Goal: Task Accomplishment & Management: Manage account settings

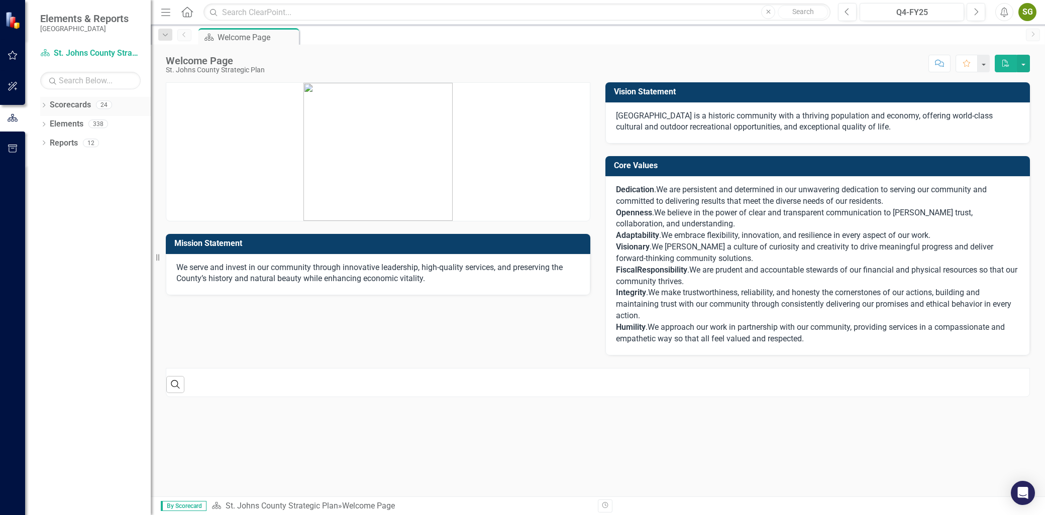
click at [44, 103] on icon "Dropdown" at bounding box center [43, 106] width 7 height 6
click at [50, 125] on icon "Dropdown" at bounding box center [49, 124] width 8 height 6
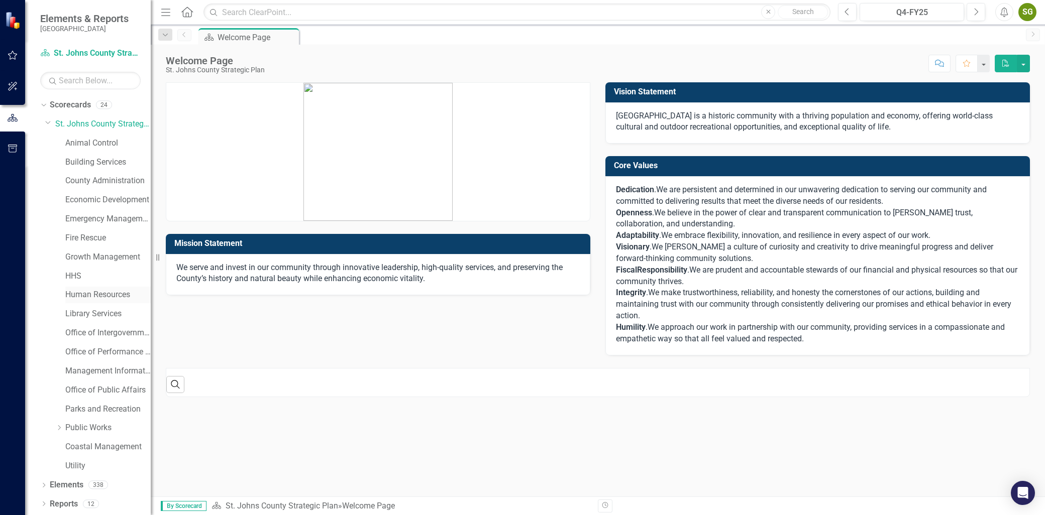
click at [91, 290] on link "Human Resources" at bounding box center [107, 295] width 85 height 12
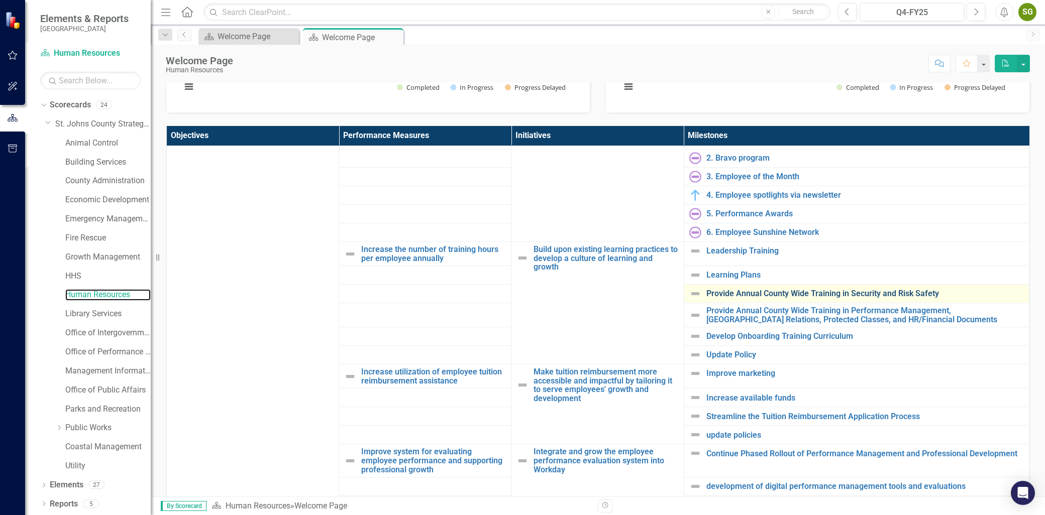
scroll to position [223, 0]
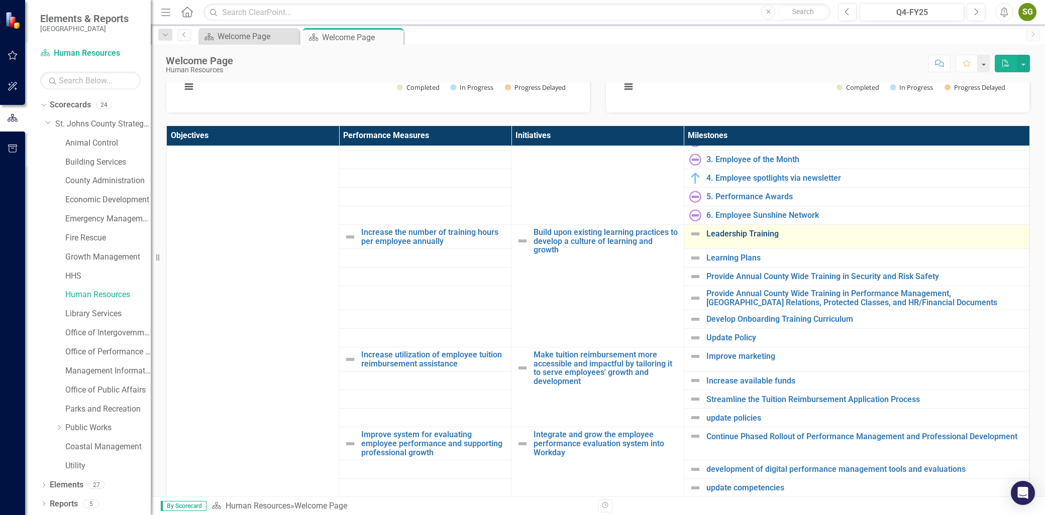
click at [746, 235] on link "Leadership Training" at bounding box center [864, 234] width 317 height 9
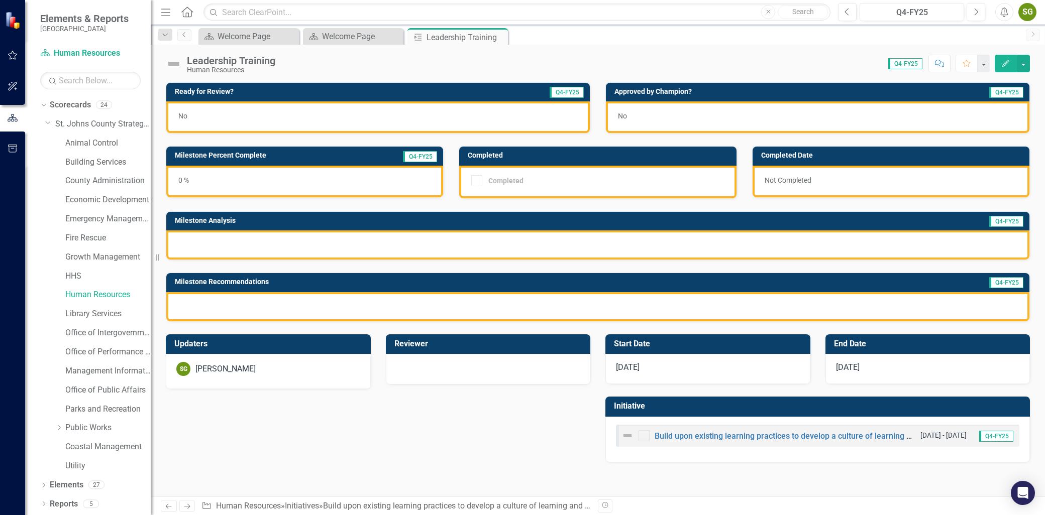
click at [1002, 67] on button "Edit" at bounding box center [1006, 64] width 22 height 18
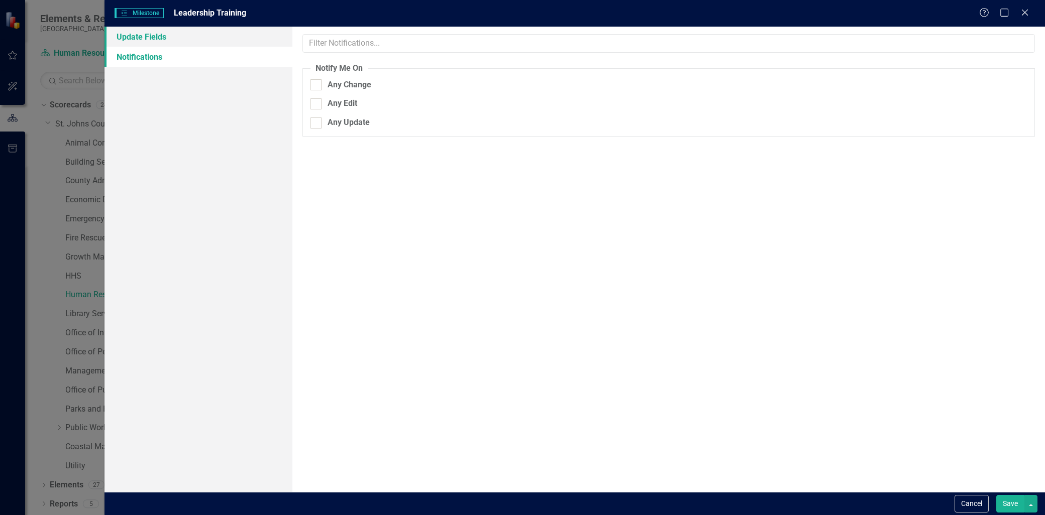
click at [198, 33] on link "Update Fields" at bounding box center [198, 37] width 188 height 20
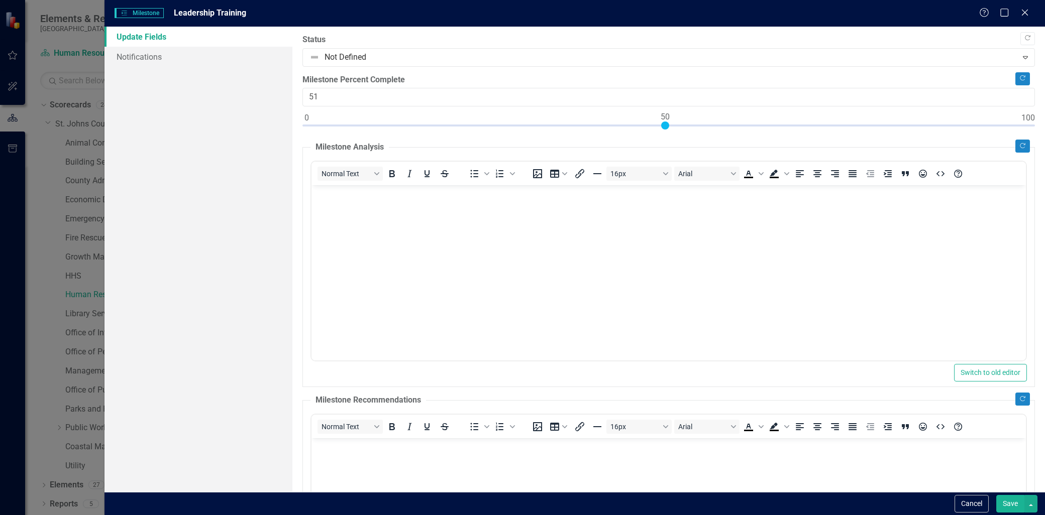
type input "50"
drag, startPoint x: 309, startPoint y: 125, endPoint x: 669, endPoint y: 152, distance: 361.2
click at [669, 152] on div "Copy Forward Status Not Defined Expand Copy Forward Milestone Percent Complete …" at bounding box center [668, 370] width 732 height 672
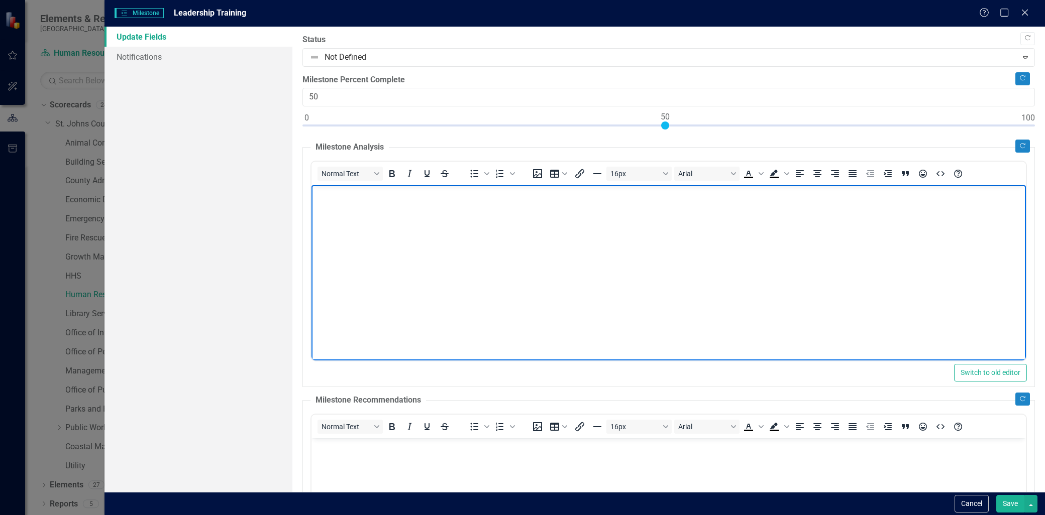
click at [394, 210] on body "Rich Text Area. Press ALT-0 for help." at bounding box center [668, 260] width 714 height 151
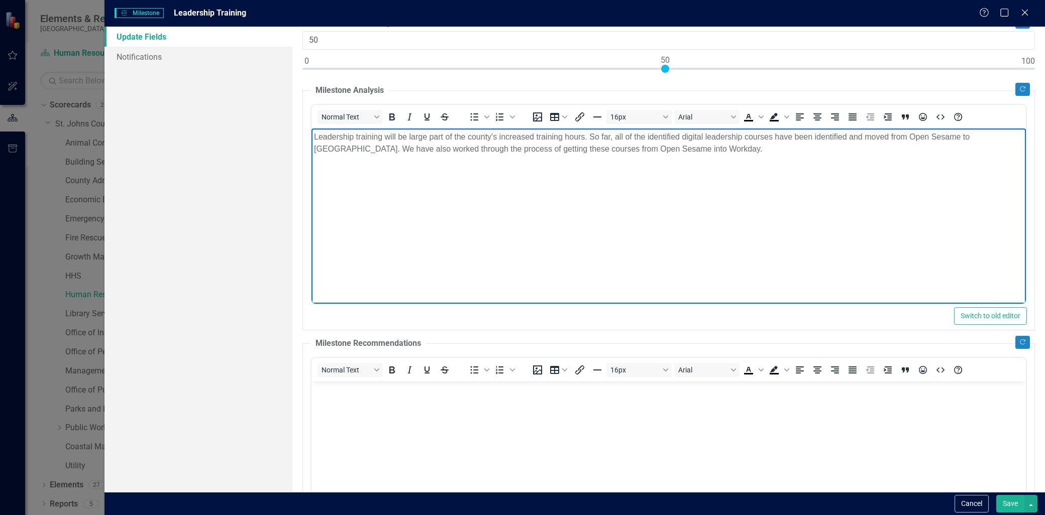
scroll to position [56, 0]
click at [373, 404] on body "Rich Text Area. Press ALT-0 for help." at bounding box center [668, 457] width 714 height 151
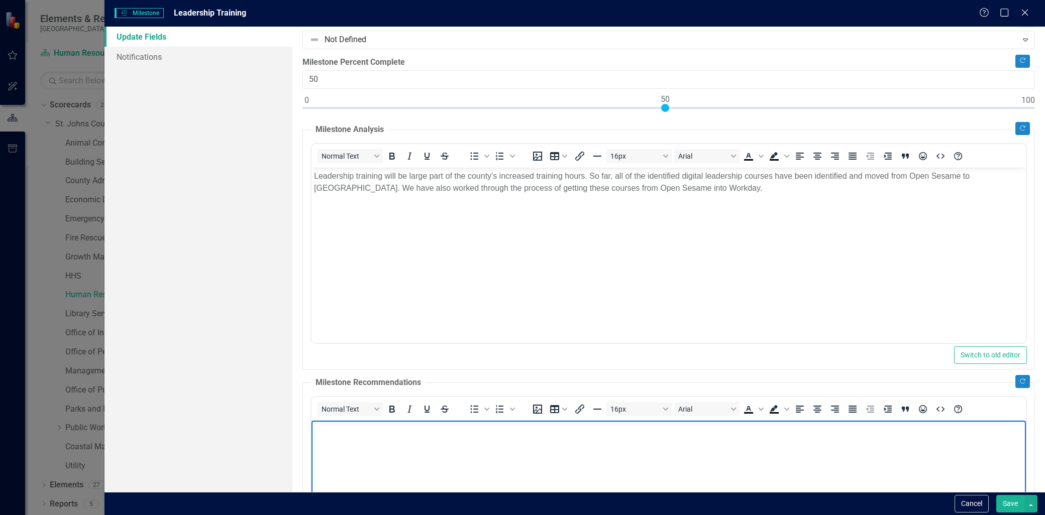
scroll to position [0, 0]
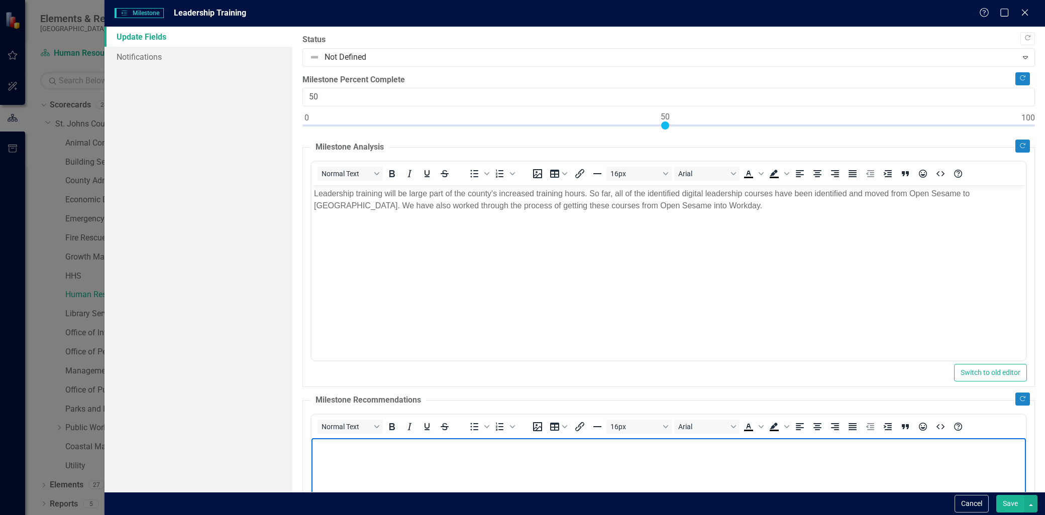
click at [438, 43] on label "Status" at bounding box center [668, 40] width 732 height 12
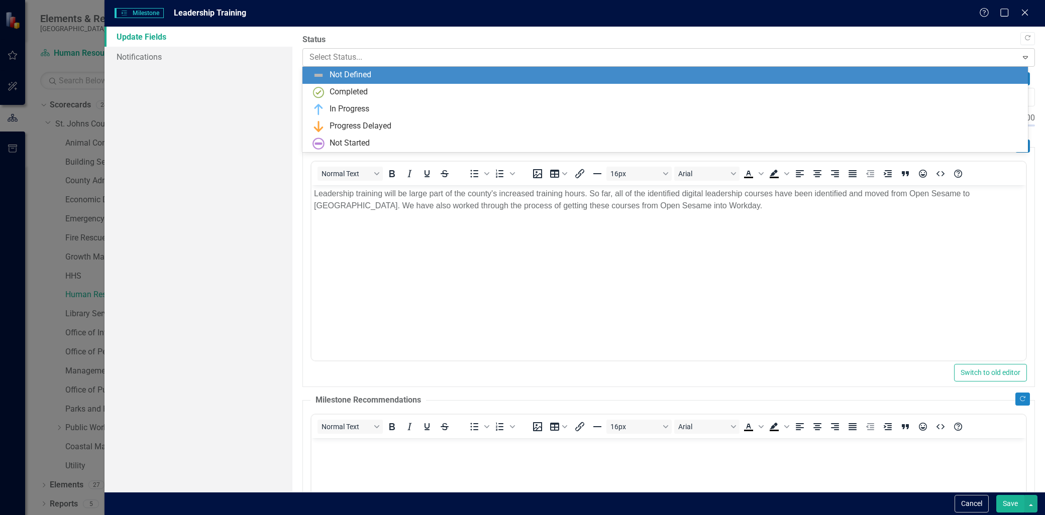
click at [439, 49] on div "Select Status..." at bounding box center [659, 58] width 711 height 18
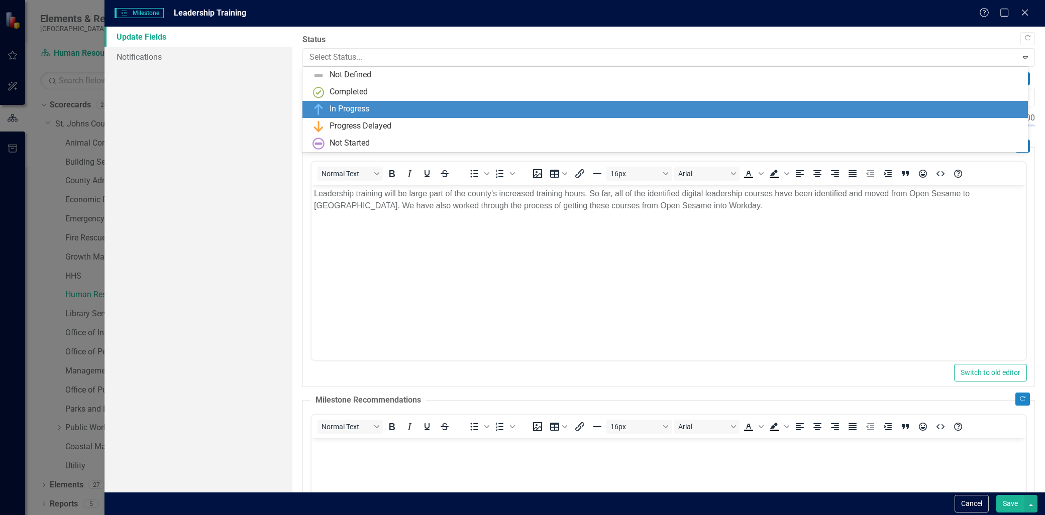
click at [385, 101] on div "In Progress" at bounding box center [664, 109] width 725 height 17
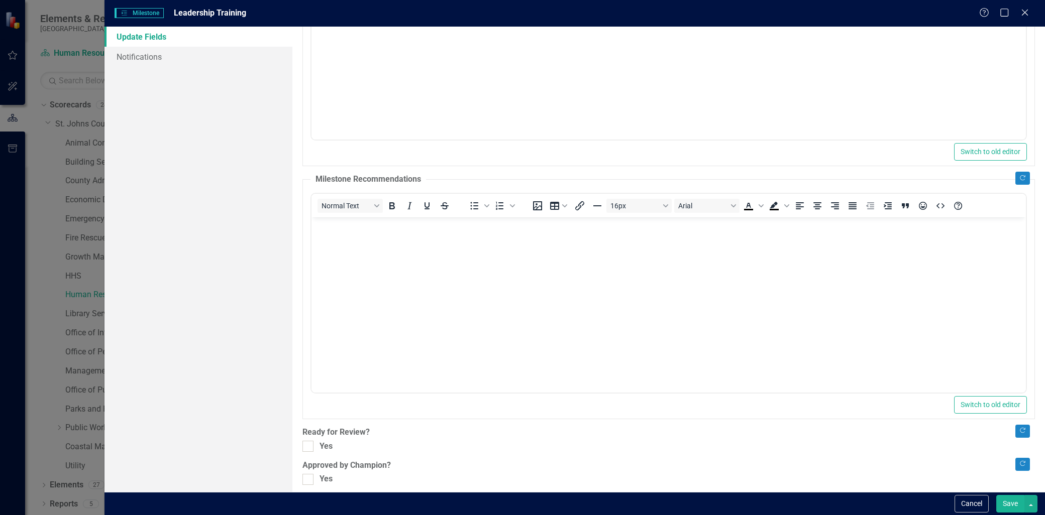
scroll to position [223, 0]
click at [381, 241] on body "Rich Text Area. Press ALT-0 for help." at bounding box center [668, 290] width 714 height 151
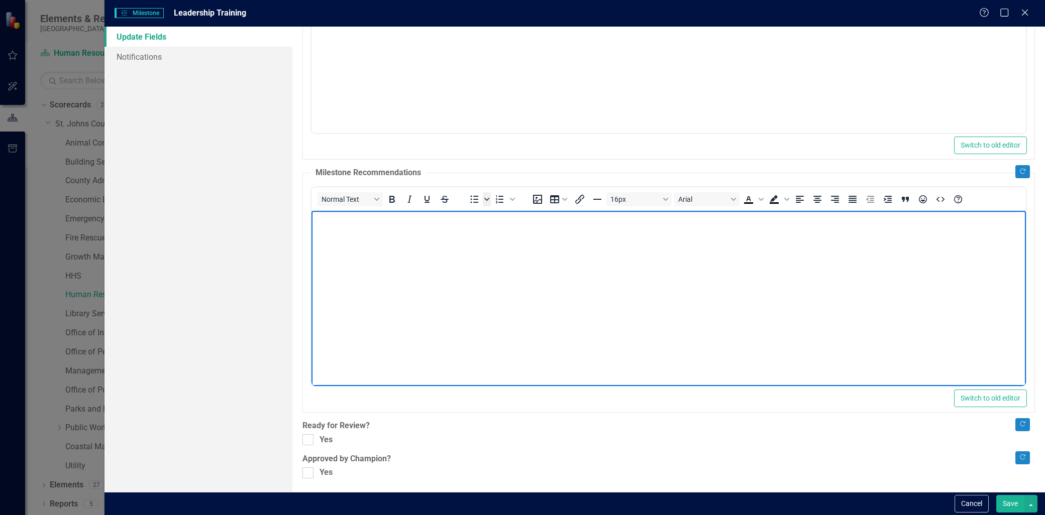
scroll to position [229, 0]
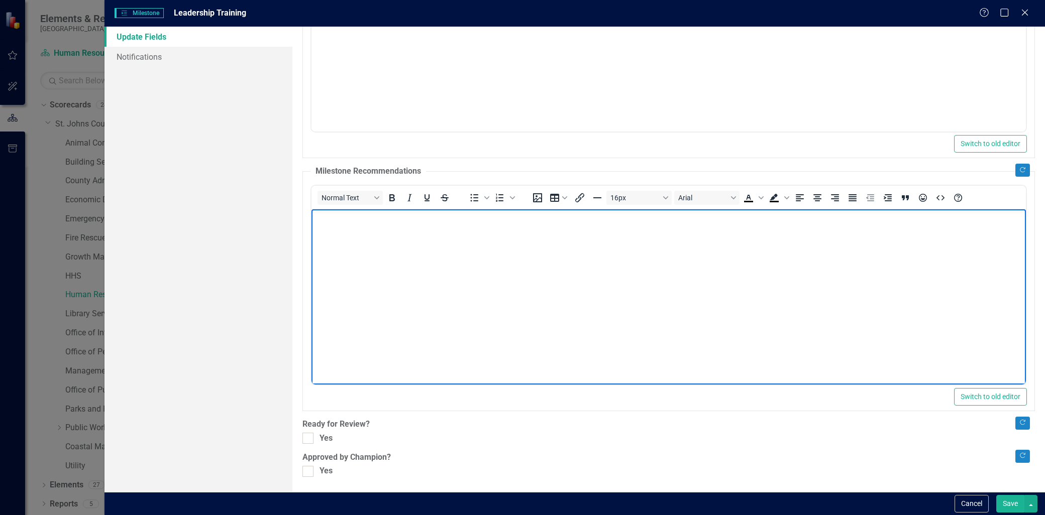
click at [365, 223] on p "Rich Text Area. Press ALT-0 for help." at bounding box center [668, 217] width 709 height 12
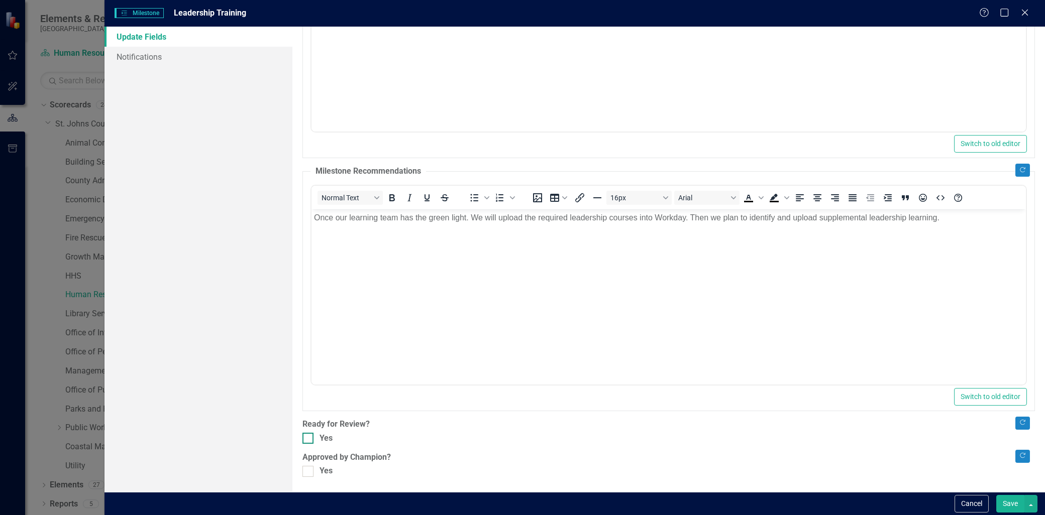
click at [305, 438] on input "Yes" at bounding box center [305, 436] width 7 height 7
checkbox input "true"
click at [317, 473] on div "Yes" at bounding box center [668, 472] width 732 height 12
click at [309, 473] on input "Yes" at bounding box center [305, 469] width 7 height 7
checkbox input "true"
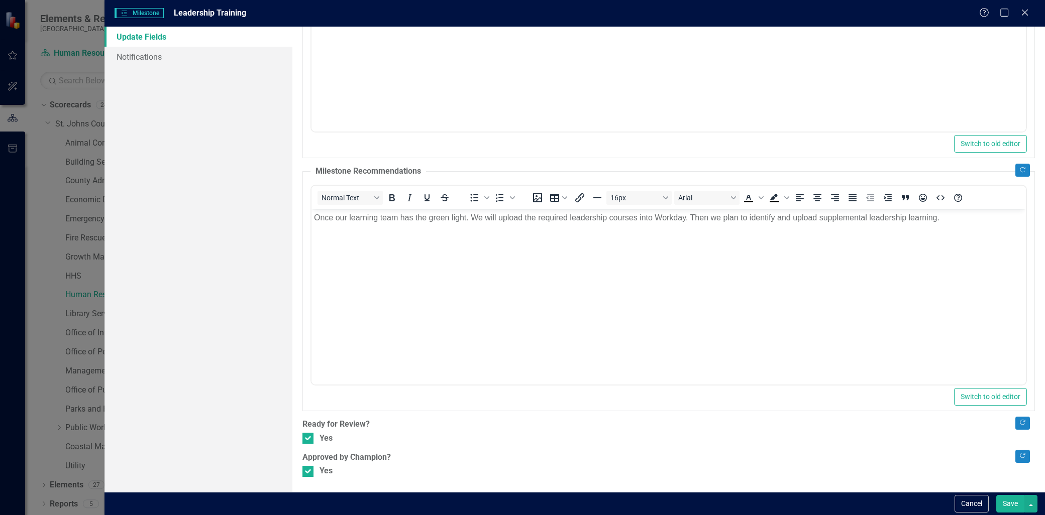
scroll to position [0, 0]
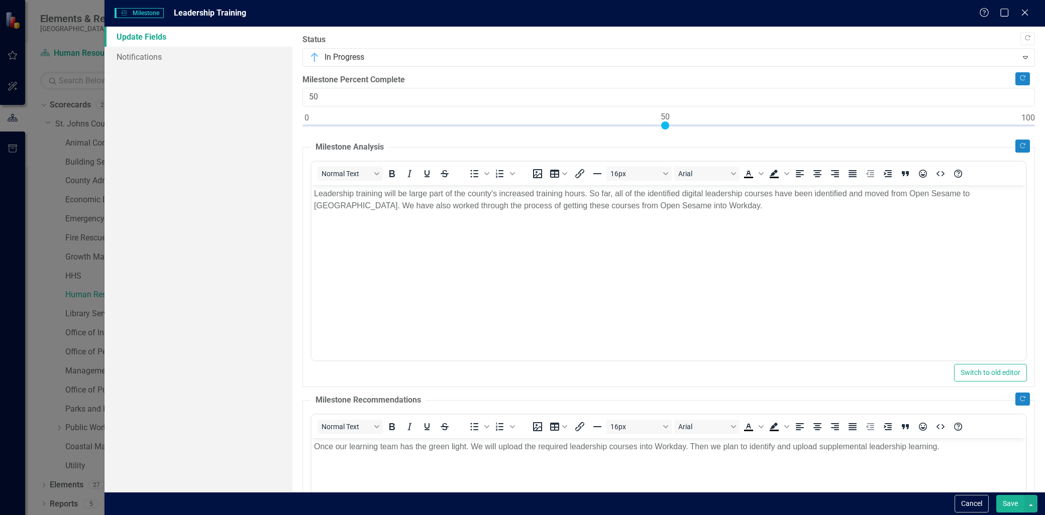
click at [1020, 502] on button "Save" at bounding box center [1010, 504] width 28 height 18
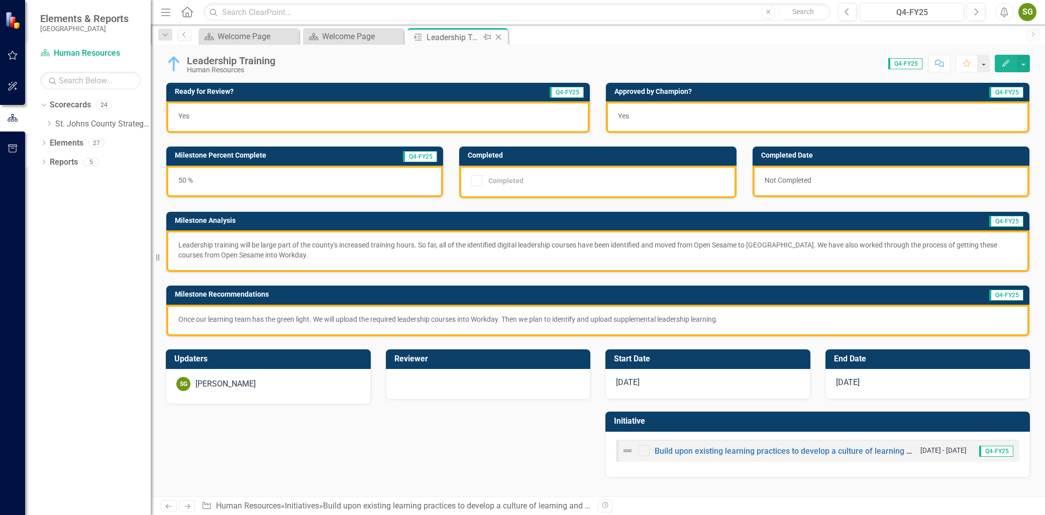
click at [499, 36] on icon "Close" at bounding box center [498, 37] width 10 height 8
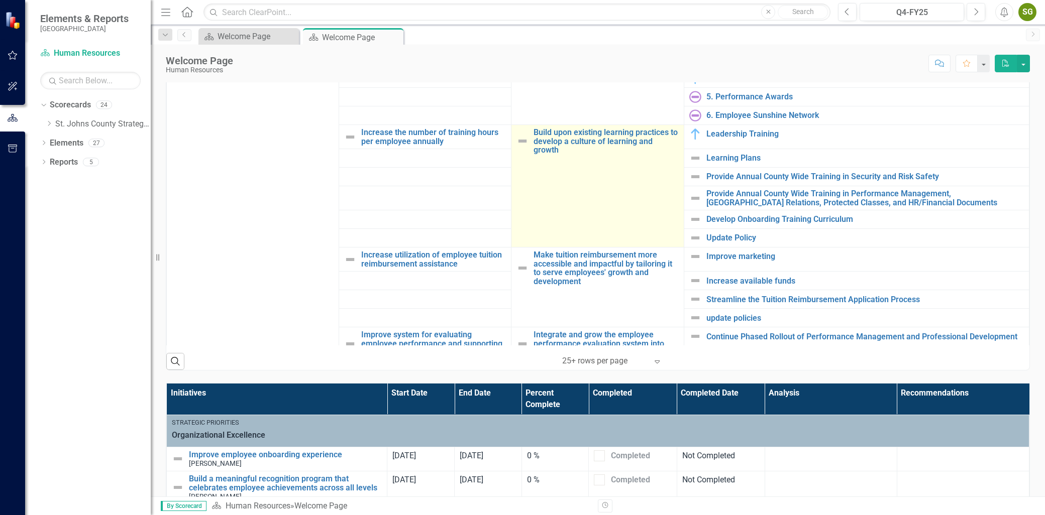
scroll to position [167, 0]
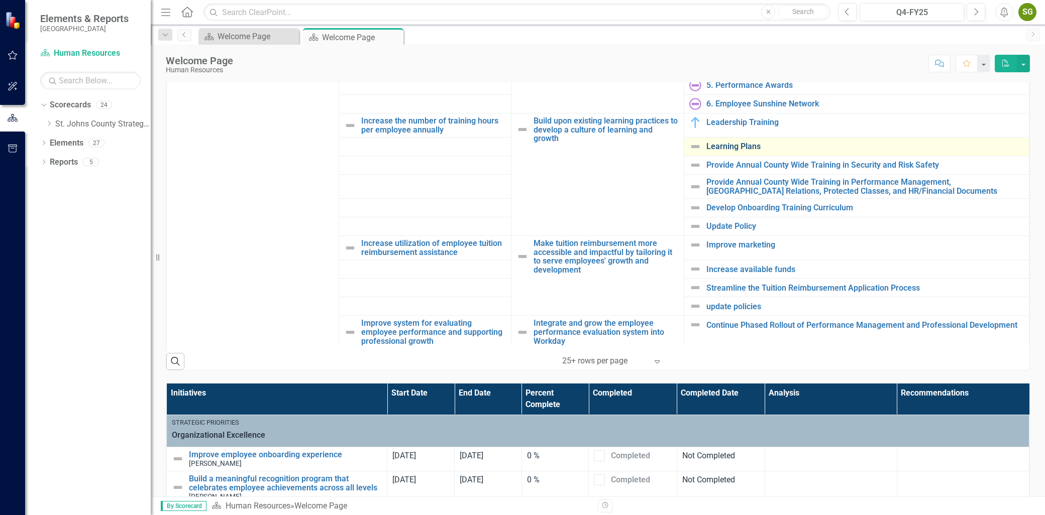
click at [712, 148] on link "Learning Plans" at bounding box center [864, 146] width 317 height 9
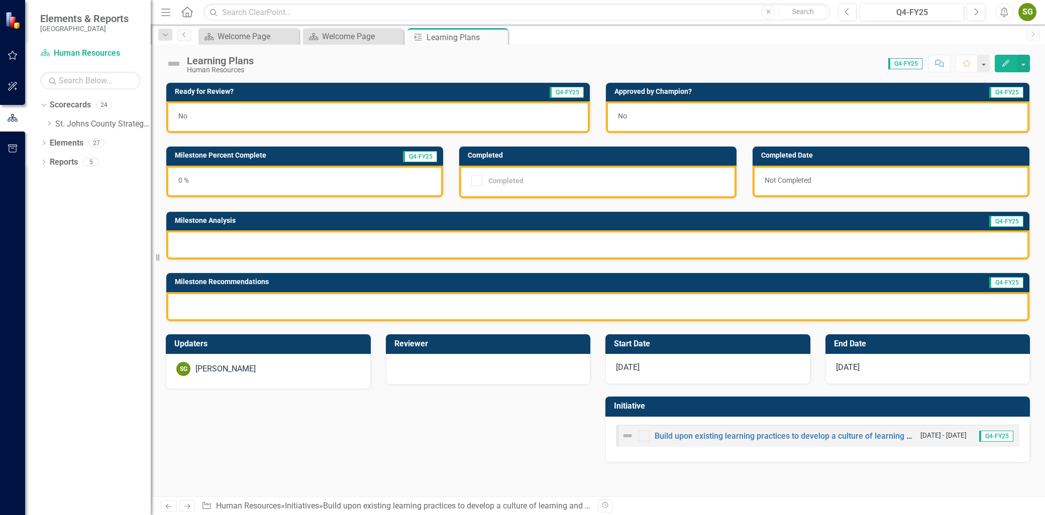
click at [288, 243] on div at bounding box center [597, 245] width 863 height 29
click at [1006, 66] on icon "Edit" at bounding box center [1005, 63] width 9 height 7
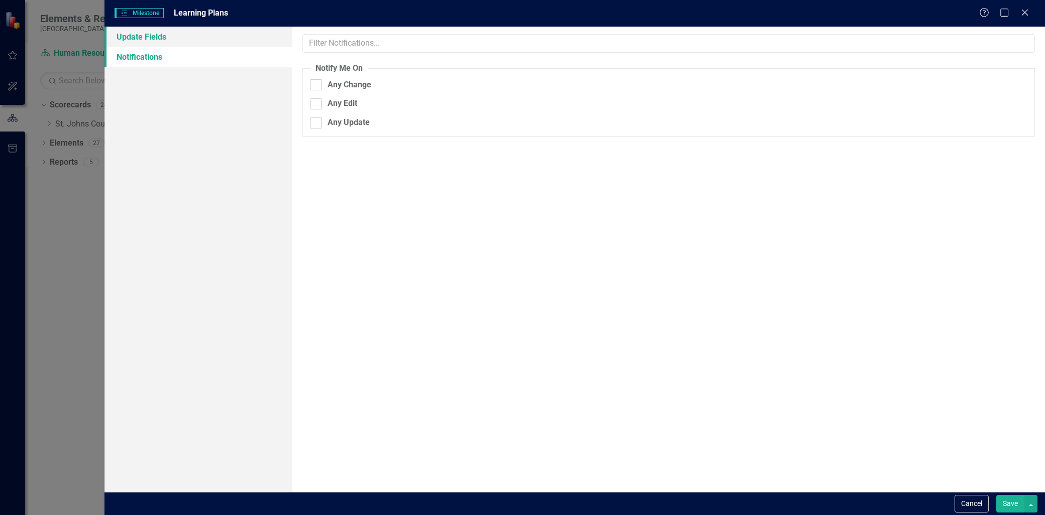
click at [208, 28] on link "Update Fields" at bounding box center [198, 37] width 188 height 20
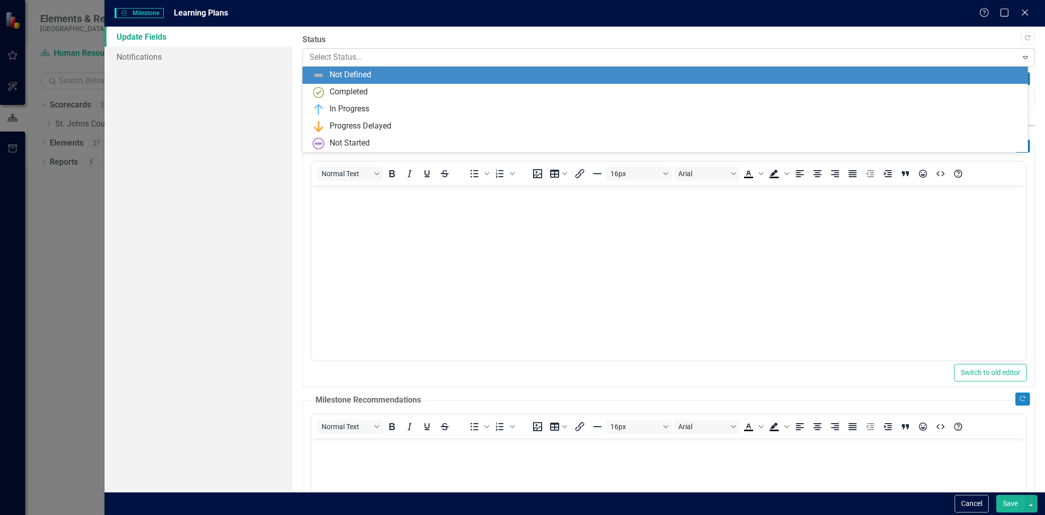
click at [414, 55] on div at bounding box center [659, 58] width 701 height 14
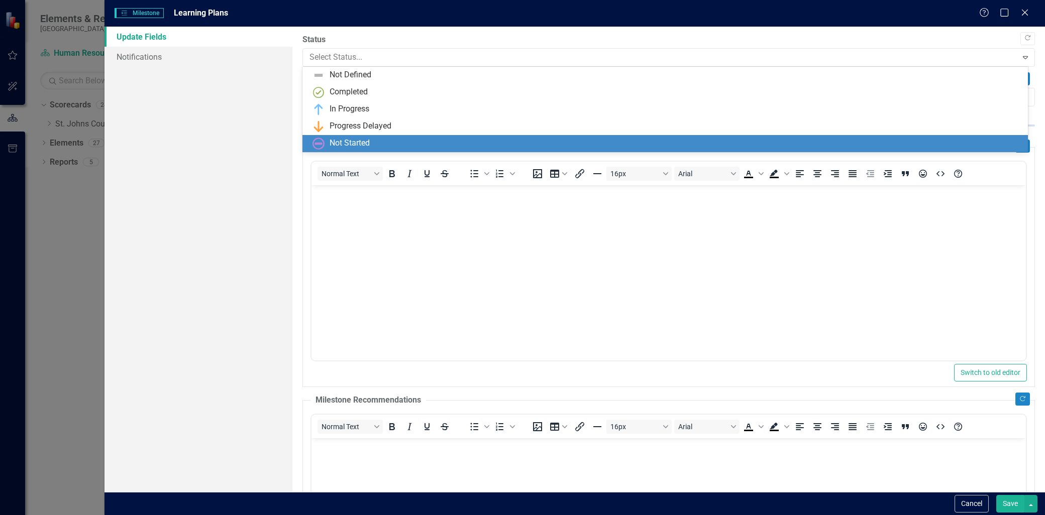
click at [375, 143] on div "Not Started" at bounding box center [666, 144] width 709 height 12
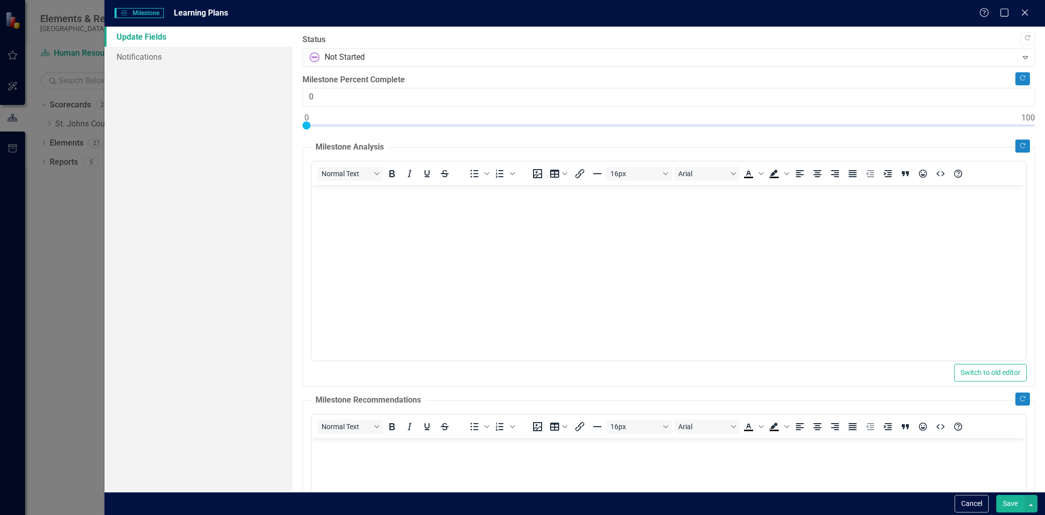
drag, startPoint x: 358, startPoint y: 198, endPoint x: 384, endPoint y: 193, distance: 26.1
click at [358, 198] on p "Rich Text Area. Press ALT-0 for help." at bounding box center [668, 194] width 709 height 12
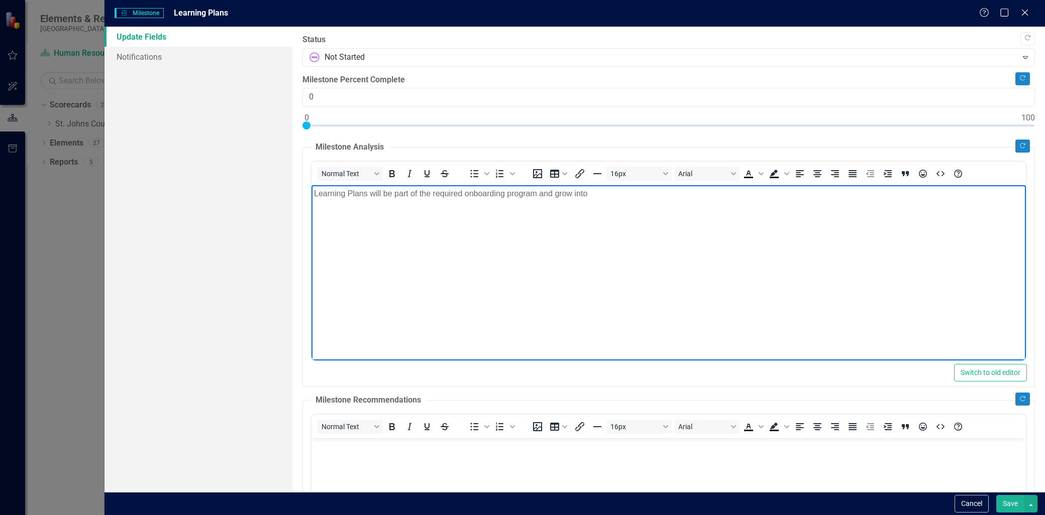
click at [658, 218] on body "Learning Plans will be part of the required onboarding program and grow into" at bounding box center [668, 260] width 714 height 151
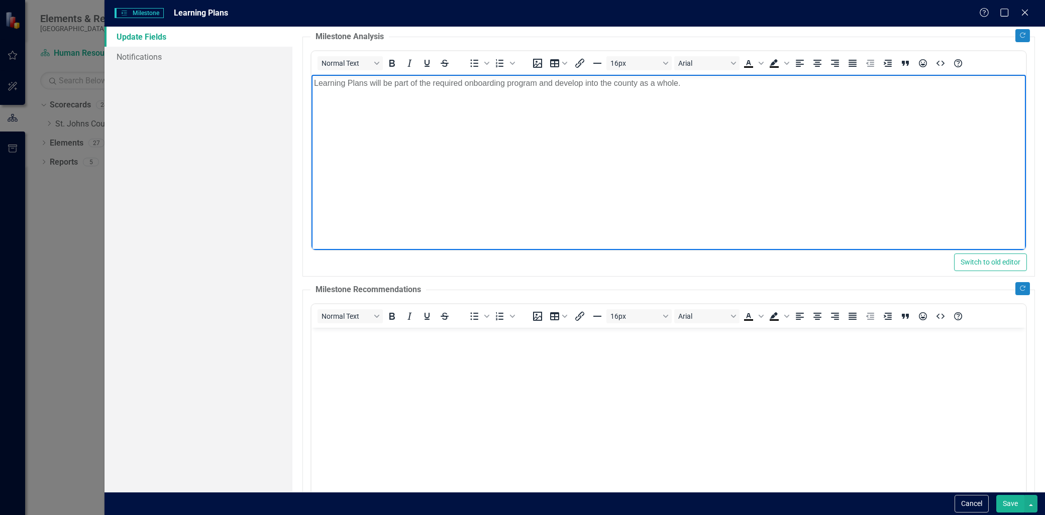
scroll to position [112, 0]
click at [337, 371] on body "Rich Text Area. Press ALT-0 for help." at bounding box center [668, 401] width 714 height 151
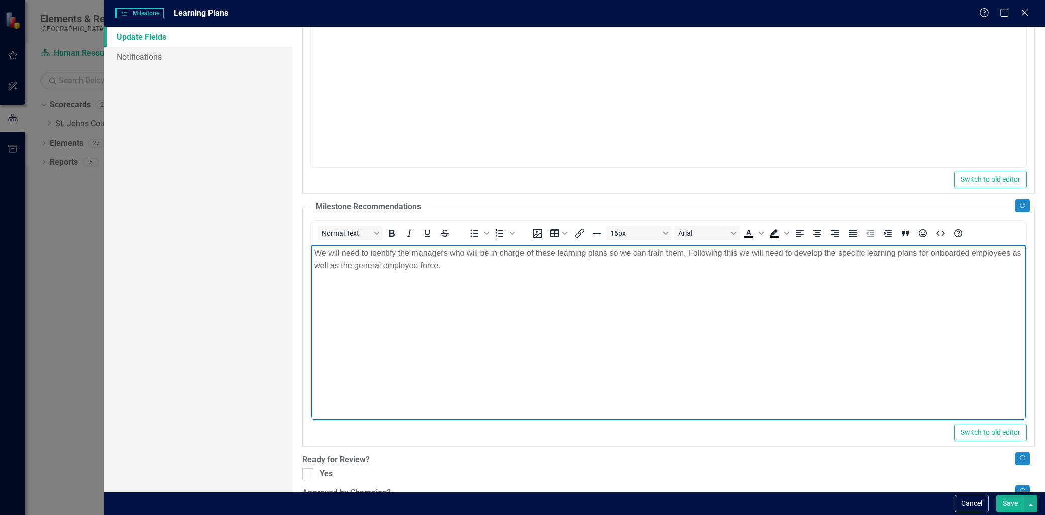
scroll to position [0, 0]
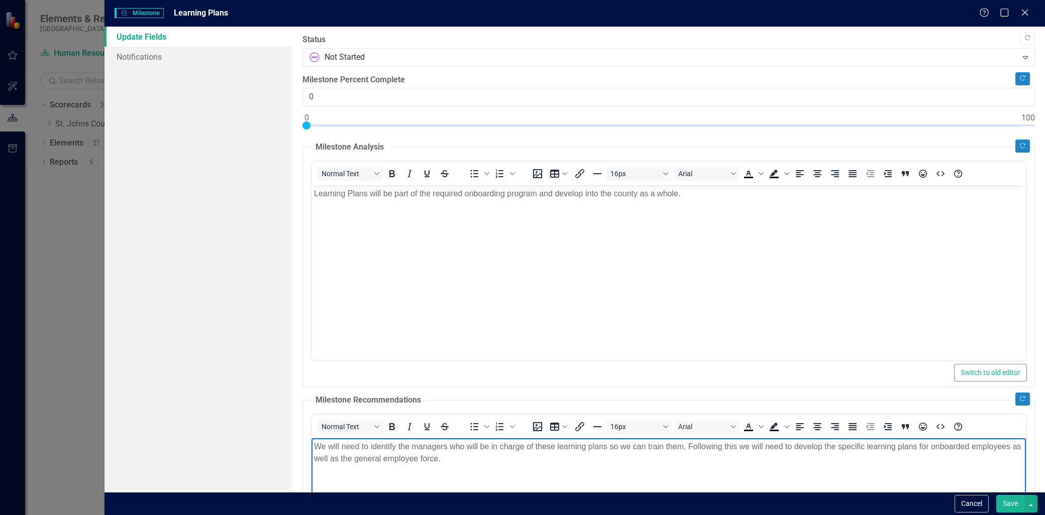
click at [998, 503] on button "Save" at bounding box center [1010, 504] width 28 height 18
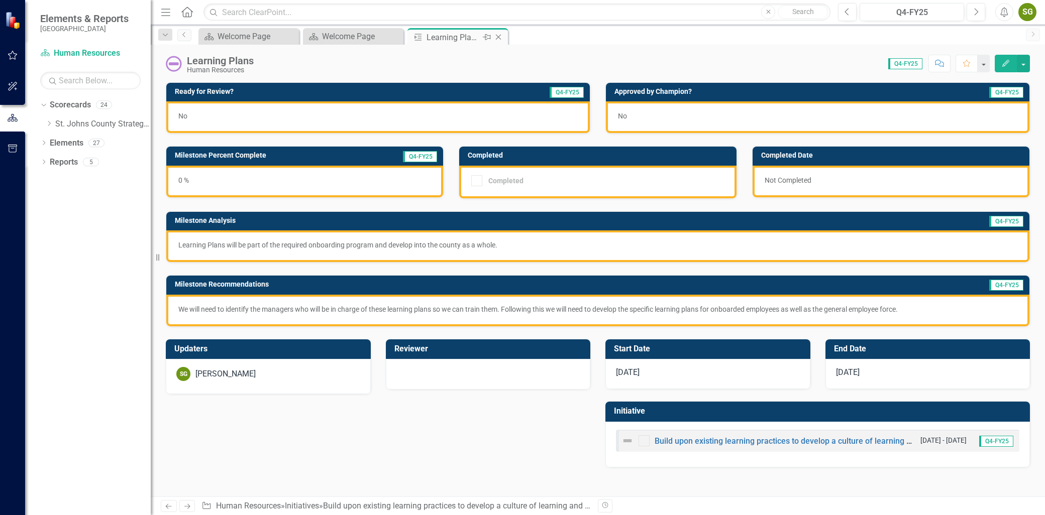
click at [498, 37] on icon at bounding box center [499, 38] width 6 height 6
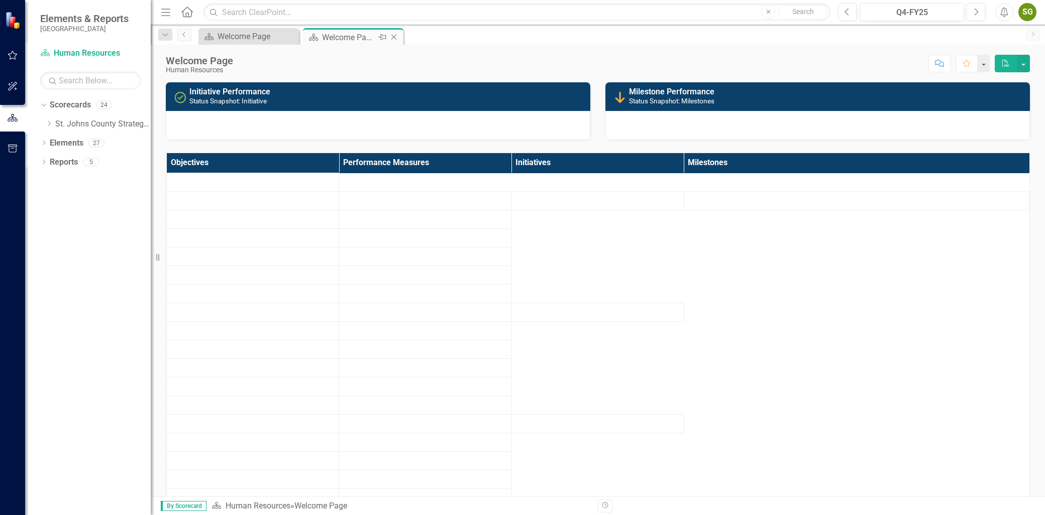
click at [369, 37] on div "Welcome Page" at bounding box center [349, 37] width 54 height 13
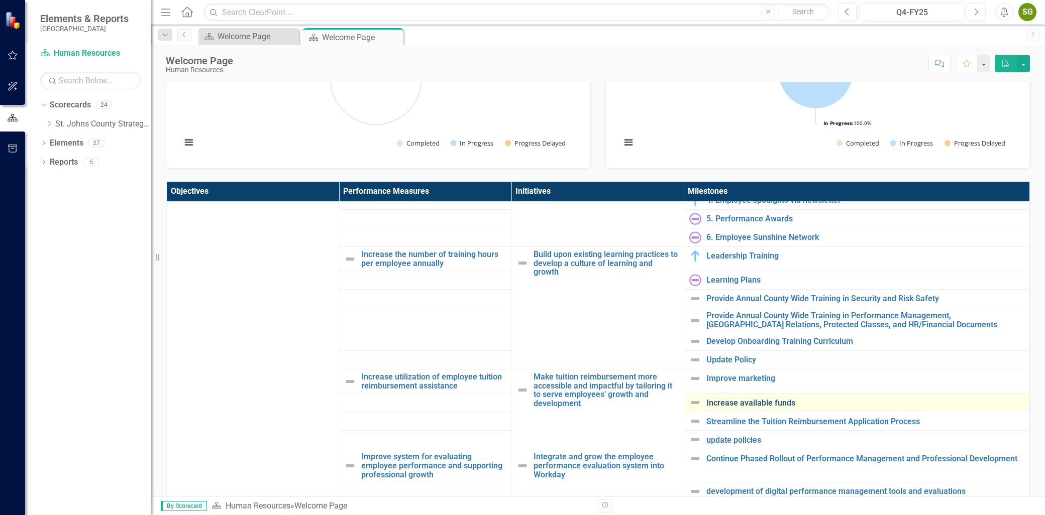
scroll to position [335, 0]
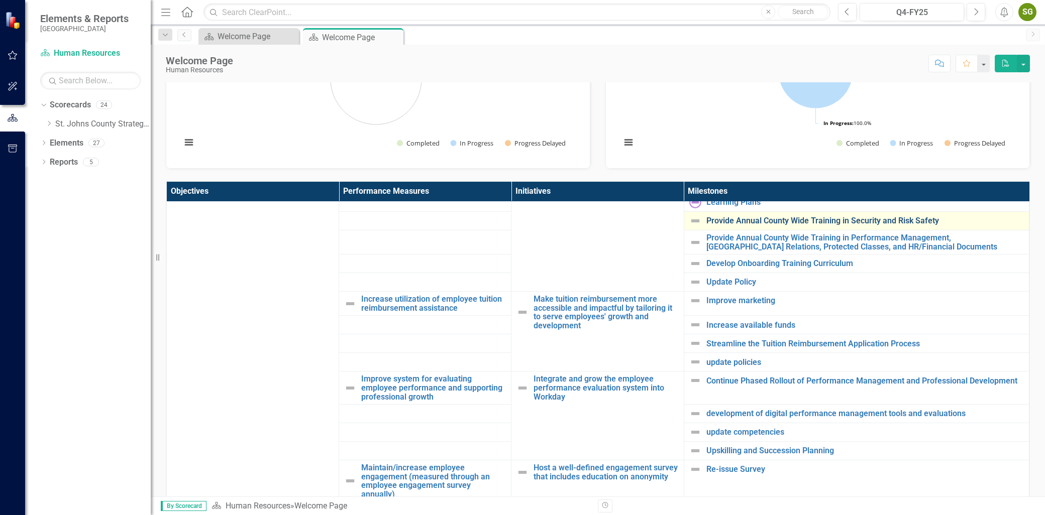
click at [749, 222] on link "Provide Annual County Wide Training in Security and Risk Safety" at bounding box center [864, 220] width 317 height 9
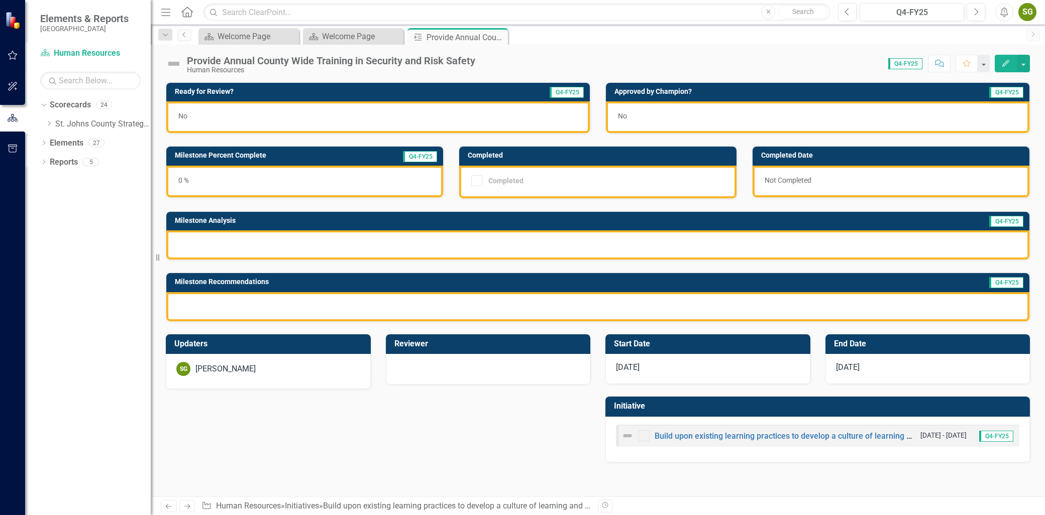
click at [997, 66] on button "Edit" at bounding box center [1006, 64] width 22 height 18
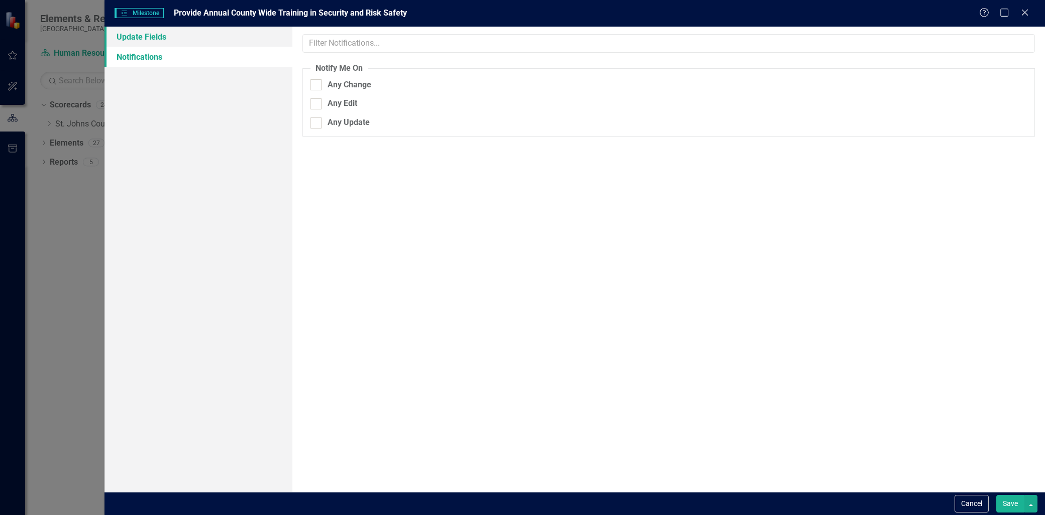
click at [215, 31] on link "Update Fields" at bounding box center [198, 37] width 188 height 20
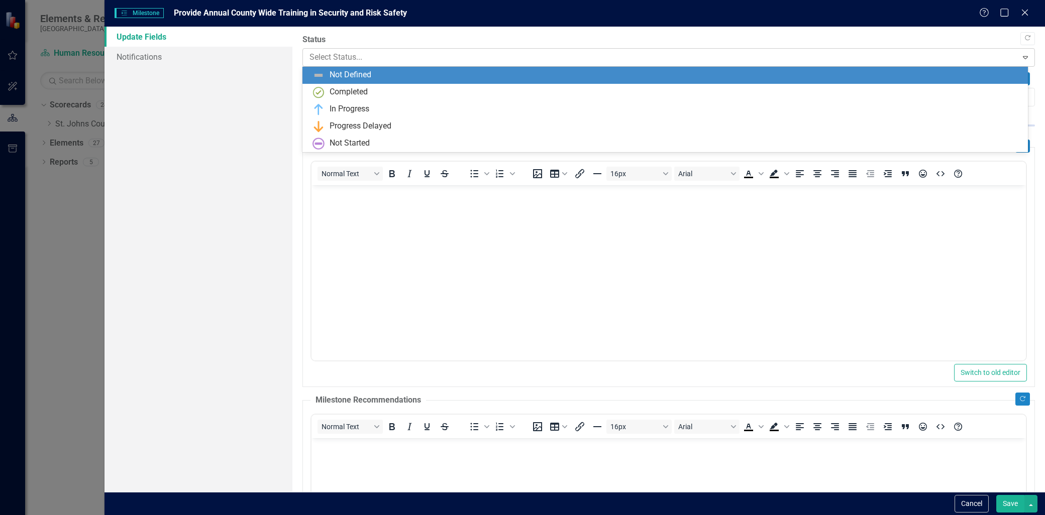
click at [334, 58] on div at bounding box center [659, 58] width 701 height 14
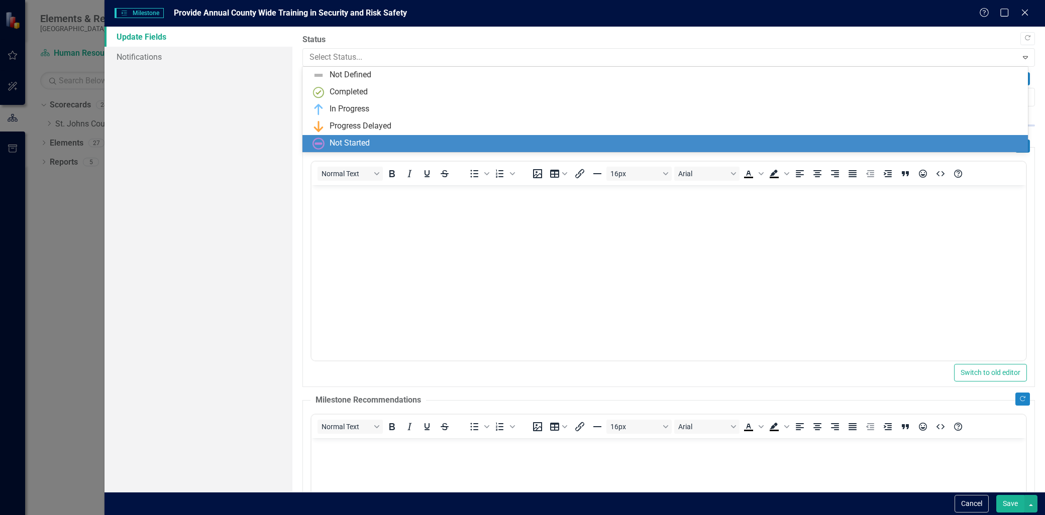
click at [342, 142] on div "Not Started" at bounding box center [349, 144] width 40 height 12
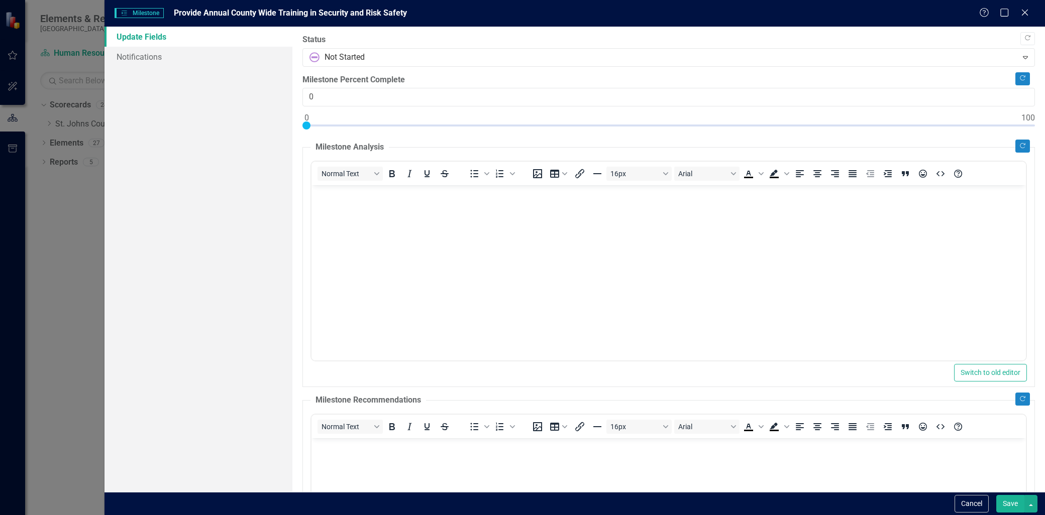
click at [369, 242] on body "Rich Text Area. Press ALT-0 for help." at bounding box center [668, 260] width 714 height 151
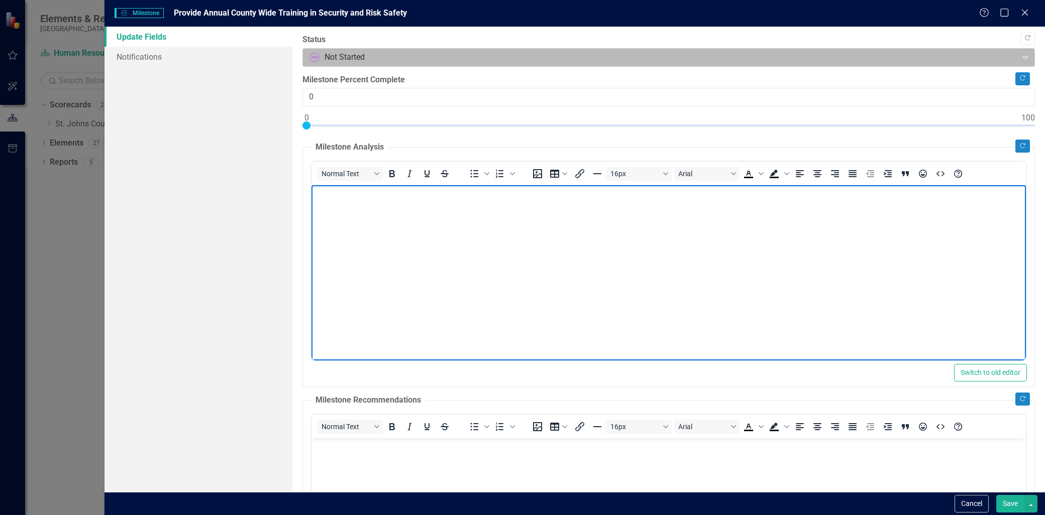
click at [420, 55] on div at bounding box center [659, 58] width 701 height 14
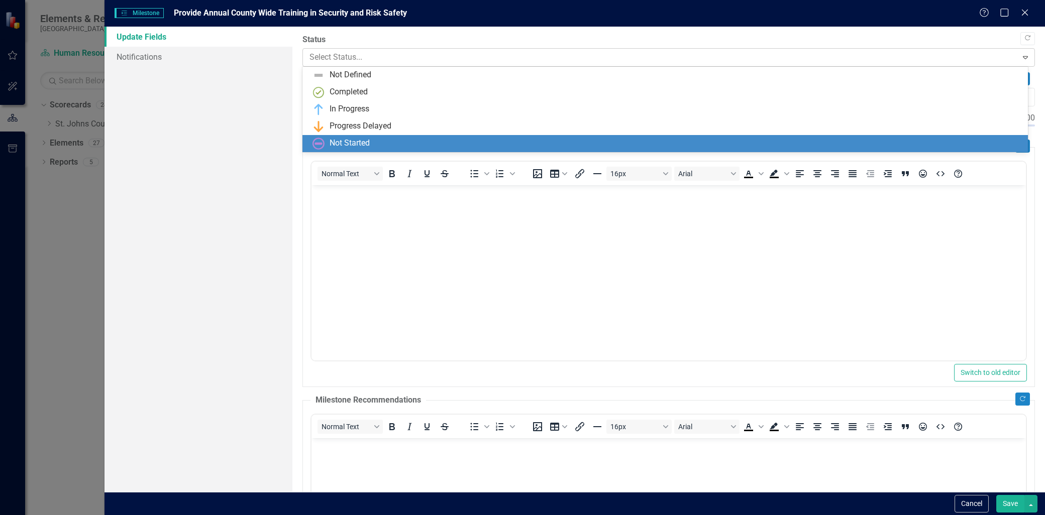
click at [420, 55] on div at bounding box center [659, 58] width 701 height 14
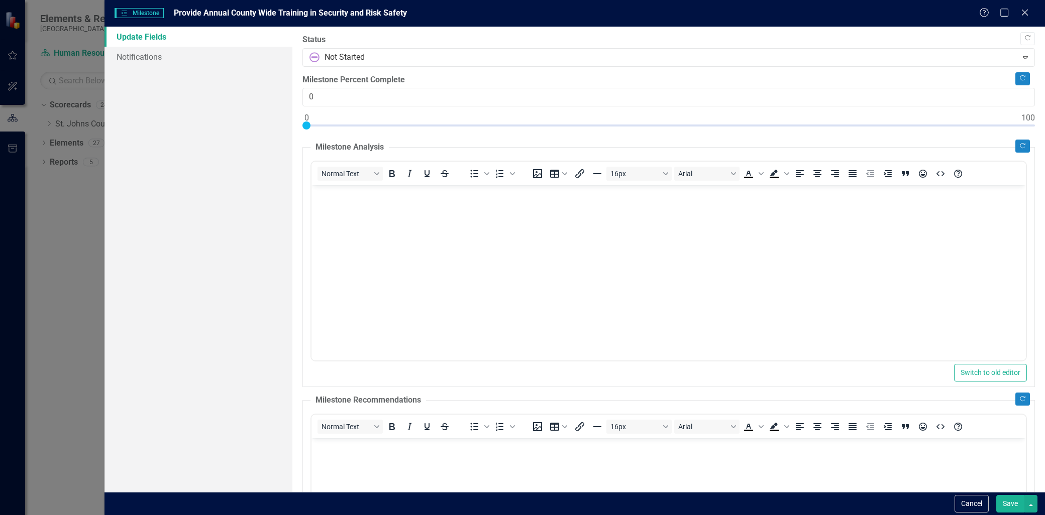
click at [361, 210] on body "Rich Text Area. Press ALT-0 for help." at bounding box center [668, 260] width 714 height 151
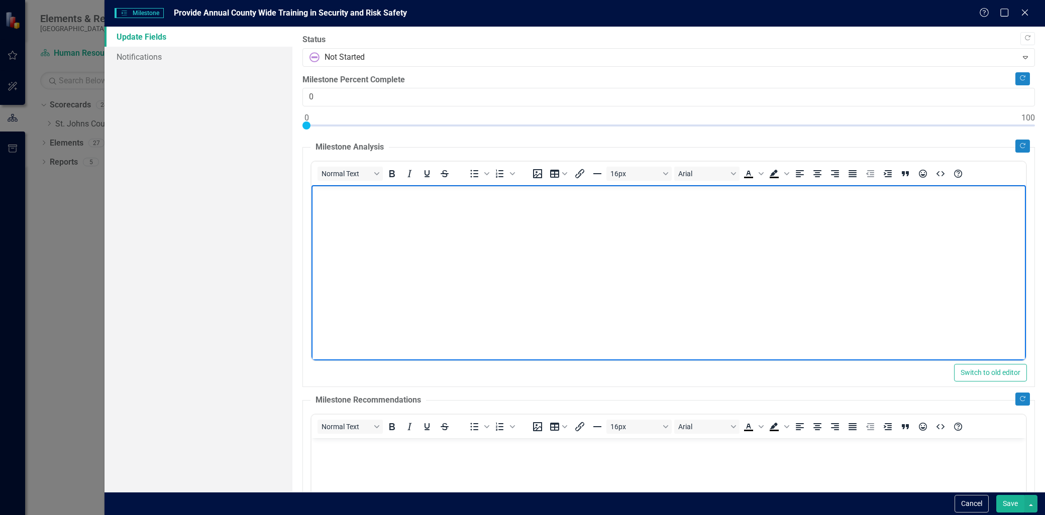
click at [351, 198] on p "Rich Text Area. Press ALT-0 for help." at bounding box center [668, 194] width 709 height 12
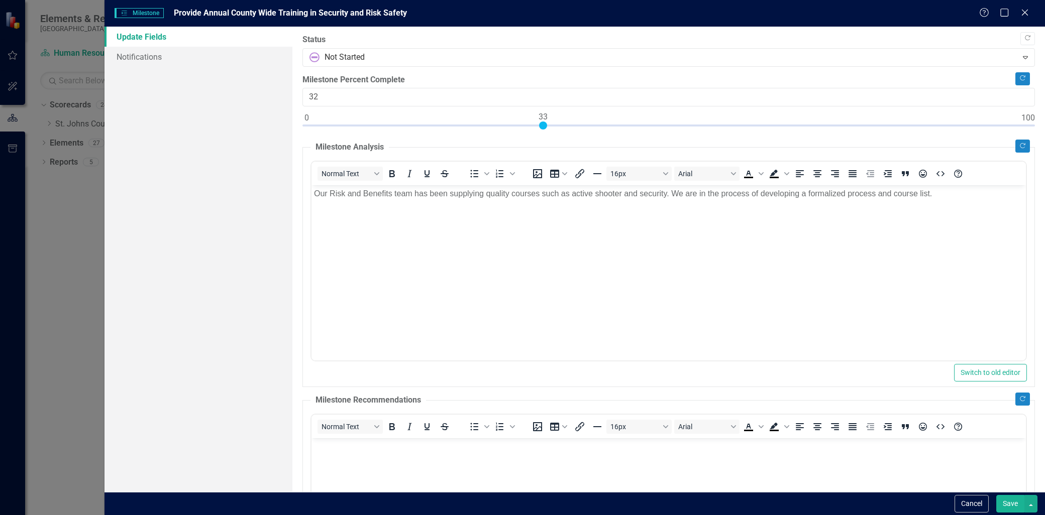
type input "33"
drag, startPoint x: 308, startPoint y: 124, endPoint x: 542, endPoint y: 154, distance: 236.0
click at [542, 154] on div "Copy Forward Status Not Started Expand Copy Forward Milestone Percent Complete …" at bounding box center [668, 370] width 732 height 672
click at [346, 463] on body "Rich Text Area. Press ALT-0 for help." at bounding box center [668, 513] width 714 height 151
click at [471, 45] on label "Status" at bounding box center [668, 40] width 732 height 12
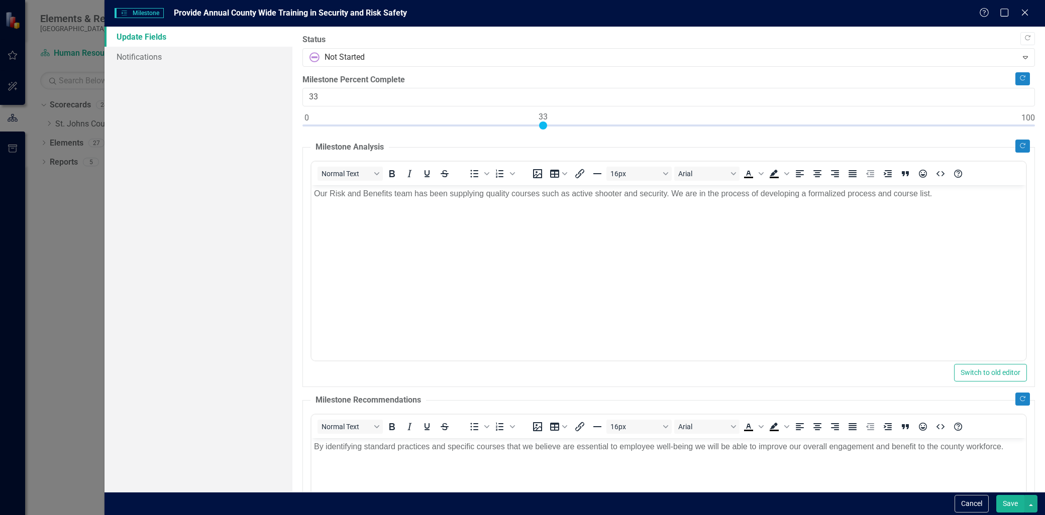
click at [471, 47] on div "Status Not Started Expand" at bounding box center [668, 50] width 732 height 33
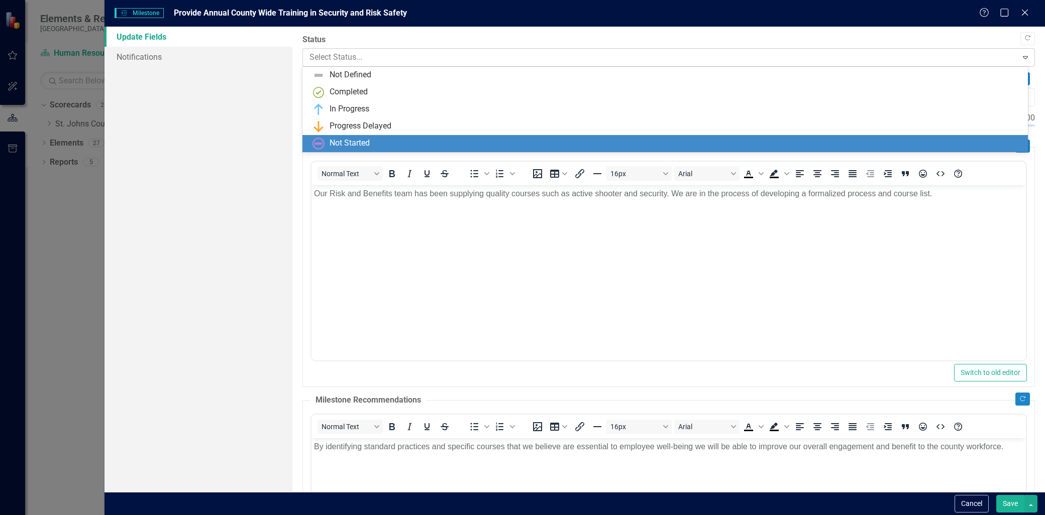
click at [471, 53] on div at bounding box center [659, 58] width 701 height 14
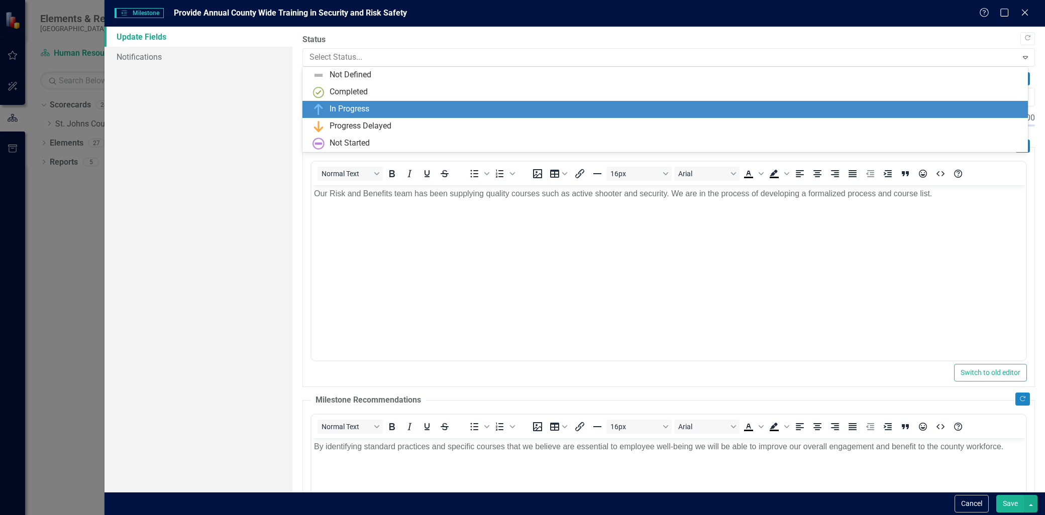
click at [398, 107] on div "In Progress" at bounding box center [666, 109] width 709 height 12
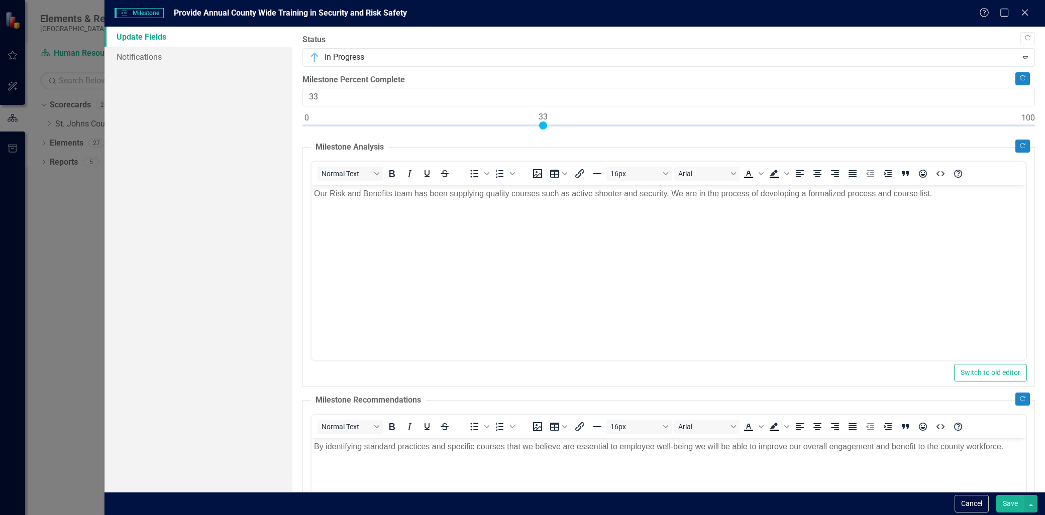
click at [1018, 506] on button "Save" at bounding box center [1010, 504] width 28 height 18
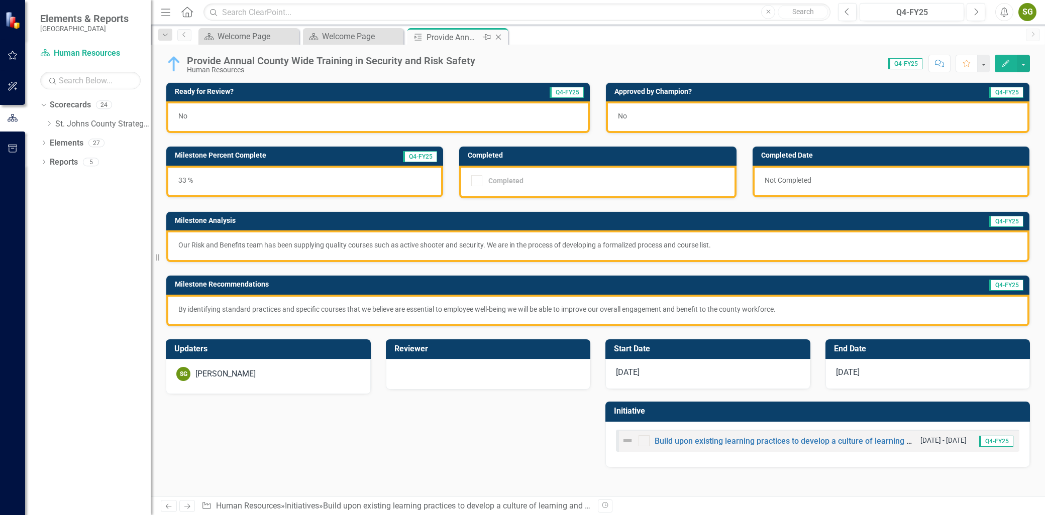
click at [496, 34] on icon "Close" at bounding box center [498, 37] width 10 height 8
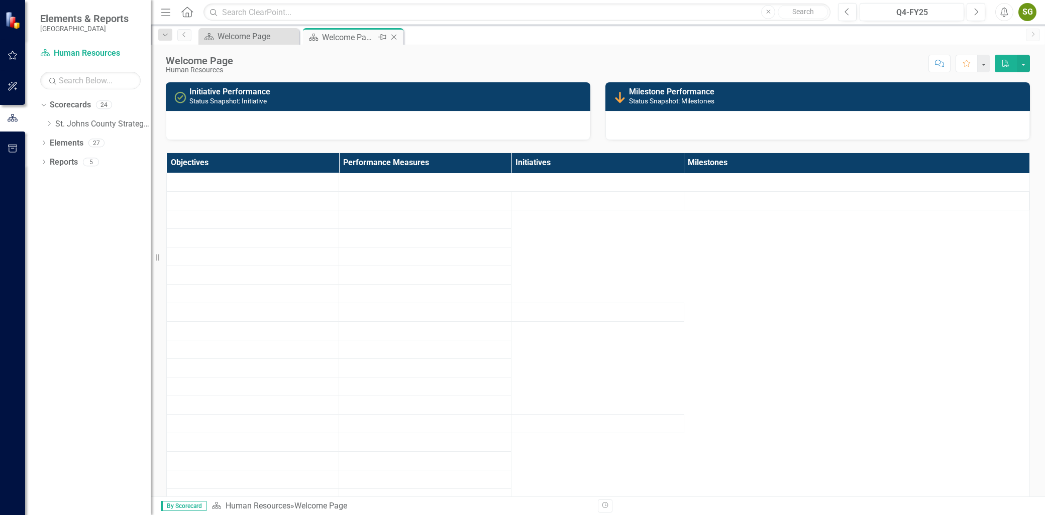
click at [359, 38] on div "Welcome Page" at bounding box center [349, 37] width 54 height 13
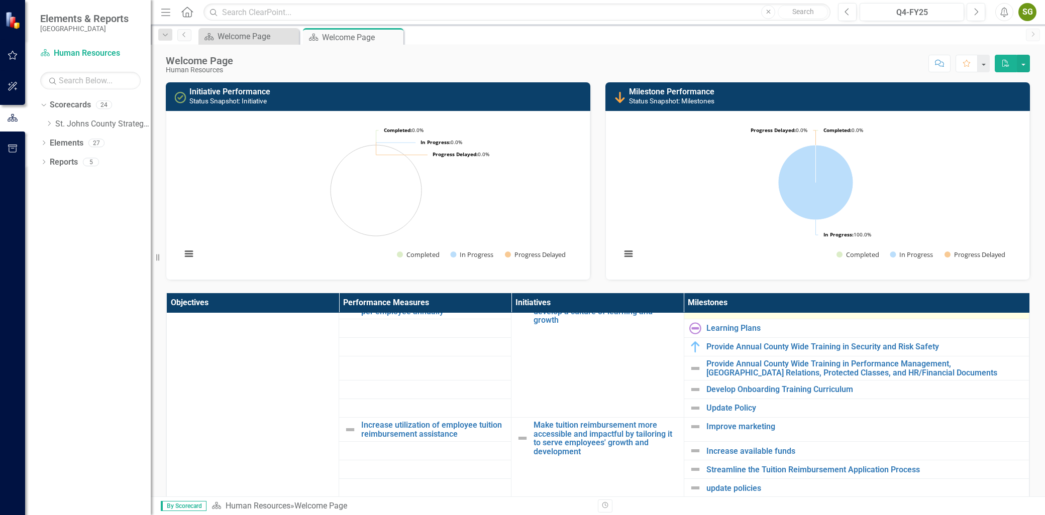
scroll to position [335, 0]
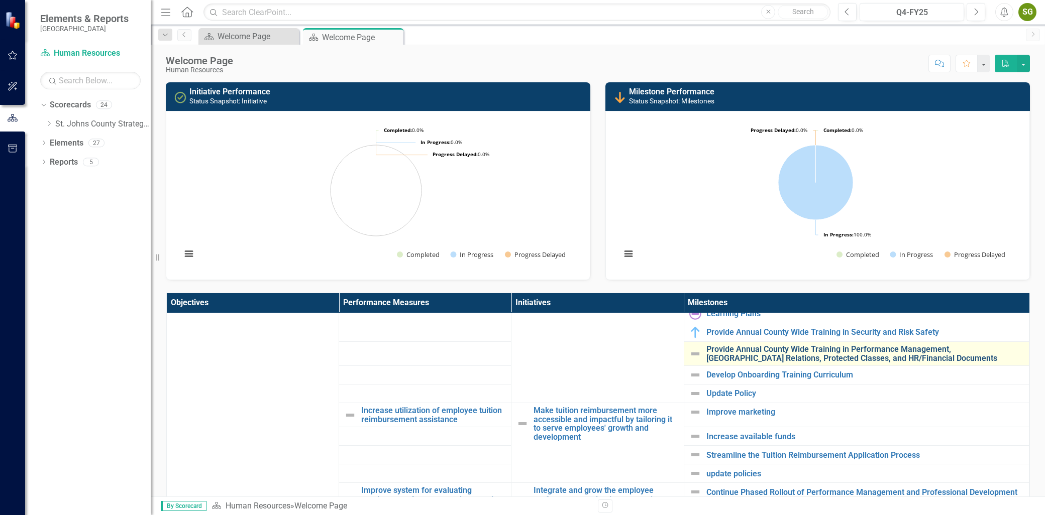
click at [771, 352] on link "Provide Annual County Wide Training in Performance Management, [GEOGRAPHIC_DATA…" at bounding box center [864, 354] width 317 height 18
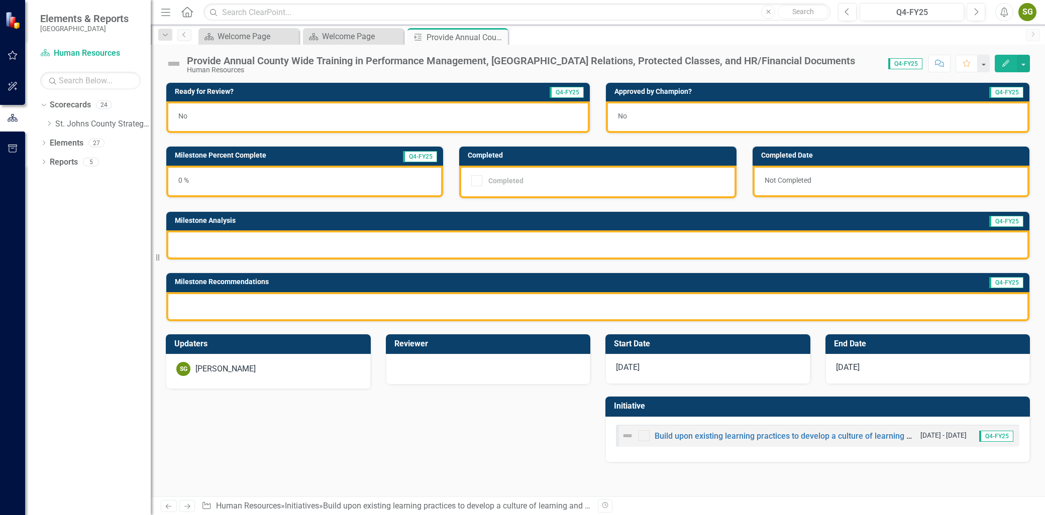
click at [1004, 70] on button "Edit" at bounding box center [1006, 64] width 22 height 18
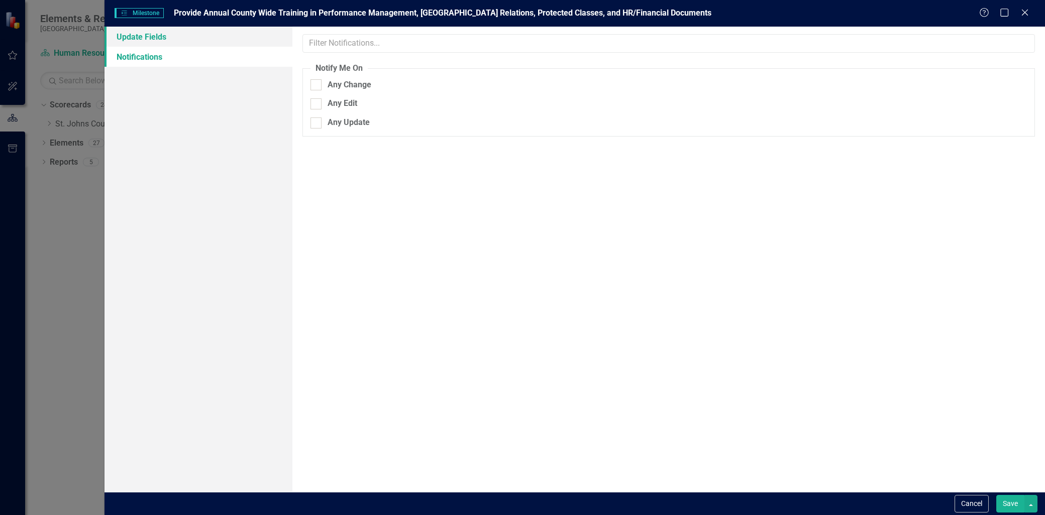
click at [138, 34] on link "Update Fields" at bounding box center [198, 37] width 188 height 20
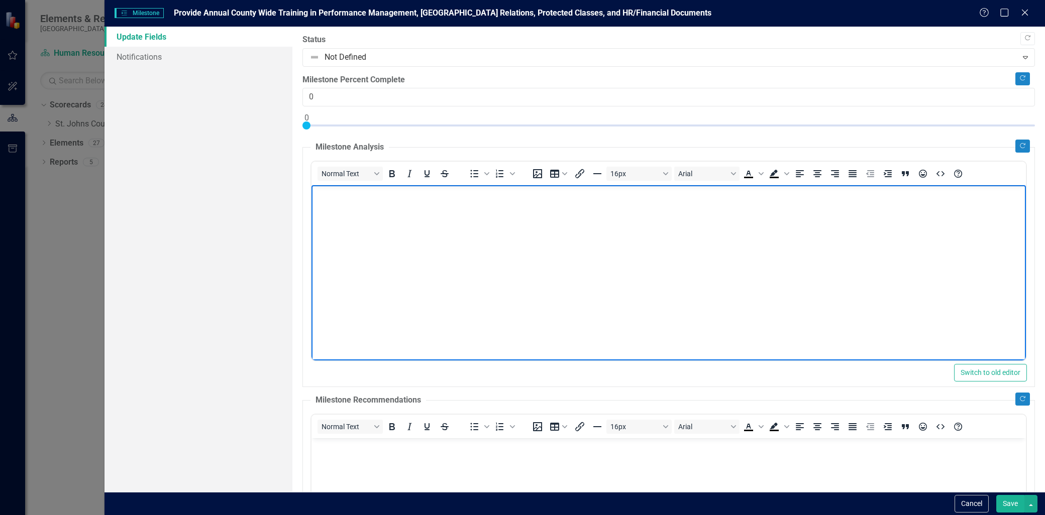
drag, startPoint x: 372, startPoint y: 207, endPoint x: 378, endPoint y: 189, distance: 18.6
click at [372, 207] on body "Rich Text Area. Press ALT-0 for help." at bounding box center [668, 260] width 714 height 151
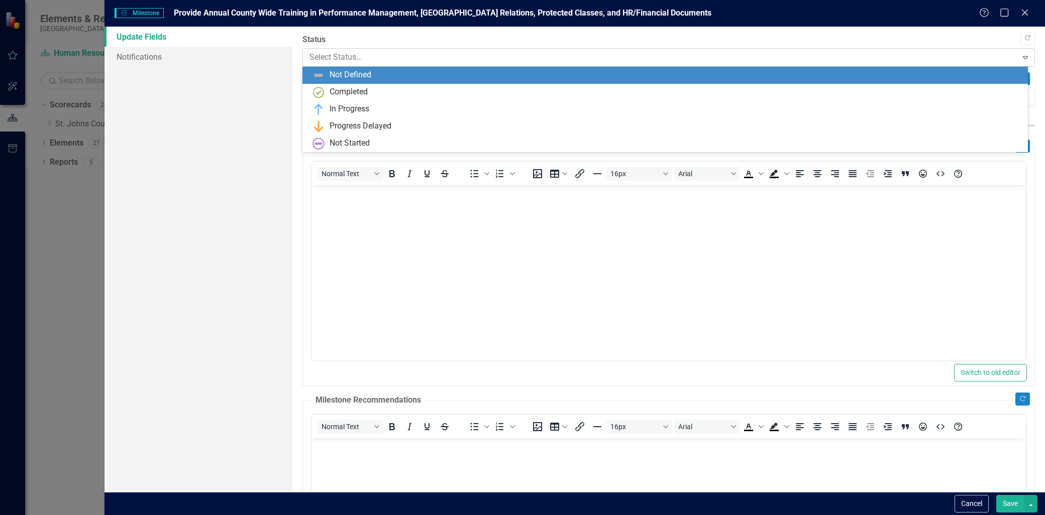
click at [460, 63] on div at bounding box center [659, 58] width 701 height 14
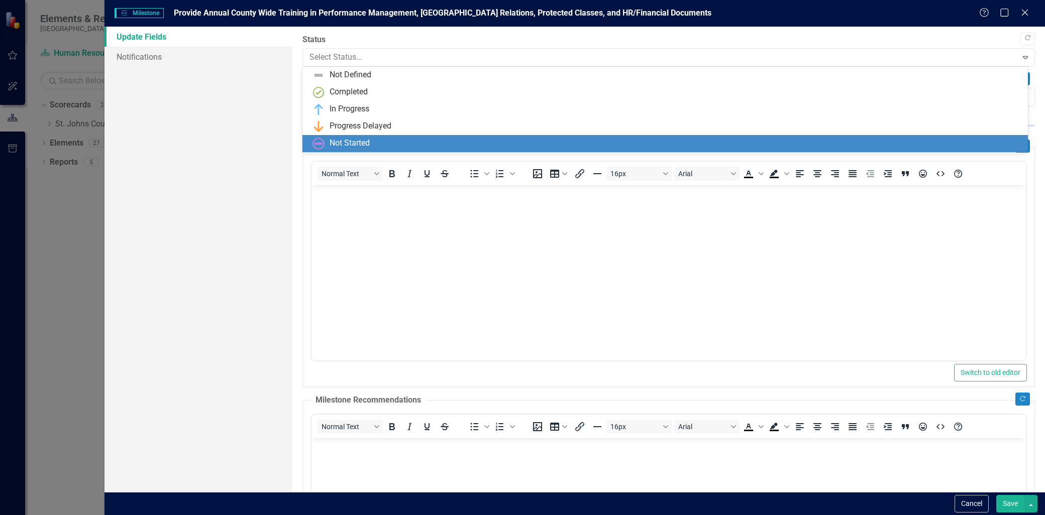
click at [423, 142] on div "Not Started" at bounding box center [666, 144] width 709 height 12
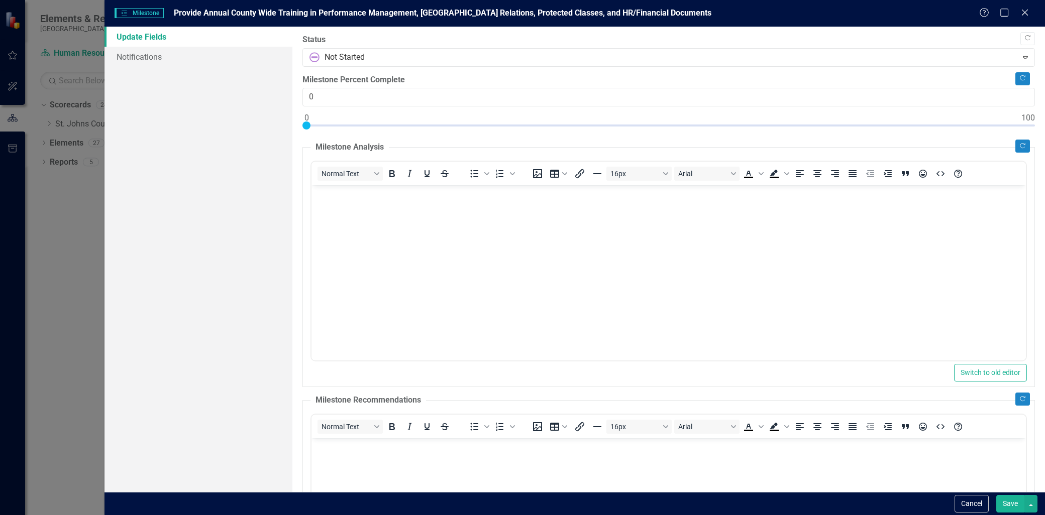
click at [396, 211] on body "Rich Text Area. Press ALT-0 for help." at bounding box center [668, 260] width 714 height 151
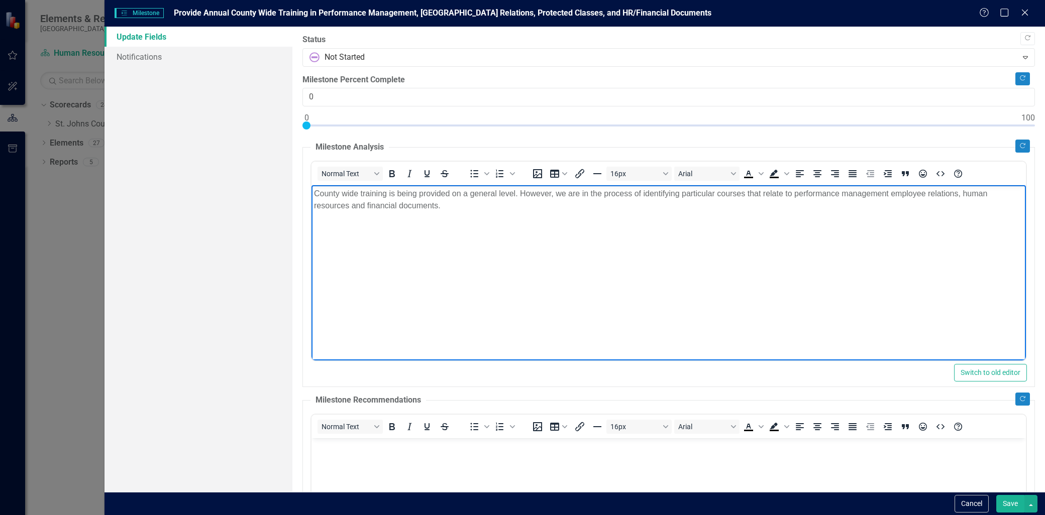
click at [569, 213] on body "County wide training is being provided on a general level. However, we are in t…" at bounding box center [668, 260] width 714 height 151
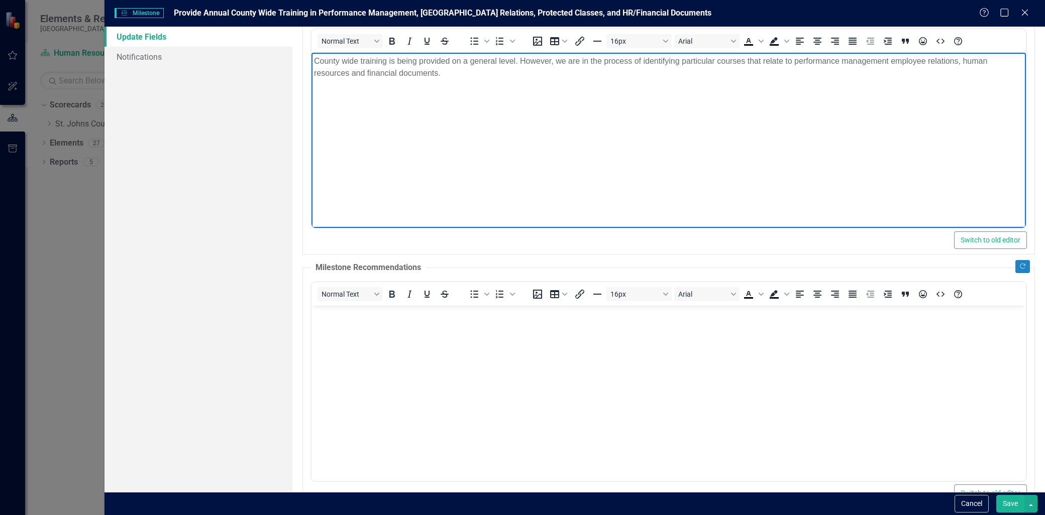
scroll to position [167, 0]
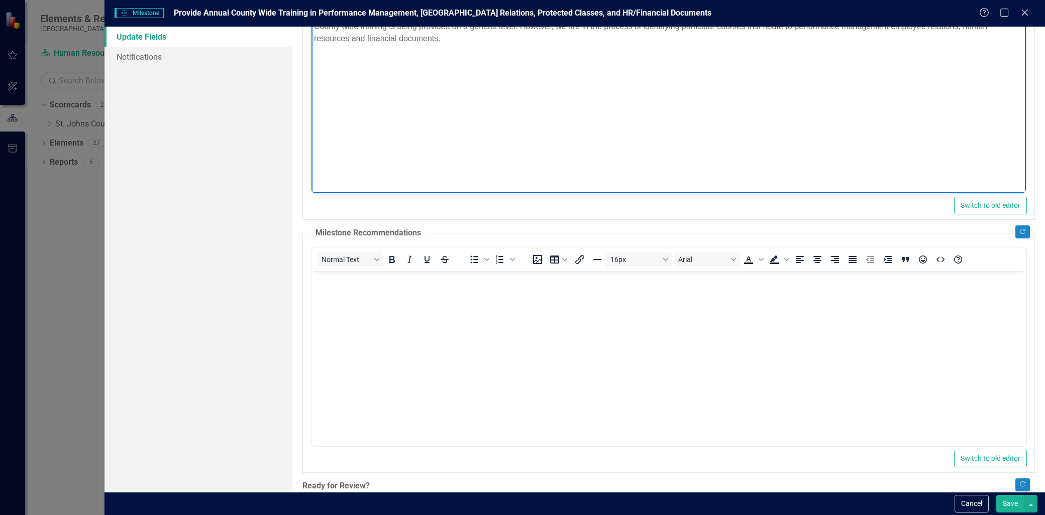
click at [394, 306] on body "Rich Text Area. Press ALT-0 for help." at bounding box center [668, 346] width 714 height 151
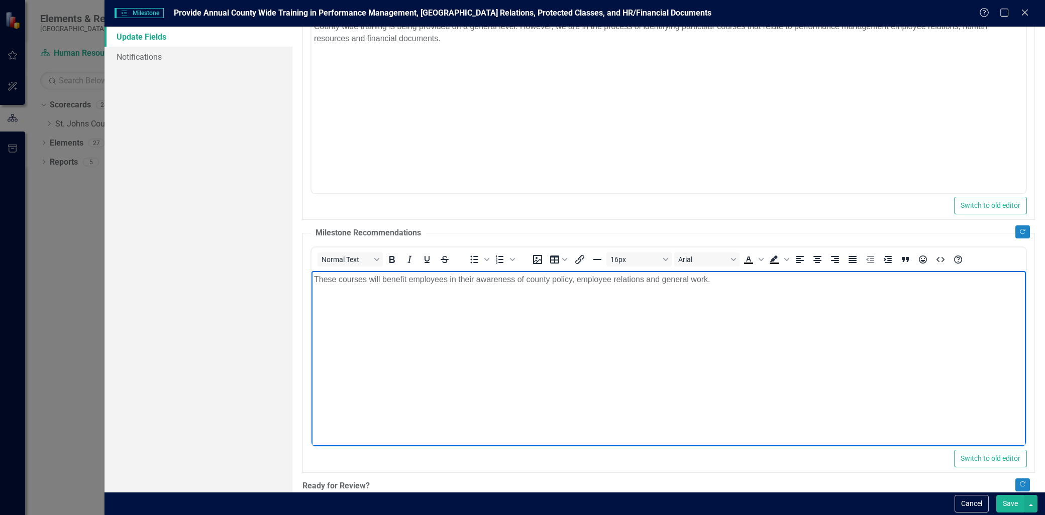
scroll to position [0, 0]
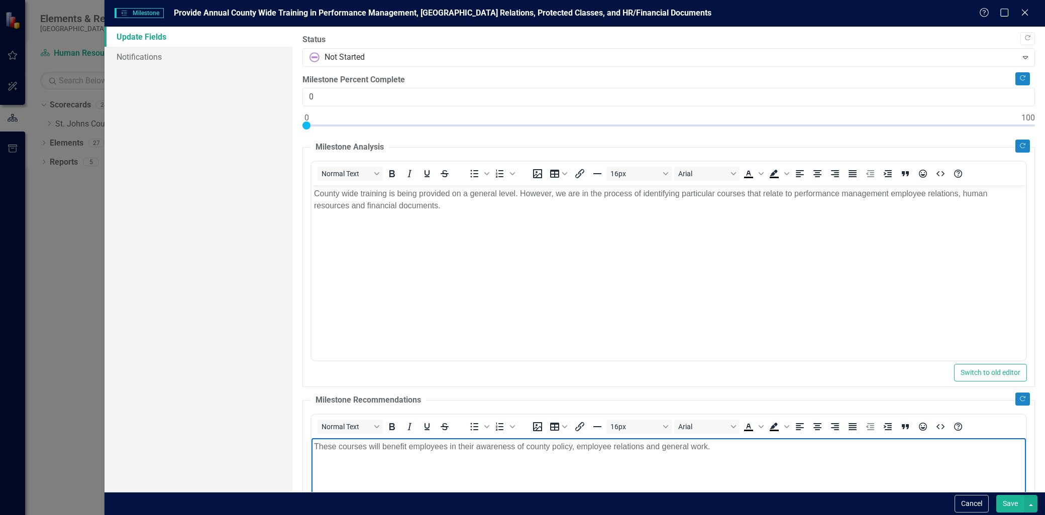
click at [1005, 502] on button "Save" at bounding box center [1010, 504] width 28 height 18
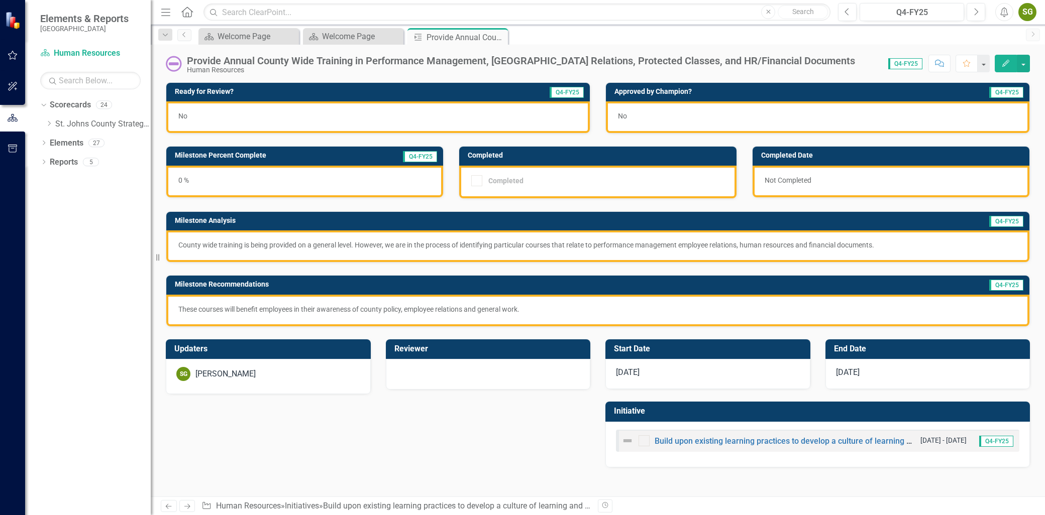
click at [1002, 56] on button "Edit" at bounding box center [1006, 64] width 22 height 18
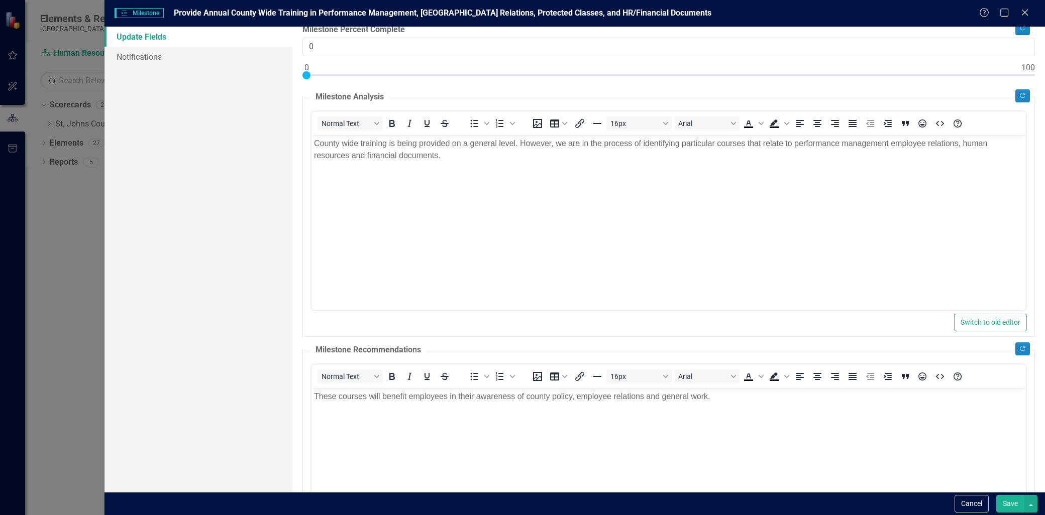
scroll to position [229, 0]
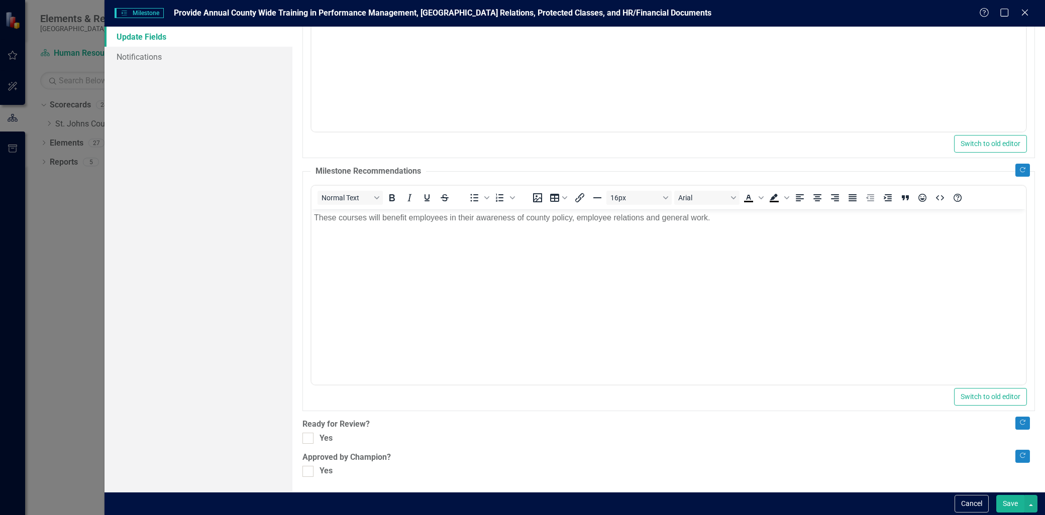
click at [313, 445] on div "Copy Forward Status Not Started Expand Copy Forward Milestone Percent Complete …" at bounding box center [668, 141] width 732 height 672
click at [313, 442] on div at bounding box center [307, 438] width 11 height 11
click at [309, 439] on input "Yes" at bounding box center [305, 436] width 7 height 7
checkbox input "true"
click at [309, 476] on div at bounding box center [307, 471] width 11 height 11
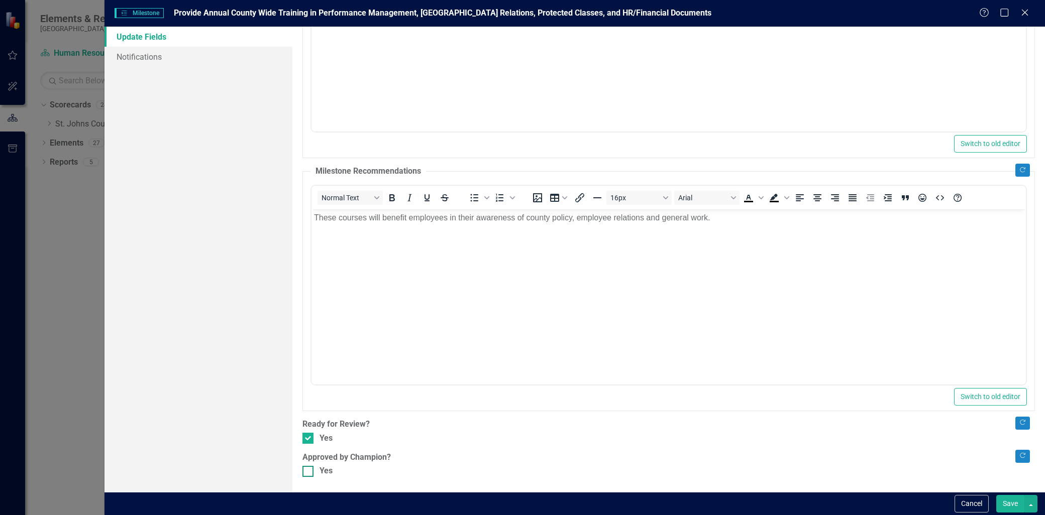
click at [309, 473] on input "Yes" at bounding box center [305, 469] width 7 height 7
checkbox input "true"
click at [1014, 506] on button "Save" at bounding box center [1010, 504] width 28 height 18
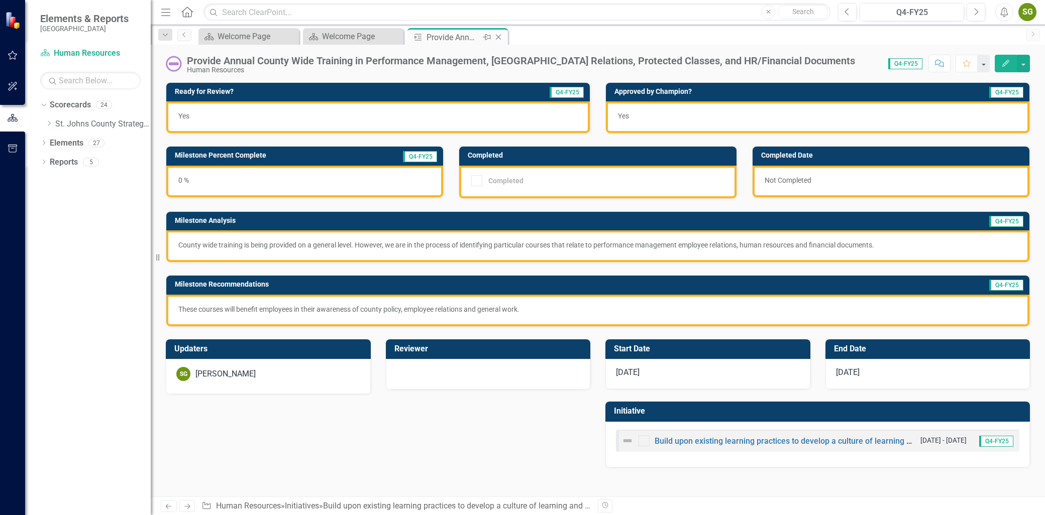
click at [496, 39] on icon "Close" at bounding box center [498, 37] width 10 height 8
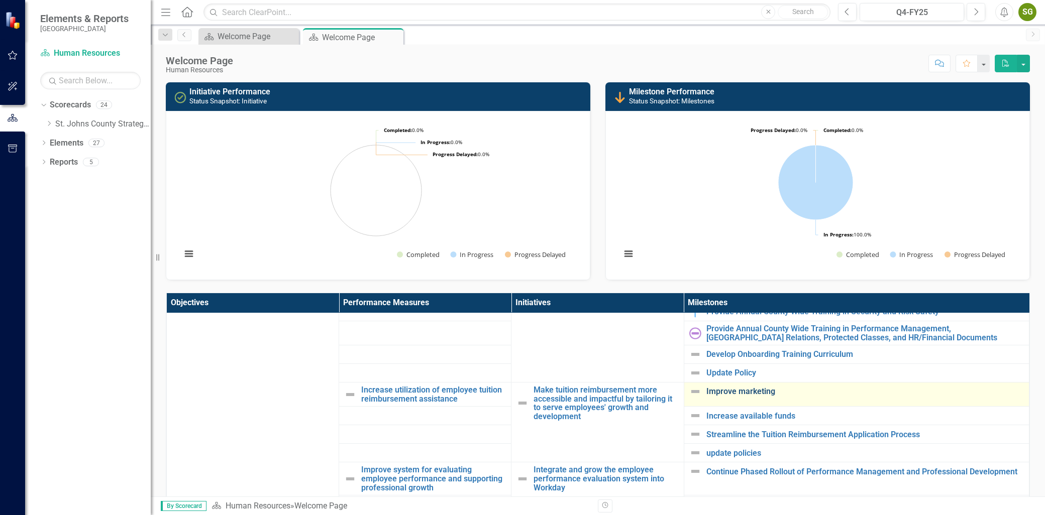
scroll to position [335, 0]
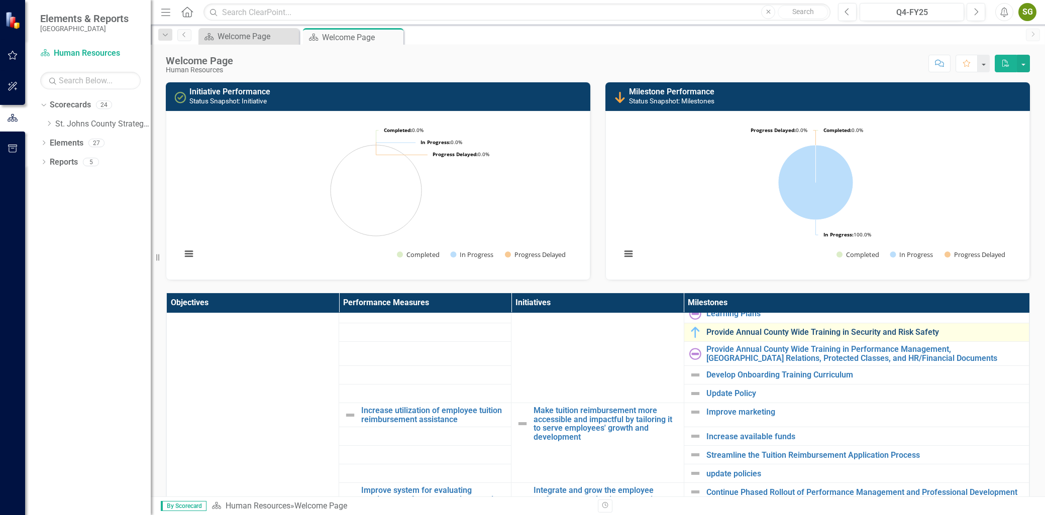
click at [729, 330] on link "Provide Annual County Wide Training in Security and Risk Safety" at bounding box center [864, 332] width 317 height 9
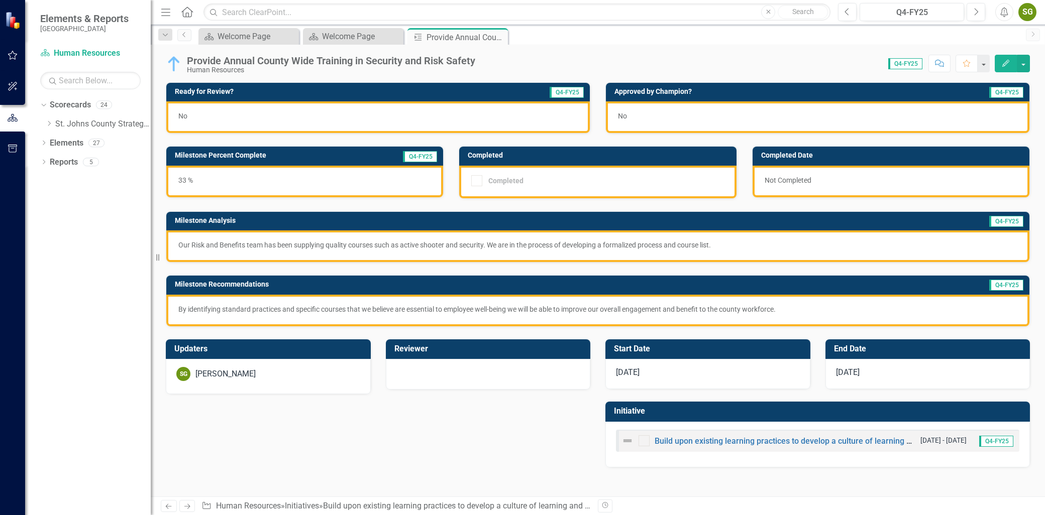
click at [1007, 61] on icon "Edit" at bounding box center [1005, 63] width 9 height 7
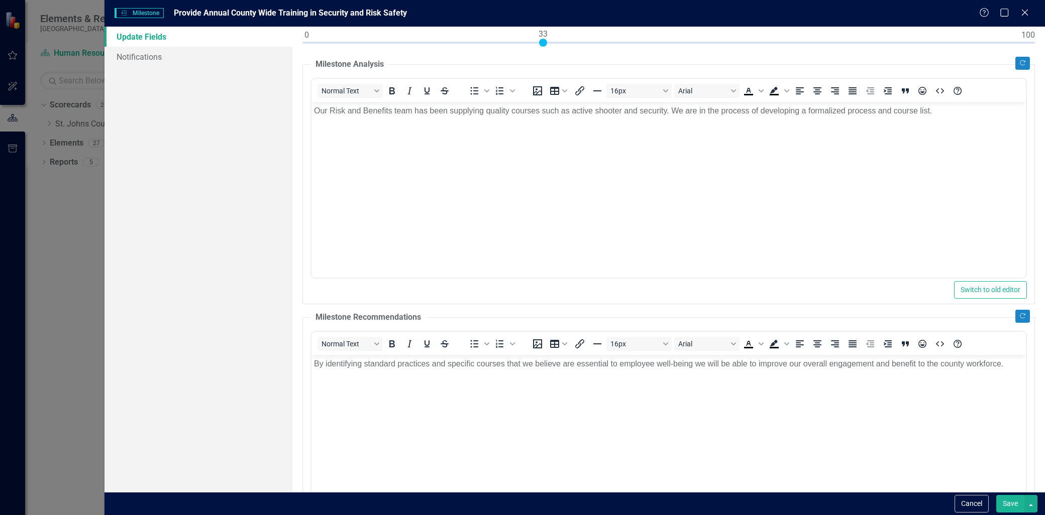
scroll to position [229, 0]
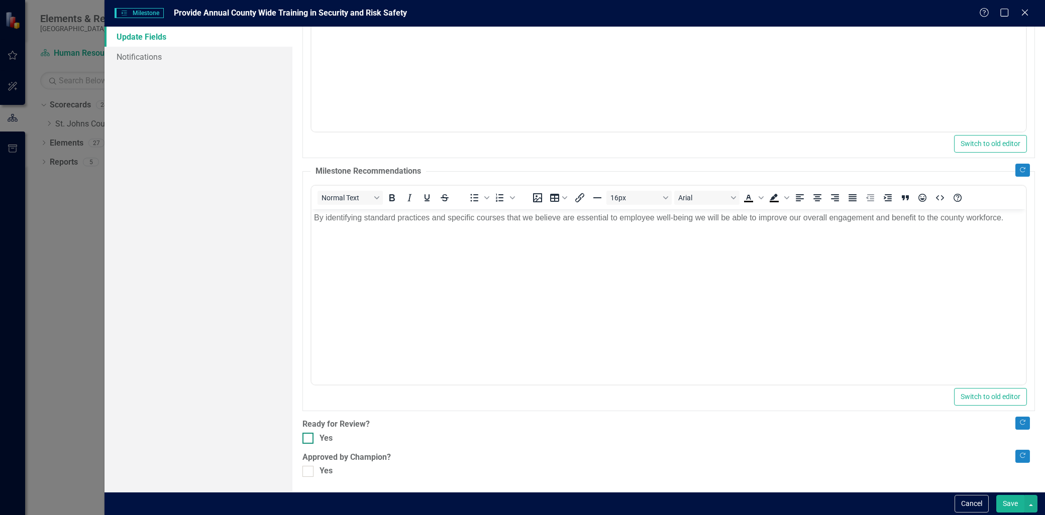
click at [315, 433] on div "Yes" at bounding box center [668, 439] width 732 height 12
click at [309, 433] on input "Yes" at bounding box center [305, 436] width 7 height 7
checkbox input "true"
drag, startPoint x: 313, startPoint y: 469, endPoint x: 349, endPoint y: 474, distance: 36.0
click at [313, 470] on div "Yes" at bounding box center [668, 472] width 732 height 12
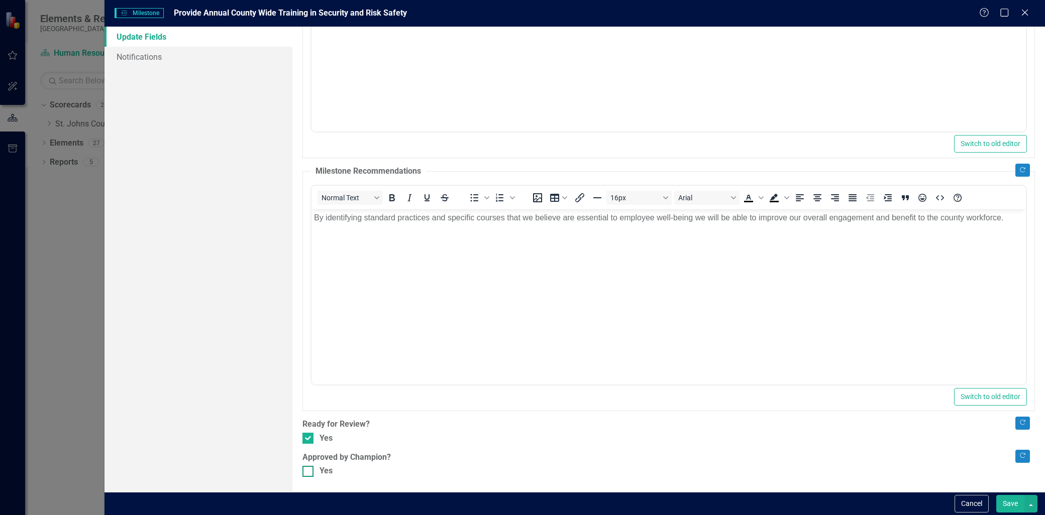
click at [309, 470] on input "Yes" at bounding box center [305, 469] width 7 height 7
checkbox input "true"
click at [1002, 495] on button "Save" at bounding box center [1010, 504] width 28 height 18
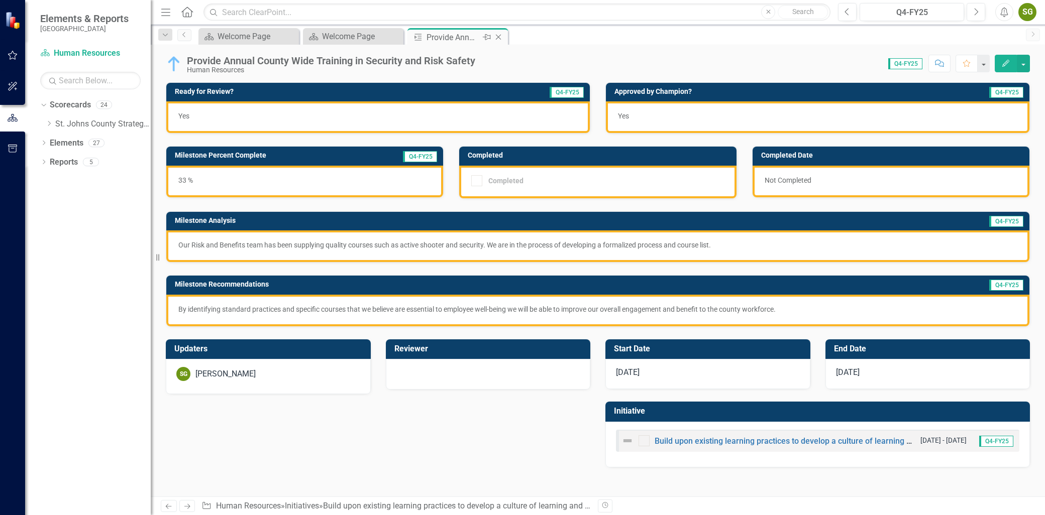
click at [498, 36] on icon "Close" at bounding box center [498, 37] width 10 height 8
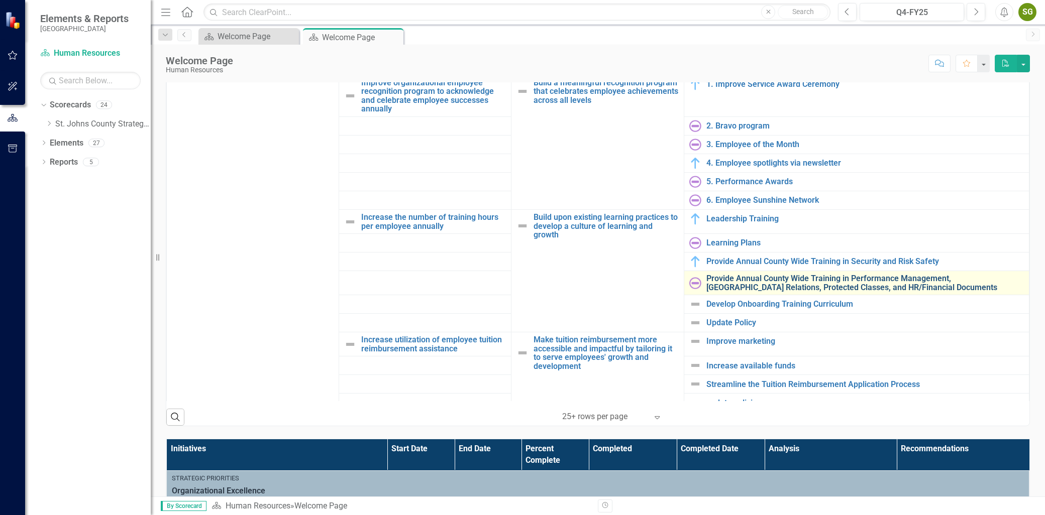
scroll to position [112, 0]
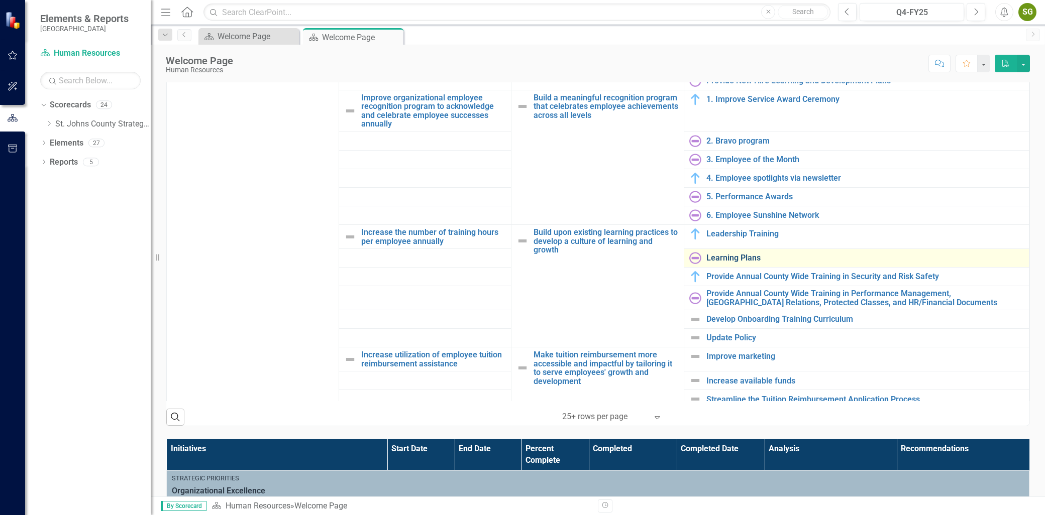
click at [739, 259] on link "Learning Plans" at bounding box center [864, 258] width 317 height 9
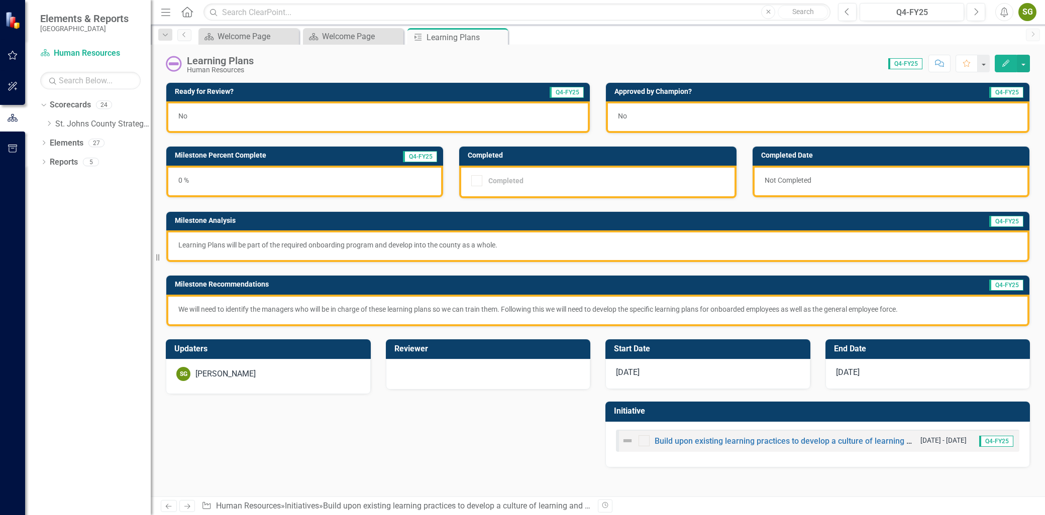
click at [998, 66] on button "Edit" at bounding box center [1006, 64] width 22 height 18
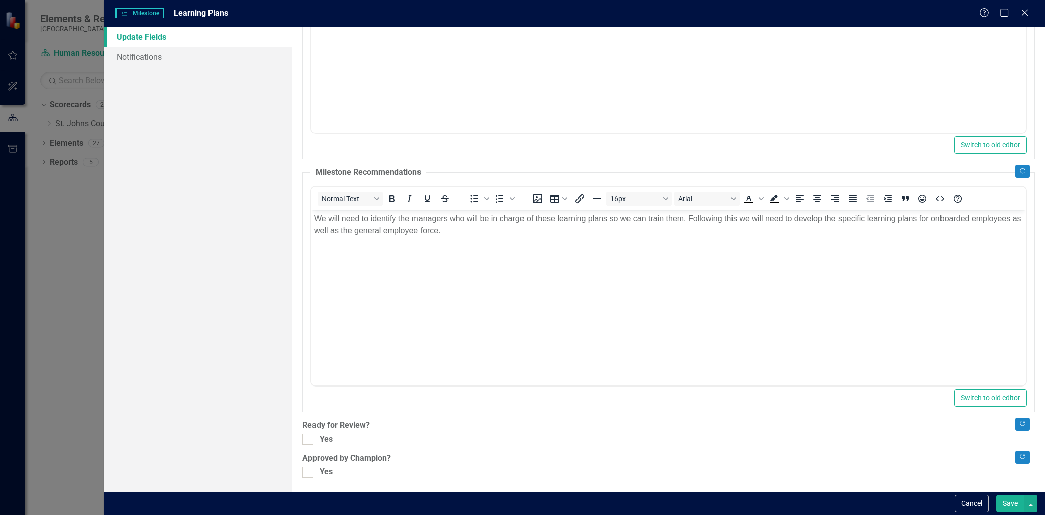
scroll to position [229, 0]
click at [306, 437] on input "Yes" at bounding box center [305, 436] width 7 height 7
checkbox input "true"
click at [310, 478] on div ""Update" fields in ClearPoint are the fields that change from reporting period …" at bounding box center [668, 260] width 752 height 466
click at [312, 474] on div at bounding box center [307, 471] width 11 height 11
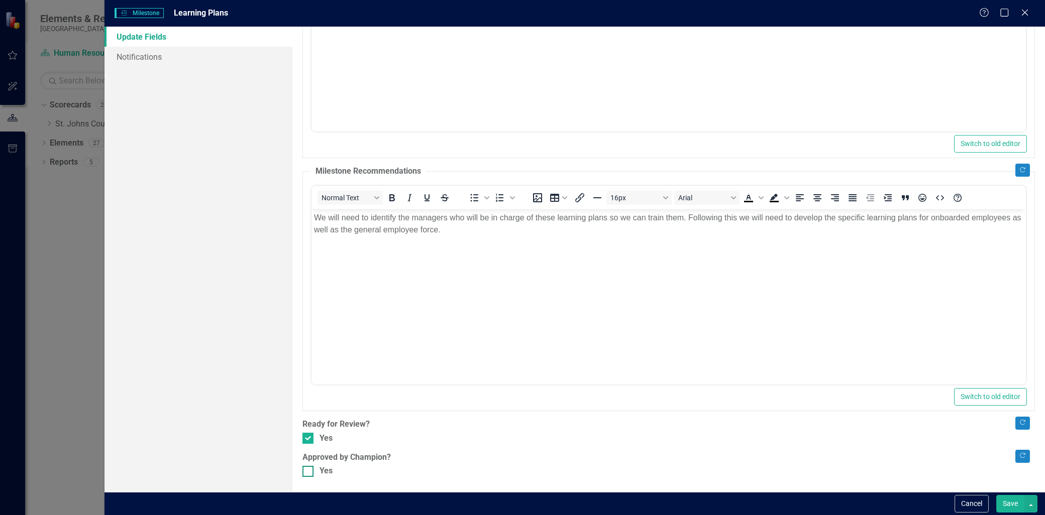
click at [309, 473] on input "Yes" at bounding box center [305, 469] width 7 height 7
checkbox input "true"
click at [1011, 505] on button "Save" at bounding box center [1010, 504] width 28 height 18
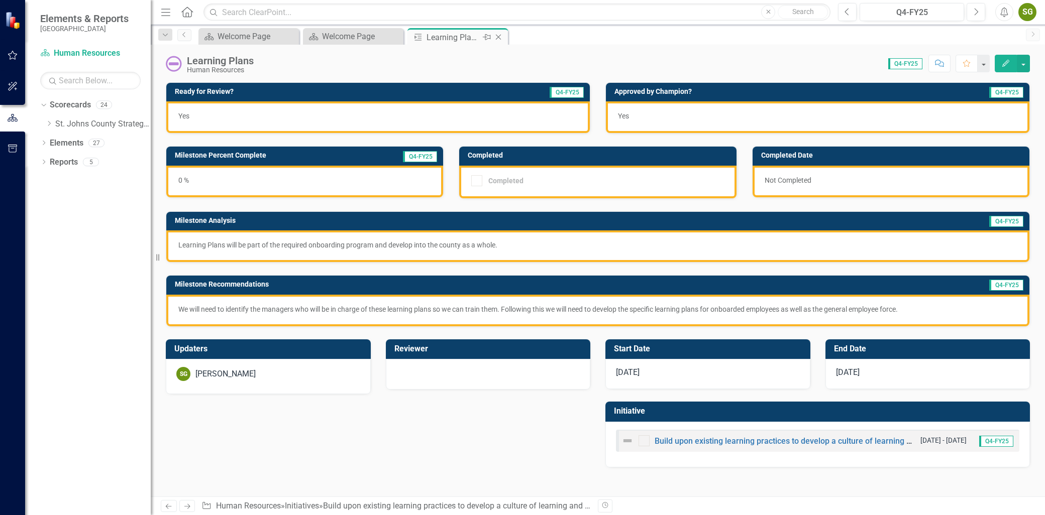
click at [497, 36] on icon at bounding box center [499, 38] width 6 height 6
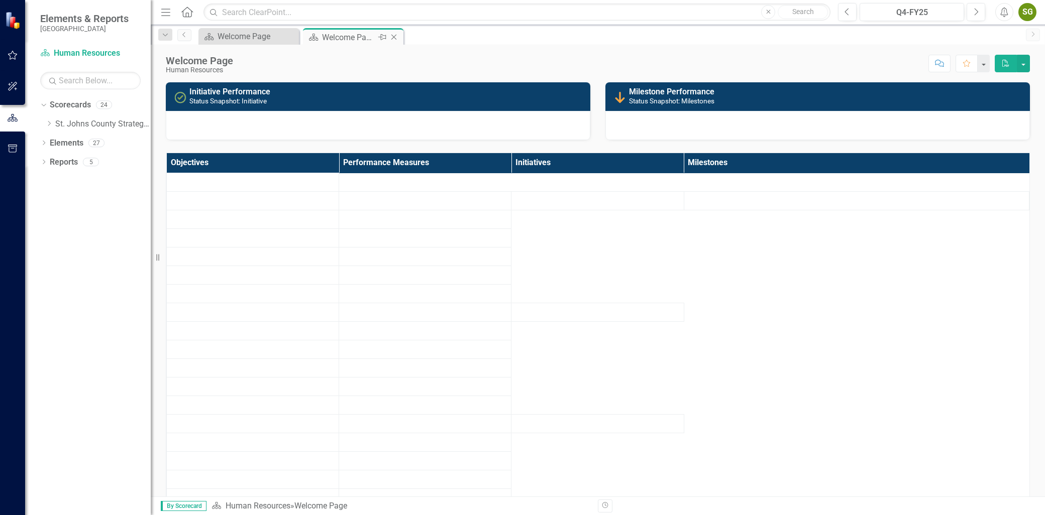
click at [359, 37] on div "Welcome Page" at bounding box center [349, 37] width 54 height 13
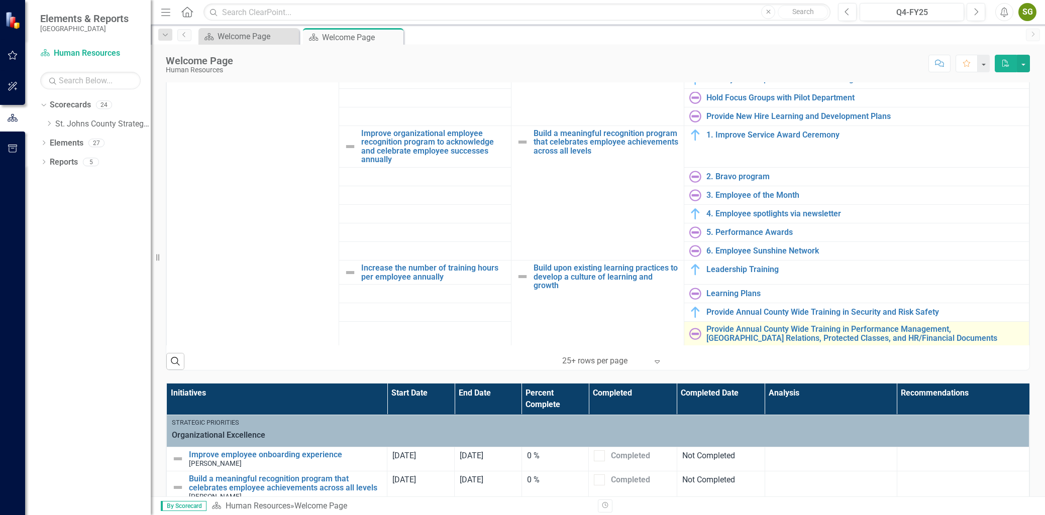
scroll to position [56, 0]
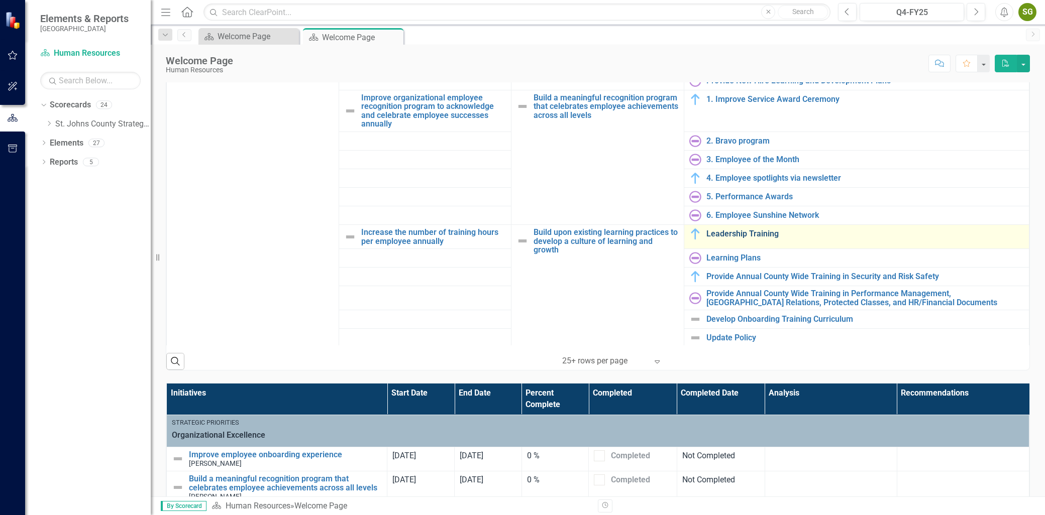
click at [755, 234] on link "Leadership Training" at bounding box center [864, 234] width 317 height 9
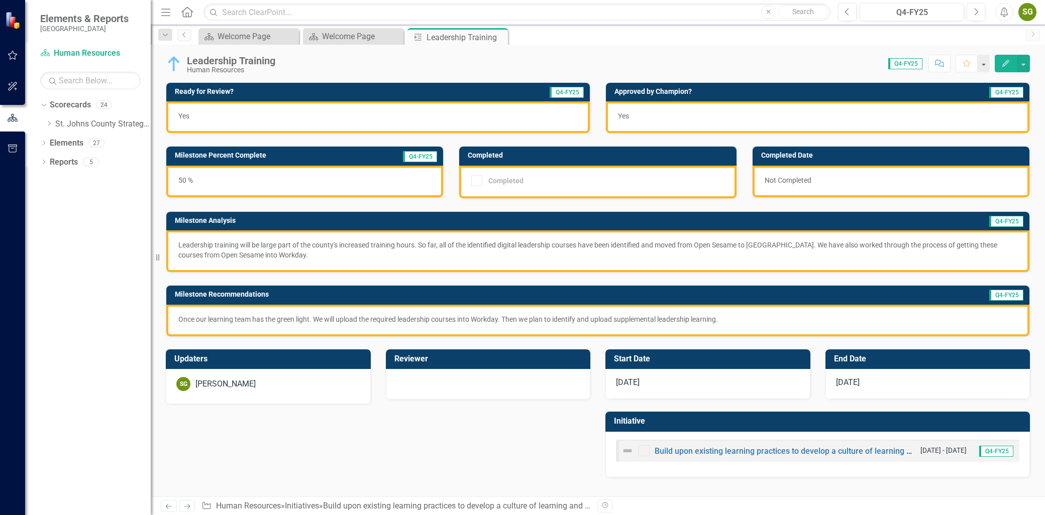
click at [1010, 62] on button "Edit" at bounding box center [1006, 64] width 22 height 18
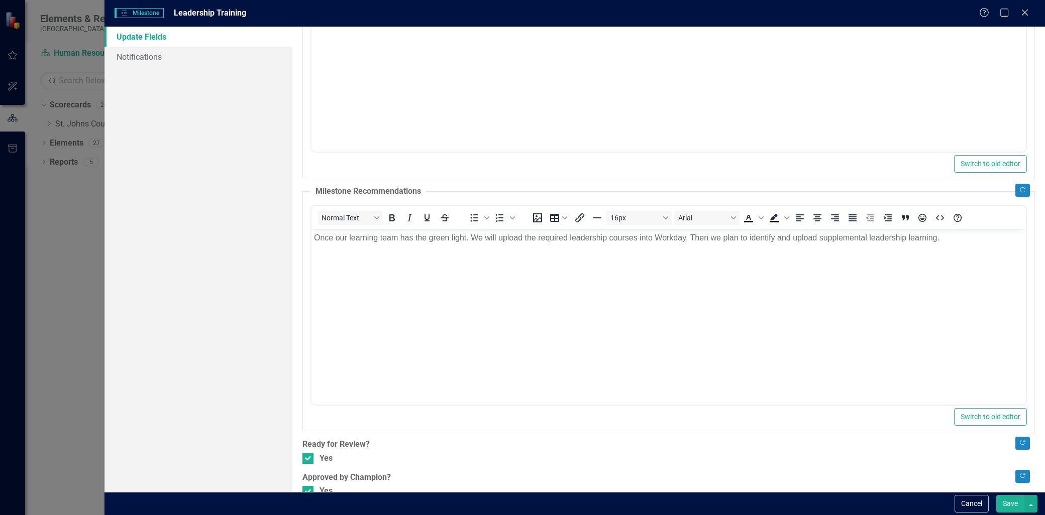
scroll to position [229, 0]
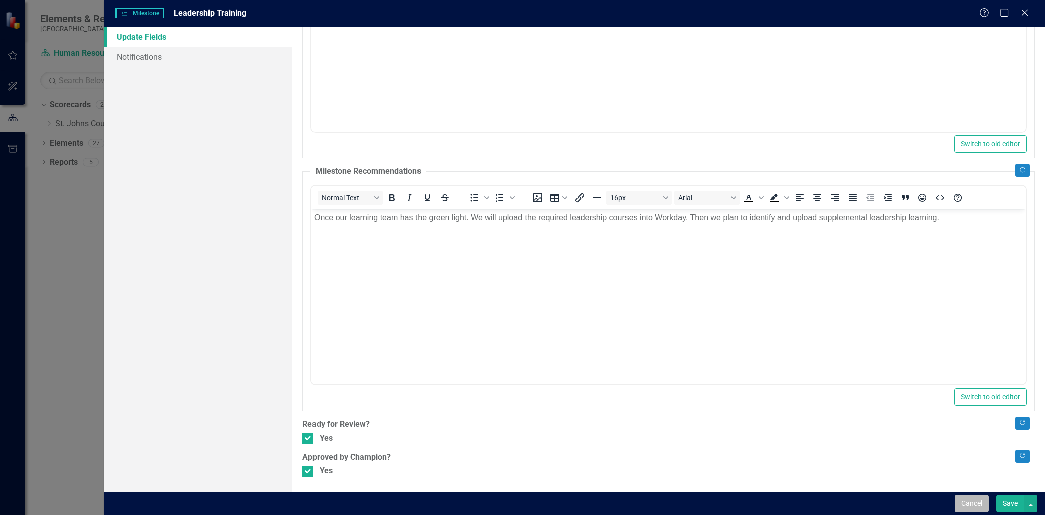
click at [973, 496] on button "Cancel" at bounding box center [971, 504] width 34 height 18
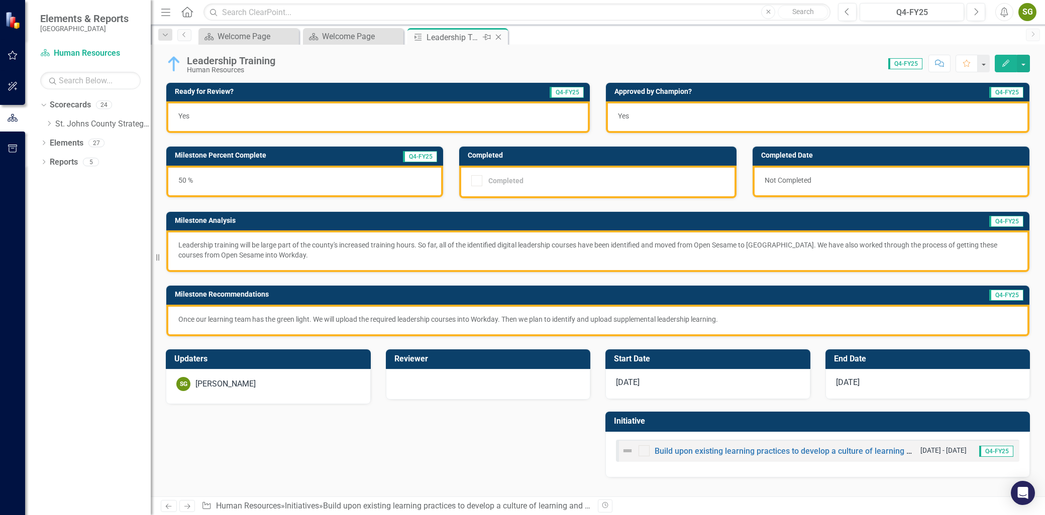
click at [499, 34] on icon "Close" at bounding box center [498, 37] width 10 height 8
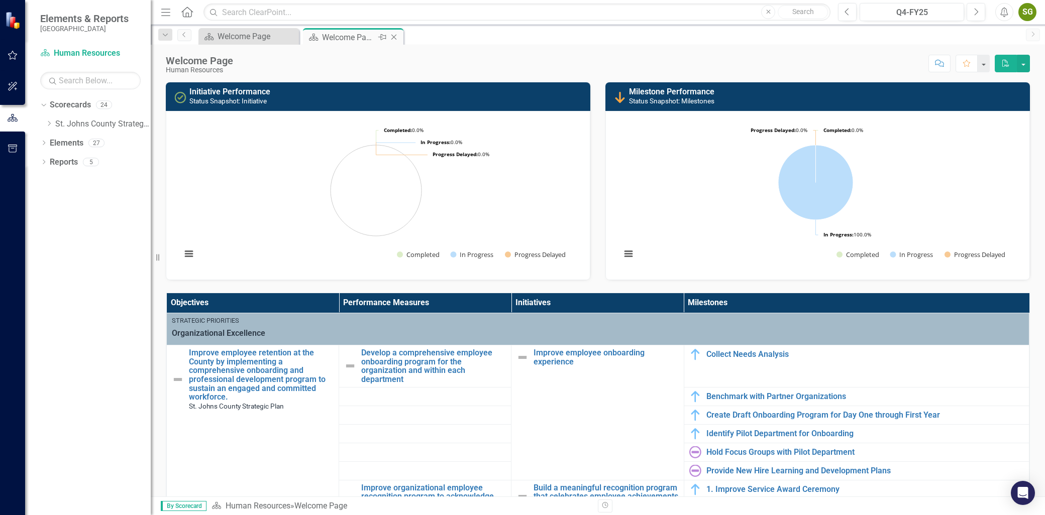
click at [350, 36] on div "Welcome Page" at bounding box center [349, 37] width 54 height 13
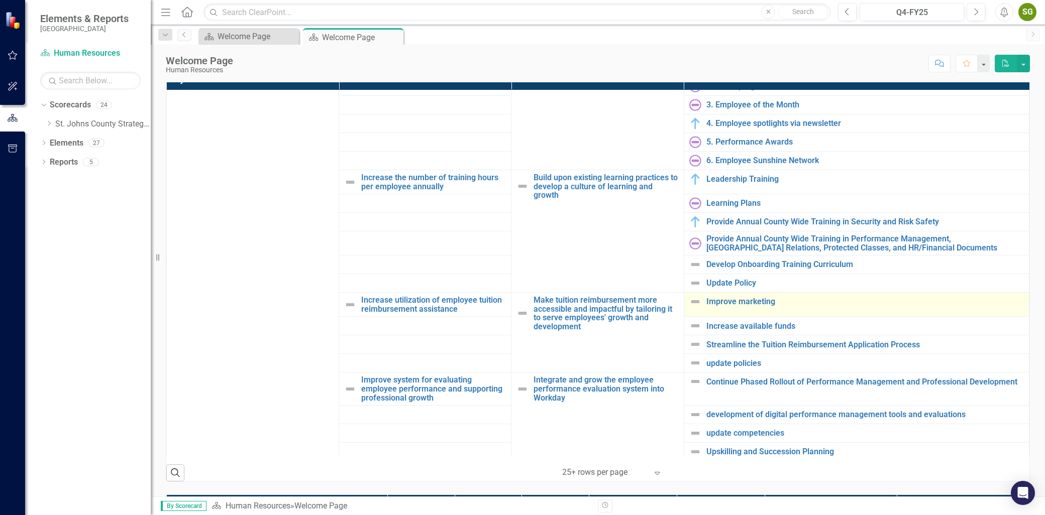
scroll to position [223, 0]
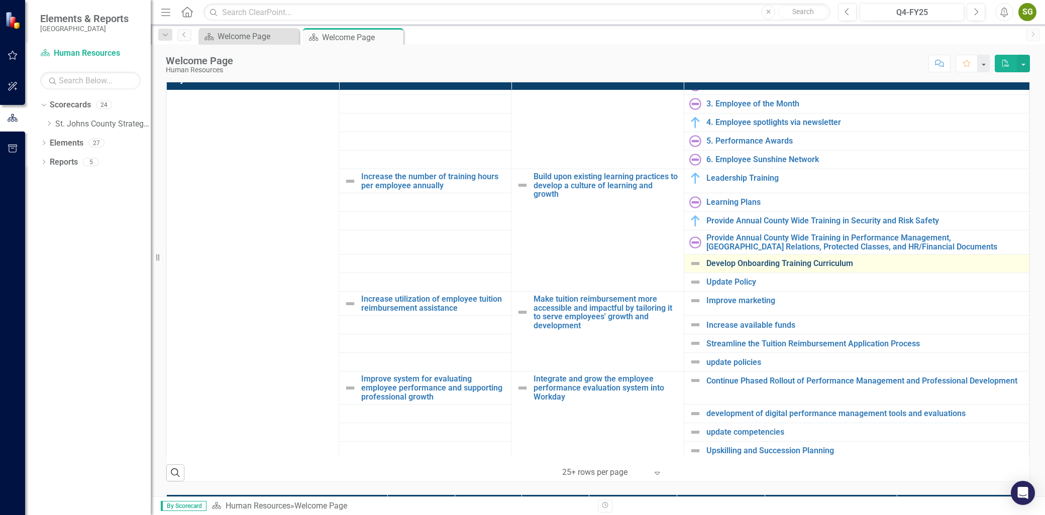
click at [797, 259] on link "Develop Onboarding Training Curriculum" at bounding box center [864, 263] width 317 height 9
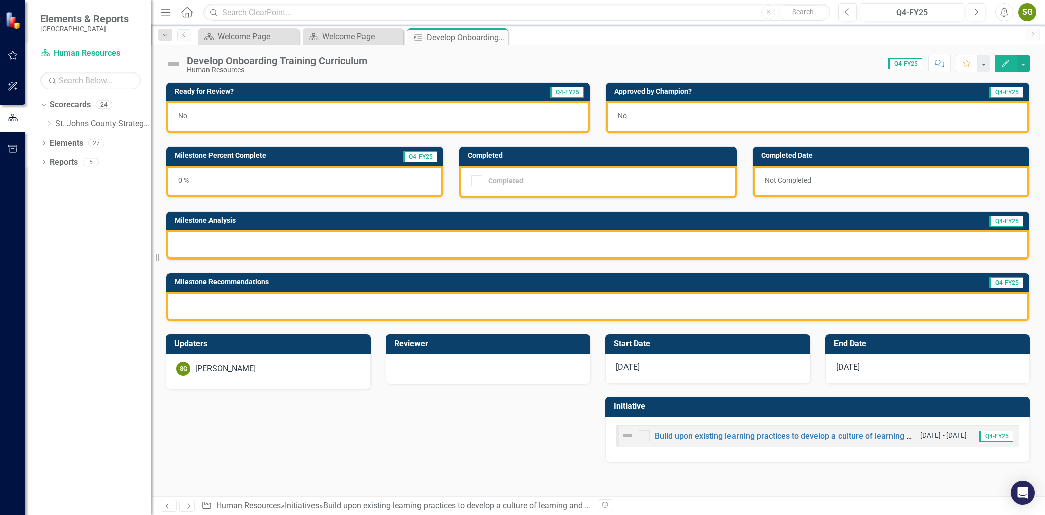
click at [999, 67] on button "Edit" at bounding box center [1006, 64] width 22 height 18
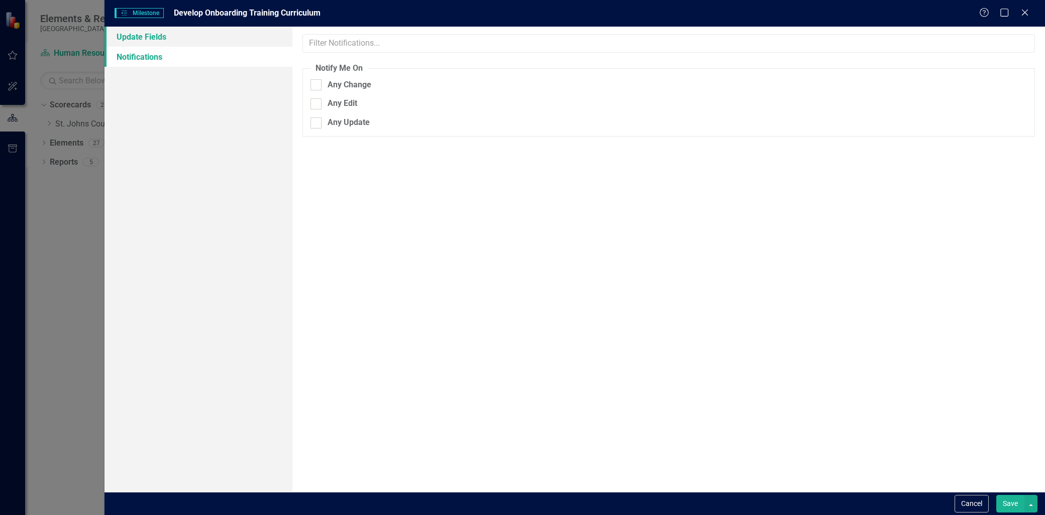
click at [196, 42] on link "Update Fields" at bounding box center [198, 37] width 188 height 20
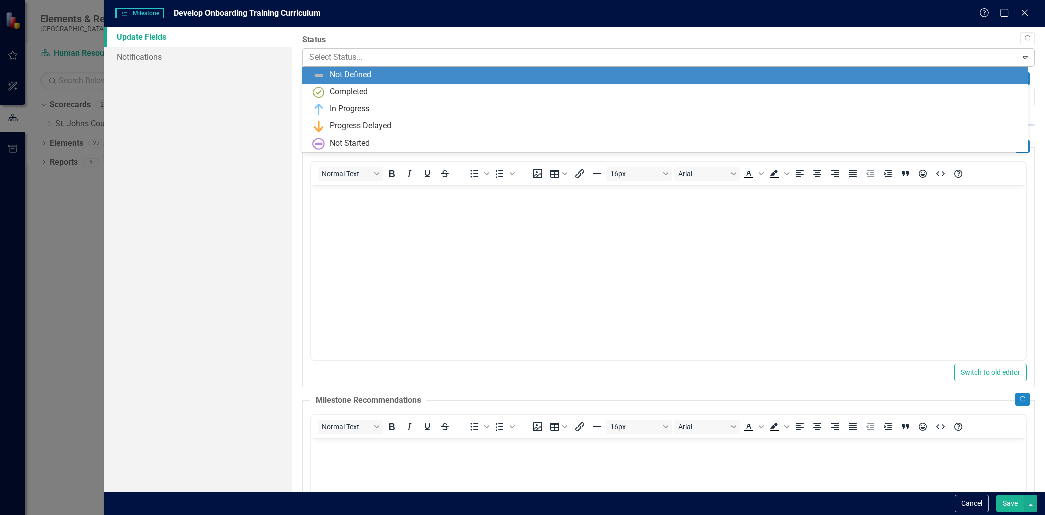
click at [350, 54] on div at bounding box center [659, 58] width 701 height 14
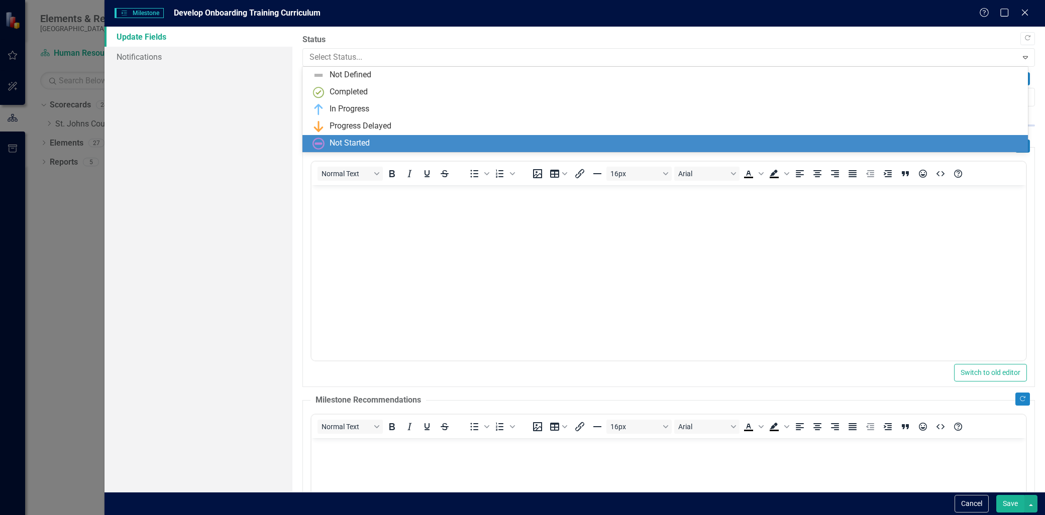
drag, startPoint x: 354, startPoint y: 138, endPoint x: 355, endPoint y: 162, distance: 24.1
click at [354, 138] on div "Not Started" at bounding box center [349, 144] width 40 height 12
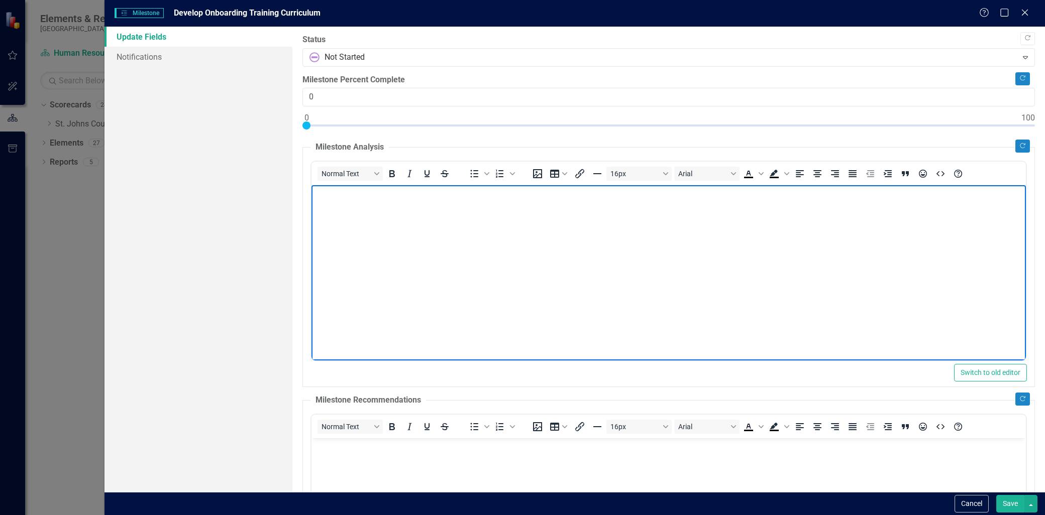
drag, startPoint x: 357, startPoint y: 204, endPoint x: 474, endPoint y: 210, distance: 117.2
click at [365, 209] on body "Rich Text Area. Press ALT-0 for help." at bounding box center [668, 260] width 714 height 151
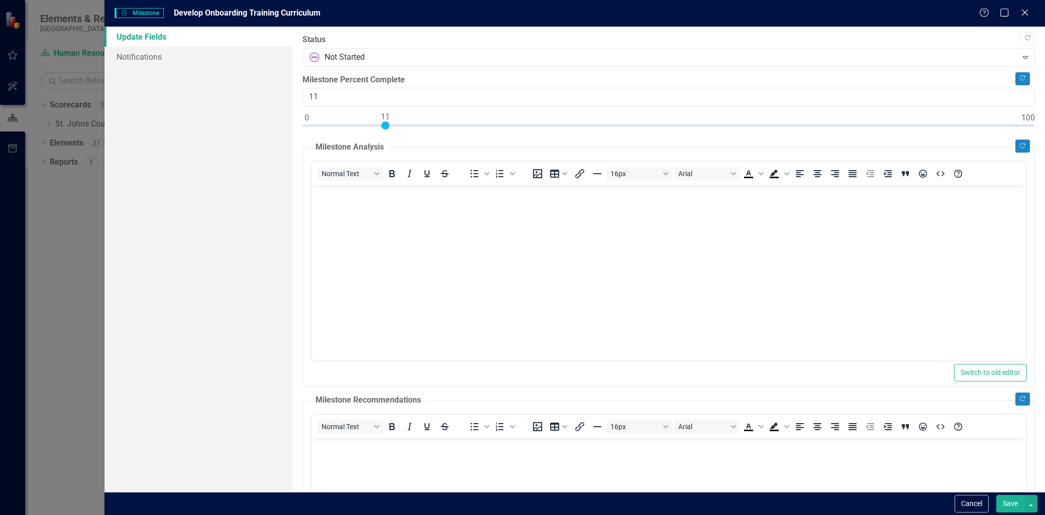
type input "10"
drag, startPoint x: 304, startPoint y: 128, endPoint x: 34, endPoint y: 78, distance: 274.8
click at [378, 130] on div at bounding box center [668, 128] width 732 height 13
drag, startPoint x: 340, startPoint y: 273, endPoint x: 354, endPoint y: 277, distance: 14.1
click at [340, 275] on body "Rich Text Area. Press ALT-0 for help." at bounding box center [668, 260] width 714 height 151
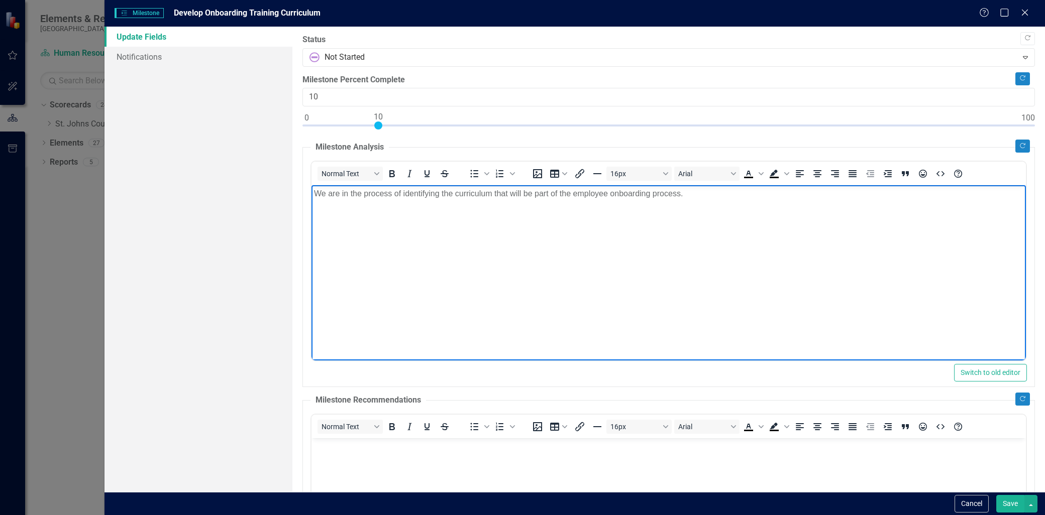
scroll to position [167, 0]
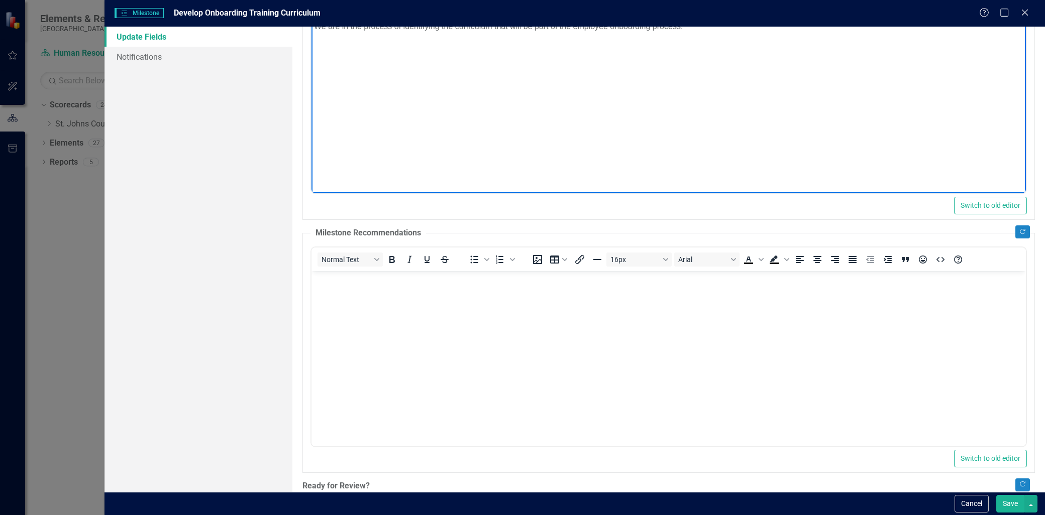
click at [424, 279] on p "Rich Text Area. Press ALT-0 for help." at bounding box center [668, 279] width 709 height 12
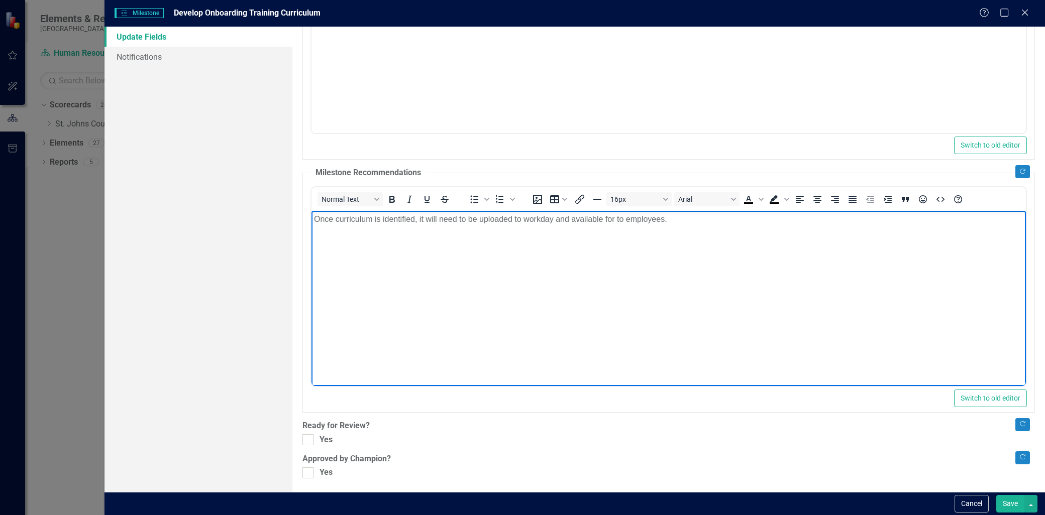
scroll to position [229, 0]
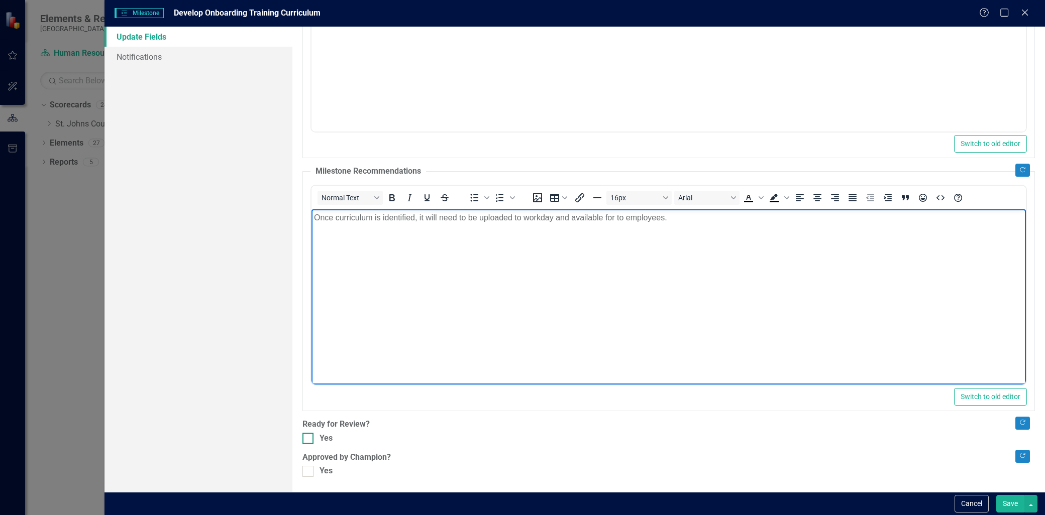
click at [308, 436] on div at bounding box center [307, 438] width 11 height 11
click at [308, 436] on input "Yes" at bounding box center [305, 436] width 7 height 7
checkbox input "true"
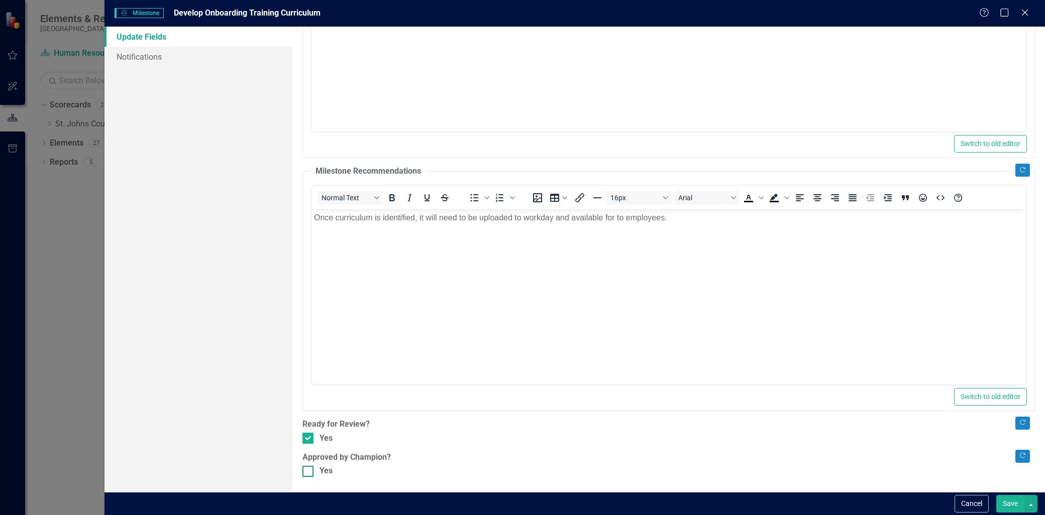
drag, startPoint x: 311, startPoint y: 467, endPoint x: 320, endPoint y: 470, distance: 9.1
click at [311, 468] on div at bounding box center [307, 471] width 11 height 11
click at [309, 468] on input "Yes" at bounding box center [305, 469] width 7 height 7
checkbox input "true"
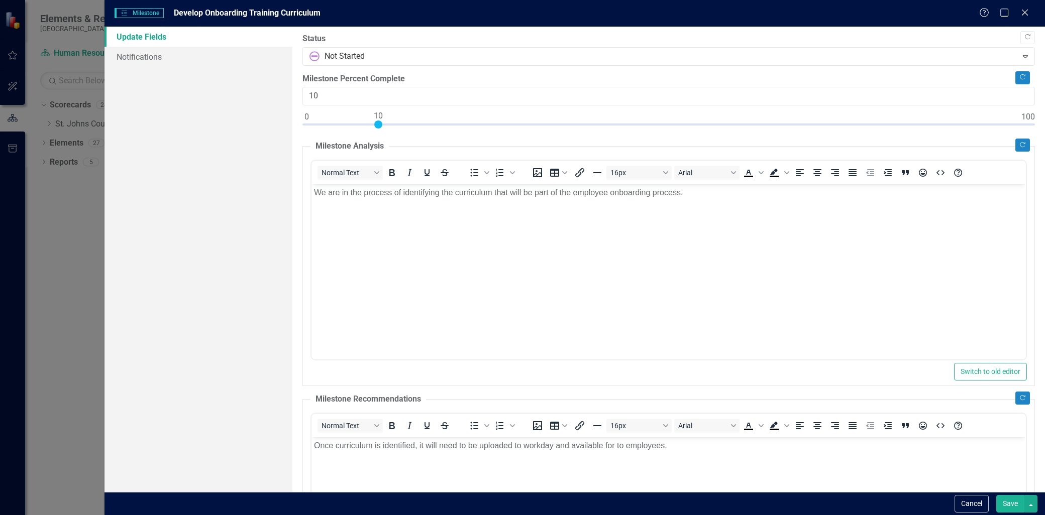
scroll to position [0, 0]
click at [541, 67] on div "Copy Forward Status Not Started Expand Copy Forward Milestone Percent Complete …" at bounding box center [668, 370] width 732 height 672
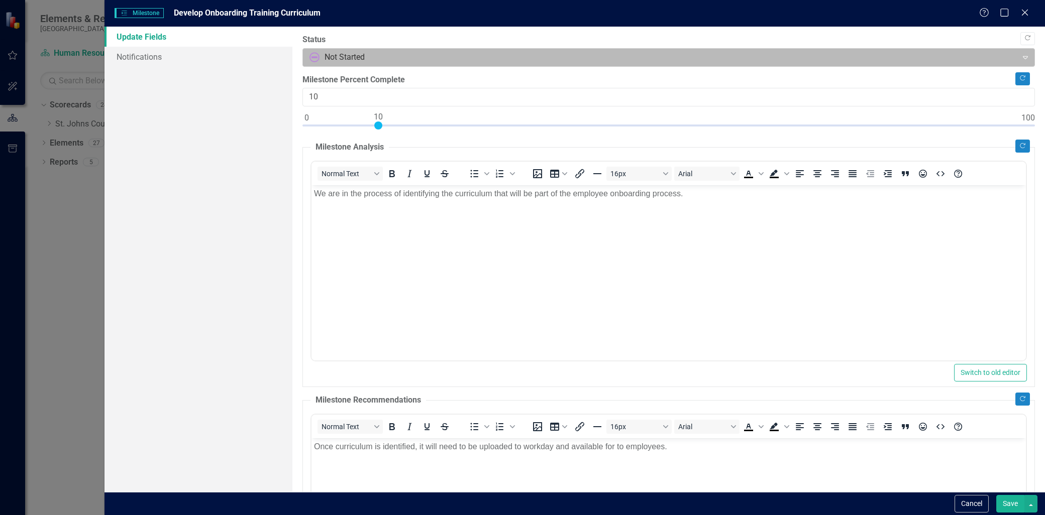
click at [491, 66] on body "Elements & Reports St. Johns County Scorecard Human Resources Search Dropdown S…" at bounding box center [522, 257] width 1045 height 515
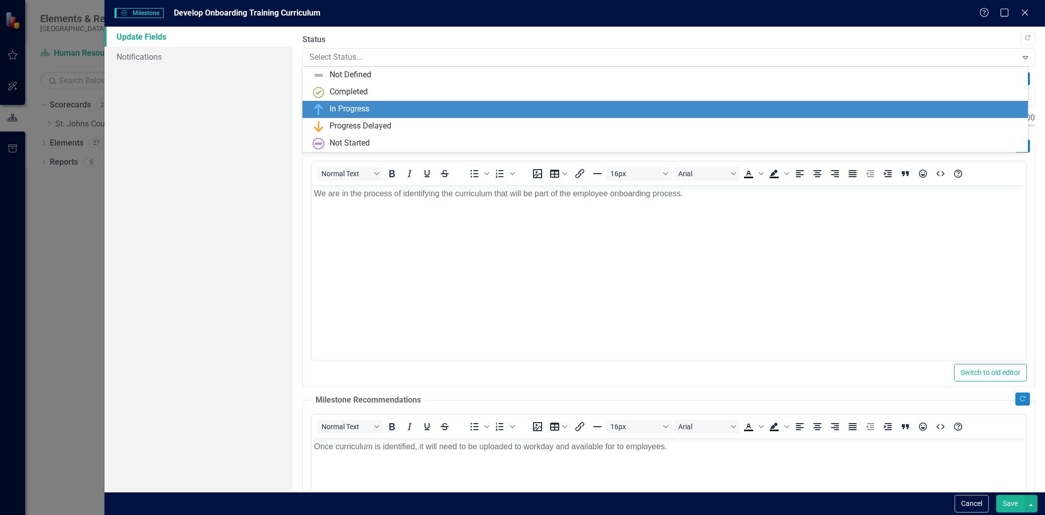
click at [424, 107] on div "In Progress" at bounding box center [666, 109] width 709 height 12
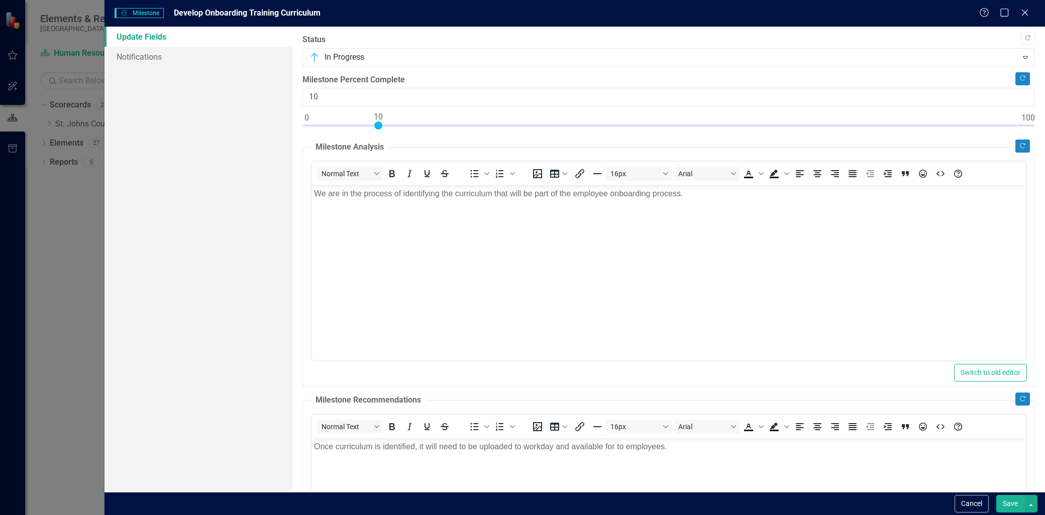
click at [1020, 508] on button "Save" at bounding box center [1010, 504] width 28 height 18
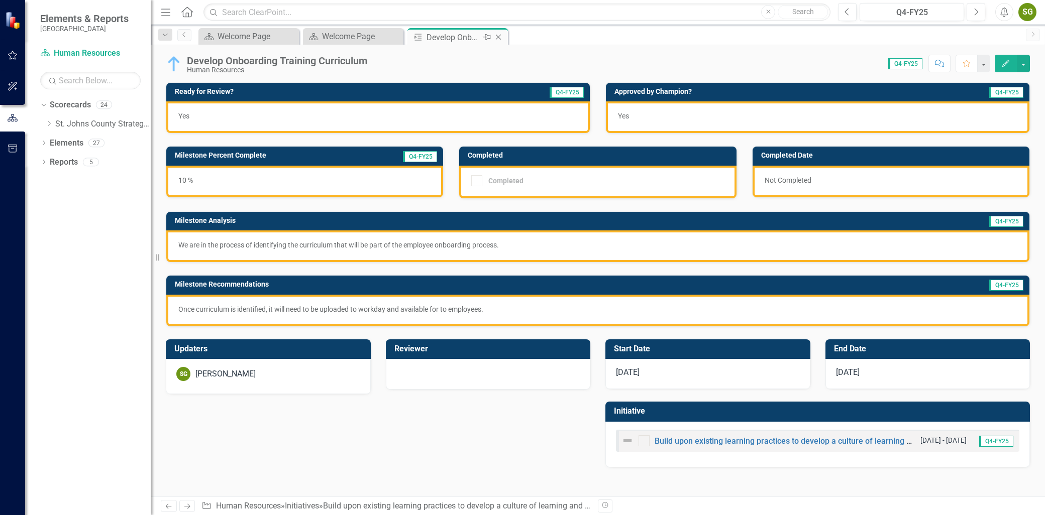
click at [501, 36] on icon "Close" at bounding box center [498, 37] width 10 height 8
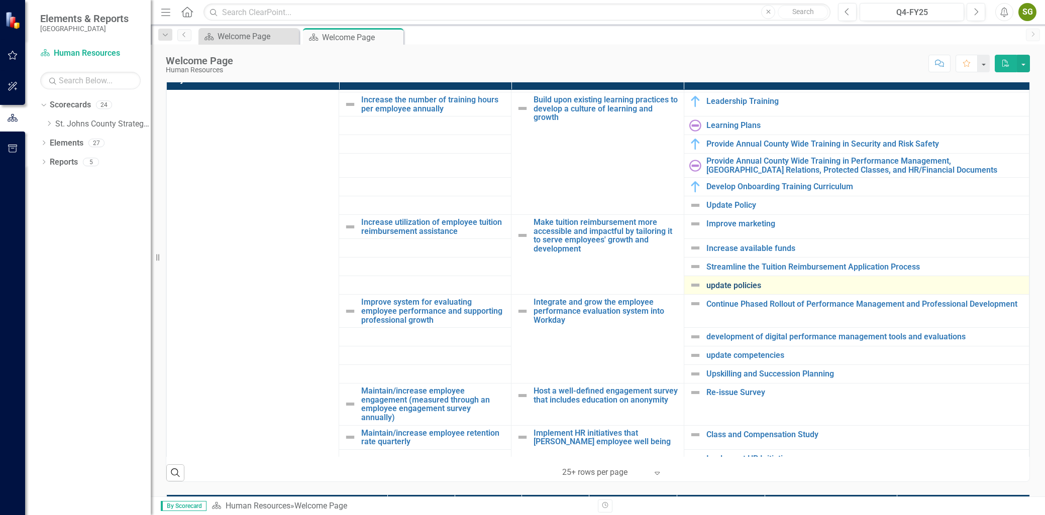
scroll to position [270, 0]
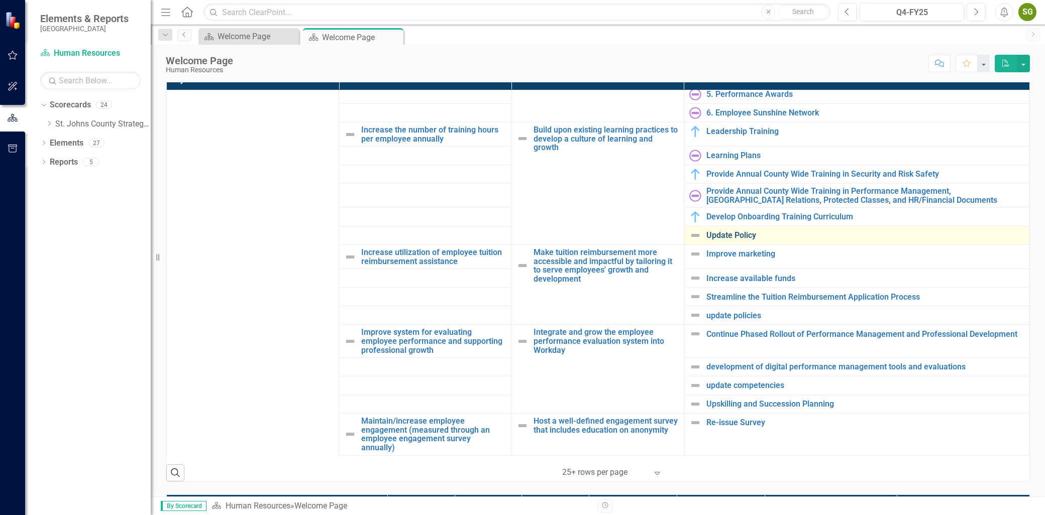
click at [726, 238] on link "Update Policy" at bounding box center [864, 235] width 317 height 9
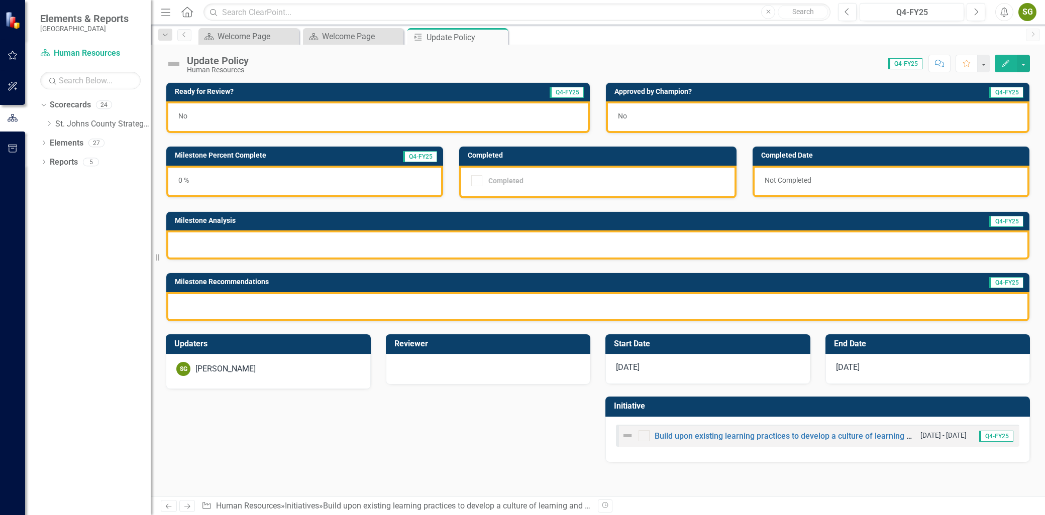
click at [1002, 66] on icon "button" at bounding box center [1005, 63] width 7 height 7
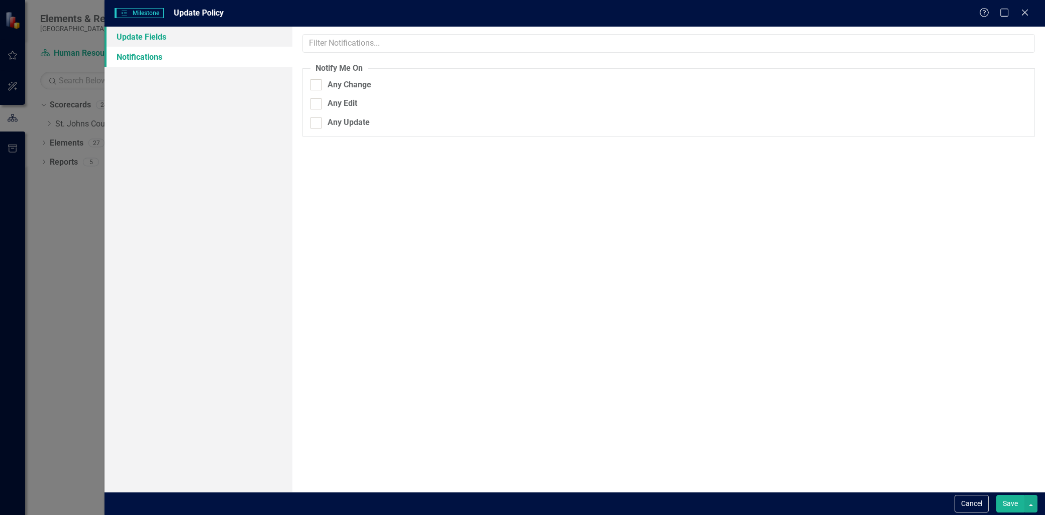
click at [172, 34] on link "Update Fields" at bounding box center [198, 37] width 188 height 20
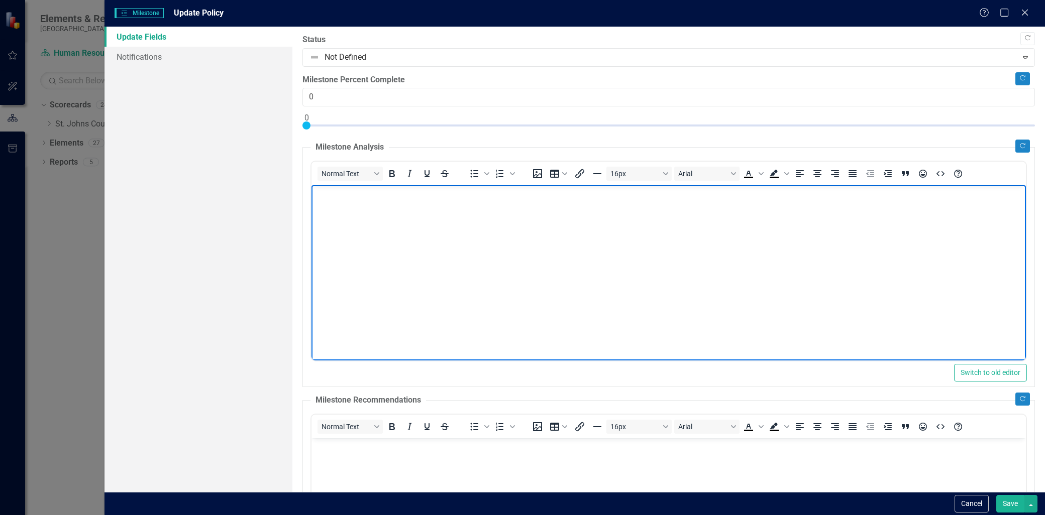
click at [342, 237] on body "Rich Text Area. Press ALT-0 for help." at bounding box center [668, 260] width 714 height 151
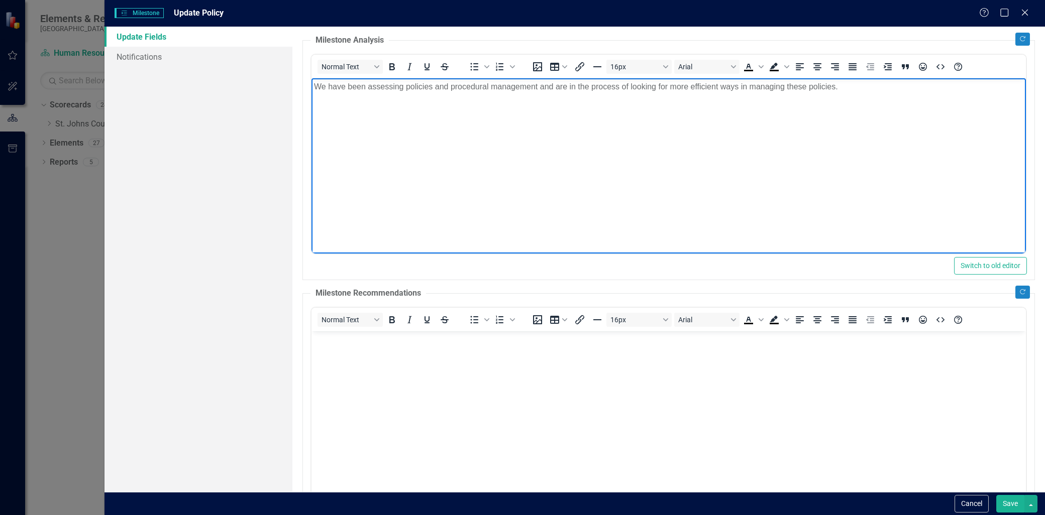
scroll to position [112, 0]
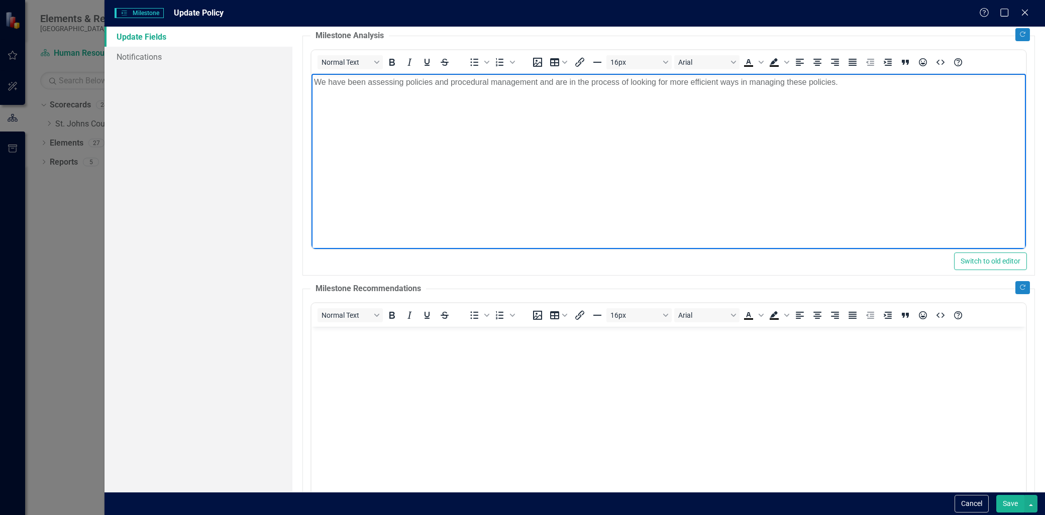
click at [408, 402] on body "Rich Text Area. Press ALT-0 for help." at bounding box center [668, 401] width 714 height 151
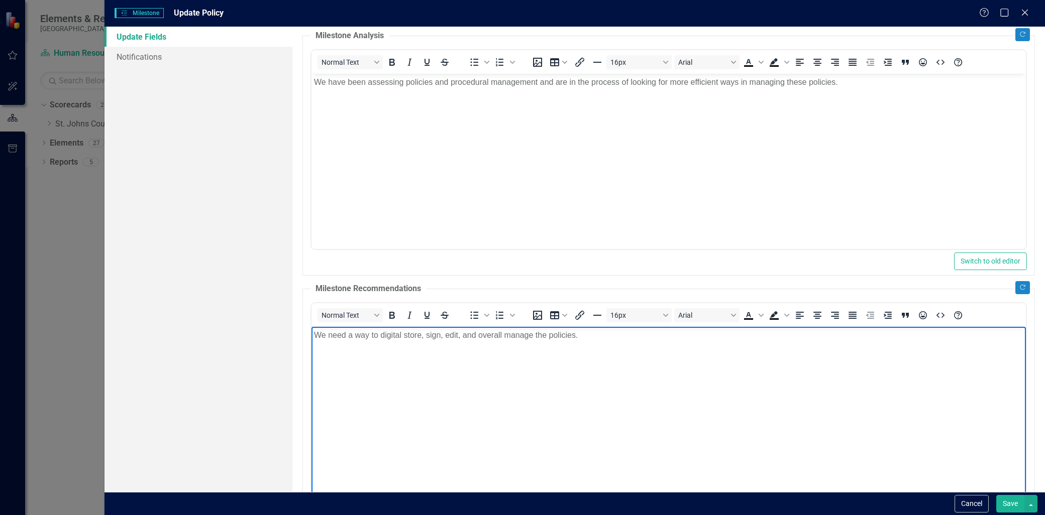
click at [401, 337] on p "We need a way to digital store, sign, edit, and overall manage the policies." at bounding box center [668, 335] width 709 height 12
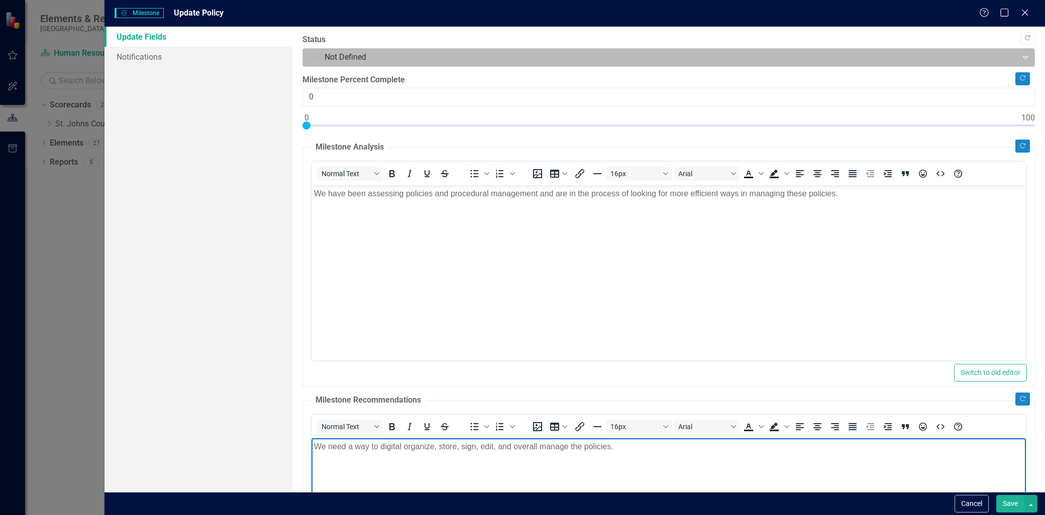
click at [348, 57] on div at bounding box center [659, 58] width 701 height 14
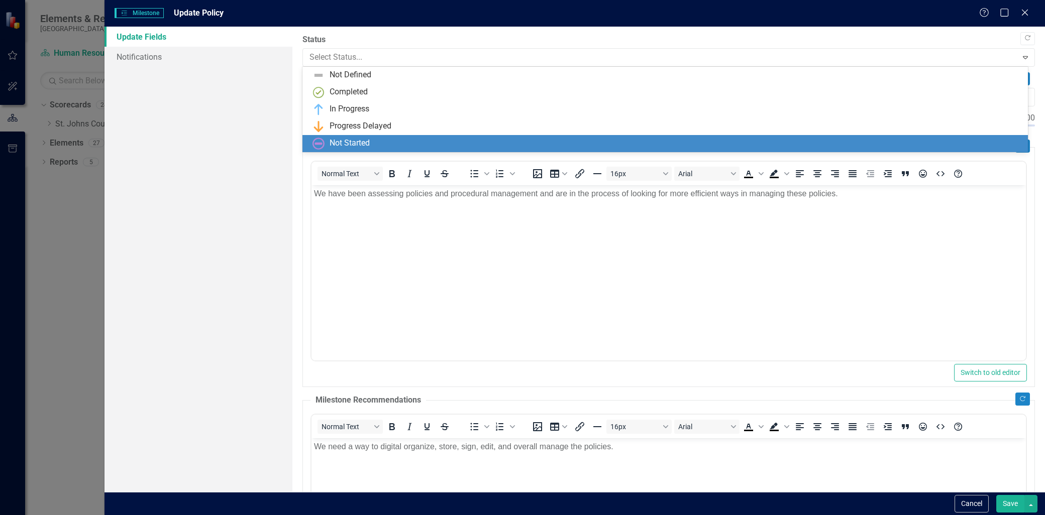
click at [355, 138] on div "Not Started" at bounding box center [349, 144] width 40 height 12
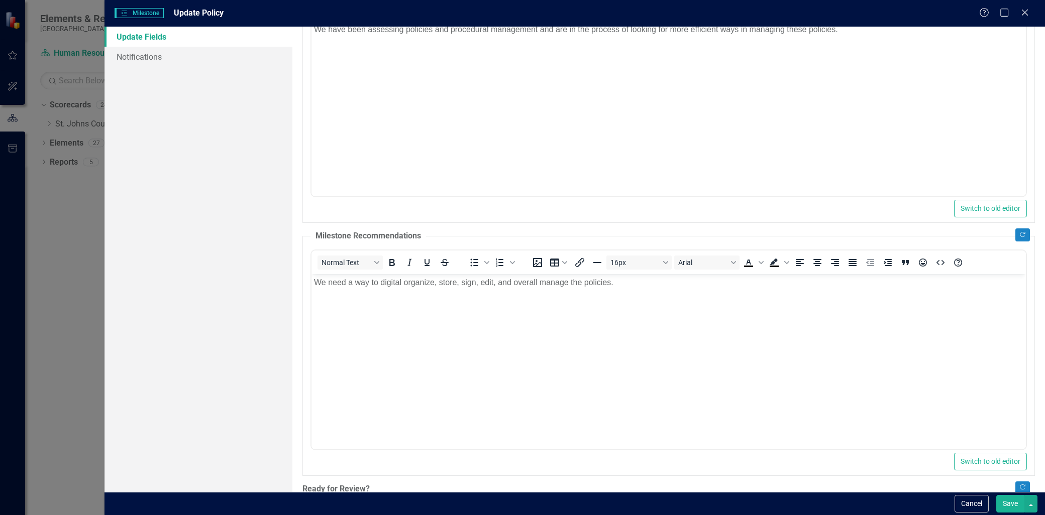
scroll to position [229, 0]
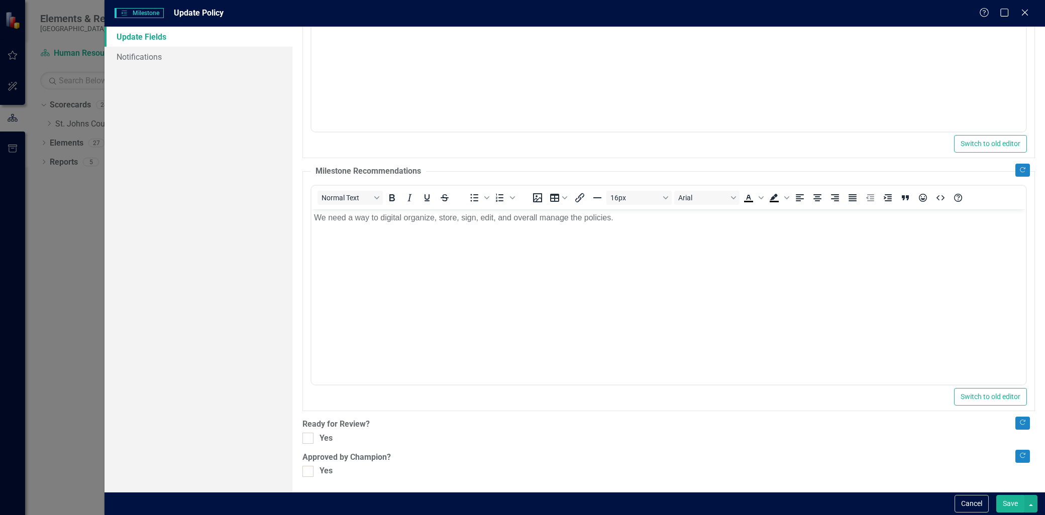
click at [309, 448] on div "Copy Forward Status option Not Started, selected. Not Started Expand Copy Forwa…" at bounding box center [668, 141] width 732 height 672
click at [310, 440] on div at bounding box center [307, 438] width 11 height 11
click at [309, 439] on input "Yes" at bounding box center [305, 436] width 7 height 7
checkbox input "true"
click at [312, 472] on div at bounding box center [307, 471] width 11 height 11
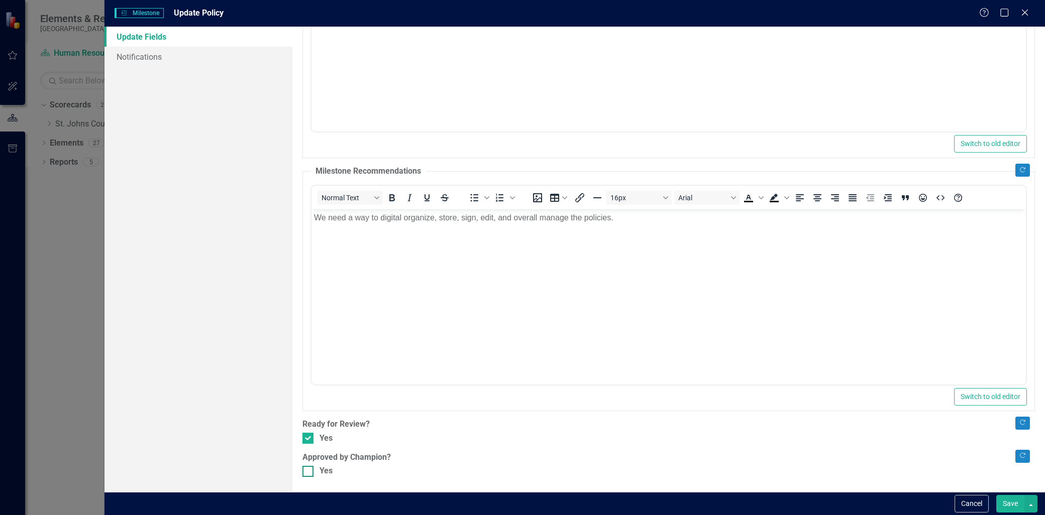
click at [309, 472] on input "Yes" at bounding box center [305, 469] width 7 height 7
checkbox input "true"
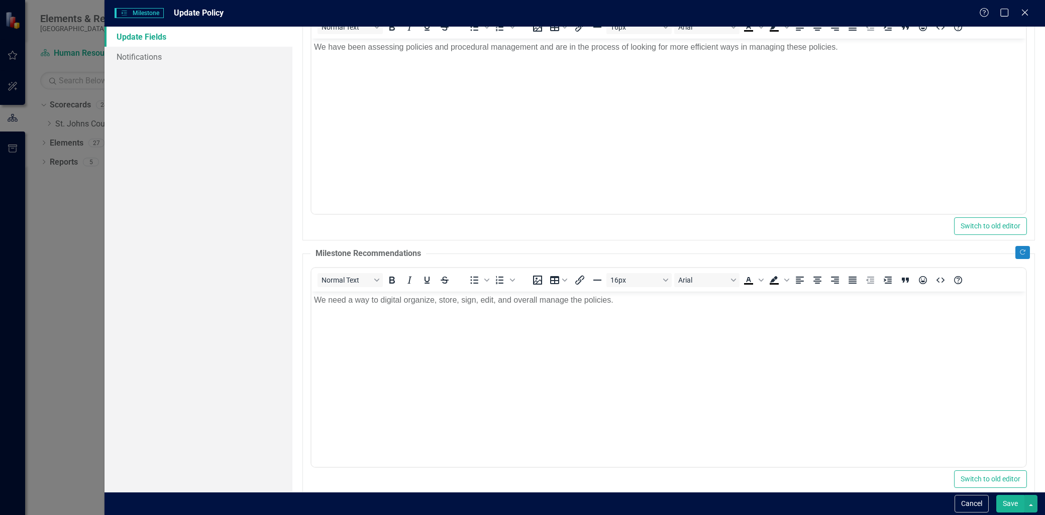
scroll to position [0, 0]
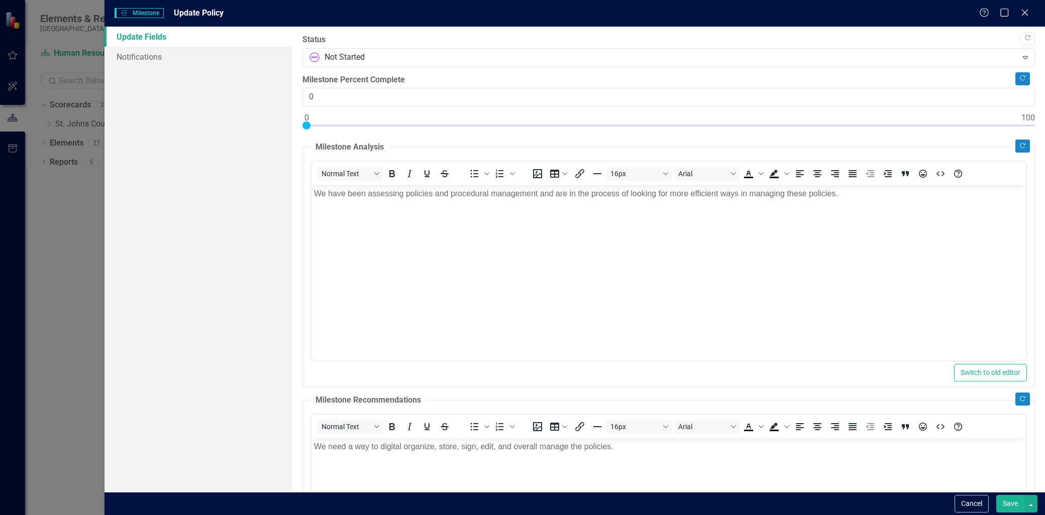
click at [1015, 499] on button "Save" at bounding box center [1010, 504] width 28 height 18
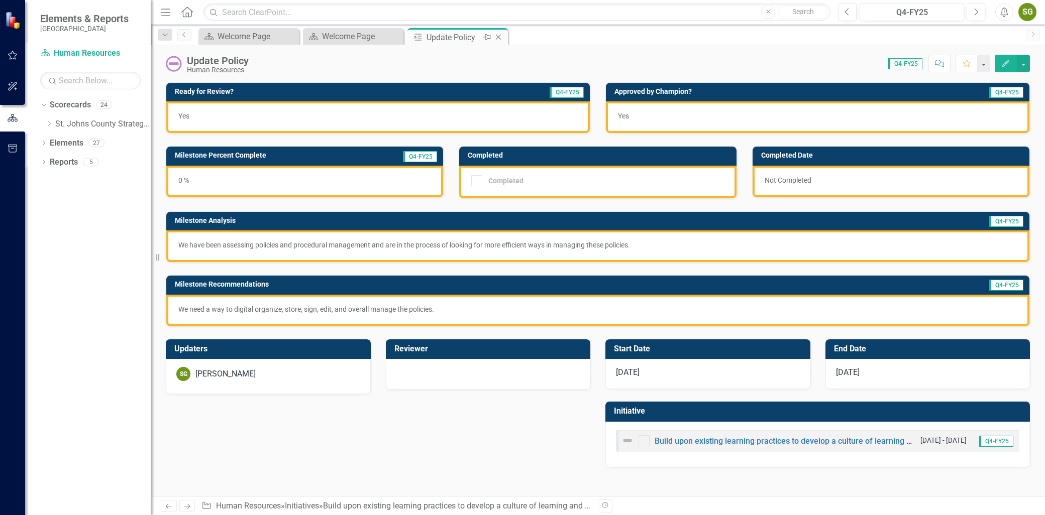
click at [498, 37] on icon at bounding box center [499, 38] width 6 height 6
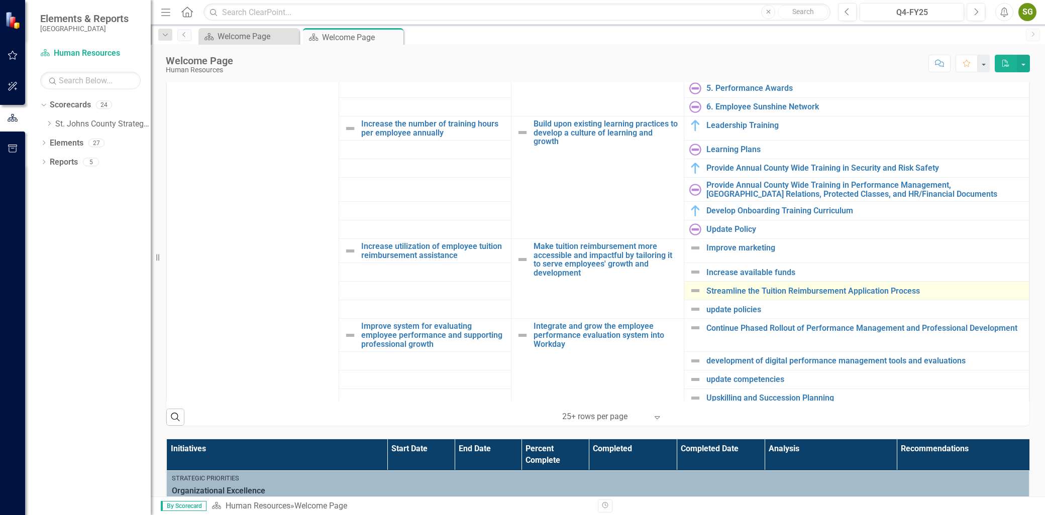
scroll to position [223, 0]
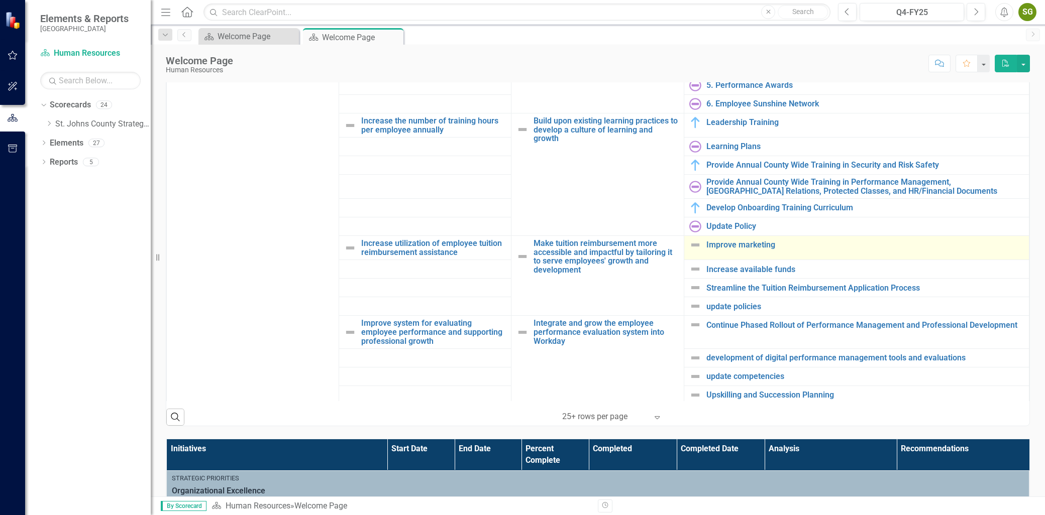
click at [739, 251] on div "Improve marketing" at bounding box center [856, 245] width 335 height 12
click at [742, 242] on link "Improve marketing" at bounding box center [864, 245] width 317 height 9
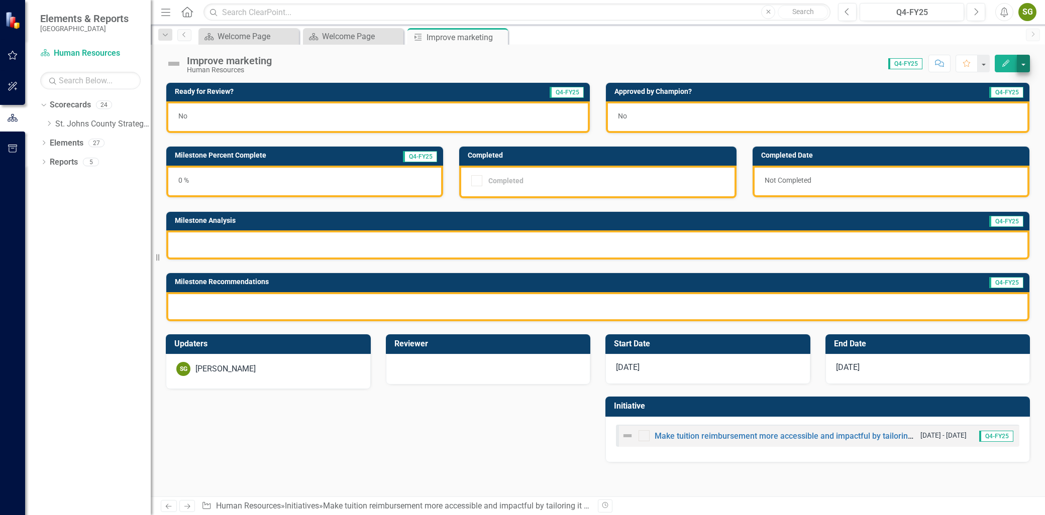
click at [1028, 59] on div "Improve marketing Human Resources Score: N/A Q4-FY25 Completed Comment Favorite…" at bounding box center [598, 60] width 894 height 30
click at [1026, 60] on button "button" at bounding box center [1023, 64] width 13 height 18
click at [821, 66] on div "Score: N/A Q4-FY25 Completed Comment Favorite Edit" at bounding box center [653, 63] width 753 height 17
click at [852, 21] on button "Previous" at bounding box center [847, 12] width 19 height 18
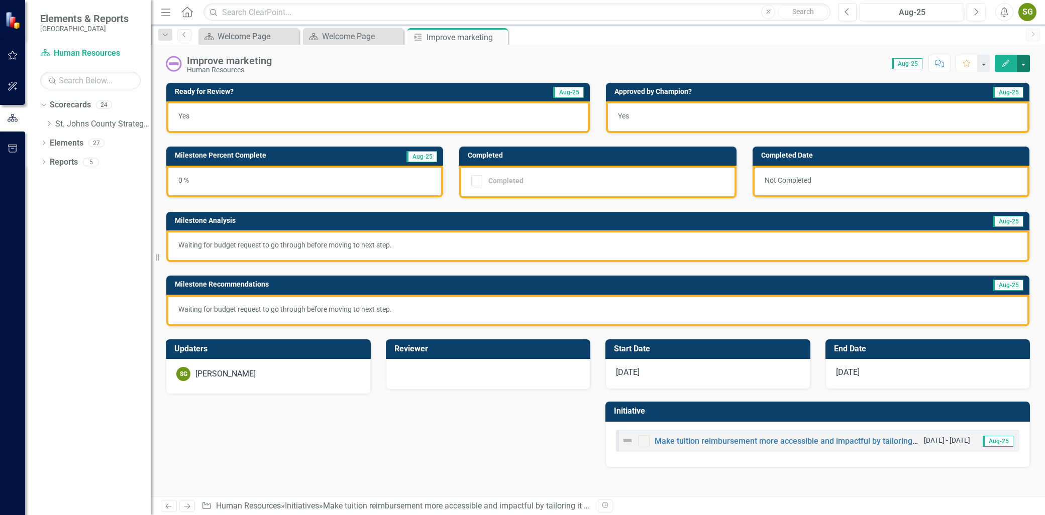
click at [1027, 60] on button "button" at bounding box center [1023, 64] width 13 height 18
click at [970, 16] on button "Next" at bounding box center [975, 12] width 19 height 18
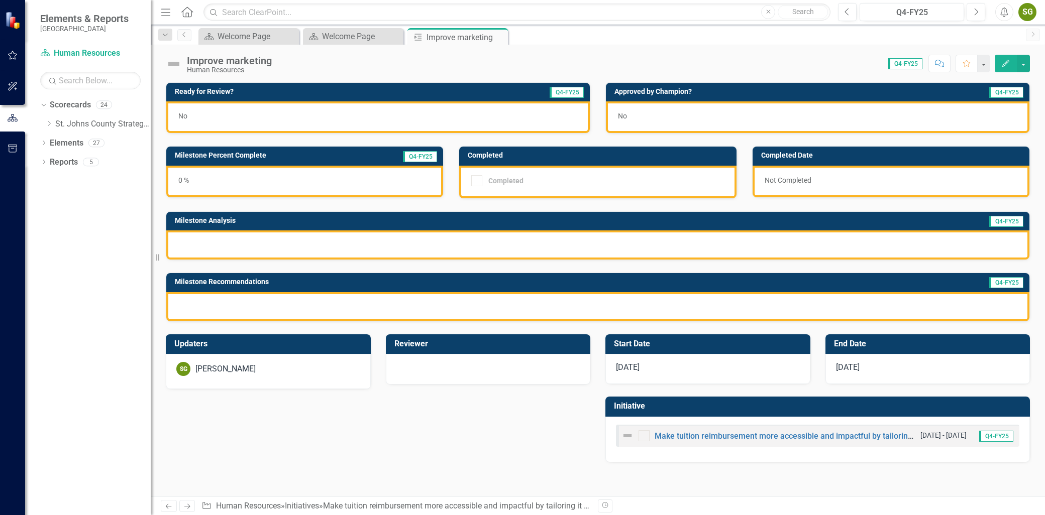
click at [1008, 64] on icon "Edit" at bounding box center [1005, 63] width 9 height 7
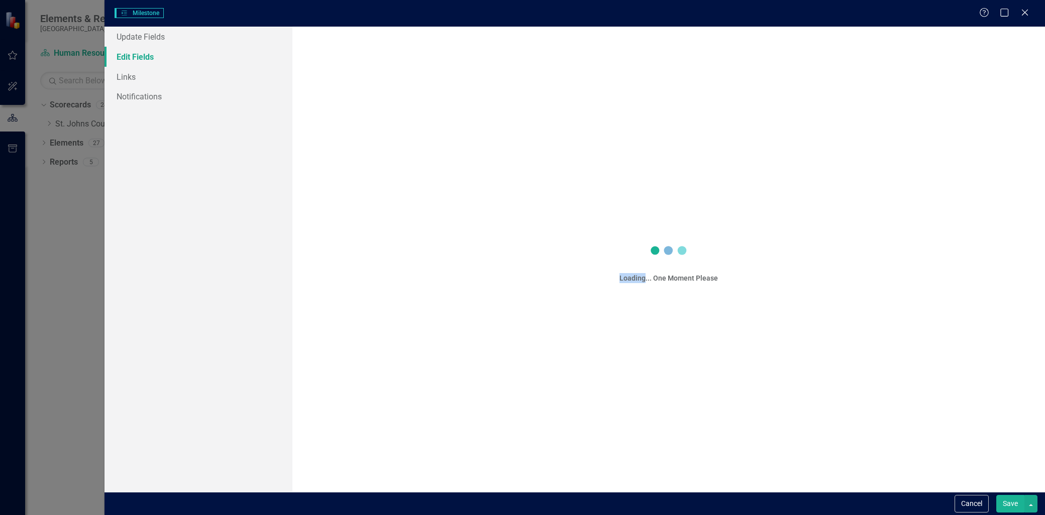
click at [1008, 64] on div "Milestones Milestone Help Maximize Close Update Fields Edit Fields Links Notifi…" at bounding box center [522, 257] width 1045 height 515
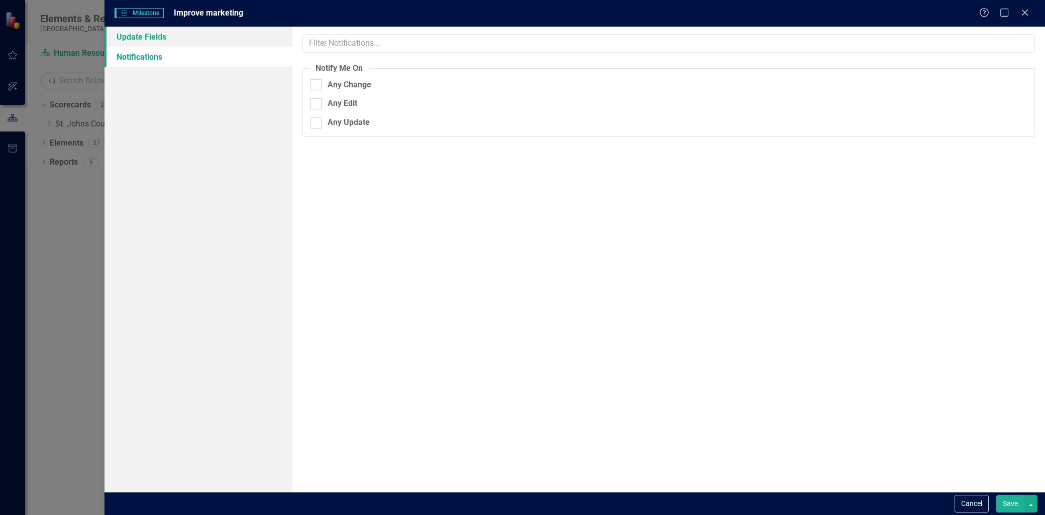
click at [223, 42] on link "Update Fields" at bounding box center [198, 37] width 188 height 20
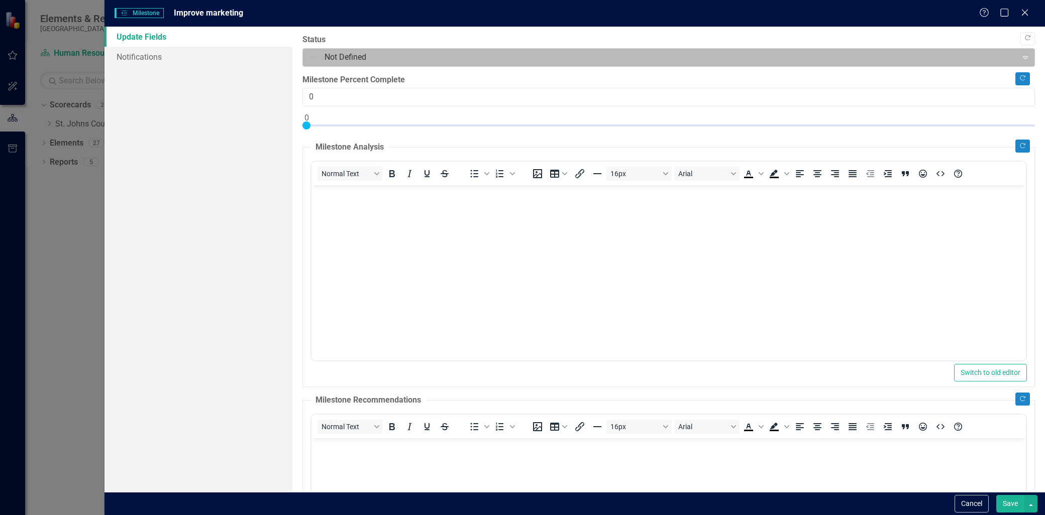
click at [1008, 57] on div "Not Defined" at bounding box center [659, 58] width 711 height 18
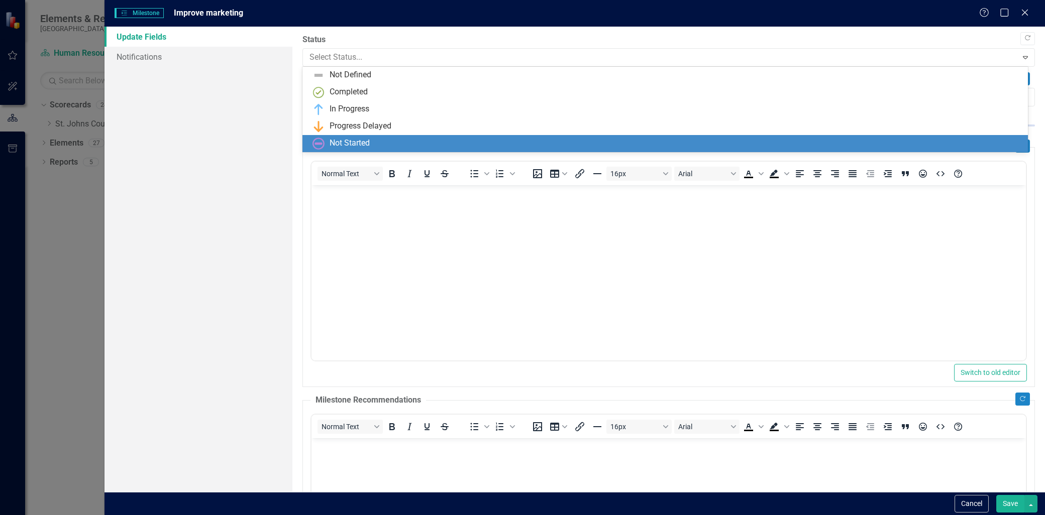
click at [826, 138] on div "Not Started" at bounding box center [666, 144] width 709 height 12
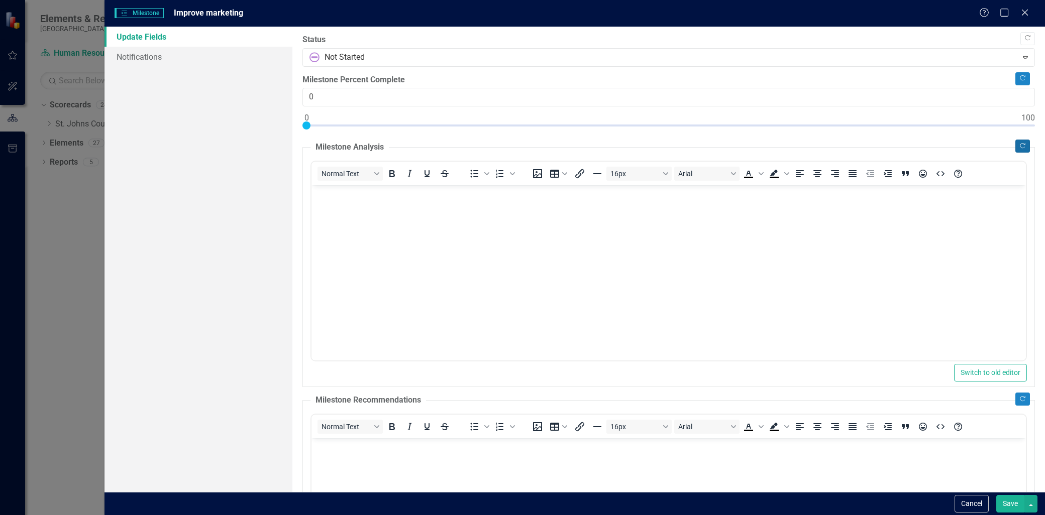
click at [1019, 147] on icon "Copy Forward" at bounding box center [1023, 146] width 8 height 6
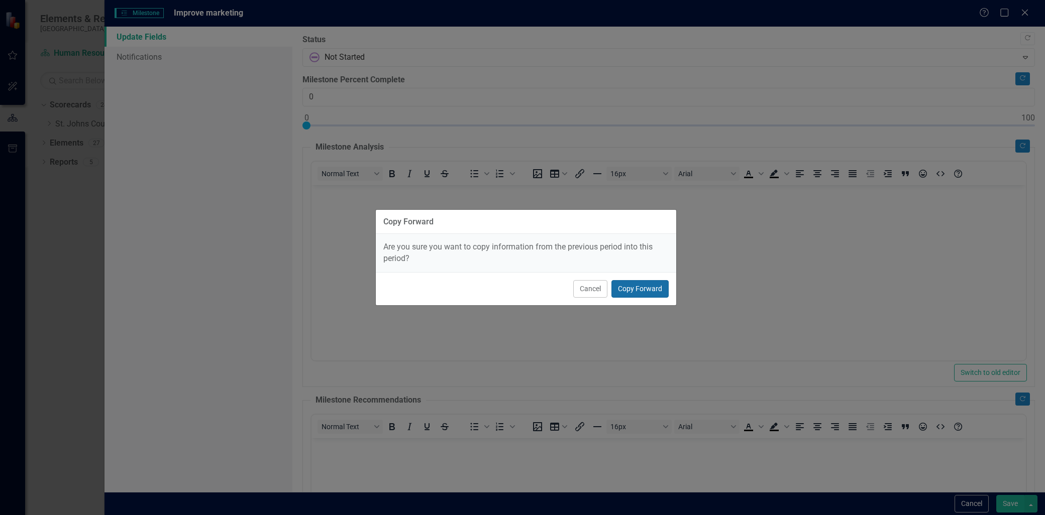
click at [641, 285] on button "Copy Forward" at bounding box center [639, 289] width 57 height 18
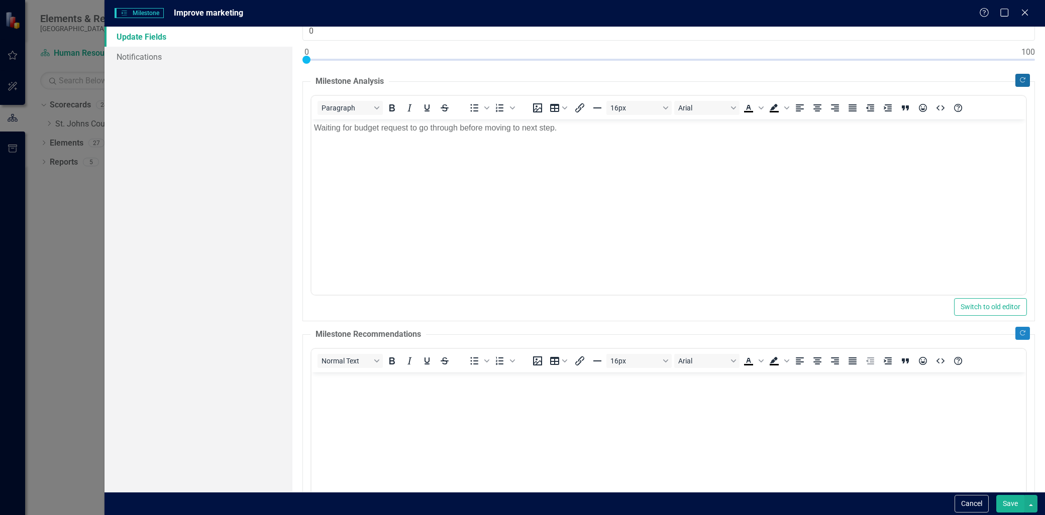
scroll to position [167, 0]
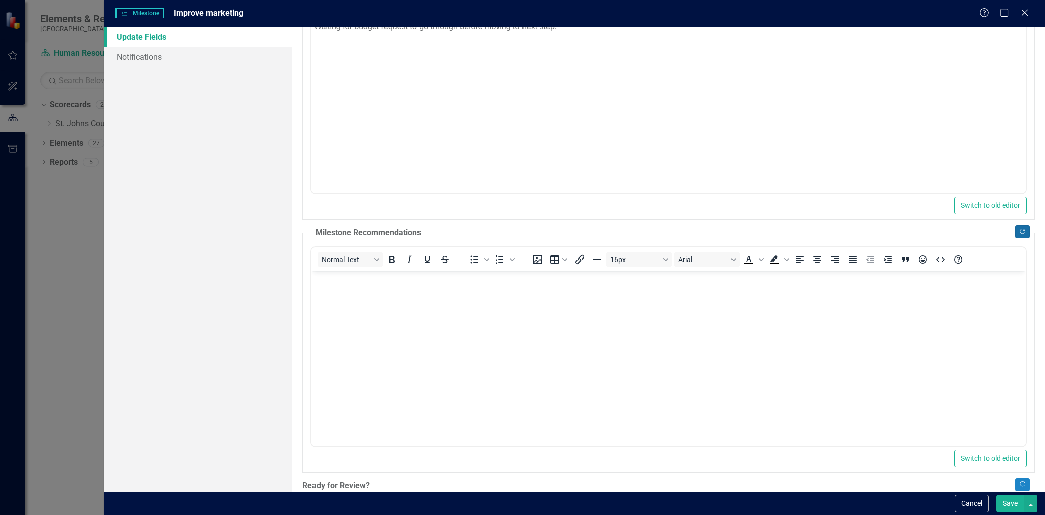
click at [1019, 229] on icon "Copy Forward" at bounding box center [1023, 232] width 8 height 6
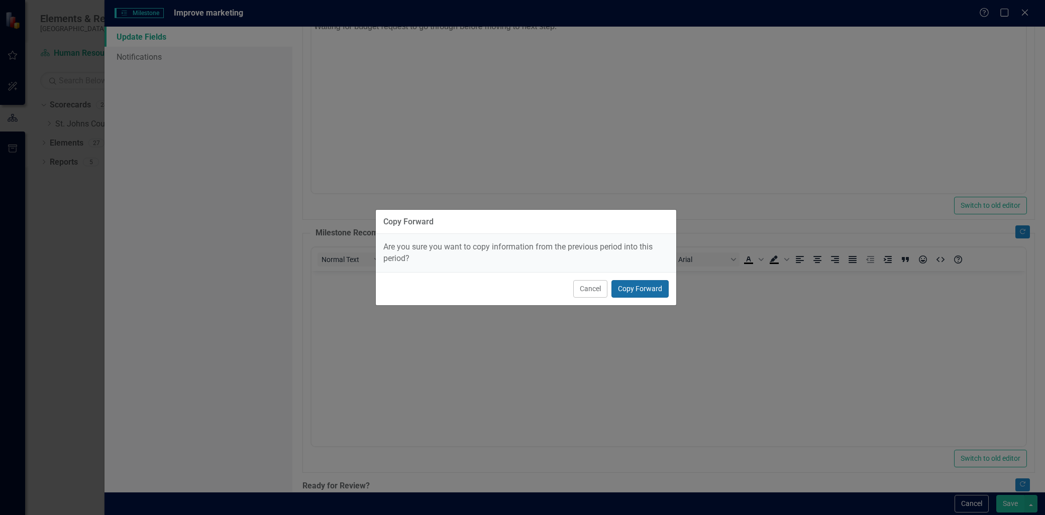
drag, startPoint x: 633, startPoint y: 285, endPoint x: 331, endPoint y: 0, distance: 415.4
click at [633, 285] on button "Copy Forward" at bounding box center [639, 289] width 57 height 18
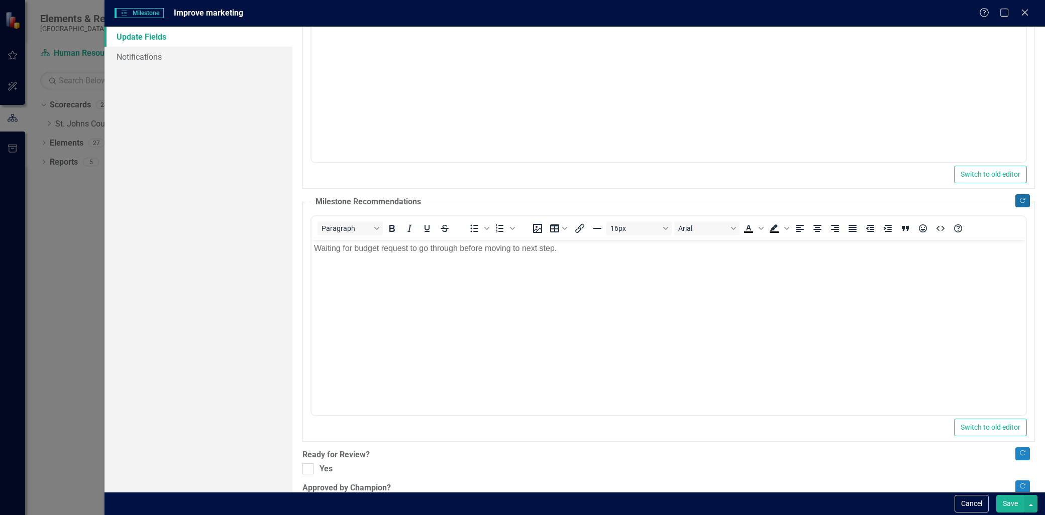
scroll to position [229, 0]
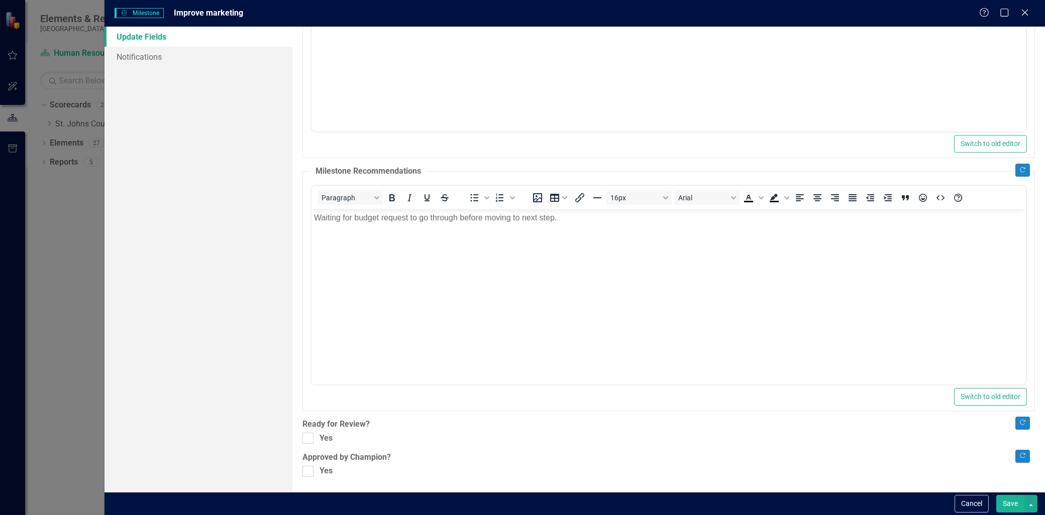
drag, startPoint x: 297, startPoint y: 432, endPoint x: 302, endPoint y: 435, distance: 5.4
click at [301, 435] on div ""Update" fields in ClearPoint are the fields that change from reporting period …" at bounding box center [668, 260] width 752 height 466
click at [302, 435] on div ""Update" fields in ClearPoint are the fields that change from reporting period …" at bounding box center [668, 260] width 752 height 466
click at [303, 438] on input "Yes" at bounding box center [305, 436] width 7 height 7
checkbox input "true"
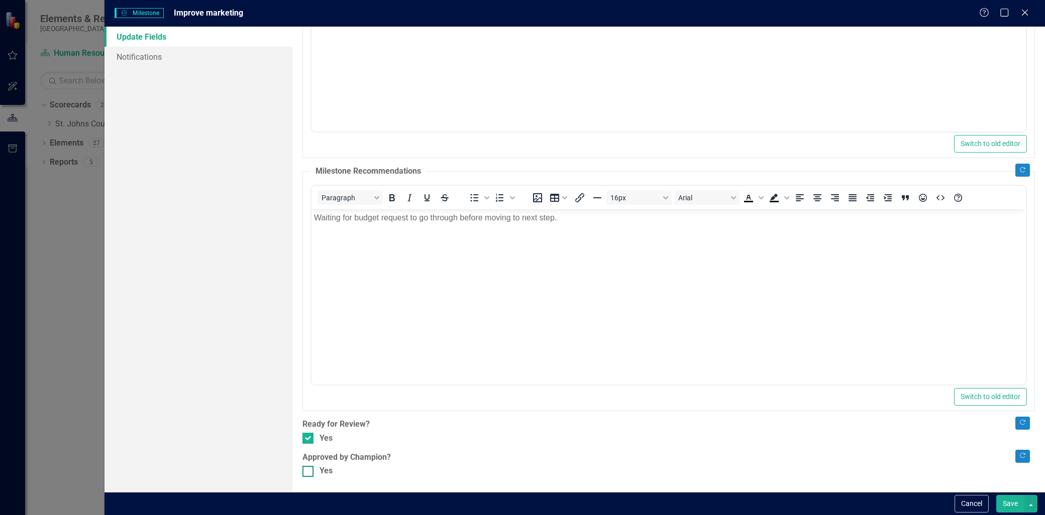
click at [308, 470] on input "Yes" at bounding box center [305, 469] width 7 height 7
checkbox input "true"
click at [1011, 510] on button "Save" at bounding box center [1010, 504] width 28 height 18
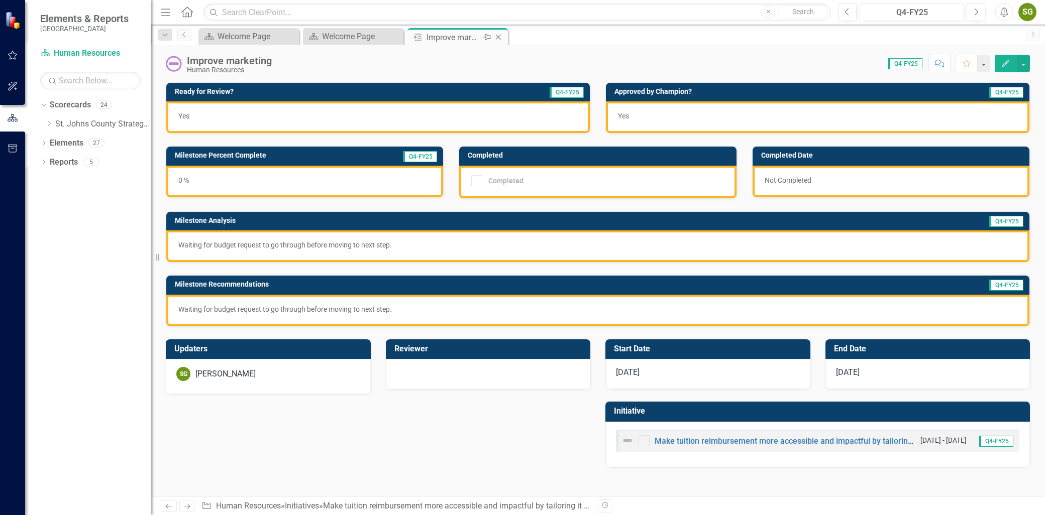
click at [493, 36] on icon "Close" at bounding box center [498, 37] width 10 height 8
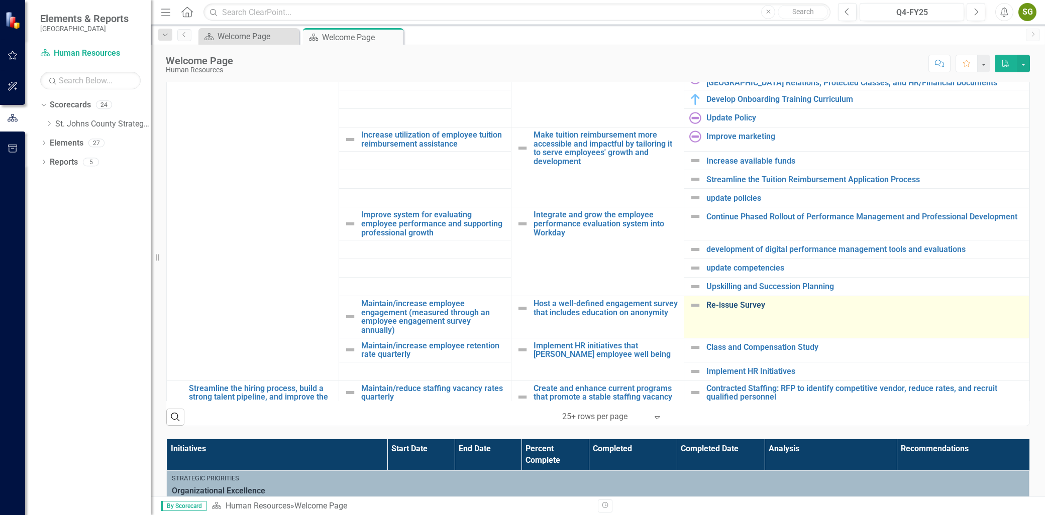
scroll to position [335, 0]
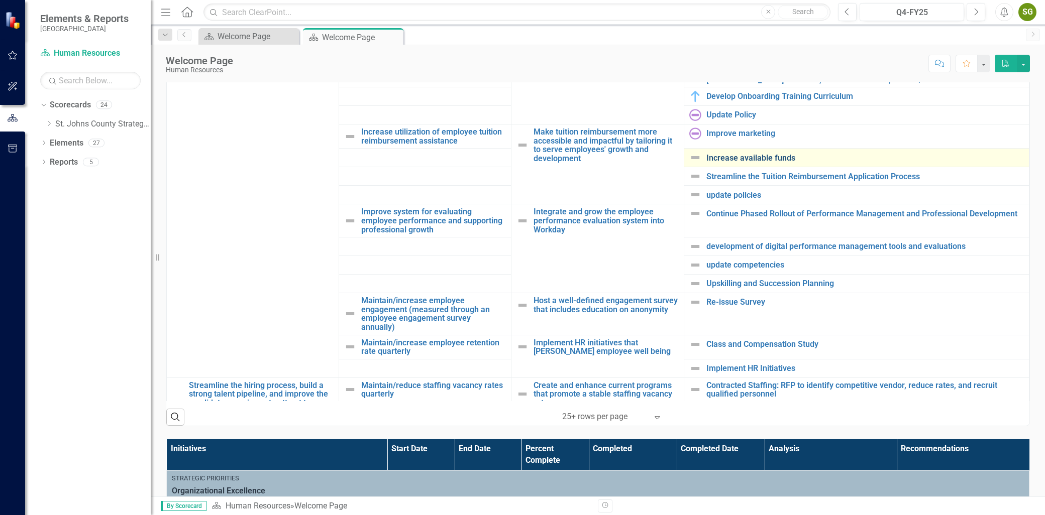
click at [766, 162] on link "Increase available funds" at bounding box center [864, 158] width 317 height 9
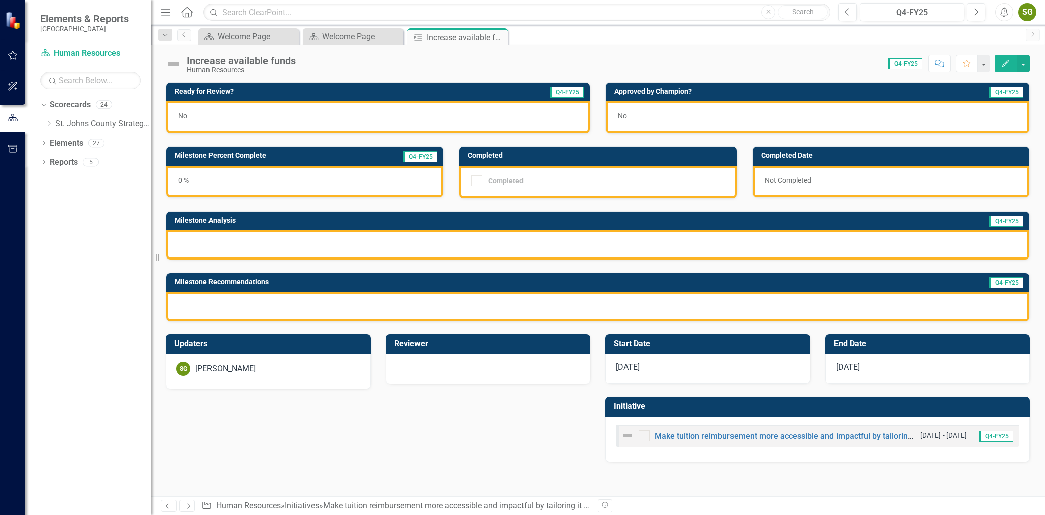
click at [1012, 68] on button "Edit" at bounding box center [1006, 64] width 22 height 18
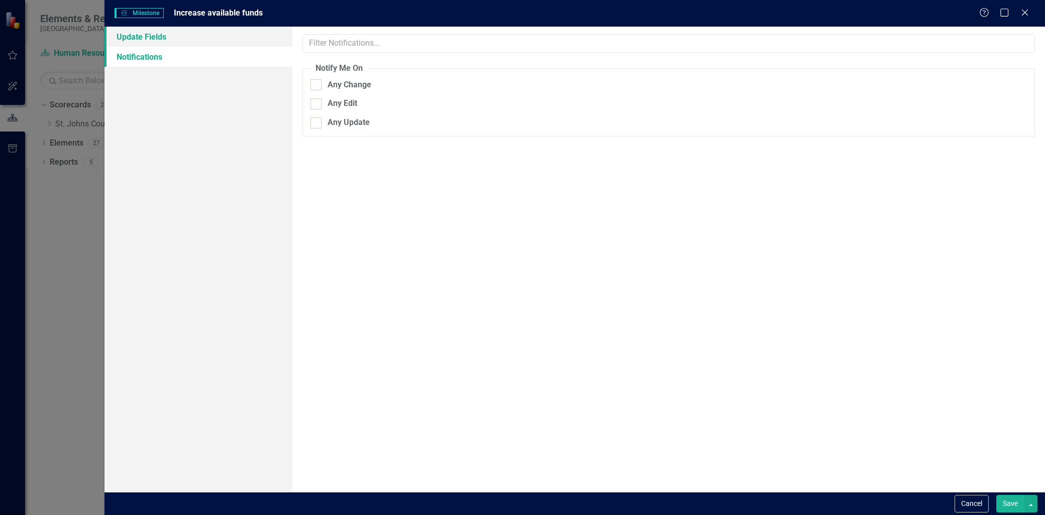
click at [184, 41] on link "Update Fields" at bounding box center [198, 37] width 188 height 20
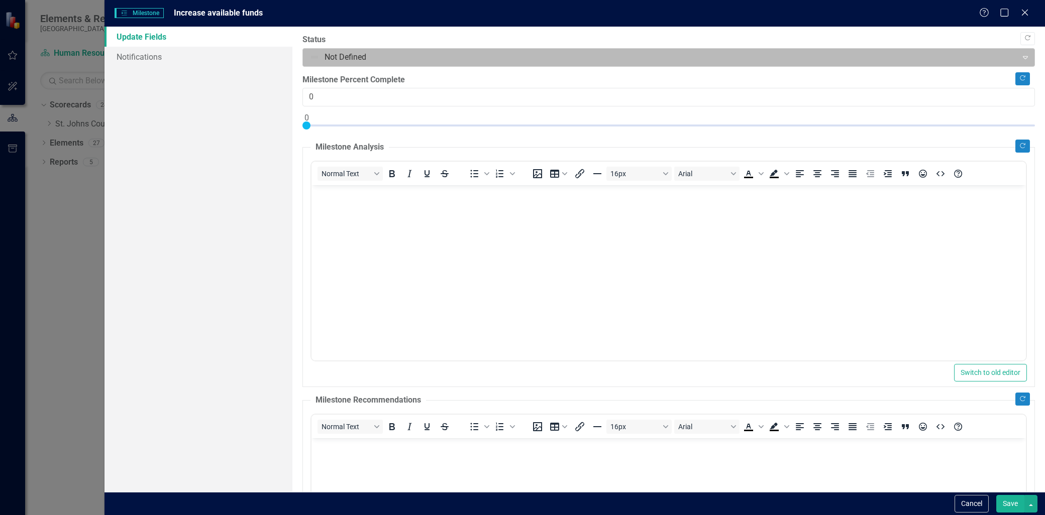
click at [398, 54] on div at bounding box center [659, 58] width 701 height 14
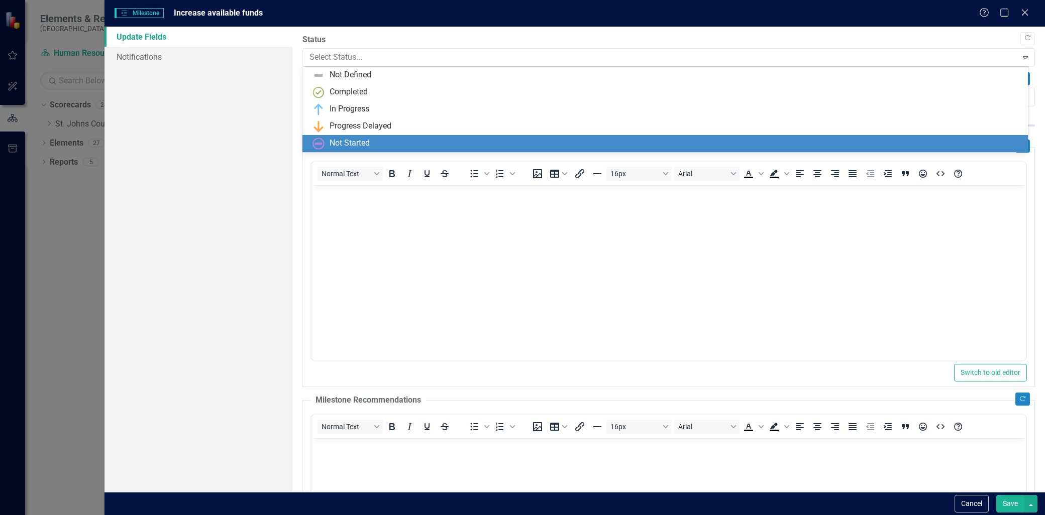
click at [376, 142] on div "Not Started" at bounding box center [666, 144] width 709 height 12
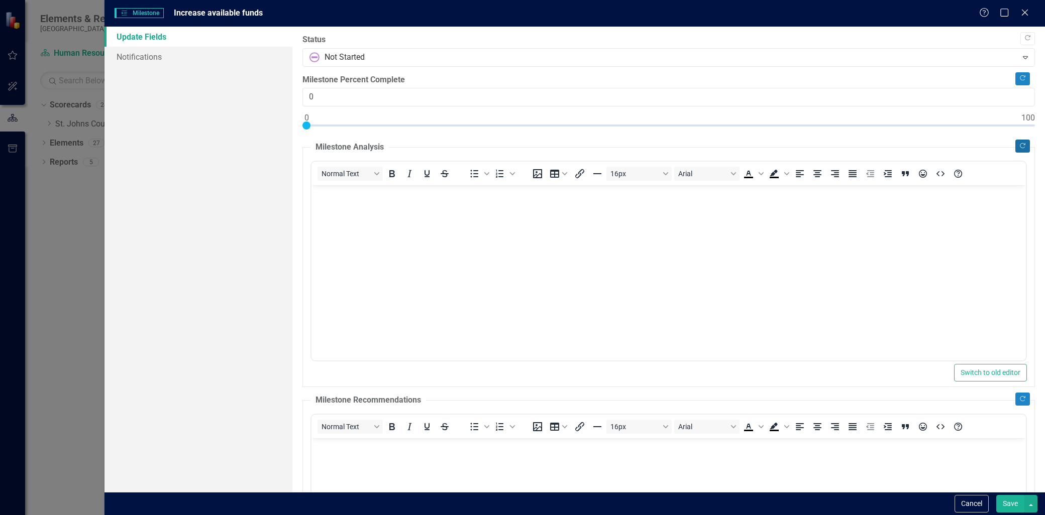
click at [1015, 151] on button "Copy Forward" at bounding box center [1022, 146] width 15 height 13
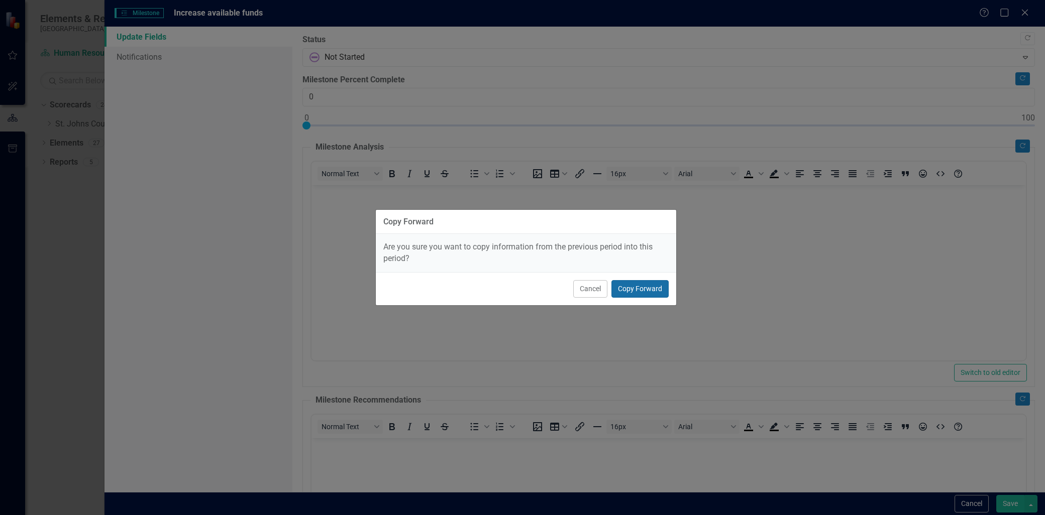
click at [629, 290] on button "Copy Forward" at bounding box center [639, 289] width 57 height 18
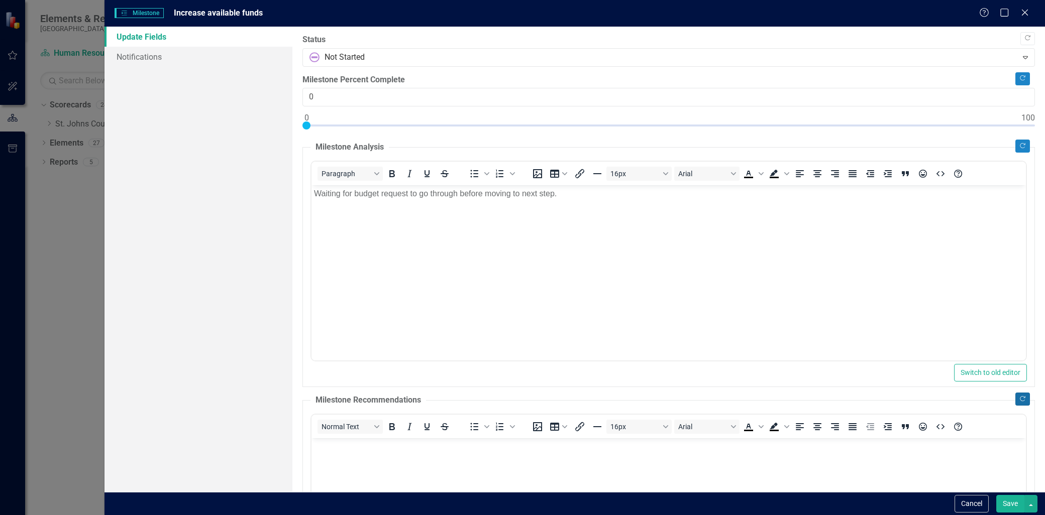
click at [1020, 405] on button "Copy Forward" at bounding box center [1022, 399] width 15 height 13
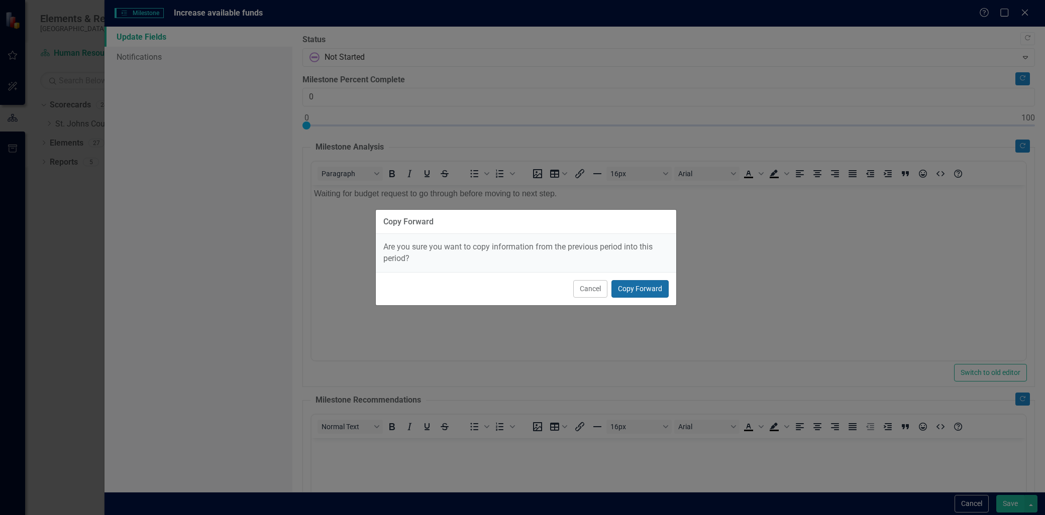
click at [656, 291] on button "Copy Forward" at bounding box center [639, 289] width 57 height 18
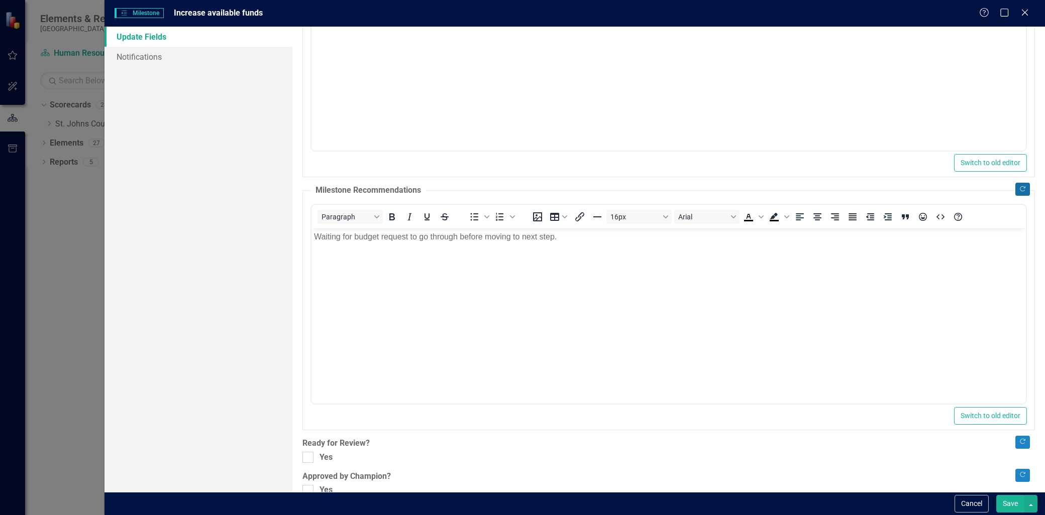
scroll to position [229, 0]
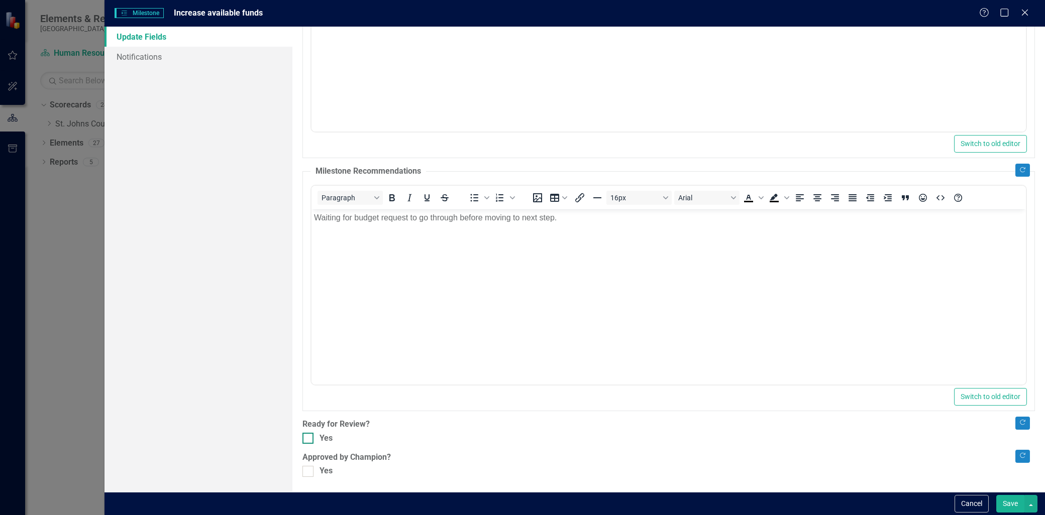
click at [304, 434] on input "Yes" at bounding box center [305, 436] width 7 height 7
checkbox input "true"
click at [302, 473] on div at bounding box center [307, 471] width 11 height 11
click at [302, 473] on input "Yes" at bounding box center [305, 469] width 7 height 7
checkbox input "true"
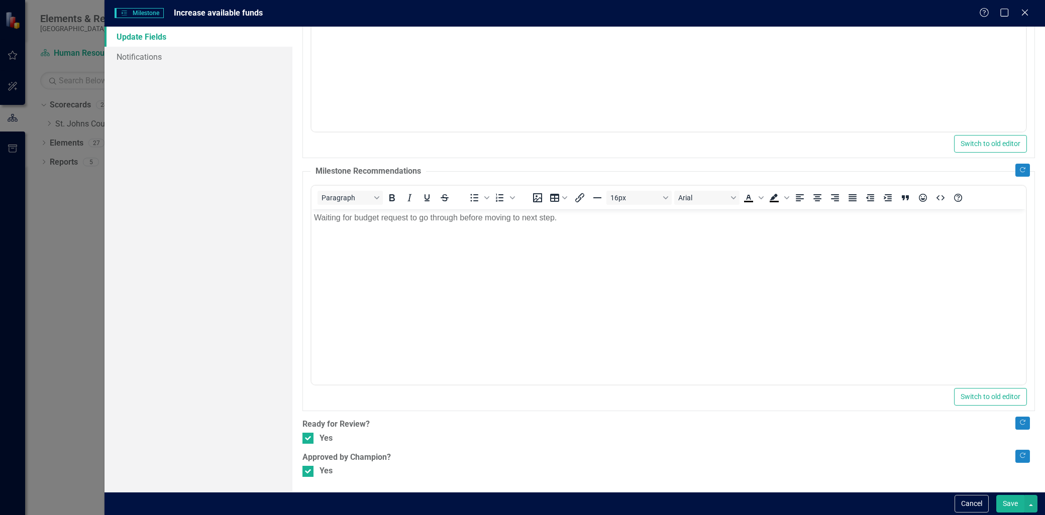
click at [1012, 498] on button "Save" at bounding box center [1010, 504] width 28 height 18
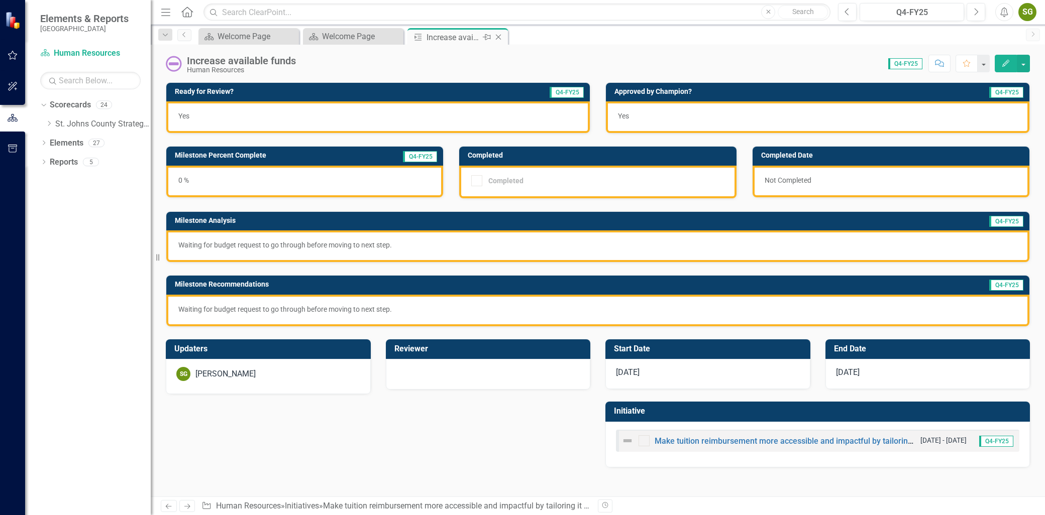
click at [499, 35] on icon "Close" at bounding box center [498, 37] width 10 height 8
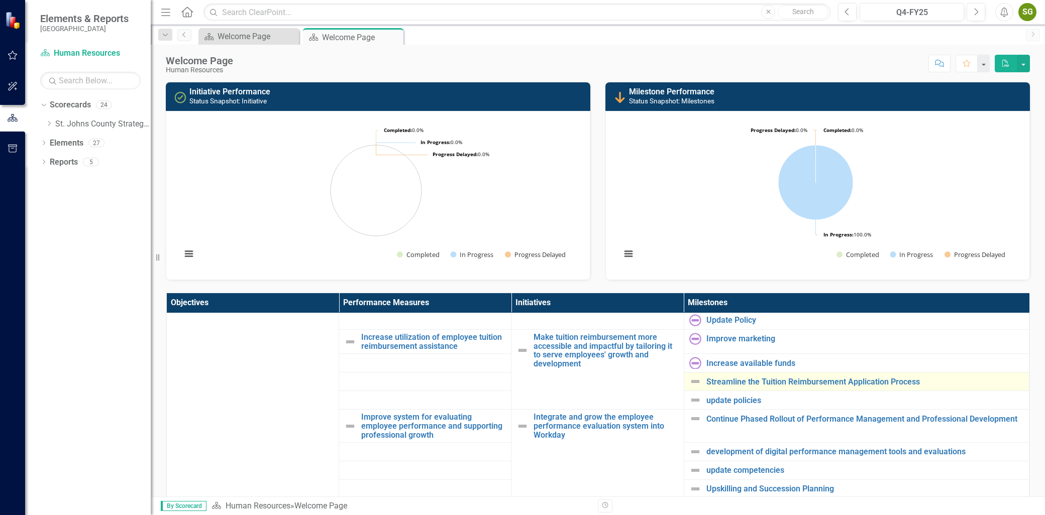
scroll to position [390, 0]
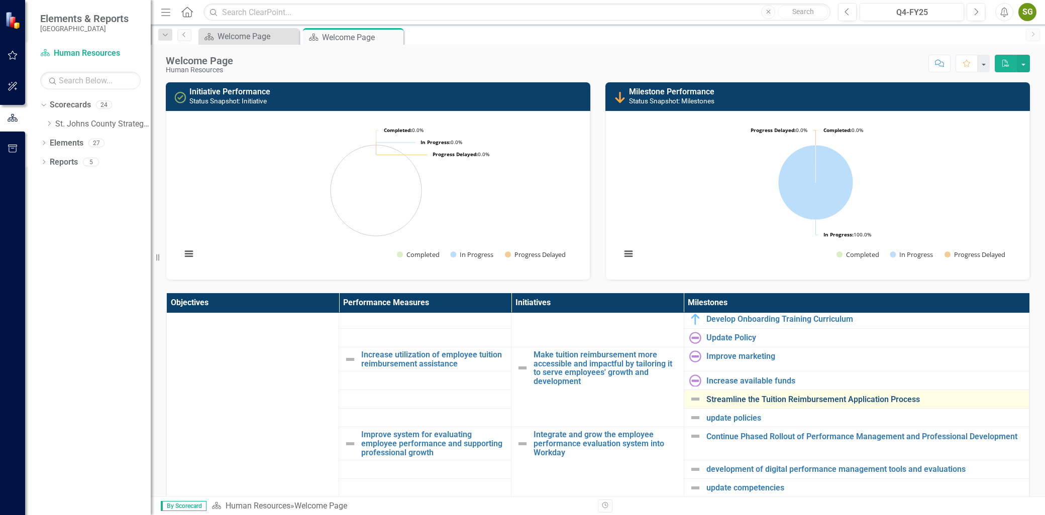
click at [755, 398] on link "Streamline the Tuition Reimbursement Application Process" at bounding box center [864, 399] width 317 height 9
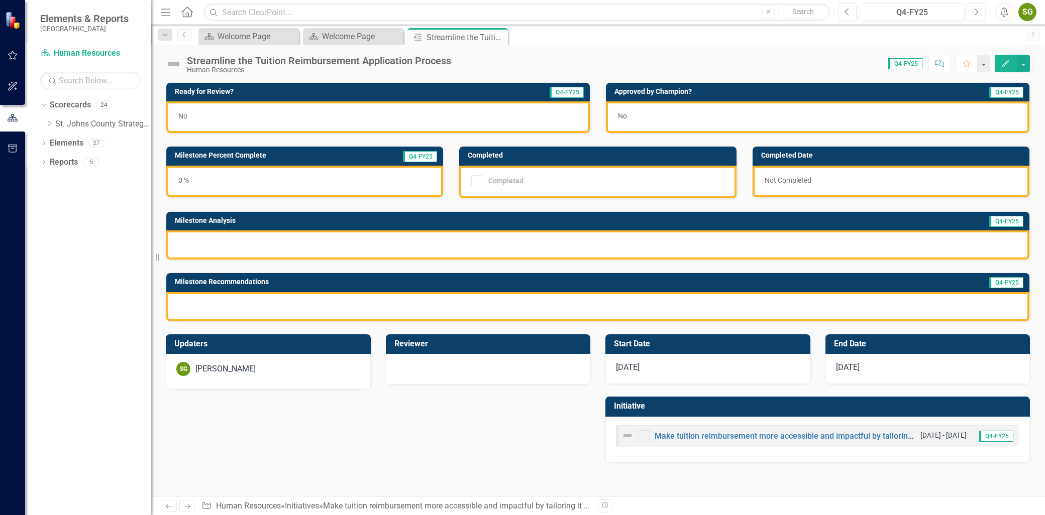
click at [1005, 63] on icon "Edit" at bounding box center [1005, 63] width 9 height 7
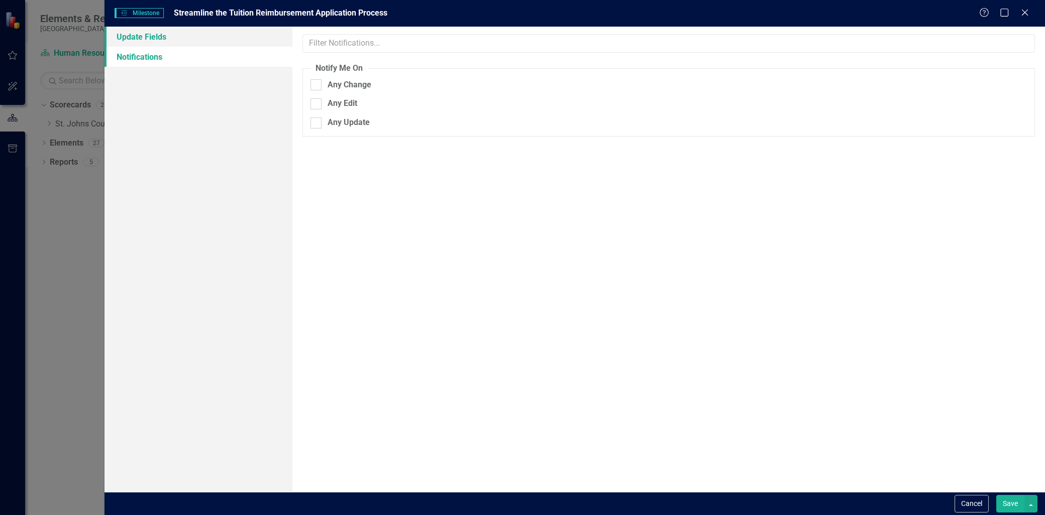
click at [219, 38] on link "Update Fields" at bounding box center [198, 37] width 188 height 20
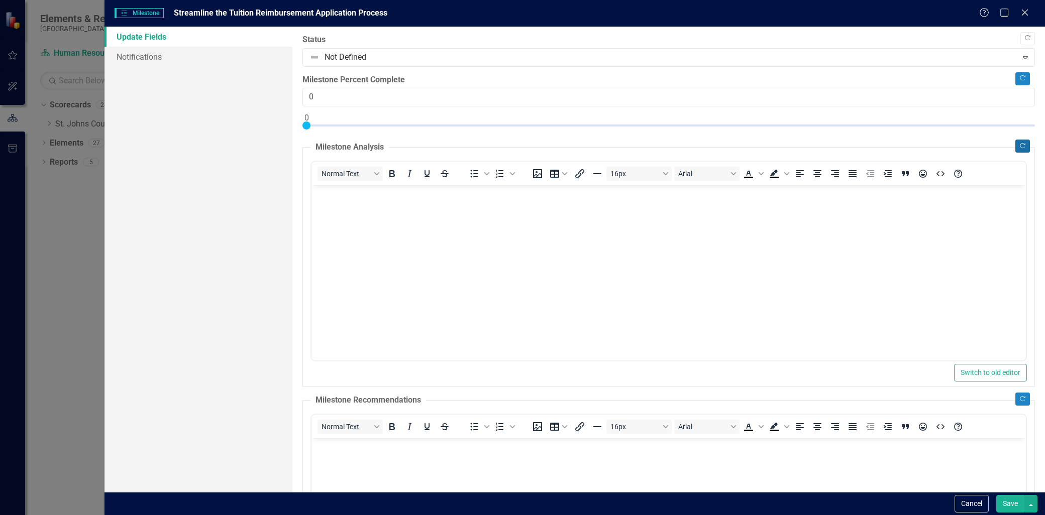
click at [1015, 141] on button "Copy Forward" at bounding box center [1022, 146] width 15 height 13
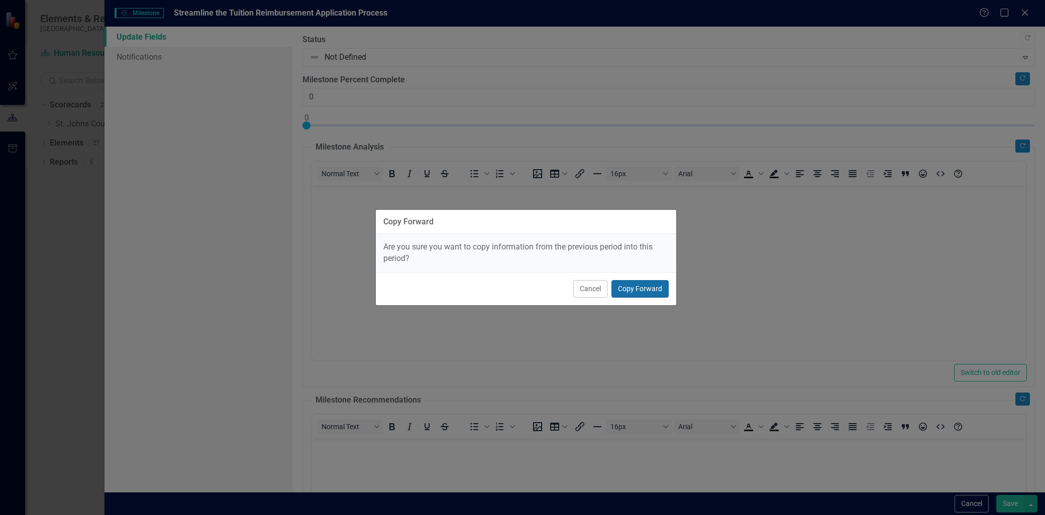
click at [658, 292] on button "Copy Forward" at bounding box center [639, 289] width 57 height 18
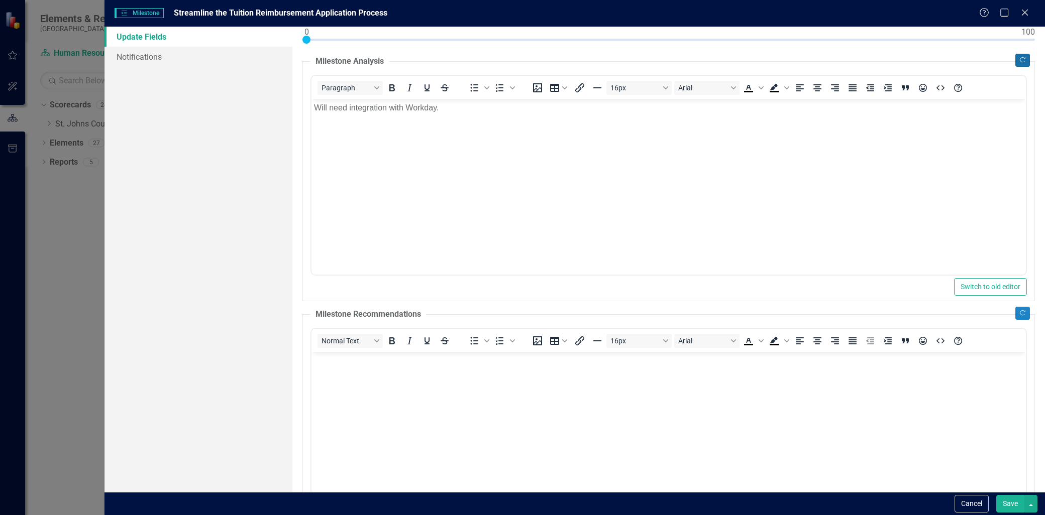
scroll to position [223, 0]
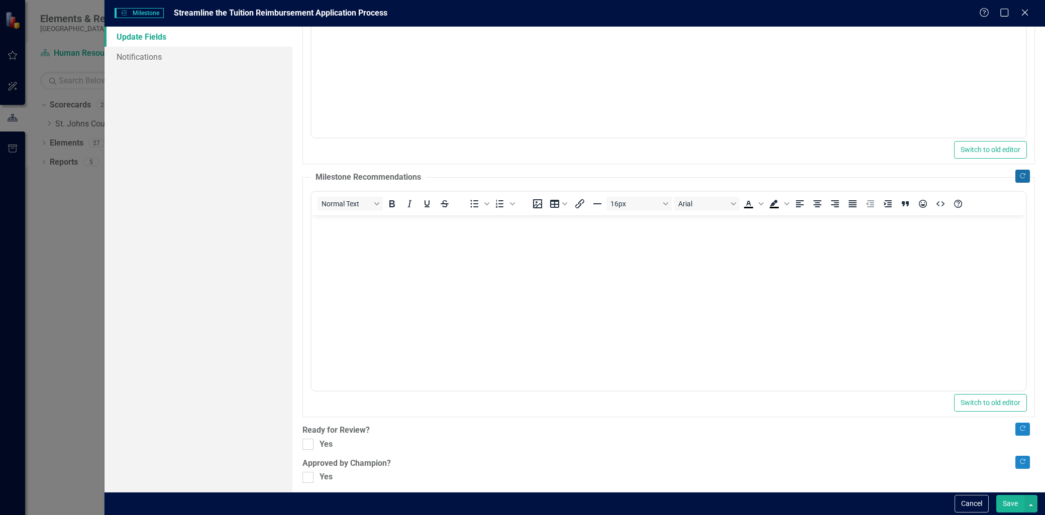
click at [1019, 175] on icon "Copy Forward" at bounding box center [1023, 176] width 8 height 6
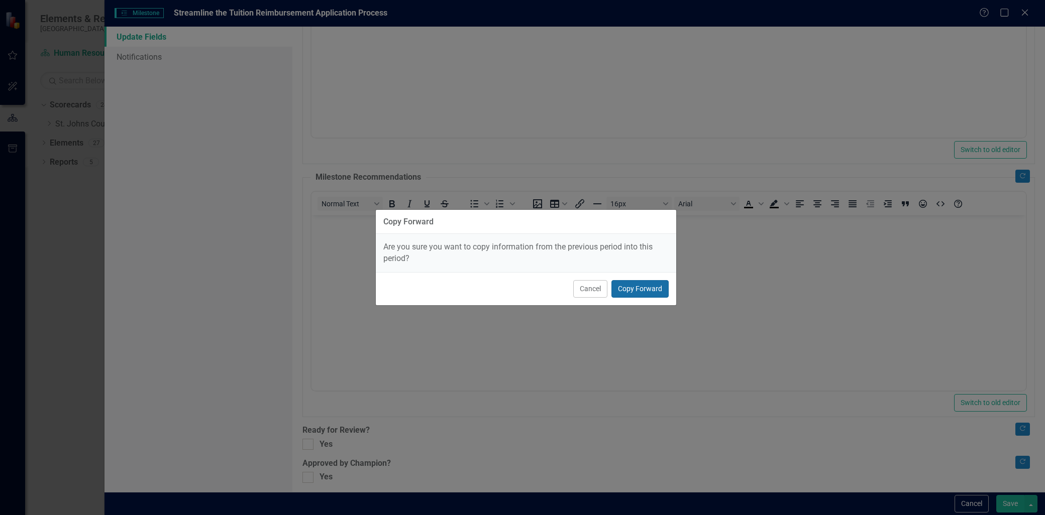
click at [655, 285] on button "Copy Forward" at bounding box center [639, 289] width 57 height 18
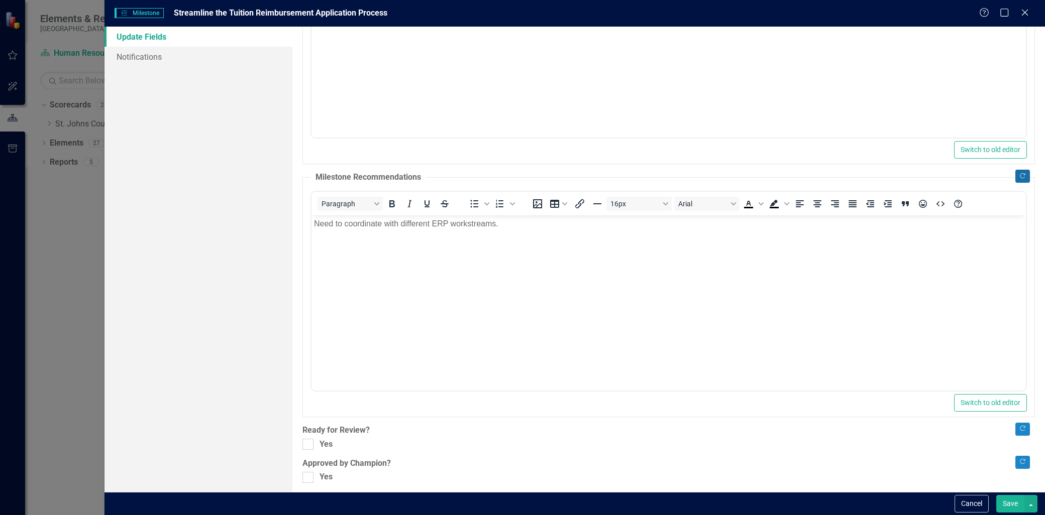
scroll to position [229, 0]
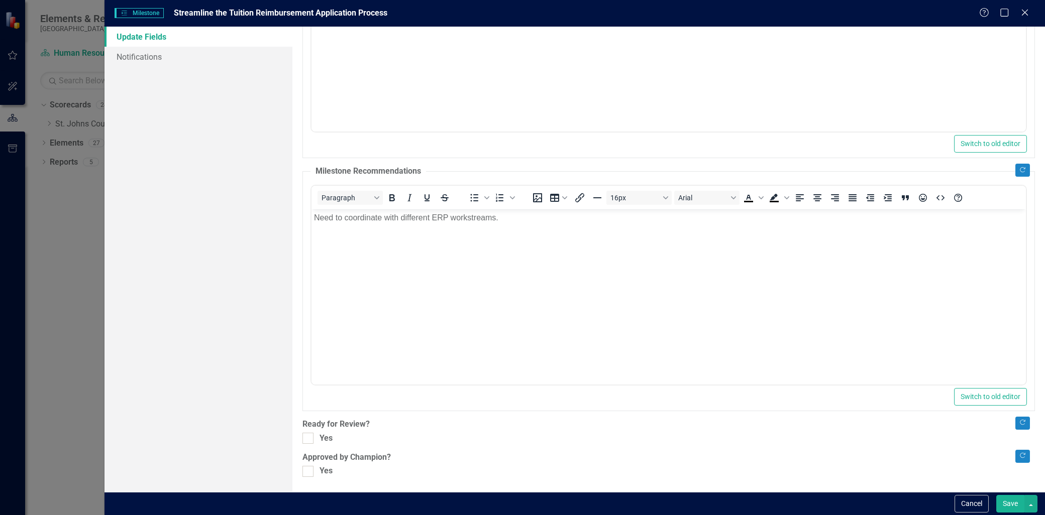
click at [300, 438] on div ""Update" fields in ClearPoint are the fields that change from reporting period …" at bounding box center [668, 260] width 752 height 466
click at [304, 439] on input "Yes" at bounding box center [305, 436] width 7 height 7
checkbox input "true"
click at [307, 474] on div at bounding box center [307, 471] width 11 height 11
click at [307, 473] on input "Yes" at bounding box center [305, 469] width 7 height 7
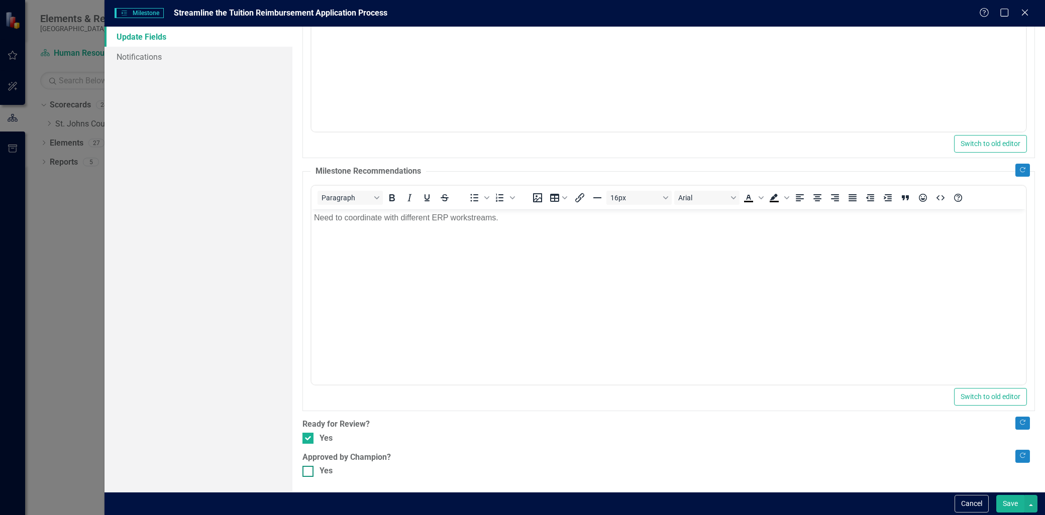
checkbox input "true"
click at [1000, 501] on button "Save" at bounding box center [1010, 504] width 28 height 18
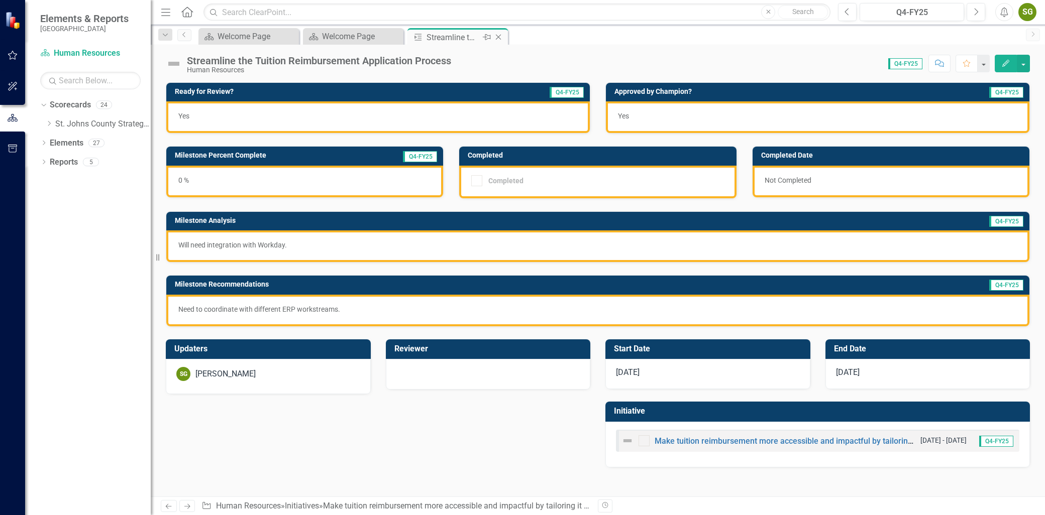
click at [499, 37] on icon at bounding box center [499, 38] width 6 height 6
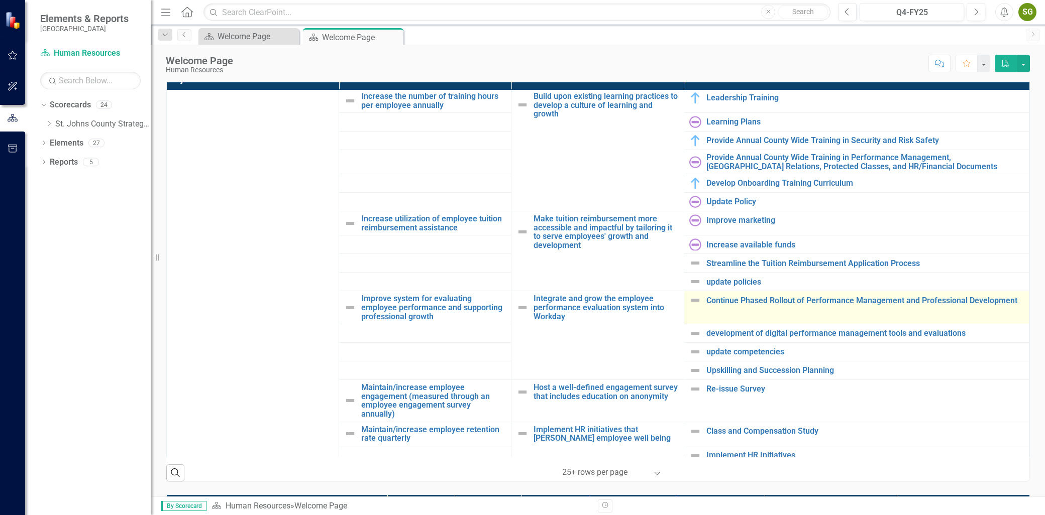
scroll to position [335, 0]
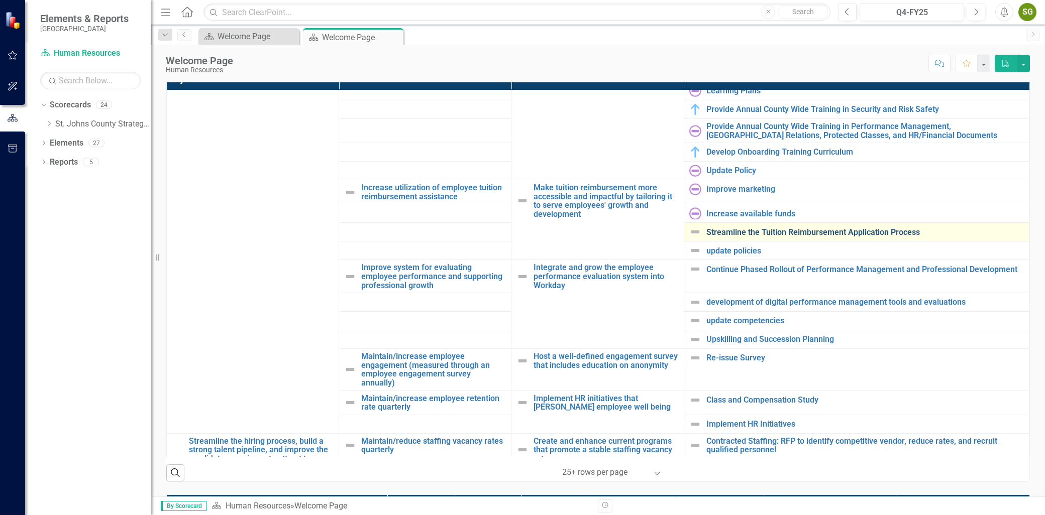
click at [750, 237] on link "Streamline the Tuition Reimbursement Application Process" at bounding box center [864, 232] width 317 height 9
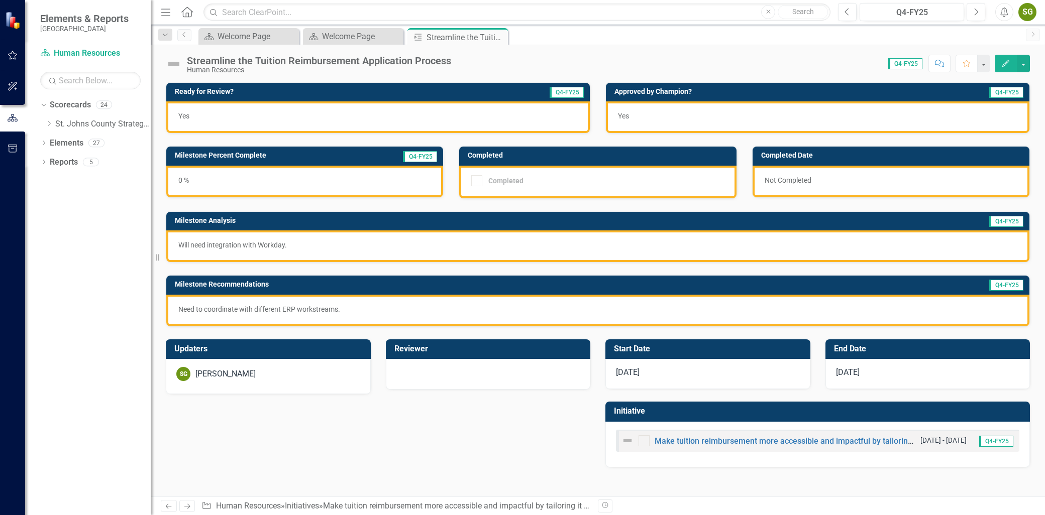
click at [997, 69] on button "Edit" at bounding box center [1006, 64] width 22 height 18
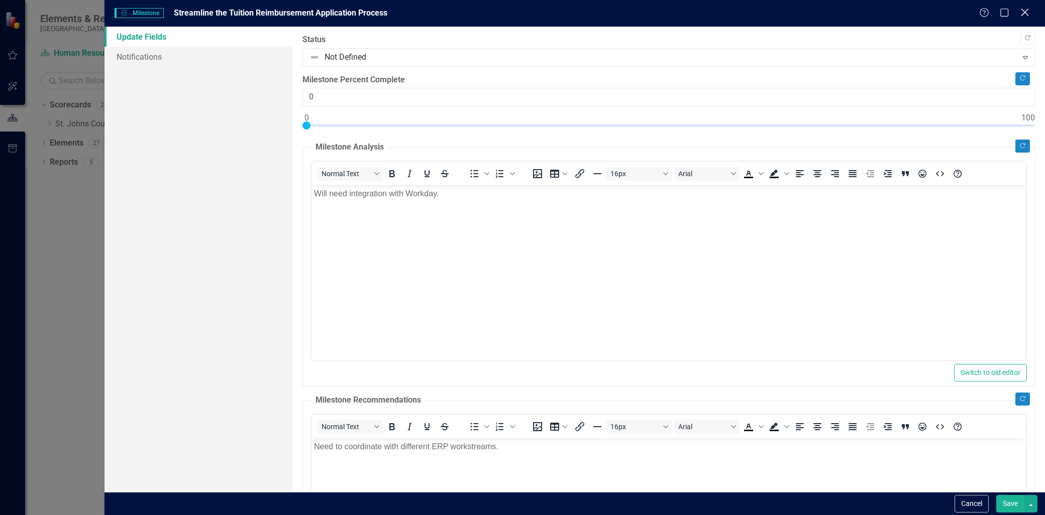
click at [1024, 16] on icon "Close" at bounding box center [1024, 13] width 13 height 10
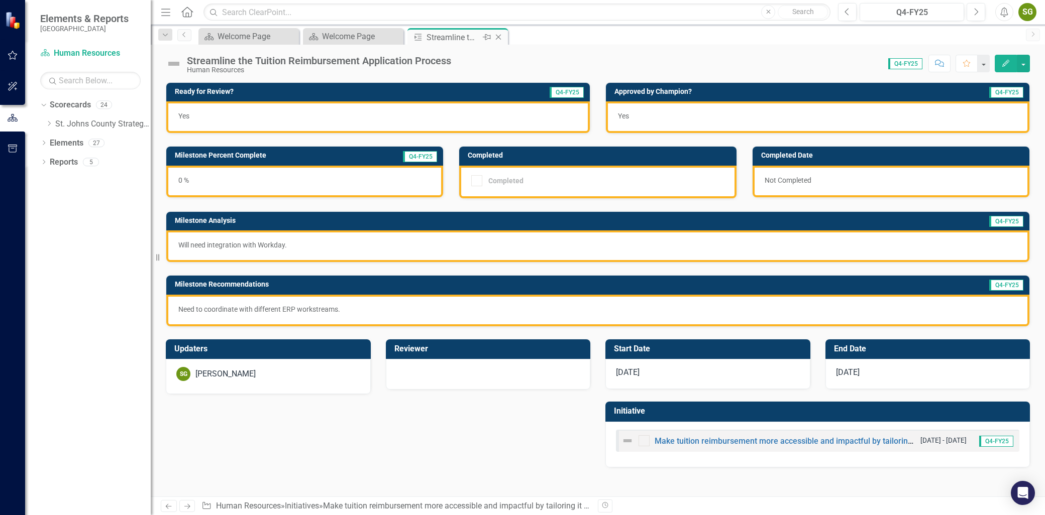
click at [498, 34] on icon "Close" at bounding box center [498, 37] width 10 height 8
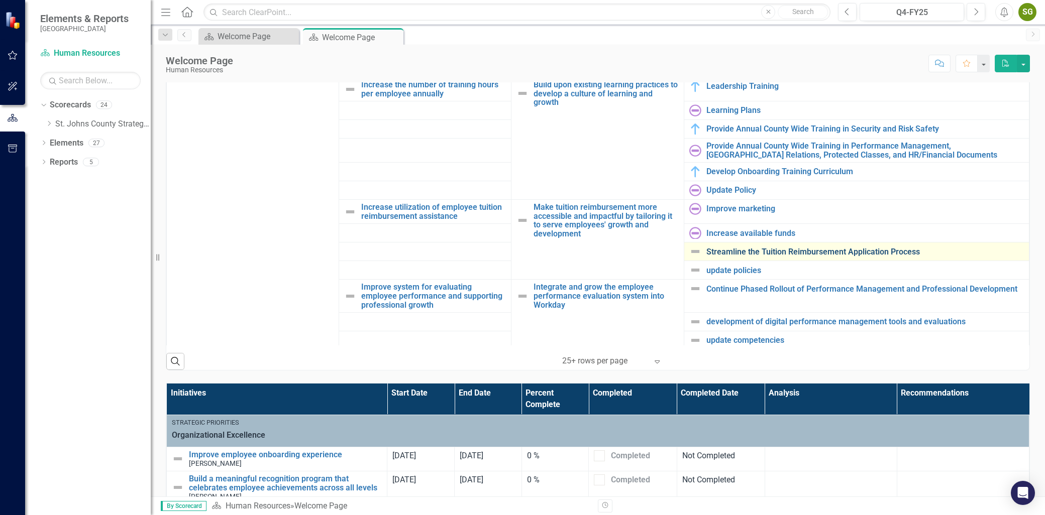
scroll to position [223, 0]
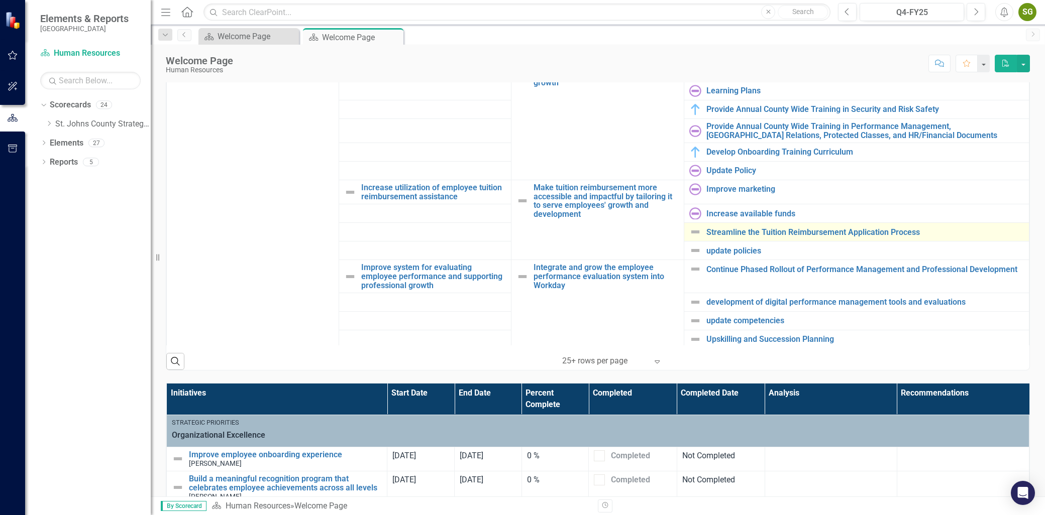
click at [788, 238] on div "Streamline the Tuition Reimbursement Application Process" at bounding box center [856, 232] width 335 height 12
click at [788, 237] on link "Streamline the Tuition Reimbursement Application Process" at bounding box center [864, 232] width 317 height 9
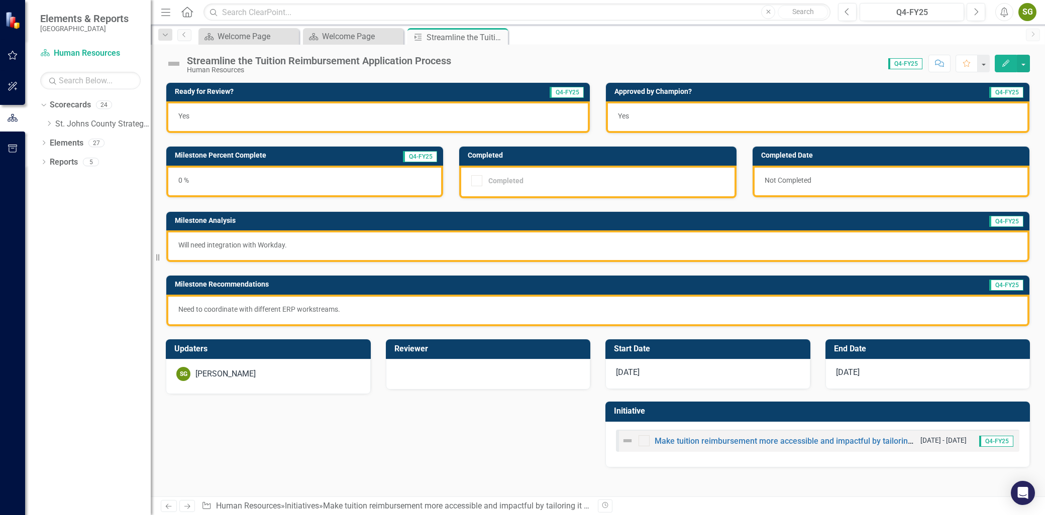
click at [998, 63] on button "Edit" at bounding box center [1006, 64] width 22 height 18
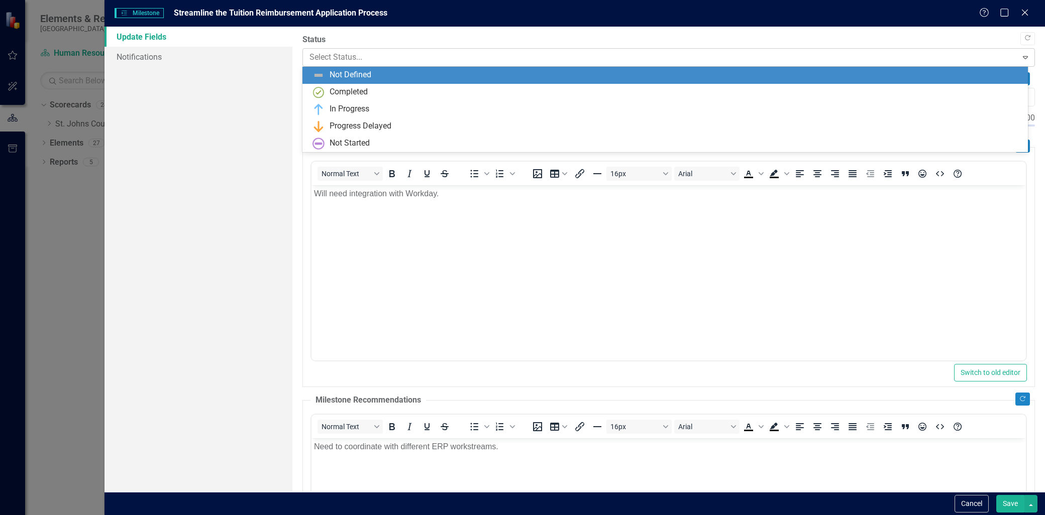
click at [487, 59] on div at bounding box center [659, 58] width 701 height 14
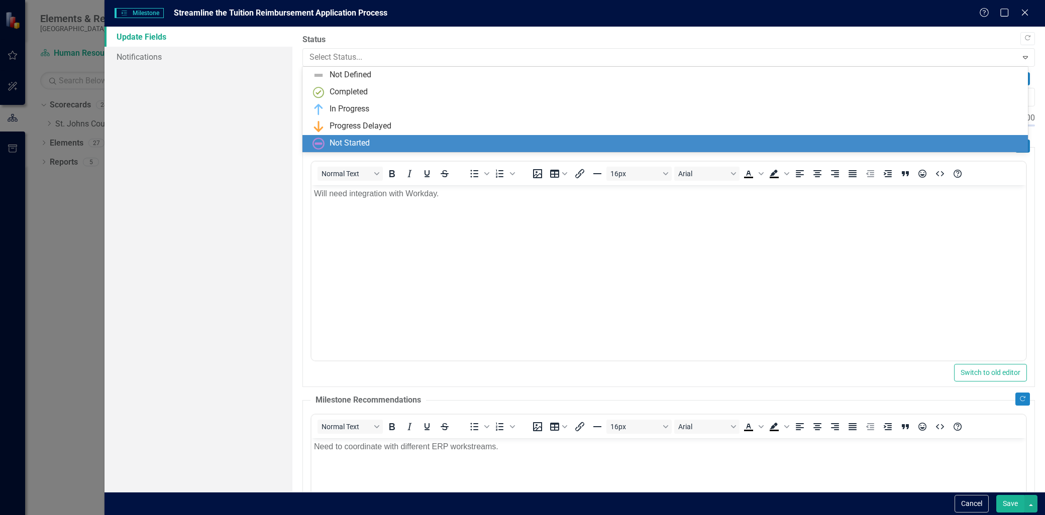
click at [439, 142] on div "Not Started" at bounding box center [666, 144] width 709 height 12
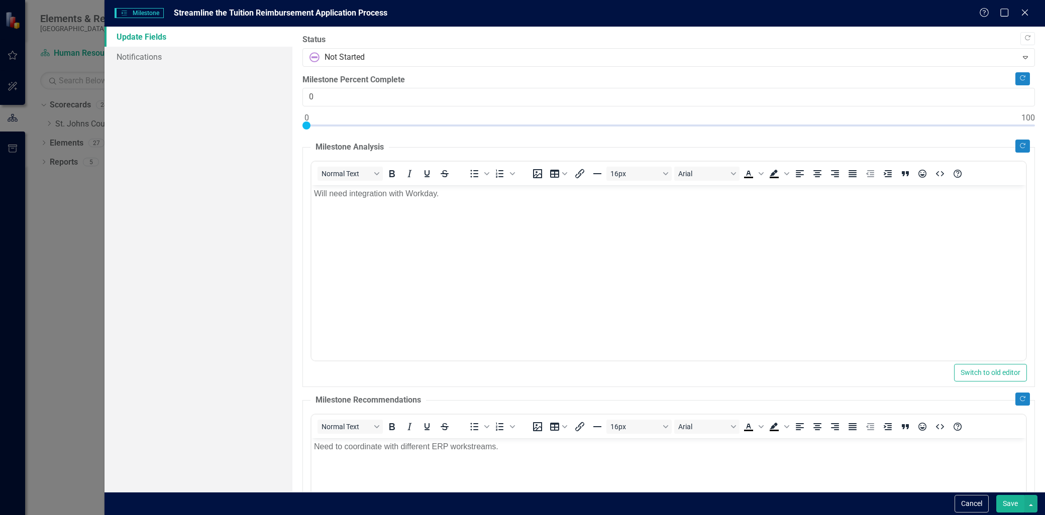
click at [1010, 510] on button "Save" at bounding box center [1010, 504] width 28 height 18
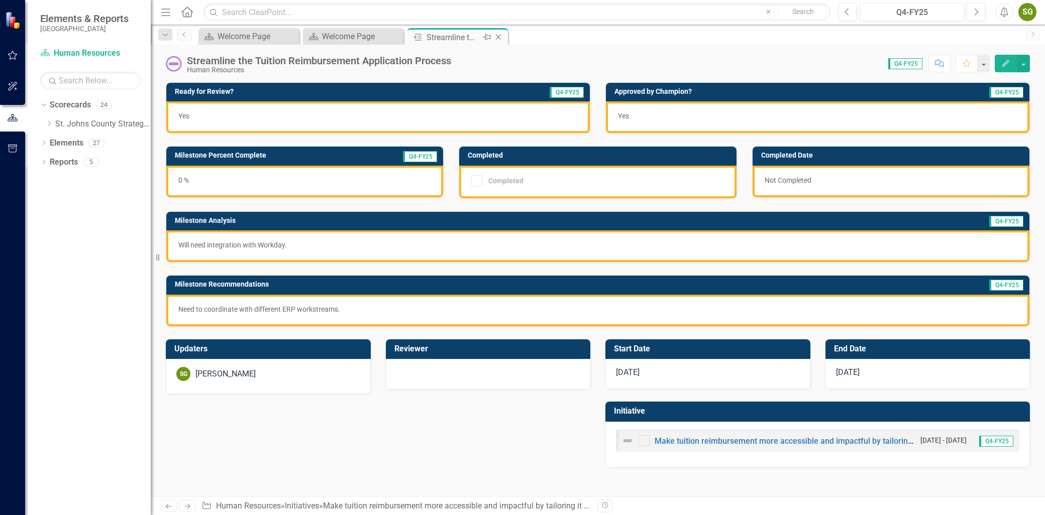
click at [498, 37] on icon at bounding box center [499, 38] width 6 height 6
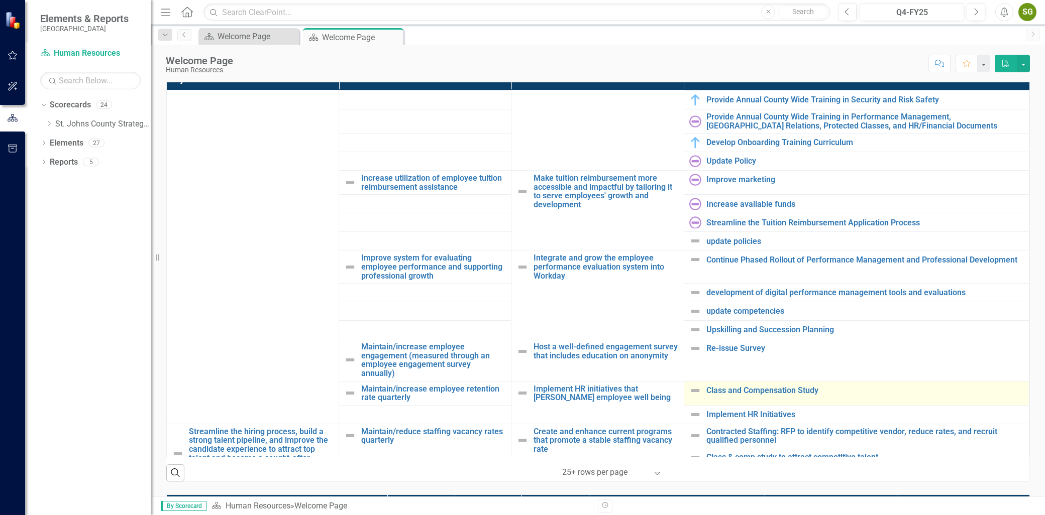
scroll to position [446, 0]
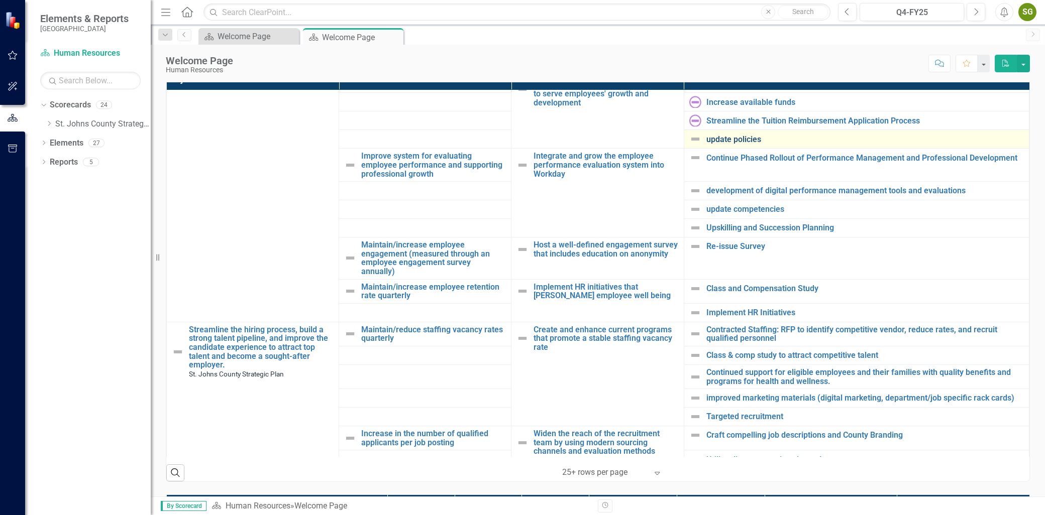
click at [730, 144] on link "update policies" at bounding box center [864, 139] width 317 height 9
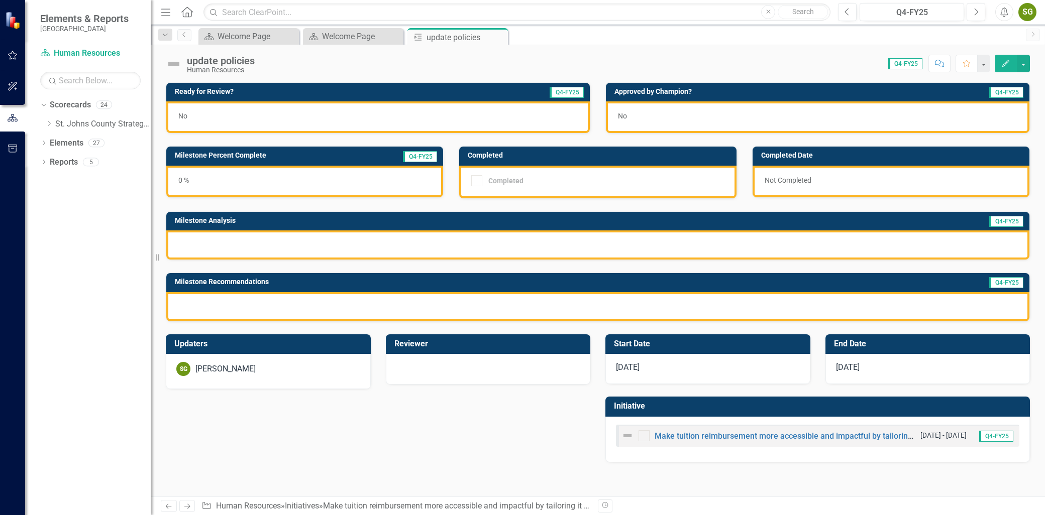
click at [1006, 65] on icon "Edit" at bounding box center [1005, 63] width 9 height 7
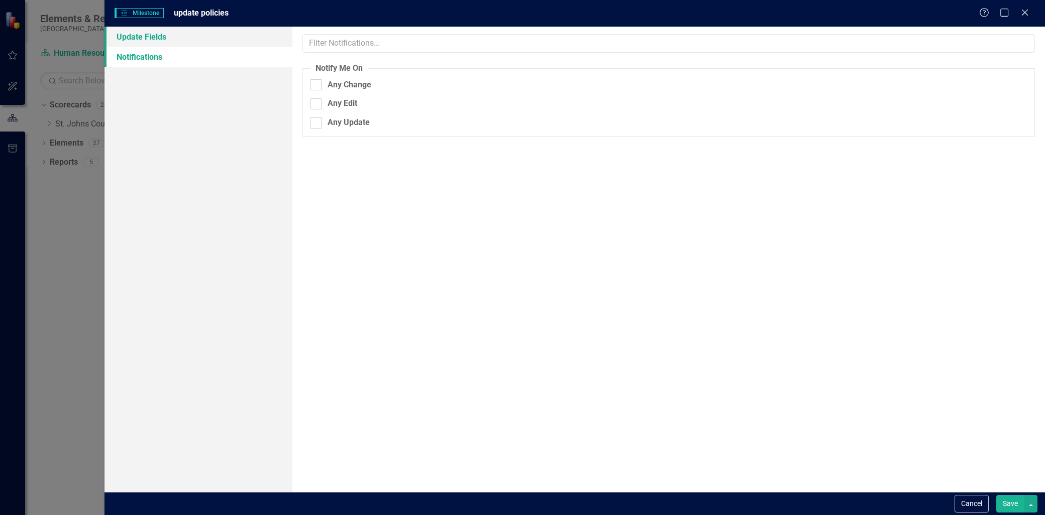
click at [224, 36] on link "Update Fields" at bounding box center [198, 37] width 188 height 20
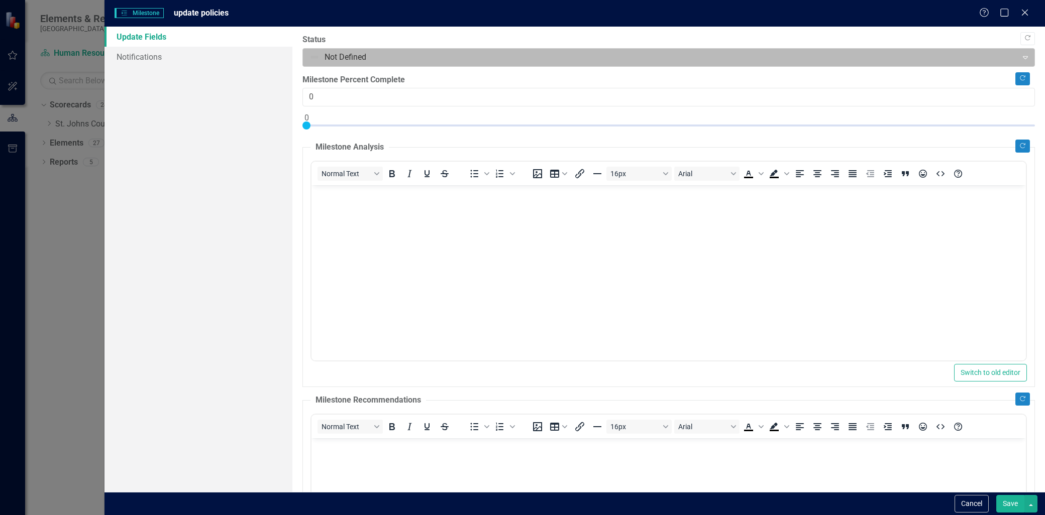
click at [466, 59] on div at bounding box center [659, 58] width 701 height 14
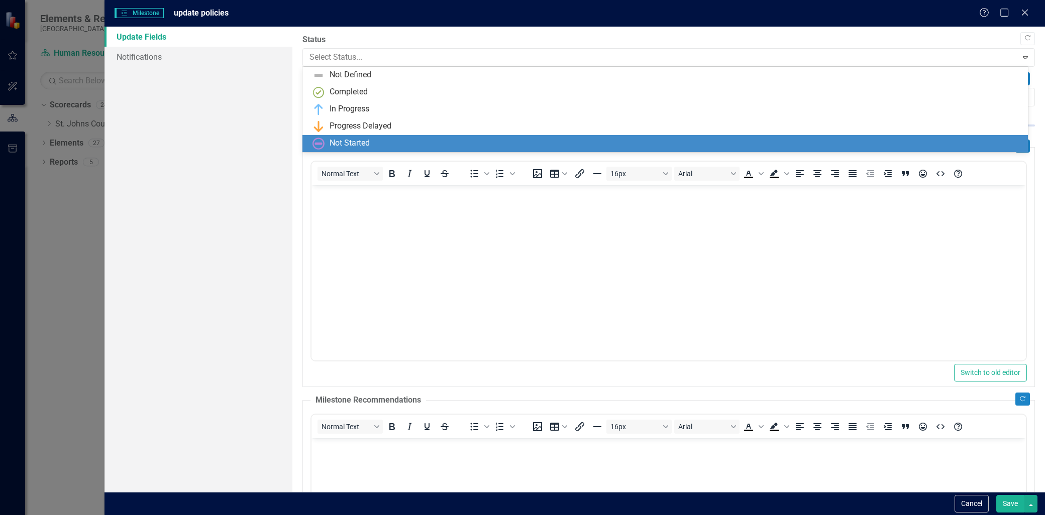
click at [410, 148] on div "Not Started" at bounding box center [666, 144] width 709 height 12
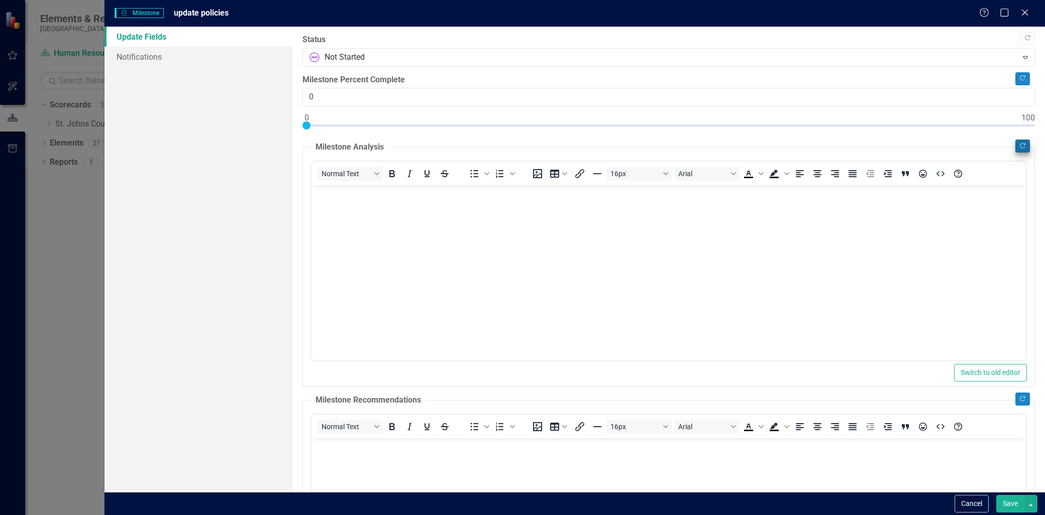
drag, startPoint x: 1003, startPoint y: 139, endPoint x: 1013, endPoint y: 144, distance: 10.8
click at [1012, 144] on div "Copy Forward Status Not Started Expand Copy Forward Milestone Percent Complete …" at bounding box center [668, 370] width 732 height 672
click at [1019, 145] on icon "Copy Forward" at bounding box center [1023, 146] width 8 height 6
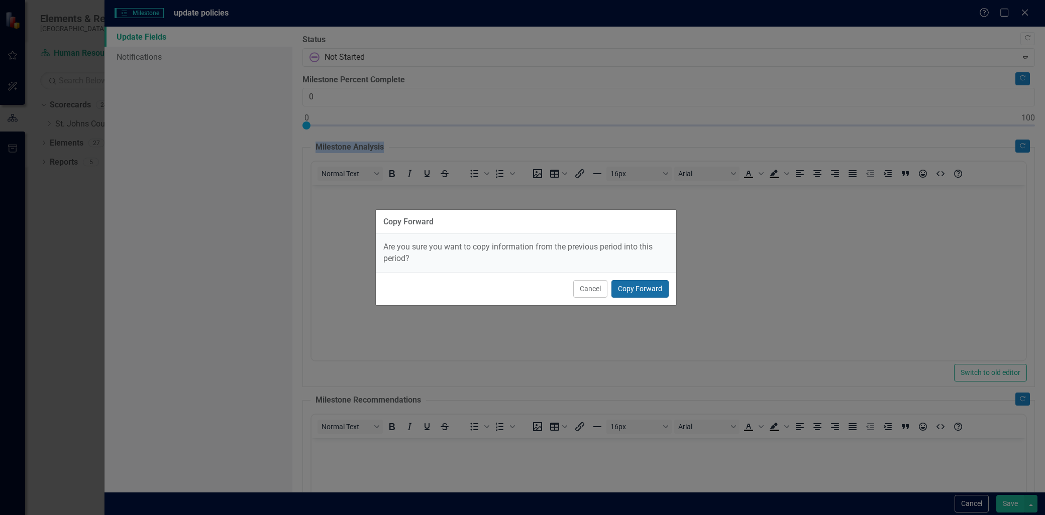
click at [653, 286] on button "Copy Forward" at bounding box center [639, 289] width 57 height 18
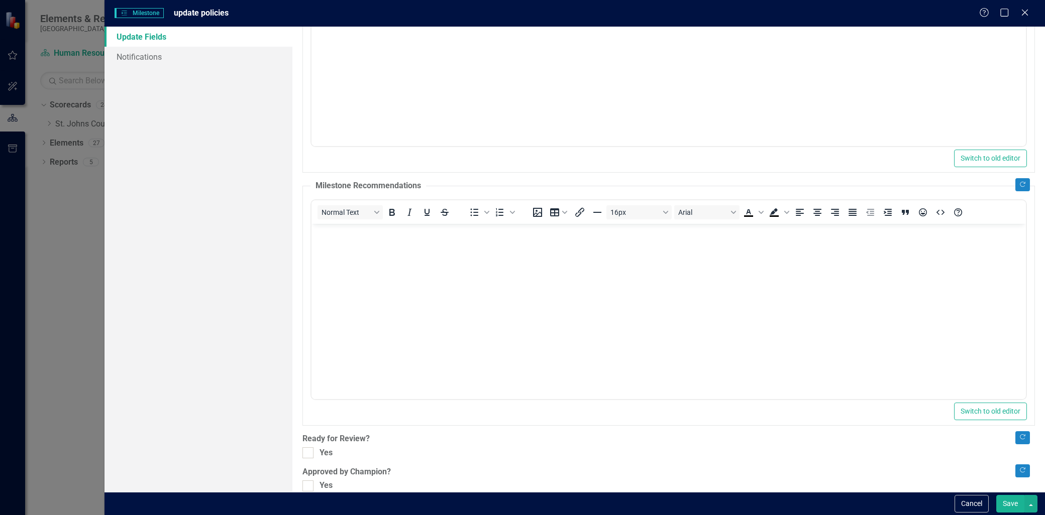
scroll to position [229, 0]
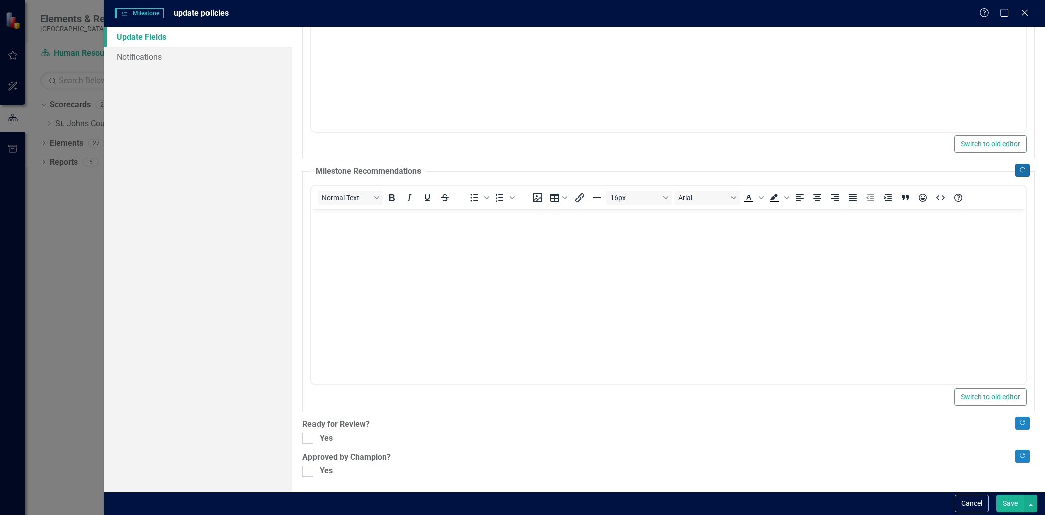
click at [1019, 175] on button "Copy Forward" at bounding box center [1022, 170] width 15 height 13
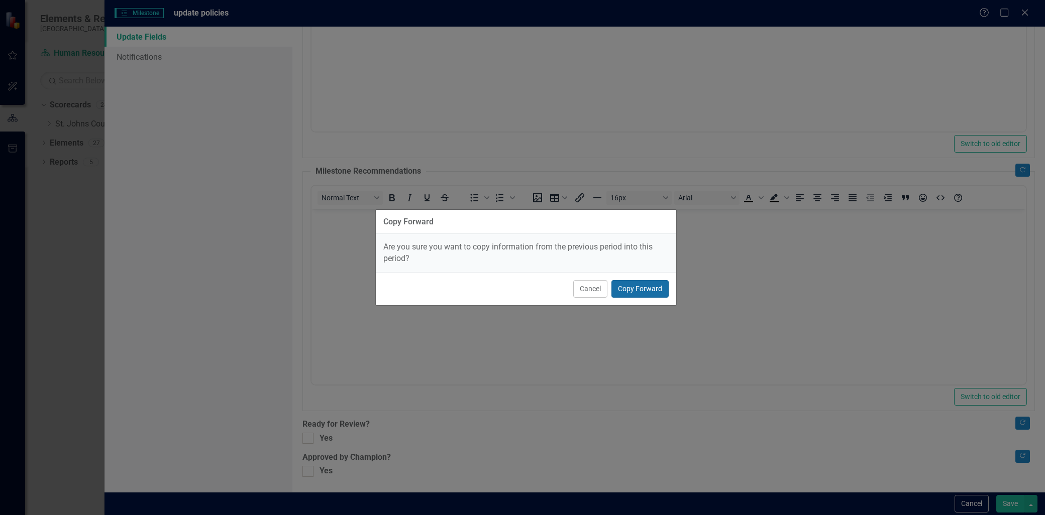
click at [625, 280] on button "Copy Forward" at bounding box center [639, 289] width 57 height 18
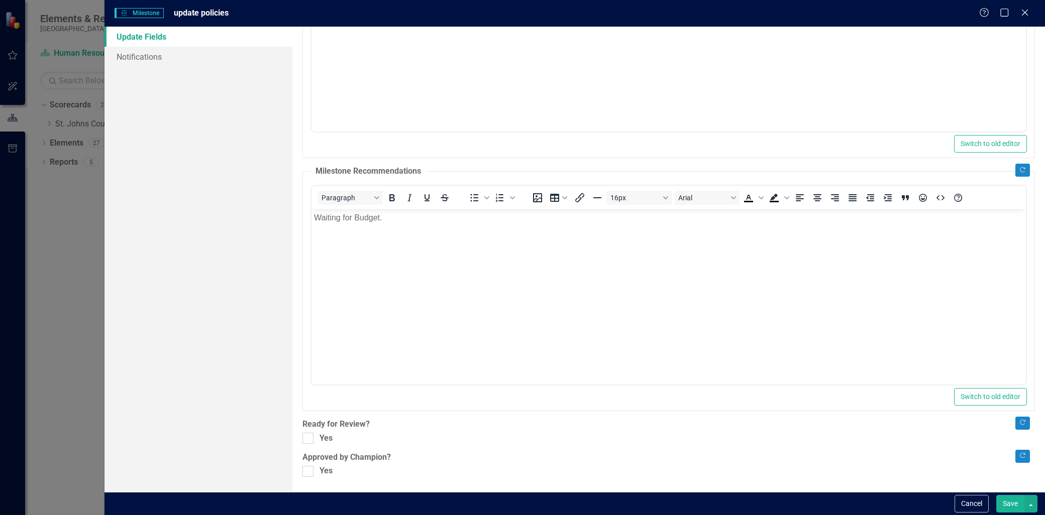
click at [310, 431] on div "Copy Forward Status Not Started Expand Copy Forward Milestone Percent Complete …" at bounding box center [668, 141] width 732 height 672
click at [309, 438] on div at bounding box center [307, 438] width 11 height 11
click at [309, 438] on input "Yes" at bounding box center [305, 436] width 7 height 7
checkbox input "true"
click at [307, 469] on input "Yes" at bounding box center [305, 469] width 7 height 7
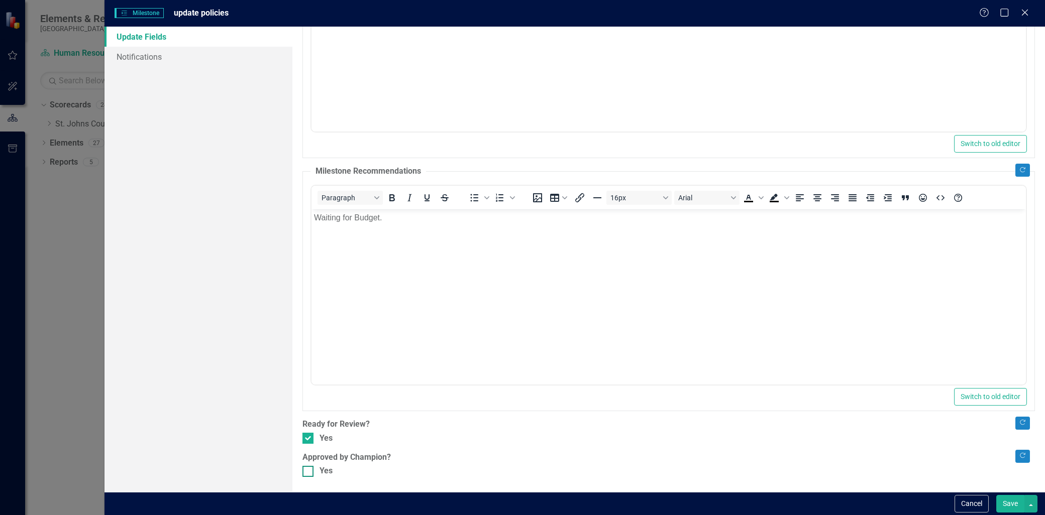
checkbox input "true"
click at [1002, 496] on button "Save" at bounding box center [1010, 504] width 28 height 18
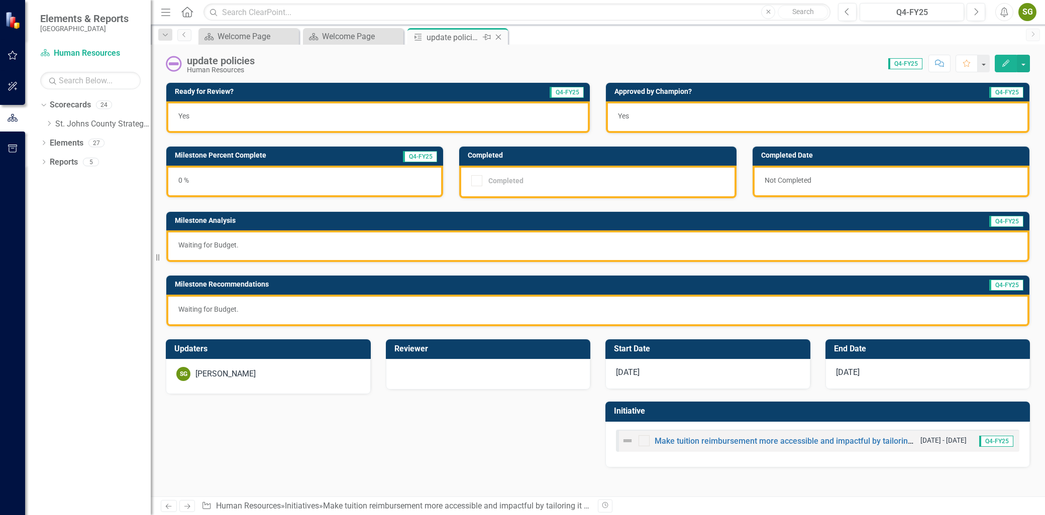
click at [495, 35] on icon "Close" at bounding box center [498, 37] width 10 height 8
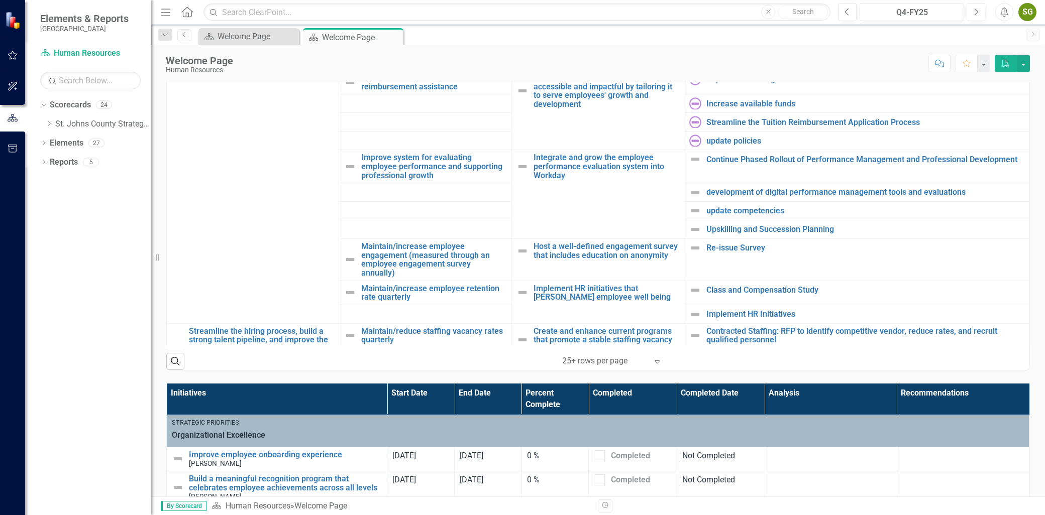
scroll to position [335, 0]
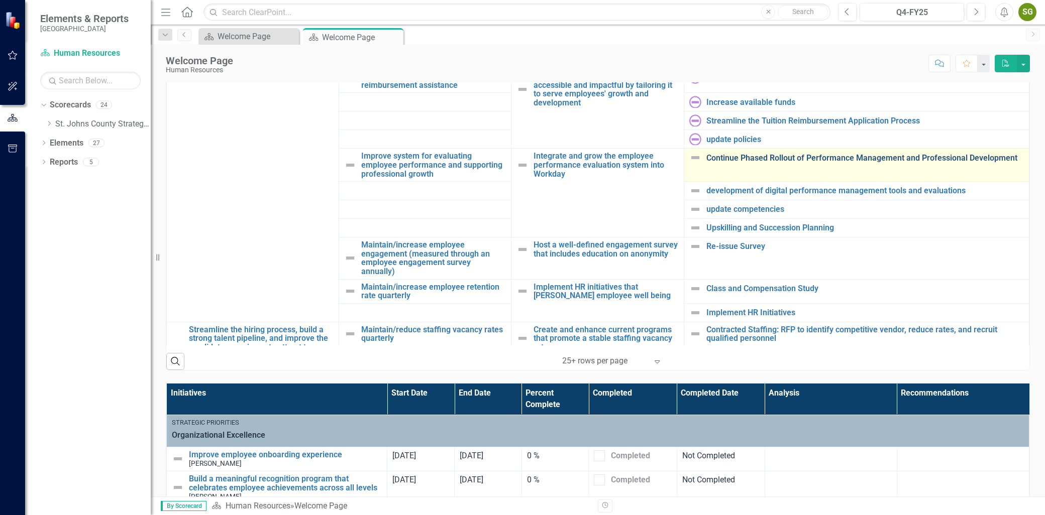
click at [777, 156] on link "Continue Phased Rollout of Performance Management and Professional Development" at bounding box center [864, 158] width 317 height 9
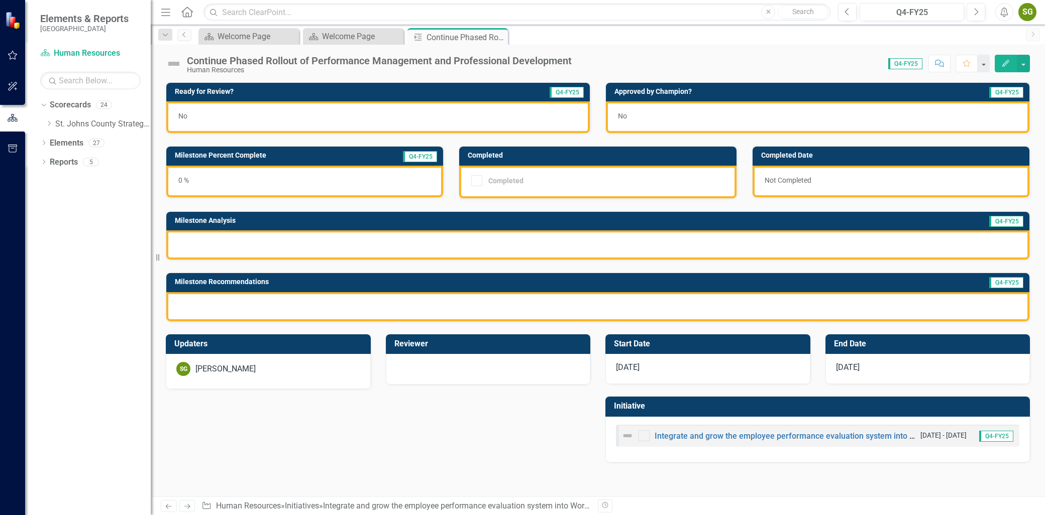
click at [1006, 74] on div "Continue Phased Rollout of Performance Management and Professional Development …" at bounding box center [598, 60] width 894 height 30
click at [1007, 54] on div "Continue Phased Rollout of Performance Management and Professional Development …" at bounding box center [598, 60] width 894 height 30
click at [1007, 60] on icon "Edit" at bounding box center [1005, 63] width 9 height 7
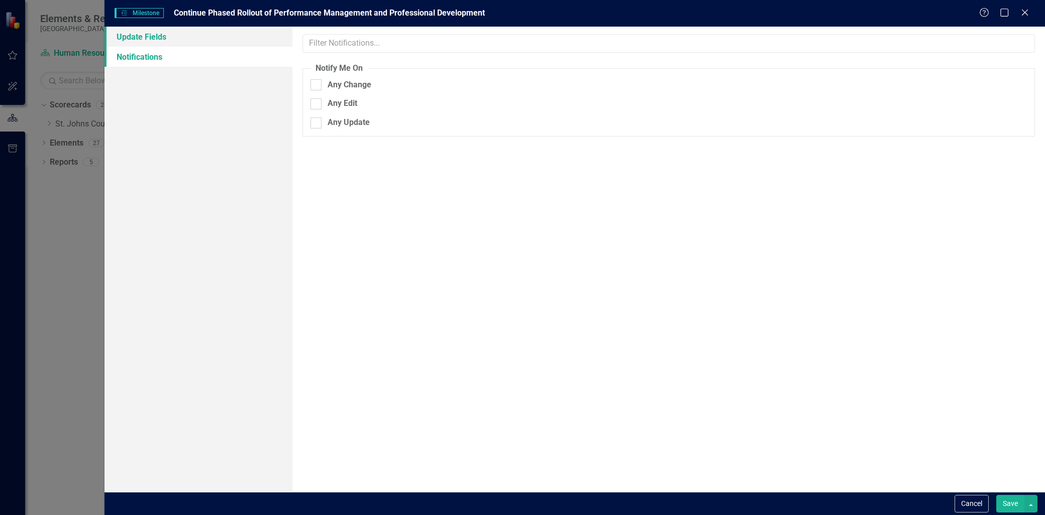
click at [232, 35] on link "Update Fields" at bounding box center [198, 37] width 188 height 20
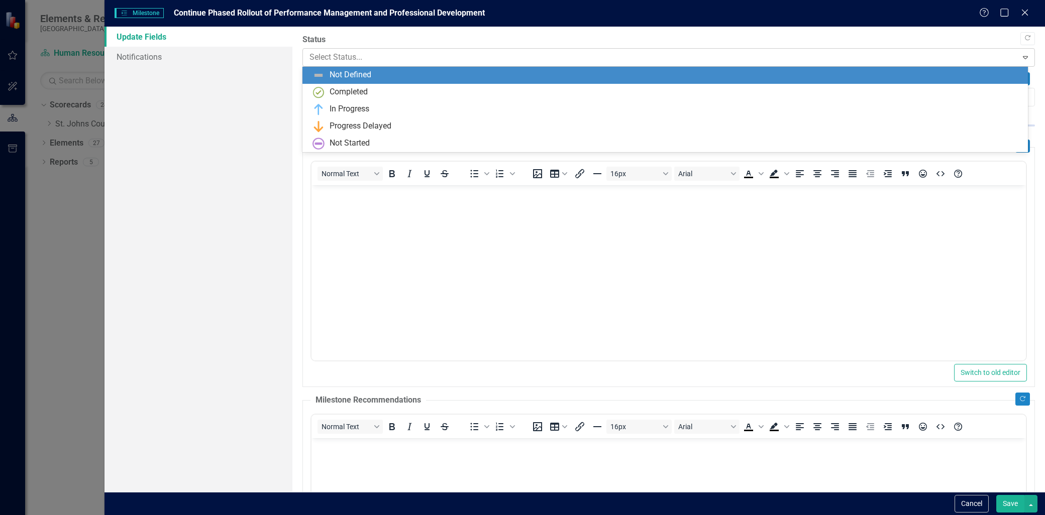
click at [510, 56] on div at bounding box center [659, 58] width 701 height 14
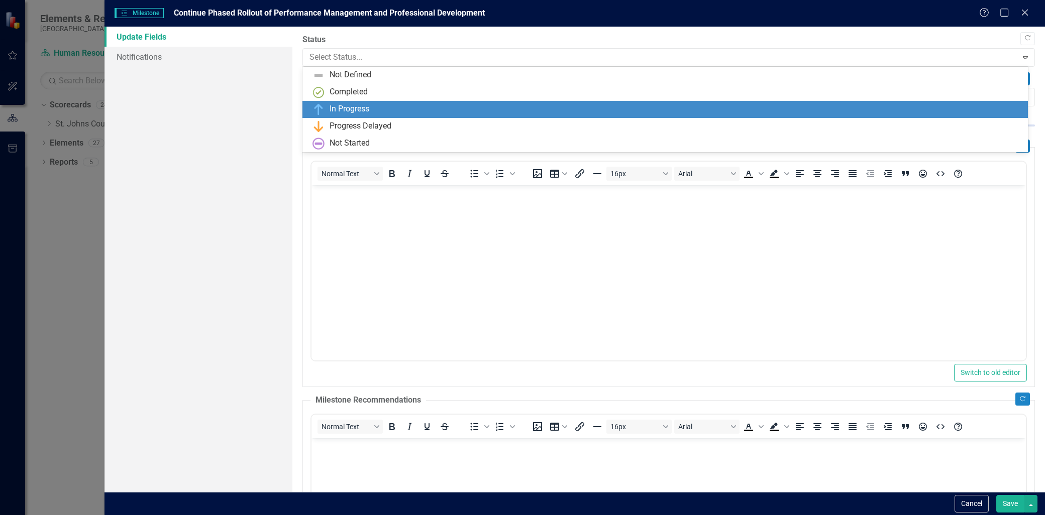
click at [412, 112] on div "In Progress" at bounding box center [666, 109] width 709 height 12
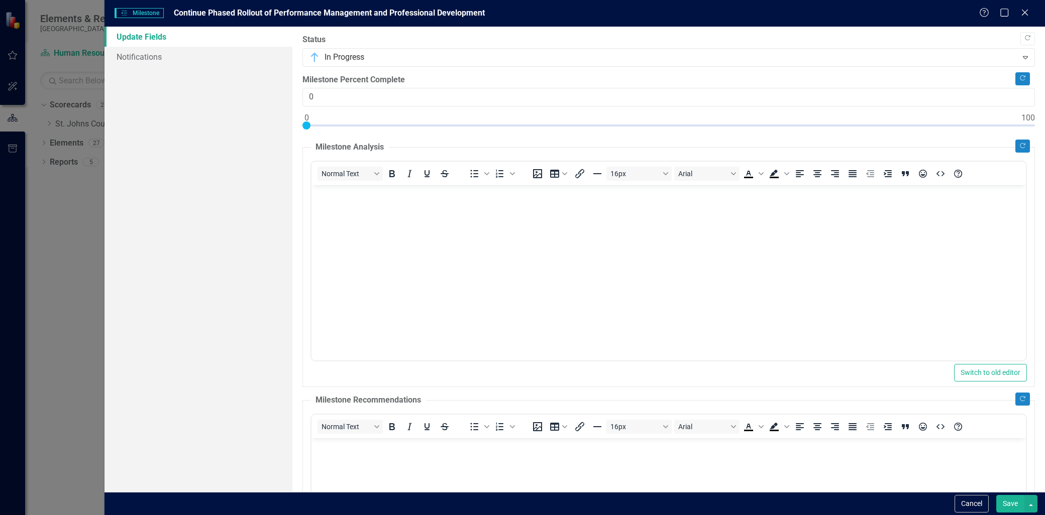
drag, startPoint x: 417, startPoint y: 121, endPoint x: 419, endPoint y: 111, distance: 10.7
click at [417, 122] on div "Milestone Percent Complete 0" at bounding box center [668, 104] width 732 height 60
type input "80"
drag, startPoint x: 304, startPoint y: 125, endPoint x: 879, endPoint y: 149, distance: 575.6
click at [879, 149] on div "Copy Forward Status In Progress Expand Copy Forward Milestone Percent Complete …" at bounding box center [668, 370] width 732 height 672
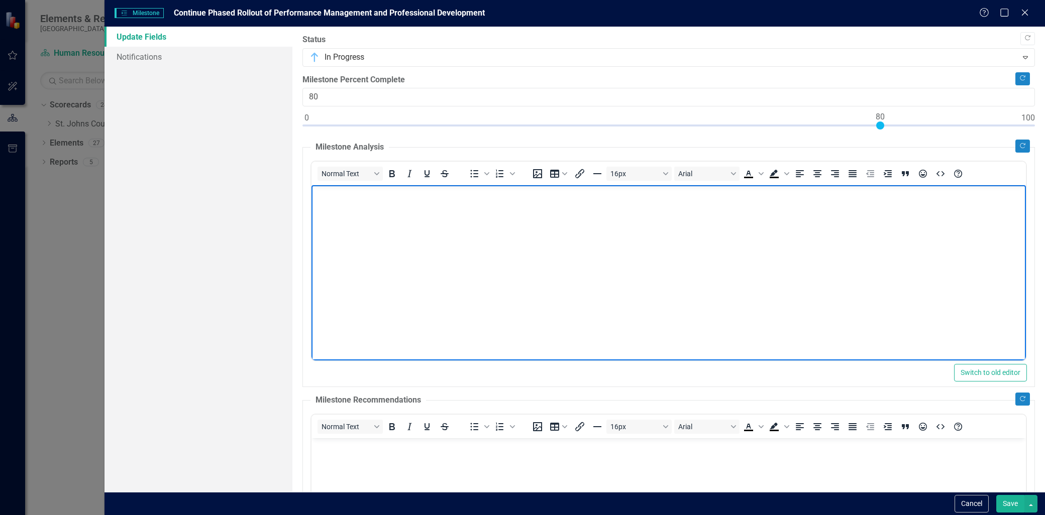
click at [441, 266] on body "Rich Text Area. Press ALT-0 for help." at bounding box center [668, 260] width 714 height 151
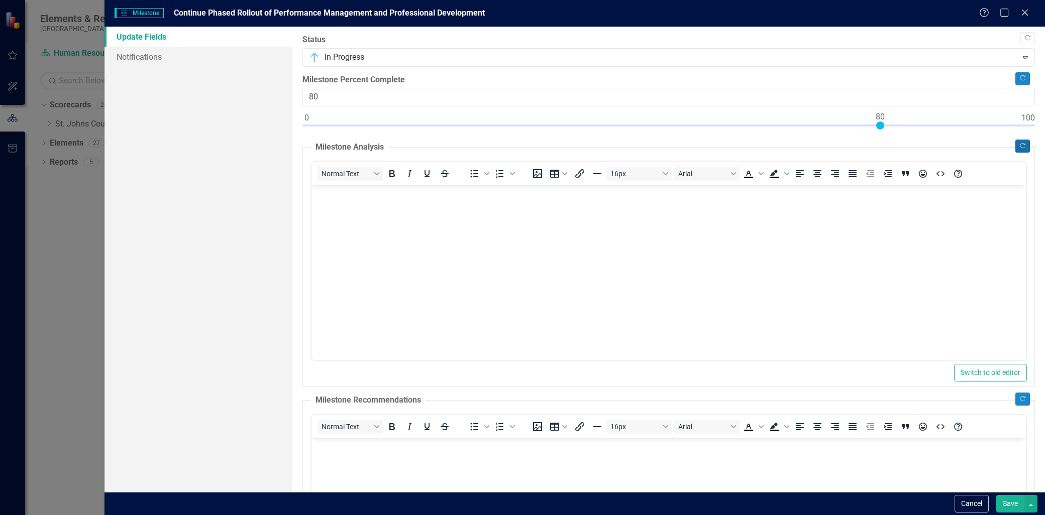
click at [1019, 147] on icon "Copy Forward" at bounding box center [1023, 146] width 8 height 6
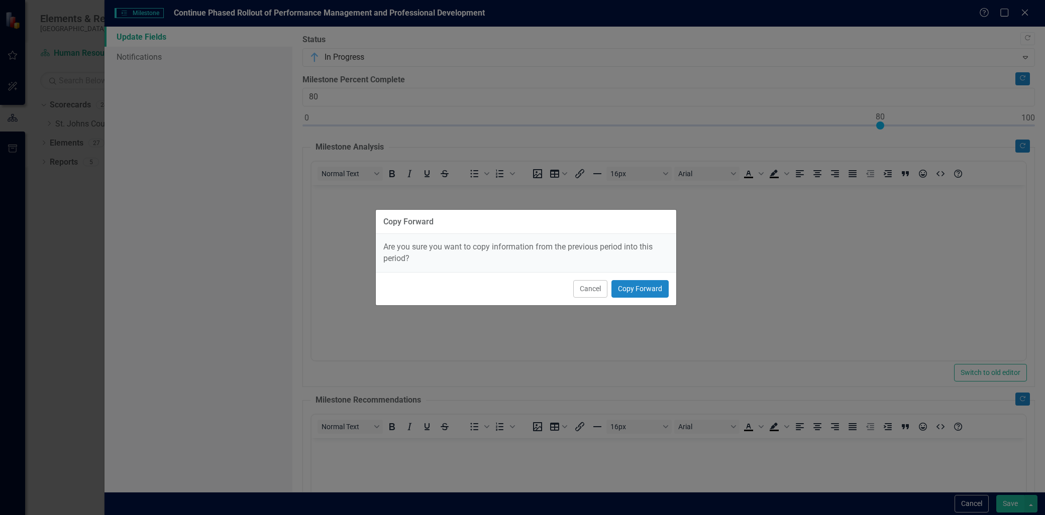
click at [627, 275] on div "Cancel Copy Forward" at bounding box center [526, 288] width 300 height 33
click at [631, 292] on button "Copy Forward" at bounding box center [639, 289] width 57 height 18
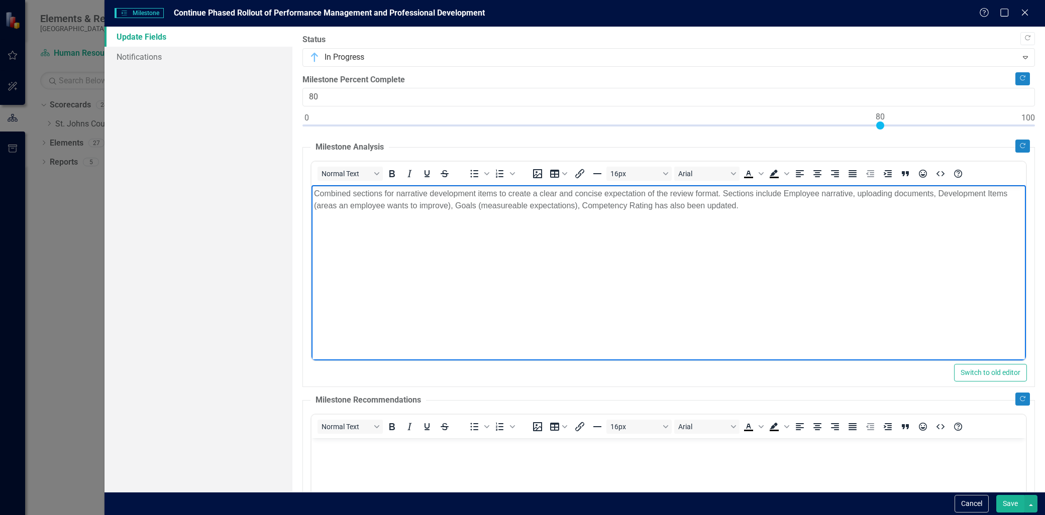
click at [764, 211] on p "Combined sections for narrative development items to create a clear and concise…" at bounding box center [668, 200] width 709 height 24
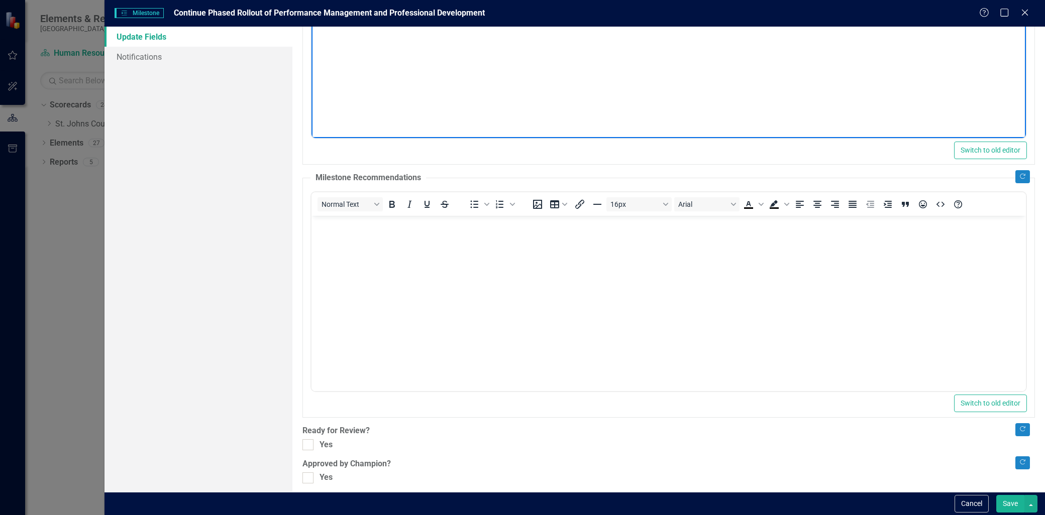
scroll to position [223, 0]
click at [1016, 170] on button "Copy Forward" at bounding box center [1022, 176] width 15 height 13
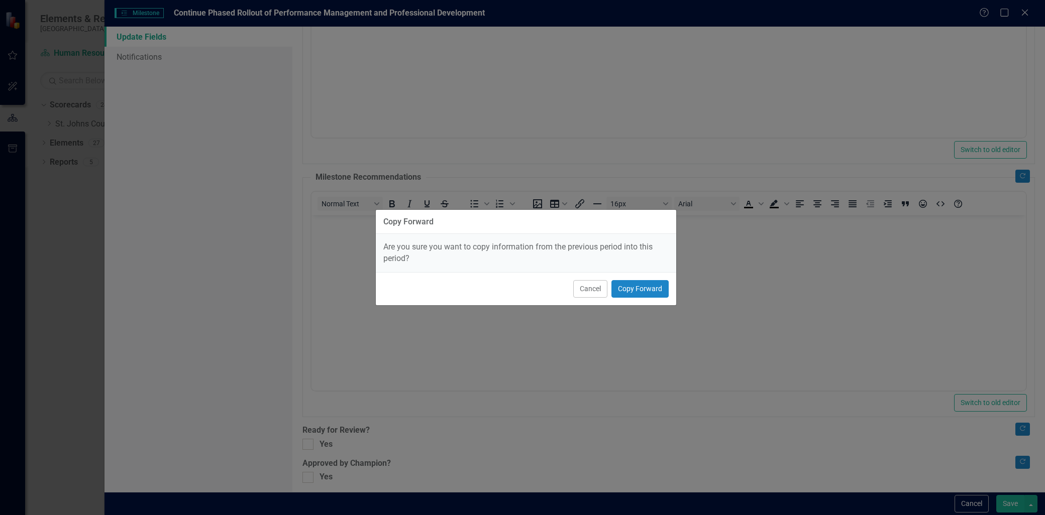
click at [644, 278] on div "Cancel Copy Forward" at bounding box center [526, 288] width 300 height 33
click at [642, 283] on button "Copy Forward" at bounding box center [639, 289] width 57 height 18
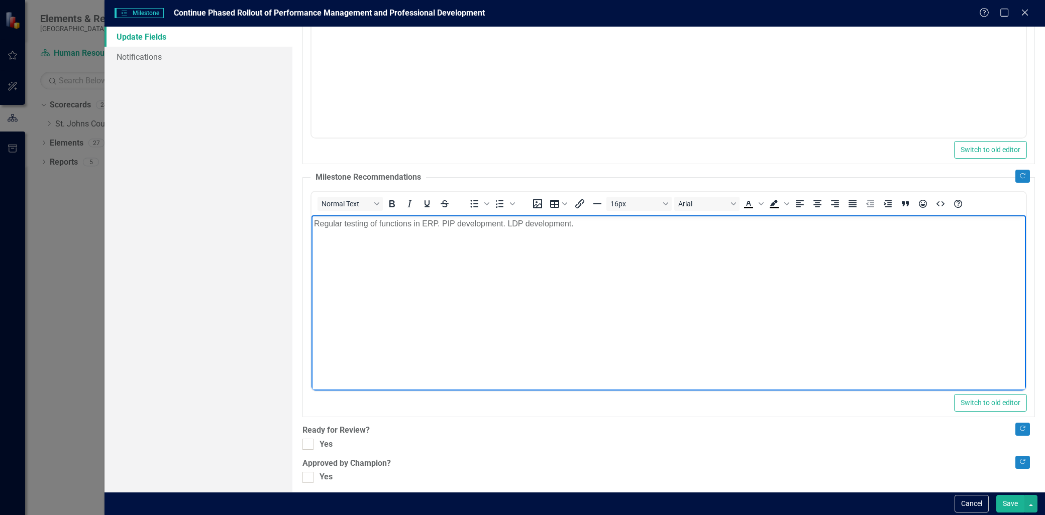
click at [589, 224] on p "Regular testing of functions in ERP. PIP development. LDP development." at bounding box center [668, 223] width 709 height 12
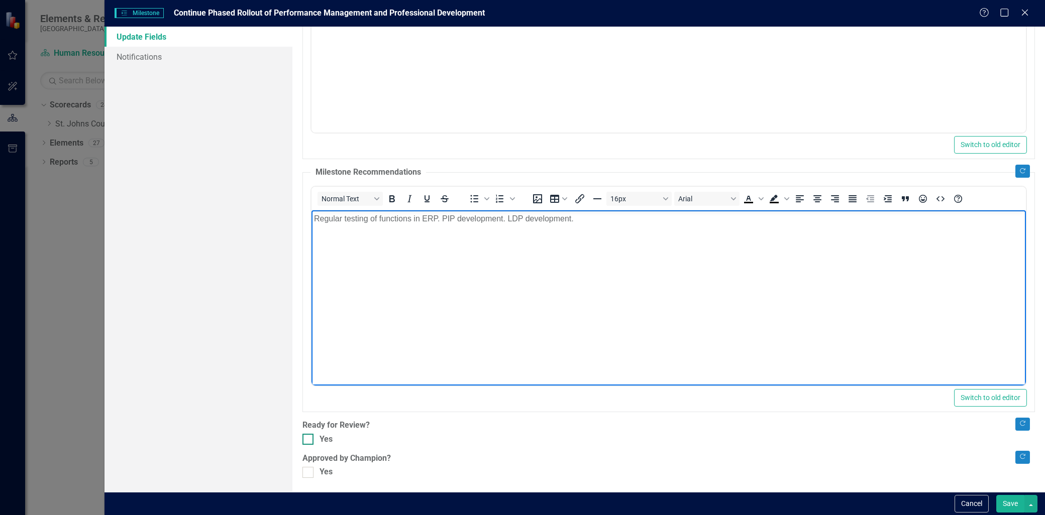
scroll to position [229, 0]
drag, startPoint x: 298, startPoint y: 438, endPoint x: 305, endPoint y: 438, distance: 7.0
click at [304, 438] on div ""Update" fields in ClearPoint are the fields that change from reporting period …" at bounding box center [668, 260] width 752 height 466
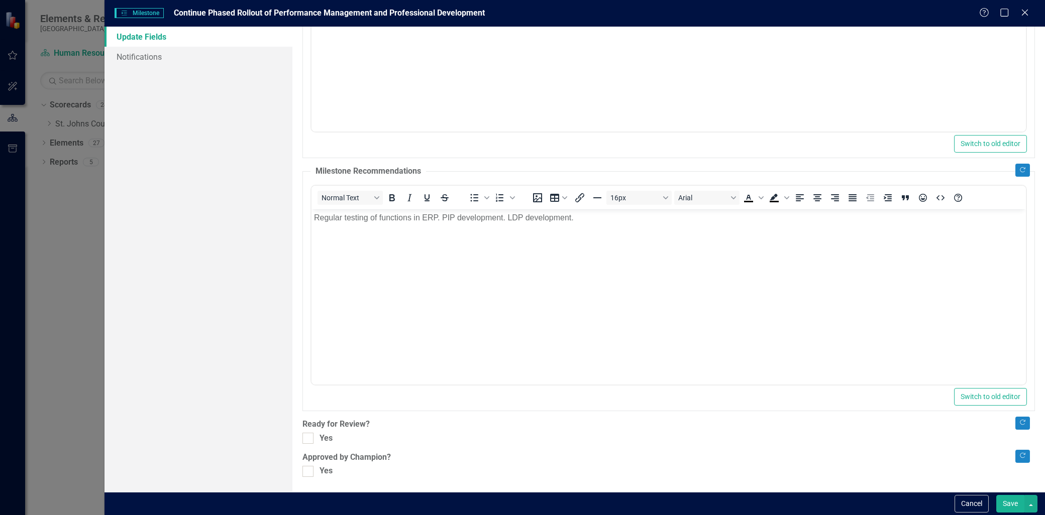
drag, startPoint x: 309, startPoint y: 437, endPoint x: 313, endPoint y: 454, distance: 17.1
click at [308, 438] on div at bounding box center [307, 438] width 11 height 11
click at [308, 438] on input "Yes" at bounding box center [305, 436] width 7 height 7
checkbox input "true"
click at [310, 470] on div at bounding box center [307, 471] width 11 height 11
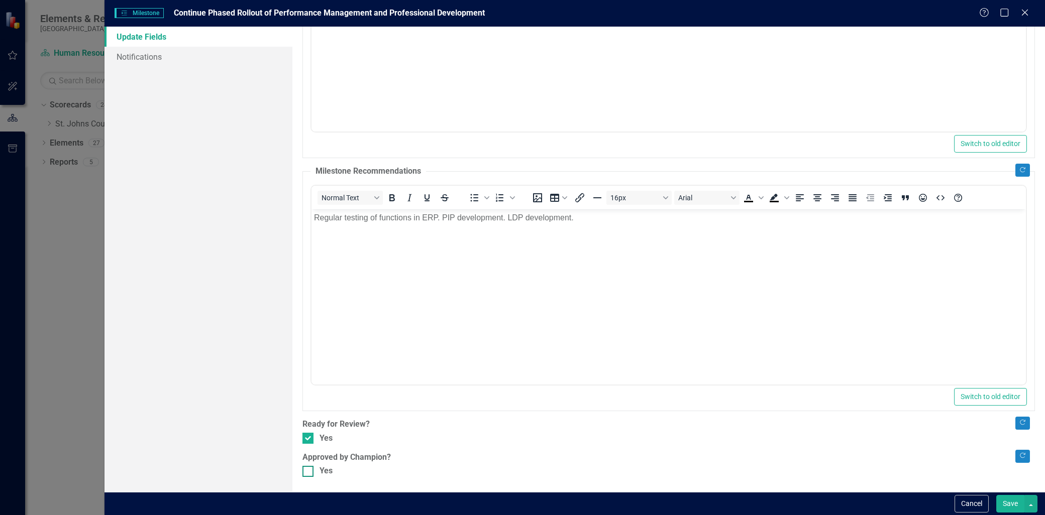
click at [309, 470] on input "Yes" at bounding box center [305, 469] width 7 height 7
checkbox input "true"
click at [1002, 500] on button "Save" at bounding box center [1010, 504] width 28 height 18
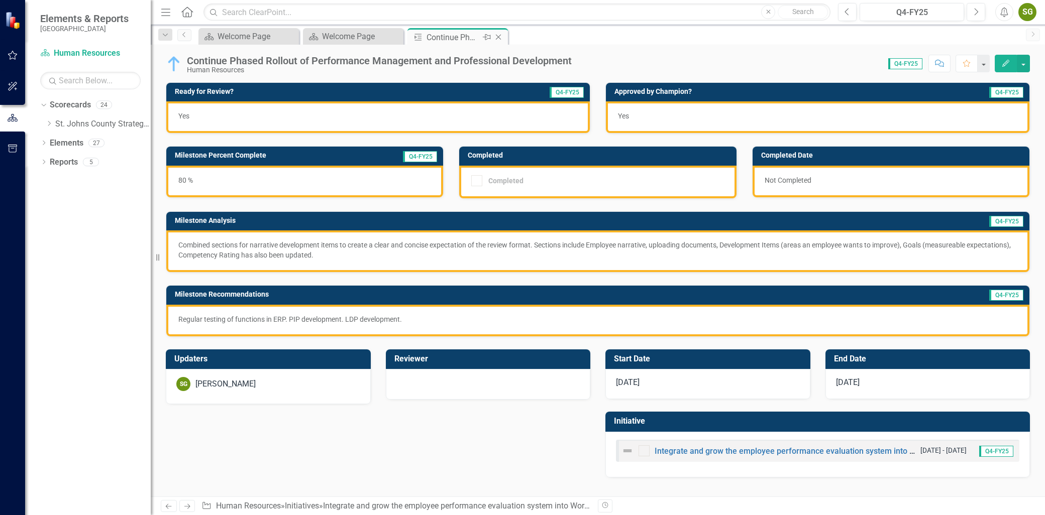
click at [500, 38] on icon "Close" at bounding box center [498, 37] width 10 height 8
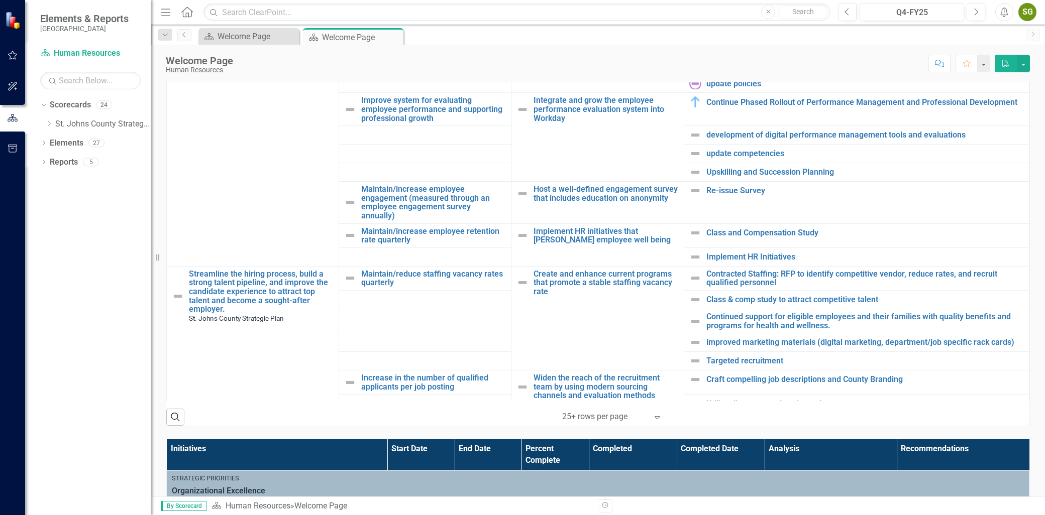
scroll to position [335, 0]
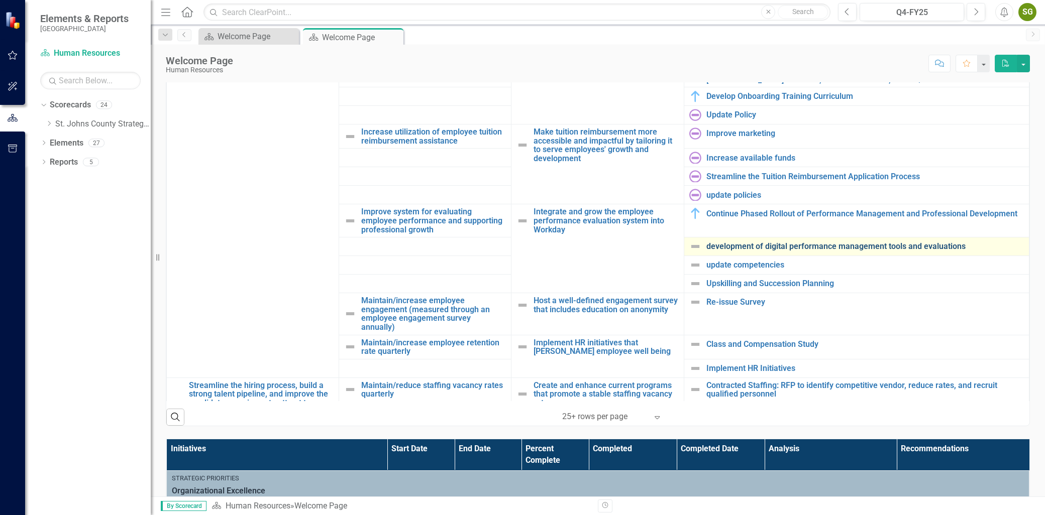
click at [796, 247] on link "development of digital performance management tools and evaluations" at bounding box center [864, 246] width 317 height 9
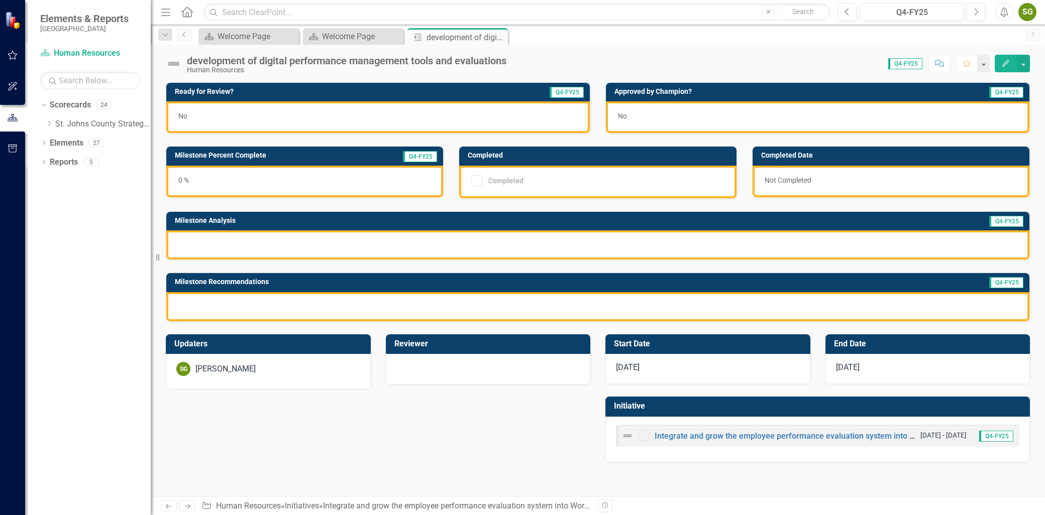
click at [1007, 67] on button "Edit" at bounding box center [1006, 64] width 22 height 18
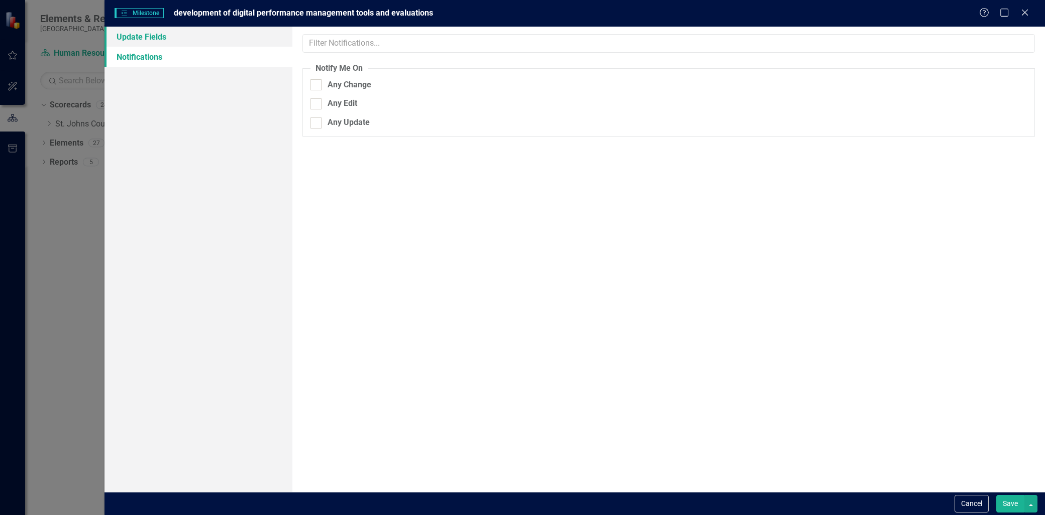
click at [157, 43] on link "Update Fields" at bounding box center [198, 37] width 188 height 20
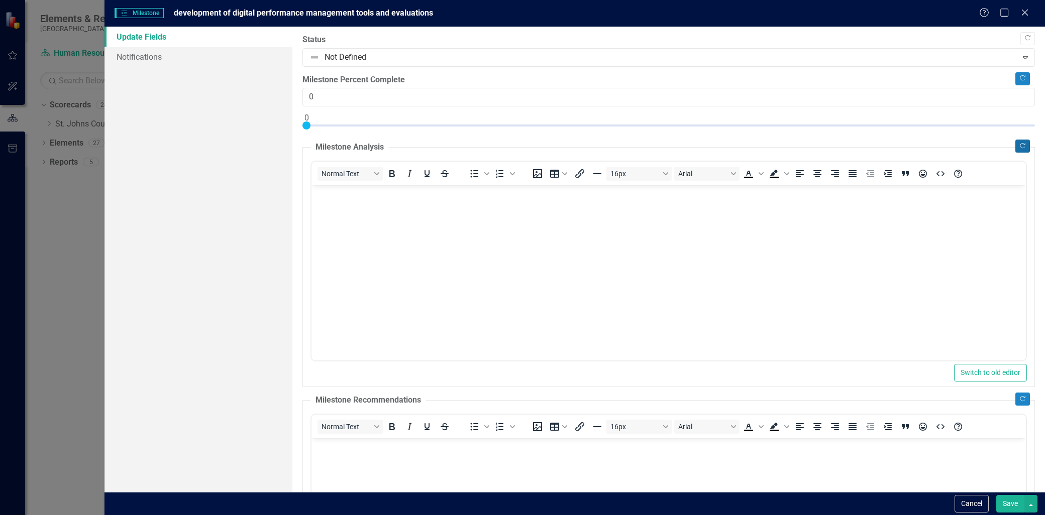
click at [1020, 144] on button "Copy Forward" at bounding box center [1022, 146] width 15 height 13
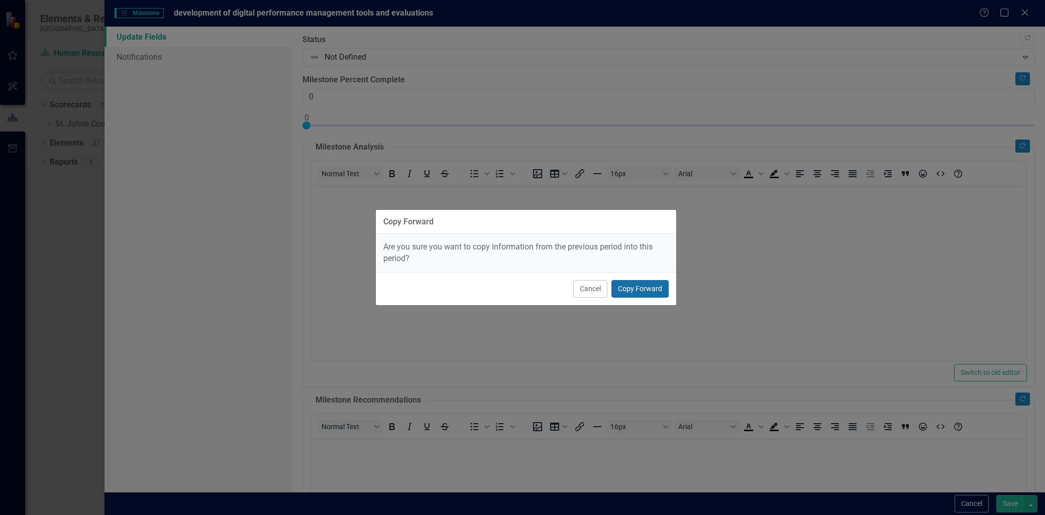
click at [640, 287] on button "Copy Forward" at bounding box center [639, 289] width 57 height 18
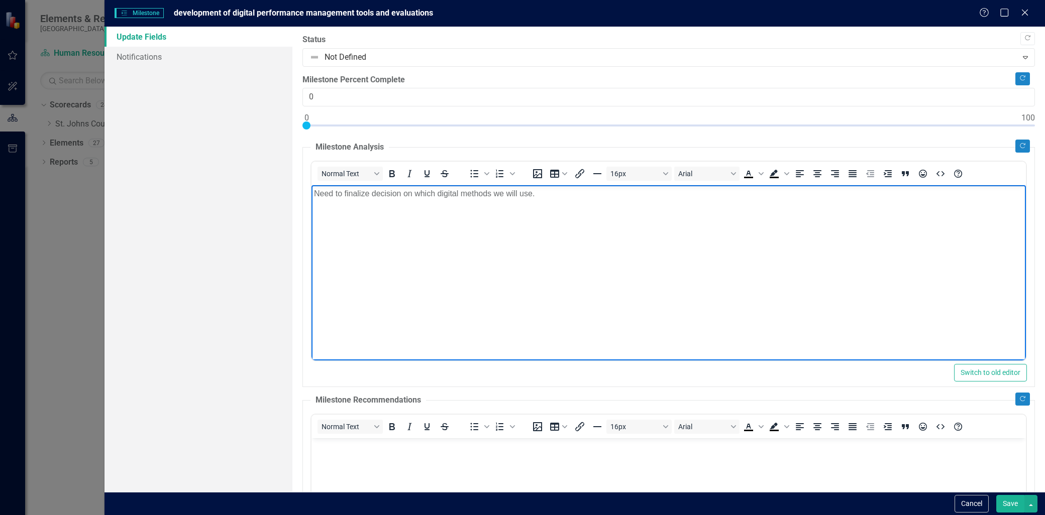
click at [574, 195] on p "Need to finalize decision on which digital methods we will use." at bounding box center [668, 194] width 709 height 12
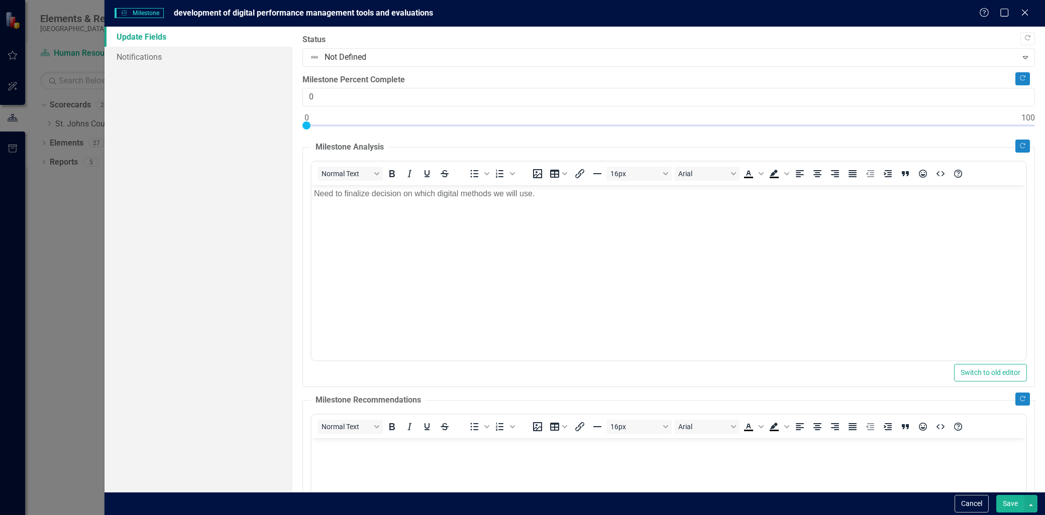
click at [1022, 399] on fieldset "Milestone Recommendations Normal Text To open the popup, press Shift+Enter To o…" at bounding box center [668, 518] width 732 height 246
click at [1019, 398] on icon "Copy Forward" at bounding box center [1023, 399] width 8 height 6
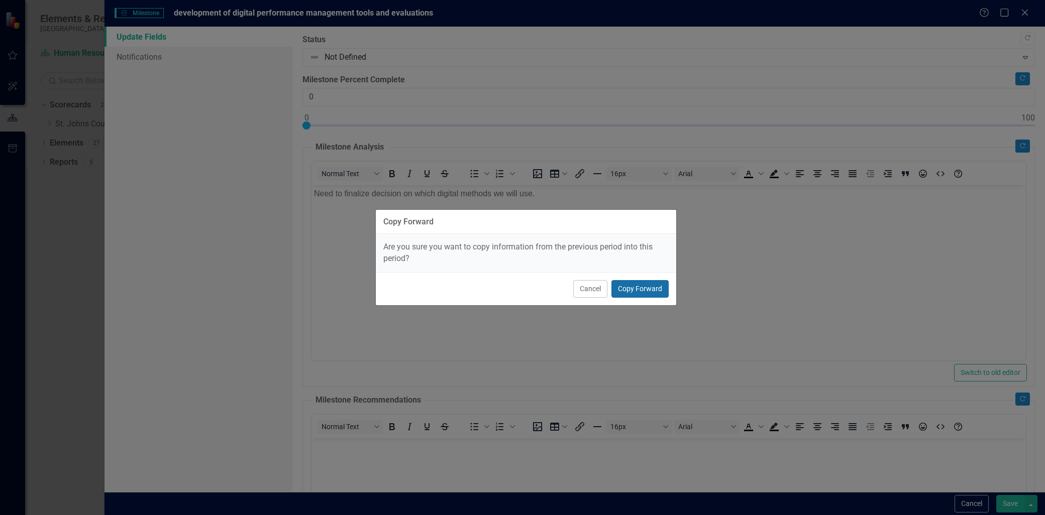
click at [625, 295] on button "Copy Forward" at bounding box center [639, 289] width 57 height 18
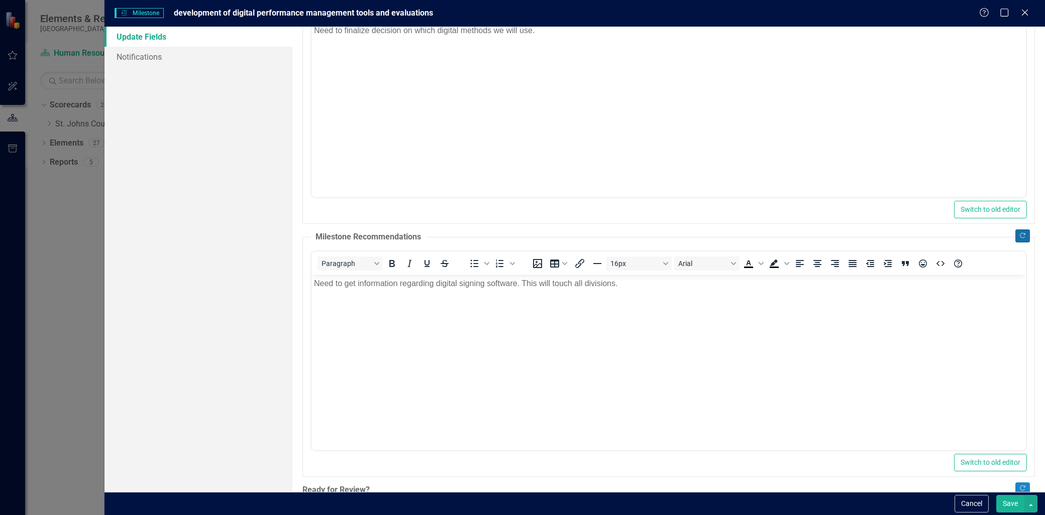
scroll to position [167, 0]
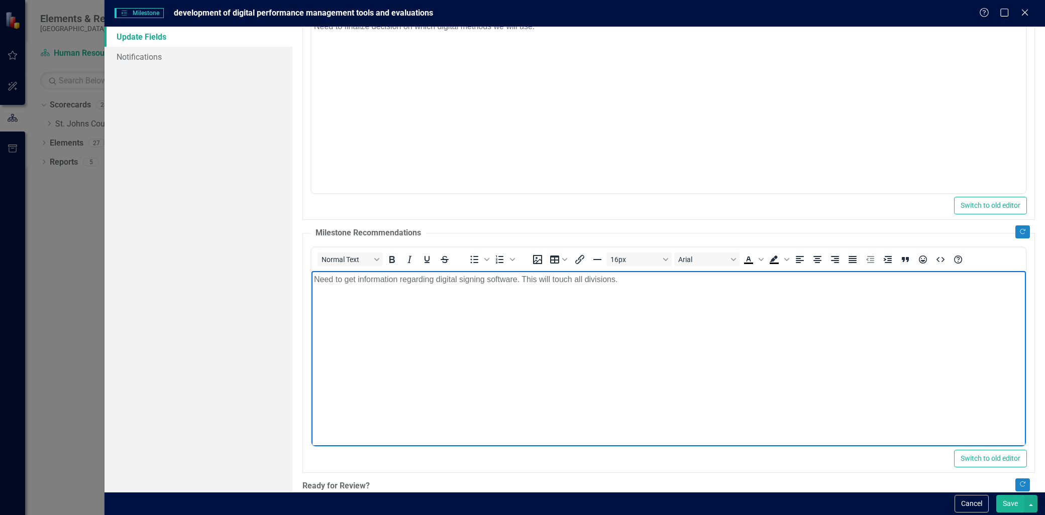
click at [631, 288] on body "Need to get information regarding digital signing software. This will touch all…" at bounding box center [668, 346] width 714 height 151
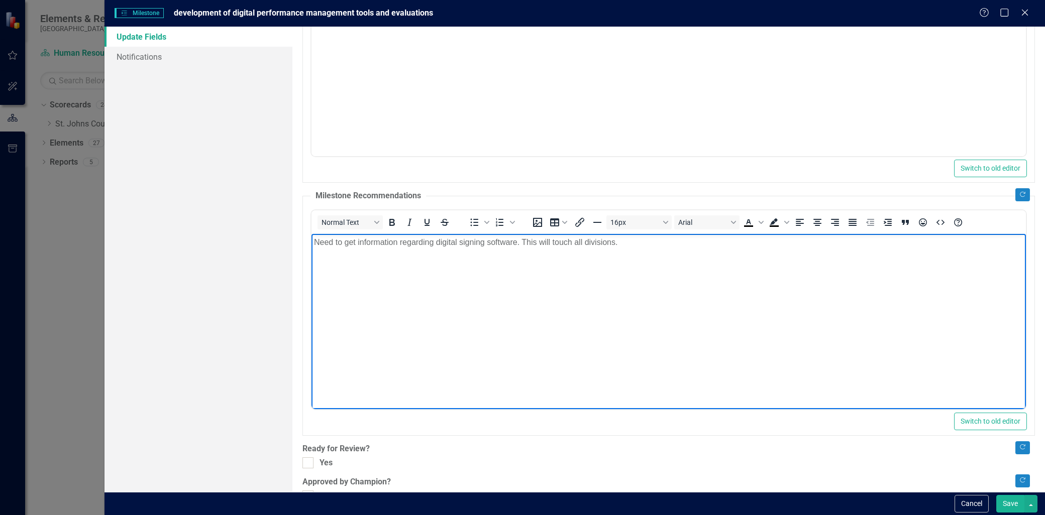
scroll to position [223, 0]
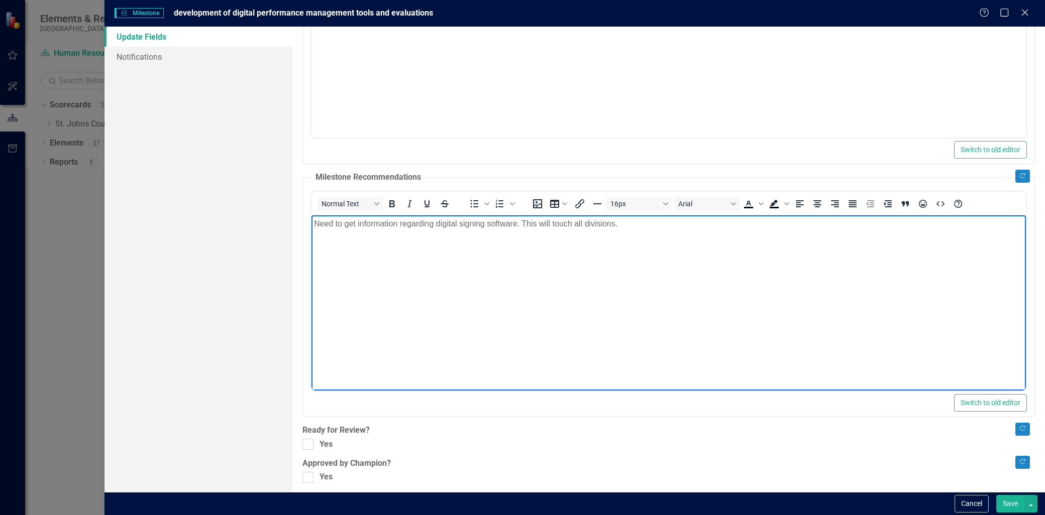
click at [622, 224] on p "Need to get information regarding digital signing software. This will touch all…" at bounding box center [668, 223] width 709 height 12
click at [305, 438] on div "Copy Forward Status Not Defined Expand Copy Forward Milestone Percent Complete …" at bounding box center [668, 147] width 732 height 672
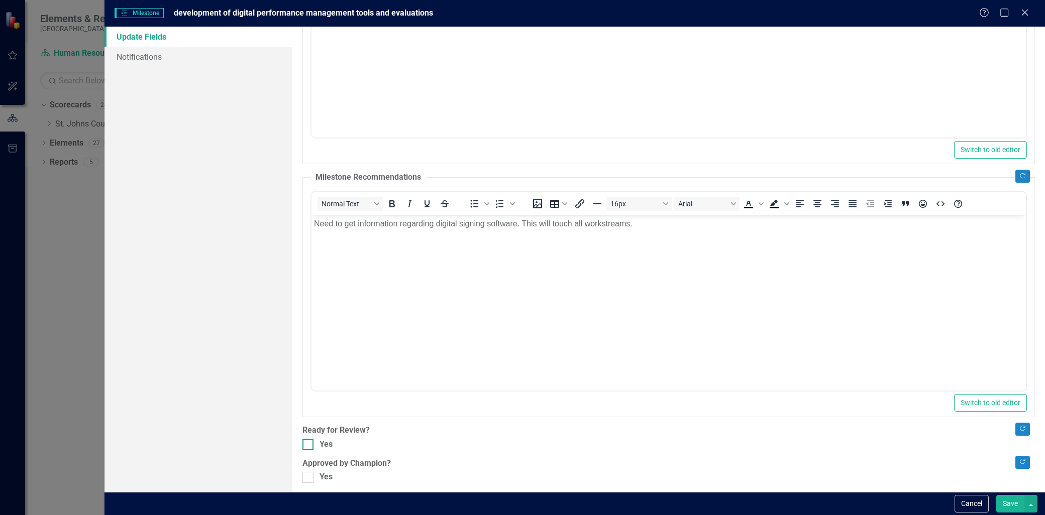
click at [303, 450] on div at bounding box center [307, 444] width 11 height 11
click at [303, 446] on input "Yes" at bounding box center [305, 442] width 7 height 7
checkbox input "true"
drag, startPoint x: 305, startPoint y: 481, endPoint x: 431, endPoint y: 454, distance: 129.0
click at [305, 482] on div at bounding box center [307, 477] width 11 height 11
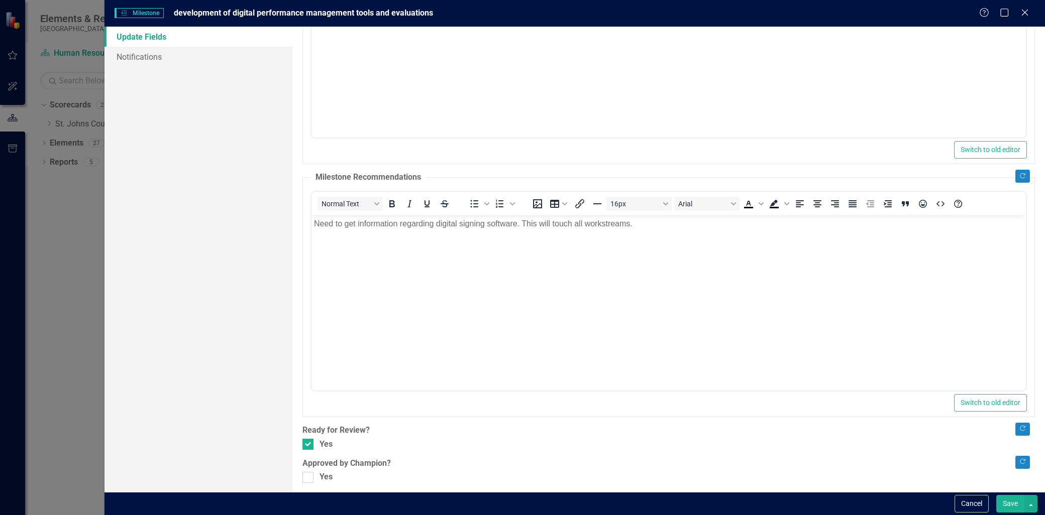
click at [305, 479] on input "Yes" at bounding box center [305, 475] width 7 height 7
checkbox input "true"
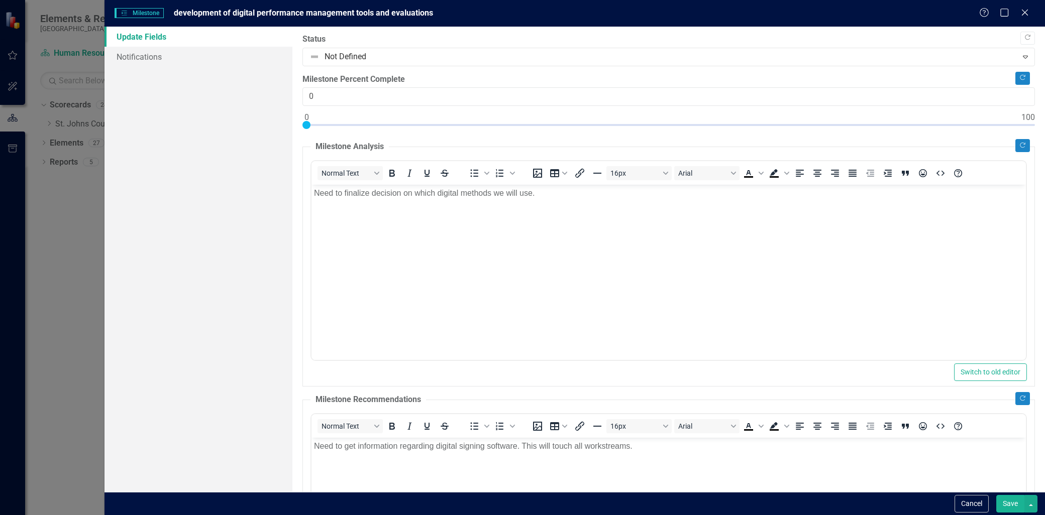
scroll to position [0, 0]
click at [742, 72] on div "Copy Forward Status Not Defined Expand Copy Forward Milestone Percent Complete …" at bounding box center [668, 370] width 732 height 672
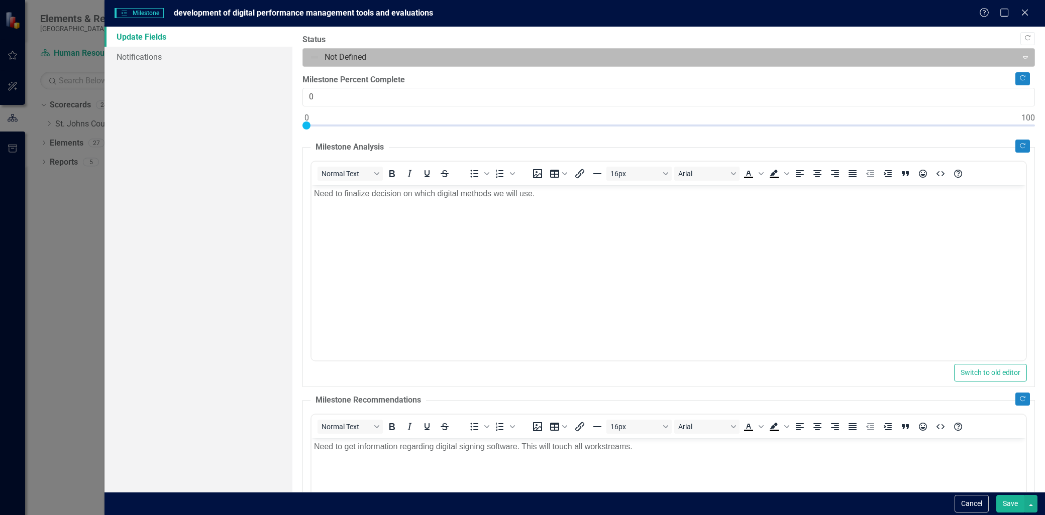
click at [741, 64] on div "Not Defined" at bounding box center [659, 58] width 711 height 18
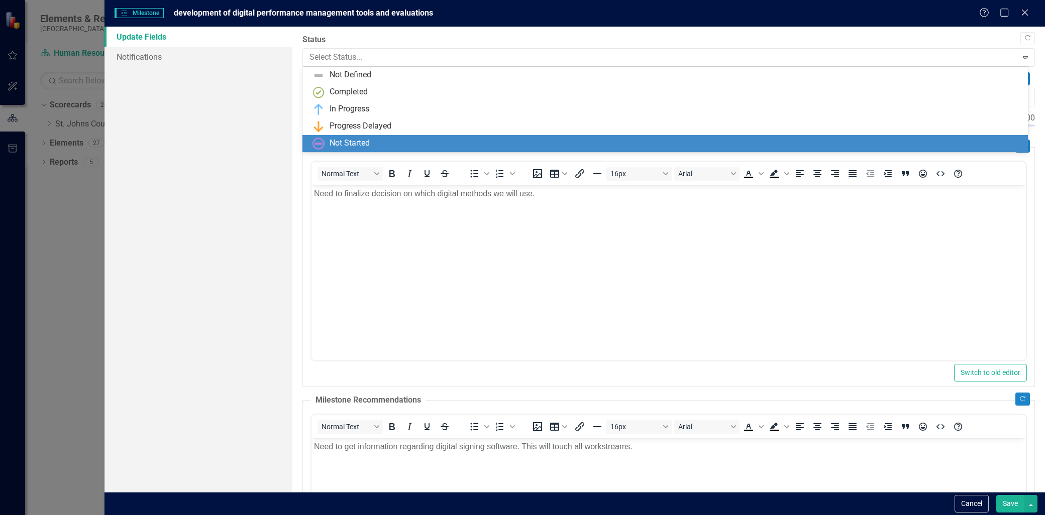
drag, startPoint x: 639, startPoint y: 141, endPoint x: 472, endPoint y: 36, distance: 197.9
click at [639, 141] on div "Not Started" at bounding box center [666, 144] width 709 height 12
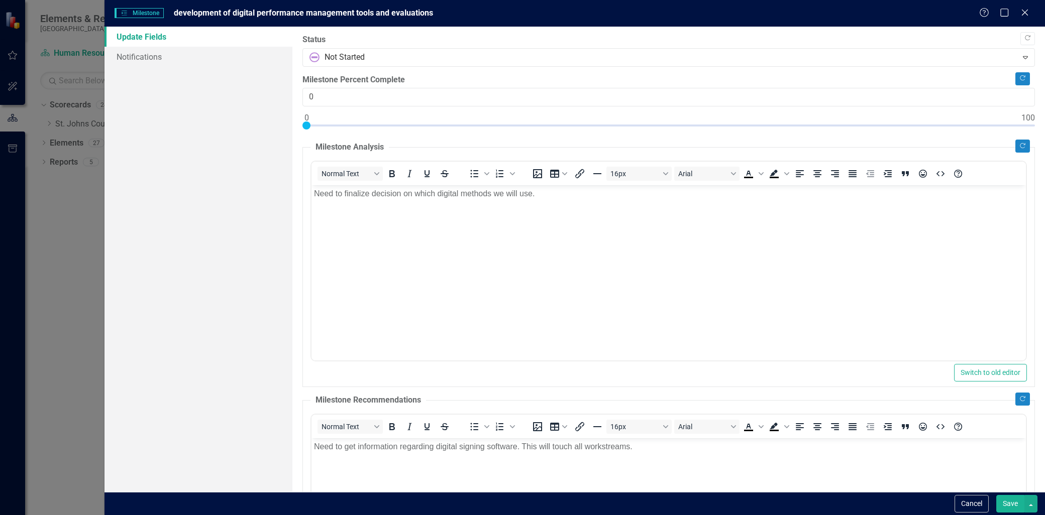
drag, startPoint x: 1007, startPoint y: 505, endPoint x: 433, endPoint y: 107, distance: 698.0
click at [1007, 505] on button "Save" at bounding box center [1010, 504] width 28 height 18
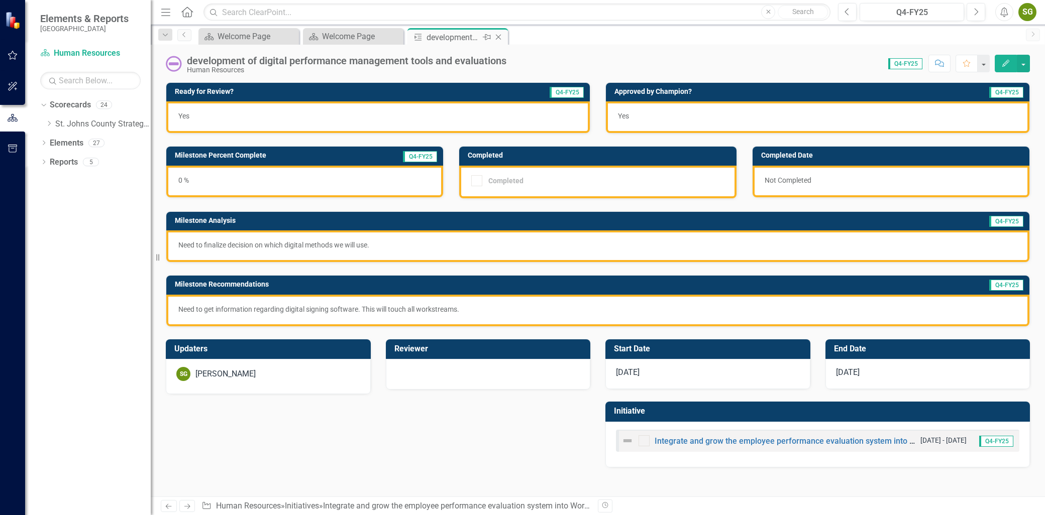
click at [499, 37] on icon "Close" at bounding box center [498, 37] width 10 height 8
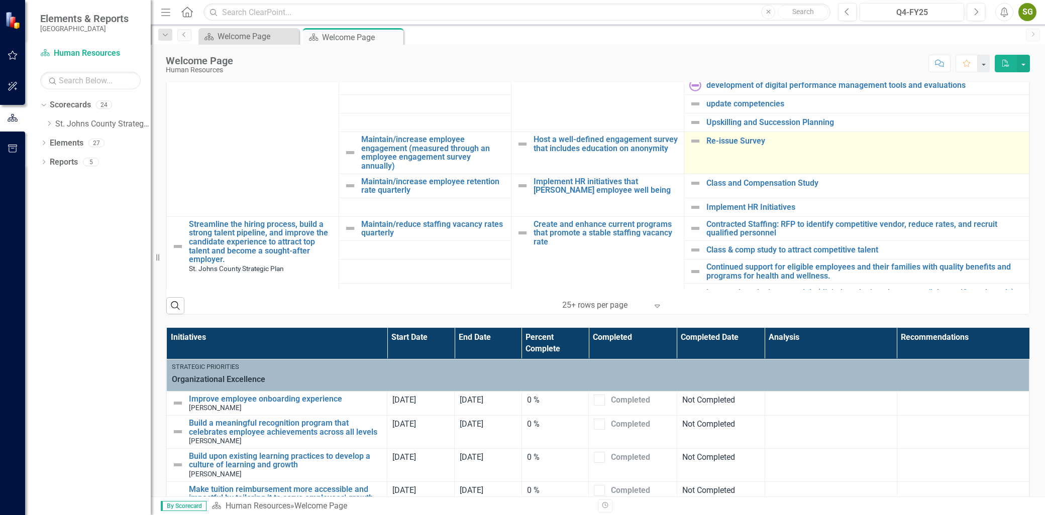
scroll to position [390, 0]
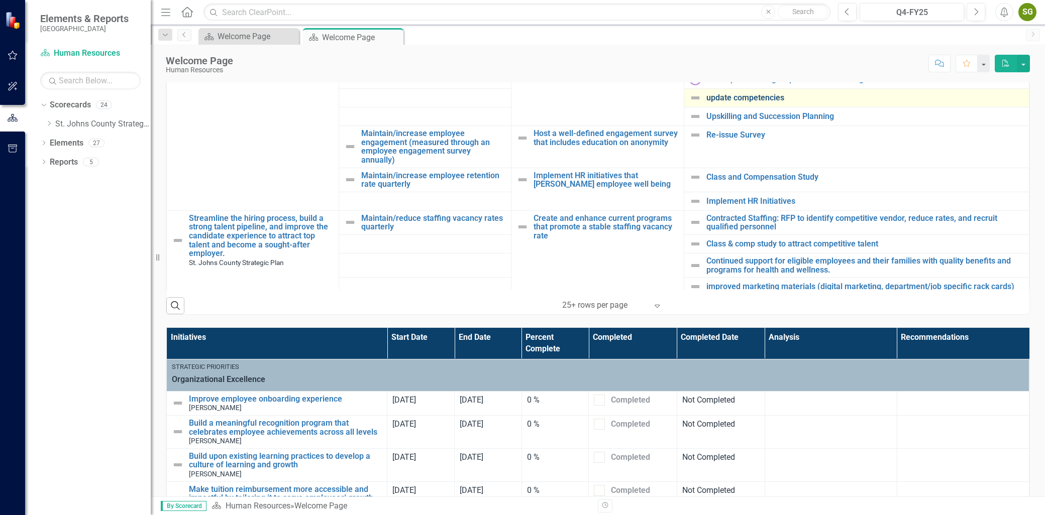
click at [744, 98] on link "update competencies" at bounding box center [864, 97] width 317 height 9
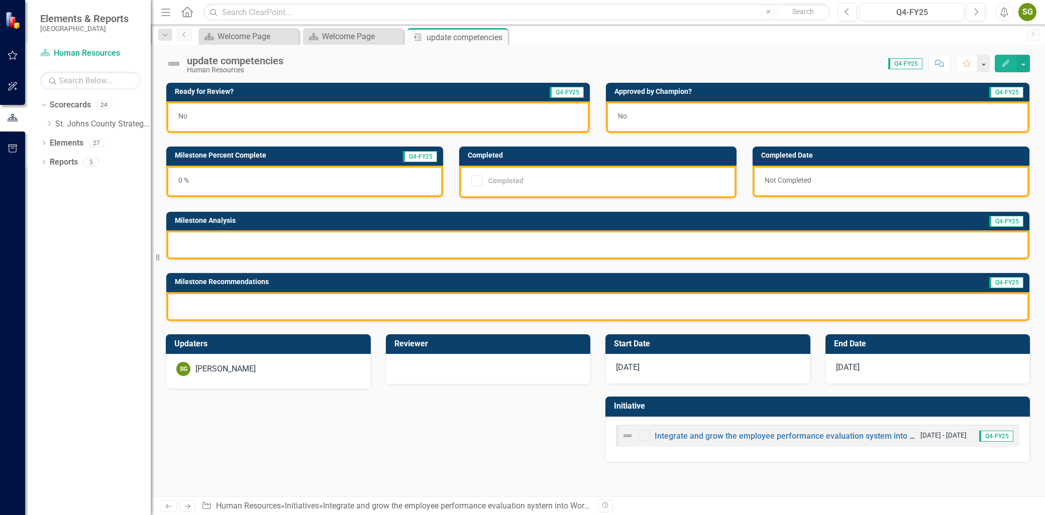
click at [1006, 66] on icon "Edit" at bounding box center [1005, 63] width 9 height 7
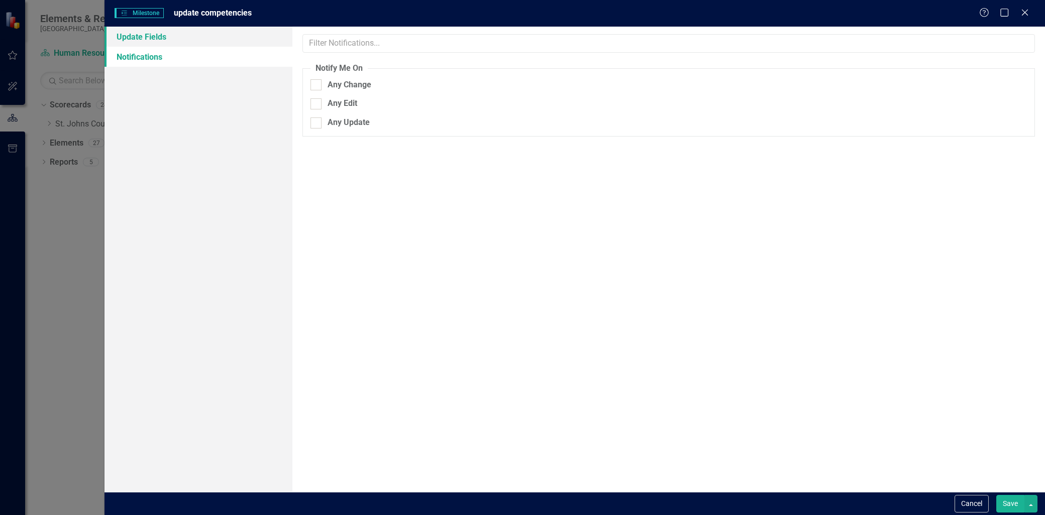
click at [179, 40] on link "Update Fields" at bounding box center [198, 37] width 188 height 20
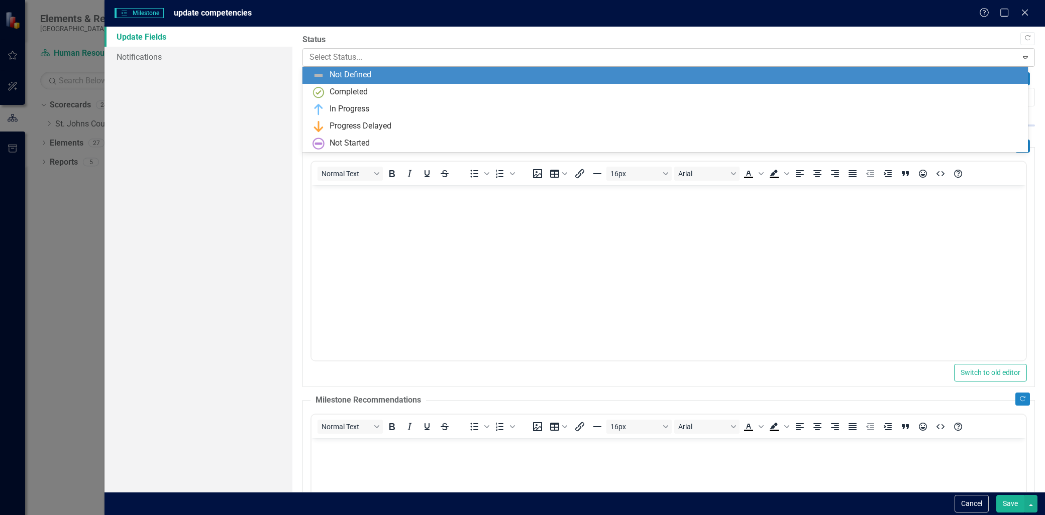
click at [425, 63] on div at bounding box center [659, 58] width 701 height 14
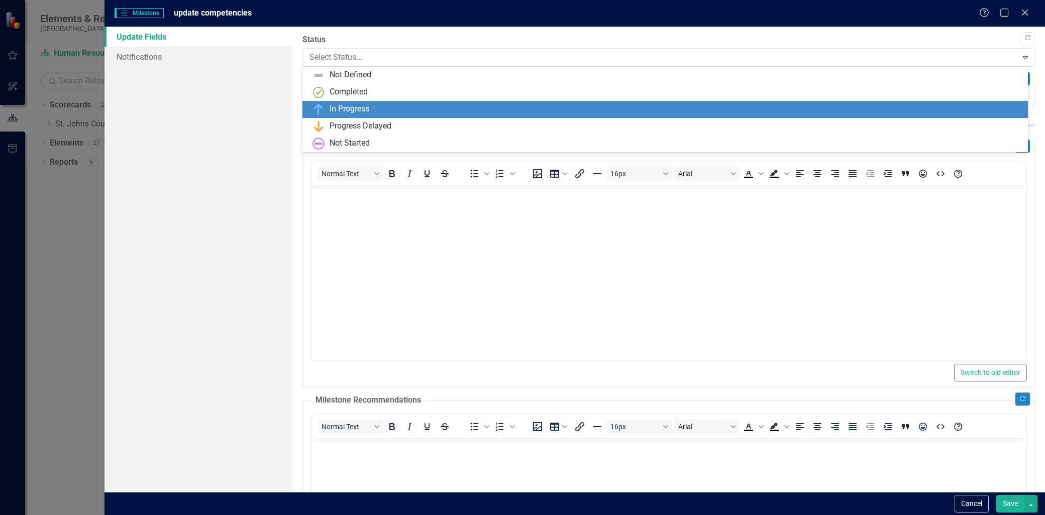
click at [398, 104] on div "In Progress" at bounding box center [666, 109] width 709 height 12
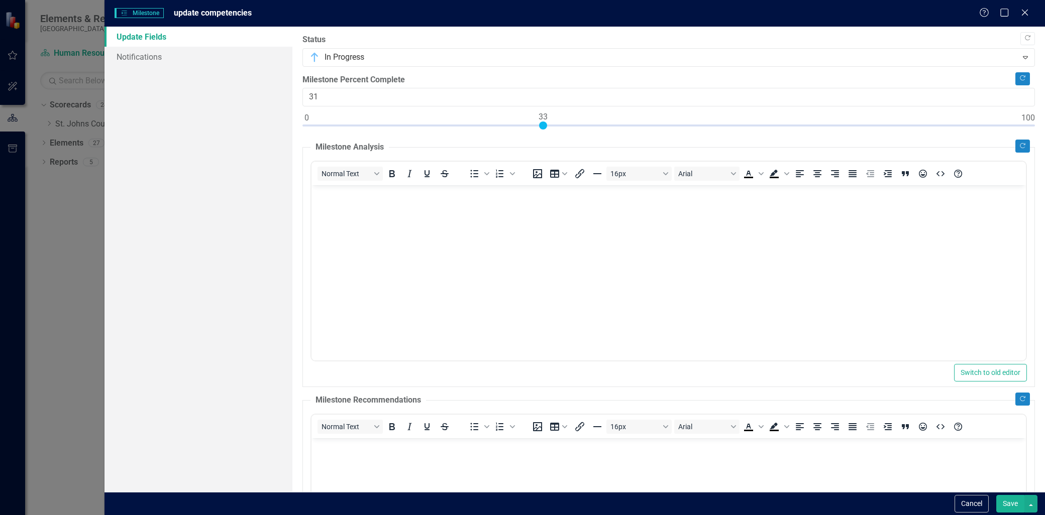
type input "33"
drag, startPoint x: 330, startPoint y: 131, endPoint x: 746, endPoint y: 142, distance: 416.5
click at [543, 157] on div "Copy Forward Status In Progress Expand Copy Forward Milestone Percent Complete …" at bounding box center [668, 370] width 732 height 672
click at [1035, 139] on div ""Update" fields in ClearPoint are the fields that change from reporting period …" at bounding box center [668, 260] width 752 height 466
click at [1018, 143] on button "Copy Forward" at bounding box center [1022, 146] width 15 height 13
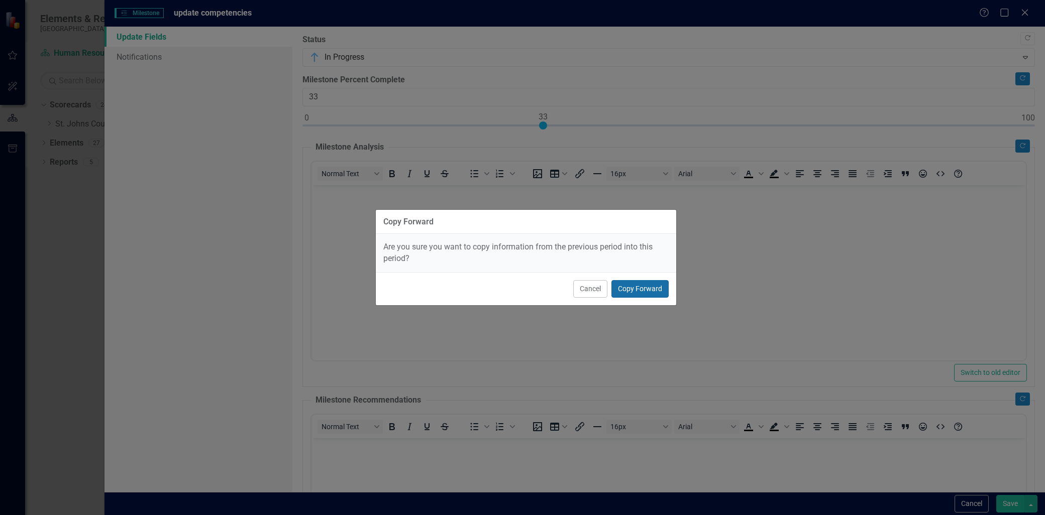
click at [638, 288] on button "Copy Forward" at bounding box center [639, 289] width 57 height 18
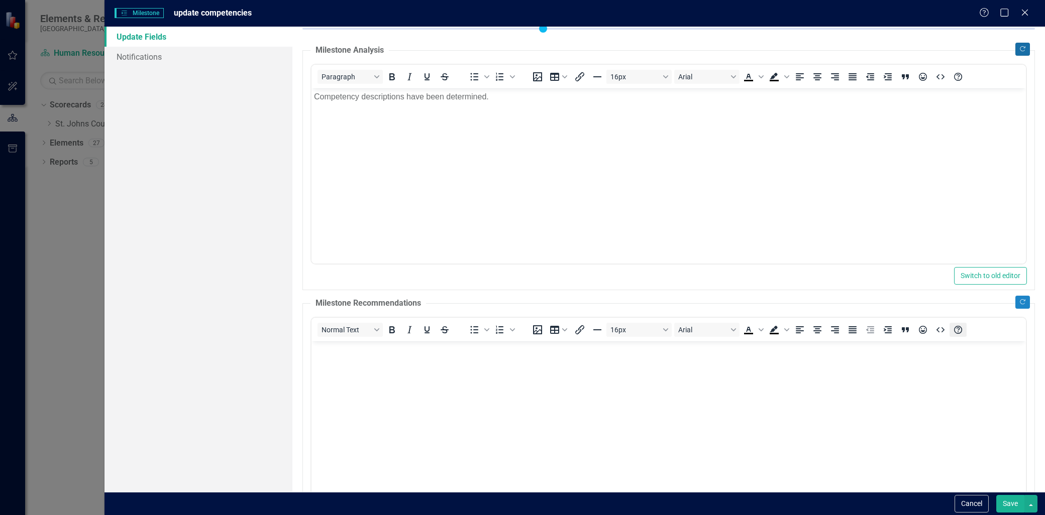
scroll to position [112, 0]
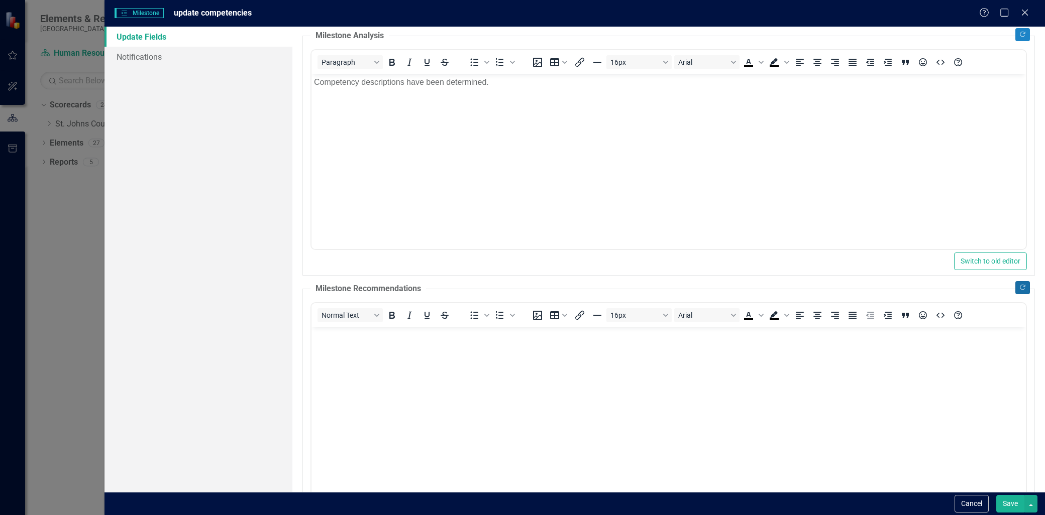
click at [1015, 292] on button "Copy Forward" at bounding box center [1022, 287] width 15 height 13
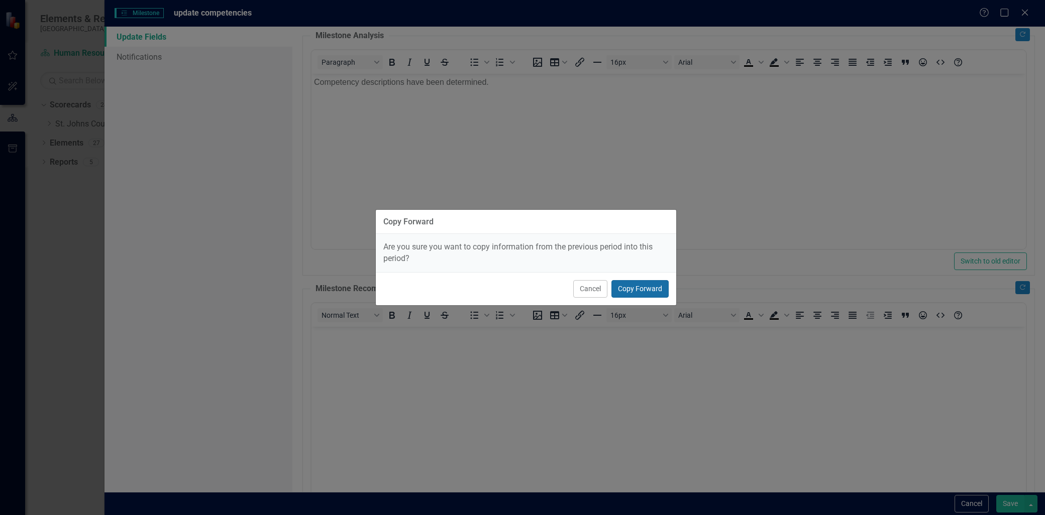
click at [640, 295] on button "Copy Forward" at bounding box center [639, 289] width 57 height 18
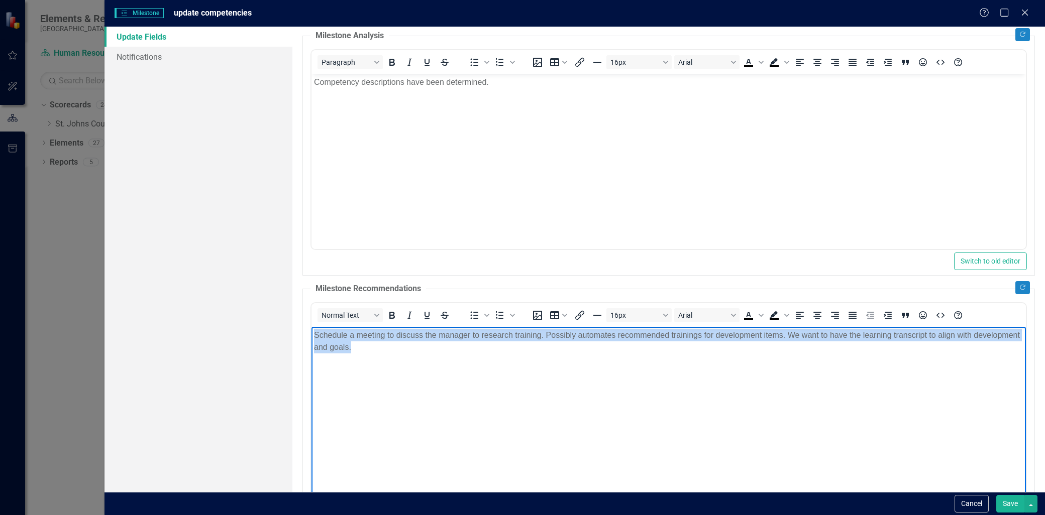
drag, startPoint x: 597, startPoint y: 343, endPoint x: 596, endPoint y: 659, distance: 316.4
click at [311, 332] on html "Schedule a meeting to discuss the manager to research training. Possibly automa…" at bounding box center [668, 401] width 714 height 151
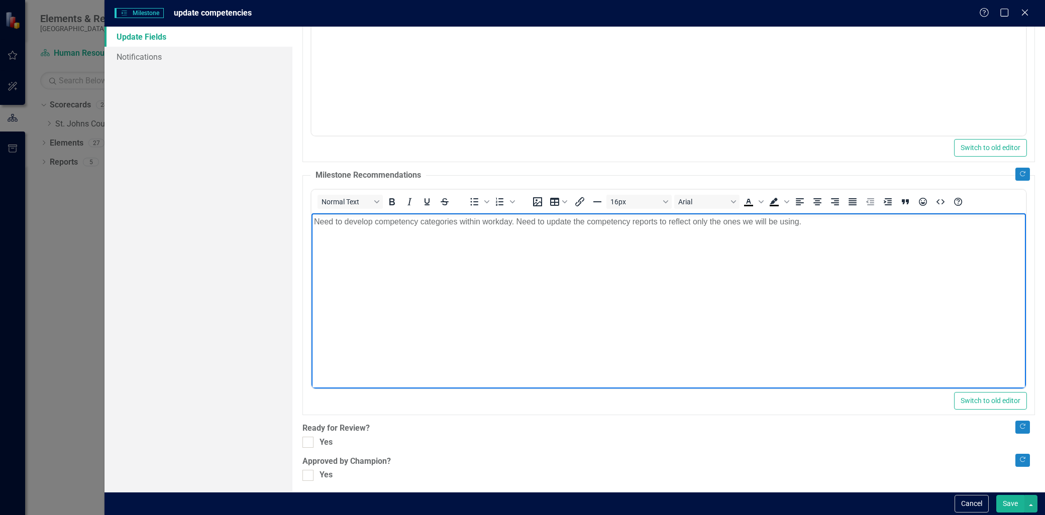
scroll to position [229, 0]
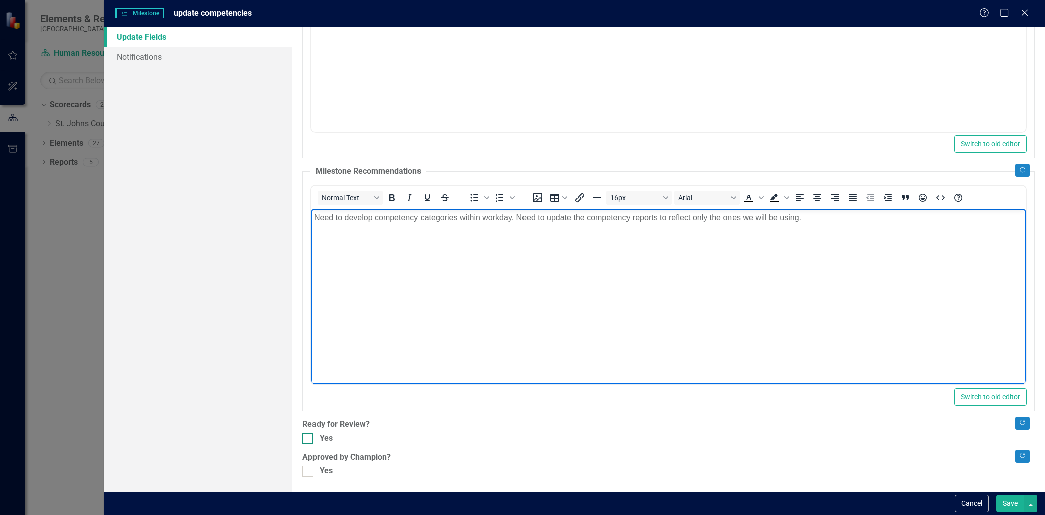
click at [314, 440] on div "Yes" at bounding box center [668, 439] width 732 height 12
click at [309, 439] on input "Yes" at bounding box center [305, 436] width 7 height 7
checkbox input "true"
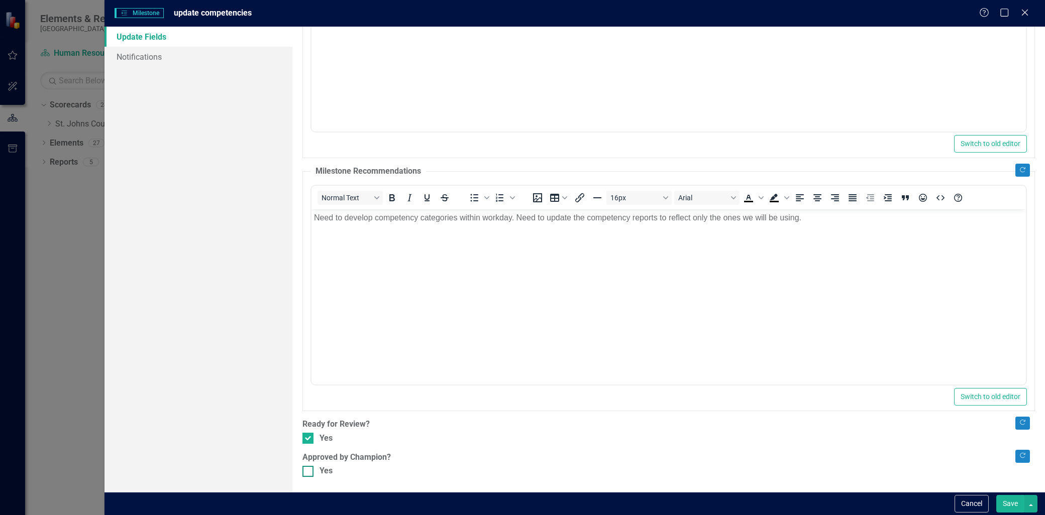
click at [312, 470] on div at bounding box center [307, 471] width 11 height 11
click at [309, 470] on input "Yes" at bounding box center [305, 469] width 7 height 7
checkbox input "true"
click at [1010, 501] on button "Save" at bounding box center [1010, 504] width 28 height 18
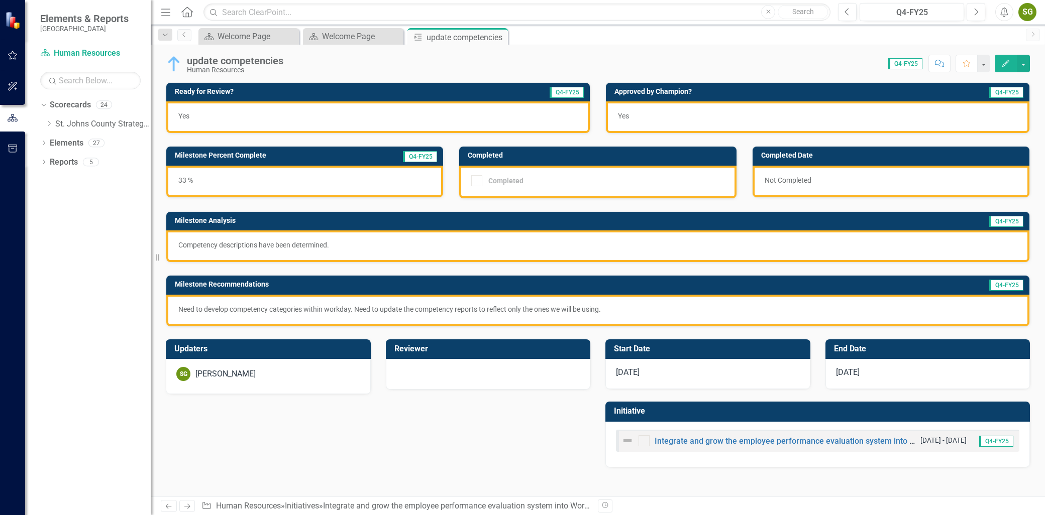
drag, startPoint x: 493, startPoint y: 32, endPoint x: 492, endPoint y: 38, distance: 6.5
click at [0, 0] on div "Close" at bounding box center [0, 0] width 0 height 0
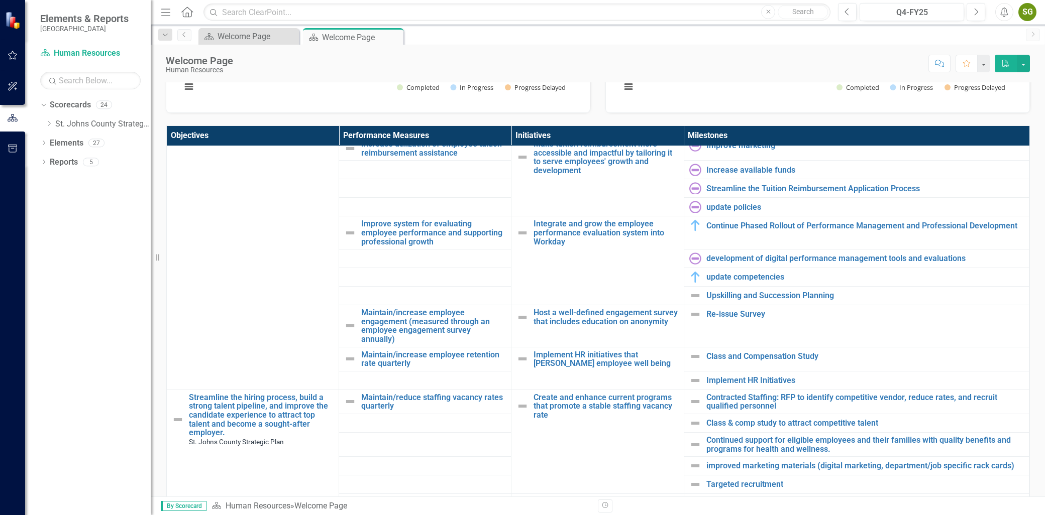
scroll to position [446, 0]
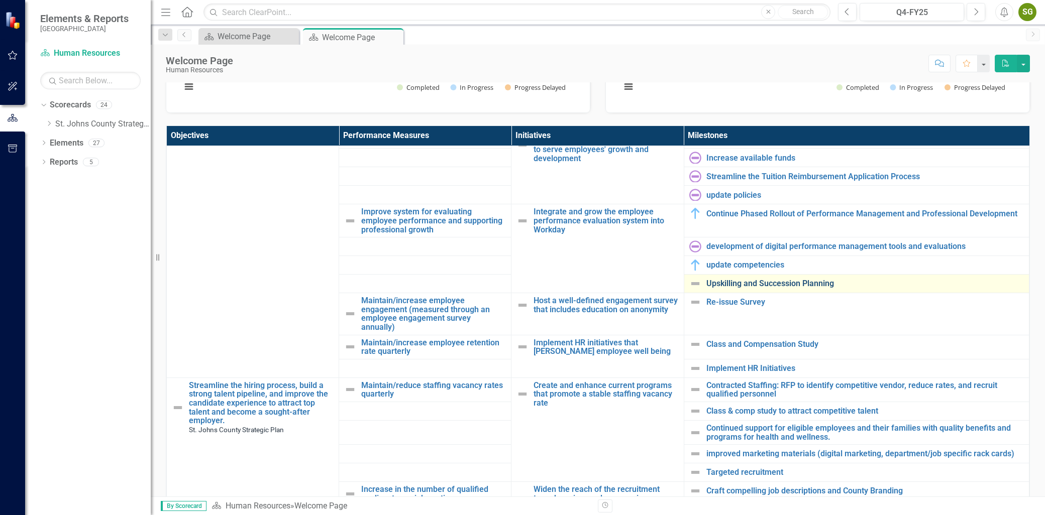
click at [780, 284] on link "Upskilling and Succession Planning" at bounding box center [864, 283] width 317 height 9
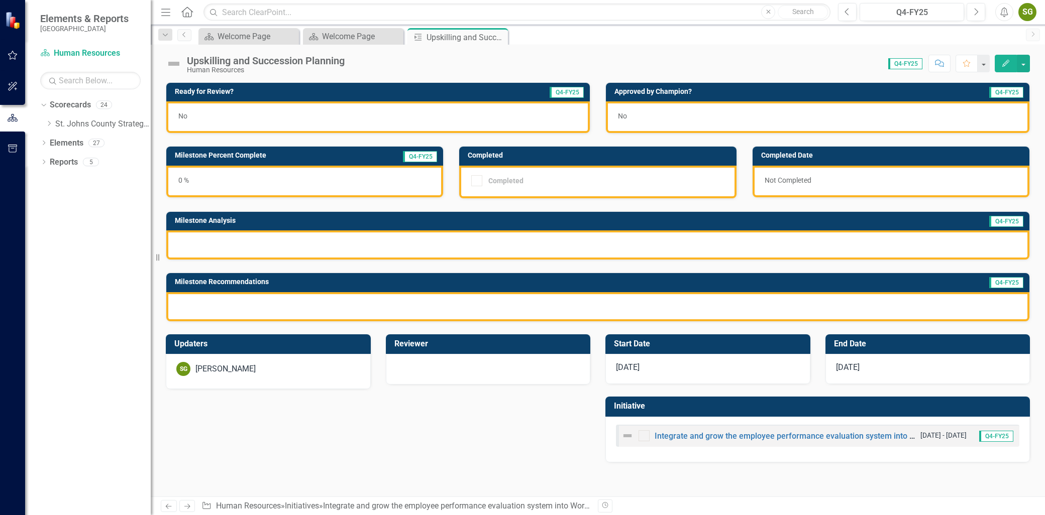
click at [998, 66] on button "Edit" at bounding box center [1006, 64] width 22 height 18
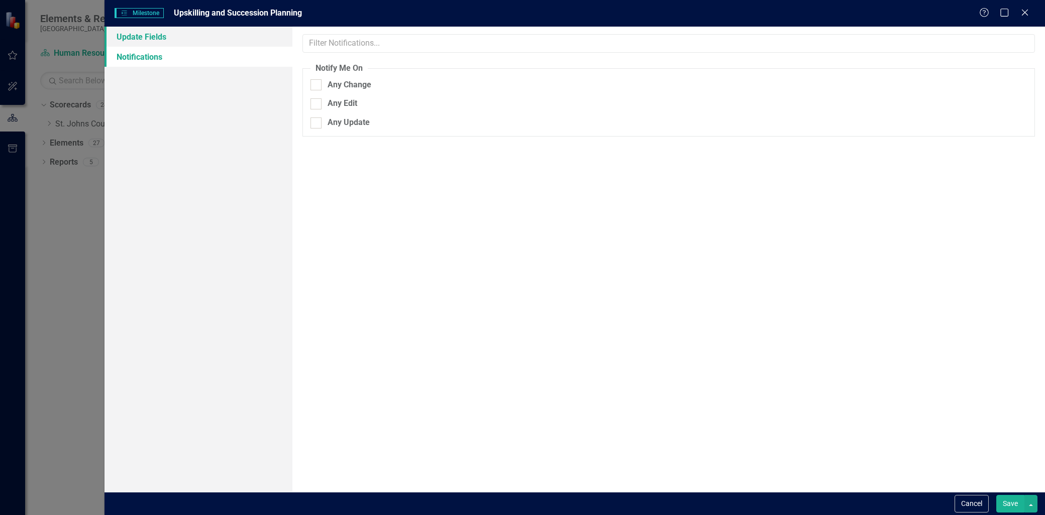
click at [196, 42] on link "Update Fields" at bounding box center [198, 37] width 188 height 20
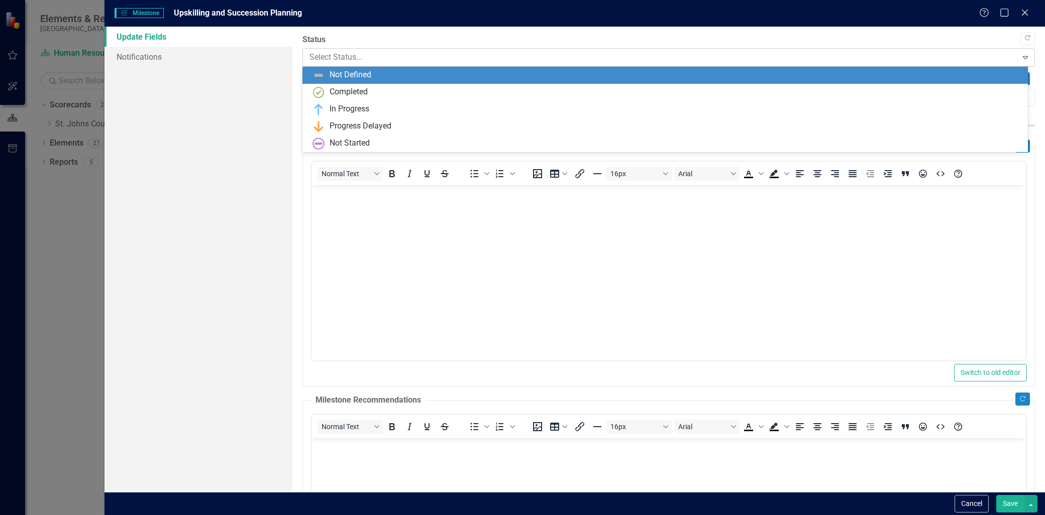
click at [341, 53] on div at bounding box center [659, 58] width 701 height 14
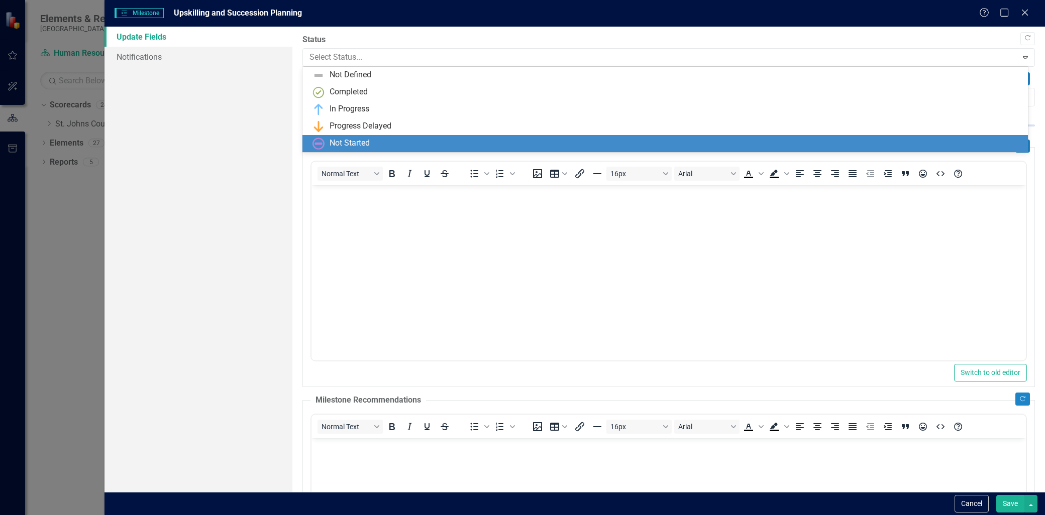
click at [346, 138] on div "Not Started" at bounding box center [349, 144] width 40 height 12
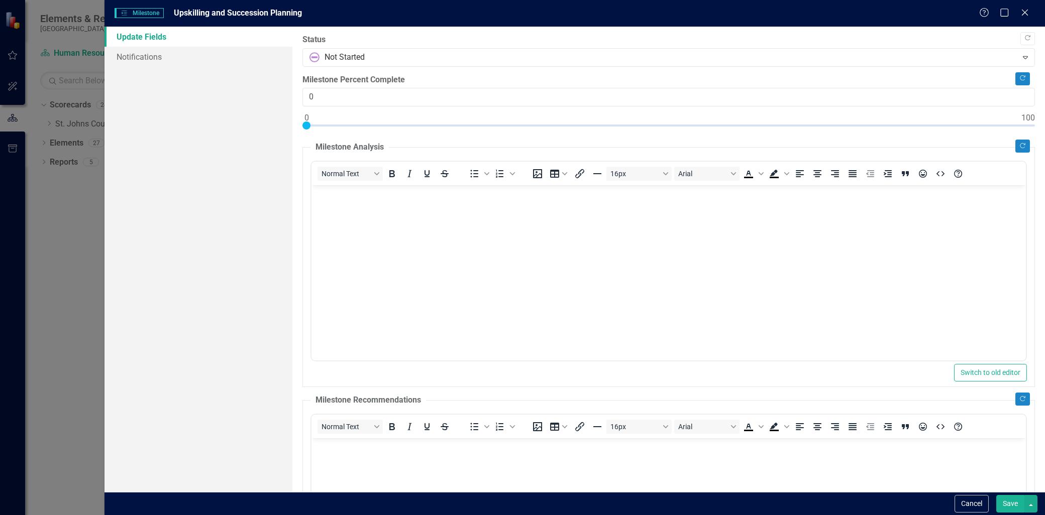
click at [353, 205] on body "Rich Text Area. Press ALT-0 for help." at bounding box center [668, 260] width 714 height 151
drag, startPoint x: 1003, startPoint y: 151, endPoint x: 1012, endPoint y: 149, distance: 8.8
click at [1006, 151] on fieldset "Milestone Analysis Normal Text To open the popup, press Shift+Enter To open the…" at bounding box center [668, 265] width 732 height 246
click at [1015, 149] on button "Copy Forward" at bounding box center [1022, 146] width 15 height 13
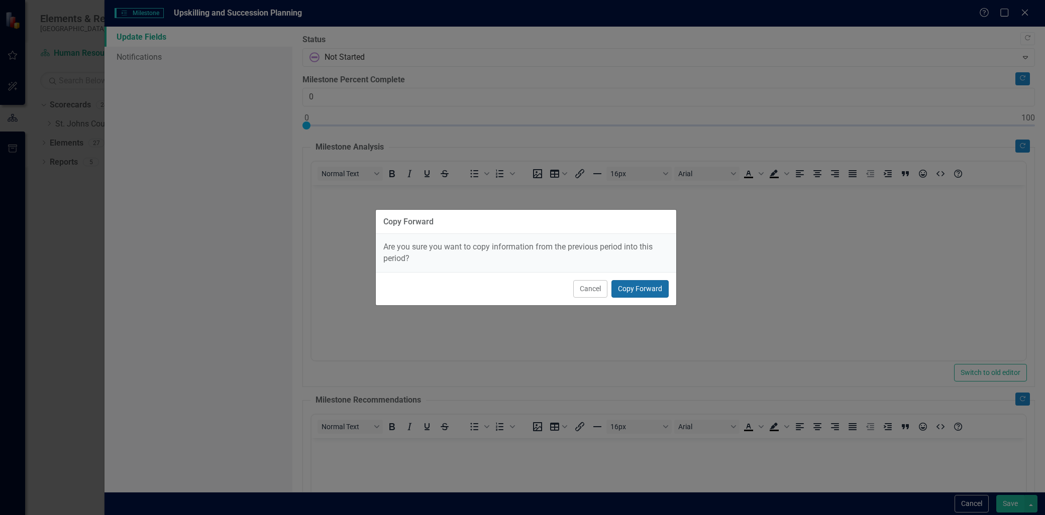
click at [654, 285] on button "Copy Forward" at bounding box center [639, 289] width 57 height 18
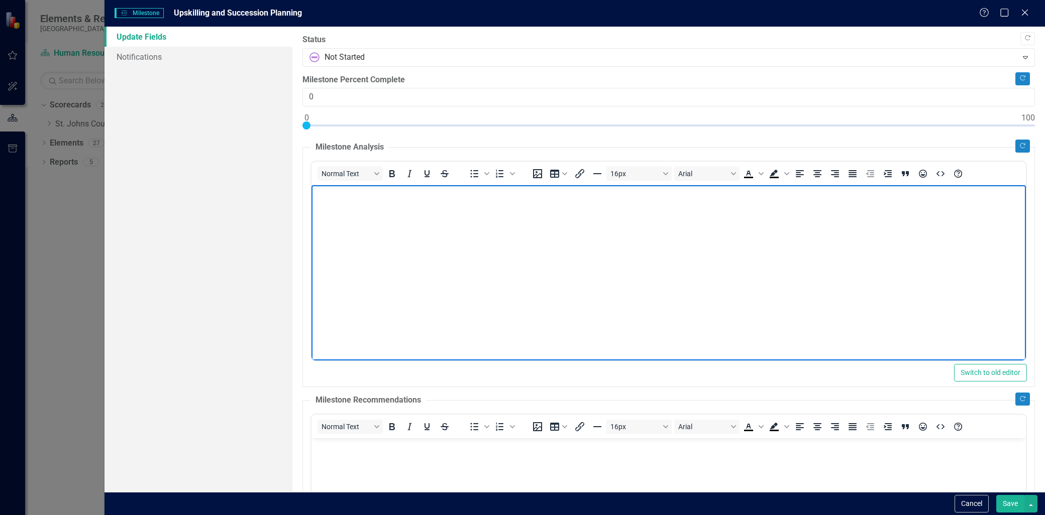
click at [523, 243] on body "Rich Text Area. Press ALT-0 for help." at bounding box center [668, 260] width 714 height 151
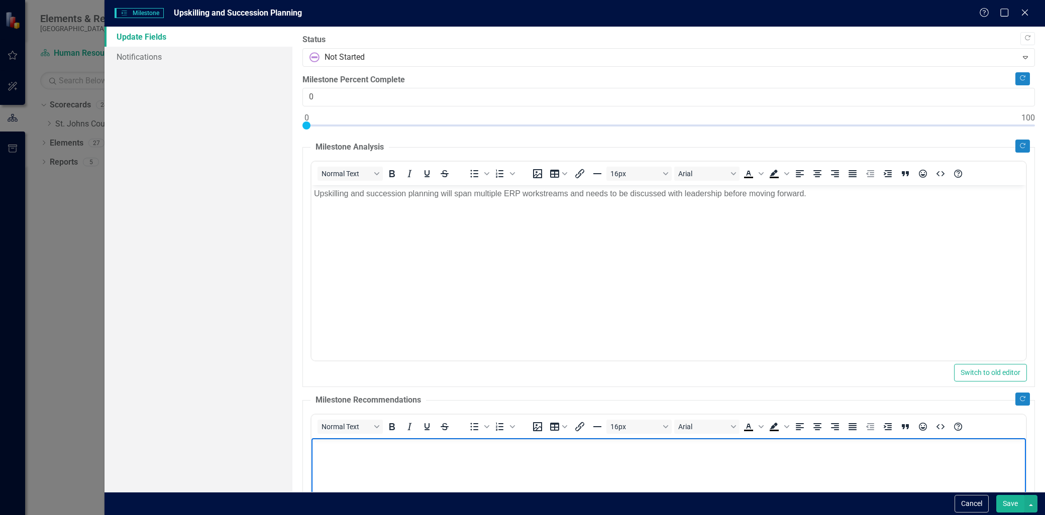
click at [423, 472] on body "Rich Text Area. Press ALT-0 for help." at bounding box center [668, 513] width 714 height 151
click at [391, 444] on p "Plan to attend the ERP succession planning course" at bounding box center [668, 446] width 709 height 12
click at [396, 446] on p "Plan to attend the ERP succession planning course" at bounding box center [668, 446] width 709 height 12
click at [527, 448] on p "Plan to attend the Workday succession planning course" at bounding box center [668, 446] width 709 height 12
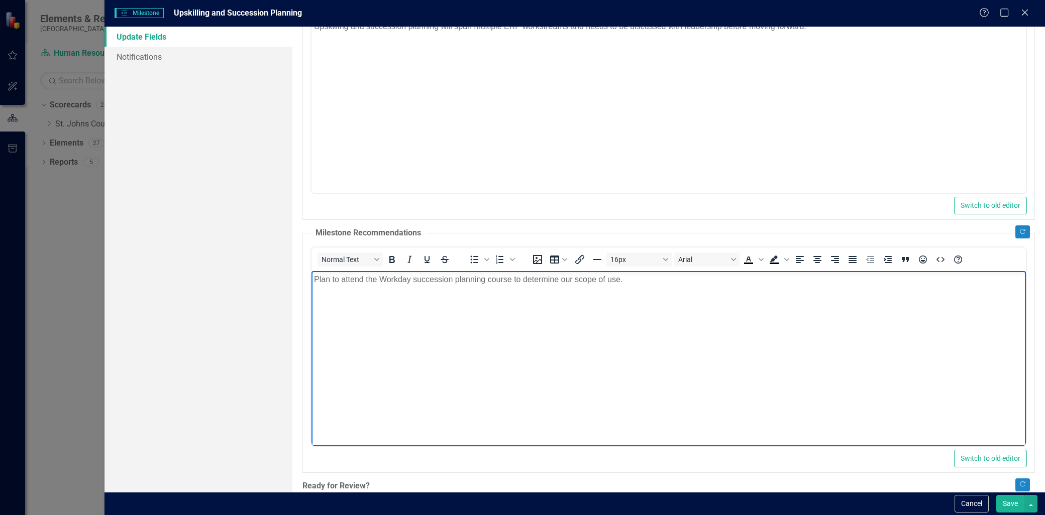
scroll to position [229, 0]
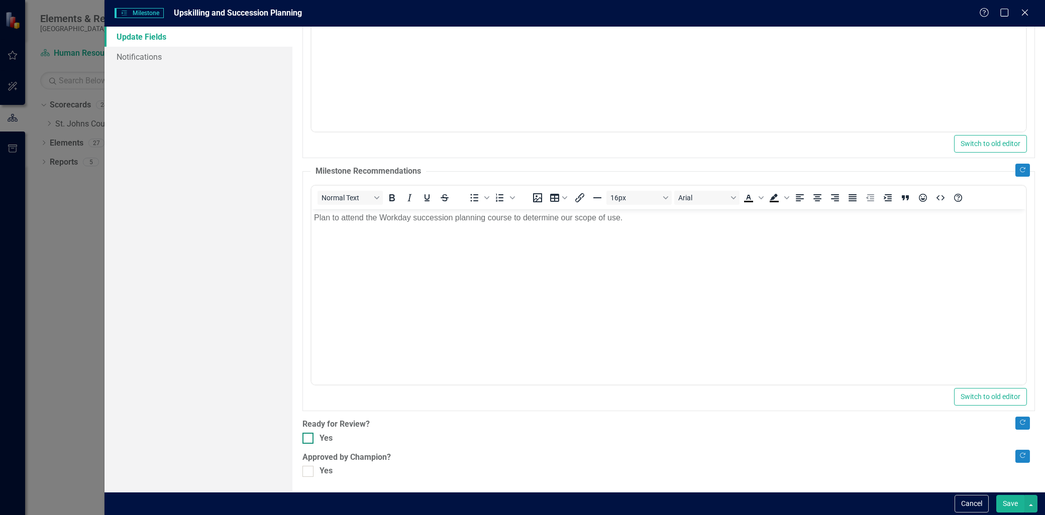
click at [309, 434] on div at bounding box center [307, 438] width 11 height 11
click at [309, 434] on input "Yes" at bounding box center [305, 436] width 7 height 7
checkbox input "true"
click at [306, 475] on div at bounding box center [307, 471] width 11 height 11
click at [306, 473] on input "Yes" at bounding box center [305, 469] width 7 height 7
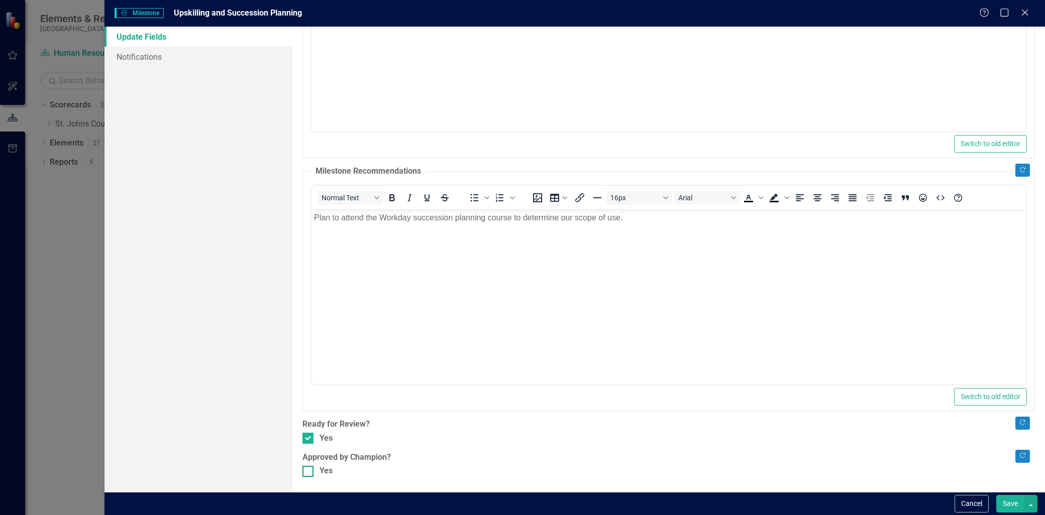
checkbox input "true"
click at [1018, 495] on button "Save" at bounding box center [1010, 504] width 28 height 18
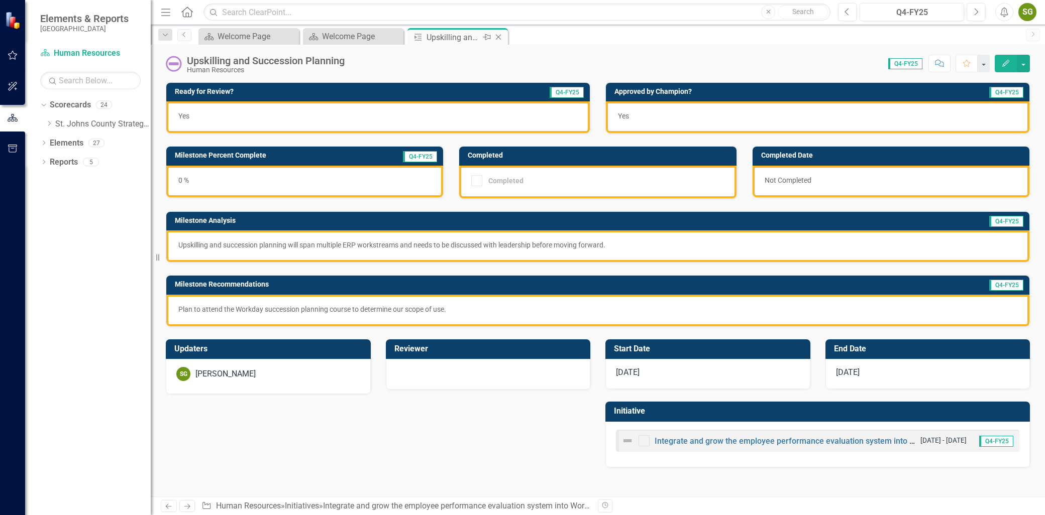
click at [500, 38] on icon at bounding box center [499, 38] width 6 height 6
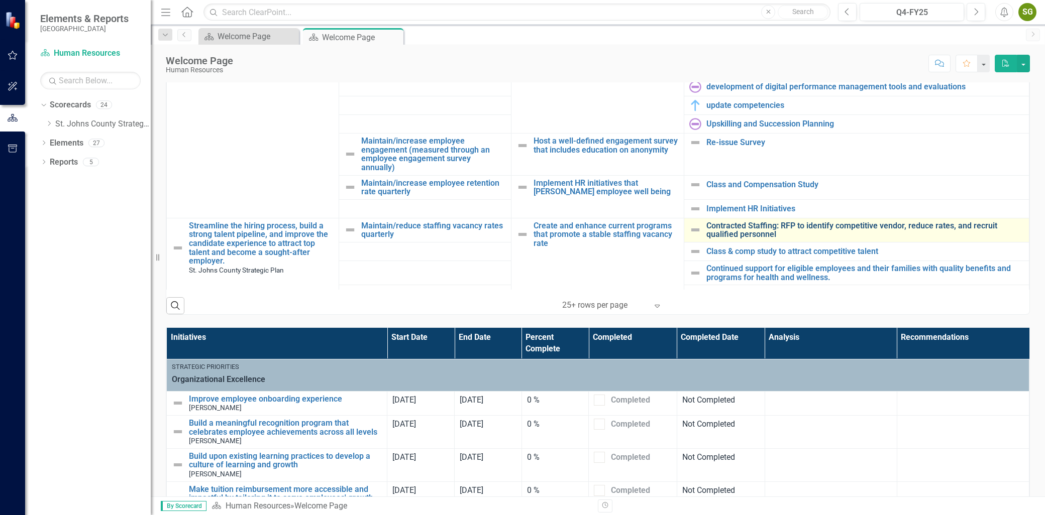
scroll to position [390, 0]
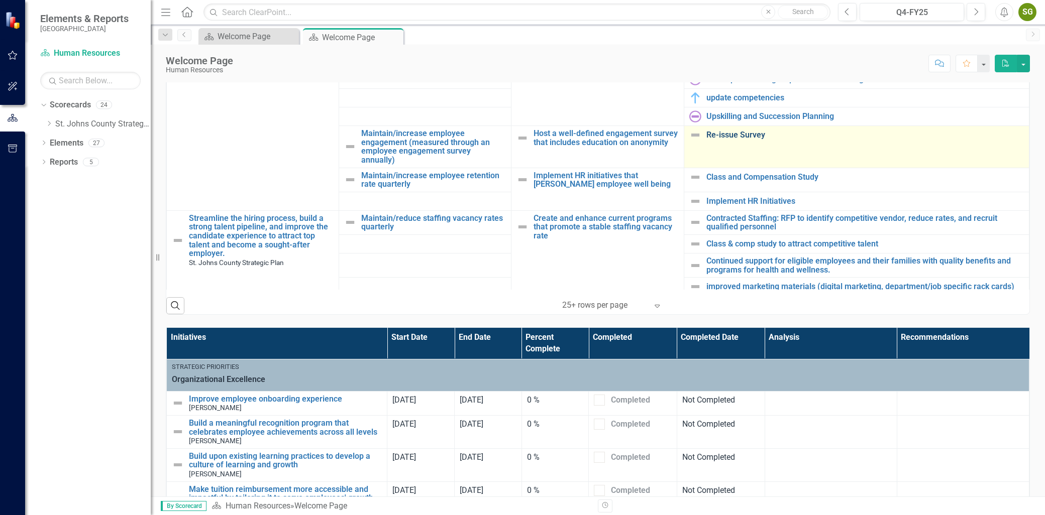
click at [737, 133] on link "Re-issue Survey" at bounding box center [864, 135] width 317 height 9
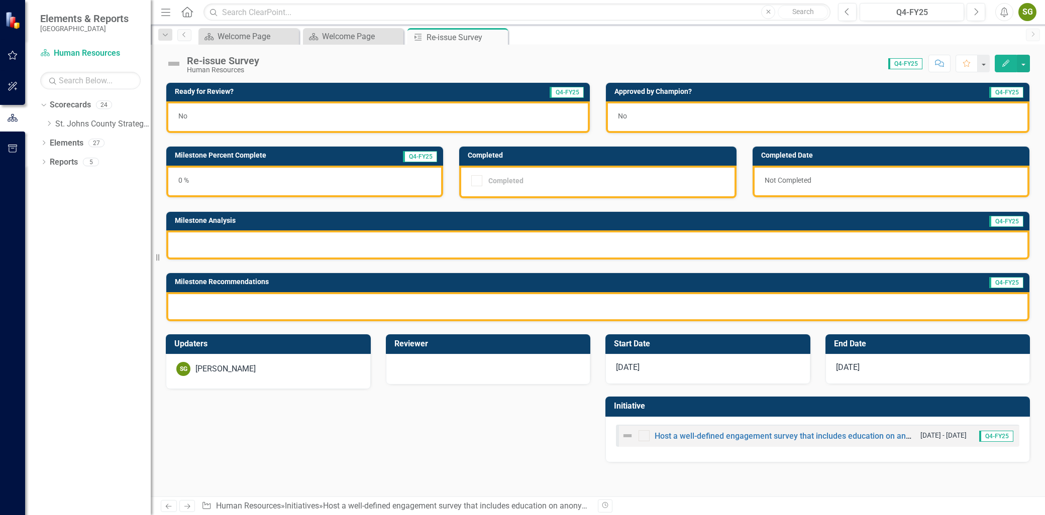
click at [1000, 67] on button "Edit" at bounding box center [1006, 64] width 22 height 18
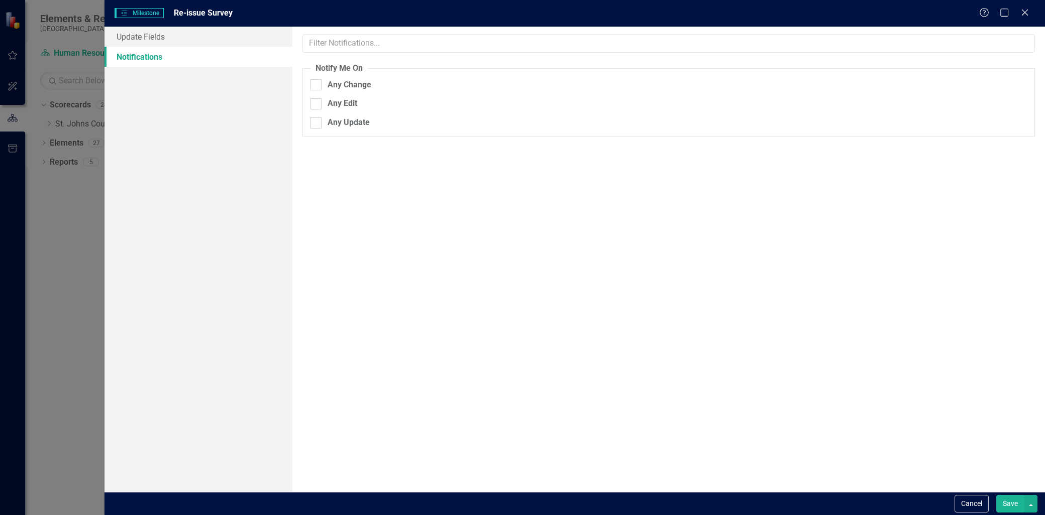
click at [335, 64] on legend "Notify Me On" at bounding box center [338, 69] width 57 height 12
click at [207, 37] on link "Update Fields" at bounding box center [198, 37] width 188 height 20
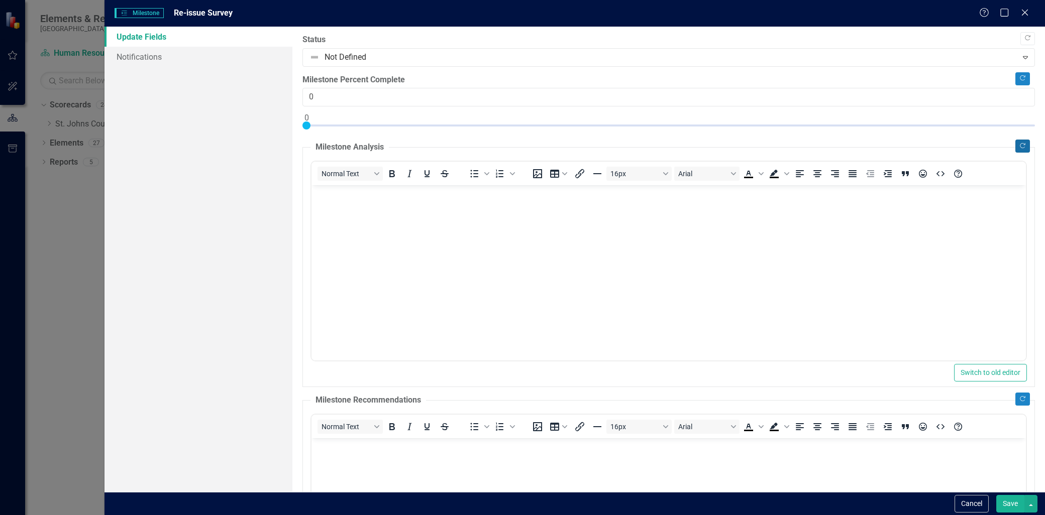
click at [1015, 149] on button "Copy Forward" at bounding box center [1022, 146] width 15 height 13
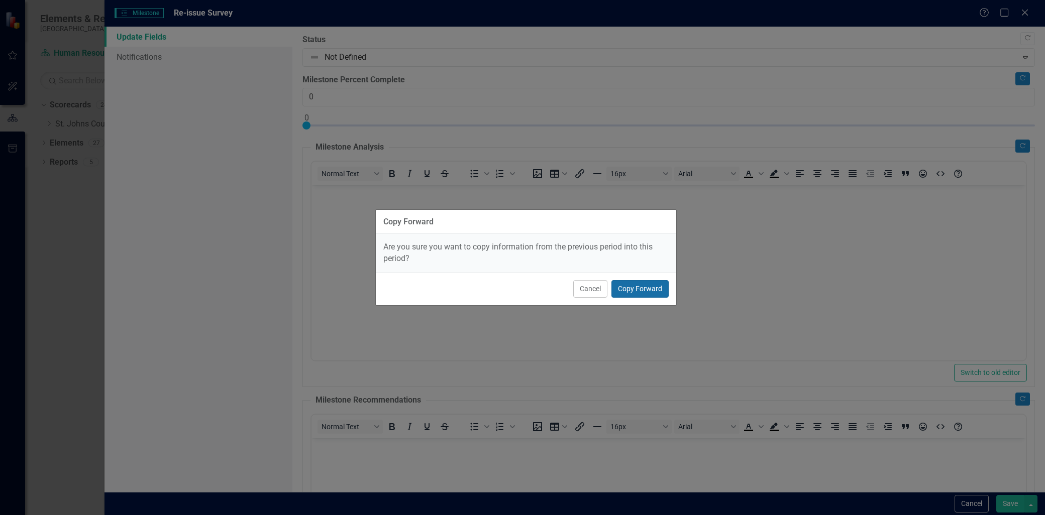
click at [664, 282] on button "Copy Forward" at bounding box center [639, 289] width 57 height 18
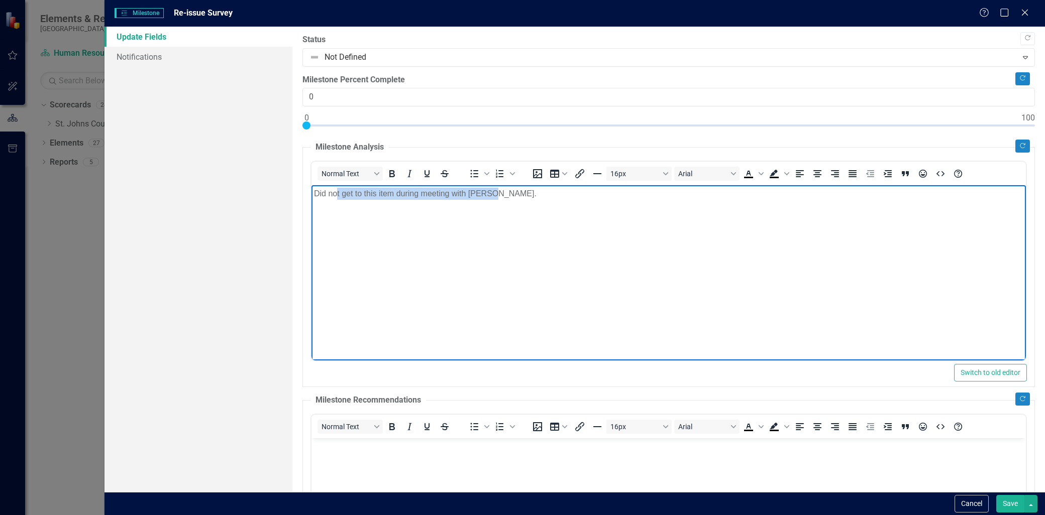
drag, startPoint x: 376, startPoint y: 231, endPoint x: 336, endPoint y: 241, distance: 41.5
click at [336, 241] on body "Did not get to this item during meeting with [PERSON_NAME]." at bounding box center [668, 260] width 714 height 151
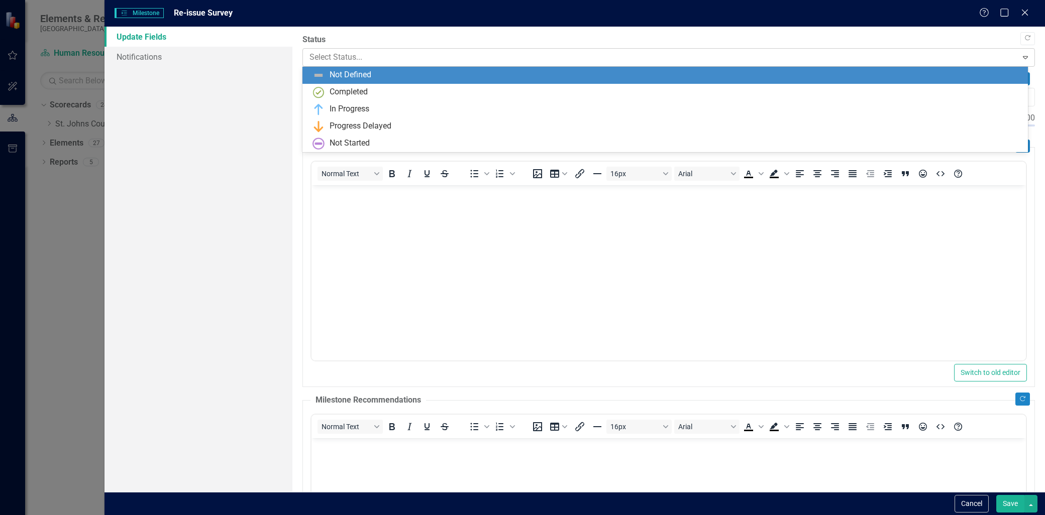
click at [419, 49] on div "Select Status..." at bounding box center [659, 58] width 711 height 18
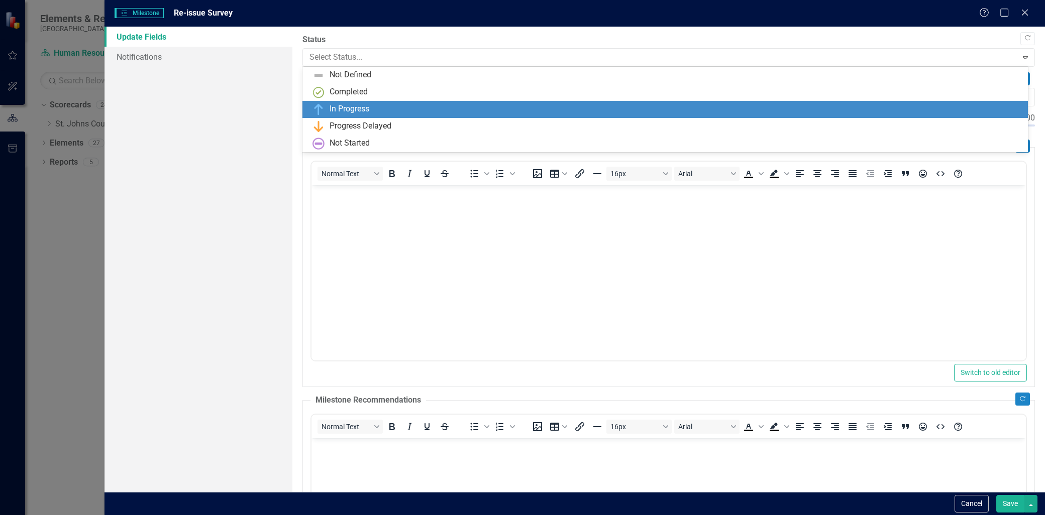
click at [378, 109] on div "In Progress" at bounding box center [666, 109] width 709 height 12
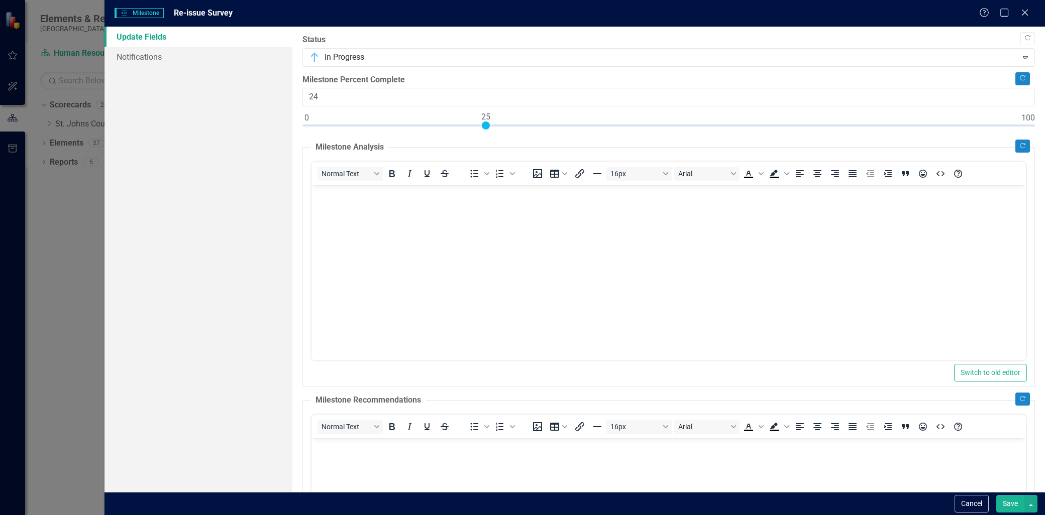
type input "25"
drag, startPoint x: 308, startPoint y: 123, endPoint x: 485, endPoint y: 123, distance: 176.8
click at [485, 123] on div at bounding box center [486, 126] width 8 height 8
click at [395, 202] on body "Rich Text Area. Press ALT-0 for help." at bounding box center [668, 260] width 714 height 151
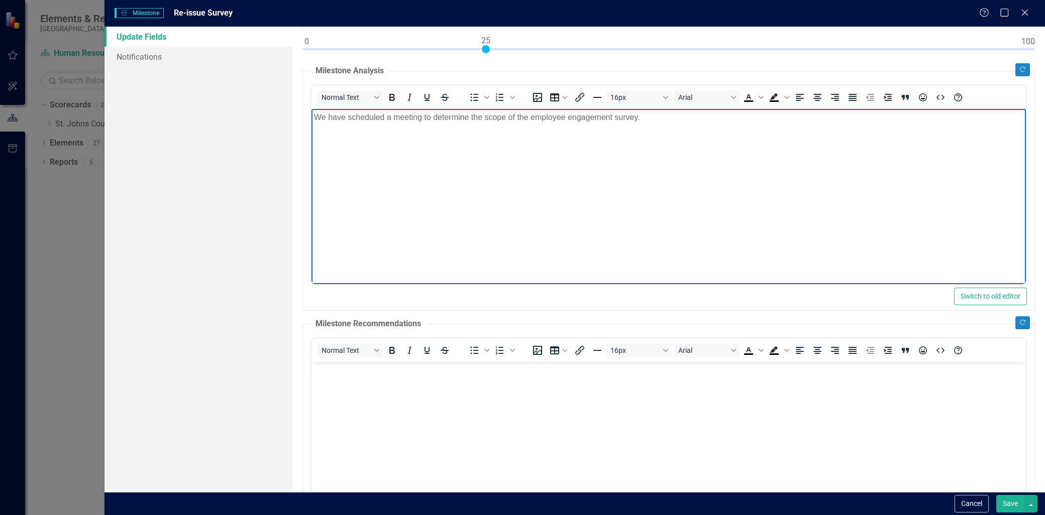
scroll to position [229, 0]
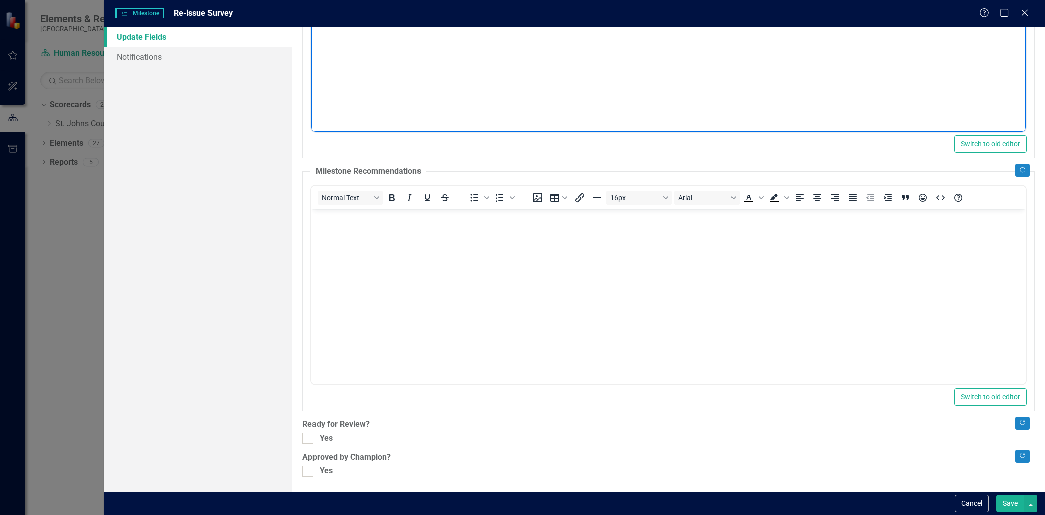
click at [340, 240] on body "Rich Text Area. Press ALT-0 for help." at bounding box center [668, 284] width 714 height 151
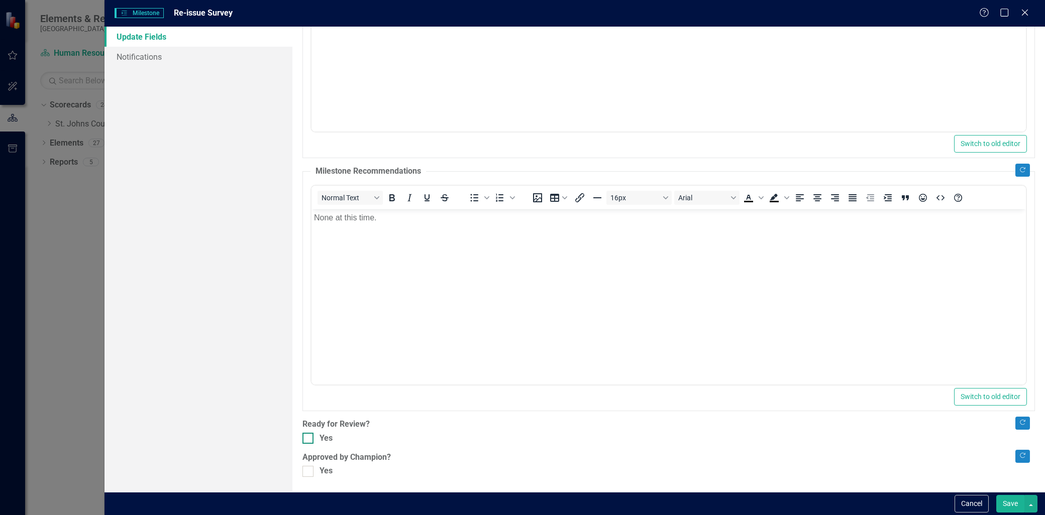
click at [306, 438] on input "Yes" at bounding box center [305, 436] width 7 height 7
checkbox input "true"
click at [310, 466] on div at bounding box center [307, 471] width 11 height 11
click at [309, 466] on input "Yes" at bounding box center [305, 469] width 7 height 7
checkbox input "true"
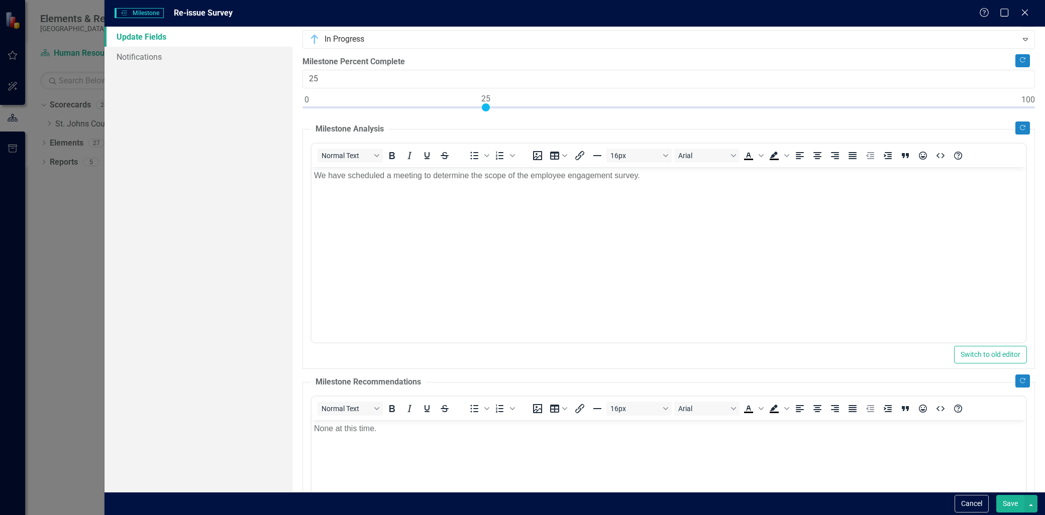
scroll to position [0, 0]
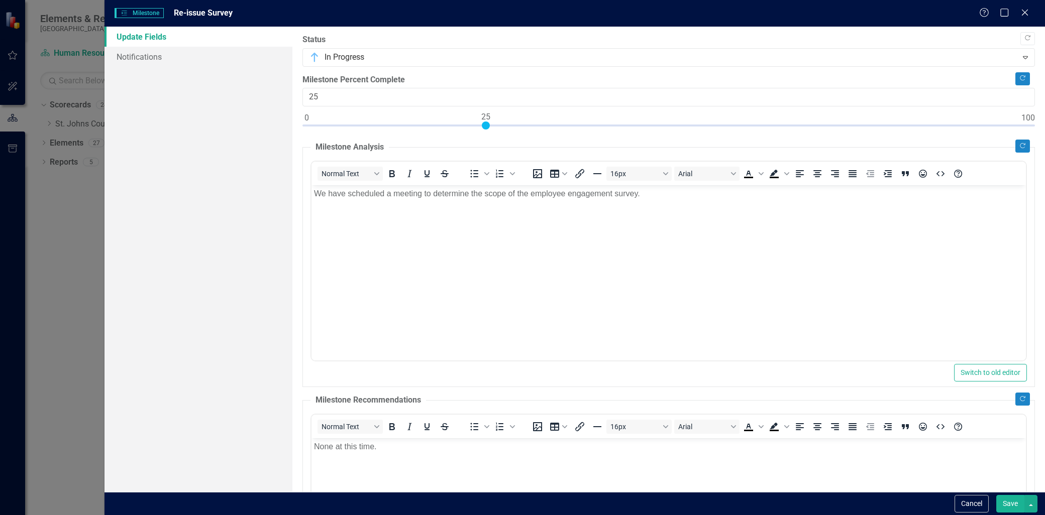
click at [1009, 504] on button "Save" at bounding box center [1010, 504] width 28 height 18
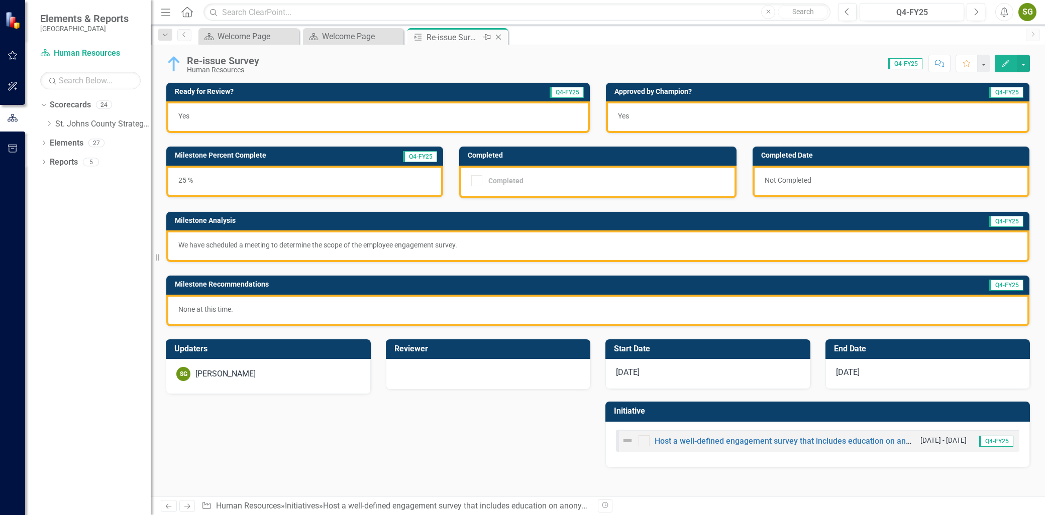
click at [501, 39] on icon "Close" at bounding box center [498, 37] width 10 height 8
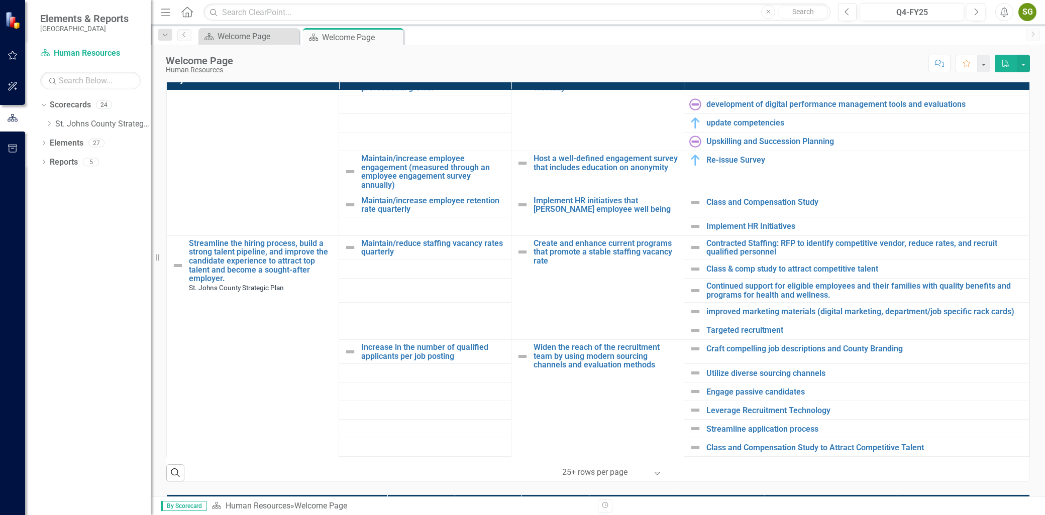
scroll to position [558, 0]
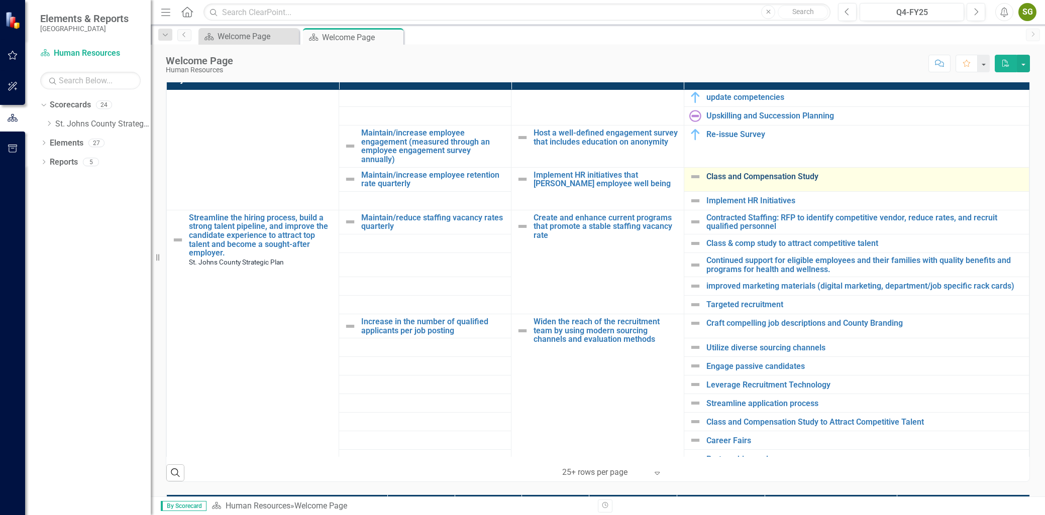
click at [783, 176] on link "Class and Compensation Study" at bounding box center [864, 176] width 317 height 9
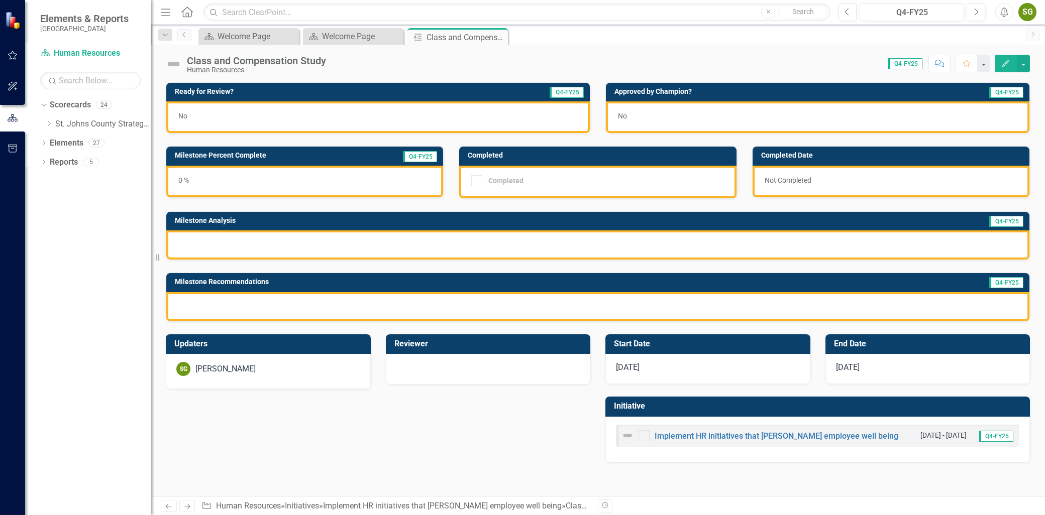
click at [1008, 60] on icon "button" at bounding box center [1005, 63] width 7 height 7
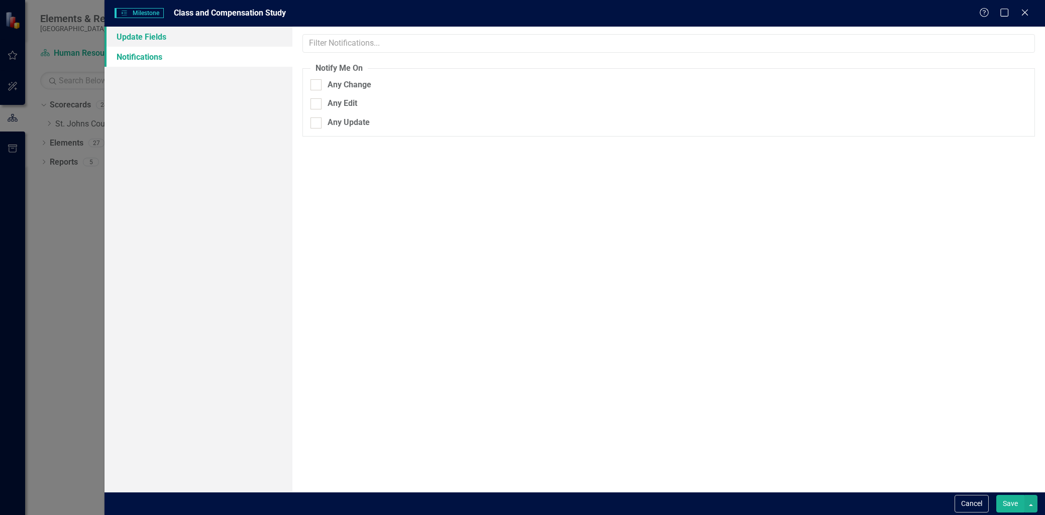
click at [204, 39] on link "Update Fields" at bounding box center [198, 37] width 188 height 20
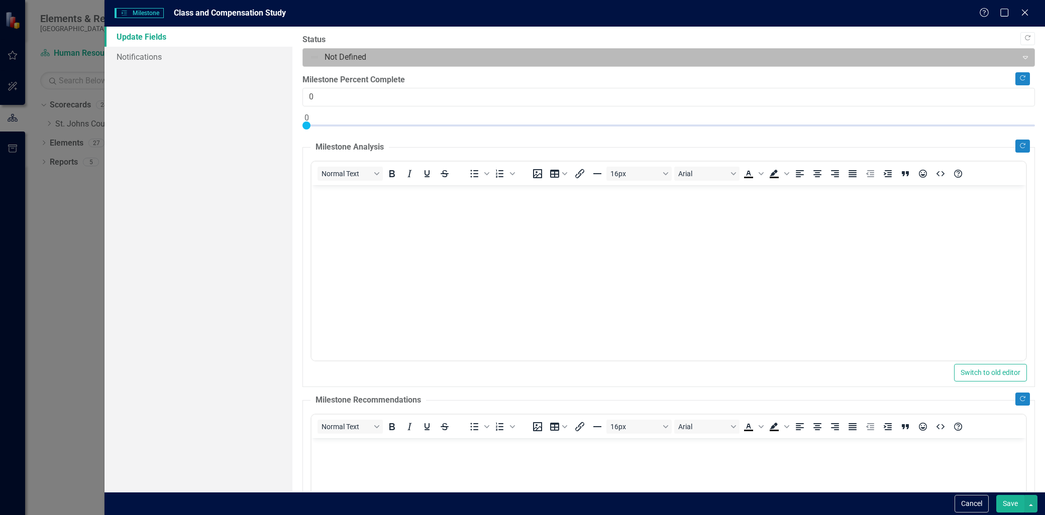
click at [359, 57] on div at bounding box center [659, 58] width 701 height 14
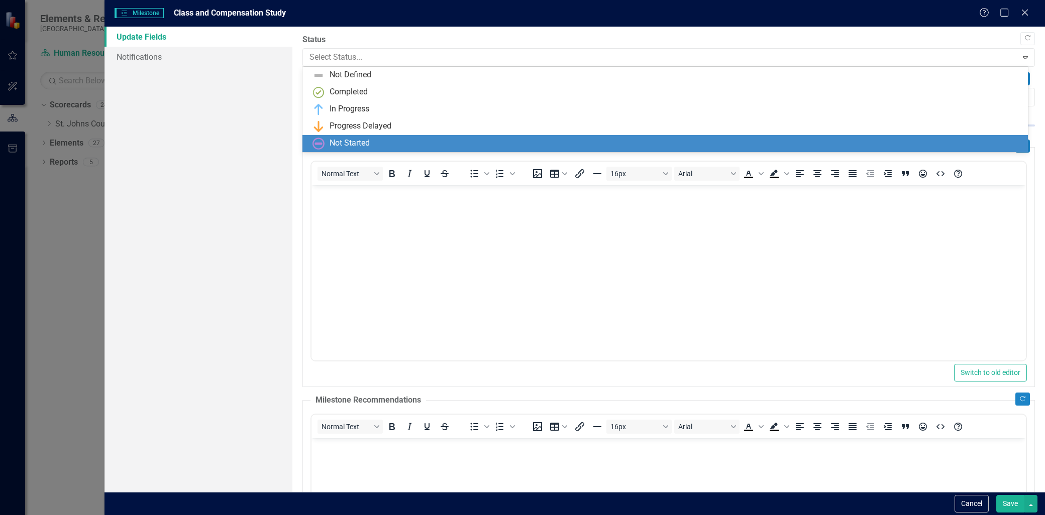
click at [358, 146] on div "Not Started" at bounding box center [349, 144] width 40 height 12
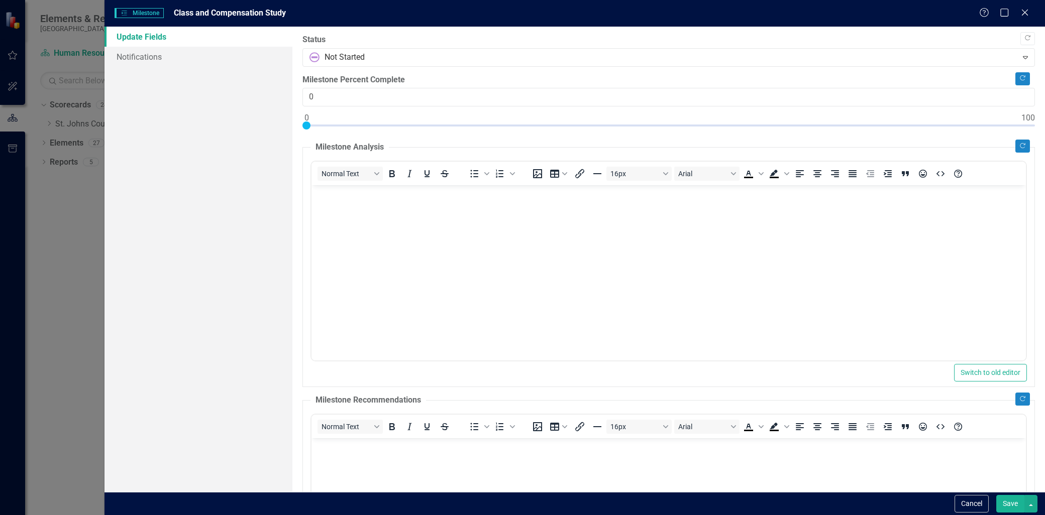
drag, startPoint x: 646, startPoint y: 345, endPoint x: 823, endPoint y: 353, distance: 177.0
click at [364, 213] on body "Rich Text Area. Press ALT-0 for help." at bounding box center [668, 260] width 714 height 151
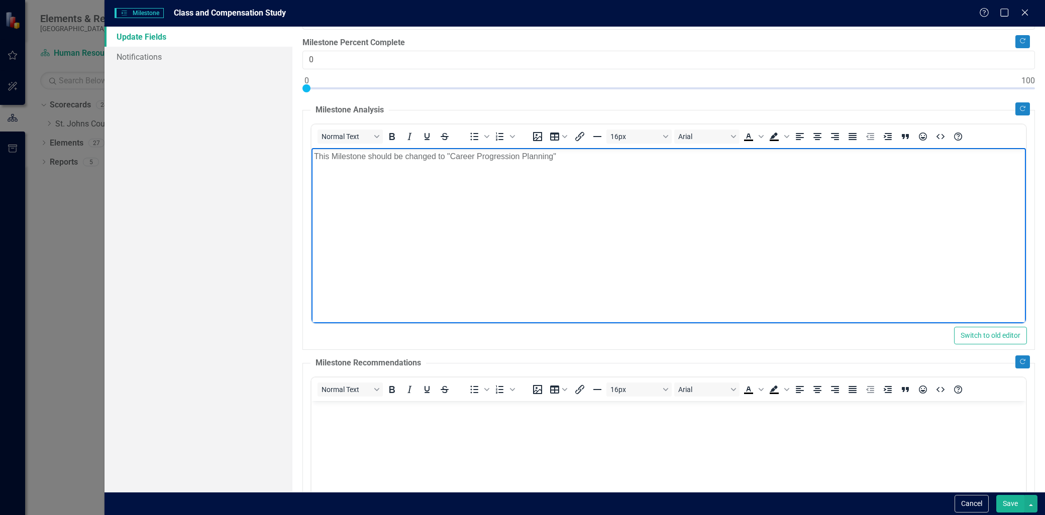
scroll to position [56, 0]
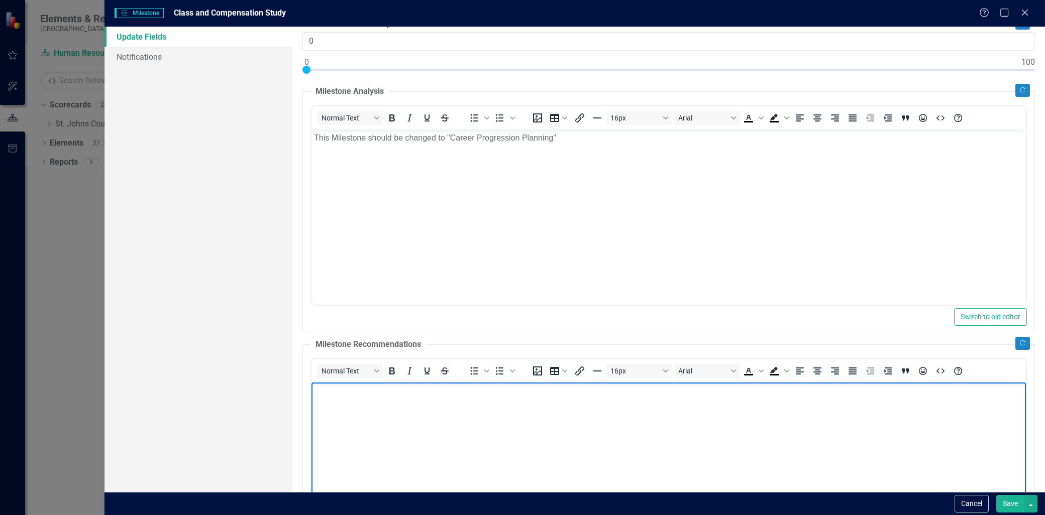
click at [392, 391] on p "Rich Text Area. Press ALT-0 for help." at bounding box center [668, 391] width 709 height 12
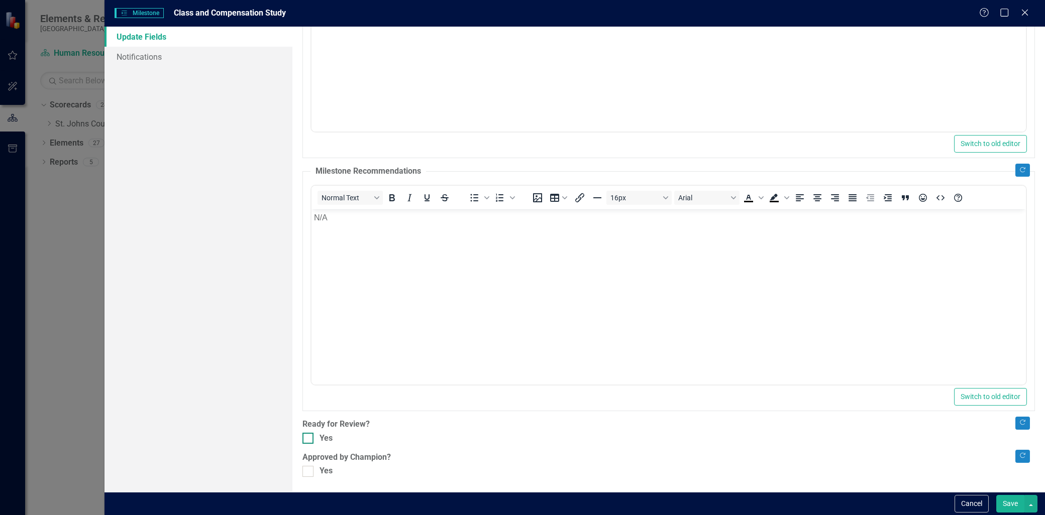
click at [310, 438] on div at bounding box center [307, 438] width 11 height 11
click at [309, 438] on input "Yes" at bounding box center [305, 436] width 7 height 7
checkbox input "true"
click at [309, 475] on div at bounding box center [307, 471] width 11 height 11
click at [309, 473] on input "Yes" at bounding box center [305, 469] width 7 height 7
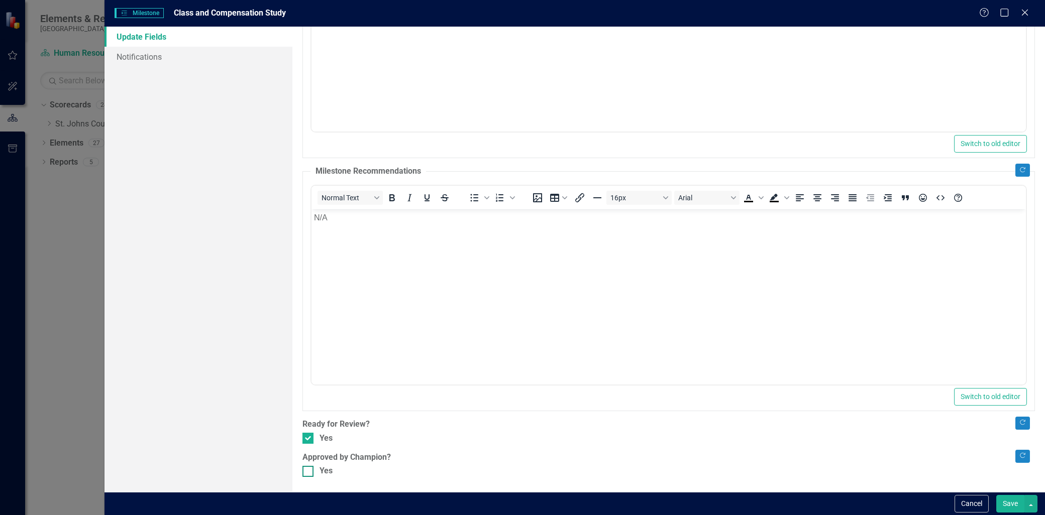
checkbox input "true"
click at [1007, 505] on button "Save" at bounding box center [1010, 504] width 28 height 18
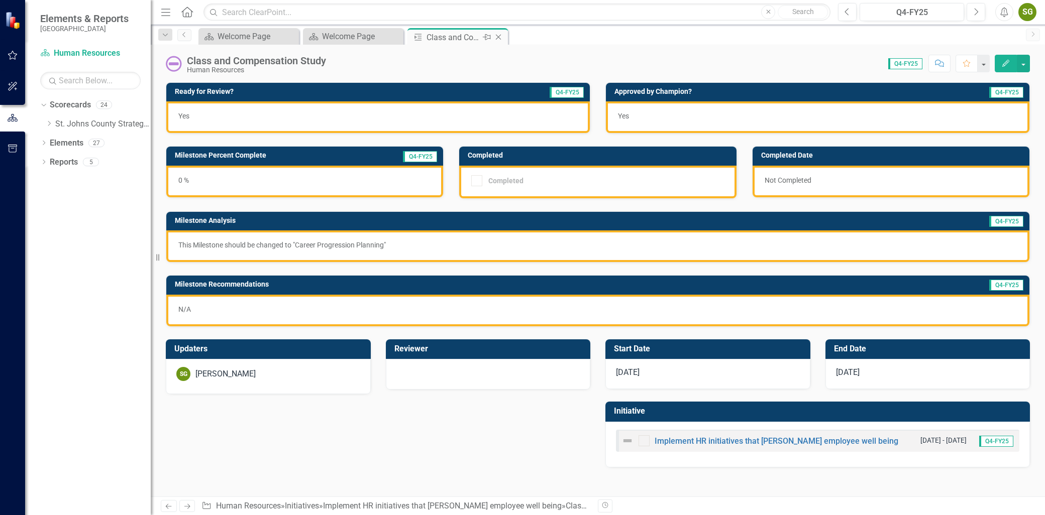
click at [498, 35] on icon "Close" at bounding box center [498, 37] width 10 height 8
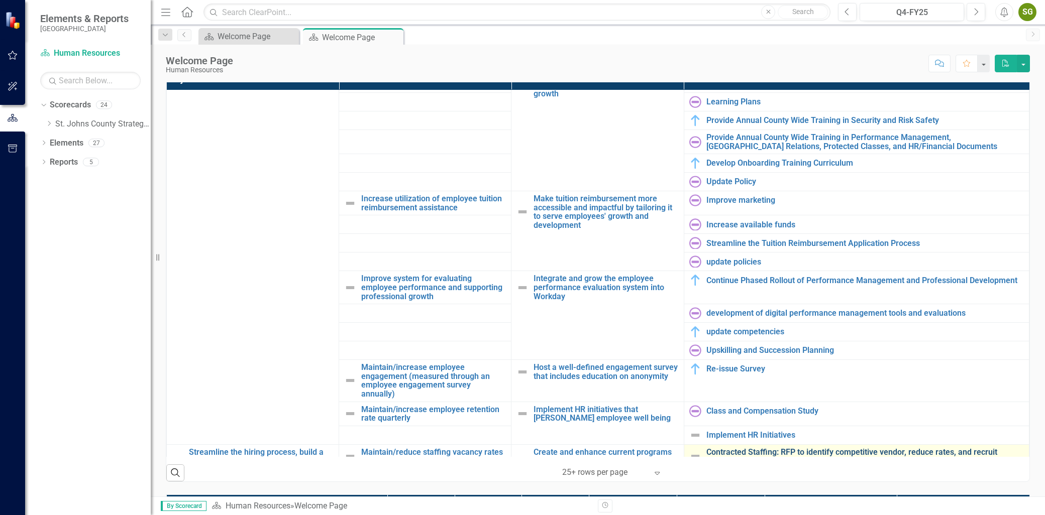
scroll to position [502, 0]
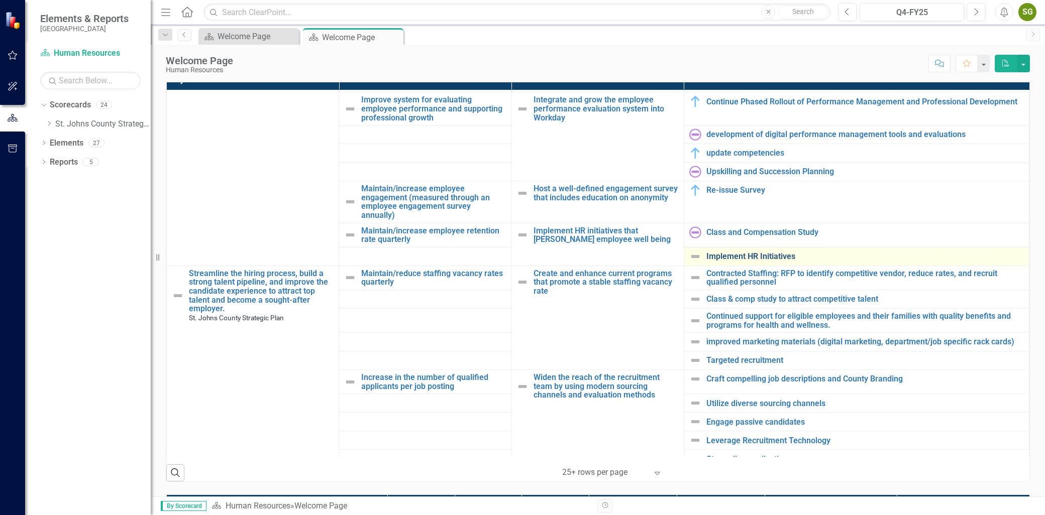
click at [746, 261] on link "Implement HR Initiatives" at bounding box center [864, 256] width 317 height 9
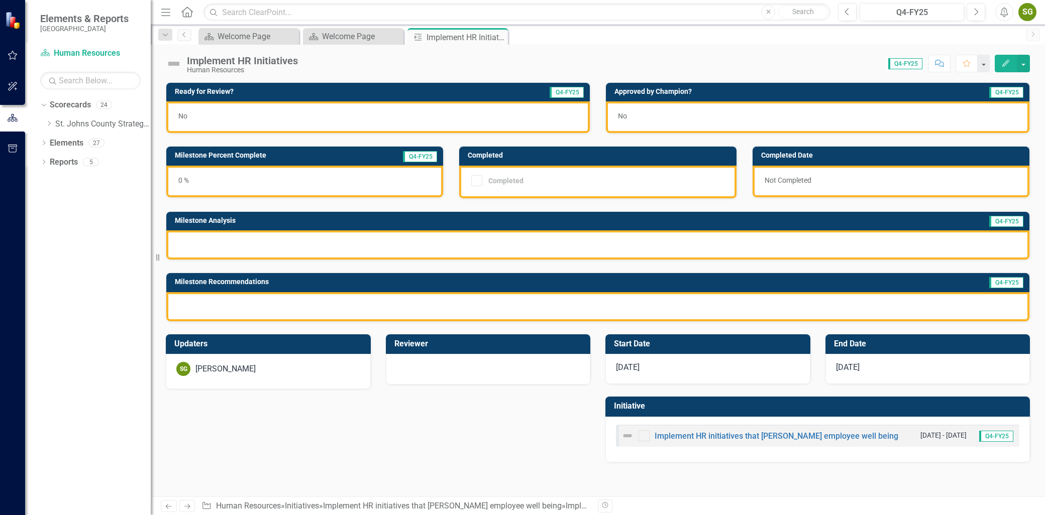
click at [1006, 61] on icon "Edit" at bounding box center [1005, 63] width 9 height 7
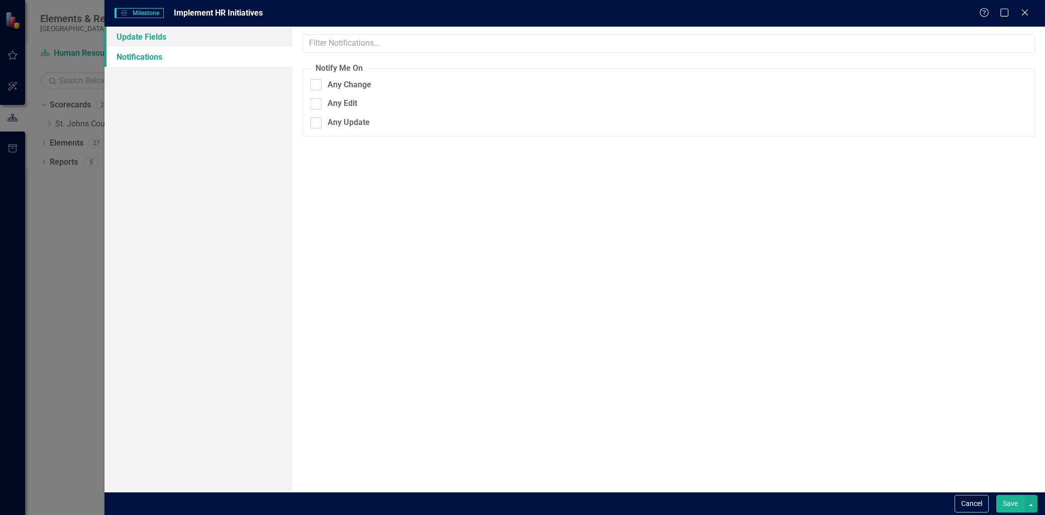
click at [194, 31] on link "Update Fields" at bounding box center [198, 37] width 188 height 20
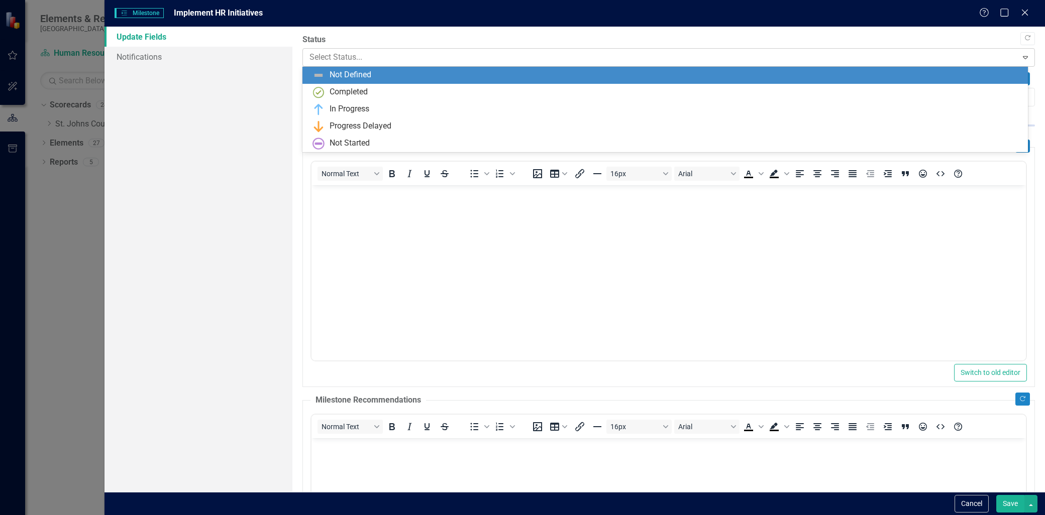
click at [389, 53] on div at bounding box center [659, 58] width 701 height 14
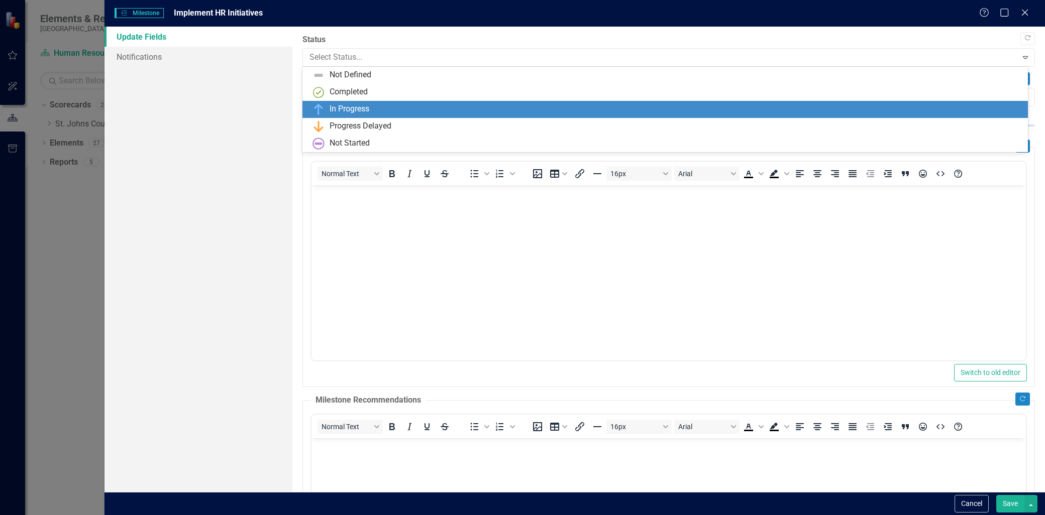
click at [374, 105] on div "In Progress" at bounding box center [666, 109] width 709 height 12
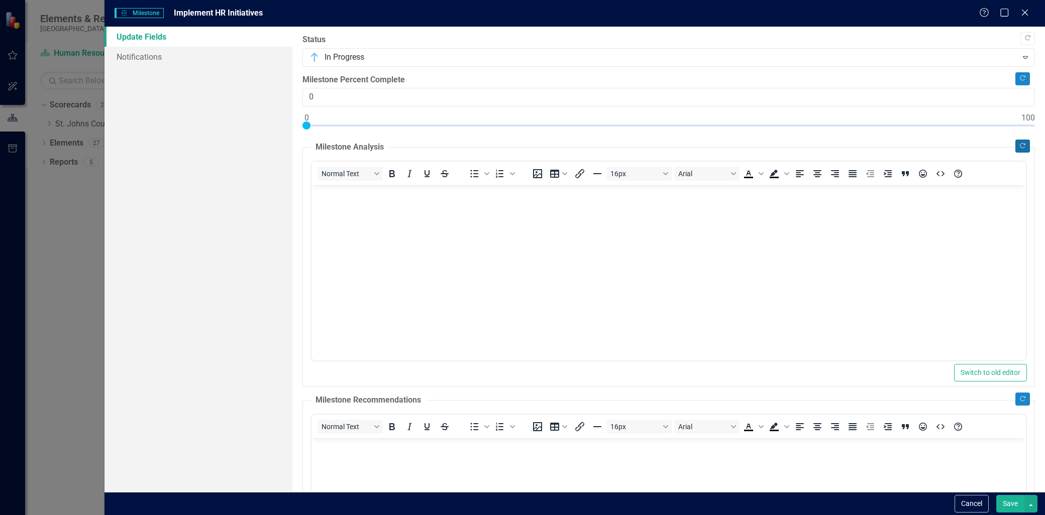
click at [1019, 143] on icon "Copy Forward" at bounding box center [1023, 146] width 8 height 6
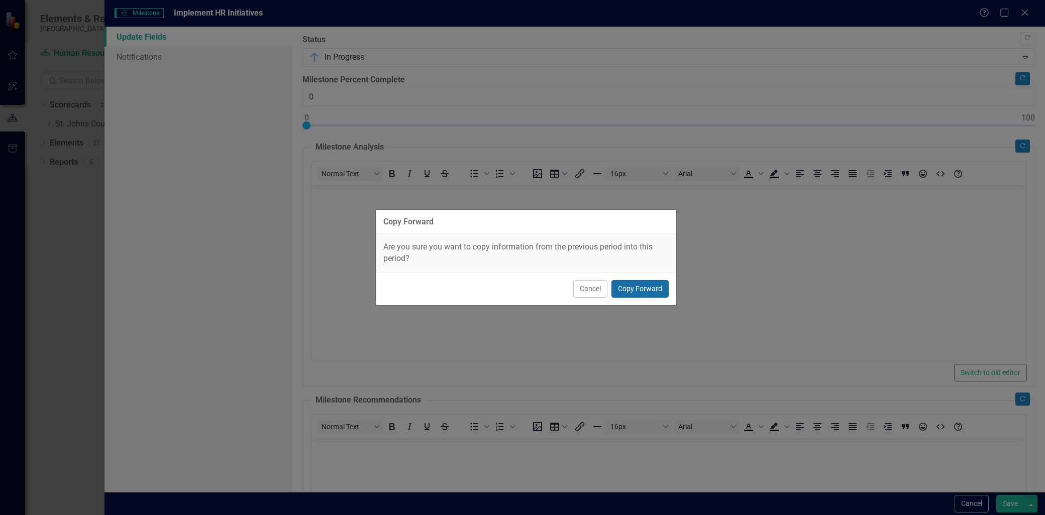
click at [616, 292] on button "Copy Forward" at bounding box center [639, 289] width 57 height 18
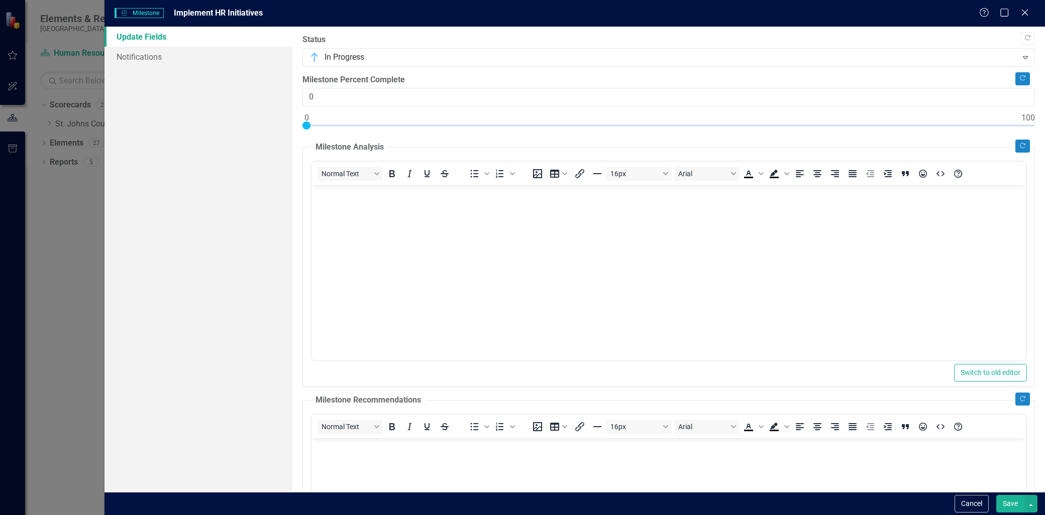
click at [531, 216] on body "Rich Text Area. Press ALT-0 for help." at bounding box center [668, 260] width 714 height 151
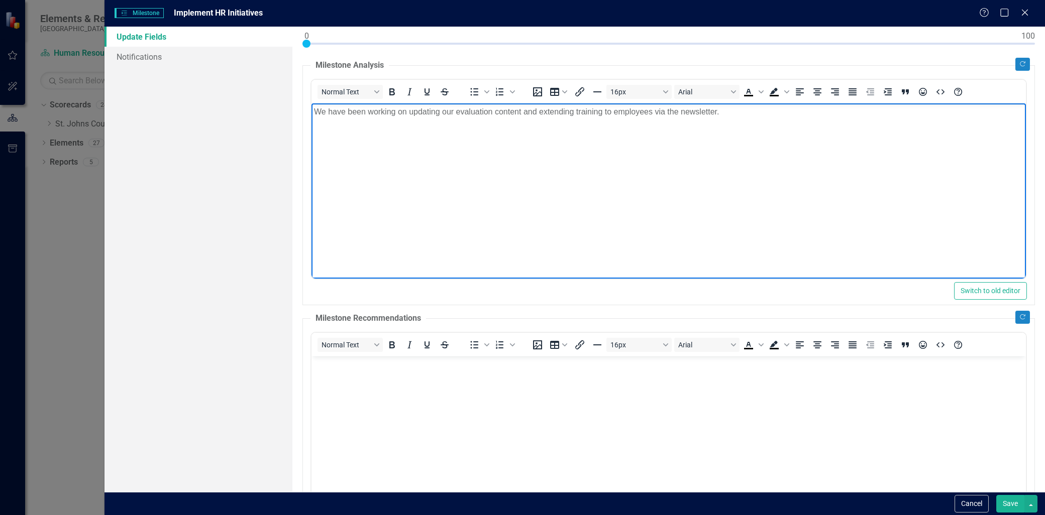
scroll to position [112, 0]
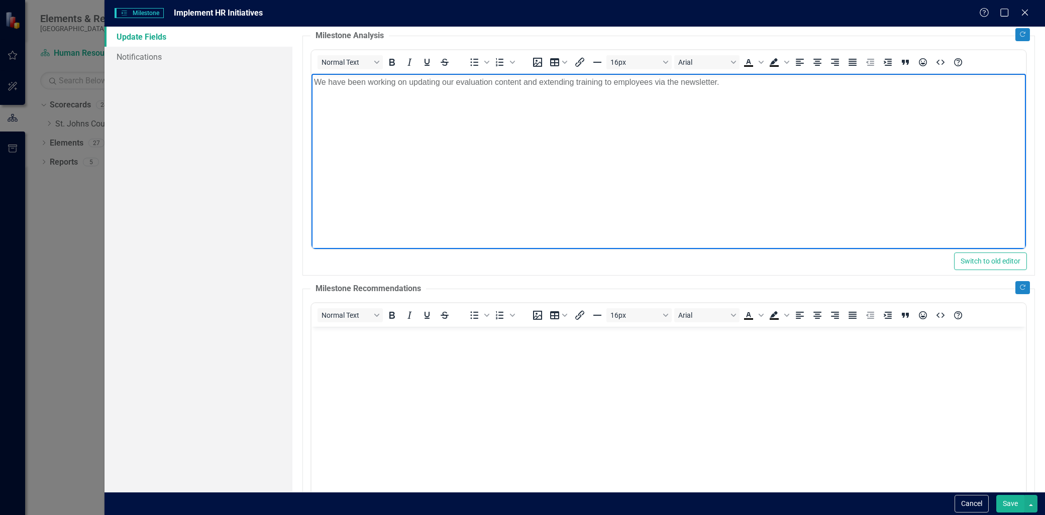
click at [369, 387] on body "Rich Text Area. Press ALT-0 for help." at bounding box center [668, 401] width 714 height 151
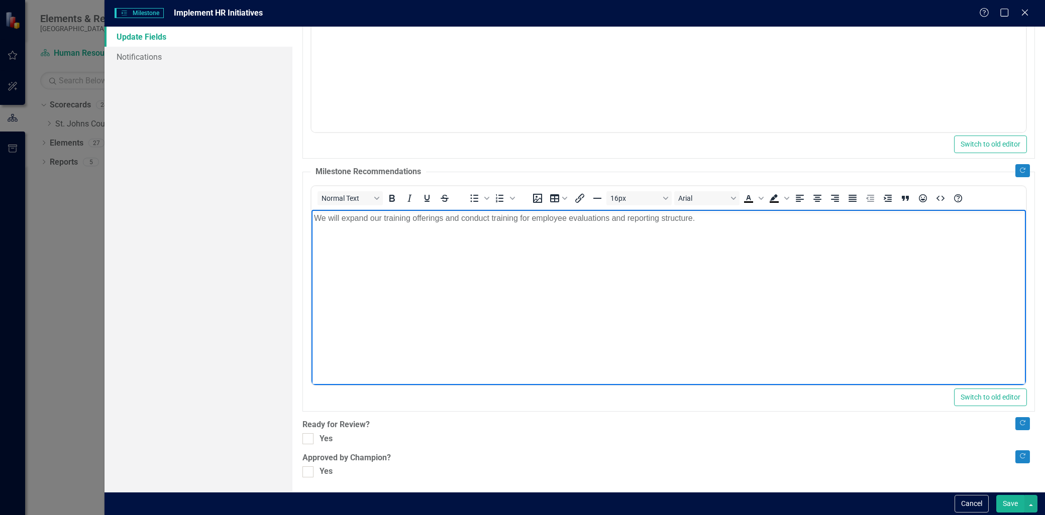
scroll to position [229, 0]
click at [309, 450] on div "Copy Forward Status In Progress Expand Copy Forward Milestone Percent Complete …" at bounding box center [668, 141] width 732 height 672
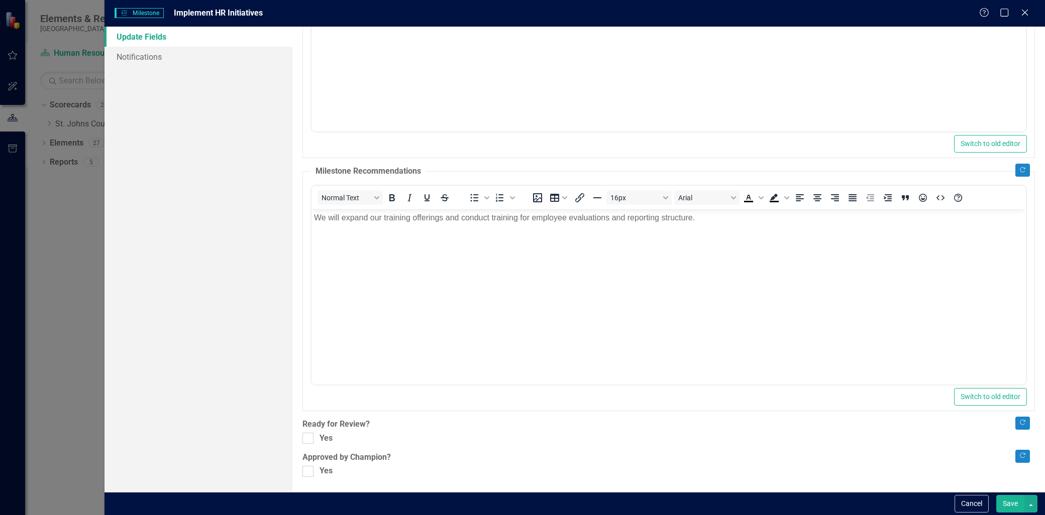
click at [298, 424] on div ""Update" fields in ClearPoint are the fields that change from reporting period …" at bounding box center [668, 260] width 752 height 466
click at [303, 439] on div ""Update" fields in ClearPoint are the fields that change from reporting period …" at bounding box center [668, 260] width 752 height 466
drag, startPoint x: 305, startPoint y: 442, endPoint x: 313, endPoint y: 455, distance: 15.3
click at [313, 455] on div "Copy Forward Status In Progress Expand Copy Forward Milestone Percent Complete …" at bounding box center [668, 141] width 732 height 672
drag, startPoint x: 313, startPoint y: 455, endPoint x: 308, endPoint y: 475, distance: 20.2
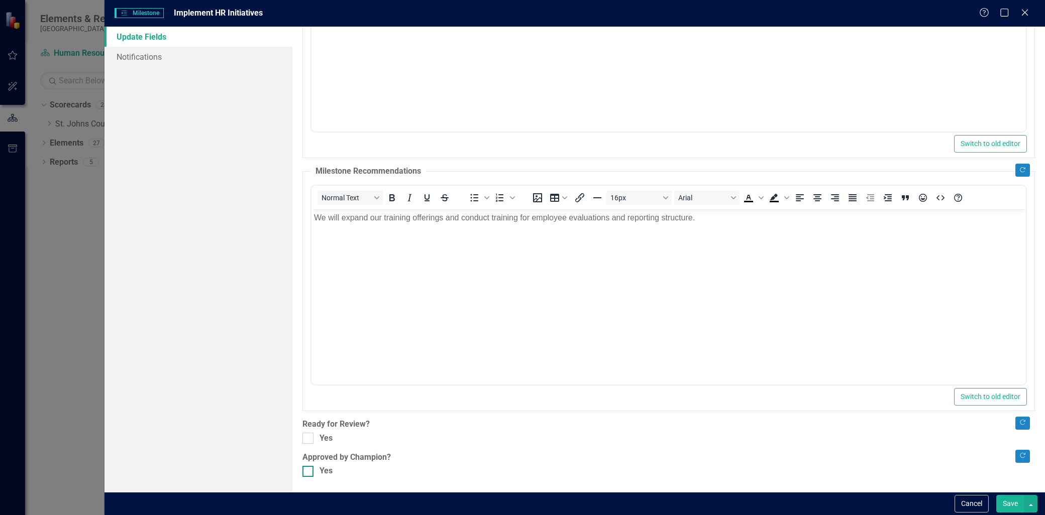
click at [306, 478] on div ""Update" fields in ClearPoint are the fields that change from reporting period …" at bounding box center [668, 260] width 752 height 466
click at [304, 438] on input "Yes" at bounding box center [305, 436] width 7 height 7
checkbox input "true"
click at [309, 474] on div at bounding box center [307, 471] width 11 height 11
click at [309, 473] on input "Yes" at bounding box center [305, 469] width 7 height 7
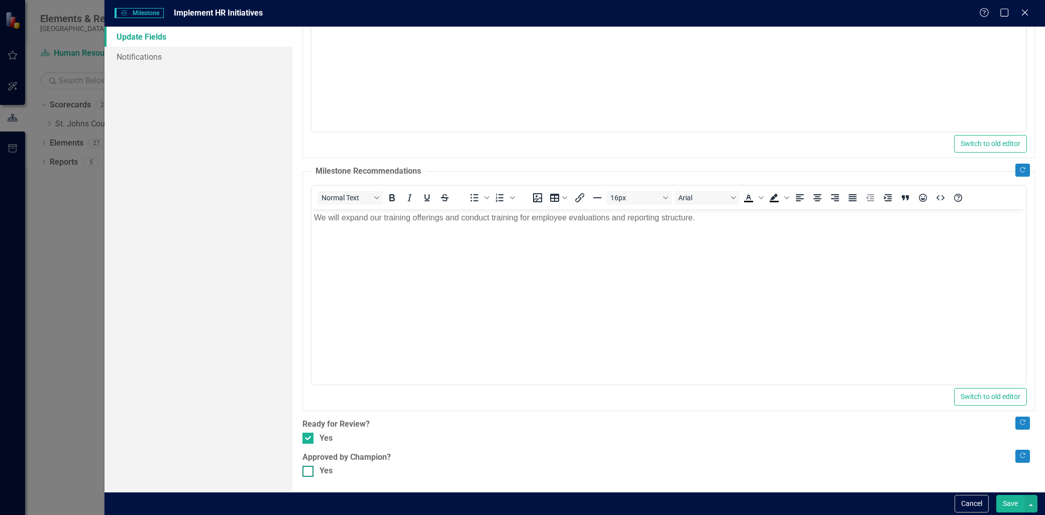
checkbox input "true"
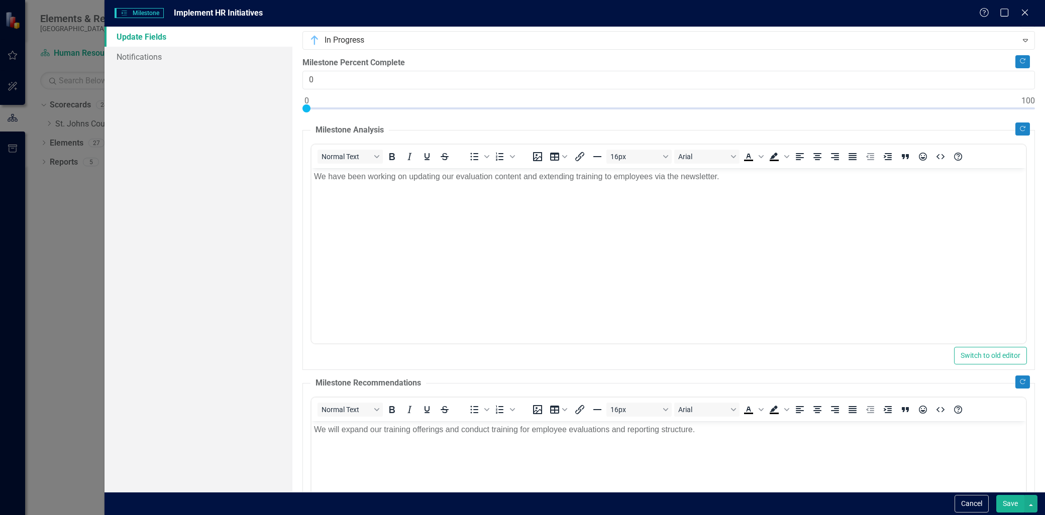
scroll to position [0, 0]
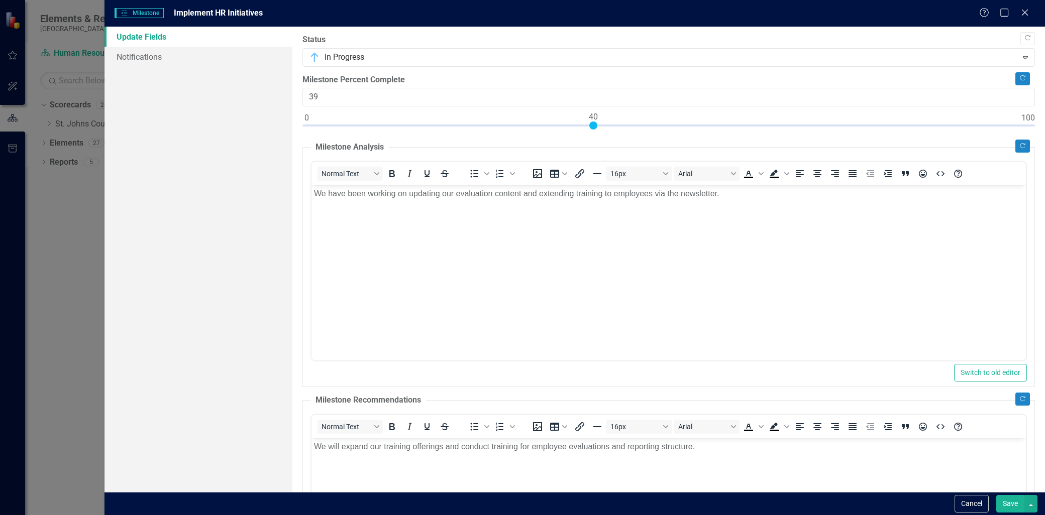
type input "40"
drag, startPoint x: 308, startPoint y: 127, endPoint x: 594, endPoint y: 132, distance: 285.3
click at [594, 132] on div at bounding box center [668, 128] width 732 height 13
click at [1022, 507] on button "Save" at bounding box center [1010, 504] width 28 height 18
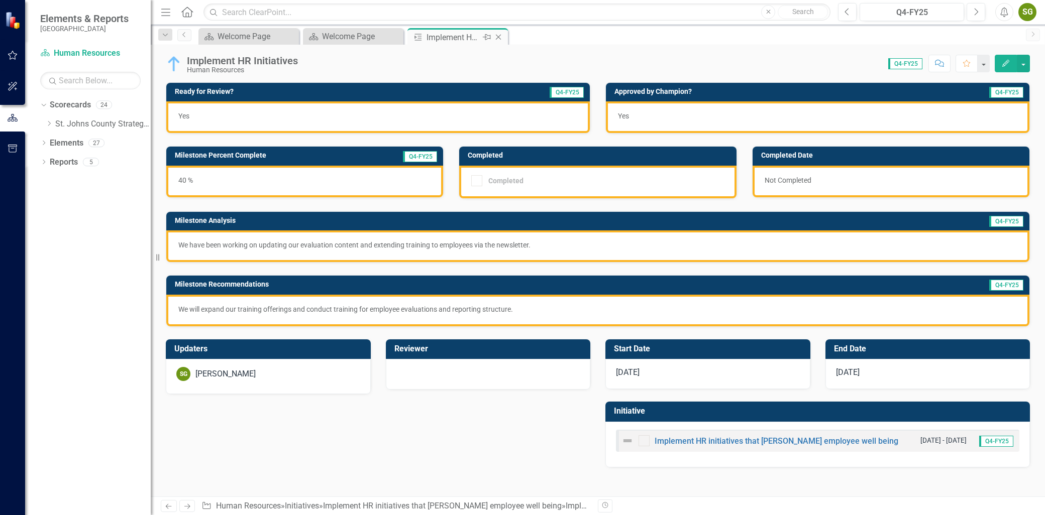
click at [499, 37] on icon at bounding box center [499, 38] width 6 height 6
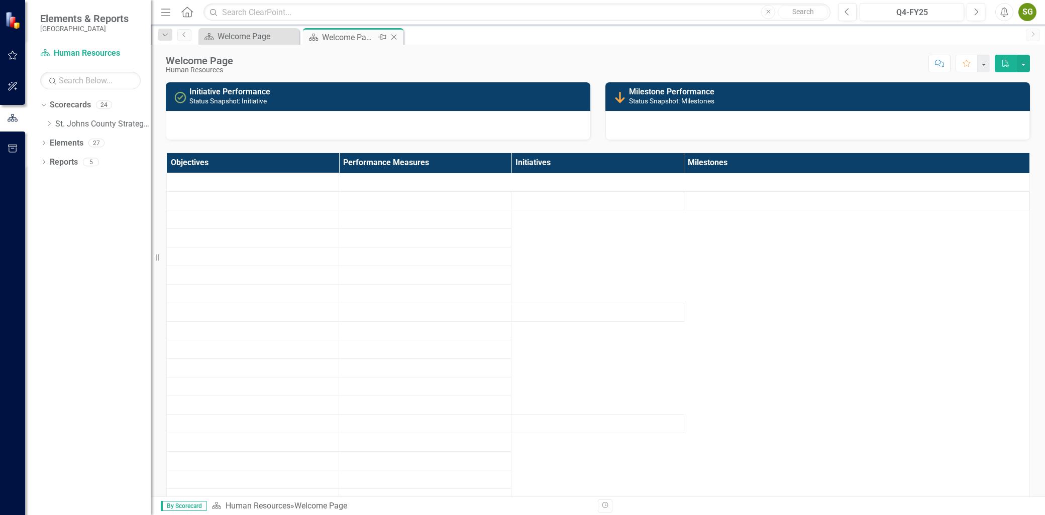
click at [353, 42] on div "Welcome Page" at bounding box center [349, 37] width 54 height 13
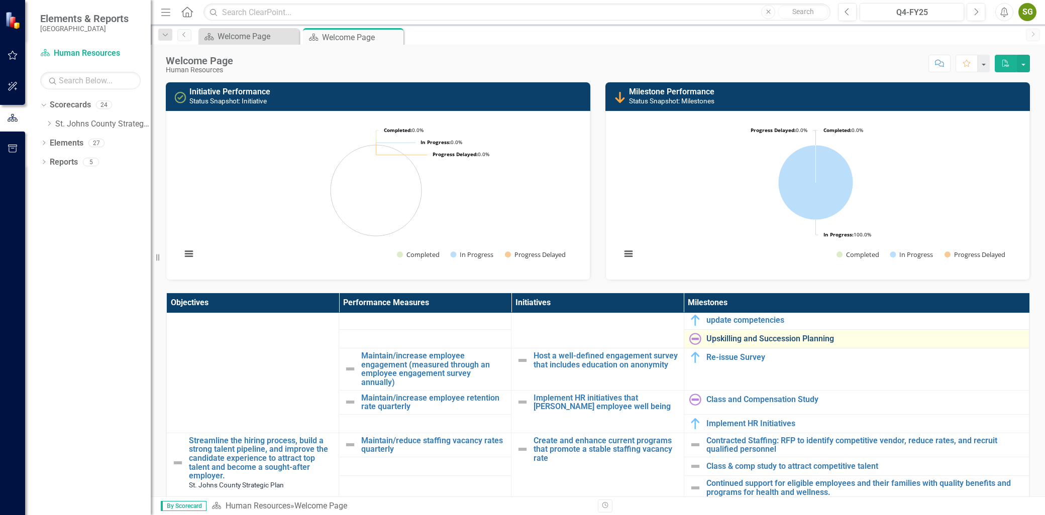
scroll to position [614, 0]
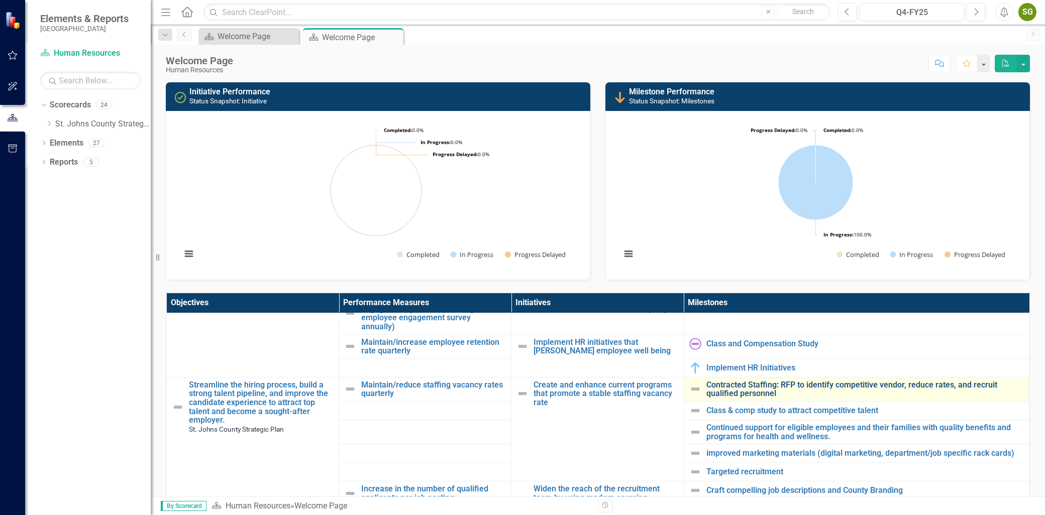
click at [767, 398] on link "Contracted Staffing: RFP to identify competitive vendor, reduce rates, and recr…" at bounding box center [864, 390] width 317 height 18
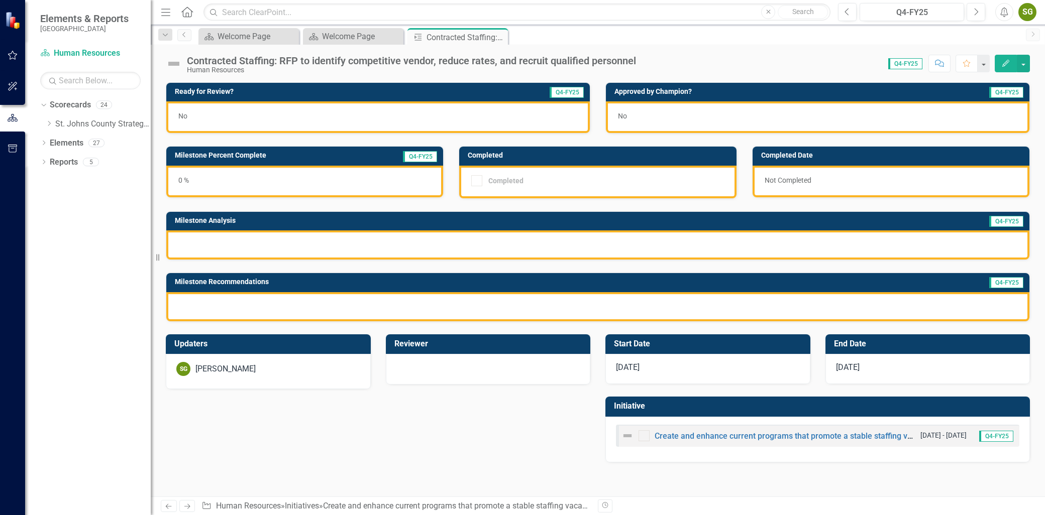
click at [1005, 69] on button "Edit" at bounding box center [1006, 64] width 22 height 18
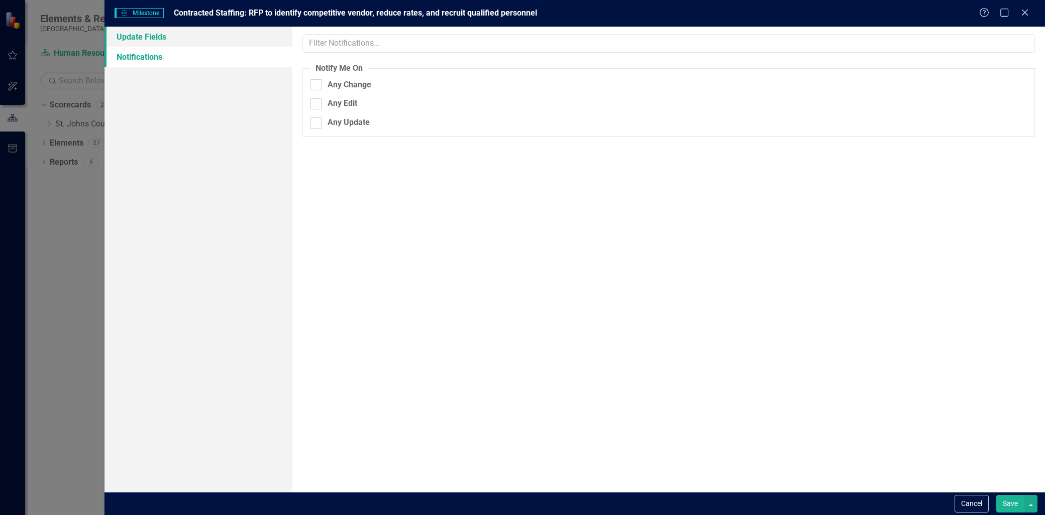
click at [219, 41] on link "Update Fields" at bounding box center [198, 37] width 188 height 20
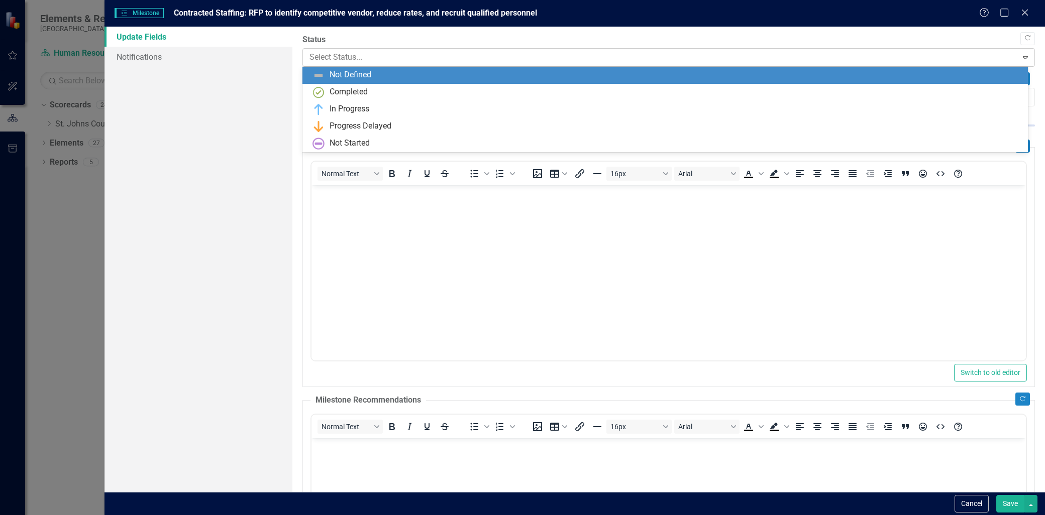
click at [605, 65] on div "Select Status..." at bounding box center [659, 58] width 711 height 18
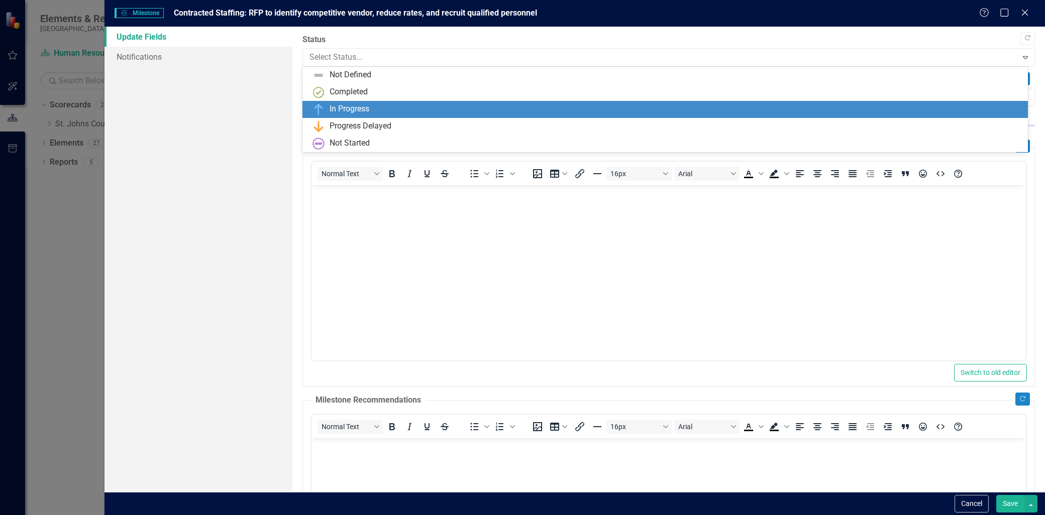
click at [479, 116] on div "In Progress" at bounding box center [664, 109] width 725 height 17
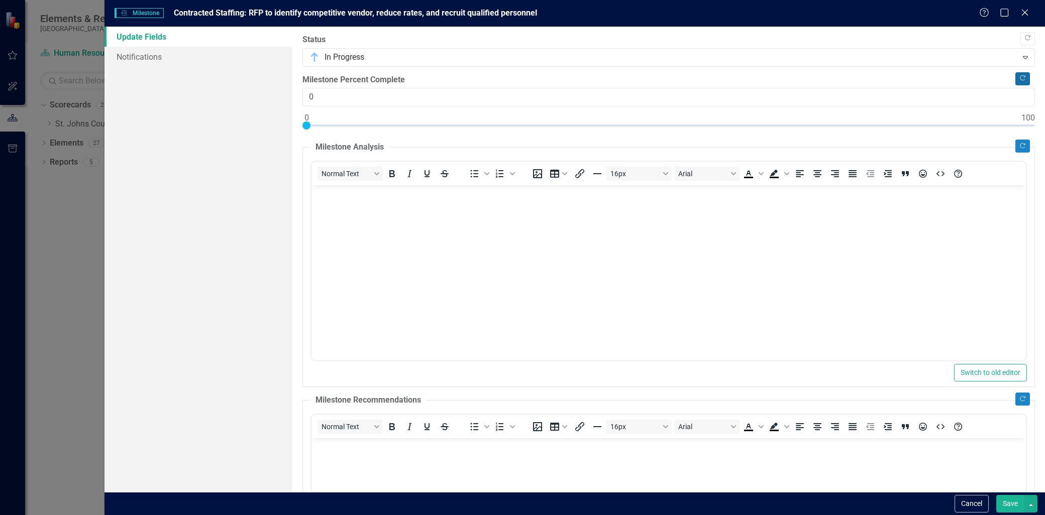
click at [1015, 83] on button "Copy Forward" at bounding box center [1022, 78] width 15 height 13
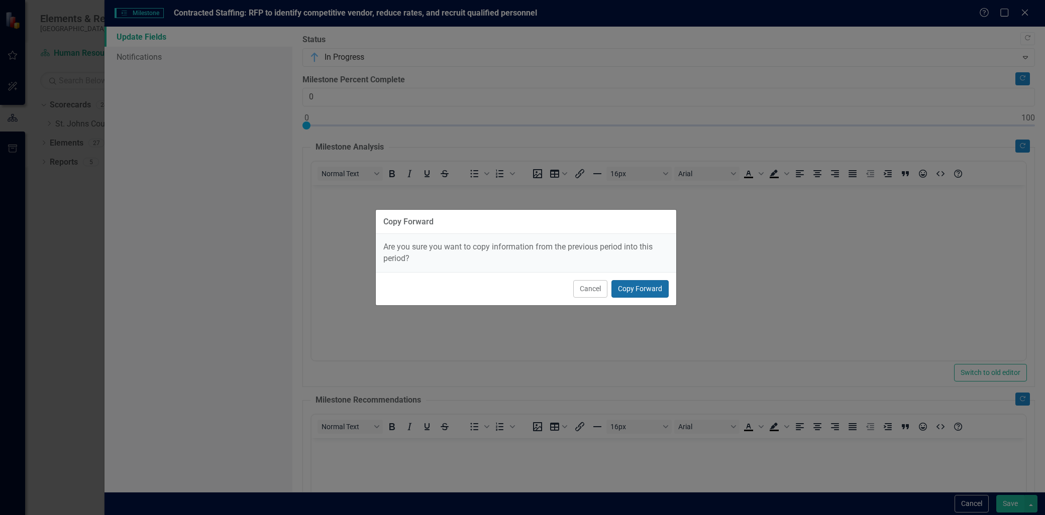
click at [663, 285] on button "Copy Forward" at bounding box center [639, 289] width 57 height 18
type input "50"
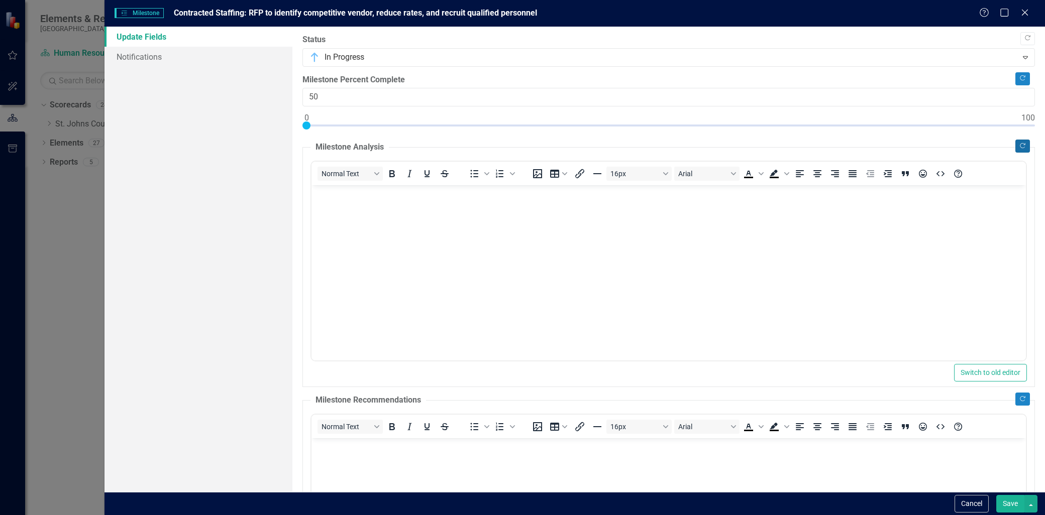
click at [1015, 146] on button "Copy Forward" at bounding box center [1022, 146] width 15 height 13
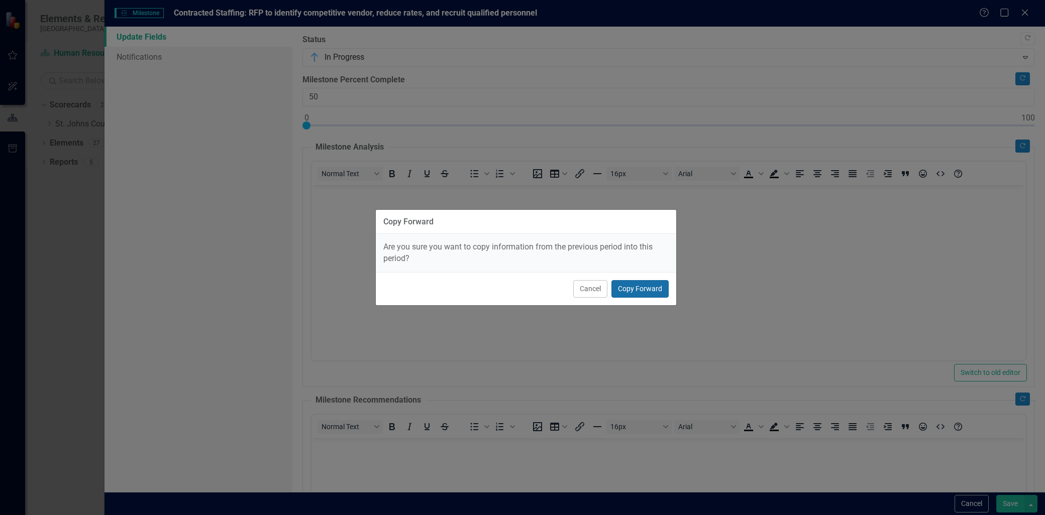
click at [653, 281] on button "Copy Forward" at bounding box center [639, 289] width 57 height 18
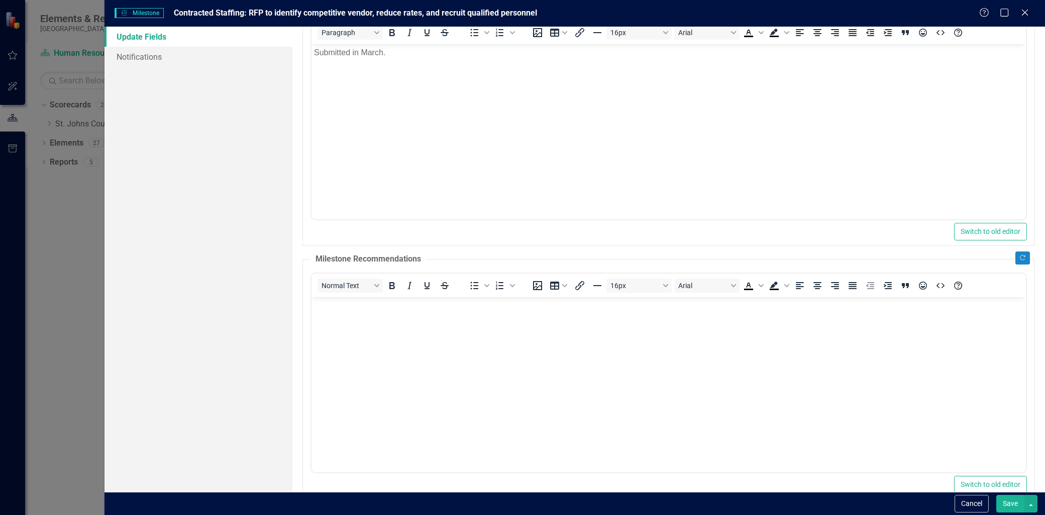
scroll to position [223, 0]
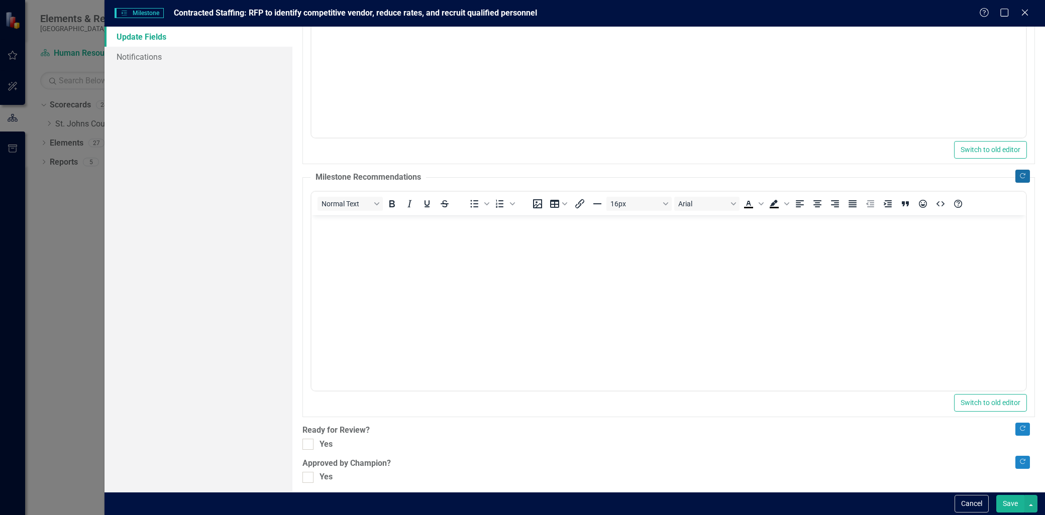
click at [1019, 176] on button "Copy Forward" at bounding box center [1022, 176] width 15 height 13
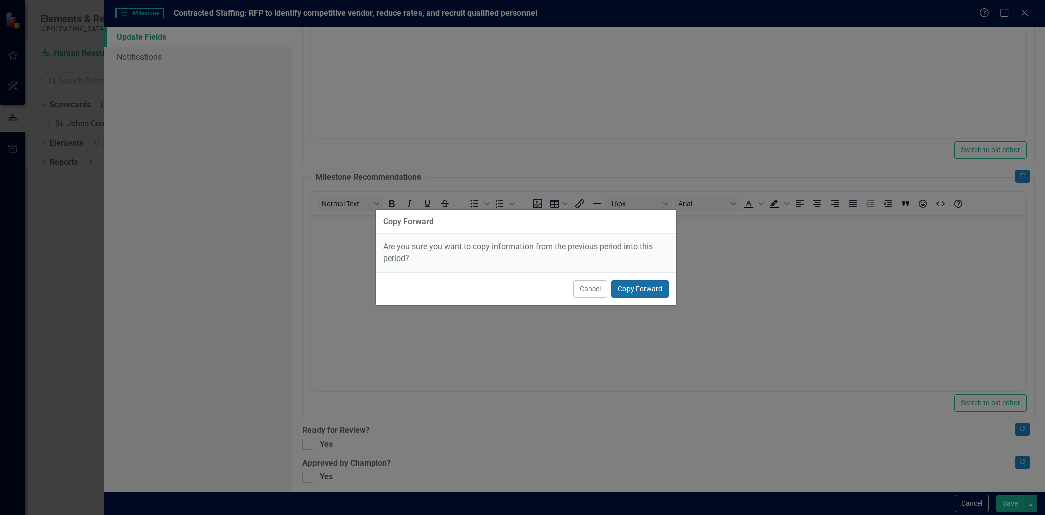
drag, startPoint x: 627, startPoint y: 293, endPoint x: 318, endPoint y: 78, distance: 375.9
click at [627, 293] on button "Copy Forward" at bounding box center [639, 289] width 57 height 18
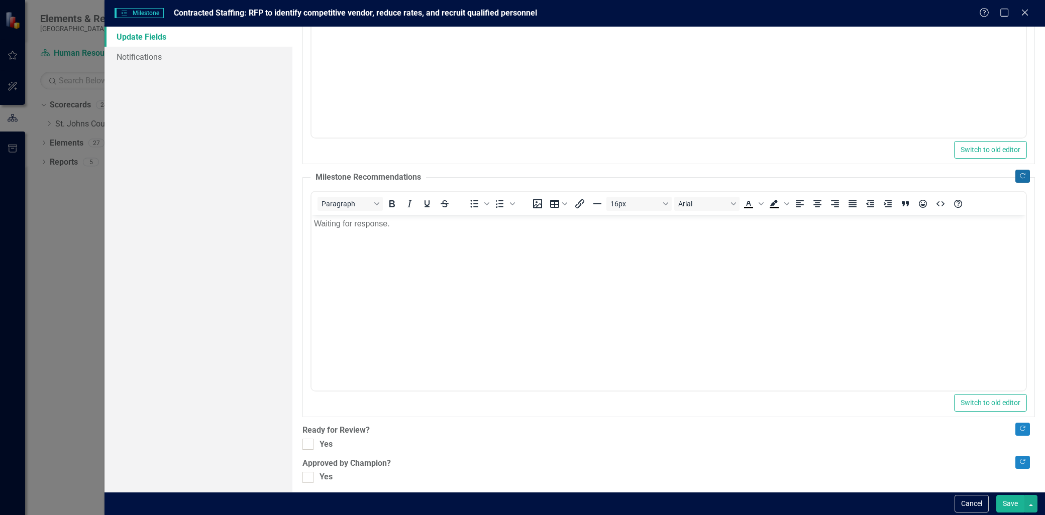
scroll to position [229, 0]
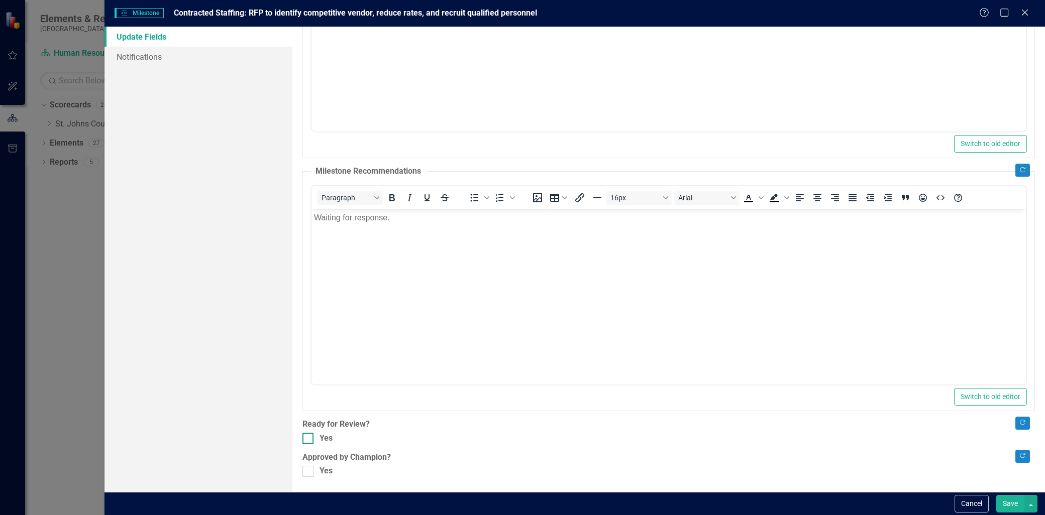
click at [318, 438] on div "Yes" at bounding box center [668, 439] width 732 height 12
click at [309, 438] on input "Yes" at bounding box center [305, 436] width 7 height 7
checkbox input "true"
click at [305, 465] on div "Copy Forward Status In Progress Expand Copy Forward Milestone Percent Complete …" at bounding box center [668, 141] width 732 height 672
drag, startPoint x: 308, startPoint y: 468, endPoint x: 313, endPoint y: 468, distance: 5.5
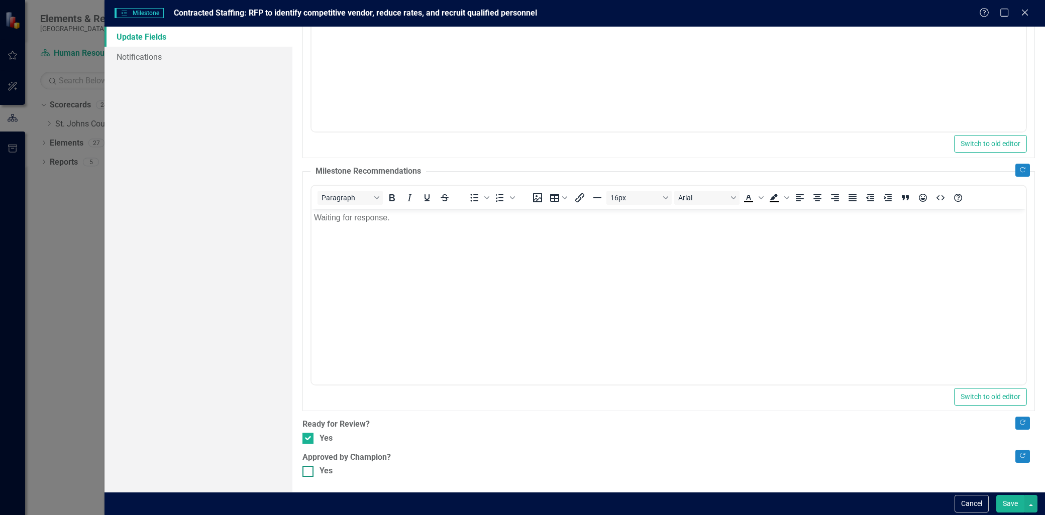
click at [310, 468] on div at bounding box center [307, 471] width 11 height 11
click at [309, 468] on input "Yes" at bounding box center [305, 469] width 7 height 7
checkbox input "true"
click at [1012, 495] on button "Save" at bounding box center [1010, 504] width 28 height 18
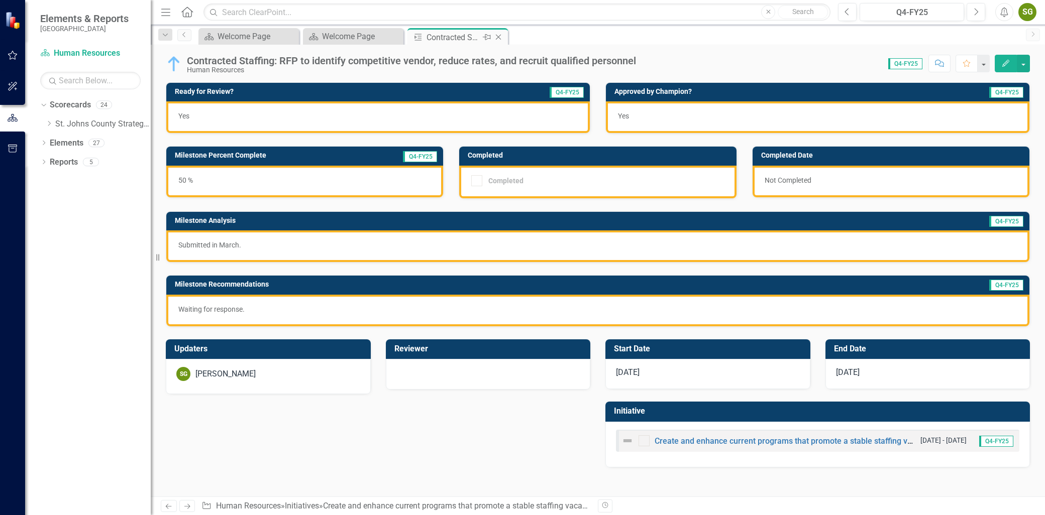
click at [498, 35] on icon "Close" at bounding box center [498, 37] width 10 height 8
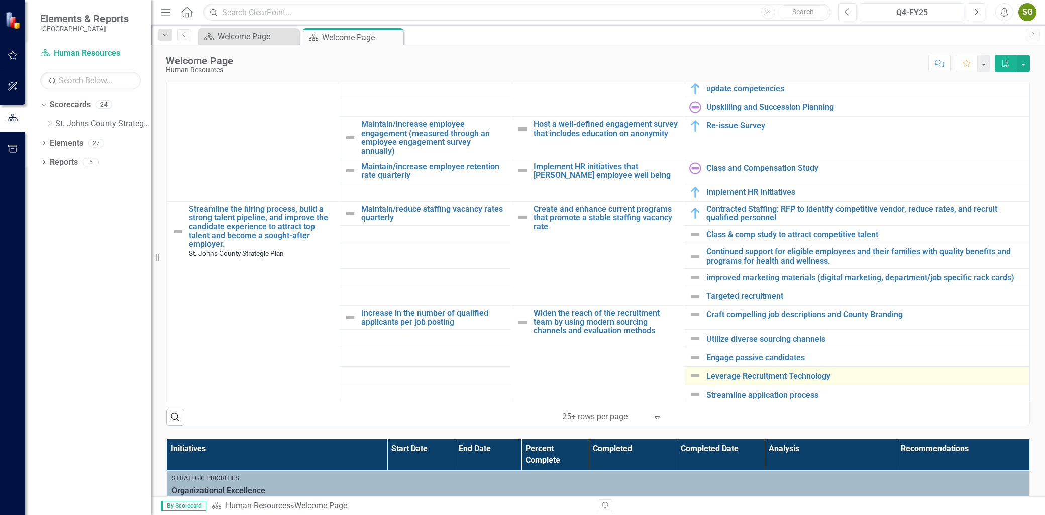
scroll to position [614, 0]
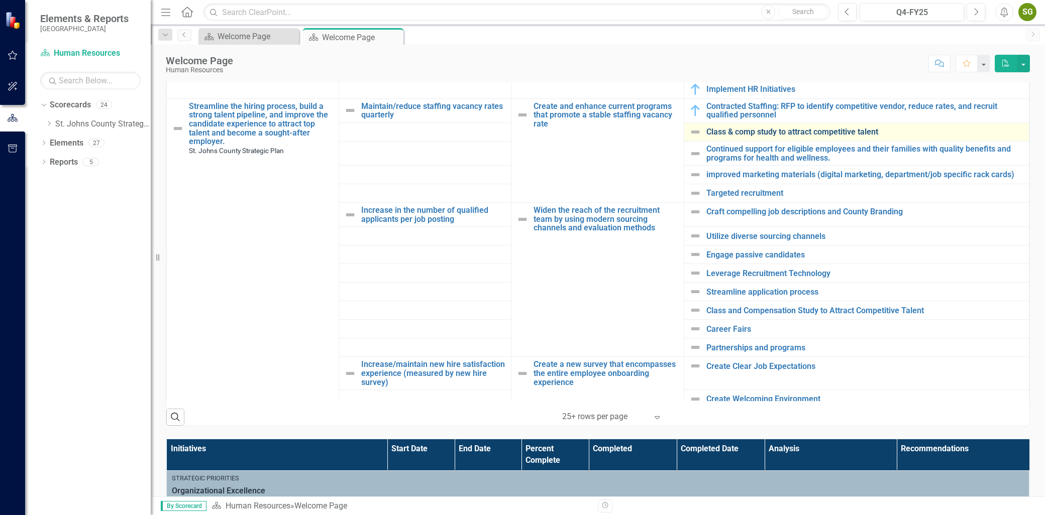
click at [747, 134] on link "Class & comp study to attract competitive talent" at bounding box center [864, 132] width 317 height 9
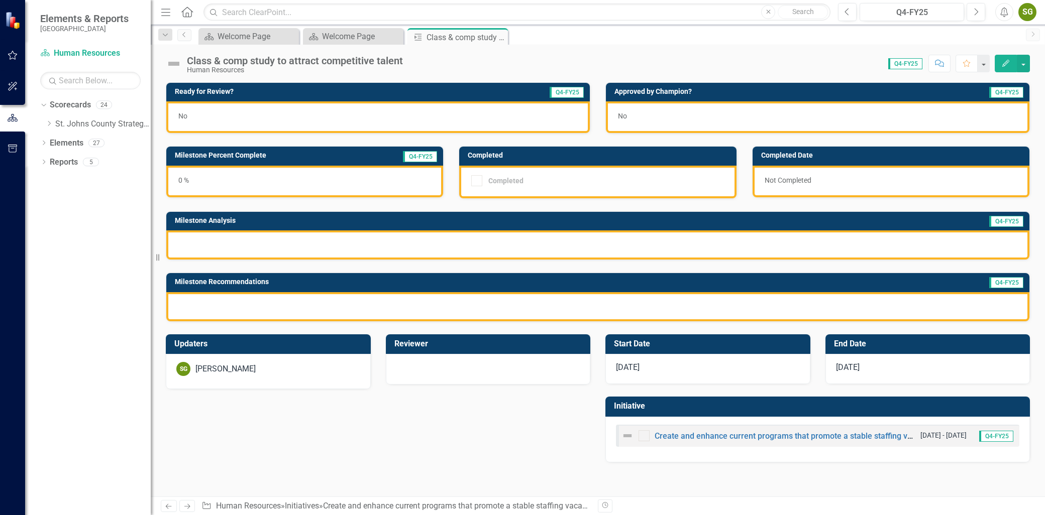
click at [998, 66] on button "Edit" at bounding box center [1006, 64] width 22 height 18
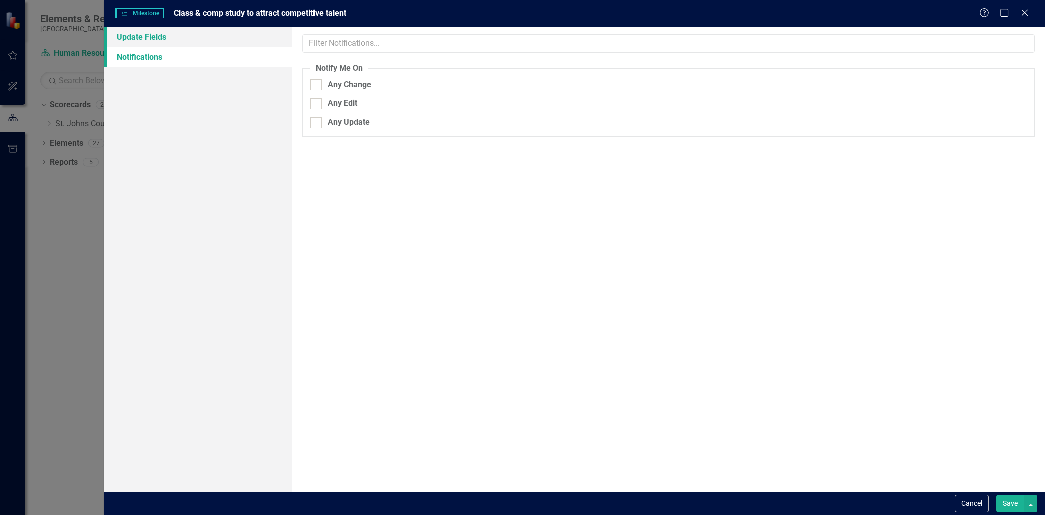
click at [177, 37] on link "Update Fields" at bounding box center [198, 37] width 188 height 20
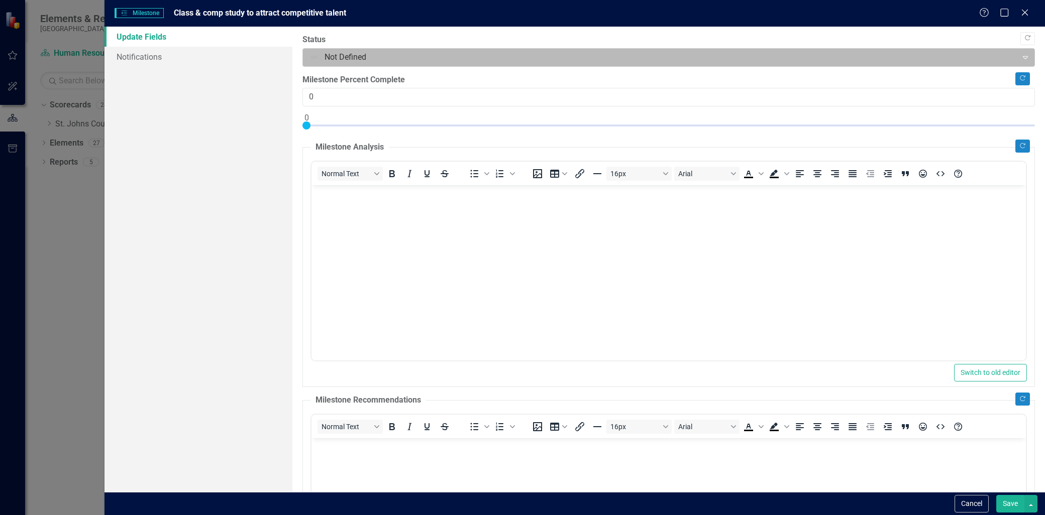
click at [442, 54] on div at bounding box center [659, 58] width 701 height 14
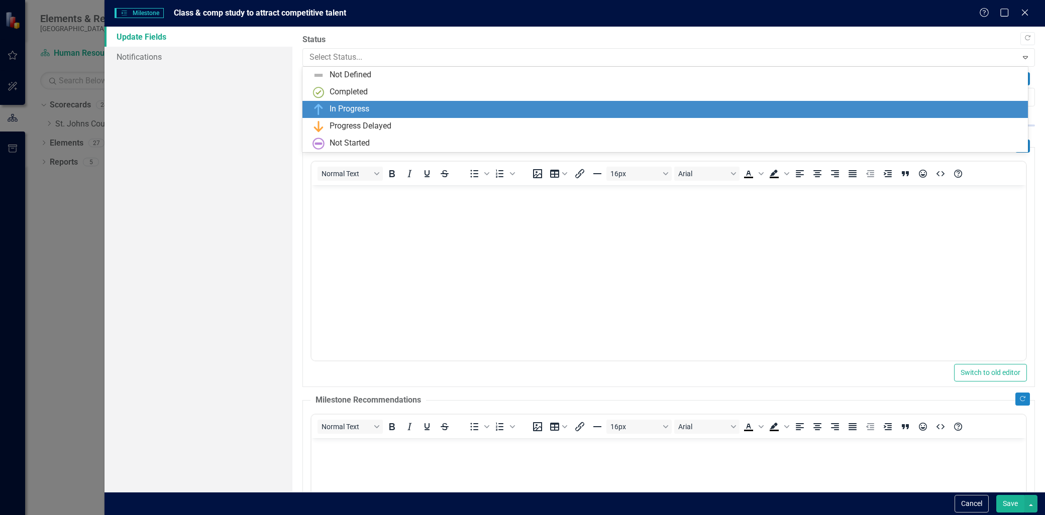
click at [386, 106] on div "In Progress" at bounding box center [666, 109] width 709 height 12
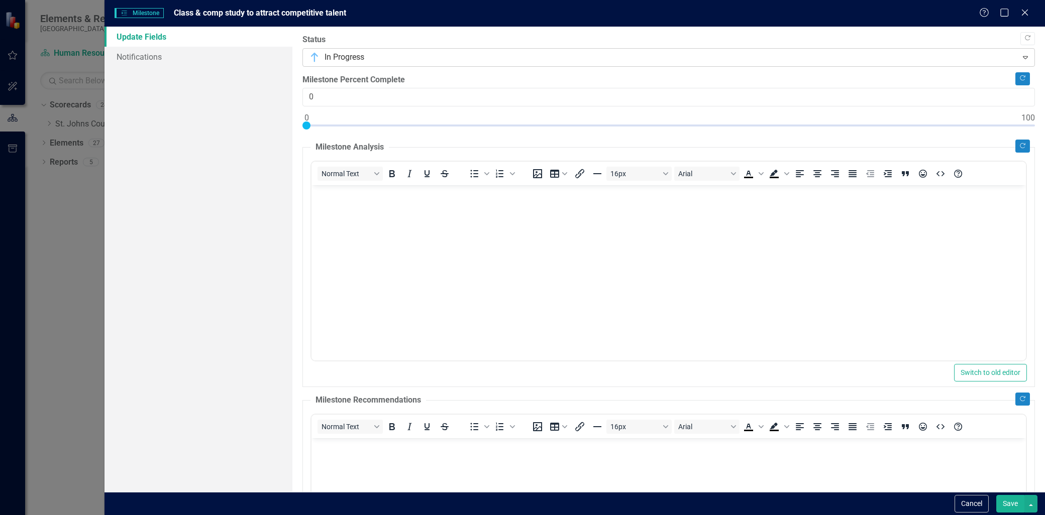
click at [424, 59] on div at bounding box center [659, 58] width 701 height 14
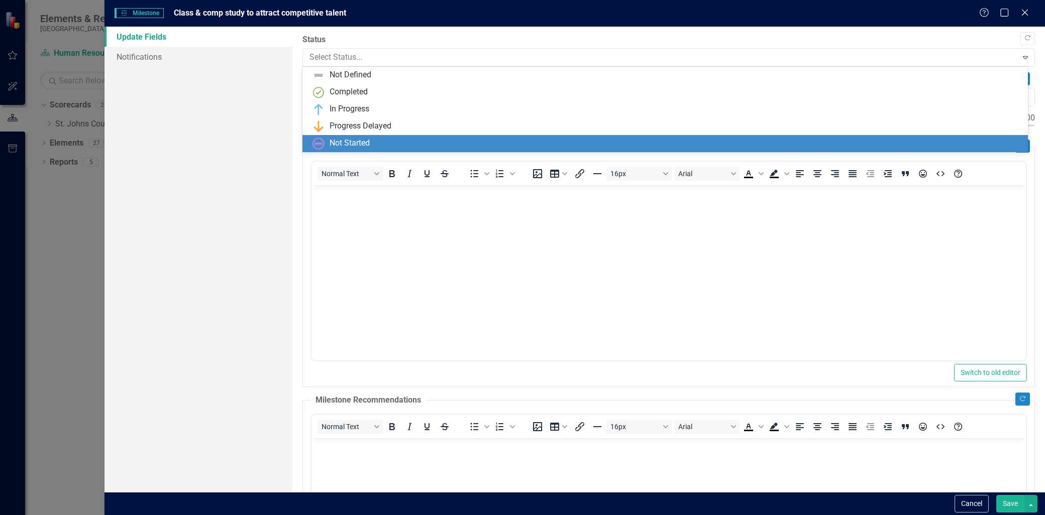
click at [369, 152] on div "Not Started" at bounding box center [664, 143] width 725 height 17
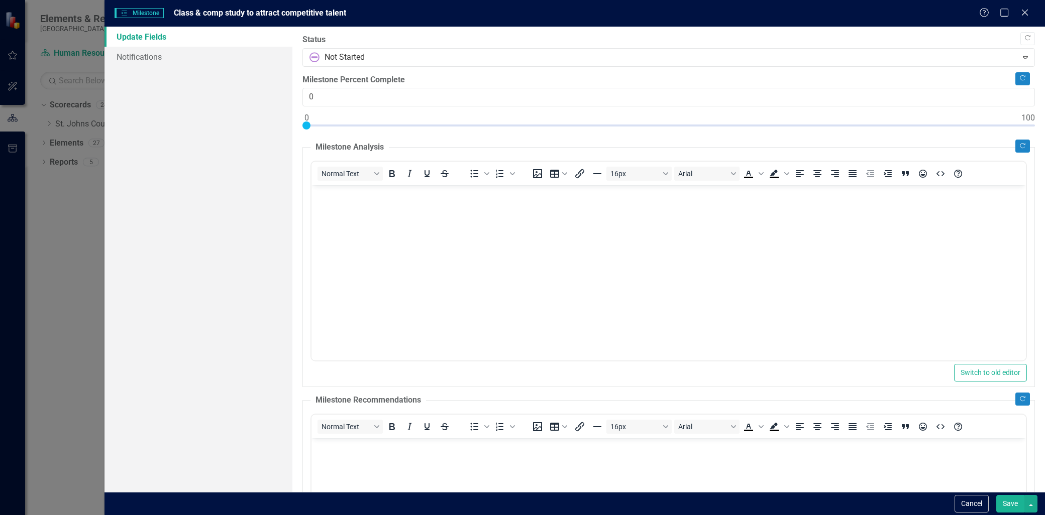
click at [482, 67] on div "Copy Forward Status option Not Started, selected. Not Started Expand Copy Forwa…" at bounding box center [668, 370] width 732 height 672
type input "98"
click at [1007, 134] on div at bounding box center [668, 128] width 732 height 13
click at [1019, 146] on icon "Copy Forward" at bounding box center [1023, 146] width 8 height 6
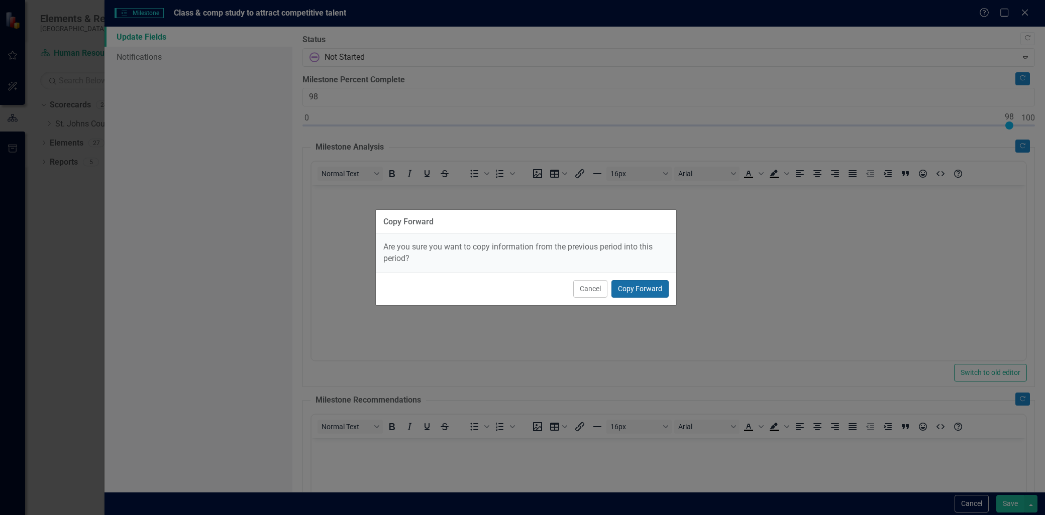
click at [645, 287] on button "Copy Forward" at bounding box center [639, 289] width 57 height 18
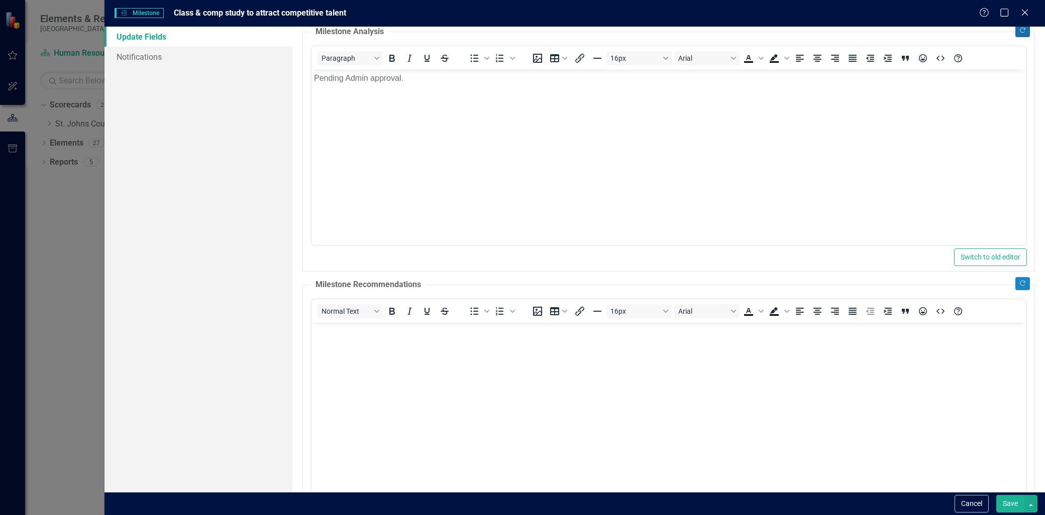
scroll to position [167, 0]
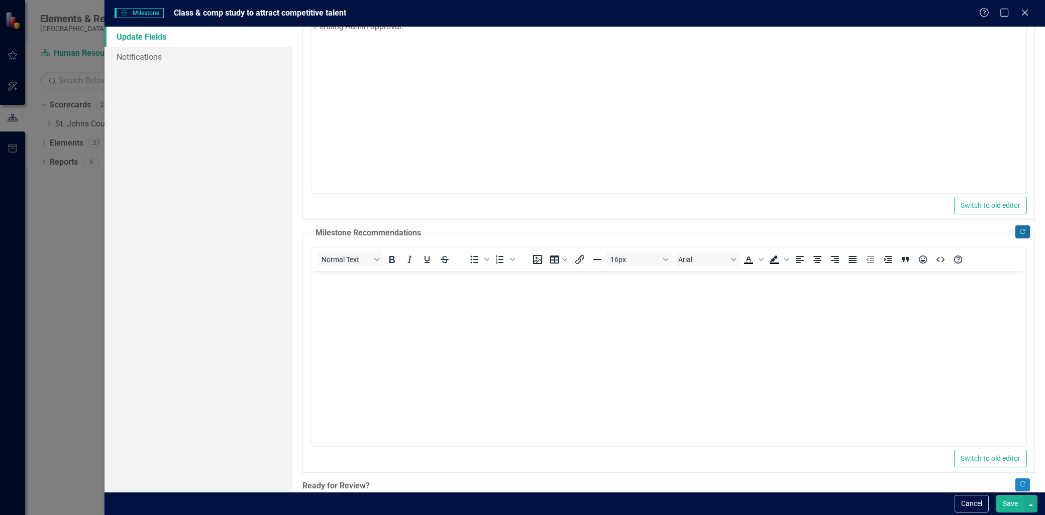
click at [1017, 233] on button "Copy Forward" at bounding box center [1022, 232] width 15 height 13
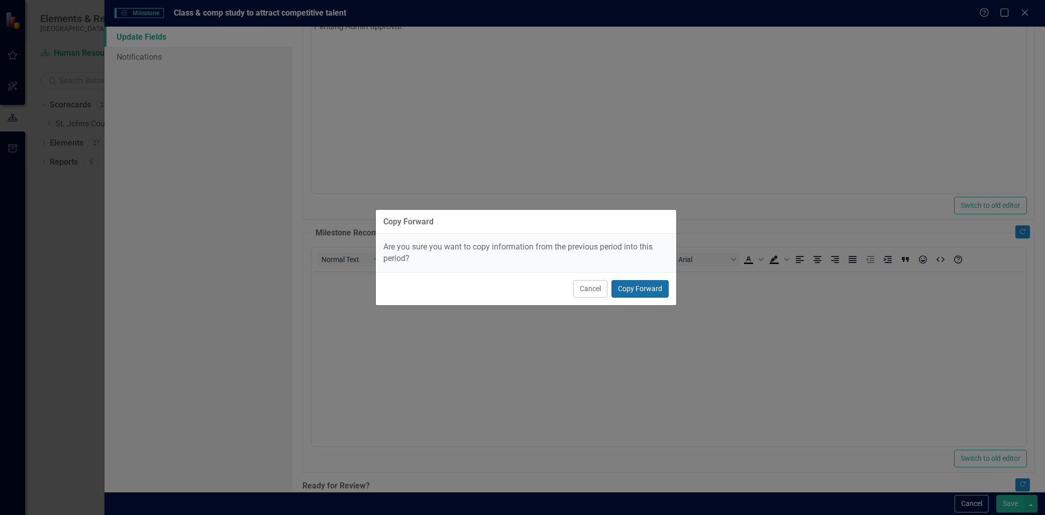
click at [637, 294] on button "Copy Forward" at bounding box center [639, 289] width 57 height 18
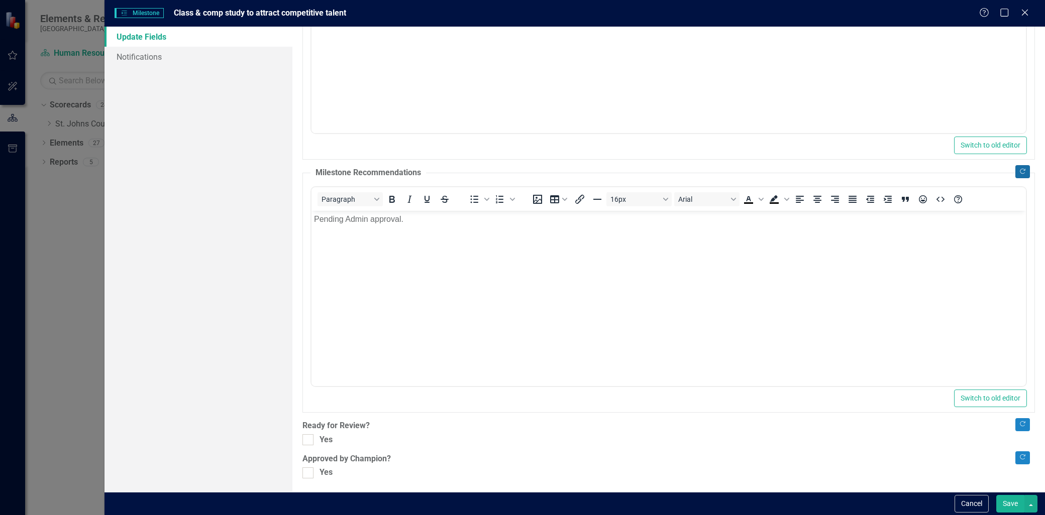
scroll to position [229, 0]
click at [312, 434] on div at bounding box center [307, 438] width 11 height 11
click at [309, 434] on input "Yes" at bounding box center [305, 436] width 7 height 7
checkbox input "true"
click at [307, 471] on input "Yes" at bounding box center [305, 469] width 7 height 7
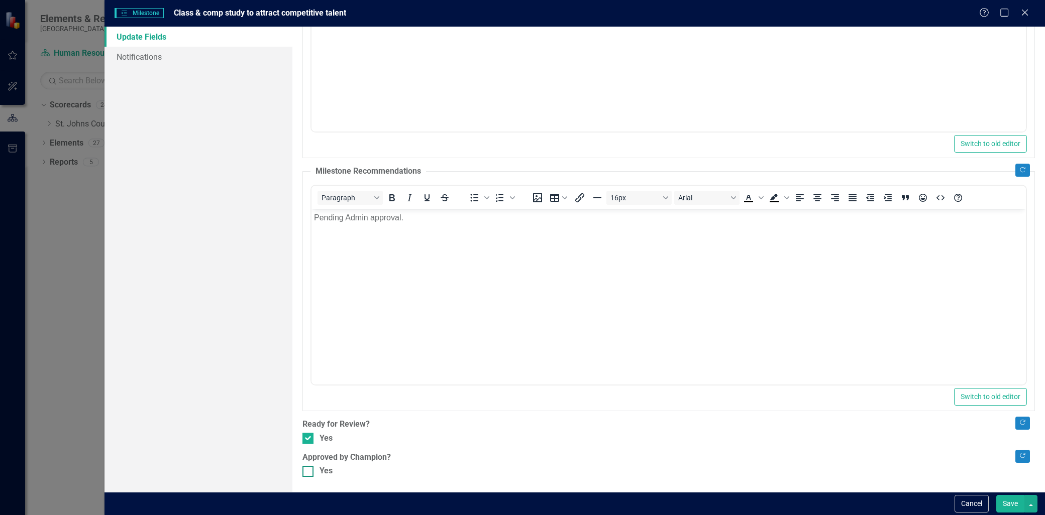
checkbox input "true"
drag, startPoint x: 1010, startPoint y: 503, endPoint x: 940, endPoint y: 461, distance: 82.0
click at [1010, 504] on button "Save" at bounding box center [1010, 504] width 28 height 18
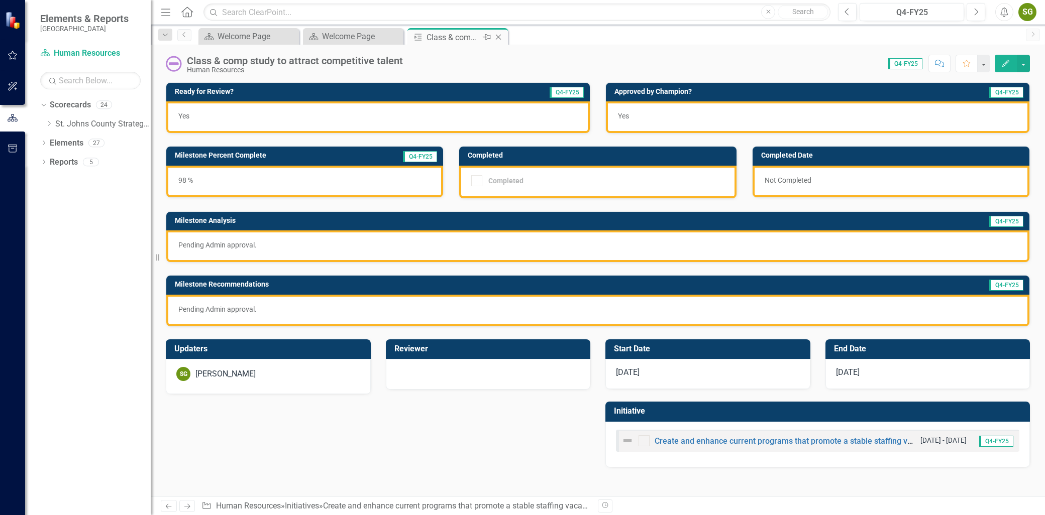
click at [498, 38] on icon "Close" at bounding box center [498, 37] width 10 height 8
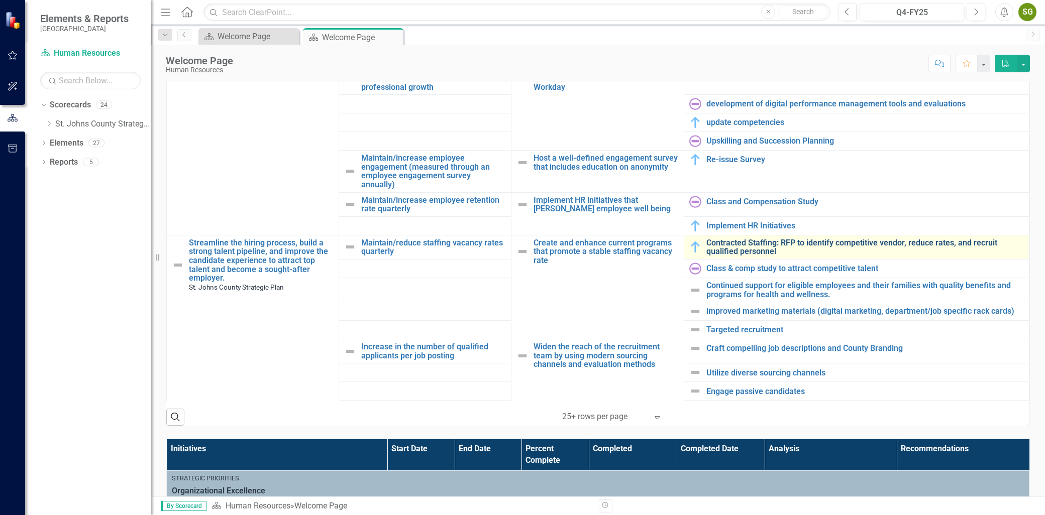
scroll to position [502, 0]
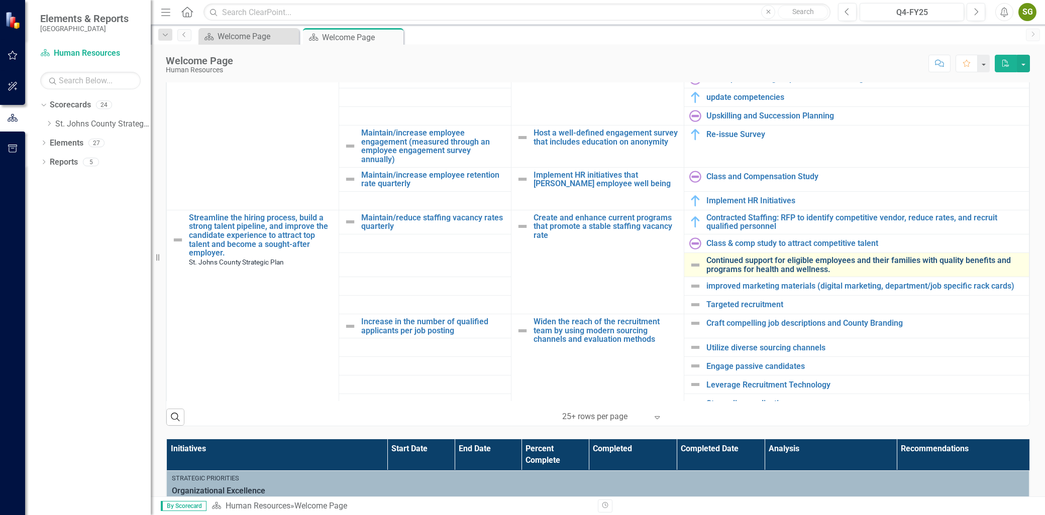
click at [747, 267] on link "Continued support for eligible employees and their families with quality benefi…" at bounding box center [864, 265] width 317 height 18
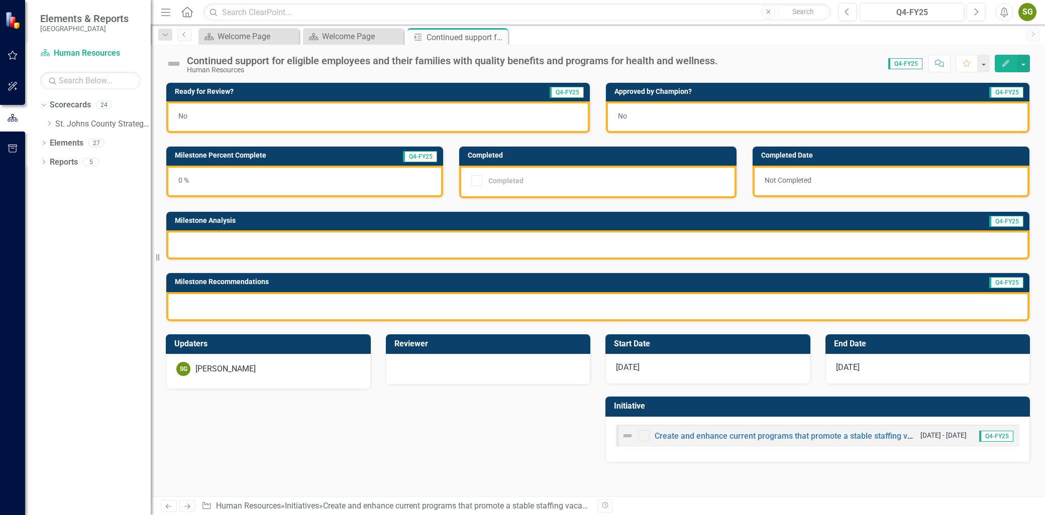
click at [1002, 68] on button "Edit" at bounding box center [1006, 64] width 22 height 18
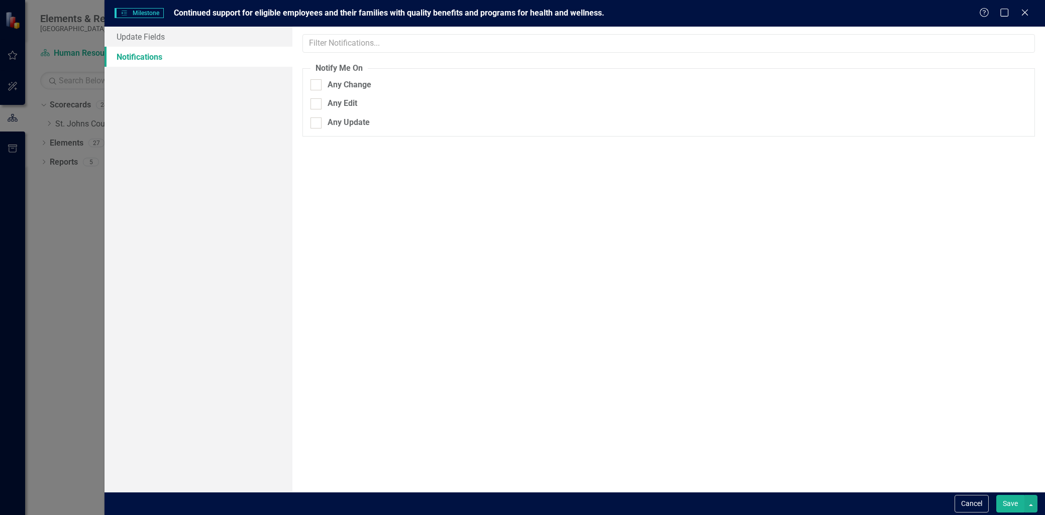
click at [133, 52] on link "Notifications" at bounding box center [198, 57] width 188 height 20
click at [138, 44] on link "Update Fields" at bounding box center [198, 37] width 188 height 20
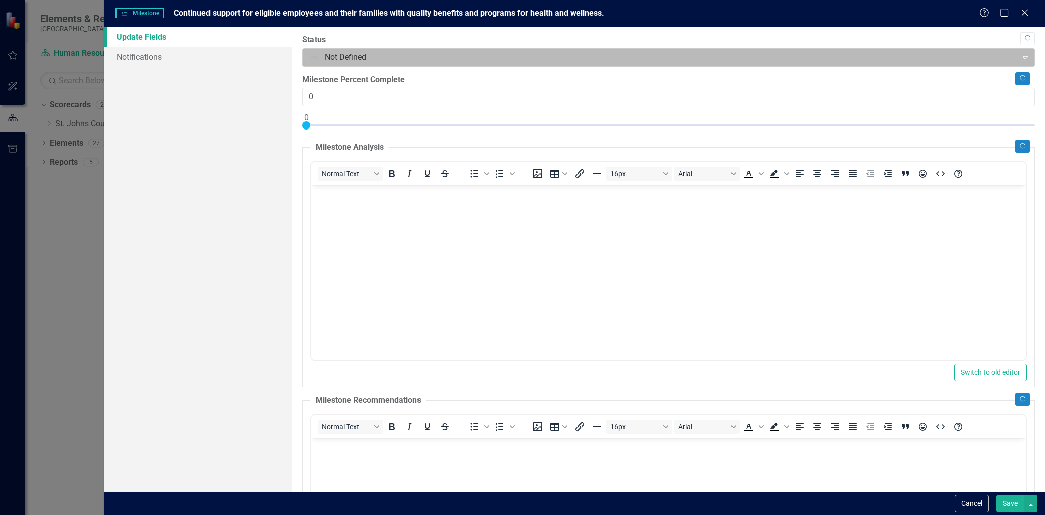
click at [353, 65] on div "Not Defined" at bounding box center [659, 58] width 711 height 18
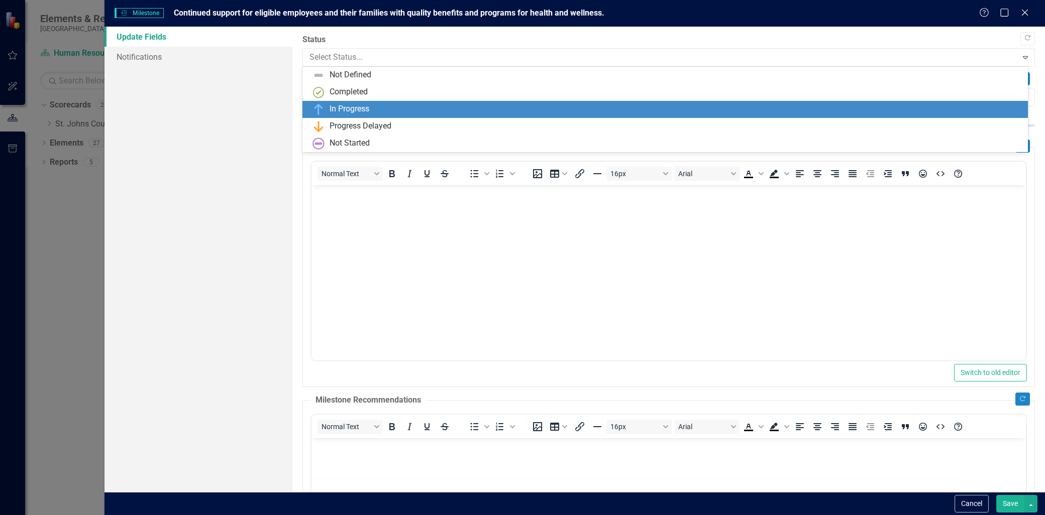
click at [358, 109] on div "In Progress" at bounding box center [349, 109] width 40 height 12
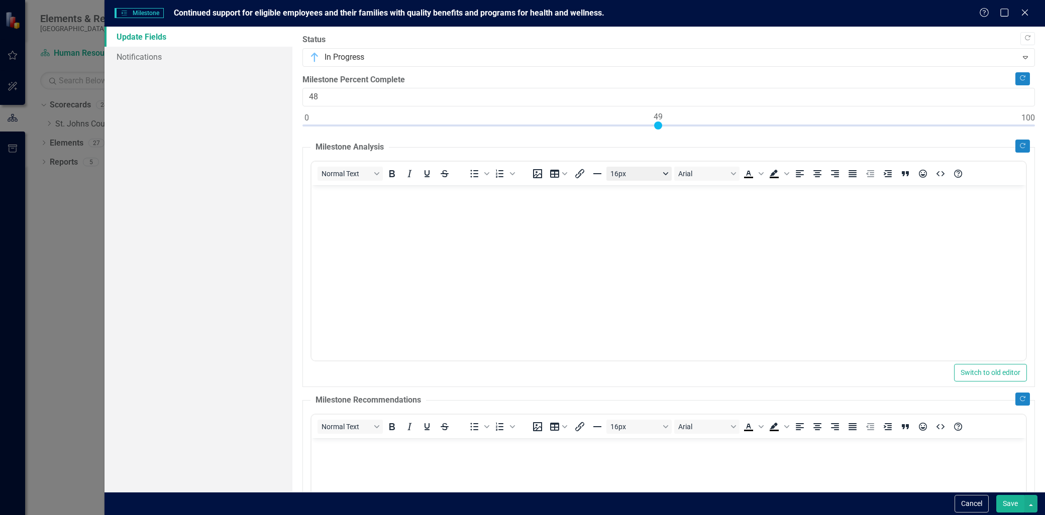
type input "50"
drag, startPoint x: 307, startPoint y: 122, endPoint x: 661, endPoint y: 179, distance: 359.2
click at [662, 179] on div "Copy Forward Status In Progress Expand Copy Forward Milestone Percent Complete …" at bounding box center [668, 370] width 732 height 672
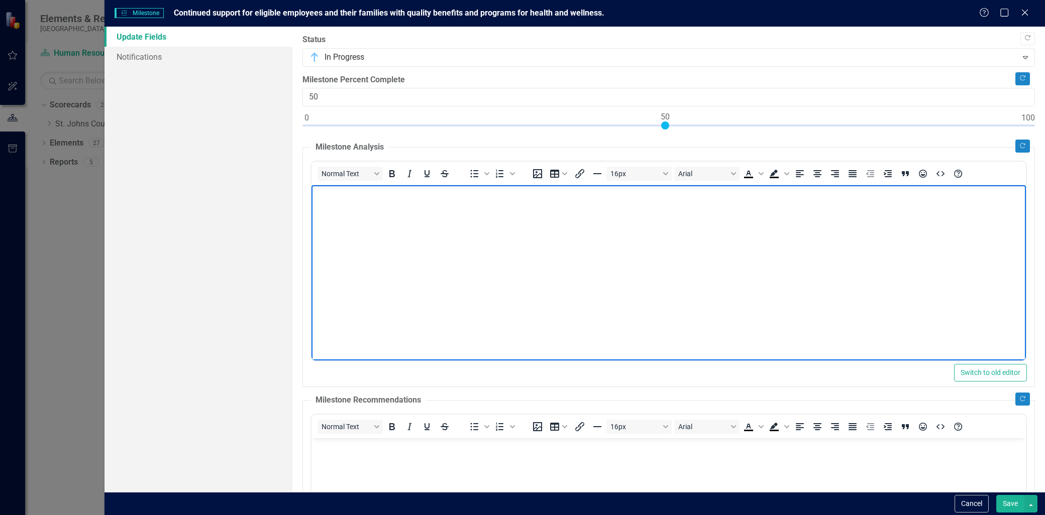
click at [435, 260] on body "Rich Text Area. Press ALT-0 for help." at bounding box center [668, 260] width 714 height 151
click at [1015, 149] on button "Copy Forward" at bounding box center [1022, 146] width 15 height 13
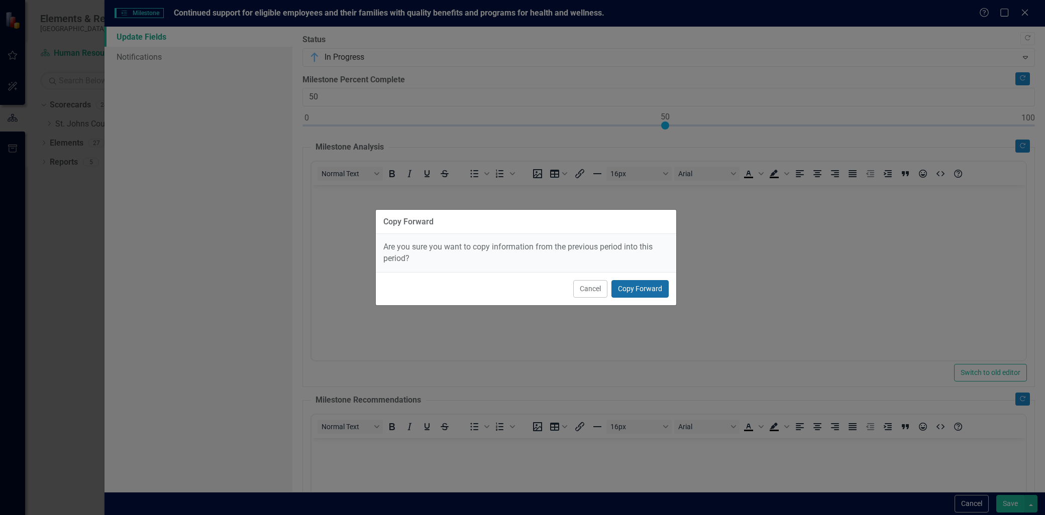
click at [649, 288] on button "Copy Forward" at bounding box center [639, 289] width 57 height 18
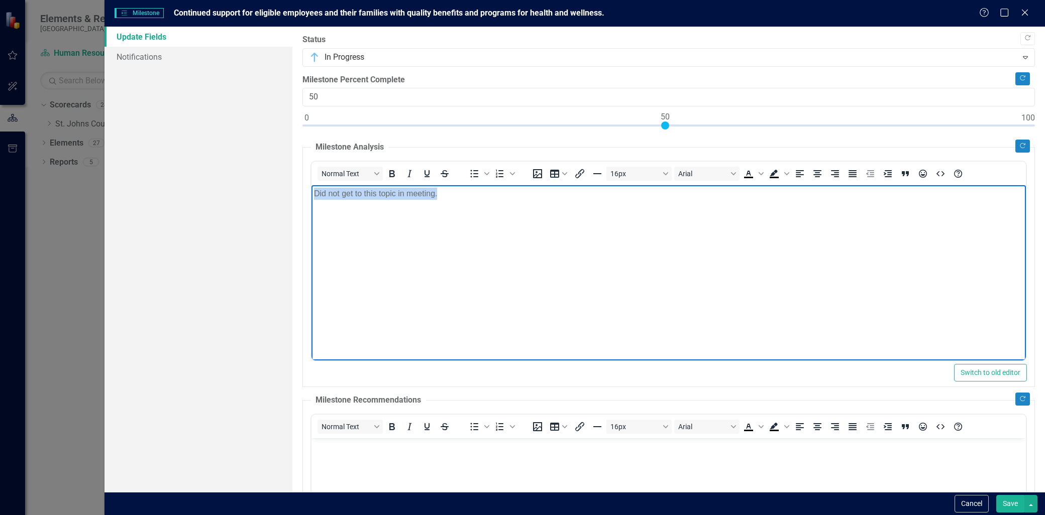
drag, startPoint x: 484, startPoint y: 202, endPoint x: 155, endPoint y: 237, distance: 330.8
click at [311, 237] on html "Did not get to this topic in meeting." at bounding box center [668, 260] width 714 height 151
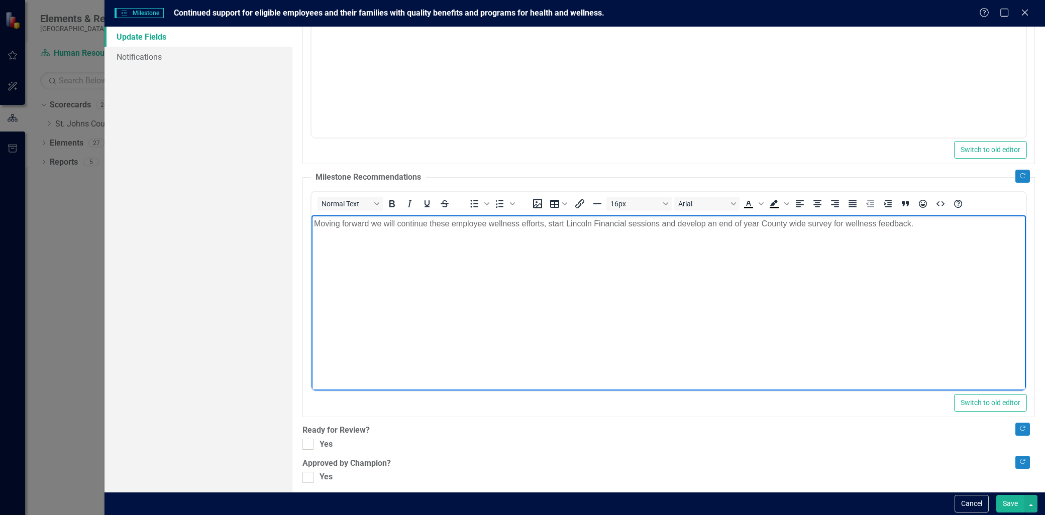
scroll to position [229, 0]
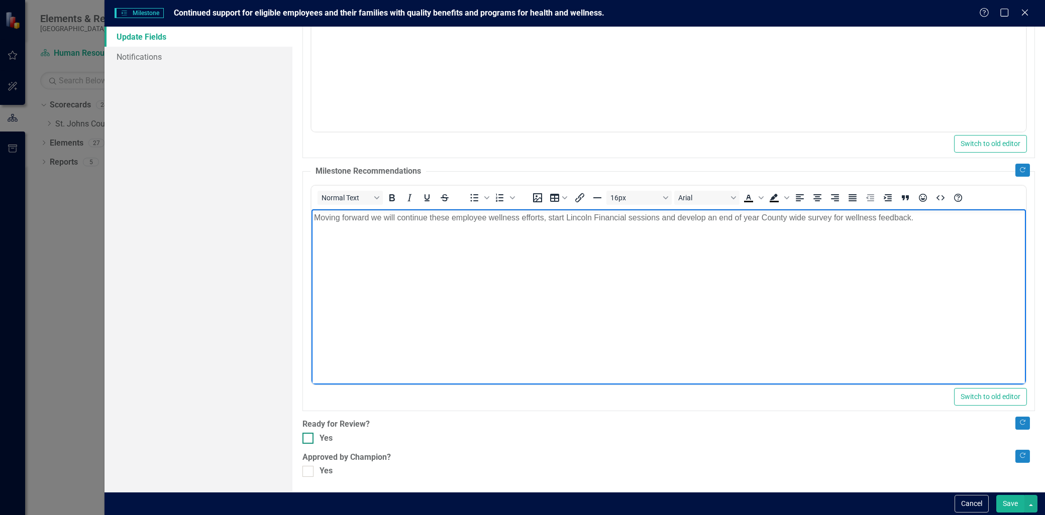
click at [313, 440] on div "Yes" at bounding box center [668, 439] width 732 height 12
click at [309, 439] on input "Yes" at bounding box center [305, 436] width 7 height 7
checkbox input "true"
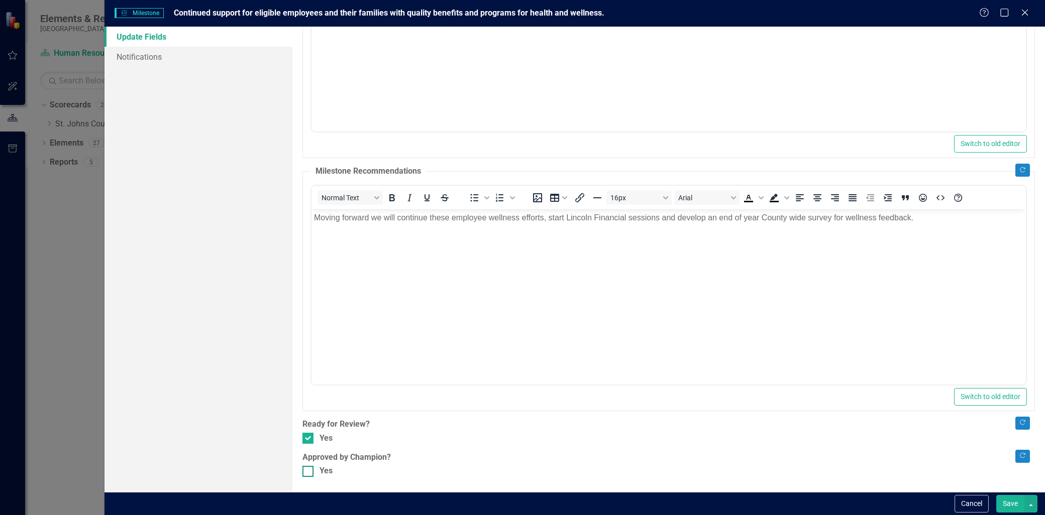
click at [308, 470] on input "Yes" at bounding box center [305, 469] width 7 height 7
checkbox input "true"
click at [1012, 498] on button "Save" at bounding box center [1010, 504] width 28 height 18
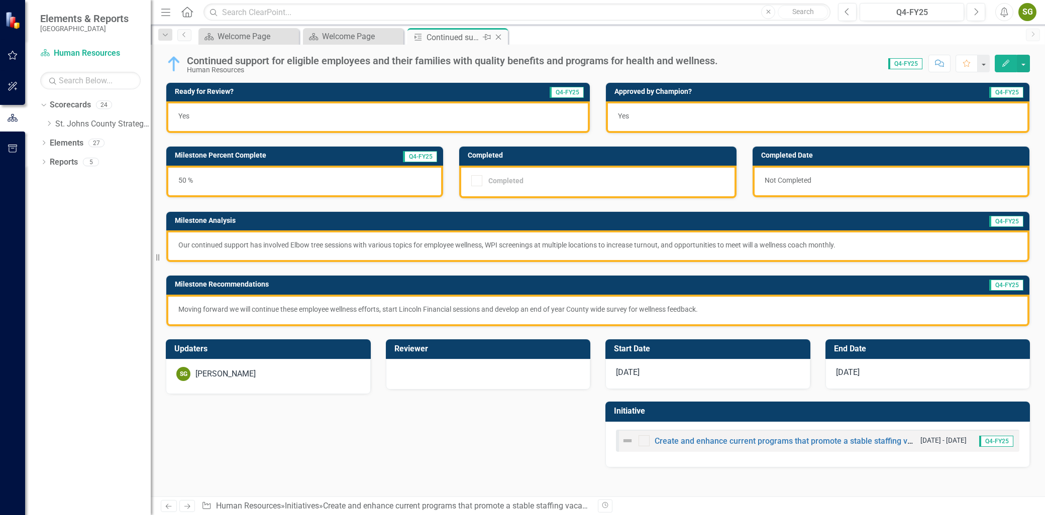
click at [498, 36] on icon "Close" at bounding box center [498, 37] width 10 height 8
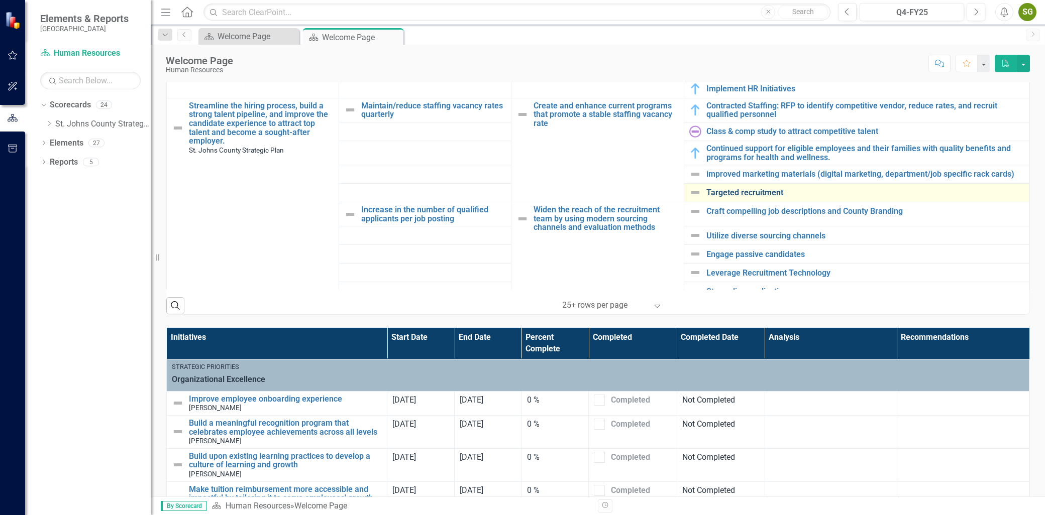
scroll to position [502, 0]
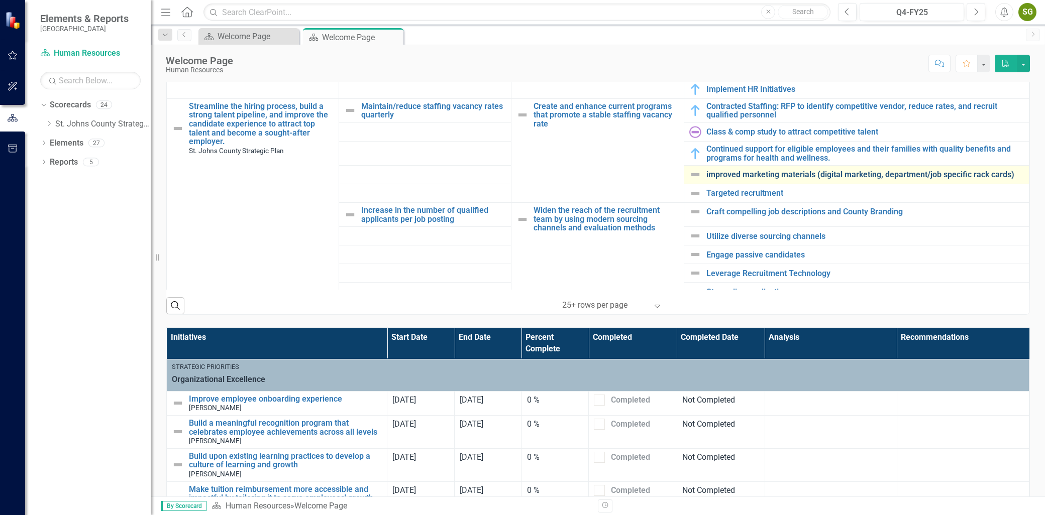
click at [740, 179] on link "improved marketing materials (digital marketing, department/job specific rack c…" at bounding box center [864, 174] width 317 height 9
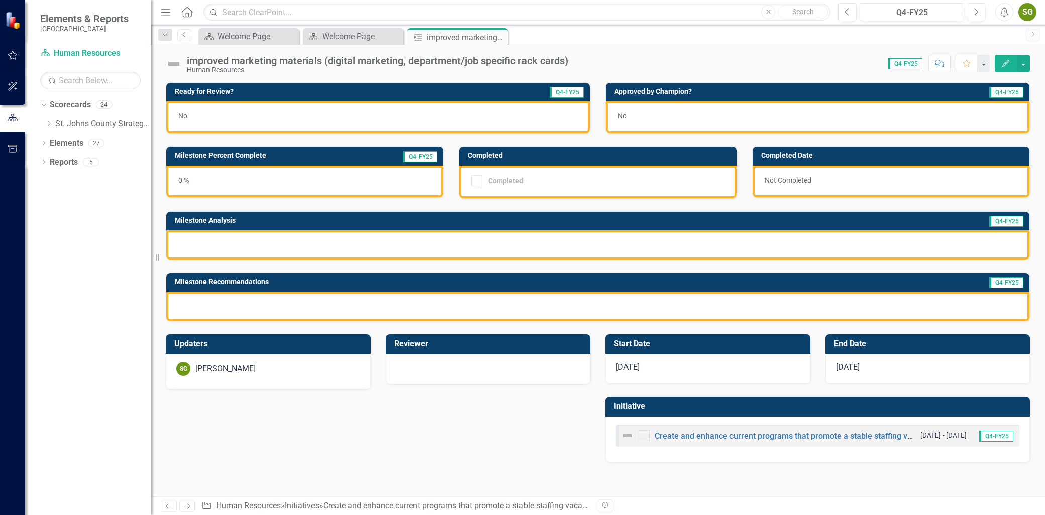
click at [995, 69] on button "Edit" at bounding box center [1006, 64] width 22 height 18
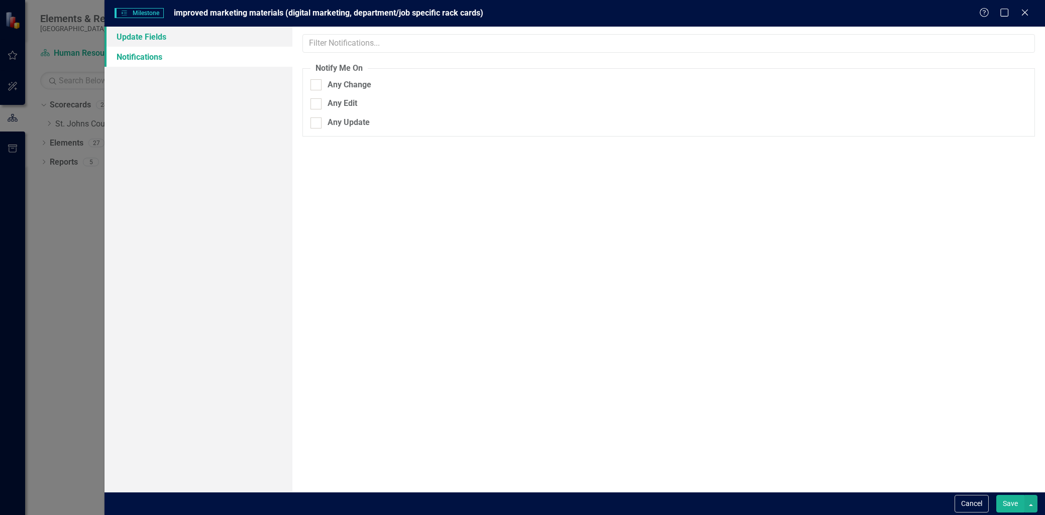
click at [155, 40] on link "Update Fields" at bounding box center [198, 37] width 188 height 20
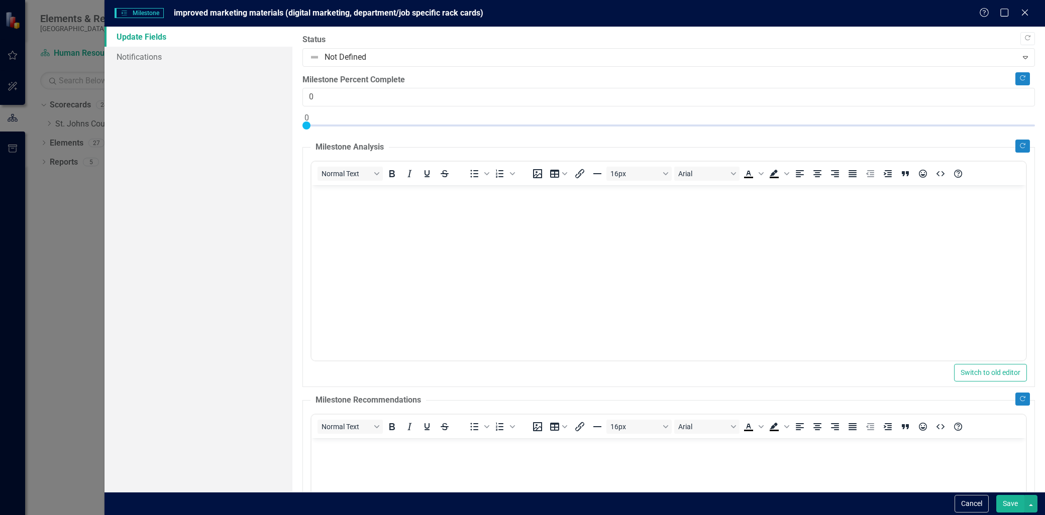
click at [362, 68] on div "Copy Forward Status Not Defined Expand Copy Forward Milestone Percent Complete …" at bounding box center [668, 370] width 732 height 672
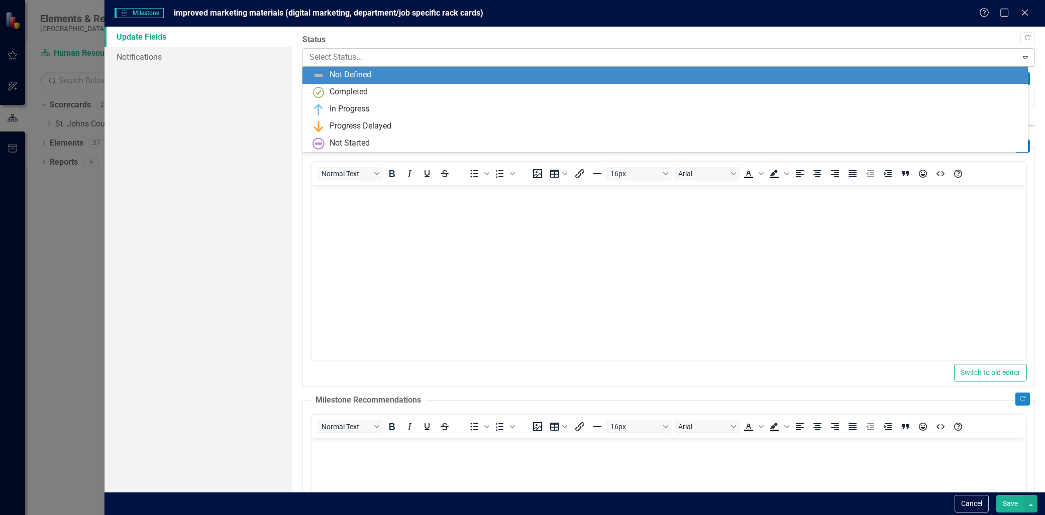
click at [365, 63] on div at bounding box center [659, 58] width 701 height 14
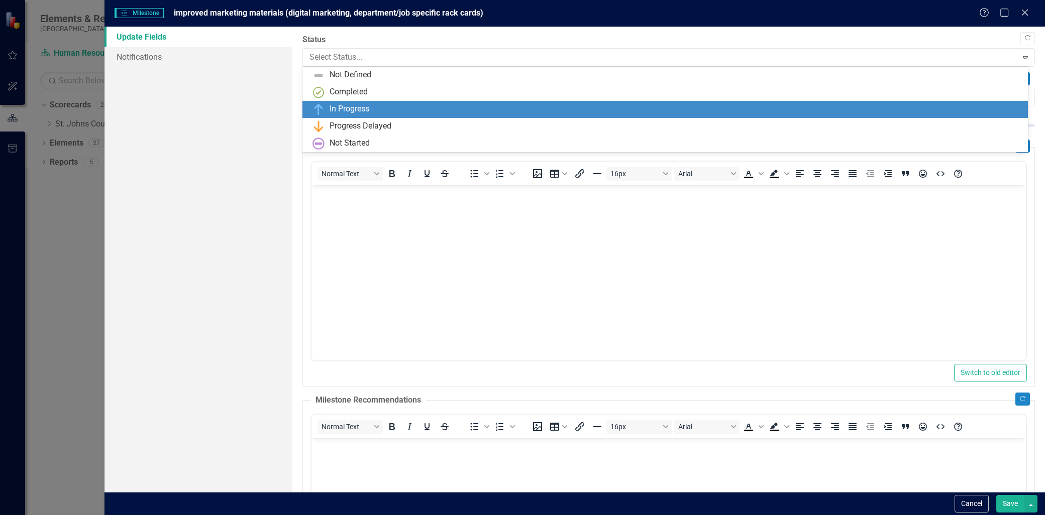
click at [352, 109] on div "In Progress" at bounding box center [349, 109] width 40 height 12
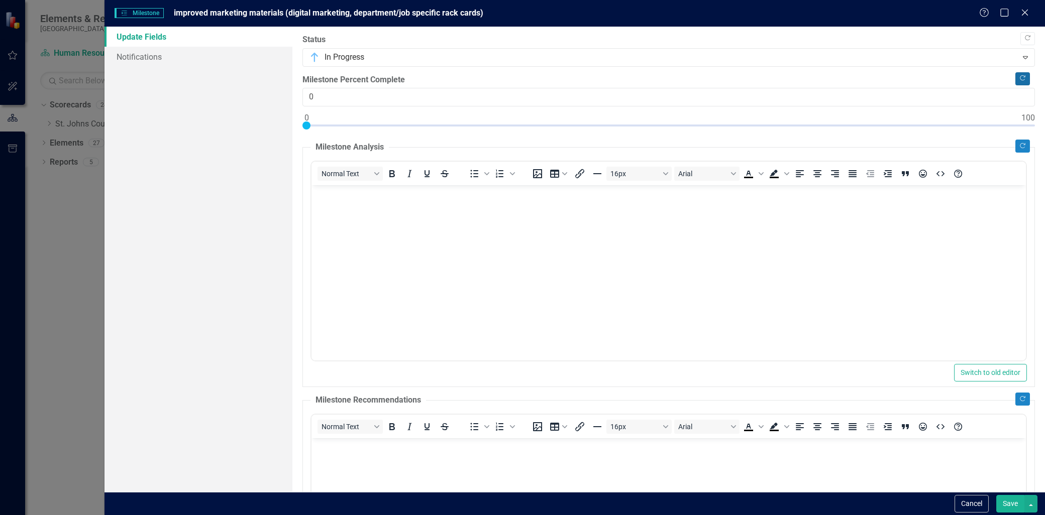
click at [1020, 75] on icon "button" at bounding box center [1023, 78] width 6 height 6
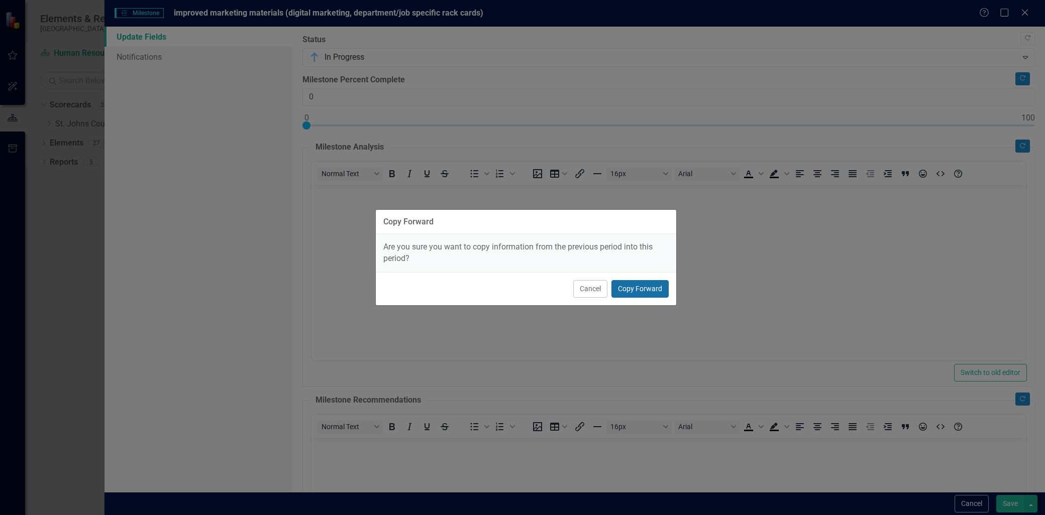
click at [656, 288] on button "Copy Forward" at bounding box center [639, 289] width 57 height 18
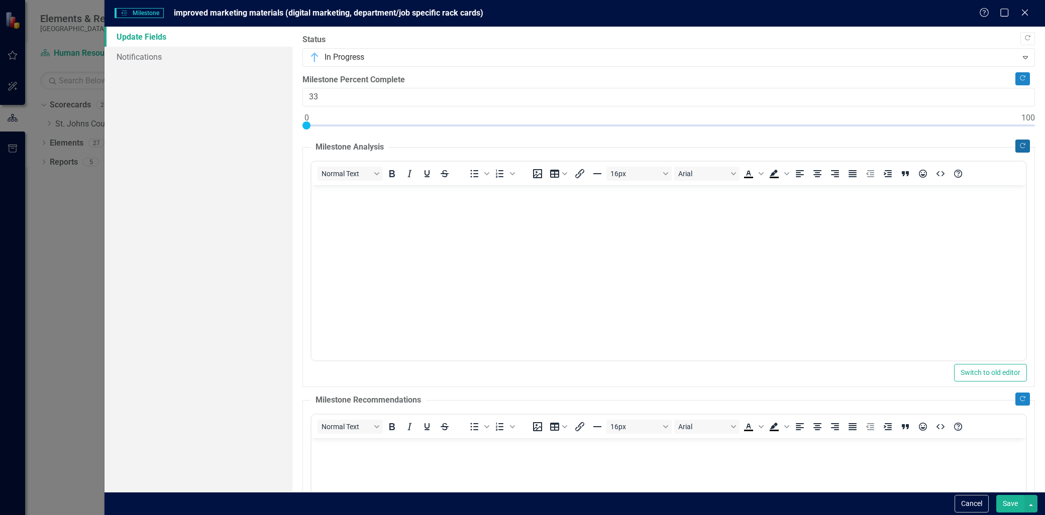
click at [1016, 140] on button "Copy Forward" at bounding box center [1022, 146] width 15 height 13
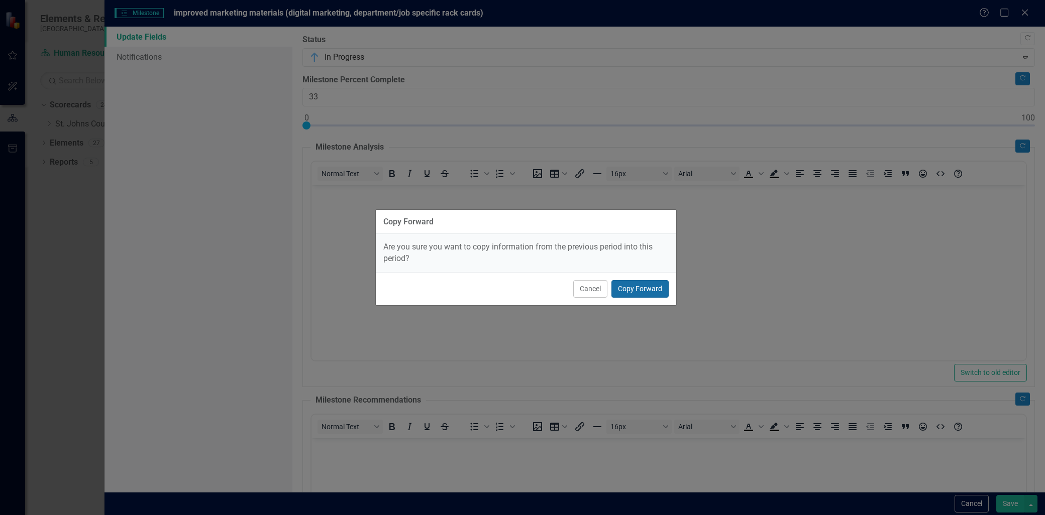
click at [640, 292] on button "Copy Forward" at bounding box center [639, 289] width 57 height 18
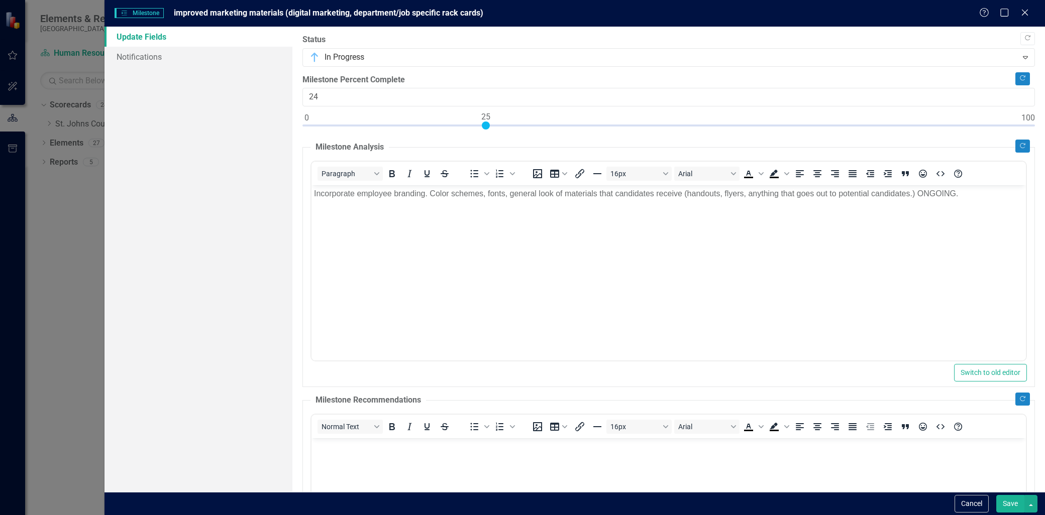
type input "25"
drag, startPoint x: 306, startPoint y: 125, endPoint x: 484, endPoint y: 130, distance: 177.9
click at [484, 130] on div at bounding box center [668, 128] width 732 height 13
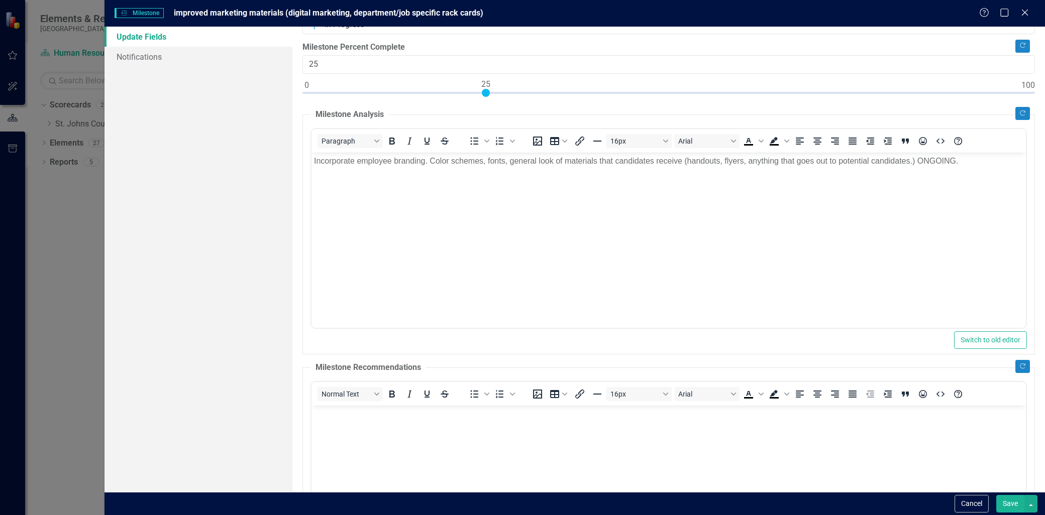
scroll to position [56, 0]
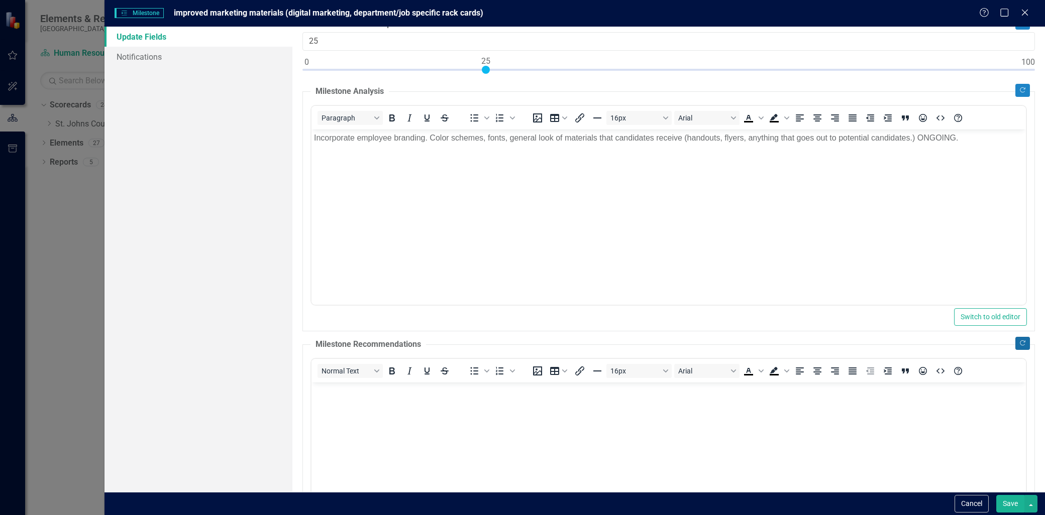
click at [1020, 344] on icon "button" at bounding box center [1023, 344] width 6 height 6
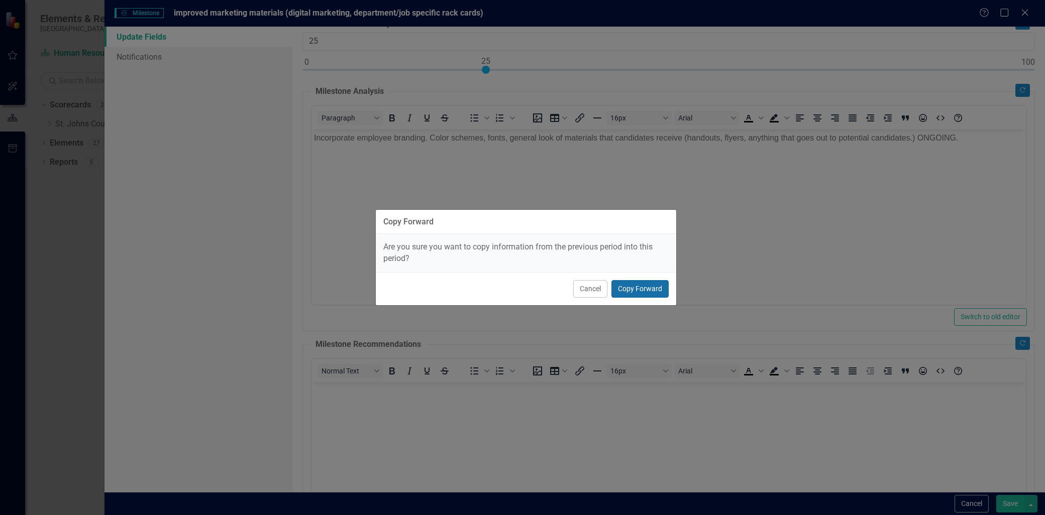
click at [646, 286] on button "Copy Forward" at bounding box center [639, 289] width 57 height 18
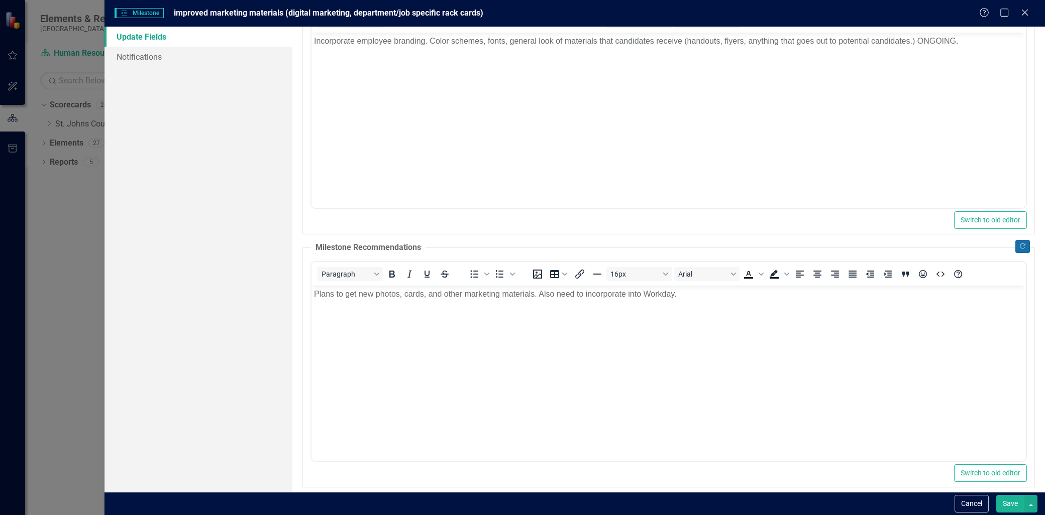
scroll to position [167, 0]
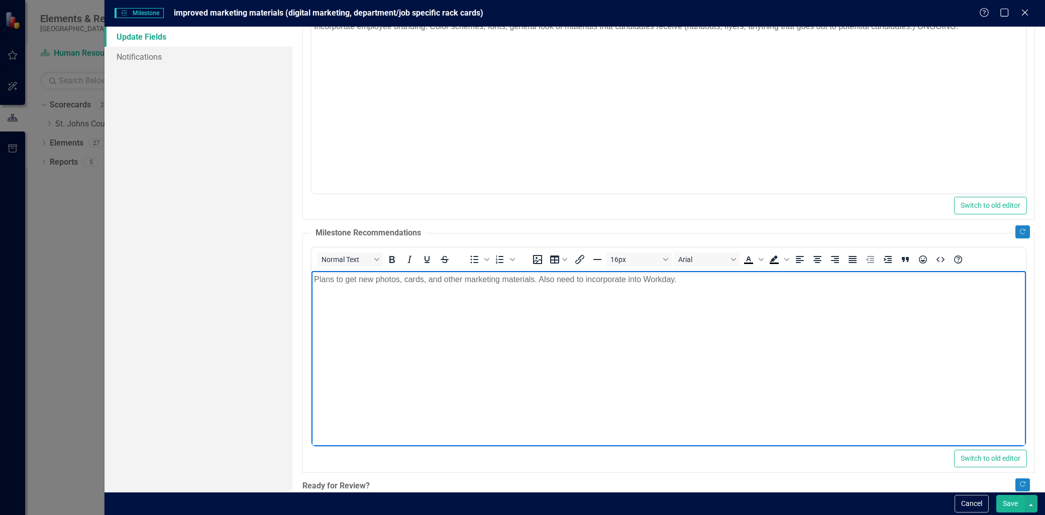
click at [702, 281] on p "Plans to get new photos, cards, and other marketing materials. Also need to inc…" at bounding box center [668, 279] width 709 height 12
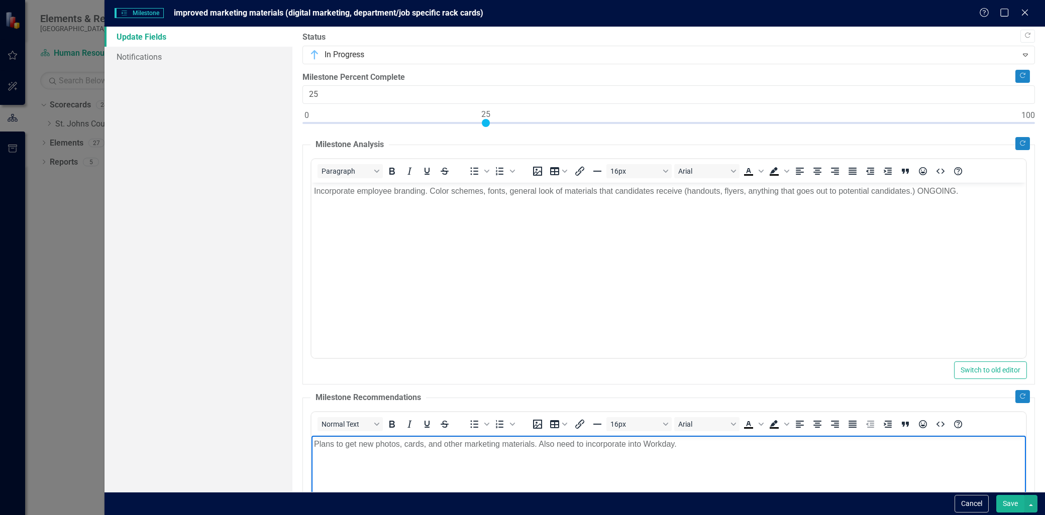
scroll to position [0, 0]
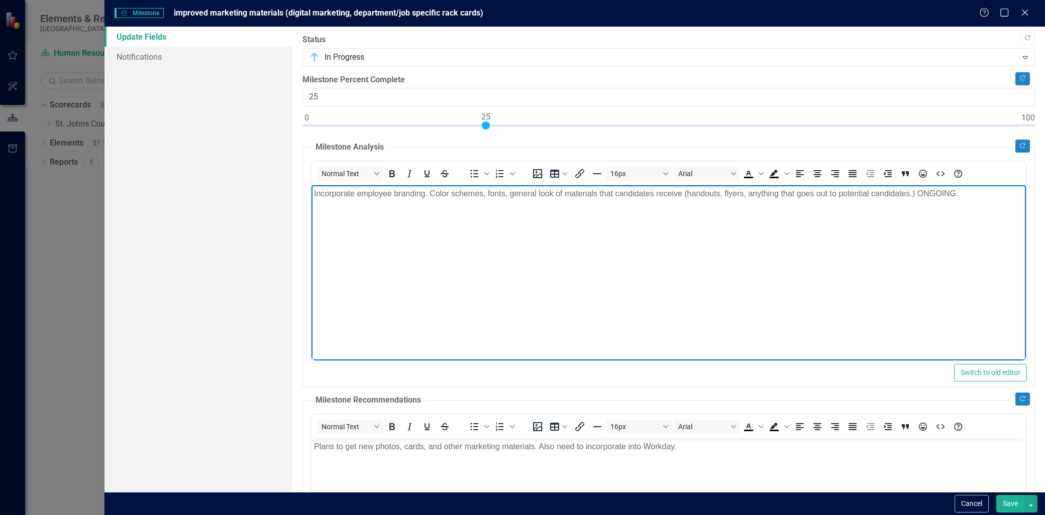
click at [978, 194] on p "Incorporate employee branding. Color schemes, fonts, general look of materials …" at bounding box center [668, 194] width 709 height 12
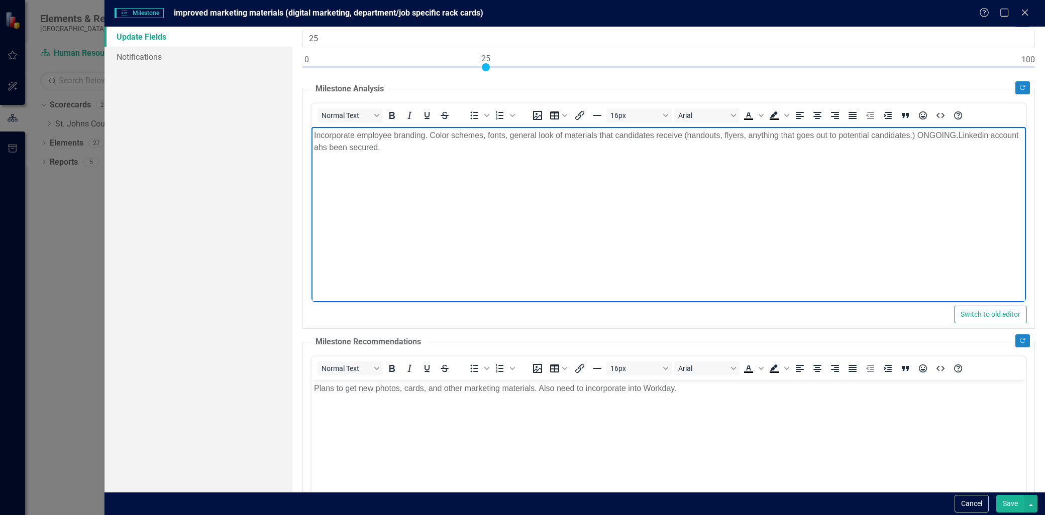
scroll to position [112, 0]
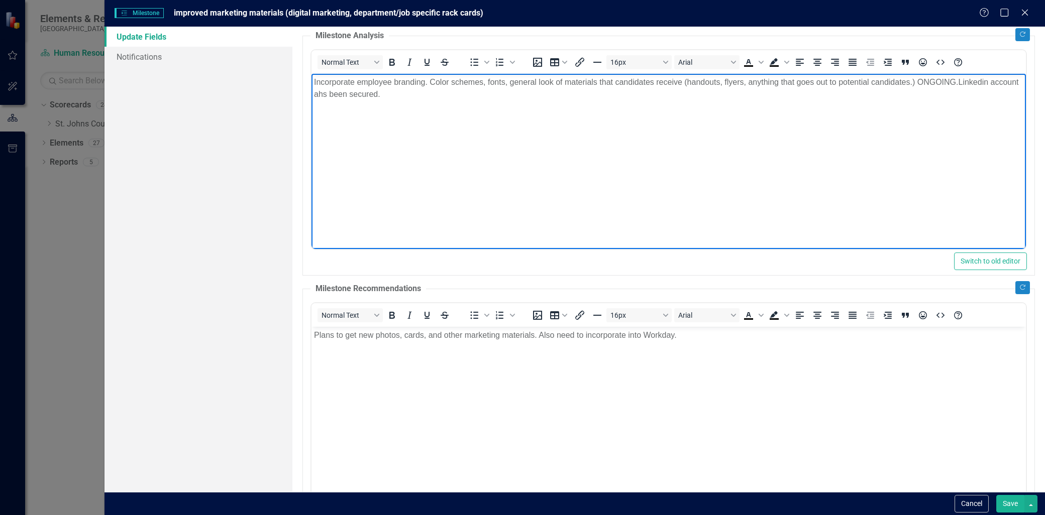
click at [720, 351] on body "Plans to get new photos, cards, and other marketing materials. Also need to inc…" at bounding box center [668, 401] width 714 height 151
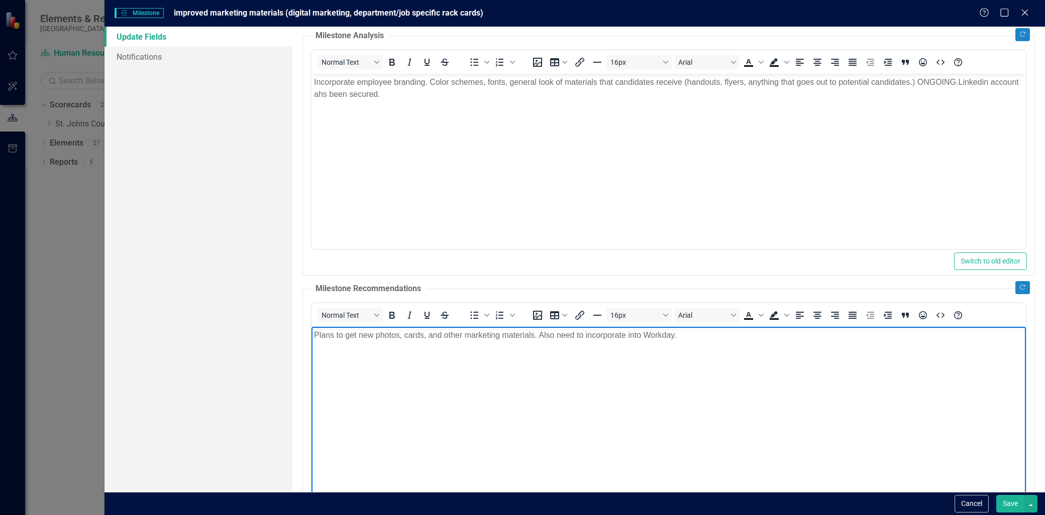
click at [627, 334] on p "Plans to get new photos, cards, and other marketing materials. Also need to inc…" at bounding box center [668, 335] width 709 height 12
click at [784, 403] on body "Plans to get new photos, cards, and other marketing materials. Also need to inc…" at bounding box center [668, 401] width 714 height 151
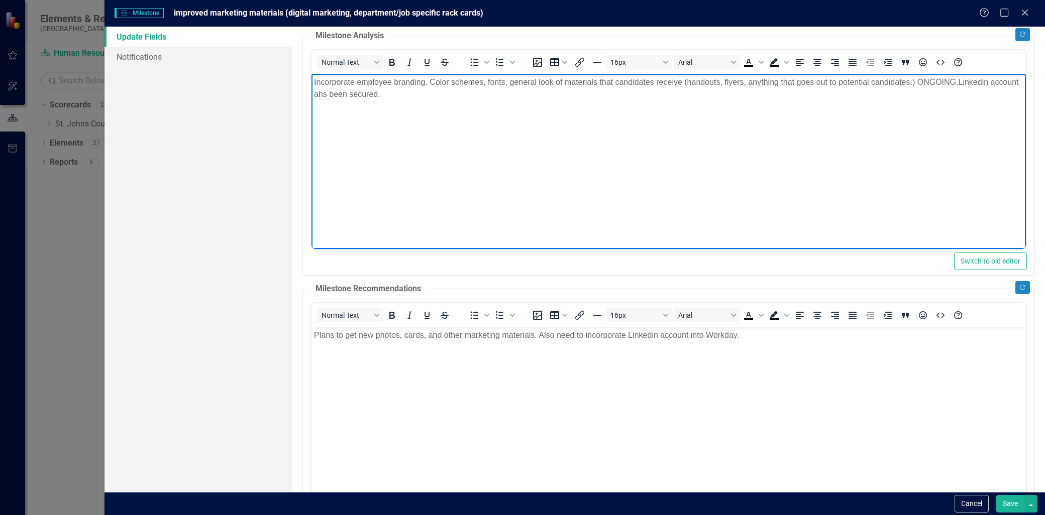
click at [968, 88] on p "Incorporate employee branding. Color schemes, fonts, general look of materials …" at bounding box center [668, 88] width 709 height 24
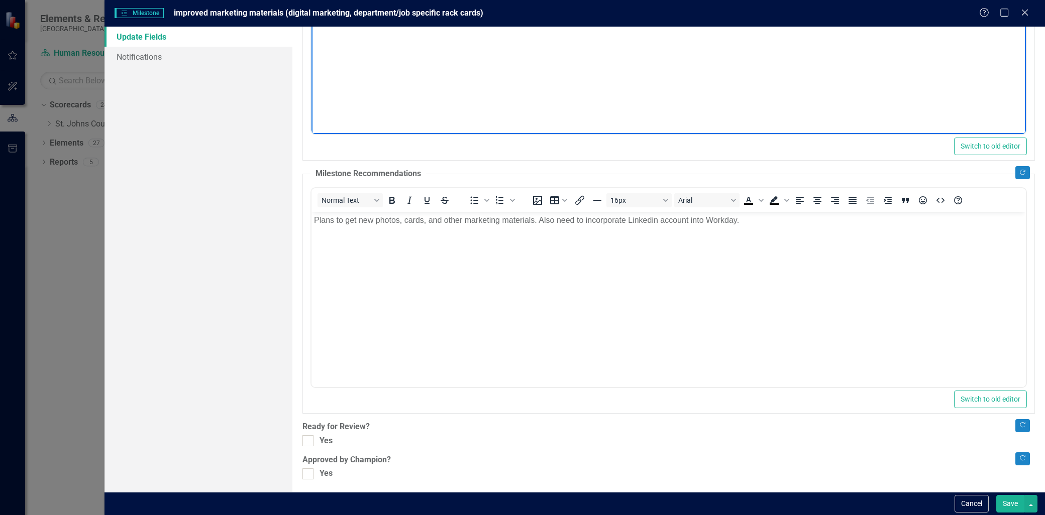
scroll to position [229, 0]
click at [315, 440] on div "Yes" at bounding box center [668, 439] width 732 height 12
click at [309, 439] on input "Yes" at bounding box center [305, 436] width 7 height 7
checkbox input "true"
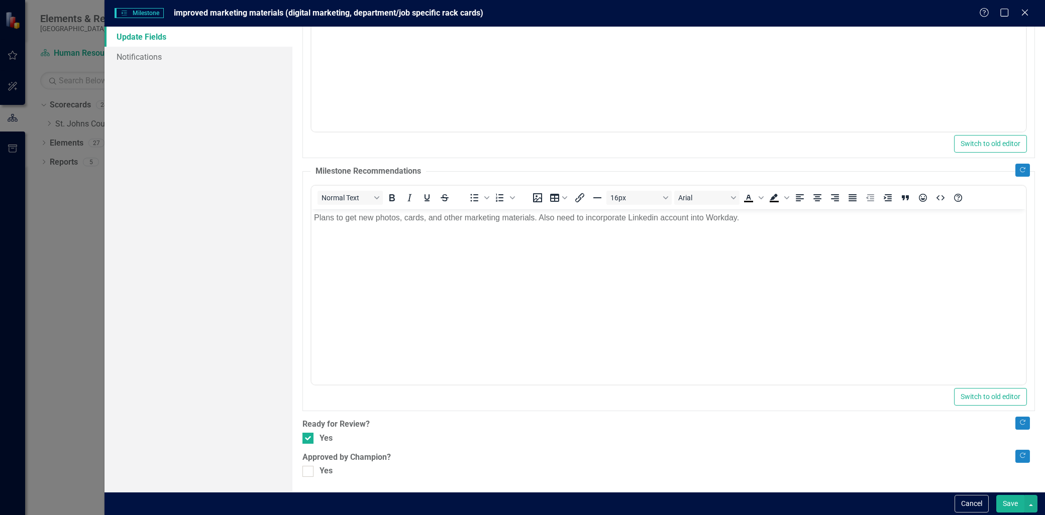
click at [309, 478] on div ""Update" fields in ClearPoint are the fields that change from reporting period …" at bounding box center [668, 260] width 752 height 466
click at [309, 476] on div at bounding box center [307, 471] width 11 height 11
click at [309, 473] on input "Yes" at bounding box center [305, 469] width 7 height 7
checkbox input "true"
click at [1010, 514] on div "Cancel Save" at bounding box center [574, 503] width 940 height 23
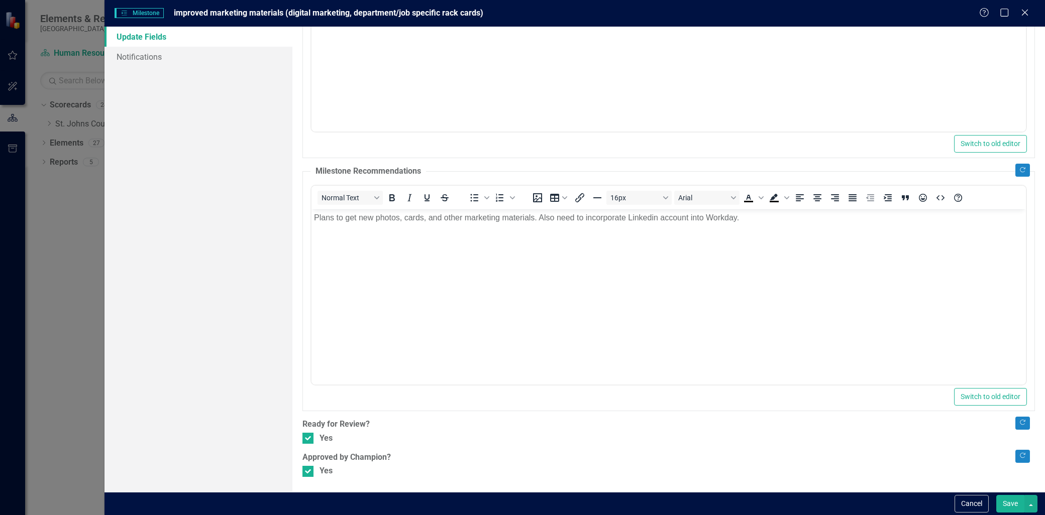
click at [1010, 514] on div "Cancel Save" at bounding box center [574, 503] width 940 height 23
click at [1012, 504] on button "Save" at bounding box center [1010, 504] width 28 height 18
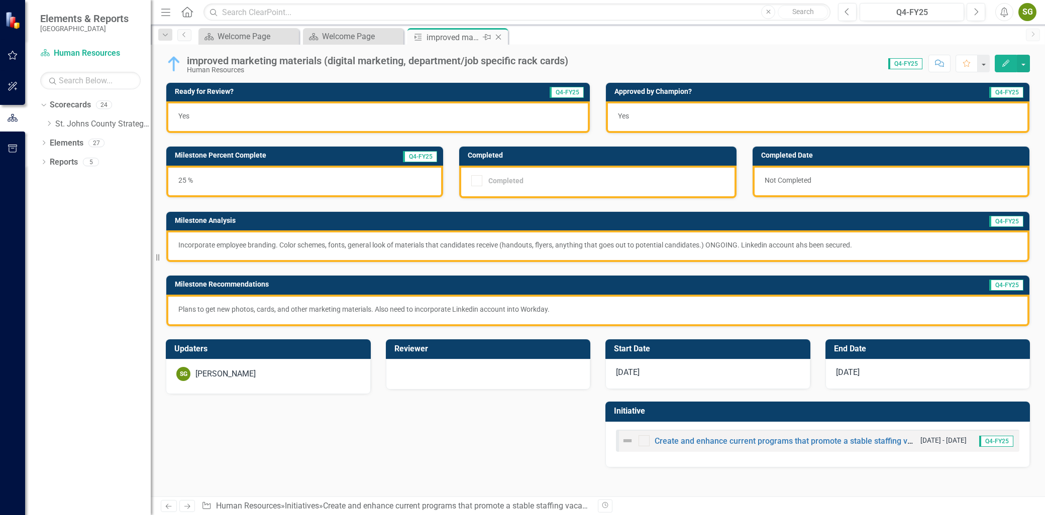
click at [498, 36] on icon at bounding box center [499, 38] width 6 height 6
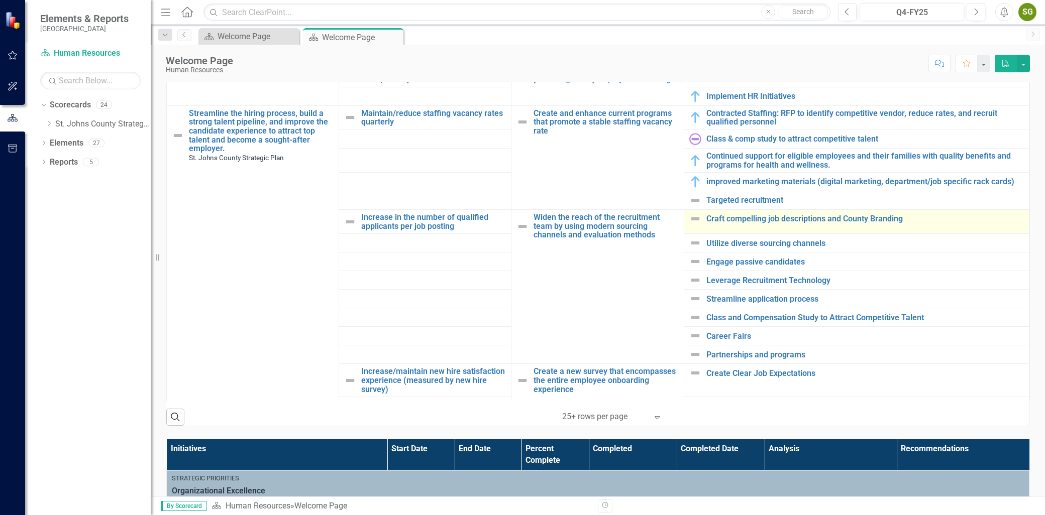
scroll to position [614, 0]
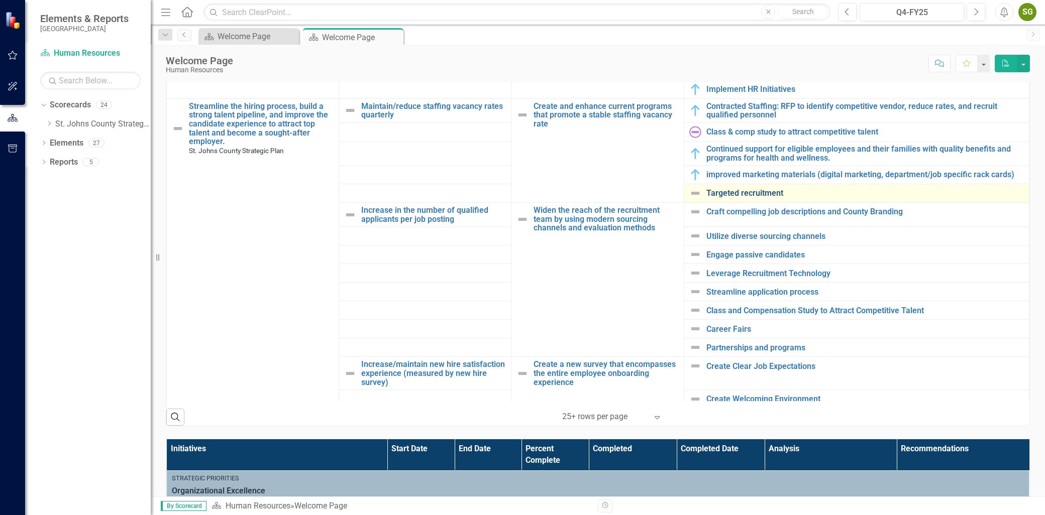
click at [743, 197] on link "Targeted recruitment" at bounding box center [864, 193] width 317 height 9
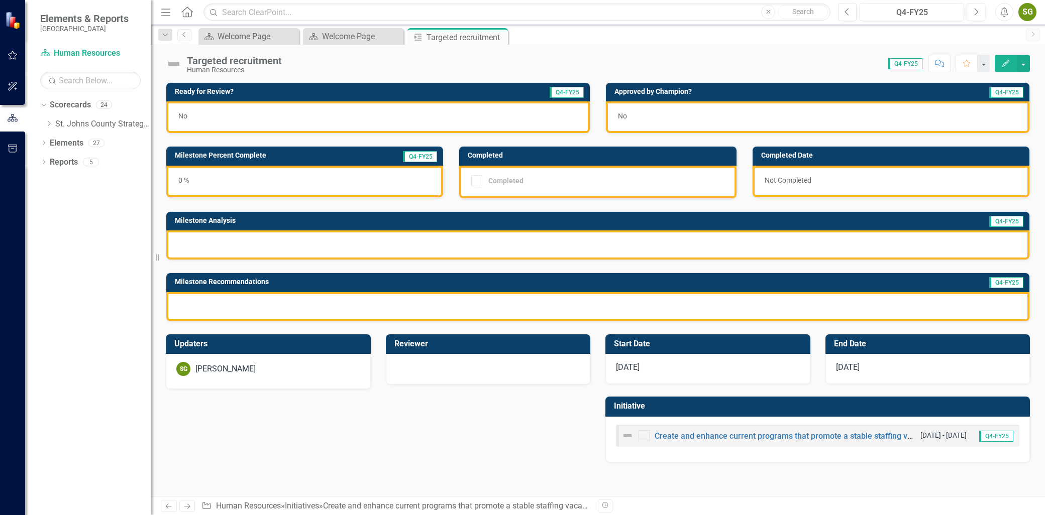
click at [1001, 68] on button "Edit" at bounding box center [1006, 64] width 22 height 18
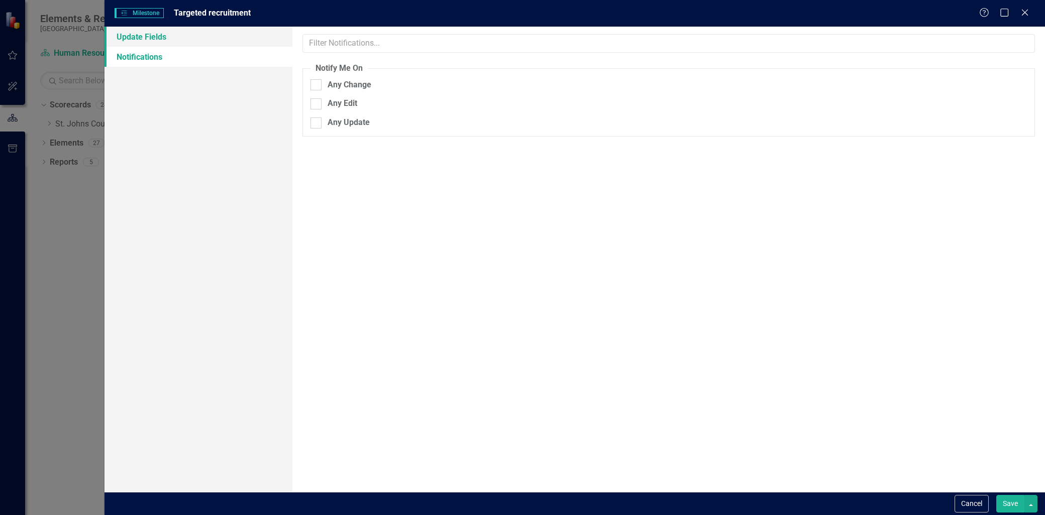
click at [156, 38] on link "Update Fields" at bounding box center [198, 37] width 188 height 20
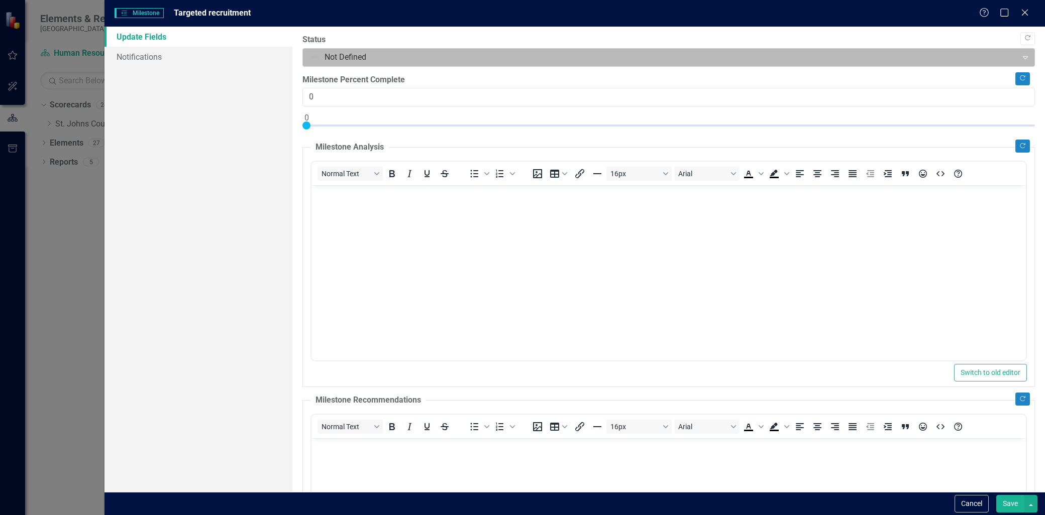
click at [382, 64] on div "Not Defined" at bounding box center [659, 58] width 711 height 18
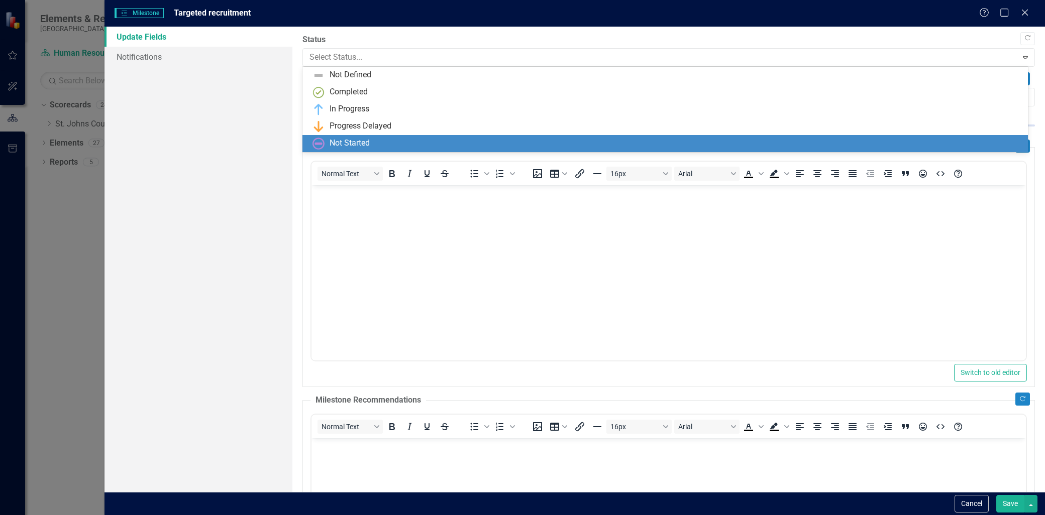
click at [358, 137] on div "Not Started" at bounding box center [664, 143] width 725 height 17
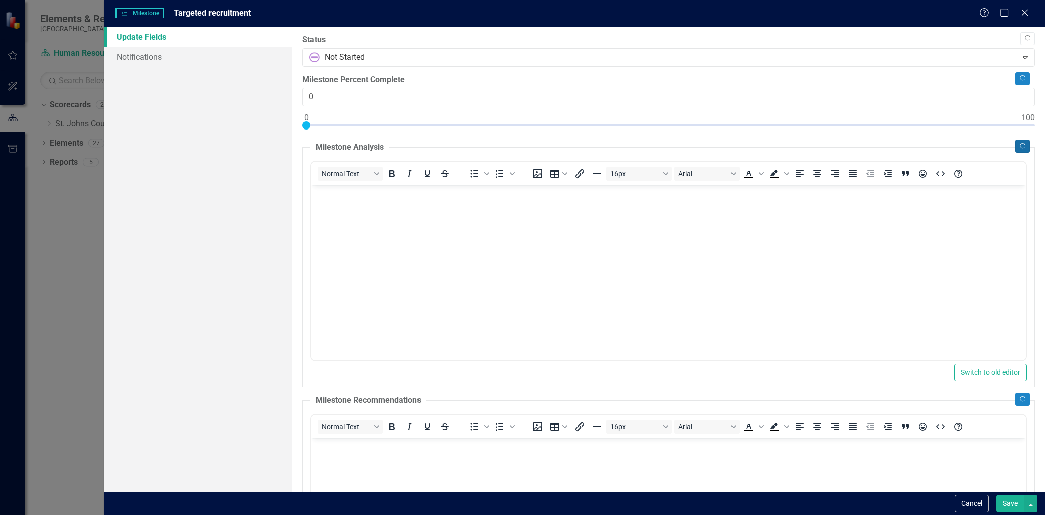
click at [1021, 143] on button "Copy Forward" at bounding box center [1022, 146] width 15 height 13
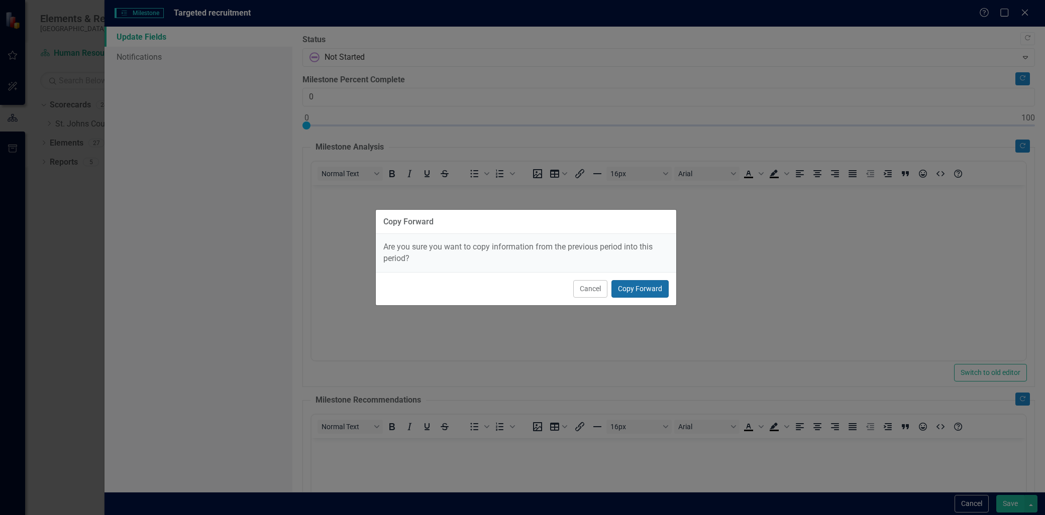
drag, startPoint x: 645, startPoint y: 294, endPoint x: 685, endPoint y: 294, distance: 40.2
click at [645, 295] on button "Copy Forward" at bounding box center [639, 289] width 57 height 18
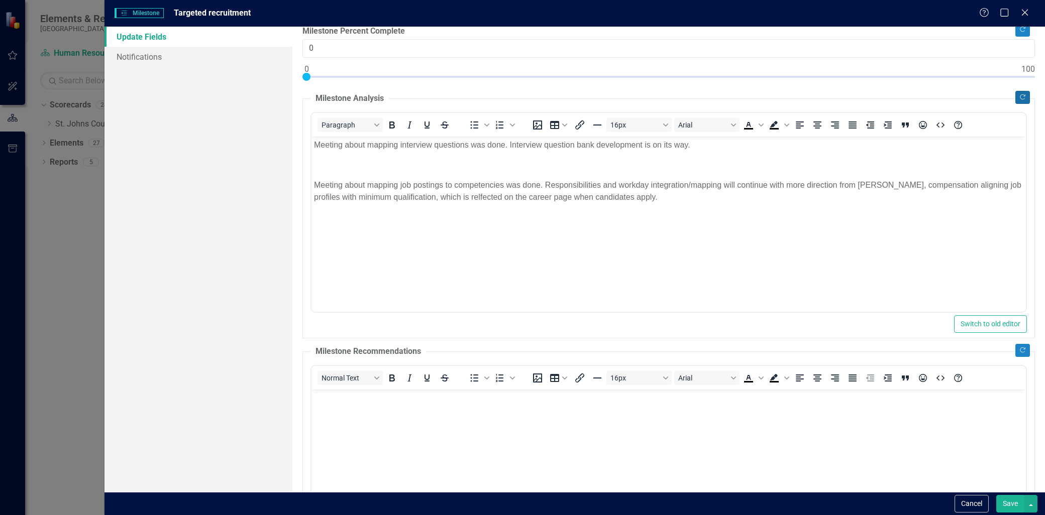
scroll to position [112, 0]
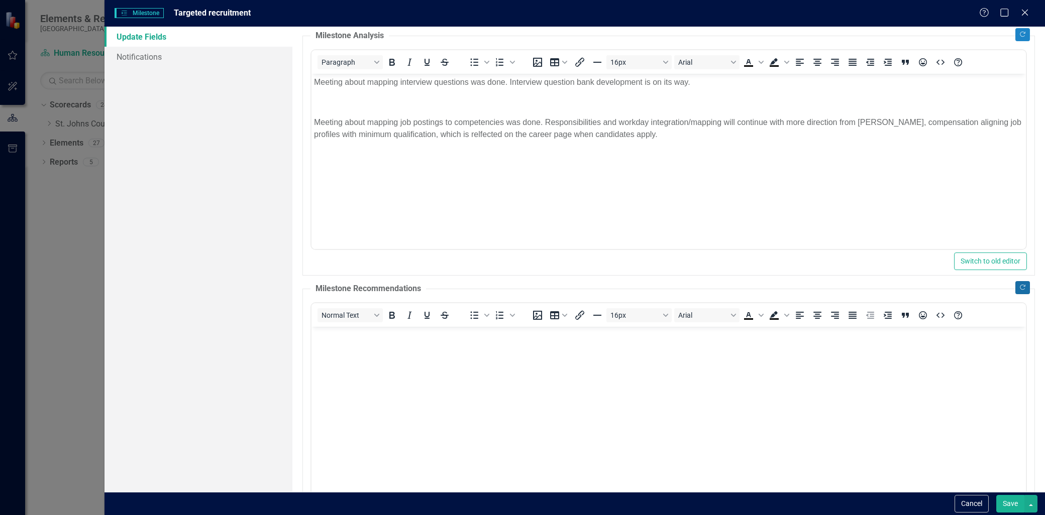
click at [1020, 289] on button "Copy Forward" at bounding box center [1022, 287] width 15 height 13
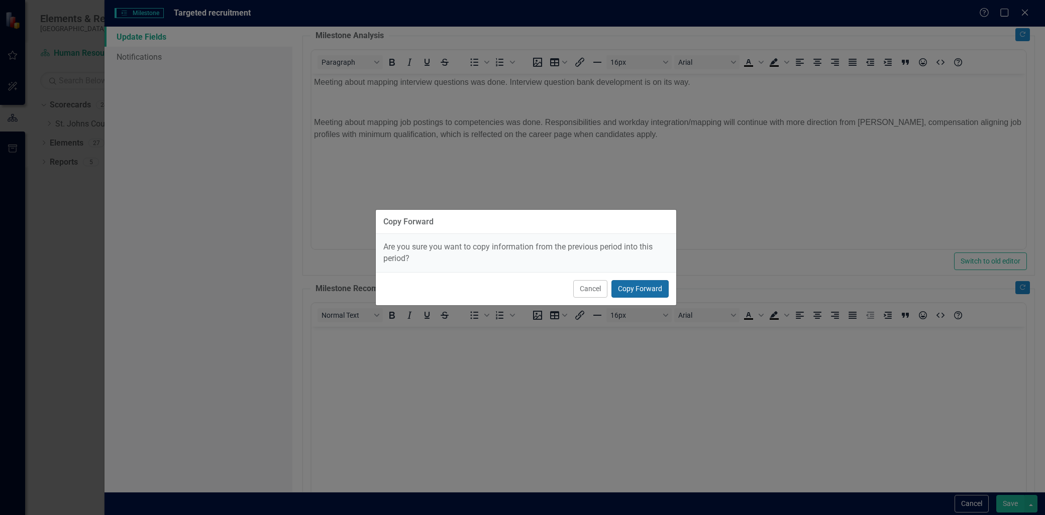
click at [631, 290] on button "Copy Forward" at bounding box center [639, 289] width 57 height 18
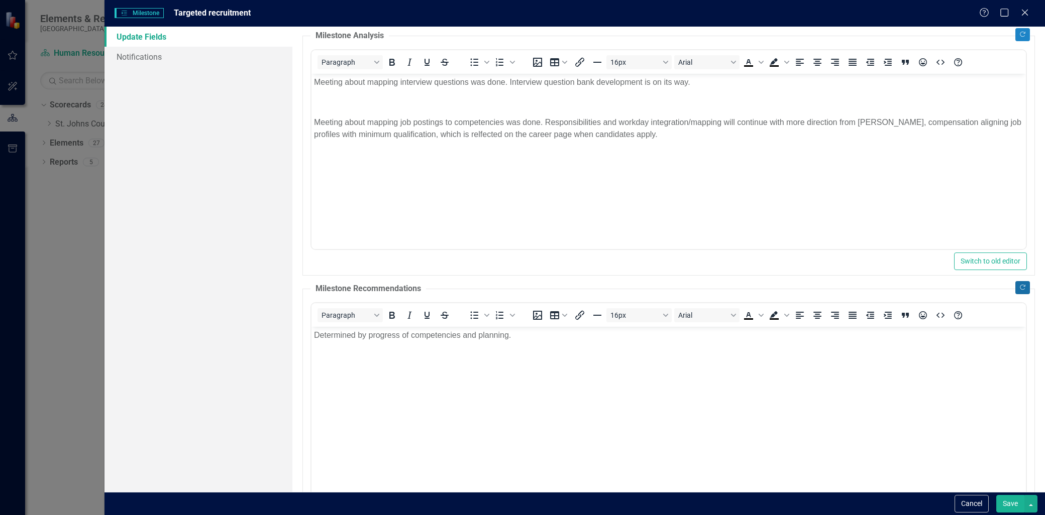
scroll to position [229, 0]
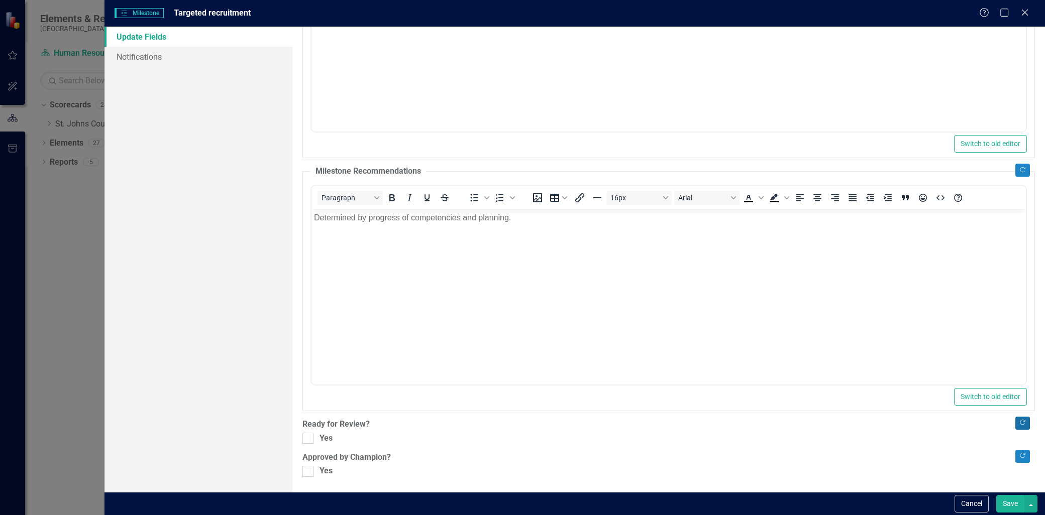
click at [1020, 421] on button "Copy Forward" at bounding box center [1022, 423] width 15 height 13
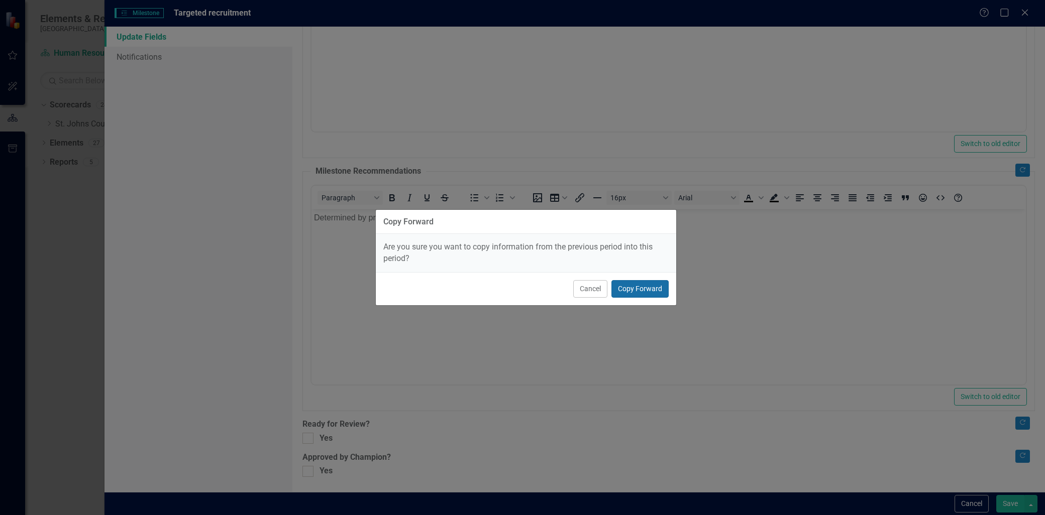
click at [624, 292] on button "Copy Forward" at bounding box center [639, 289] width 57 height 18
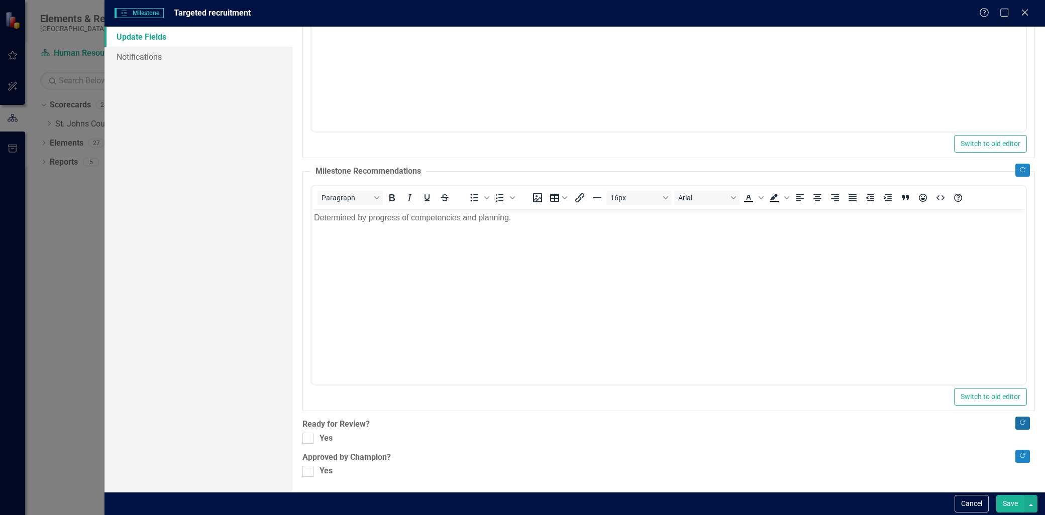
checkbox input "false"
drag, startPoint x: 322, startPoint y: 469, endPoint x: 320, endPoint y: 456, distance: 13.8
click at [322, 468] on div "Yes" at bounding box center [325, 472] width 13 height 12
click at [309, 468] on input "Yes" at bounding box center [305, 469] width 7 height 7
checkbox input "true"
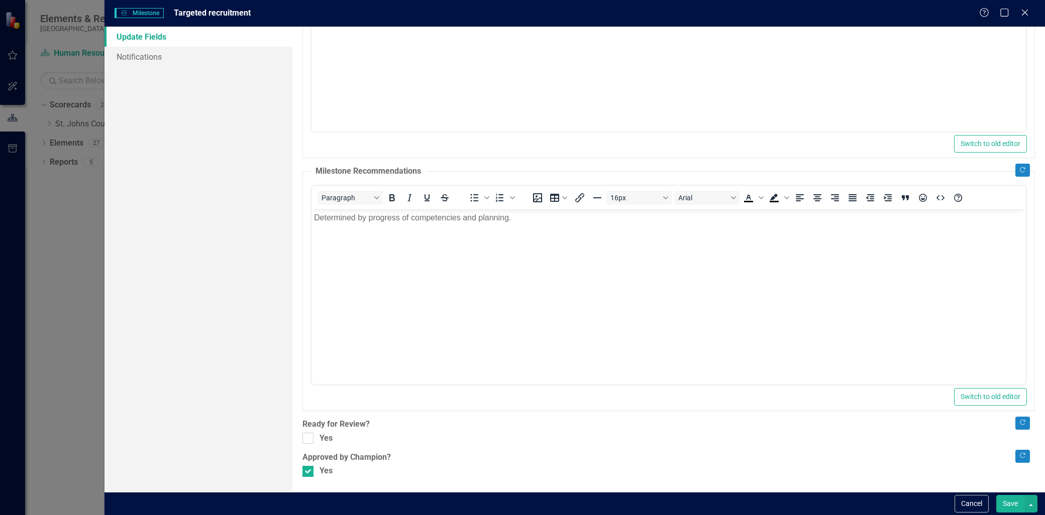
click at [310, 429] on label "Ready for Review?" at bounding box center [668, 425] width 732 height 12
click at [319, 444] on div "Yes" at bounding box center [325, 439] width 13 height 12
click at [309, 439] on input "Yes" at bounding box center [305, 436] width 7 height 7
checkbox input "true"
click at [1010, 500] on button "Save" at bounding box center [1010, 504] width 28 height 18
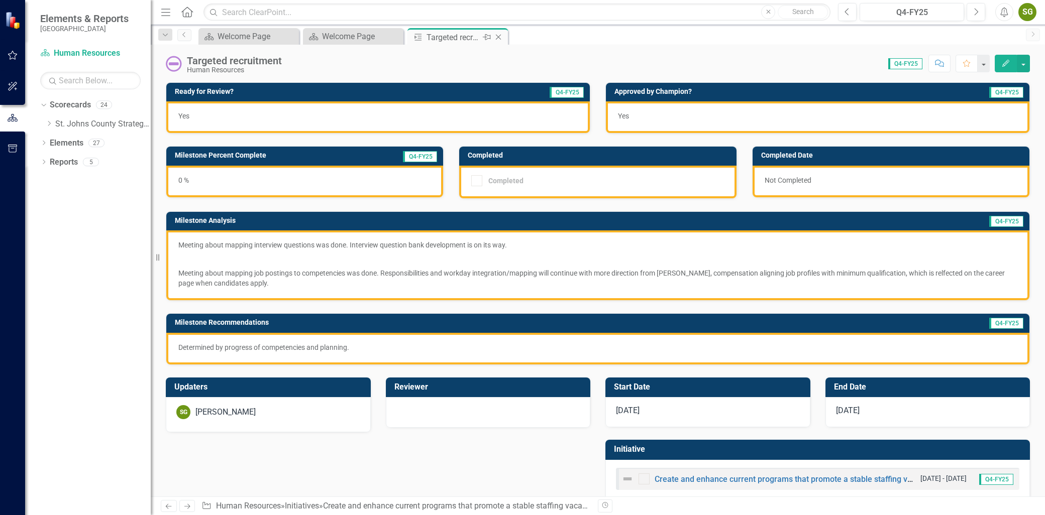
click at [498, 38] on icon "Close" at bounding box center [498, 37] width 10 height 8
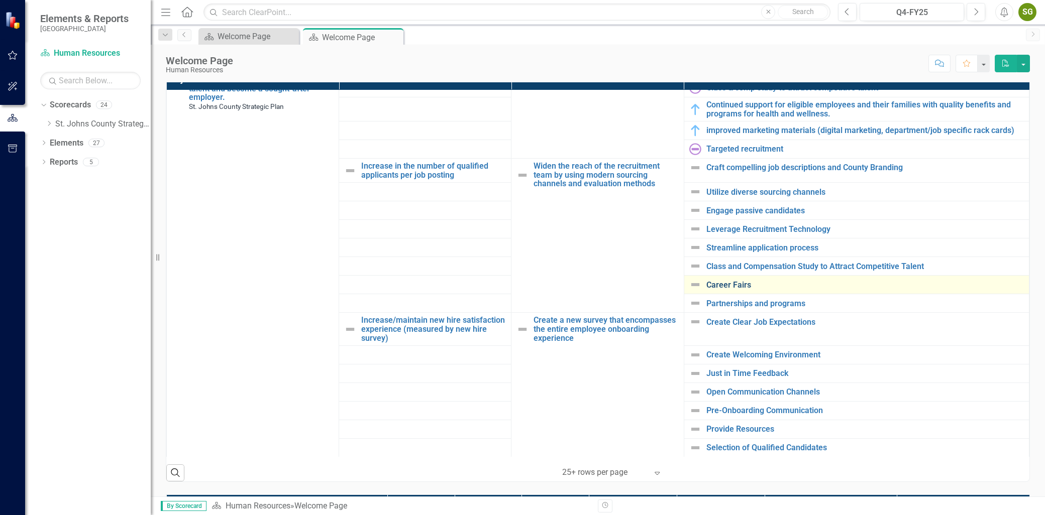
scroll to position [716, 0]
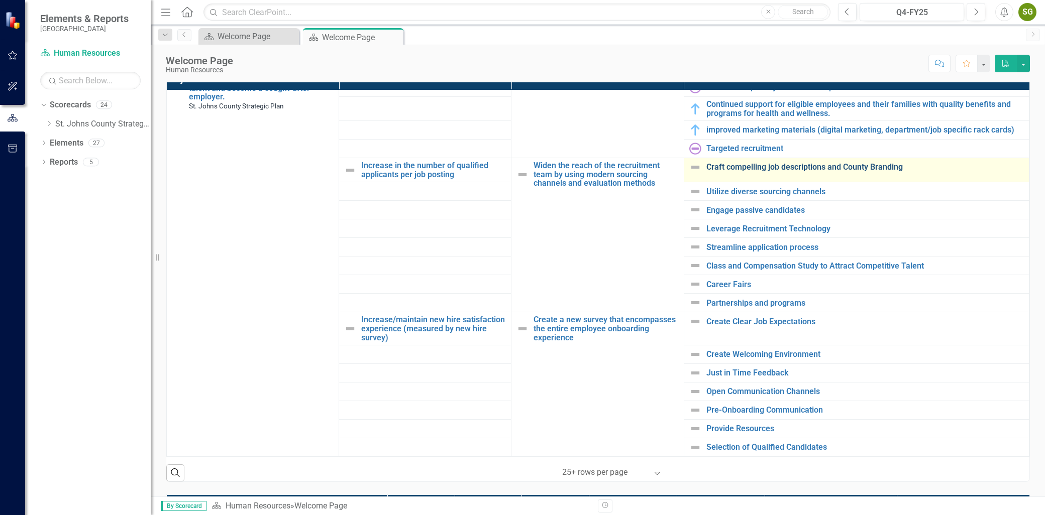
click at [769, 168] on link "Craft compelling job descriptions and County Branding" at bounding box center [864, 167] width 317 height 9
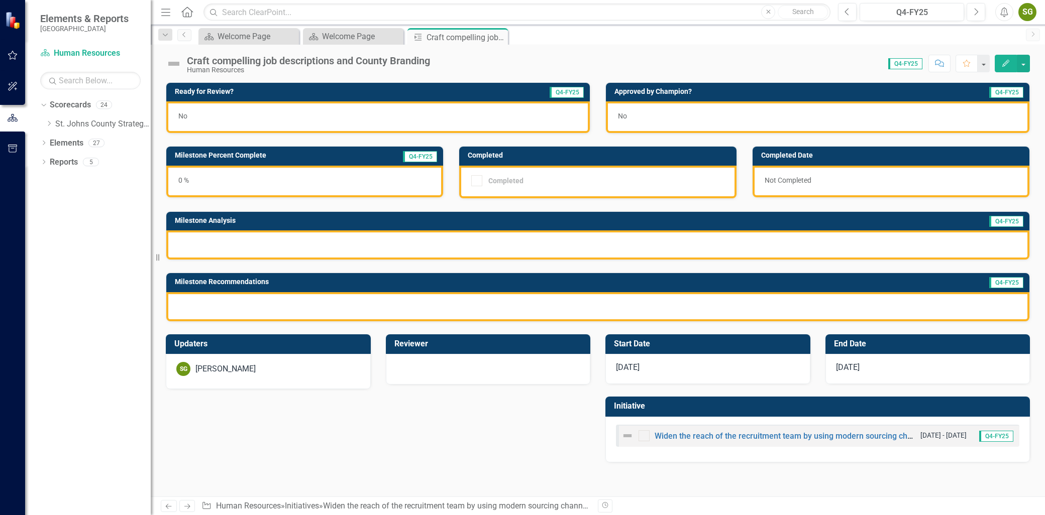
click at [996, 63] on button "Edit" at bounding box center [1006, 64] width 22 height 18
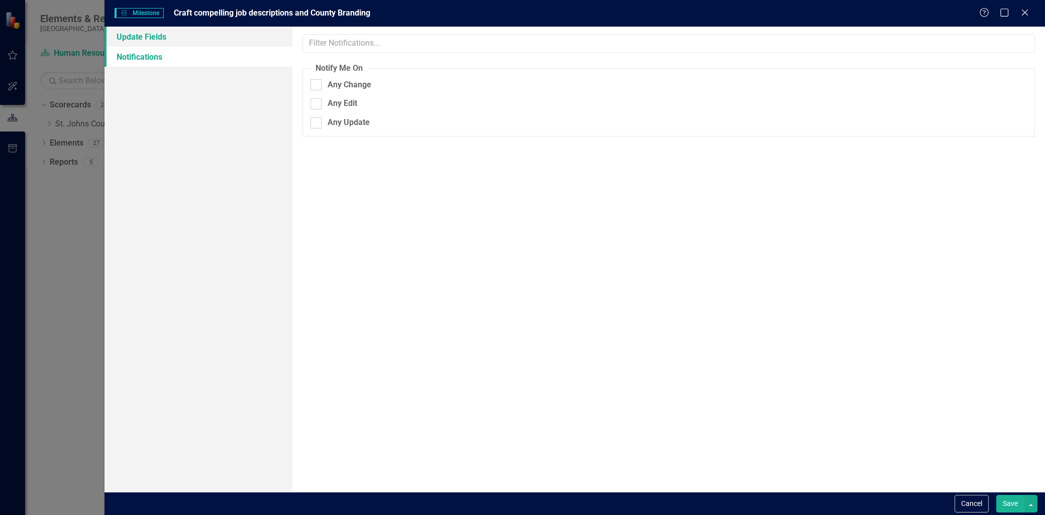
click at [160, 43] on link "Update Fields" at bounding box center [198, 37] width 188 height 20
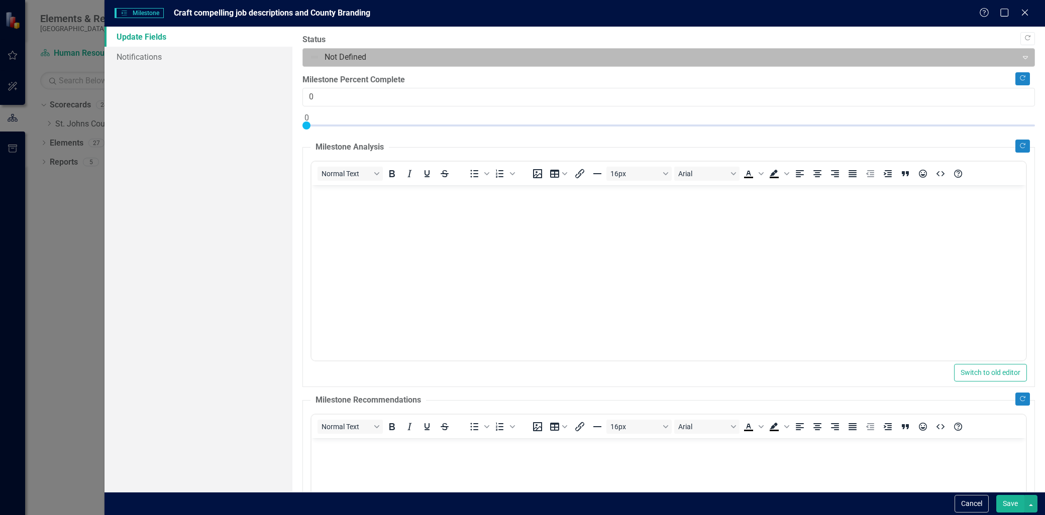
click at [408, 59] on div at bounding box center [659, 58] width 701 height 14
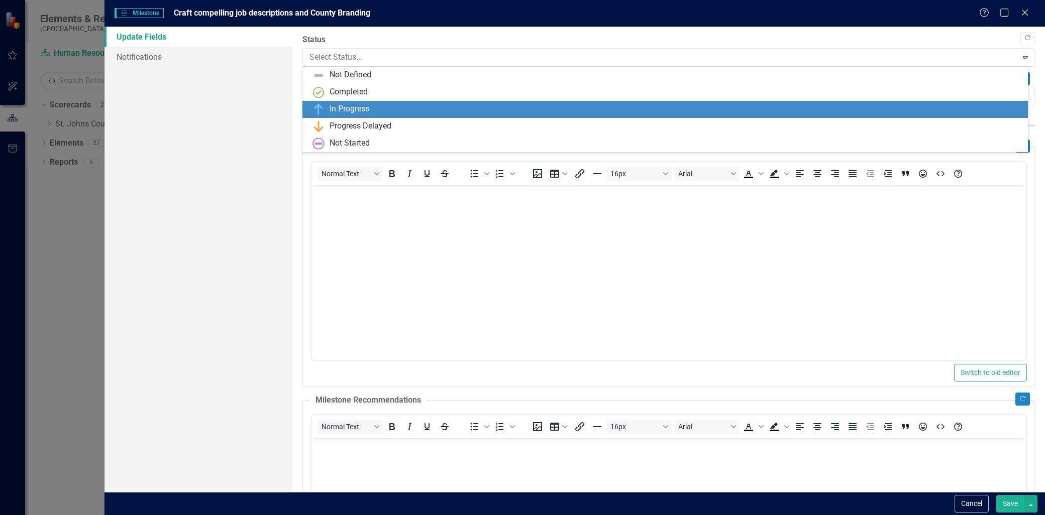
click at [390, 108] on div "In Progress" at bounding box center [666, 109] width 709 height 12
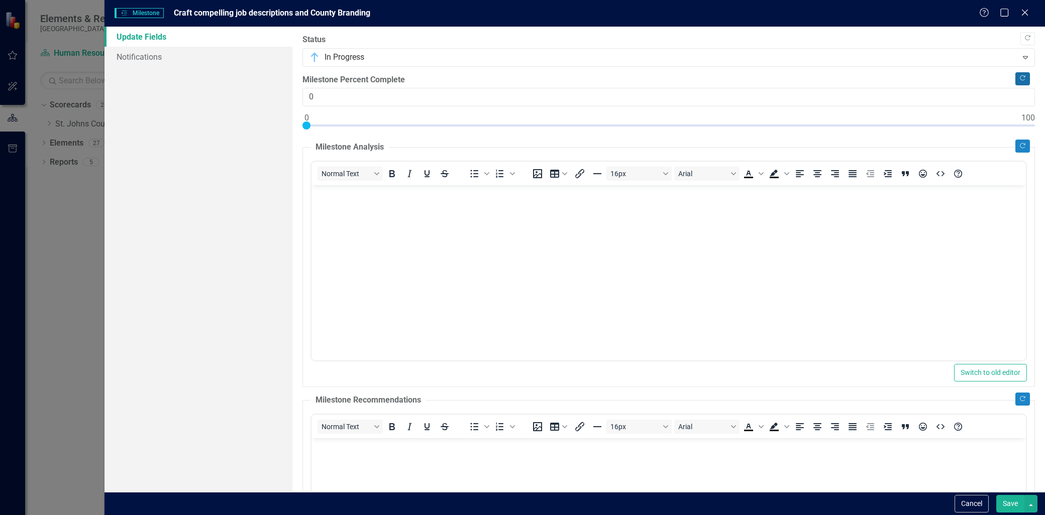
click at [1019, 80] on icon "Copy Forward" at bounding box center [1023, 78] width 8 height 6
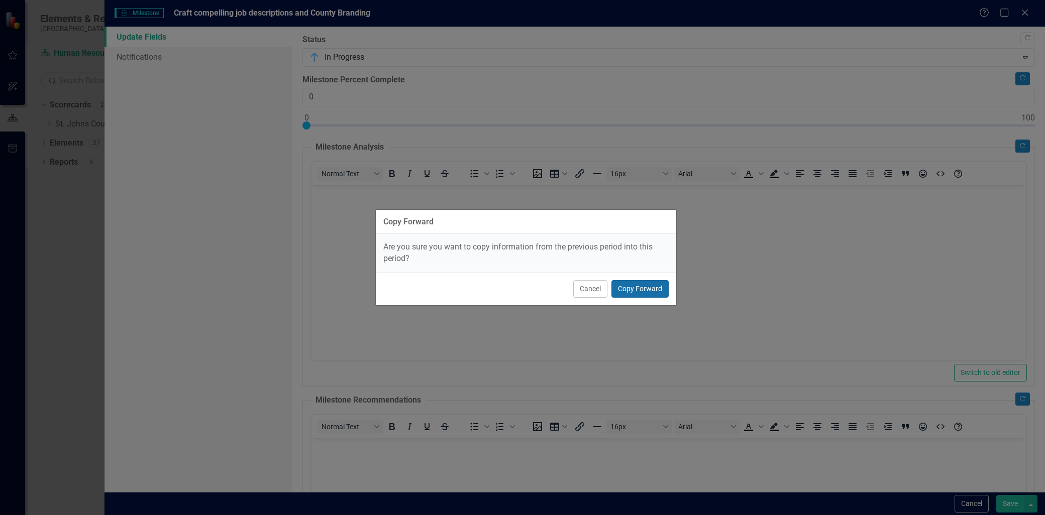
click at [643, 288] on button "Copy Forward" at bounding box center [639, 289] width 57 height 18
type input "25"
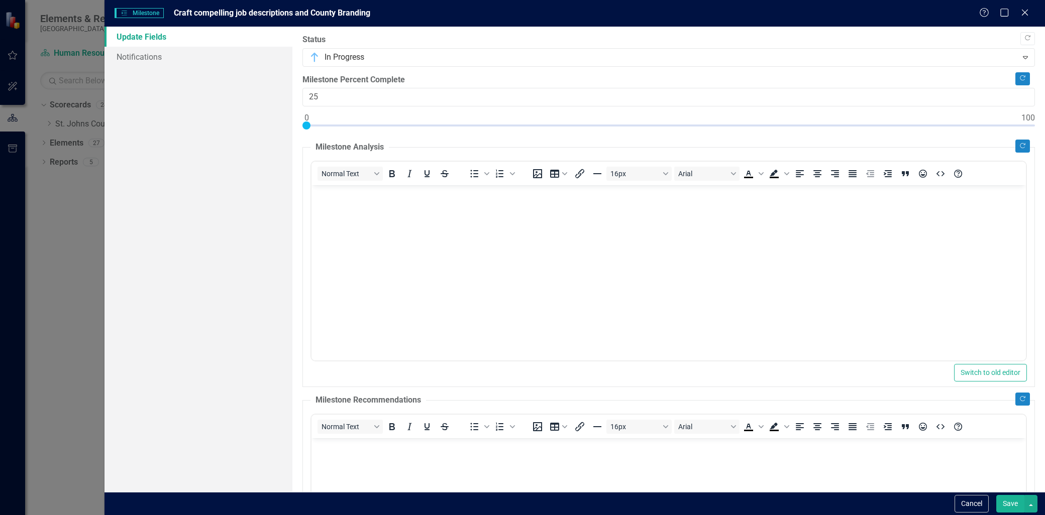
click at [428, 228] on body "Rich Text Area. Press ALT-0 for help." at bounding box center [668, 260] width 714 height 151
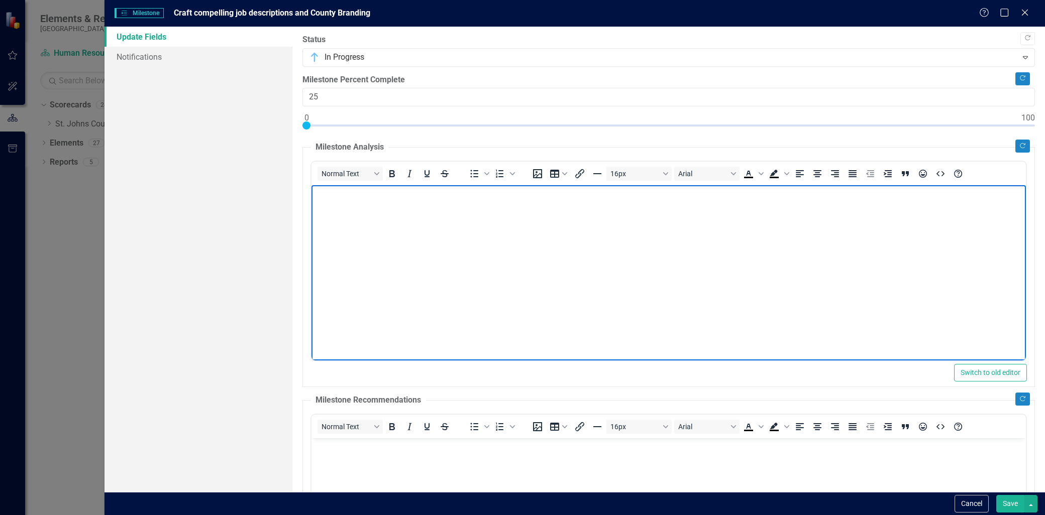
click at [1018, 137] on div "Copy Forward Status In Progress Expand Copy Forward Milestone Percent Complete …" at bounding box center [668, 370] width 732 height 672
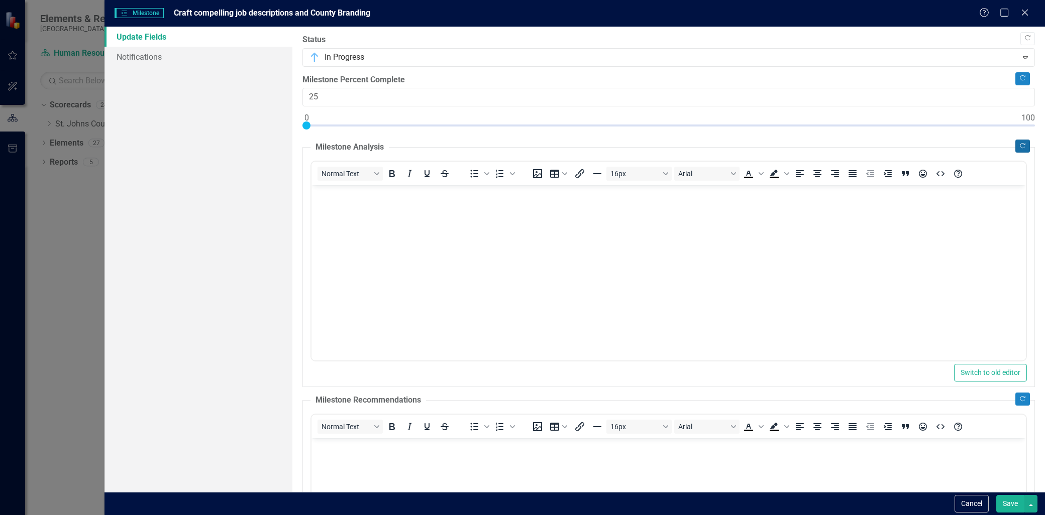
click at [1017, 151] on button "Copy Forward" at bounding box center [1022, 146] width 15 height 13
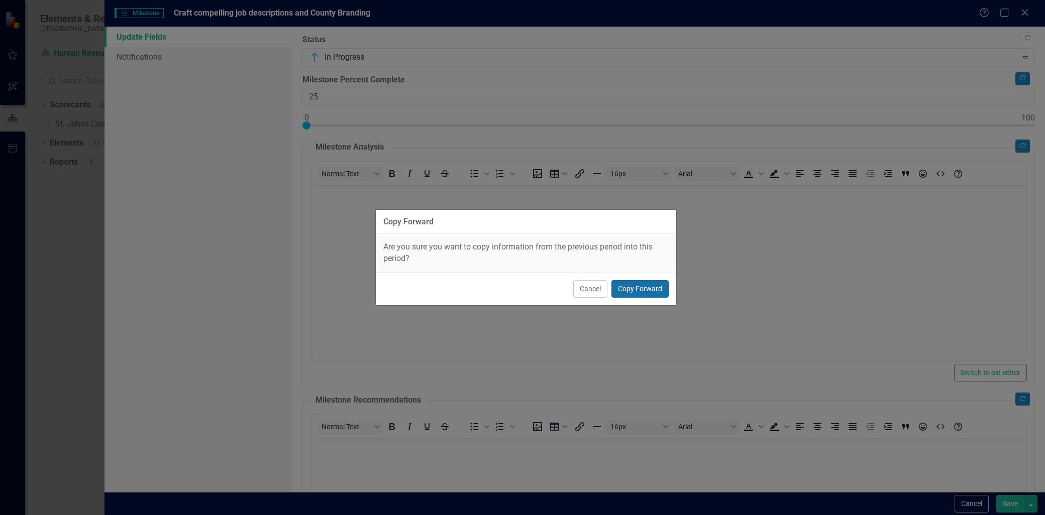
click at [638, 293] on button "Copy Forward" at bounding box center [639, 289] width 57 height 18
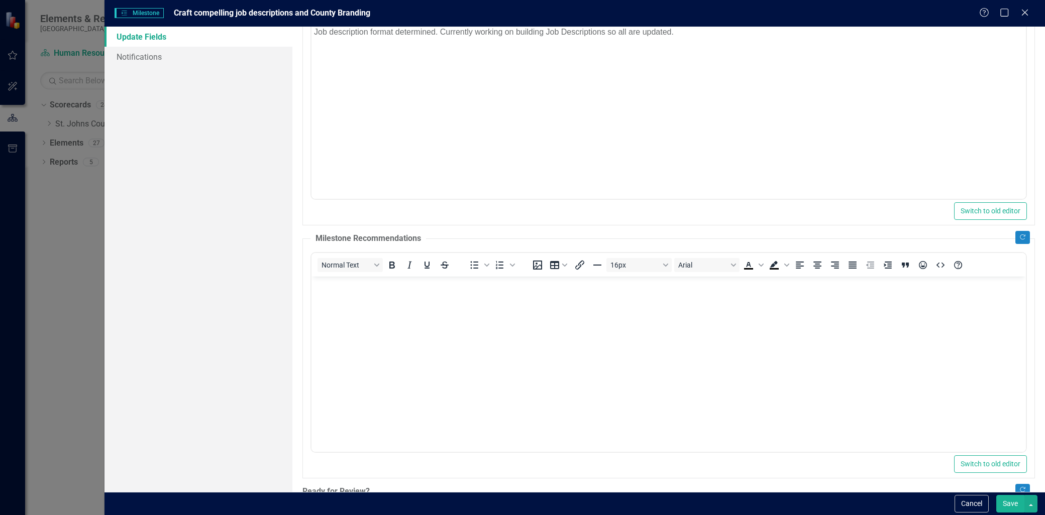
scroll to position [167, 0]
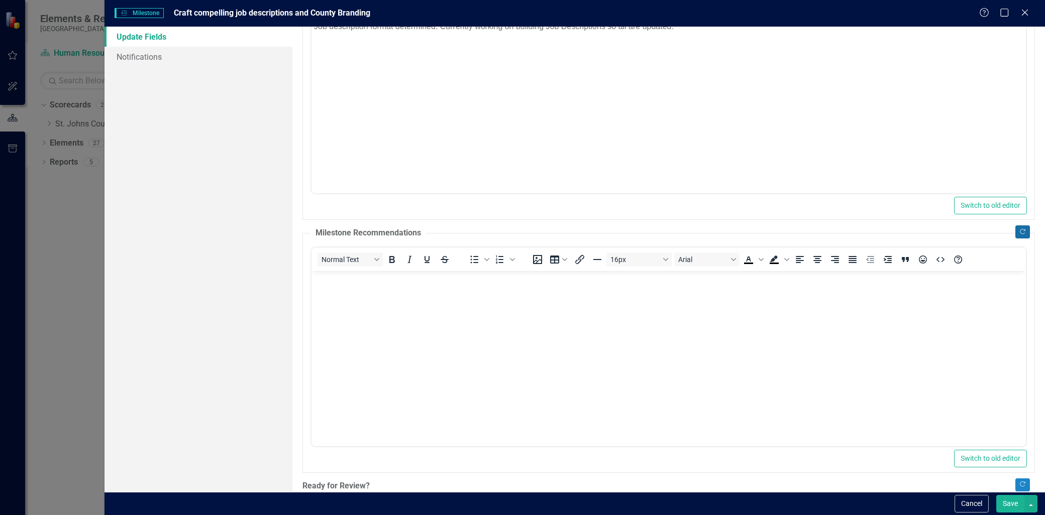
click at [1019, 233] on icon "Copy Forward" at bounding box center [1023, 232] width 8 height 6
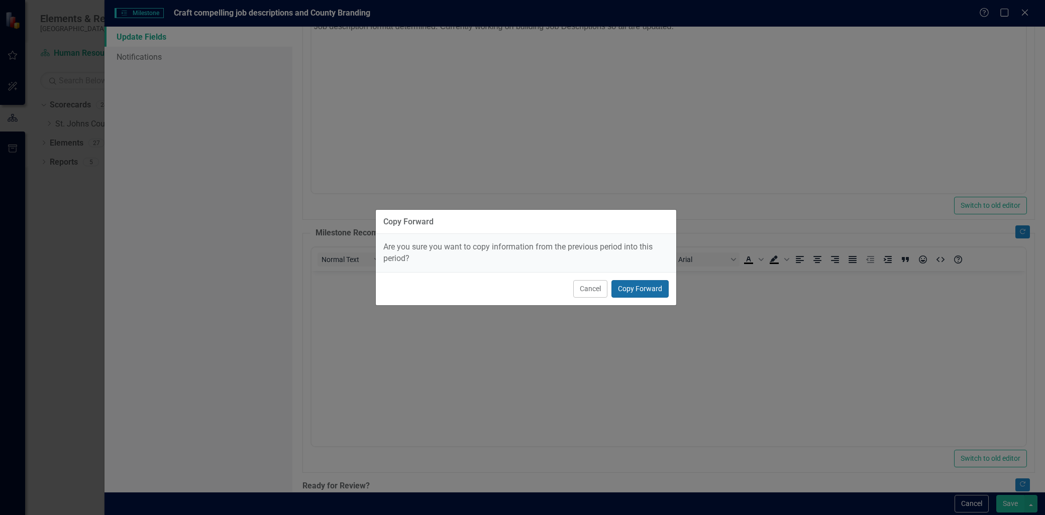
click at [653, 287] on button "Copy Forward" at bounding box center [639, 289] width 57 height 18
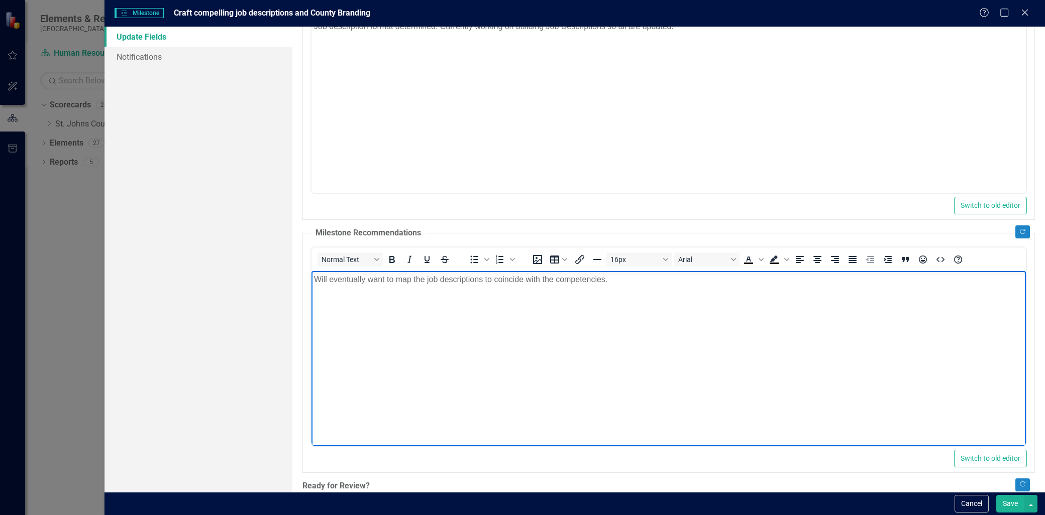
click at [609, 284] on p "Will eventually want to map the job descriptions to coincide with the competenc…" at bounding box center [668, 279] width 709 height 12
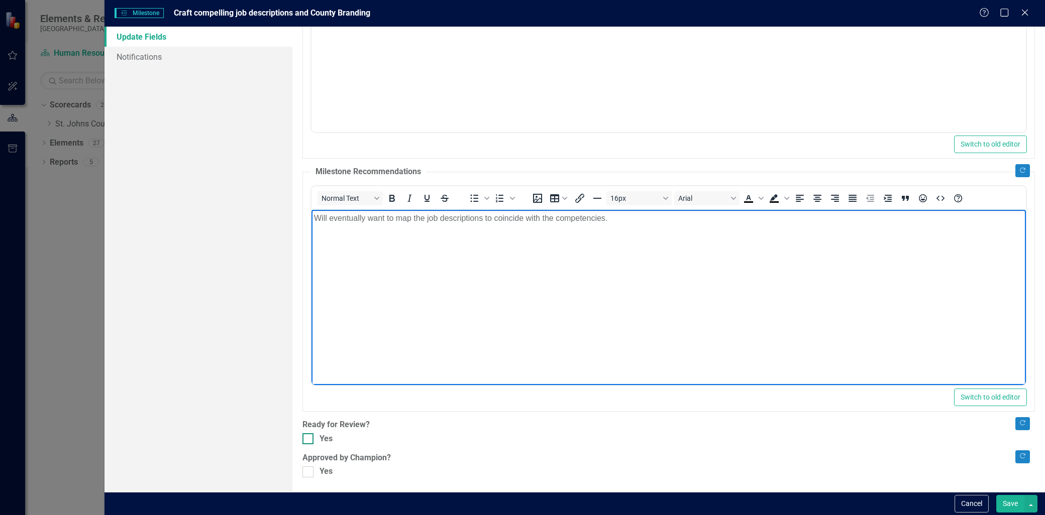
scroll to position [229, 0]
click at [315, 437] on div "Yes" at bounding box center [668, 439] width 732 height 12
click at [309, 437] on input "Yes" at bounding box center [305, 436] width 7 height 7
checkbox input "true"
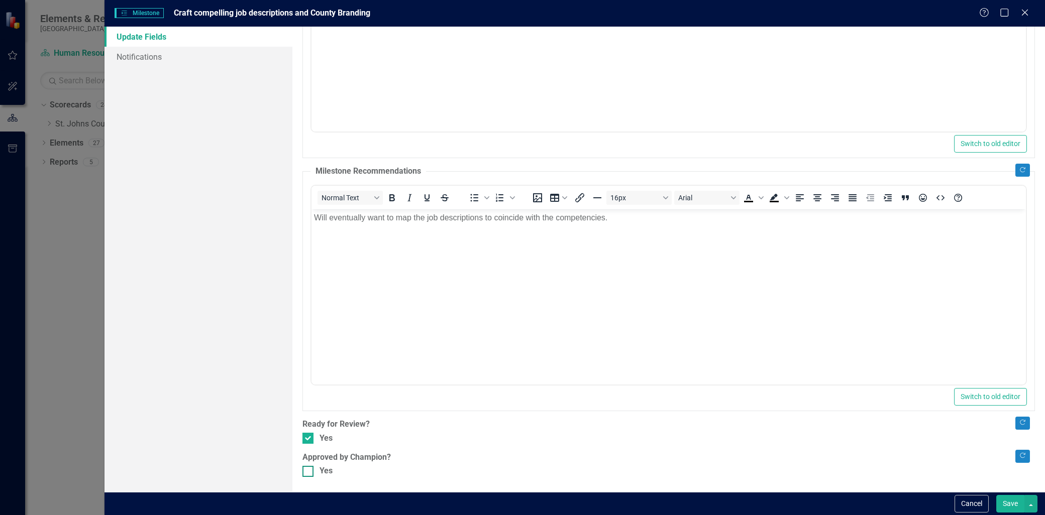
drag, startPoint x: 305, startPoint y: 474, endPoint x: 312, endPoint y: 476, distance: 7.3
click at [312, 476] on div at bounding box center [307, 471] width 11 height 11
click at [309, 473] on input "Yes" at bounding box center [305, 469] width 7 height 7
checkbox input "true"
click at [1013, 513] on div "Cancel Save" at bounding box center [574, 503] width 940 height 23
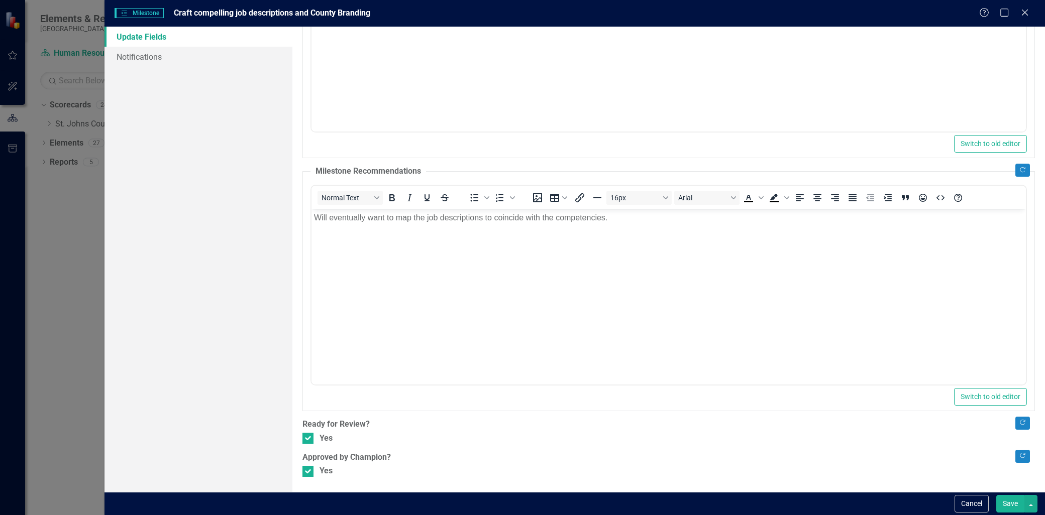
click at [1013, 505] on button "Save" at bounding box center [1010, 504] width 28 height 18
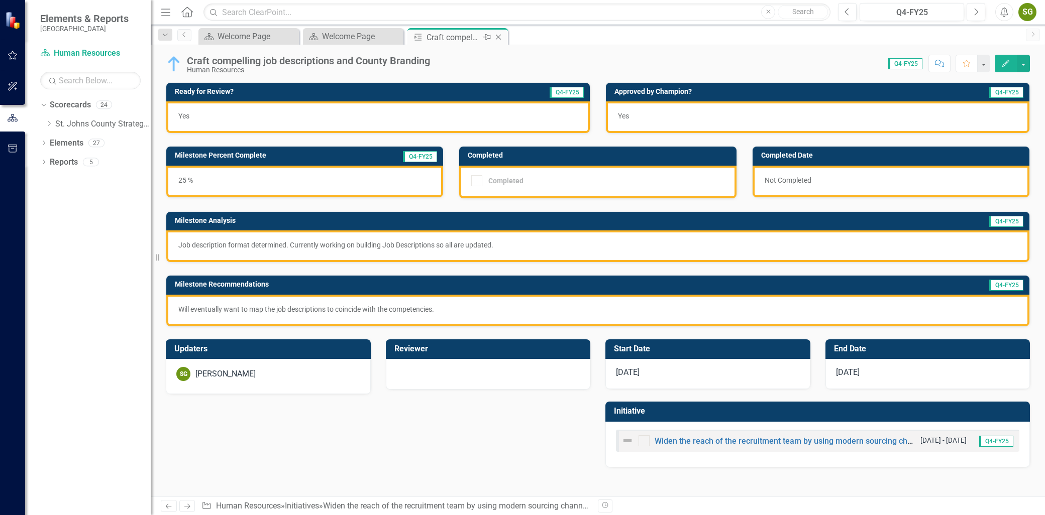
click at [497, 33] on icon "Close" at bounding box center [498, 37] width 10 height 8
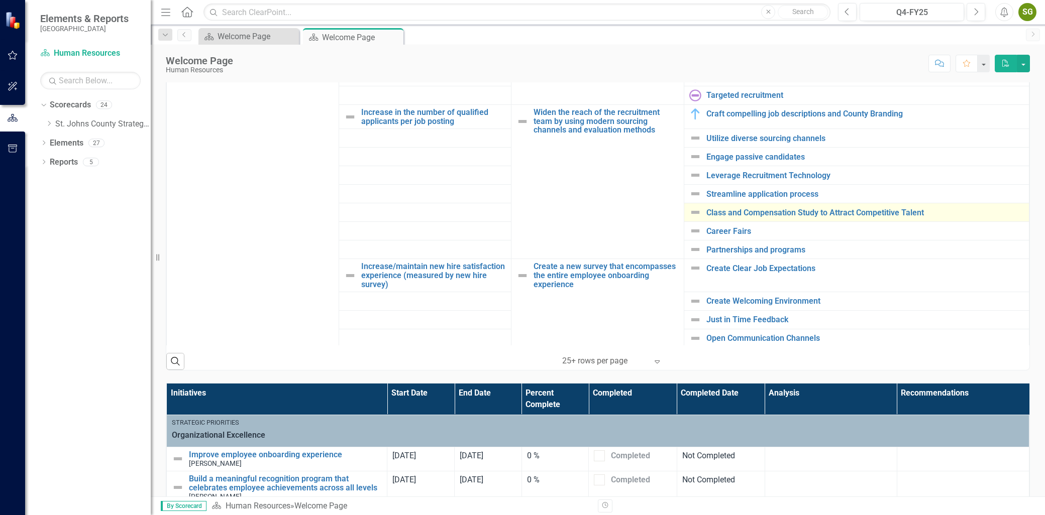
scroll to position [660, 0]
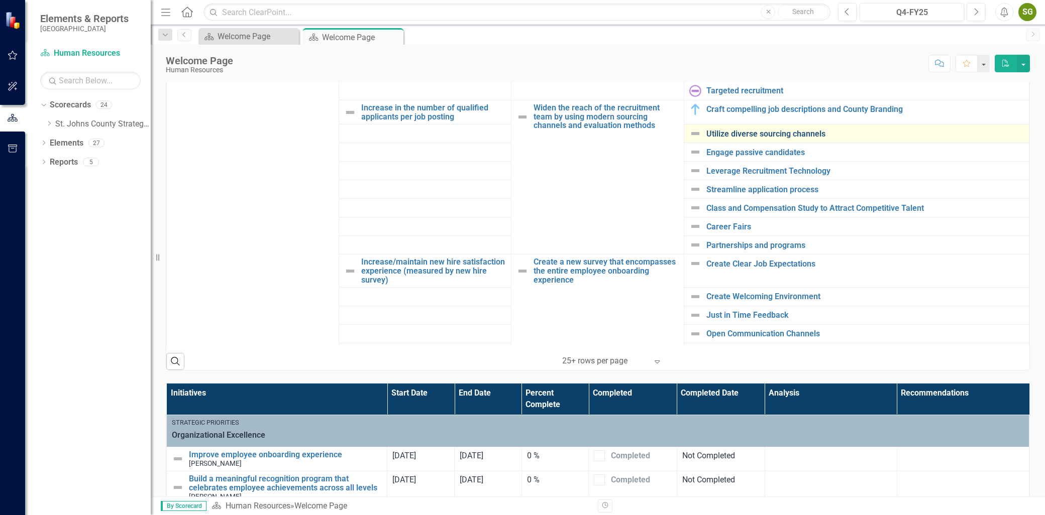
click at [765, 135] on link "Utilize diverse sourcing channels" at bounding box center [864, 134] width 317 height 9
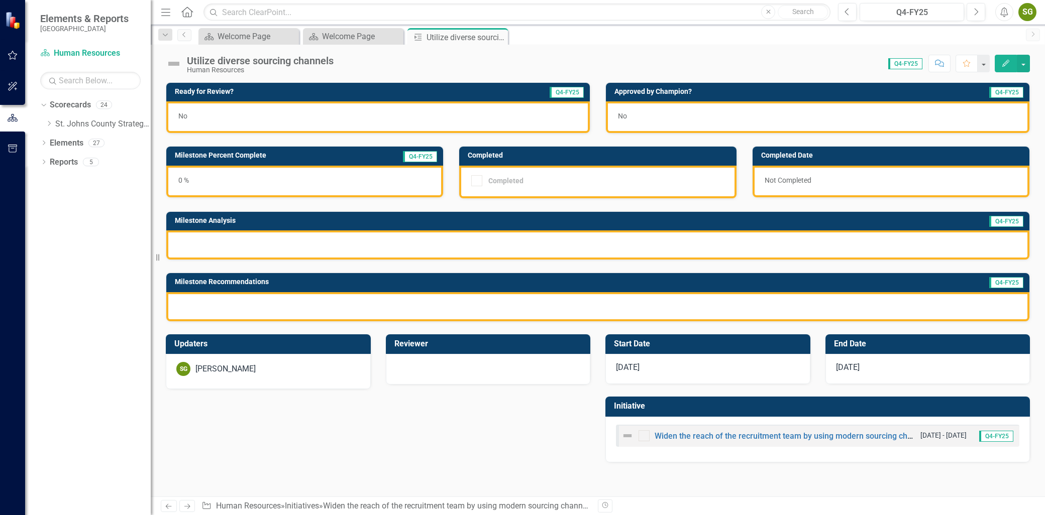
click at [1010, 62] on icon "Edit" at bounding box center [1005, 63] width 9 height 7
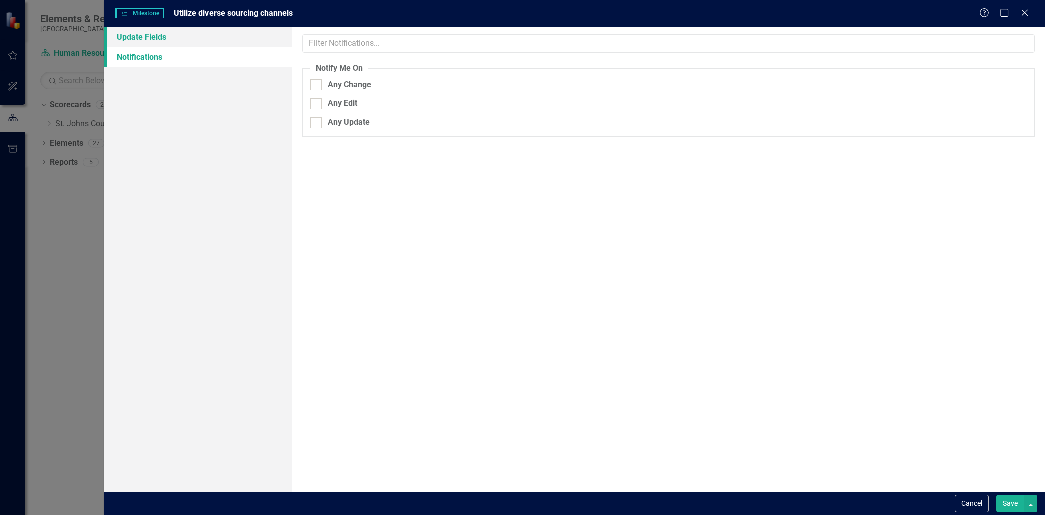
click at [216, 41] on link "Update Fields" at bounding box center [198, 37] width 188 height 20
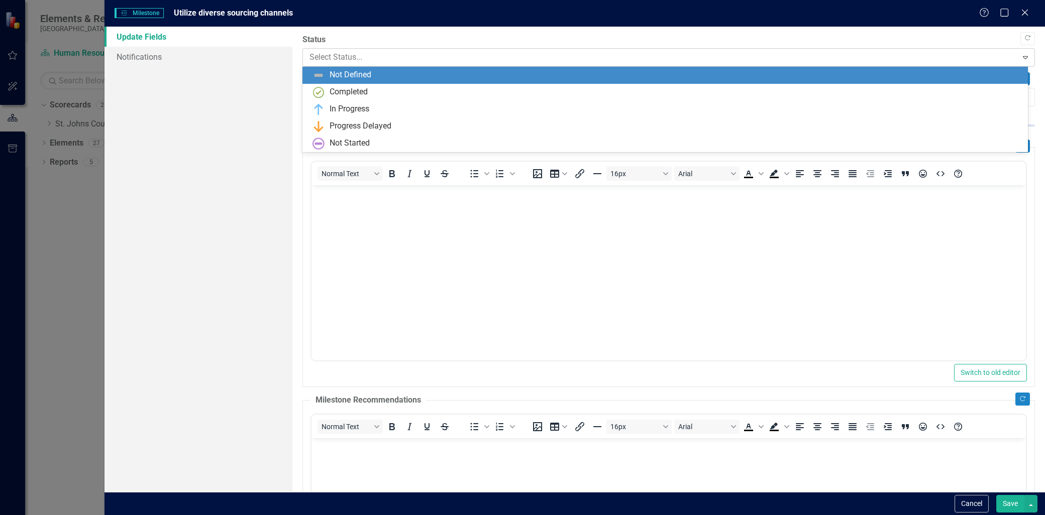
click at [969, 58] on div at bounding box center [659, 58] width 701 height 14
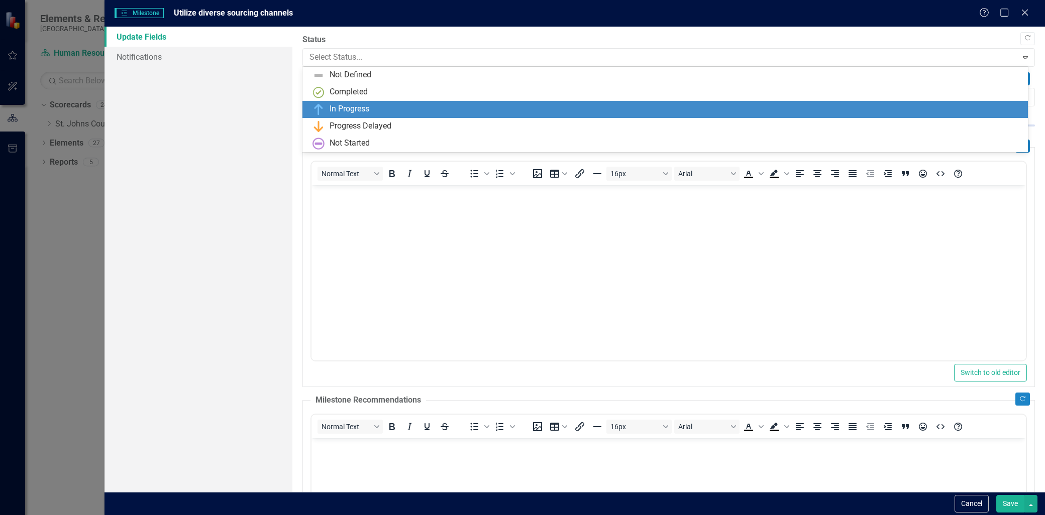
click at [578, 104] on div "In Progress" at bounding box center [666, 109] width 709 height 12
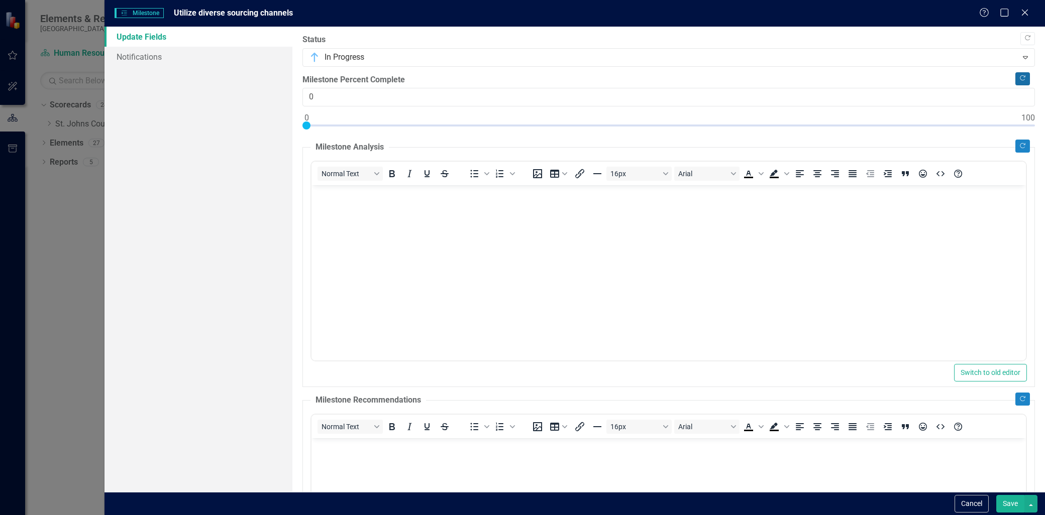
click at [1015, 72] on button "Copy Forward" at bounding box center [1022, 78] width 15 height 13
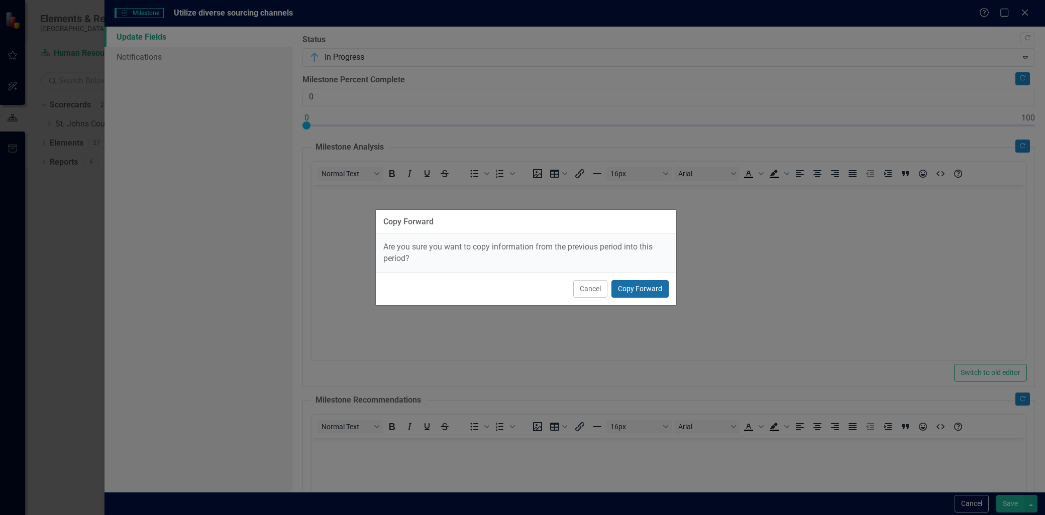
click at [640, 284] on button "Copy Forward" at bounding box center [639, 289] width 57 height 18
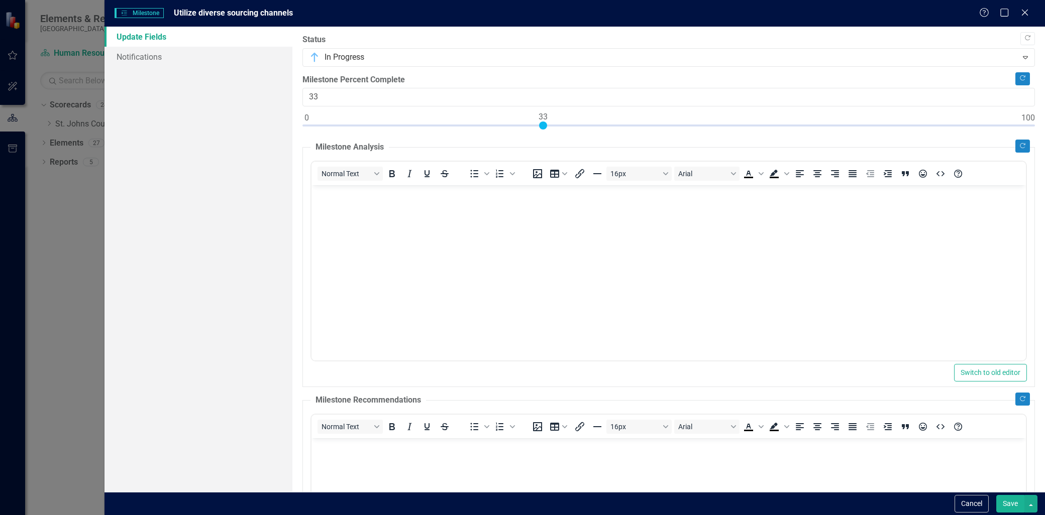
drag, startPoint x: 305, startPoint y: 126, endPoint x: 539, endPoint y: 133, distance: 234.7
click at [539, 133] on div at bounding box center [668, 128] width 732 height 13
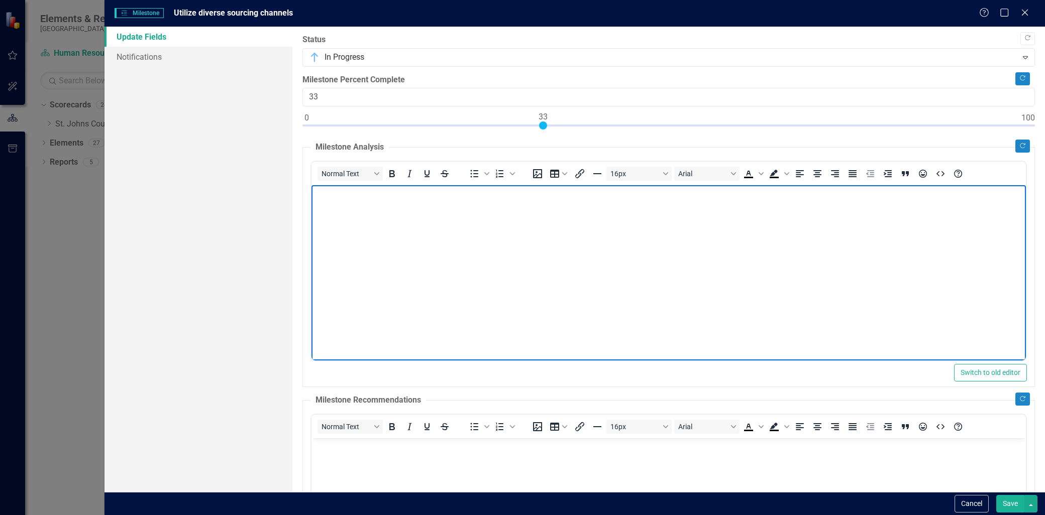
click at [519, 257] on body "Rich Text Area. Press ALT-0 for help." at bounding box center [668, 260] width 714 height 151
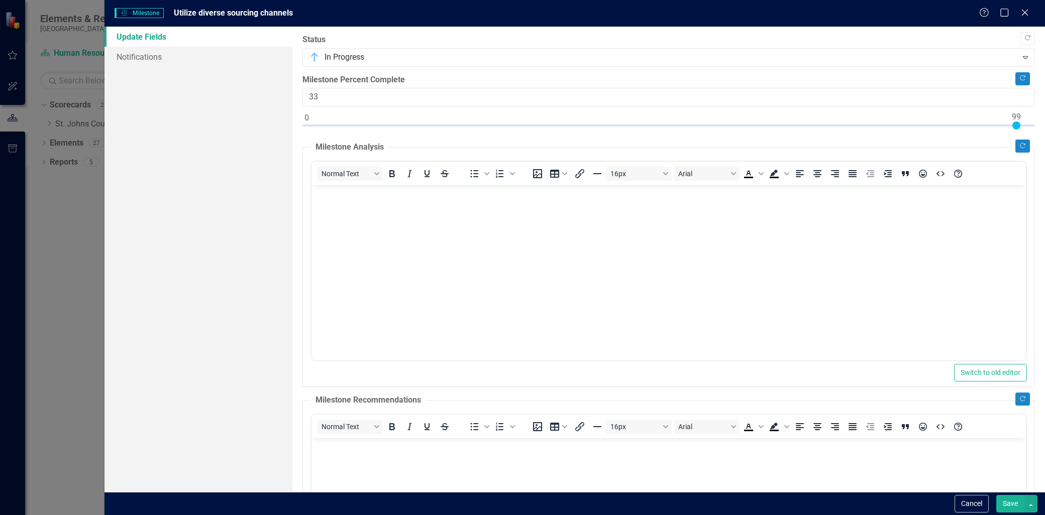
click at [1017, 133] on div at bounding box center [668, 128] width 732 height 13
click at [1019, 146] on icon "Copy Forward" at bounding box center [1023, 146] width 8 height 6
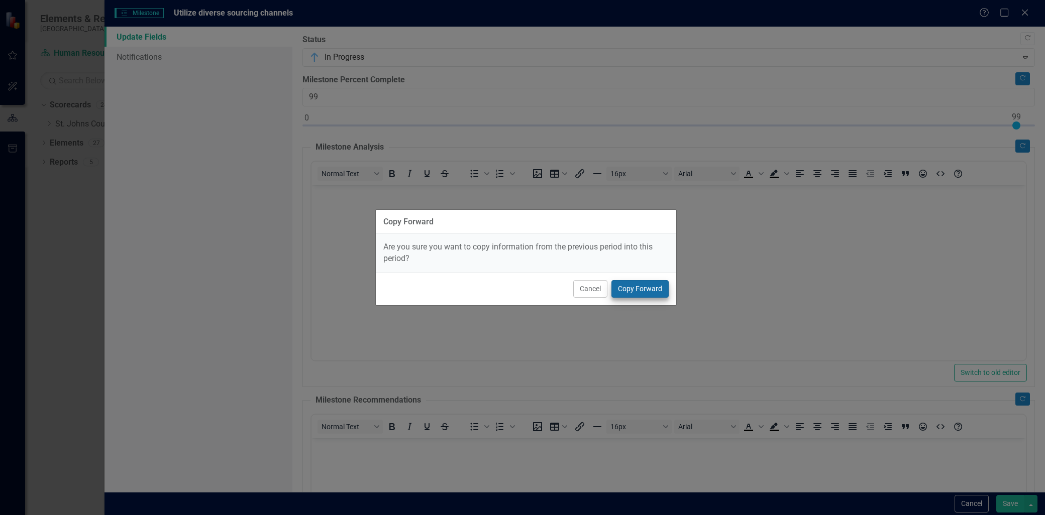
drag, startPoint x: 643, startPoint y: 269, endPoint x: 643, endPoint y: 282, distance: 12.6
click at [643, 270] on div "Are you sure you want to copy information from the previous period into this pe…" at bounding box center [526, 253] width 300 height 38
click at [643, 289] on button "Copy Forward" at bounding box center [639, 289] width 57 height 18
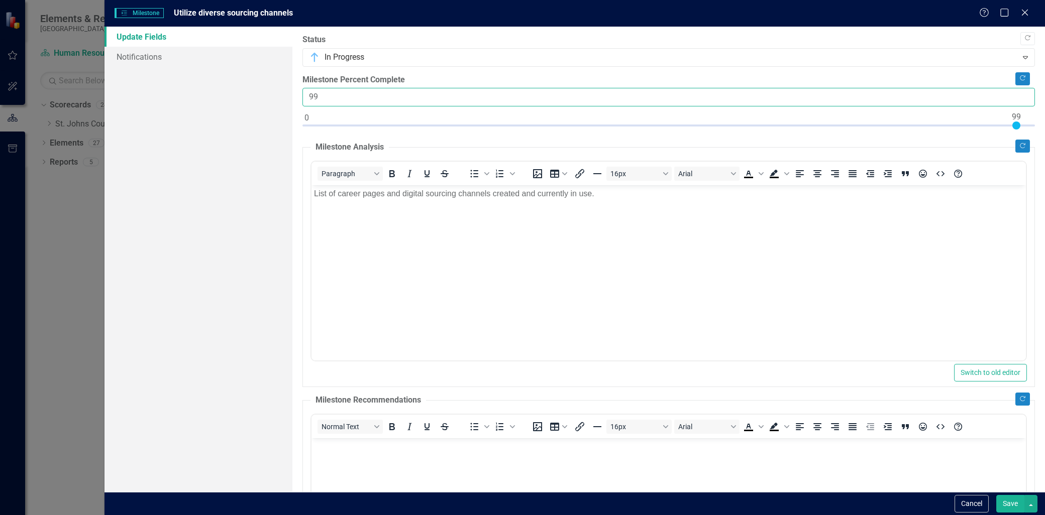
click at [354, 99] on input "99" at bounding box center [668, 97] width 732 height 19
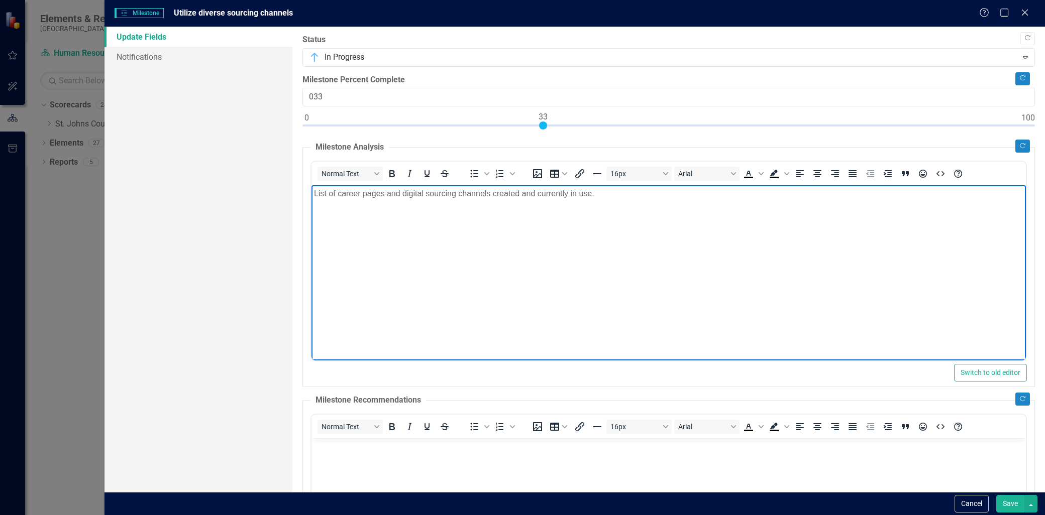
click at [567, 269] on body "List of career pages and digital sourcing channels created and currently in use." at bounding box center [668, 260] width 714 height 151
click at [312, 94] on input "033" at bounding box center [668, 97] width 732 height 19
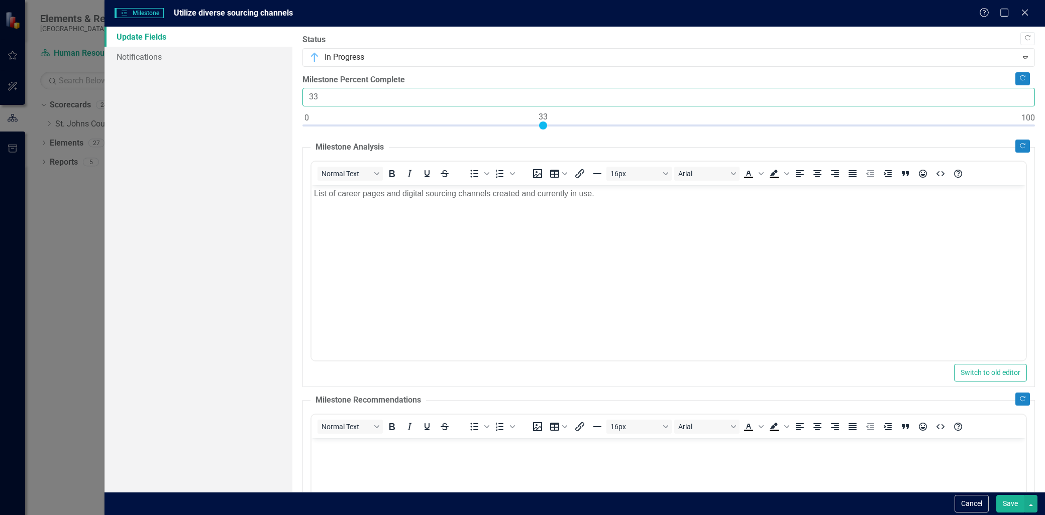
type input "33"
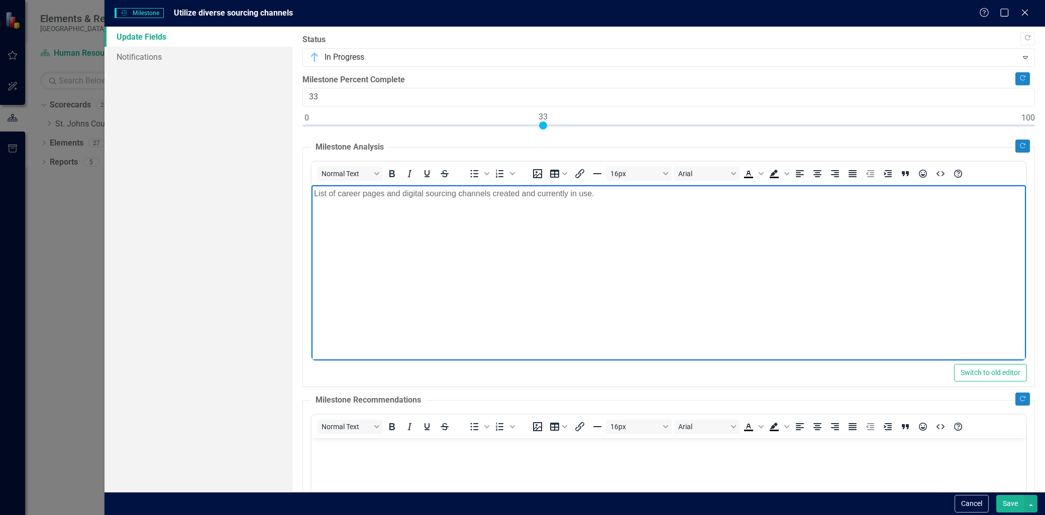
click at [597, 320] on body "List of career pages and digital sourcing channels created and currently in use." at bounding box center [668, 260] width 714 height 151
click at [1019, 398] on button "Copy Forward" at bounding box center [1022, 399] width 15 height 13
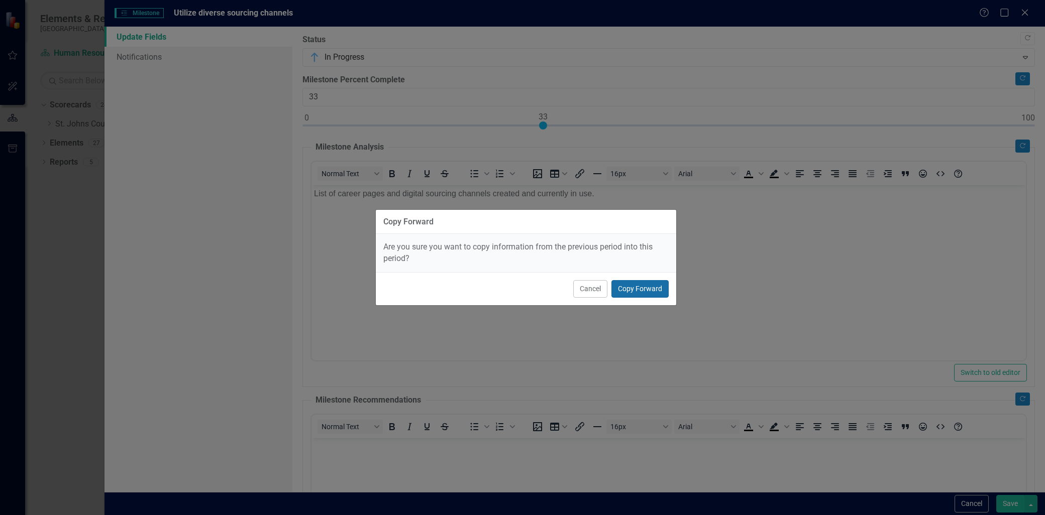
drag, startPoint x: 644, startPoint y: 288, endPoint x: 345, endPoint y: 99, distance: 353.9
click at [644, 288] on button "Copy Forward" at bounding box center [639, 289] width 57 height 18
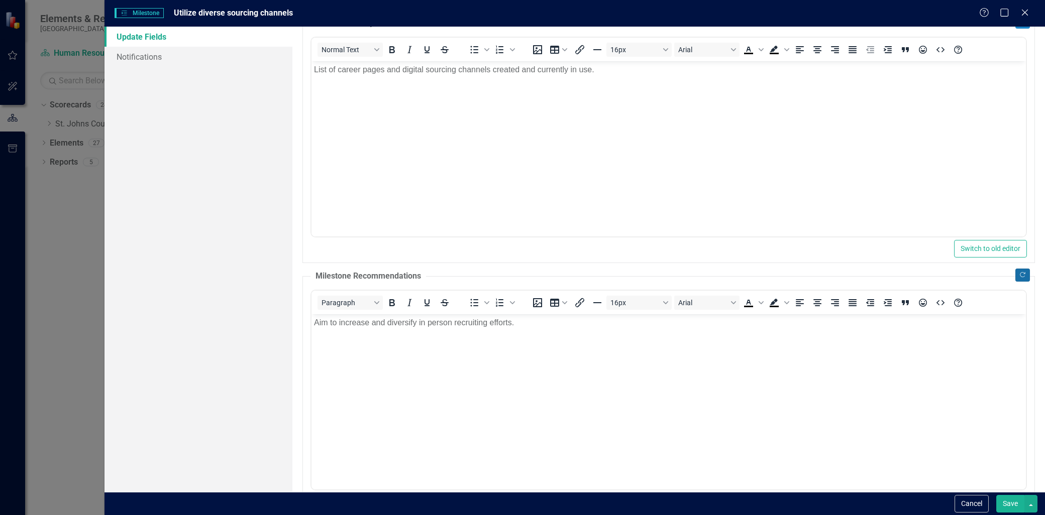
scroll to position [167, 0]
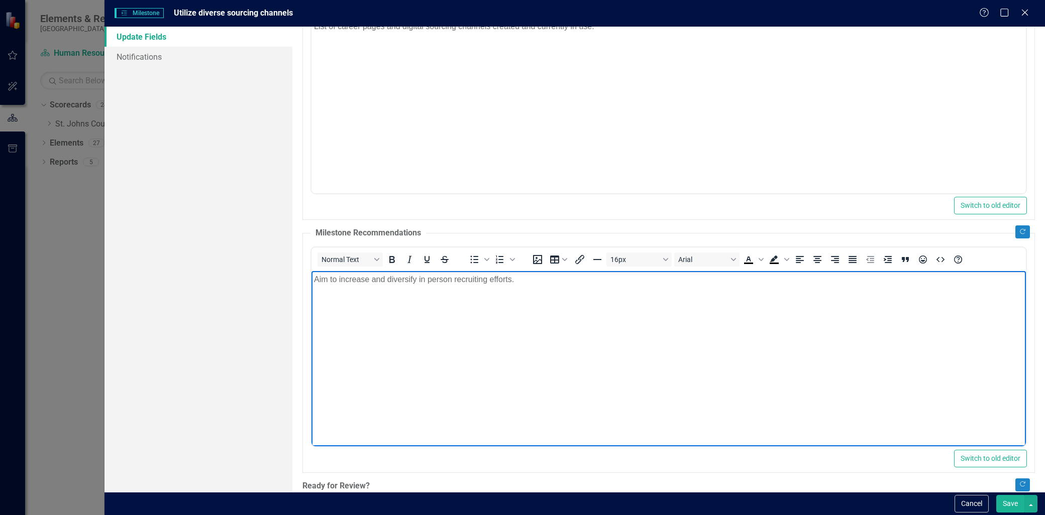
click at [522, 293] on body "Aim to increase and diversify in person recruiting efforts." at bounding box center [668, 346] width 714 height 151
click at [525, 288] on body "Aim to increase and diversify in person recruiting efforts." at bounding box center [668, 346] width 714 height 151
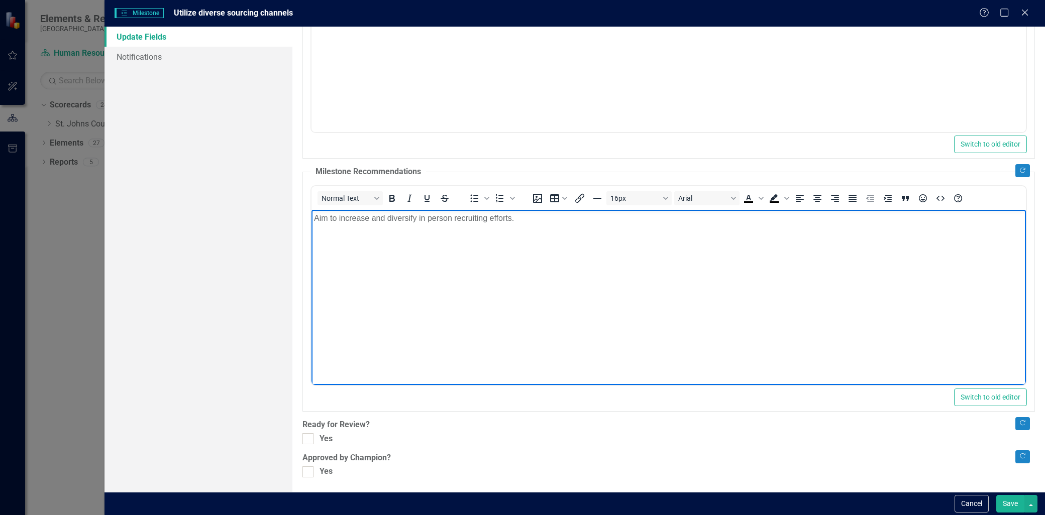
scroll to position [229, 0]
click at [310, 437] on div at bounding box center [307, 438] width 11 height 11
click at [309, 437] on input "Yes" at bounding box center [305, 436] width 7 height 7
checkbox input "true"
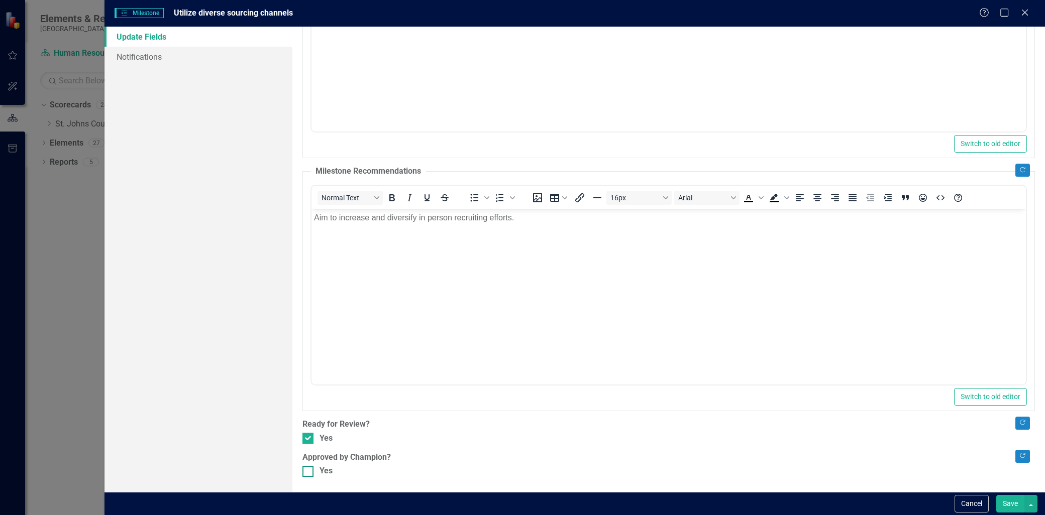
click at [313, 471] on div at bounding box center [307, 471] width 11 height 11
click at [309, 471] on input "Yes" at bounding box center [305, 469] width 7 height 7
checkbox input "true"
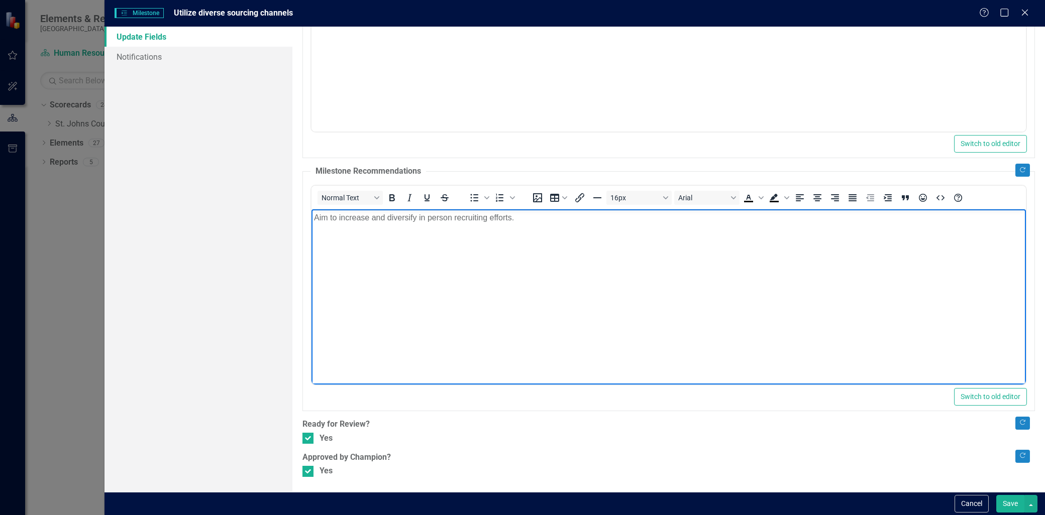
click at [554, 230] on body "Aim to increase and diversify in person recruiting efforts." at bounding box center [668, 284] width 714 height 151
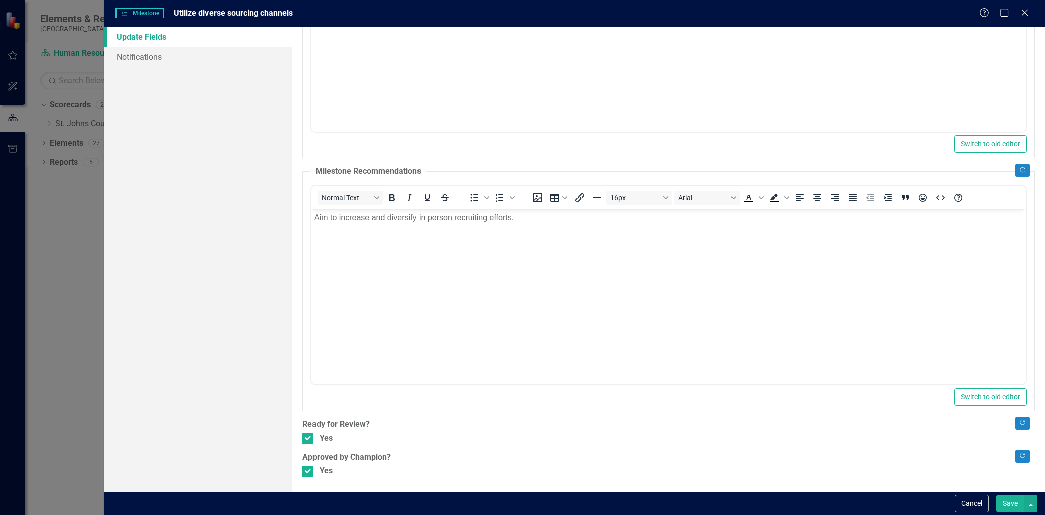
drag, startPoint x: 1010, startPoint y: 508, endPoint x: 560, endPoint y: 165, distance: 565.9
click at [1010, 508] on button "Save" at bounding box center [1010, 504] width 28 height 18
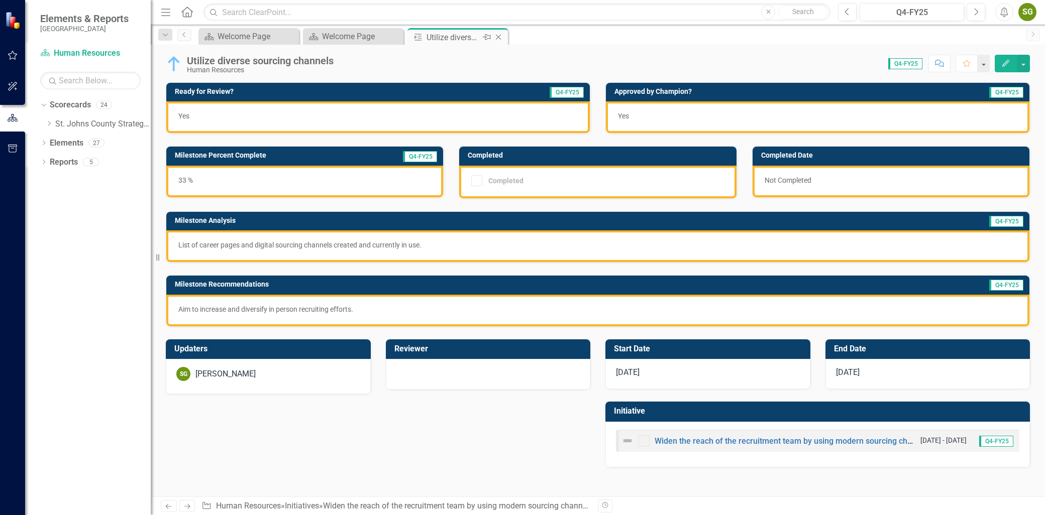
click at [500, 35] on icon "Close" at bounding box center [498, 37] width 10 height 8
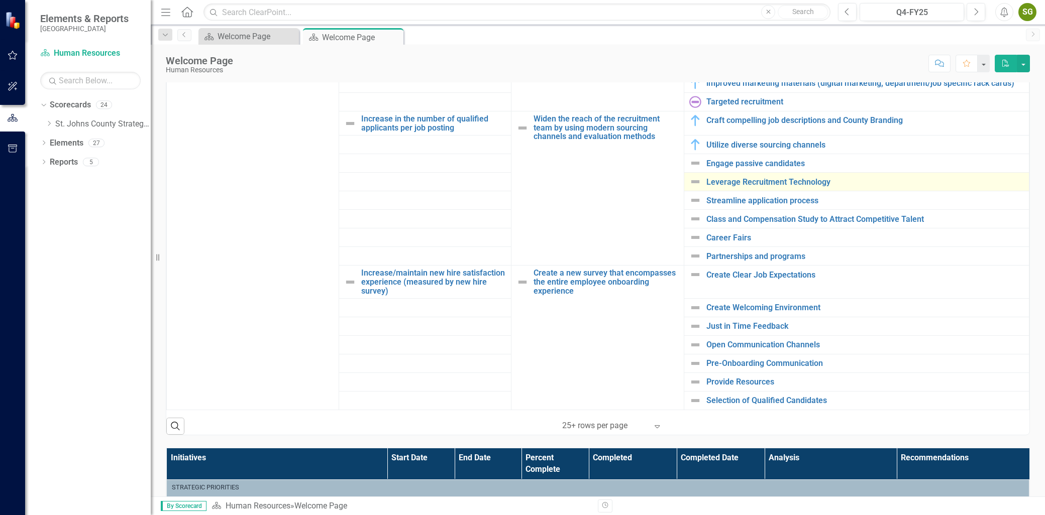
scroll to position [325, 0]
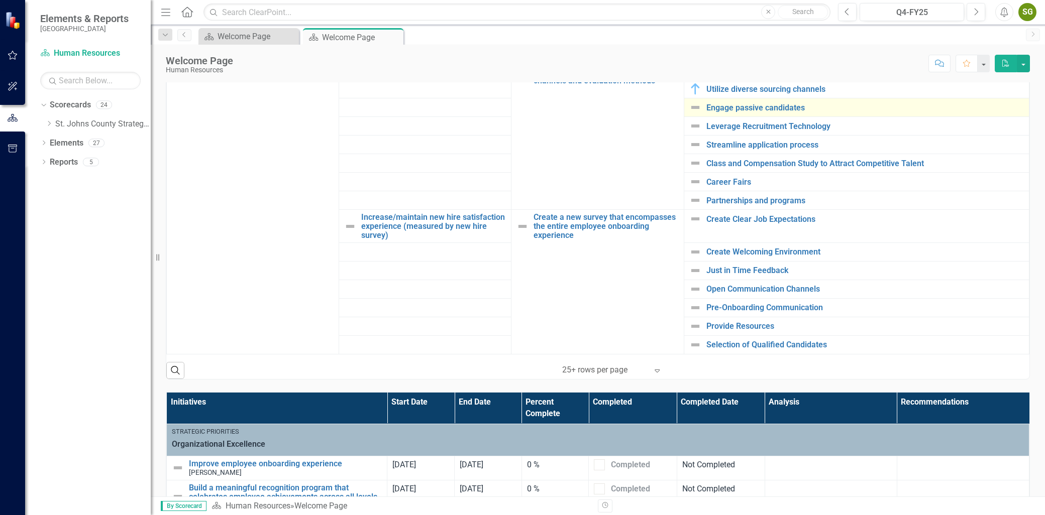
click at [768, 112] on div "Engage passive candidates" at bounding box center [856, 107] width 335 height 12
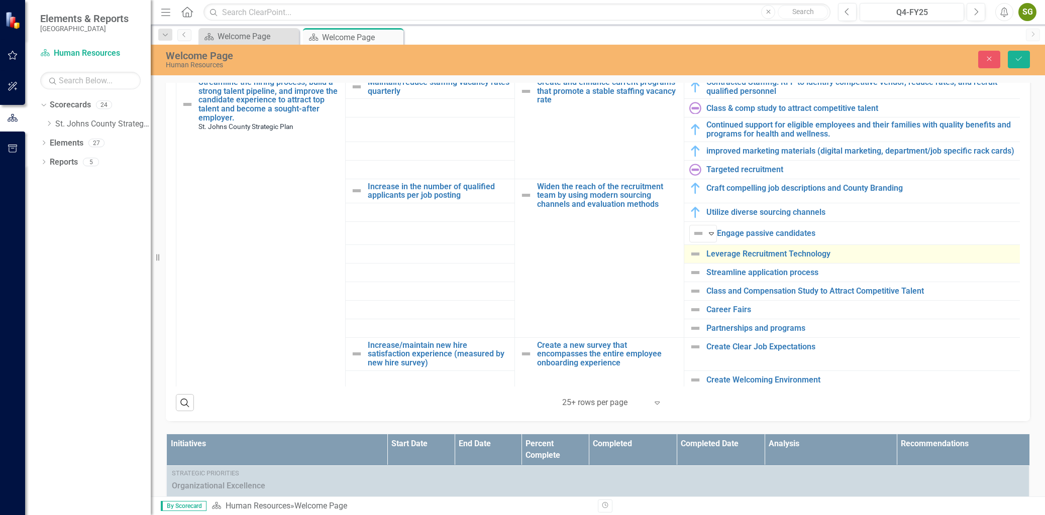
scroll to position [617, 0]
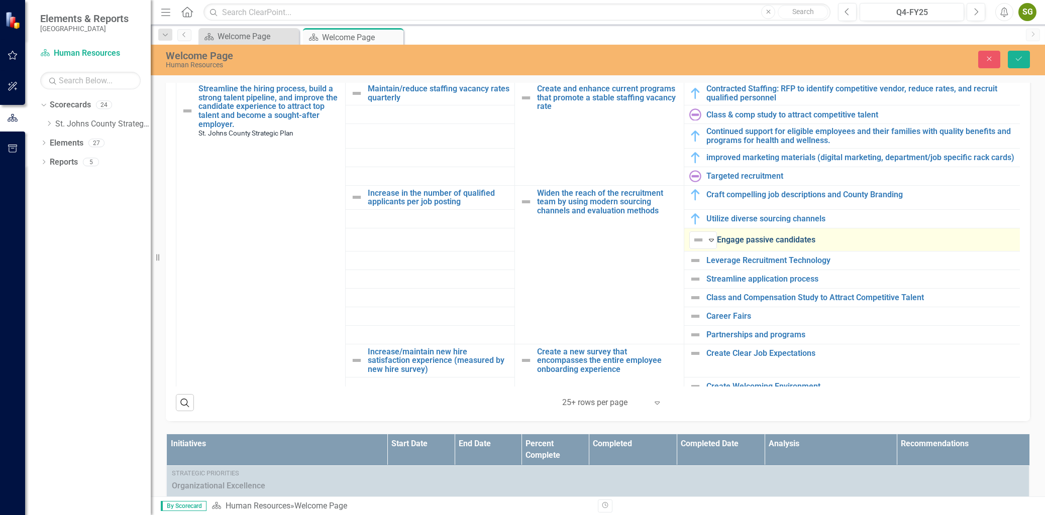
click at [764, 241] on link "Engage passive candidates" at bounding box center [867, 240] width 300 height 9
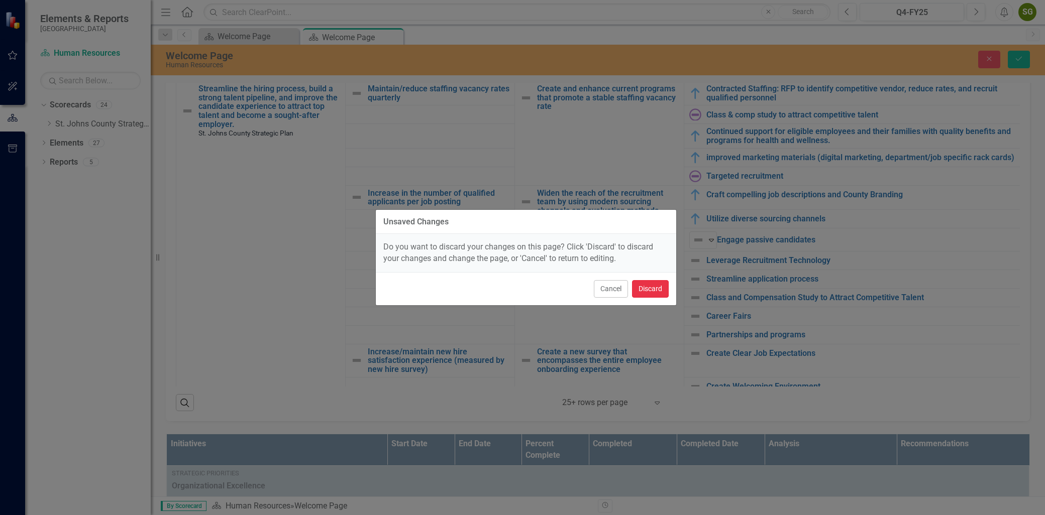
click at [646, 287] on button "Discard" at bounding box center [650, 289] width 37 height 18
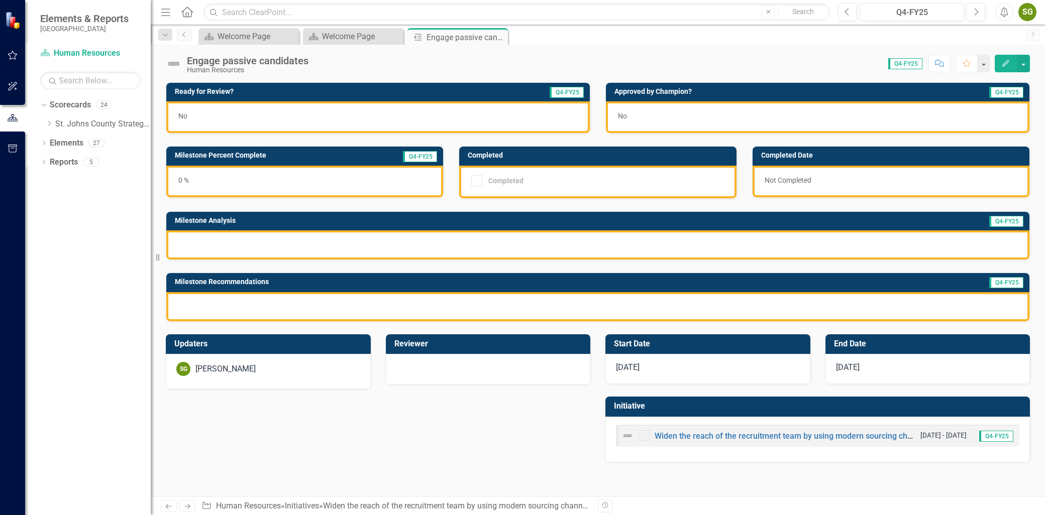
click at [1003, 68] on button "Edit" at bounding box center [1006, 64] width 22 height 18
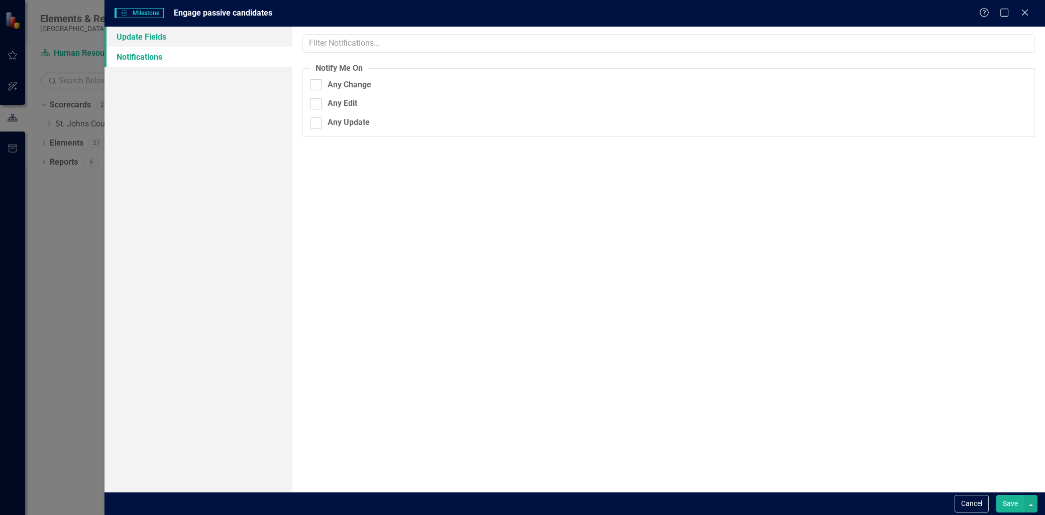
click at [221, 41] on link "Update Fields" at bounding box center [198, 37] width 188 height 20
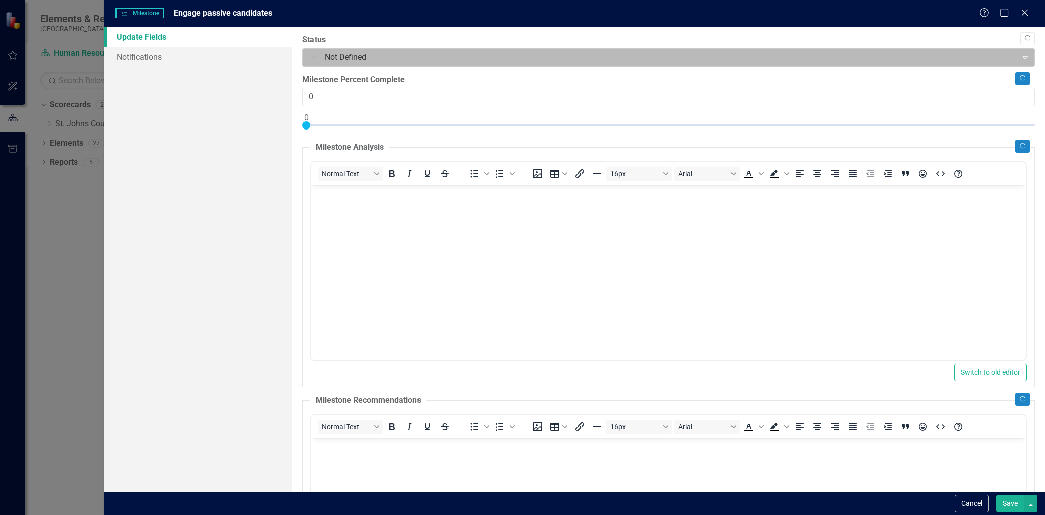
click at [704, 65] on div "Not Defined" at bounding box center [659, 58] width 711 height 18
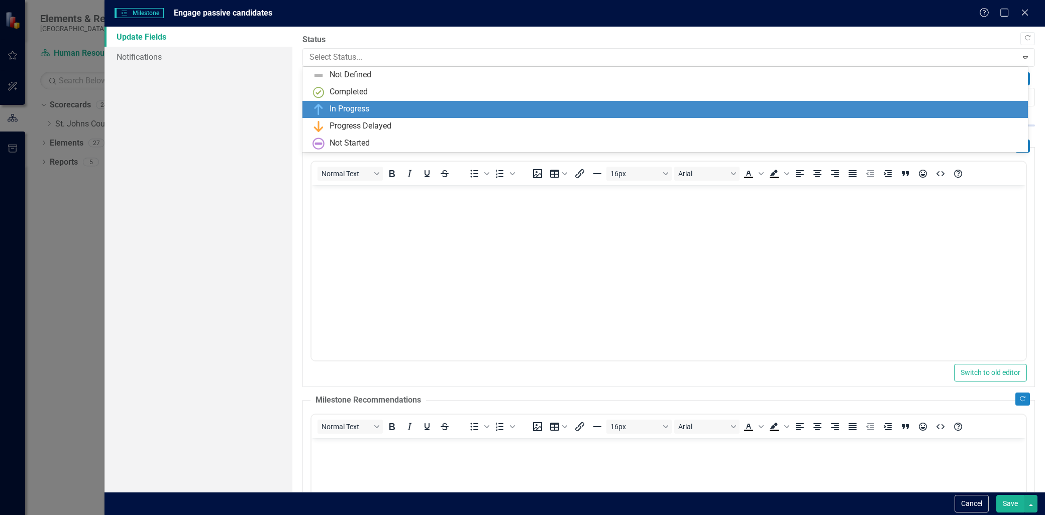
click at [613, 111] on div "In Progress" at bounding box center [666, 109] width 709 height 12
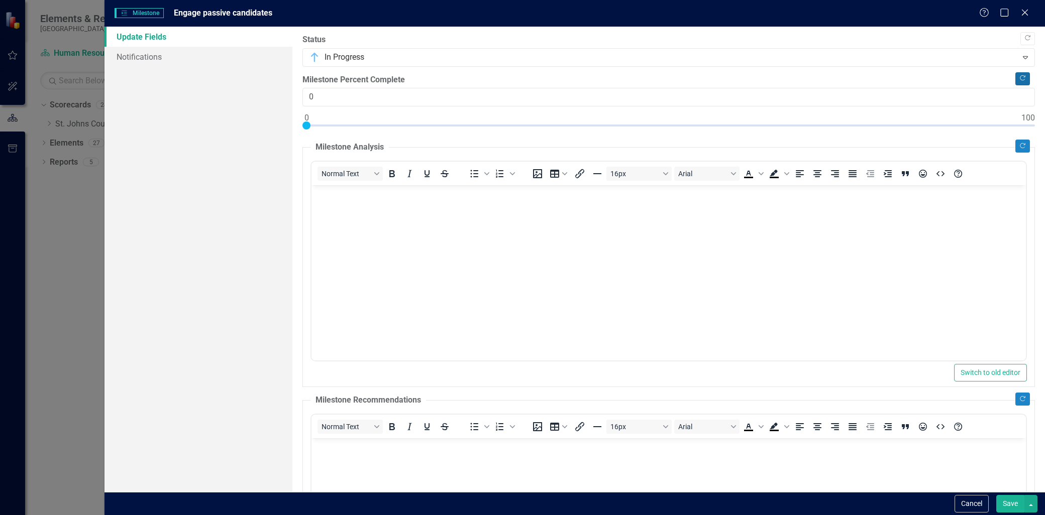
click at [1019, 78] on icon "Copy Forward" at bounding box center [1023, 78] width 8 height 6
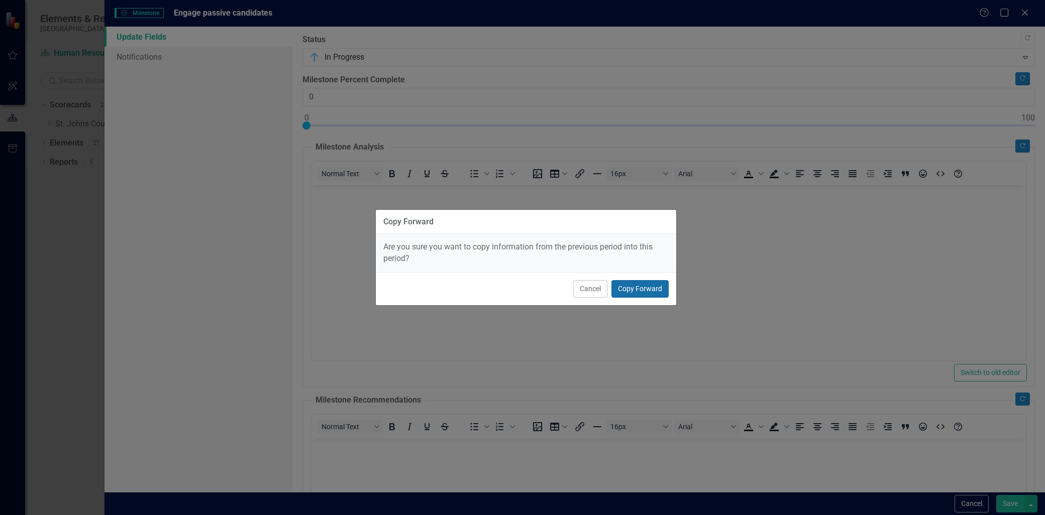
click at [662, 284] on button "Copy Forward" at bounding box center [639, 289] width 57 height 18
type input "25"
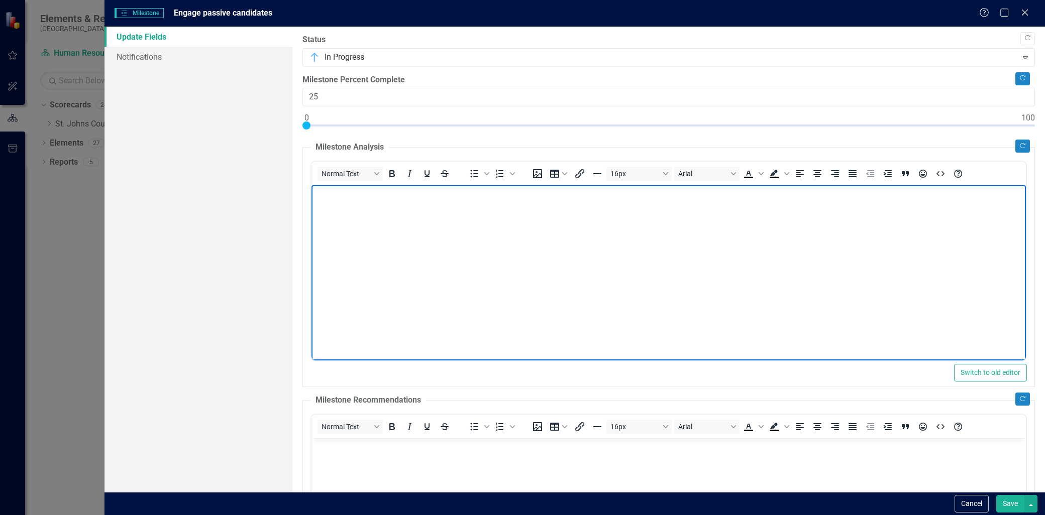
click at [550, 242] on body "Rich Text Area. Press ALT-0 for help." at bounding box center [668, 260] width 714 height 151
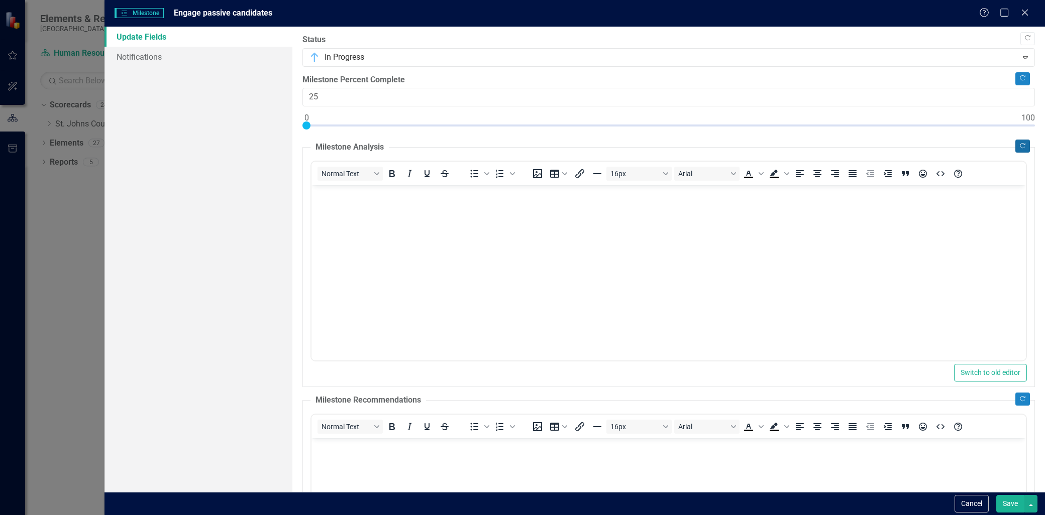
click at [1015, 140] on button "Copy Forward" at bounding box center [1022, 146] width 15 height 13
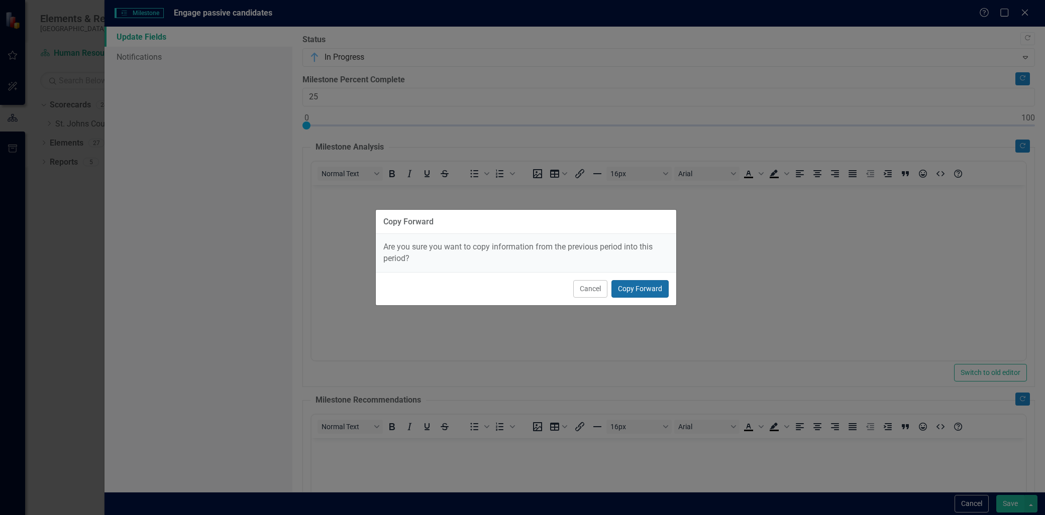
click at [640, 285] on button "Copy Forward" at bounding box center [639, 289] width 57 height 18
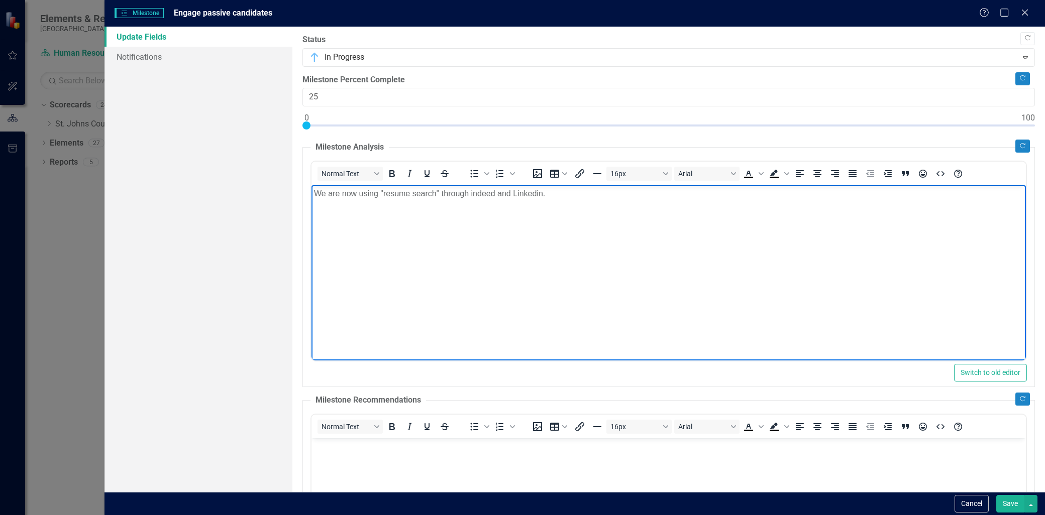
click at [588, 192] on p "We are now using "resume search" through indeed and Linkedin." at bounding box center [668, 194] width 709 height 12
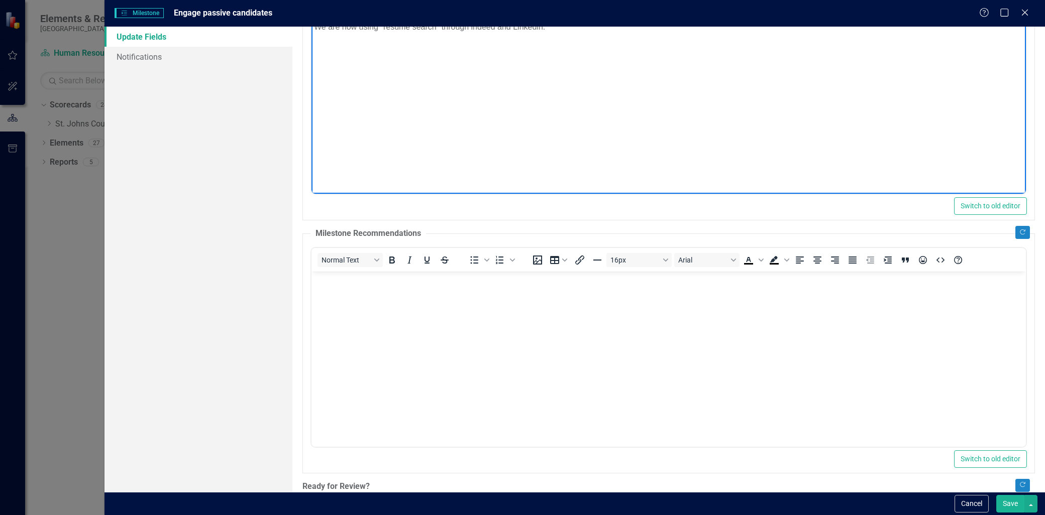
scroll to position [167, 0]
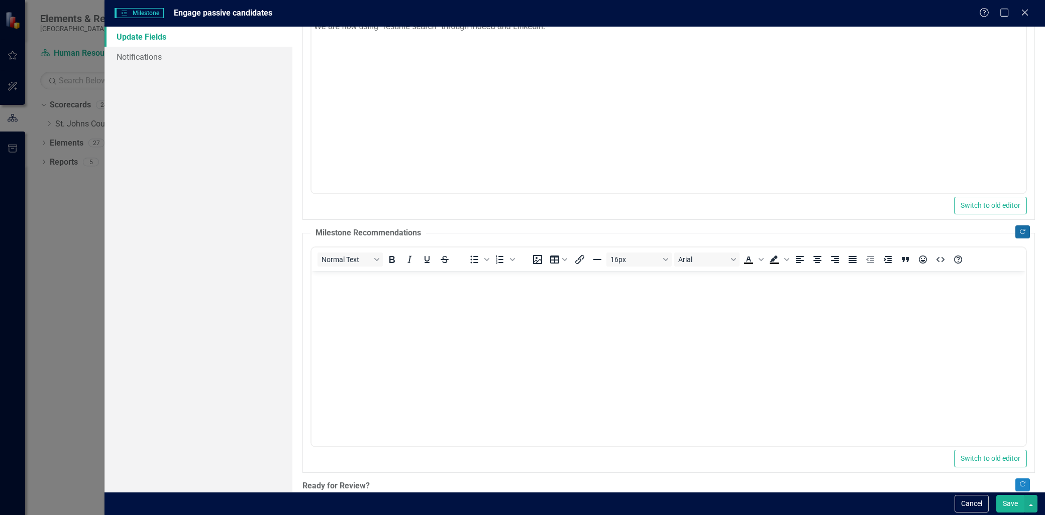
click at [1019, 232] on icon "Copy Forward" at bounding box center [1023, 232] width 8 height 6
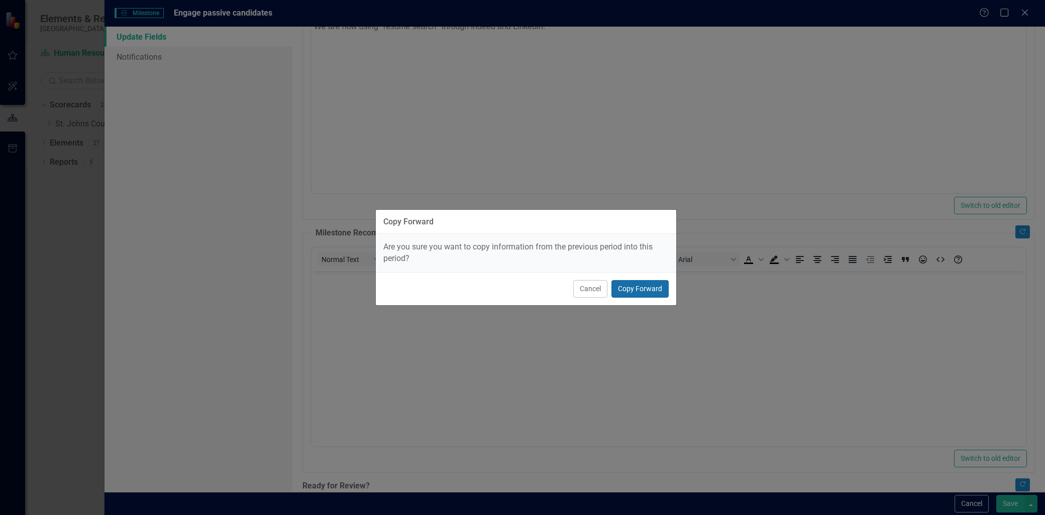
click at [649, 287] on button "Copy Forward" at bounding box center [639, 289] width 57 height 18
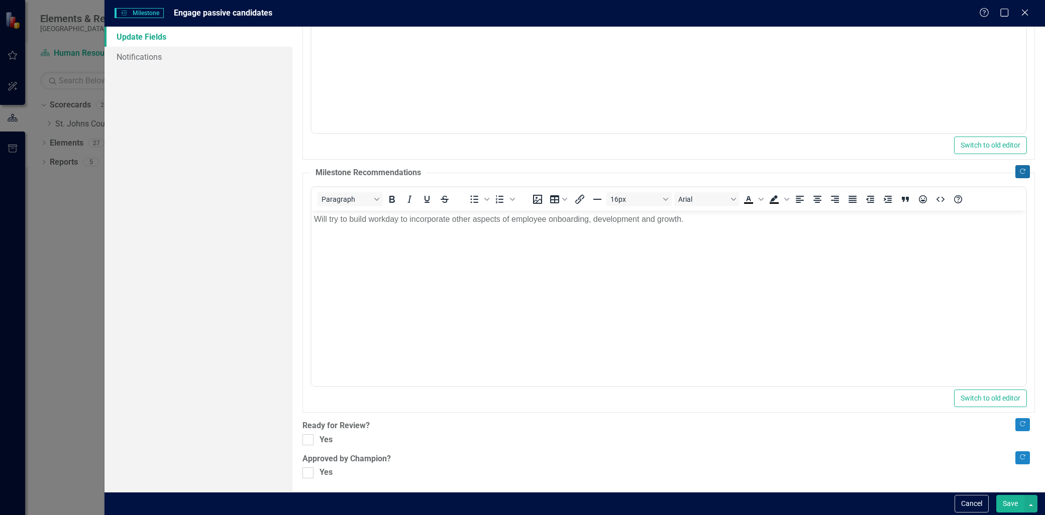
scroll to position [229, 0]
click at [312, 443] on div at bounding box center [307, 438] width 11 height 11
click at [309, 439] on input "Yes" at bounding box center [305, 436] width 7 height 7
checkbox input "true"
click at [310, 470] on div at bounding box center [307, 471] width 11 height 11
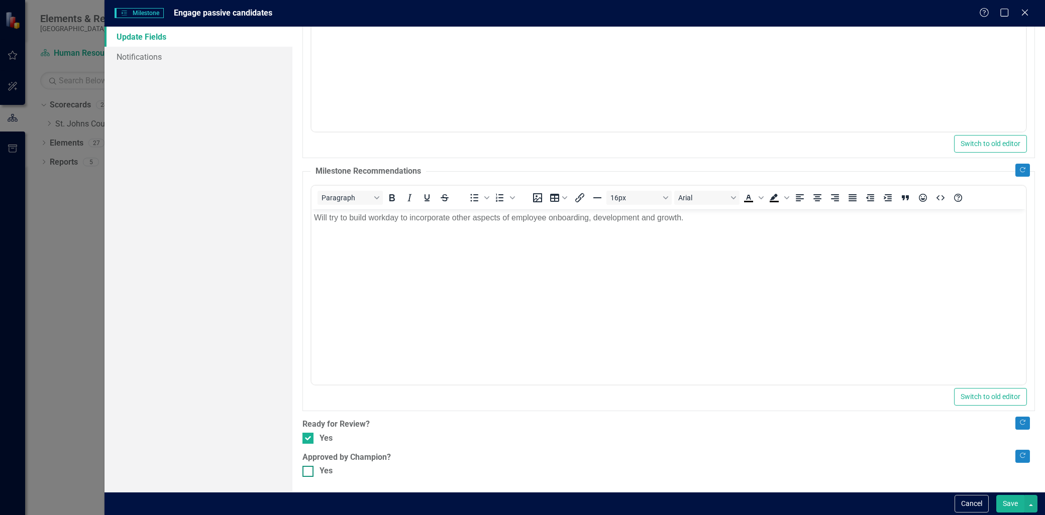
click at [309, 470] on input "Yes" at bounding box center [305, 469] width 7 height 7
checkbox input "true"
click at [1021, 501] on button "Save" at bounding box center [1010, 504] width 28 height 18
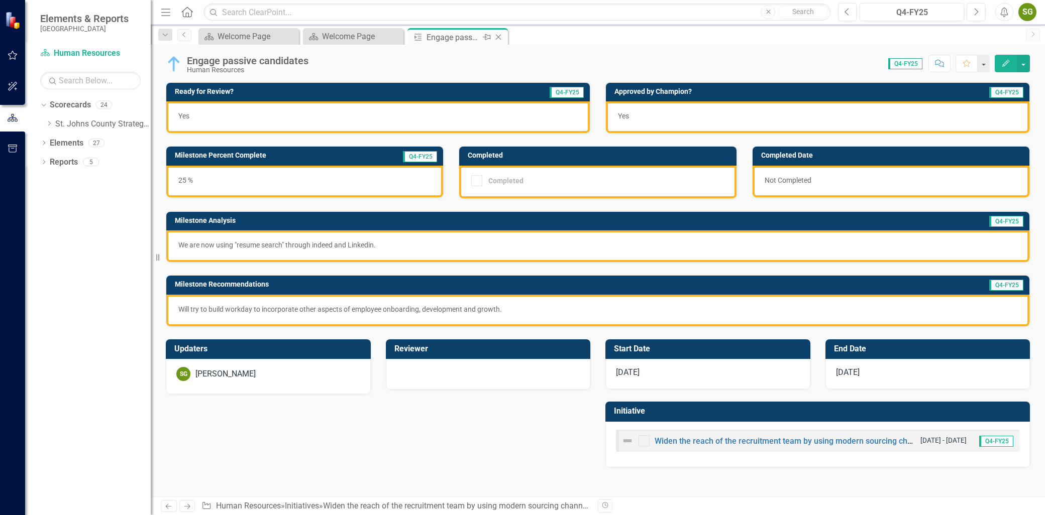
click at [500, 36] on icon "Close" at bounding box center [498, 37] width 10 height 8
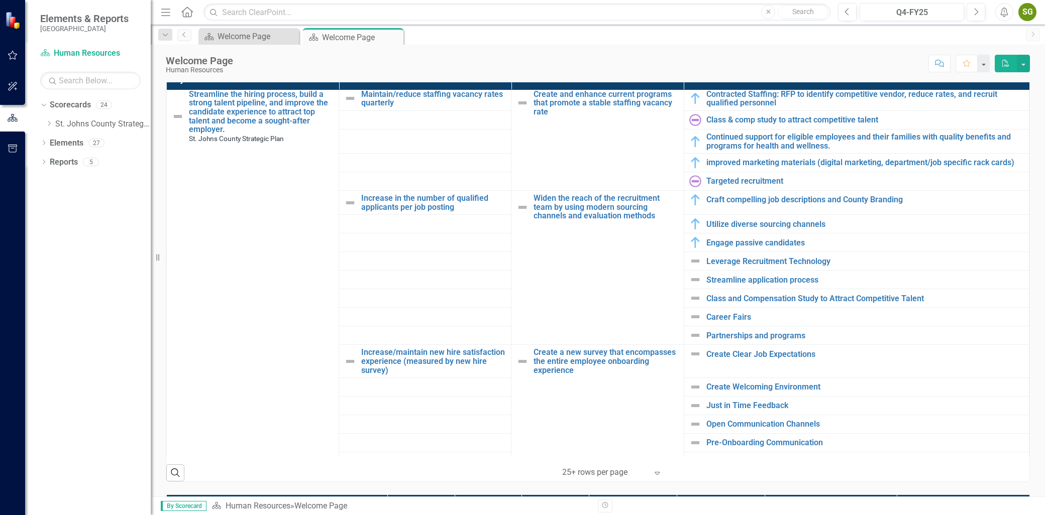
scroll to position [716, 0]
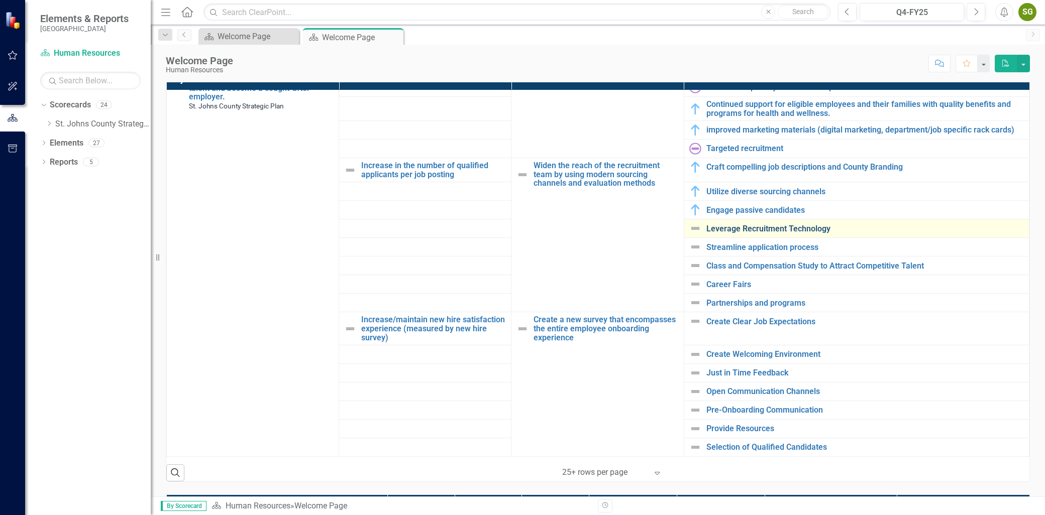
click at [761, 227] on link "Leverage Recruitment Technology" at bounding box center [864, 229] width 317 height 9
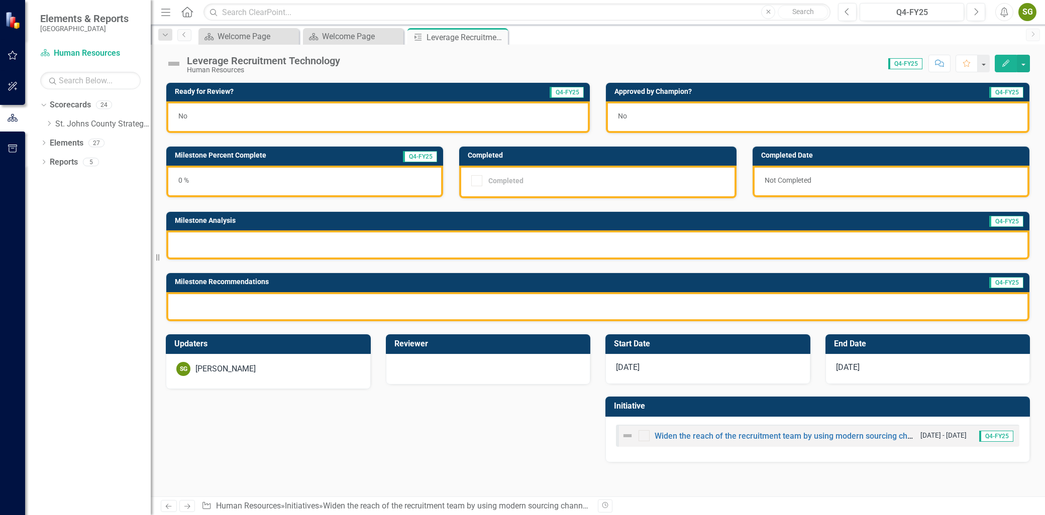
click at [1003, 58] on button "Edit" at bounding box center [1006, 64] width 22 height 18
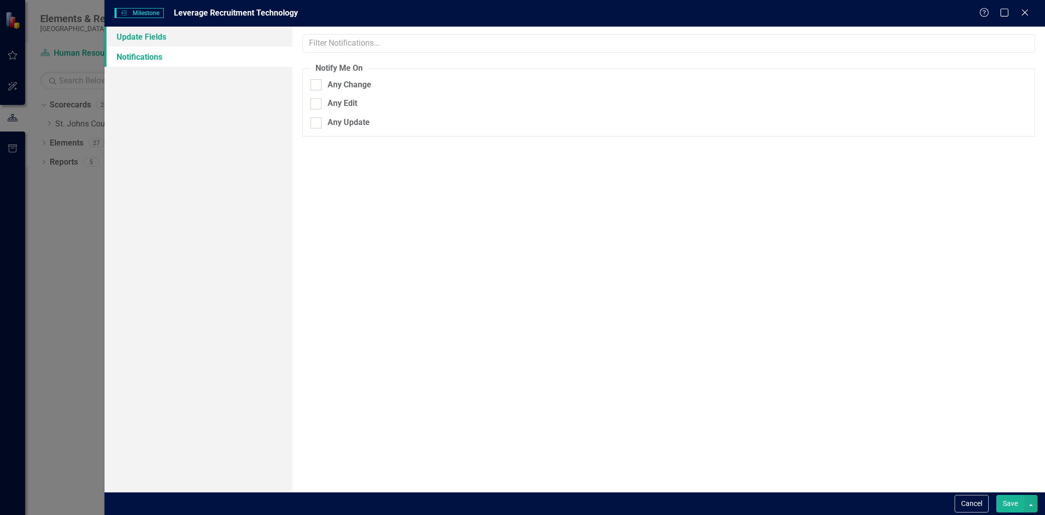
click at [199, 34] on link "Update Fields" at bounding box center [198, 37] width 188 height 20
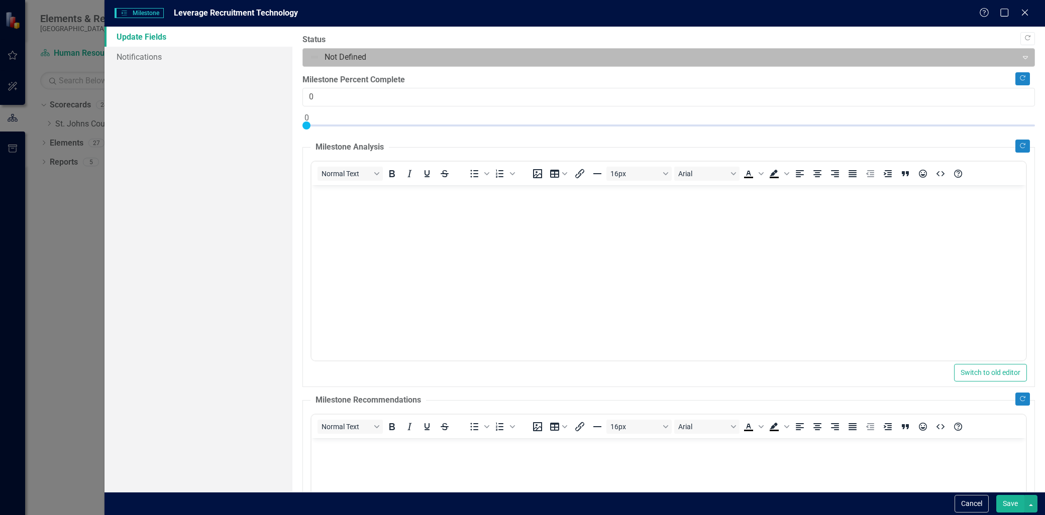
click at [404, 56] on div at bounding box center [659, 58] width 701 height 14
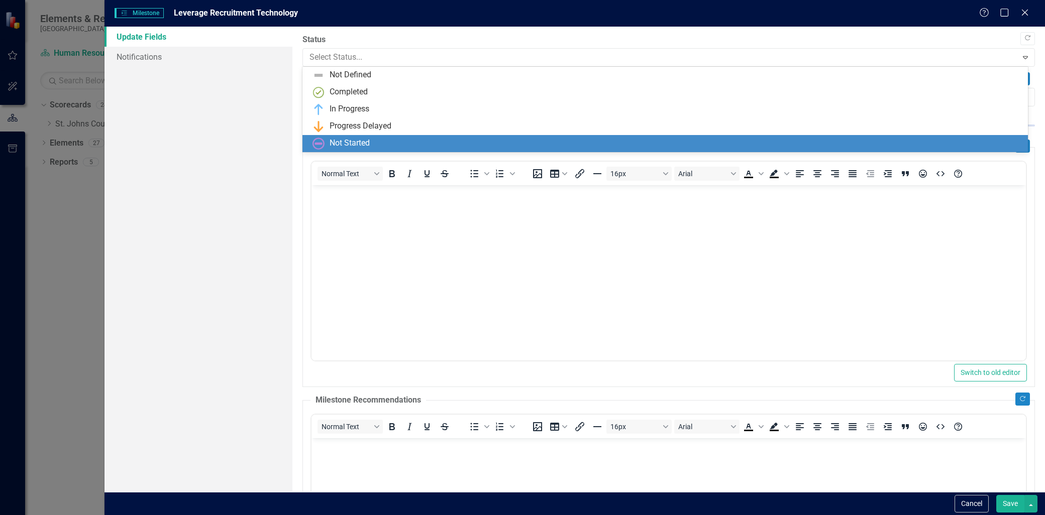
click at [358, 141] on div "Not Started" at bounding box center [349, 144] width 40 height 12
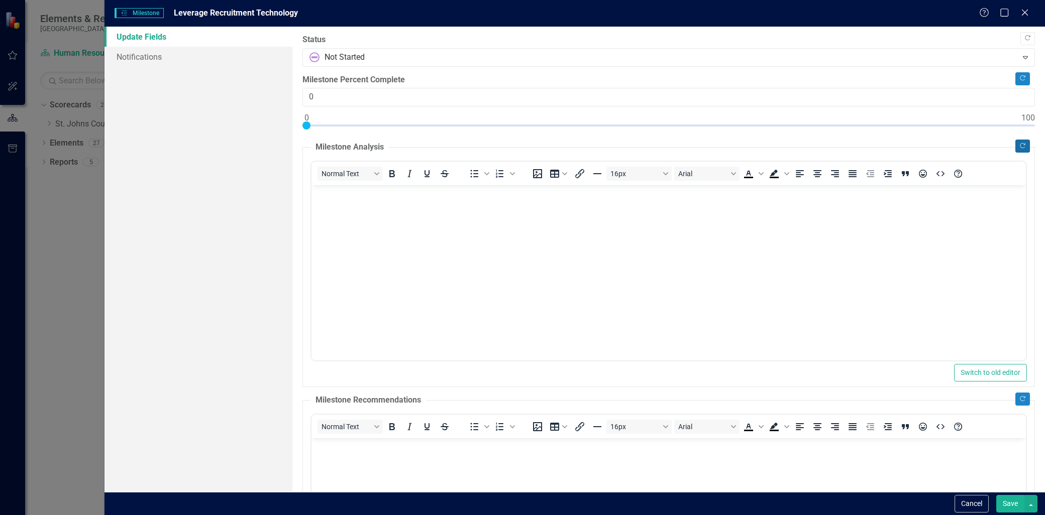
click at [1019, 147] on icon "Copy Forward" at bounding box center [1023, 146] width 8 height 6
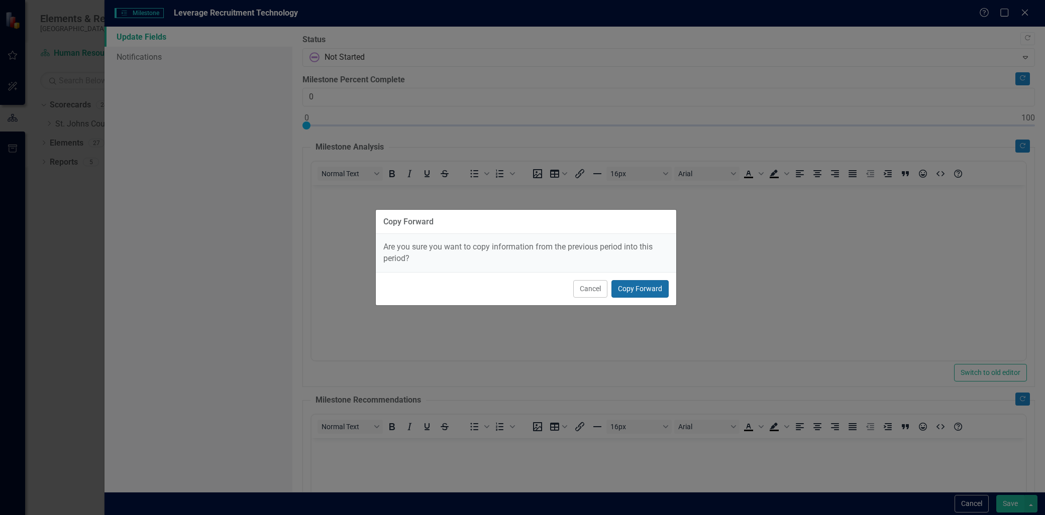
click at [660, 281] on button "Copy Forward" at bounding box center [639, 289] width 57 height 18
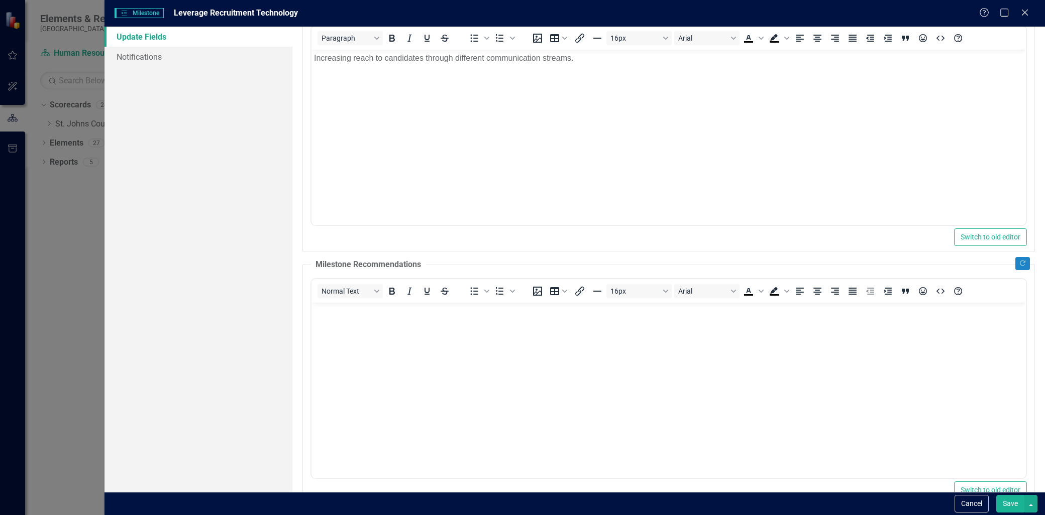
scroll to position [112, 0]
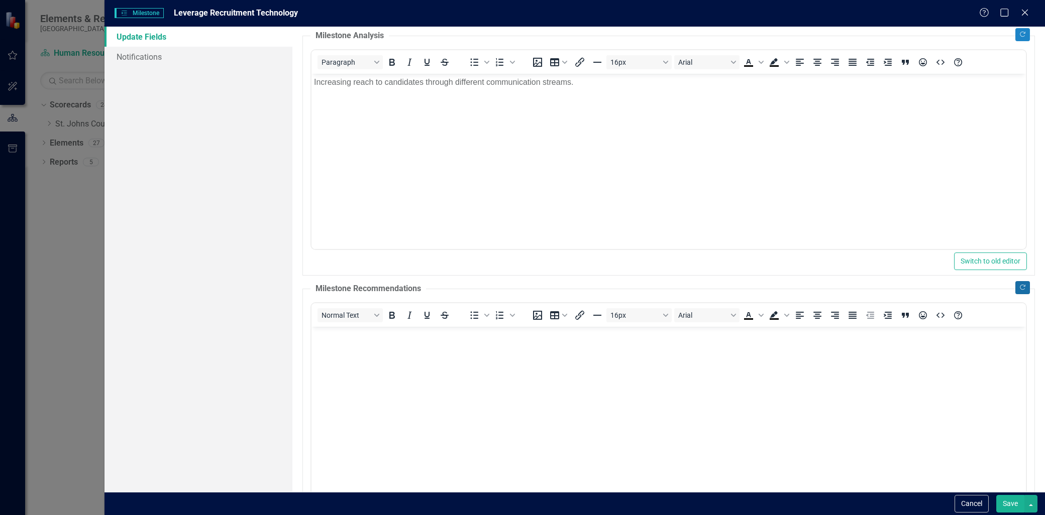
click at [1015, 294] on button "Copy Forward" at bounding box center [1022, 287] width 15 height 13
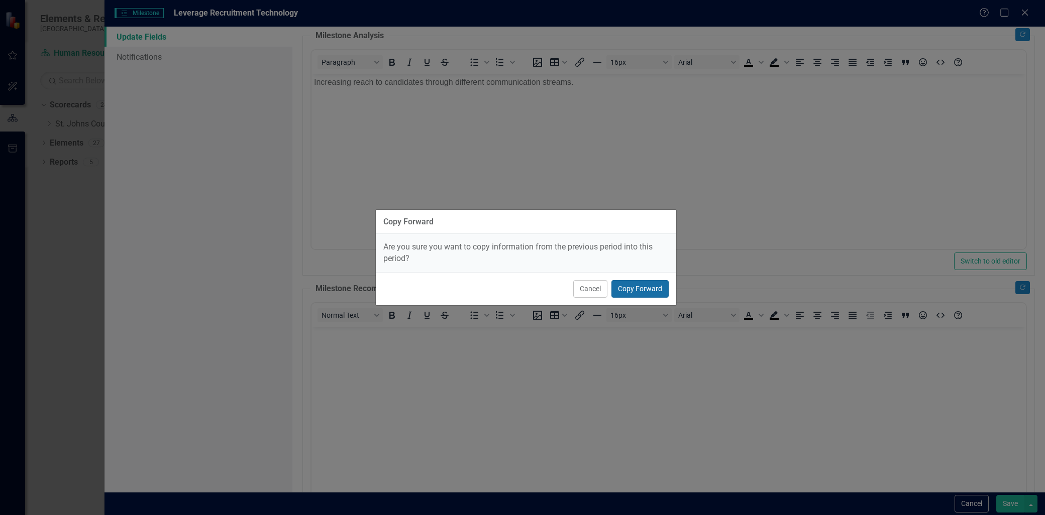
click at [631, 287] on button "Copy Forward" at bounding box center [639, 289] width 57 height 18
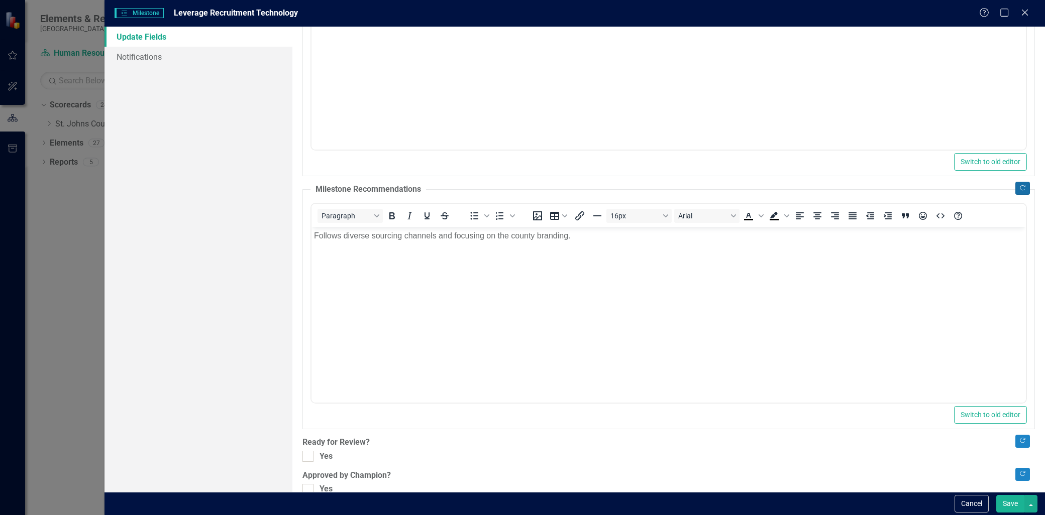
scroll to position [229, 0]
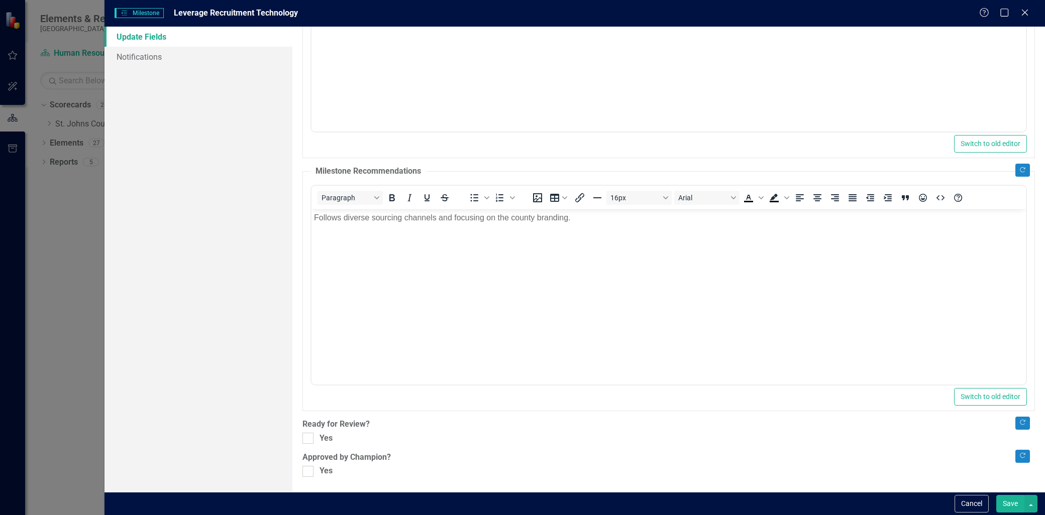
click at [625, 226] on body "Follows diverse sourcing channels and focusing on the county branding." at bounding box center [668, 284] width 714 height 151
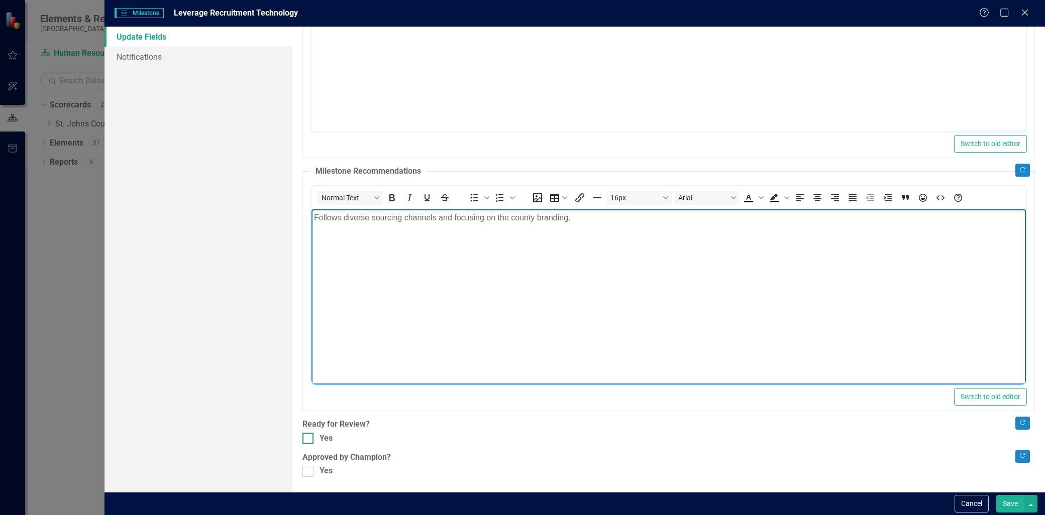
click at [305, 439] on input "Yes" at bounding box center [305, 436] width 7 height 7
checkbox input "true"
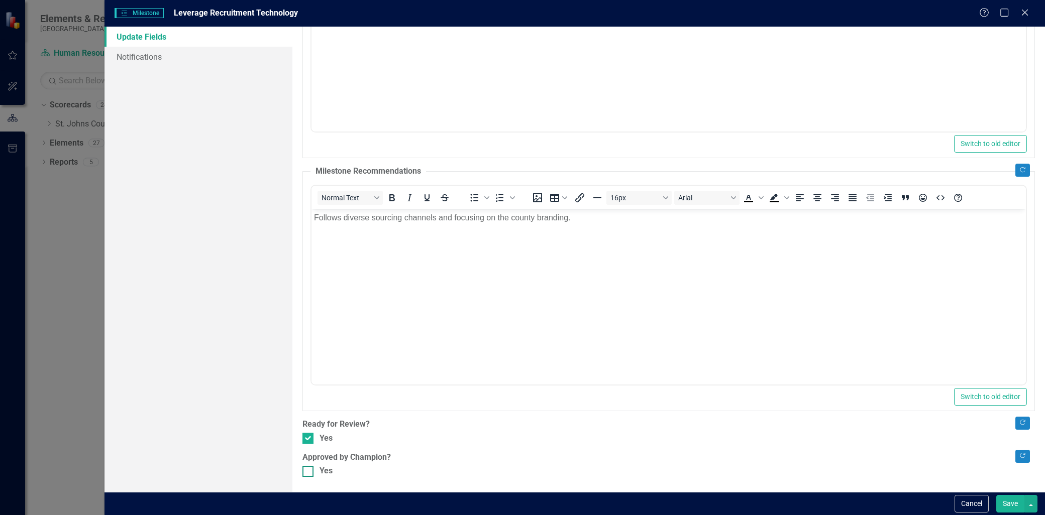
click at [306, 470] on input "Yes" at bounding box center [305, 469] width 7 height 7
checkbox input "true"
click at [607, 222] on p "Follows diverse sourcing channels and focusing on the county branding." at bounding box center [668, 217] width 709 height 12
click at [1010, 495] on button "Save" at bounding box center [1010, 504] width 28 height 18
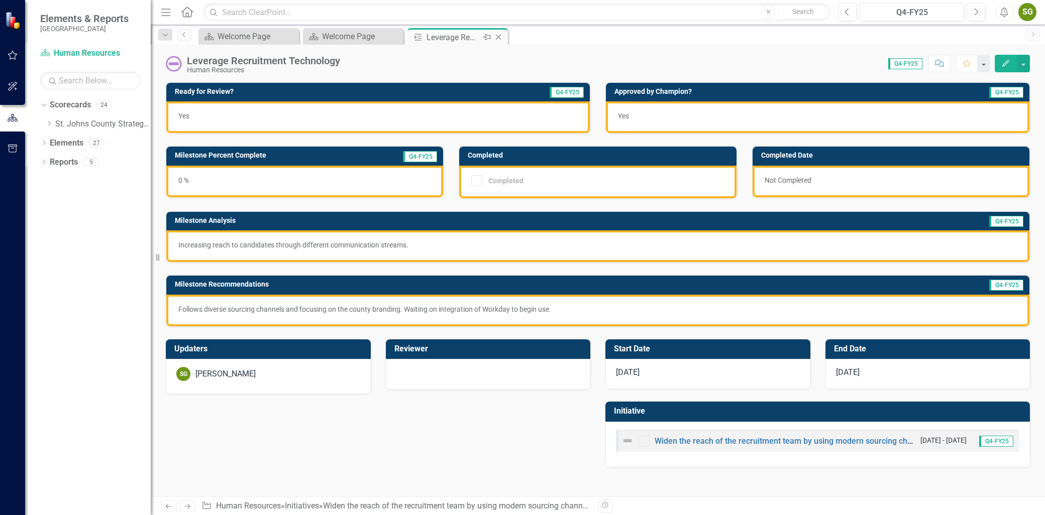
click at [498, 32] on div "Close" at bounding box center [499, 37] width 13 height 13
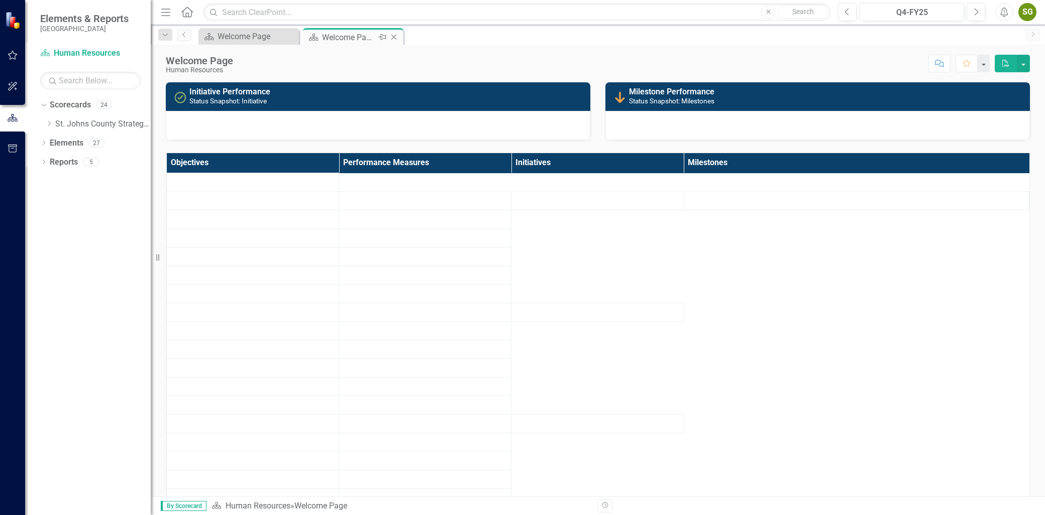
click at [350, 33] on div "Welcome Page" at bounding box center [349, 37] width 54 height 13
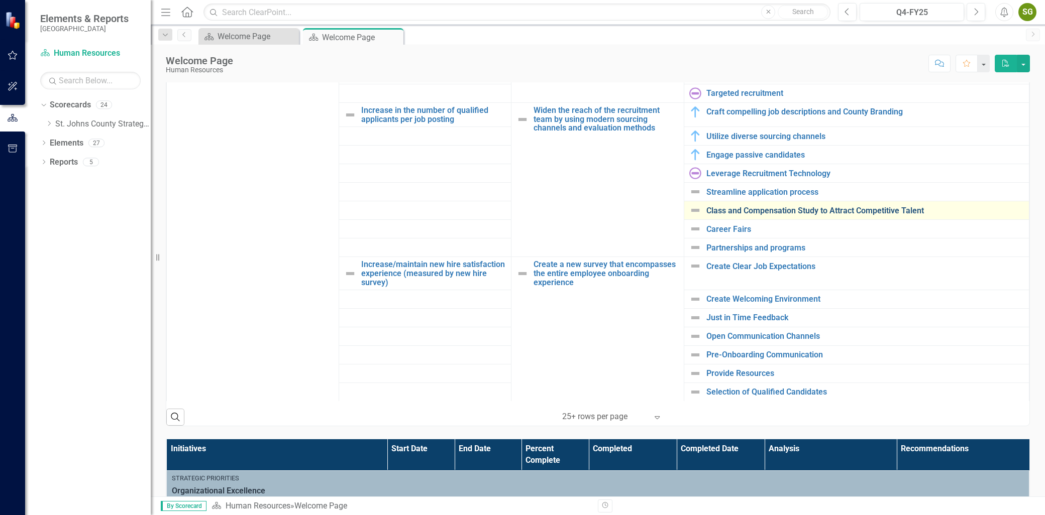
scroll to position [716, 0]
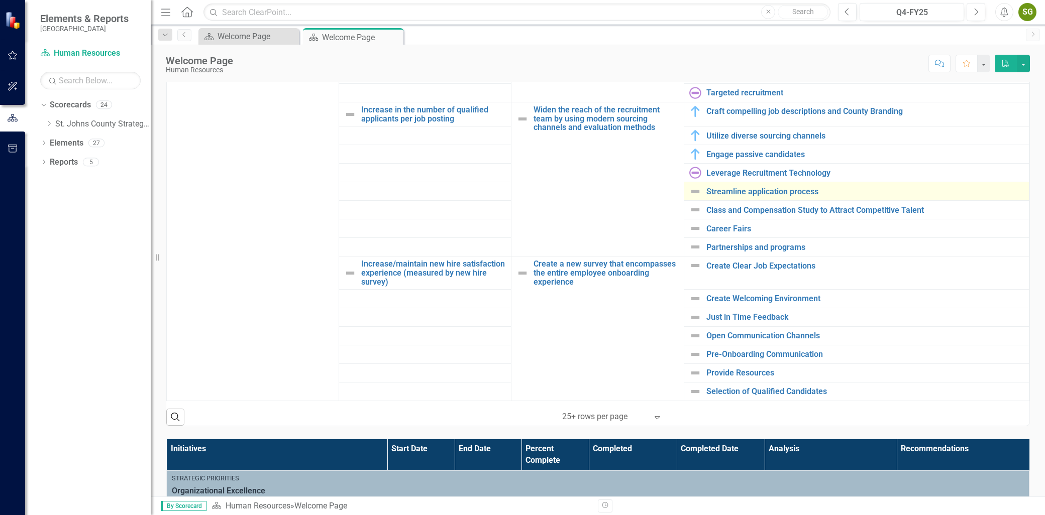
click at [689, 189] on img at bounding box center [695, 191] width 12 height 12
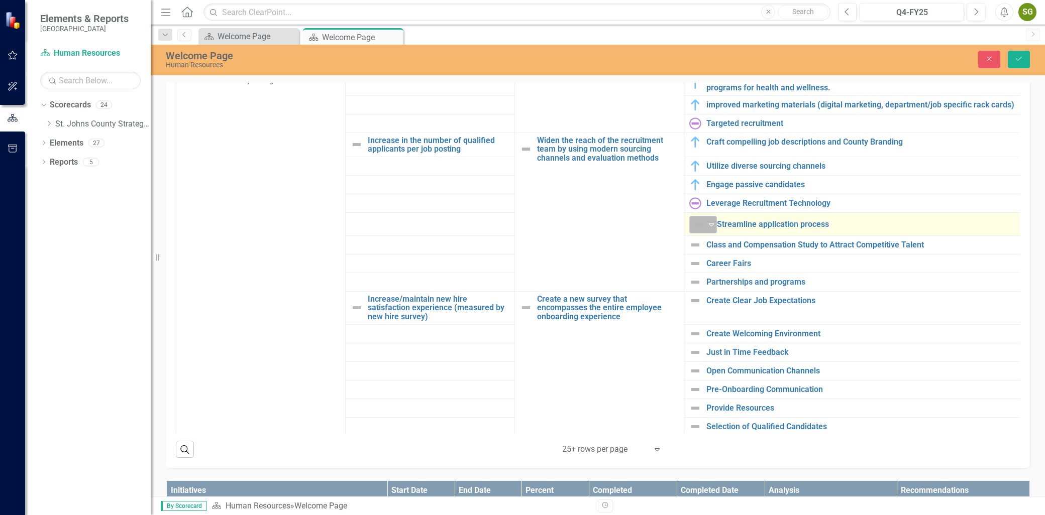
click at [709, 225] on icon at bounding box center [711, 225] width 5 height 3
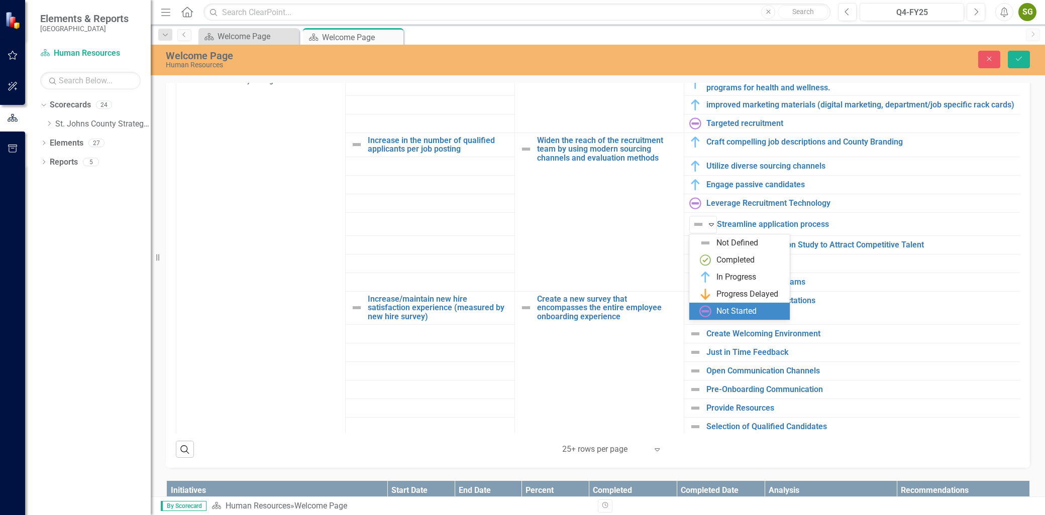
click at [736, 318] on div "Not Started" at bounding box center [739, 311] width 100 height 17
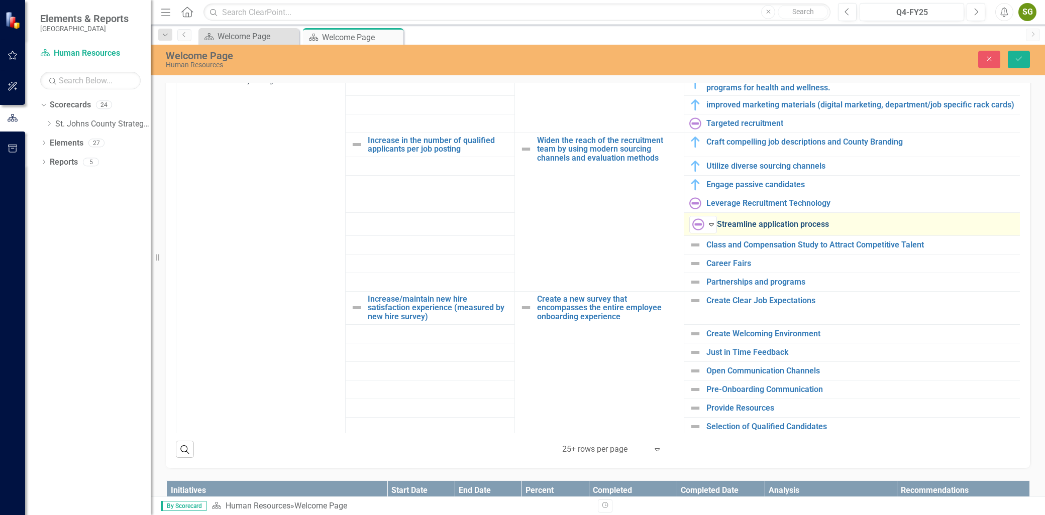
click at [753, 229] on link "Streamline application process" at bounding box center [867, 224] width 300 height 9
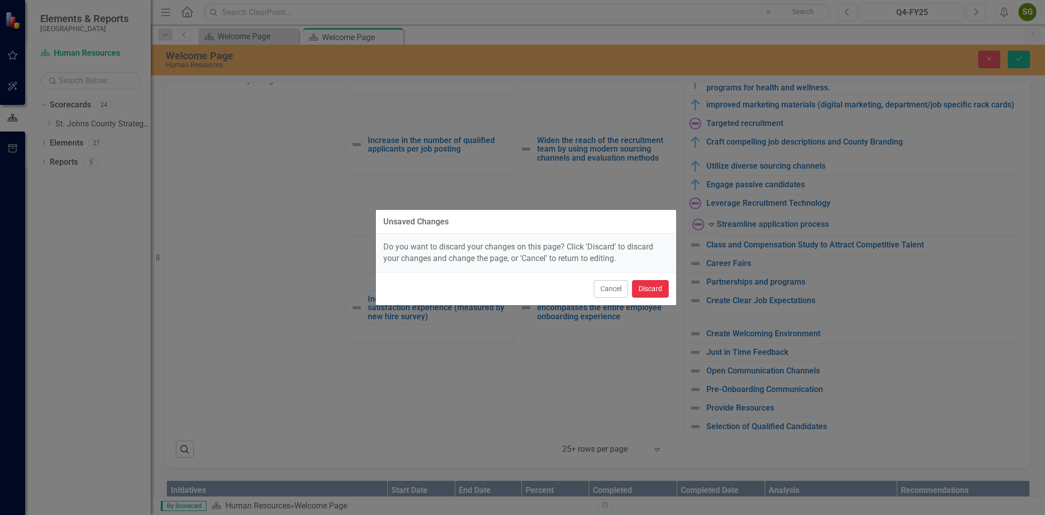
click at [653, 290] on button "Discard" at bounding box center [650, 289] width 37 height 18
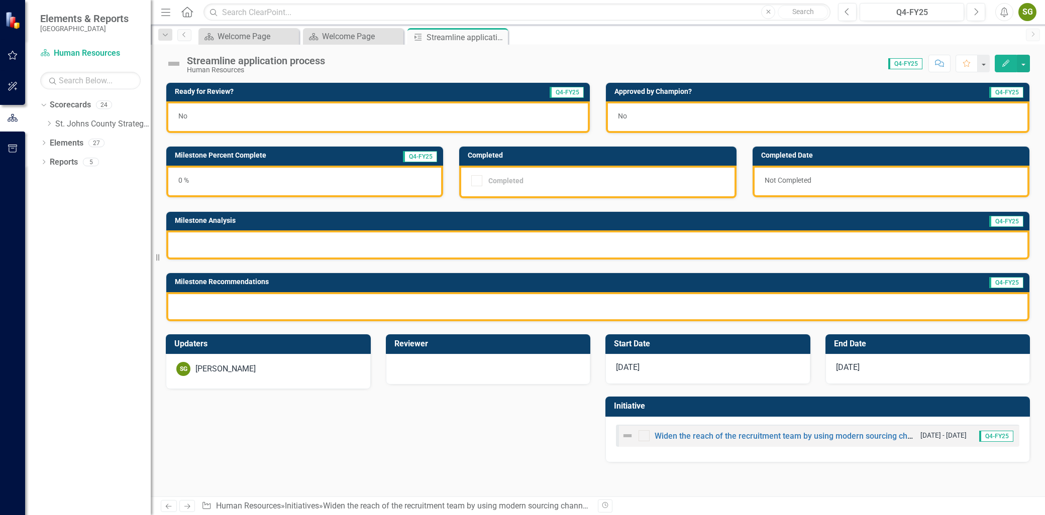
click at [1006, 69] on button "Edit" at bounding box center [1006, 64] width 22 height 18
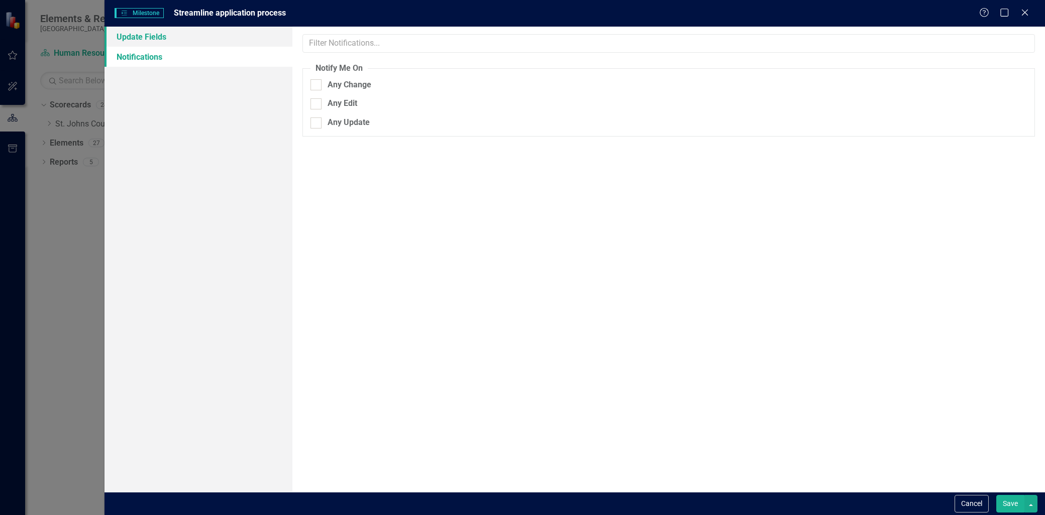
click at [130, 41] on link "Update Fields" at bounding box center [198, 37] width 188 height 20
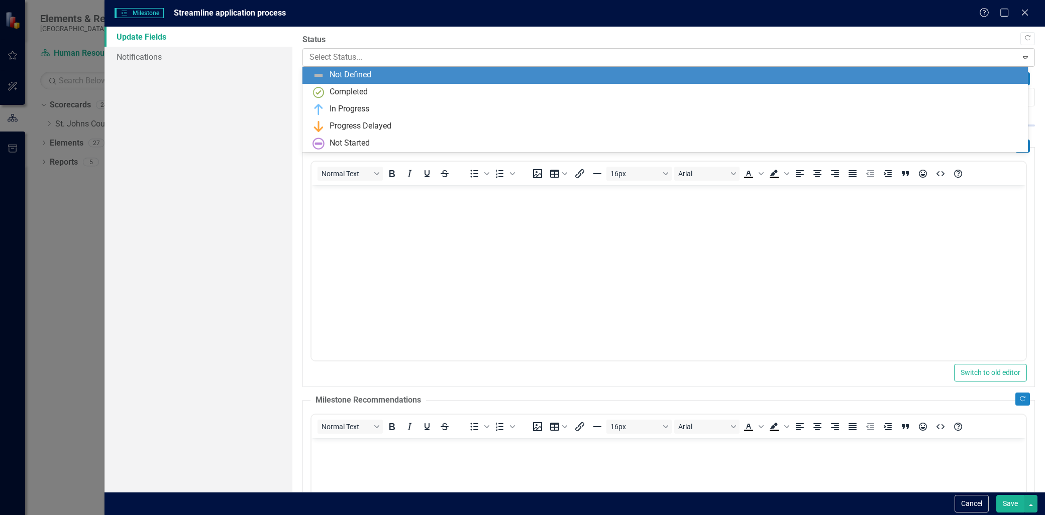
click at [392, 52] on div at bounding box center [659, 58] width 701 height 14
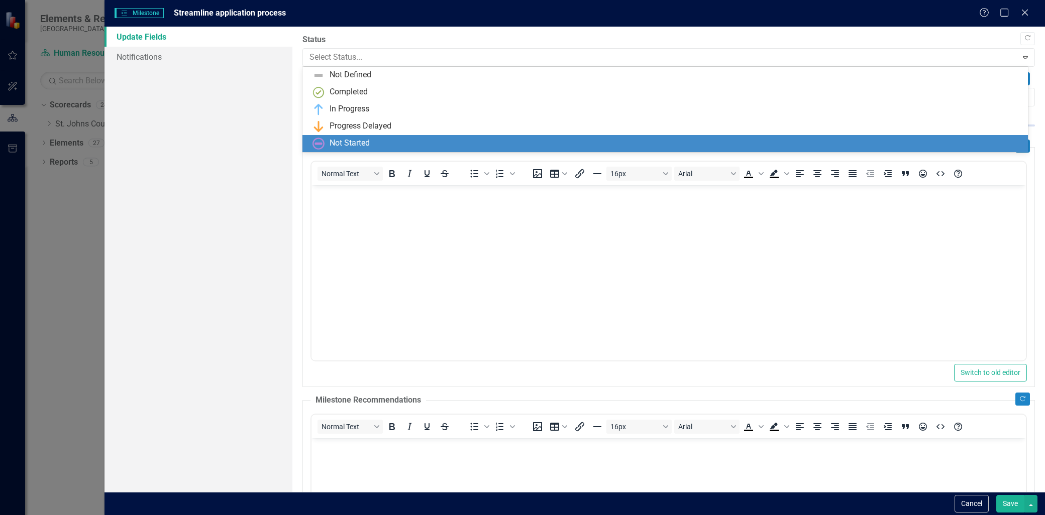
click at [392, 147] on div "Not Started" at bounding box center [666, 144] width 709 height 12
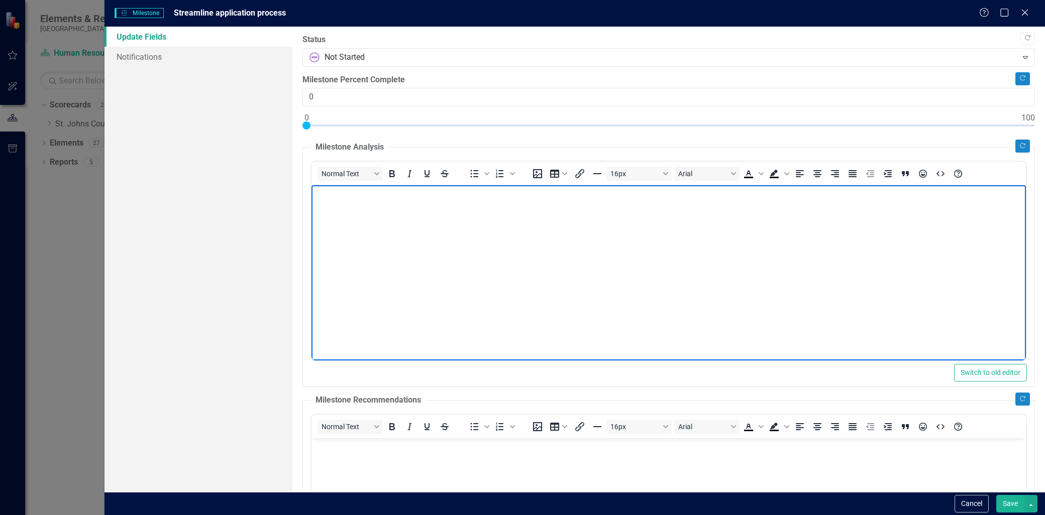
click at [348, 205] on body "Rich Text Area. Press ALT-0 for help." at bounding box center [668, 260] width 714 height 151
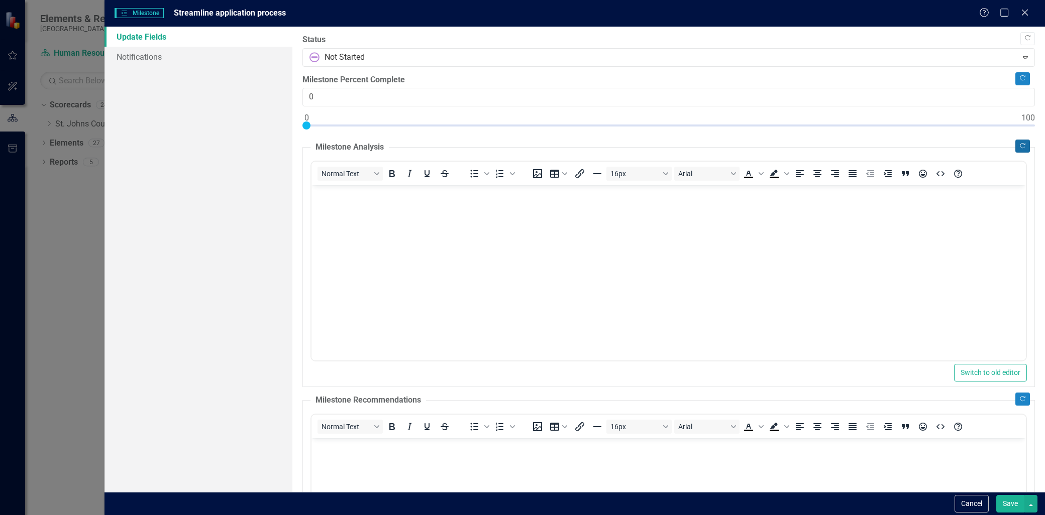
click at [1015, 148] on button "Copy Forward" at bounding box center [1022, 146] width 15 height 13
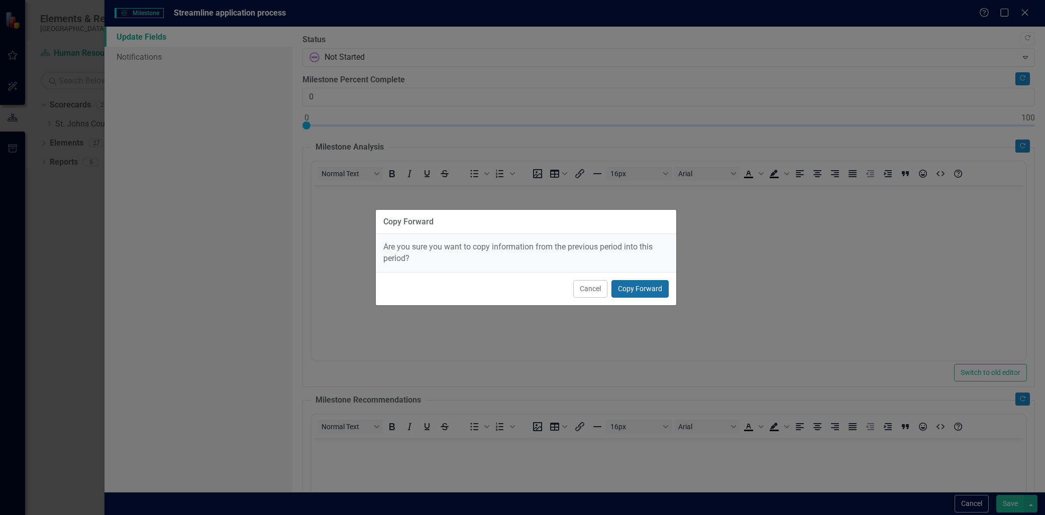
click at [649, 285] on button "Copy Forward" at bounding box center [639, 289] width 57 height 18
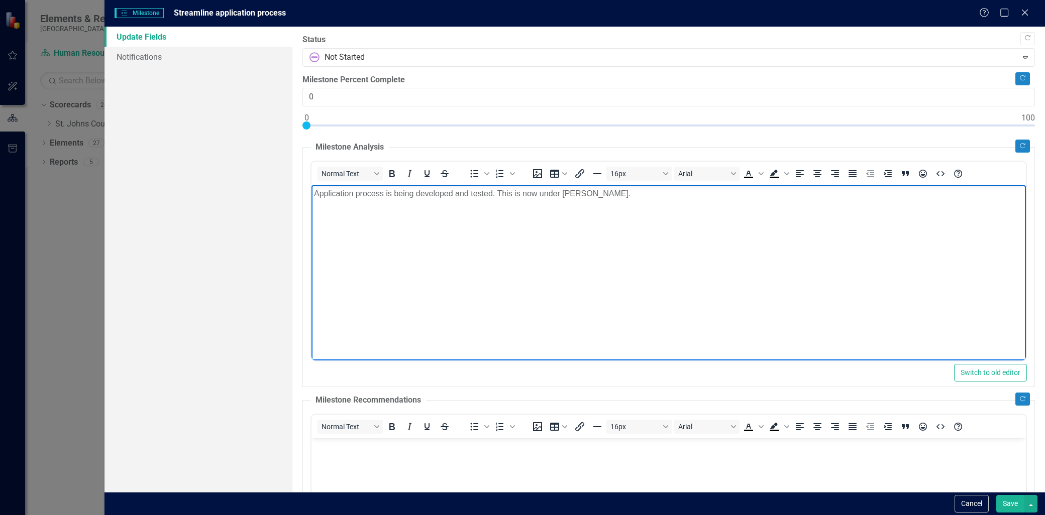
click at [605, 202] on body "Application process is being developed and tested. This is now under Lindsey." at bounding box center [668, 260] width 714 height 151
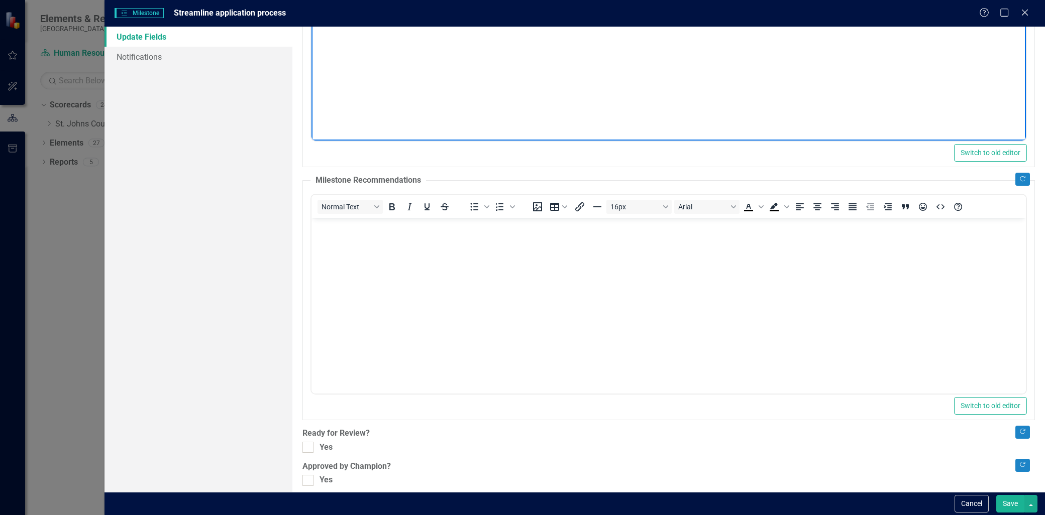
scroll to position [229, 0]
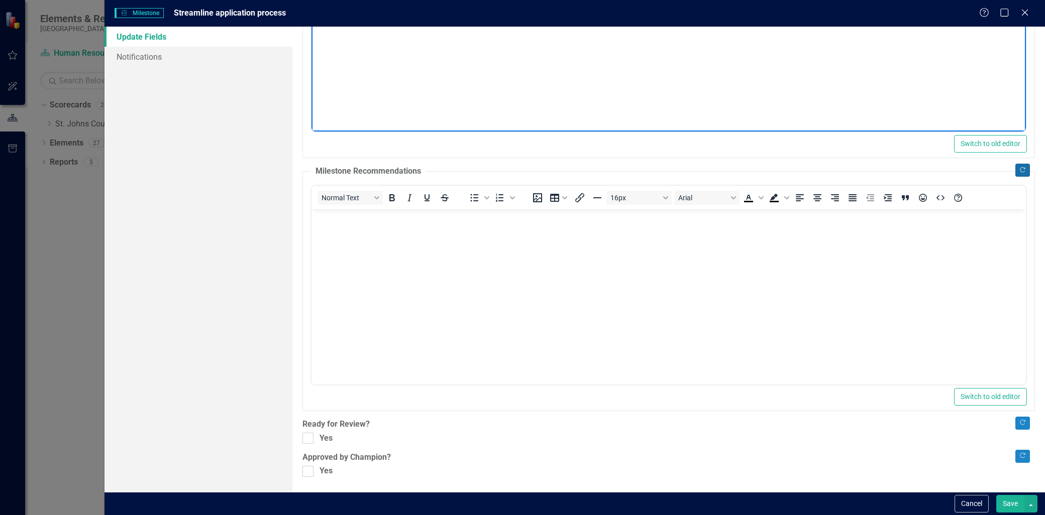
click at [1019, 170] on icon "Copy Forward" at bounding box center [1023, 170] width 8 height 6
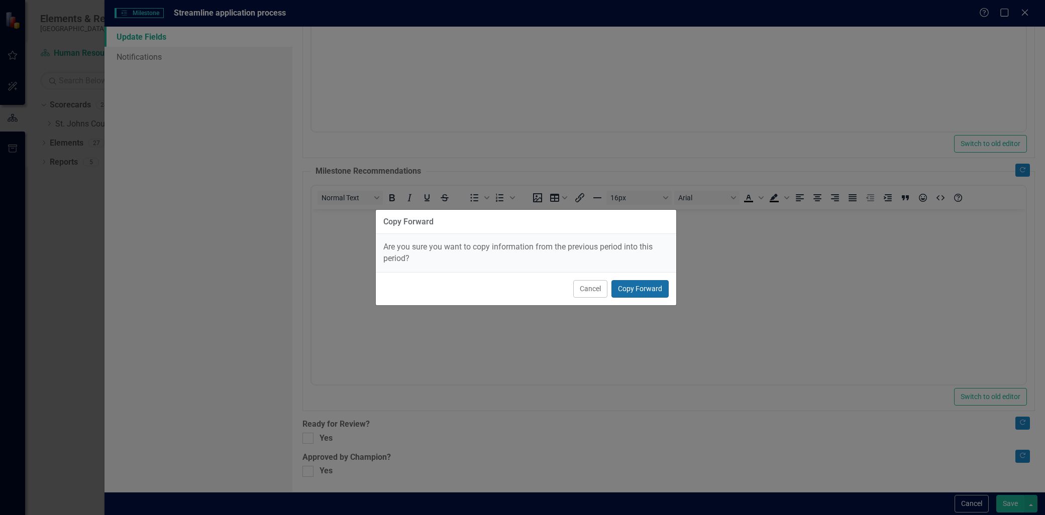
drag, startPoint x: 639, startPoint y: 296, endPoint x: 329, endPoint y: 87, distance: 374.5
click at [639, 296] on button "Copy Forward" at bounding box center [639, 289] width 57 height 18
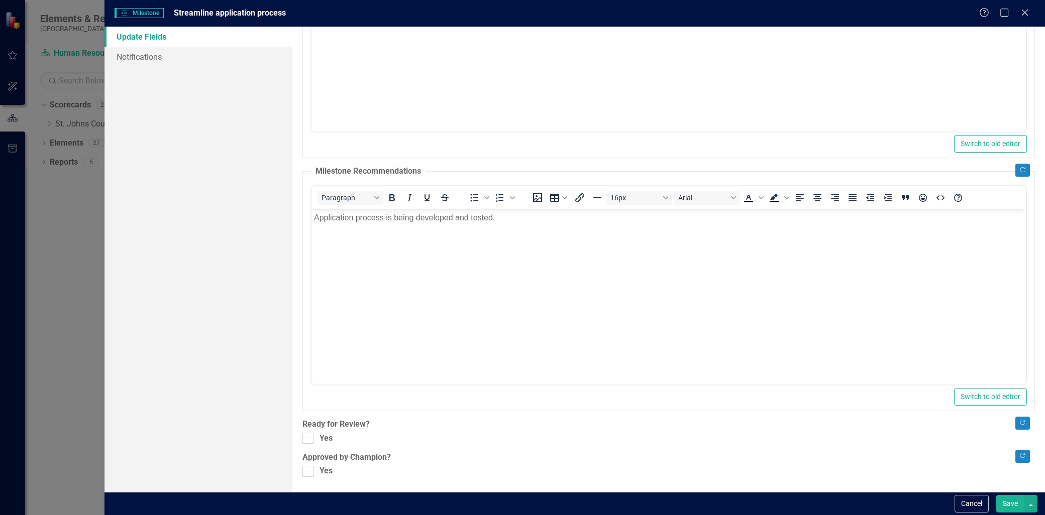
click at [496, 220] on p "Application process is being developed and tested." at bounding box center [668, 217] width 709 height 12
click at [311, 442] on div at bounding box center [307, 438] width 11 height 11
click at [309, 439] on input "Yes" at bounding box center [305, 436] width 7 height 7
checkbox input "true"
click at [303, 474] on div at bounding box center [307, 471] width 11 height 11
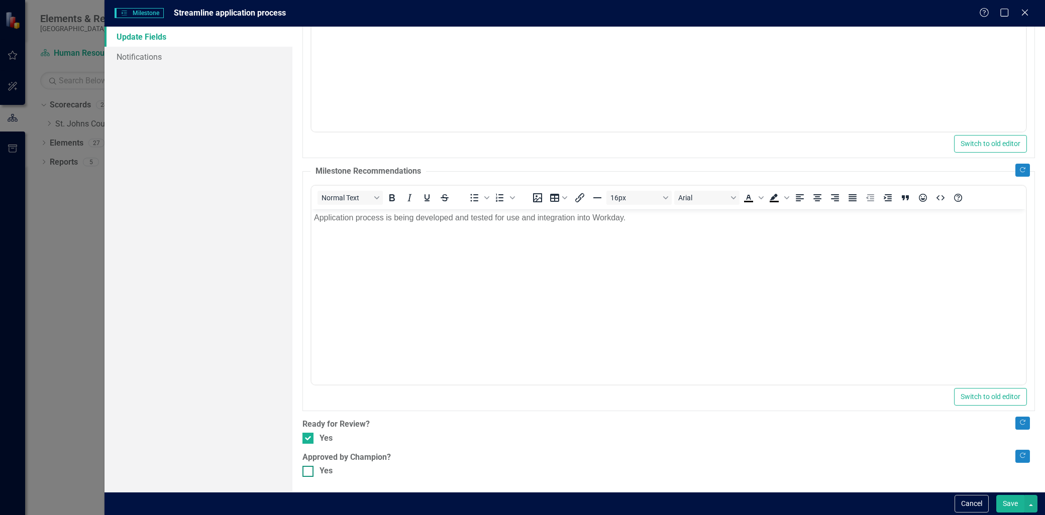
click at [303, 473] on input "Yes" at bounding box center [305, 469] width 7 height 7
checkbox input "true"
click at [997, 498] on button "Save" at bounding box center [1010, 504] width 28 height 18
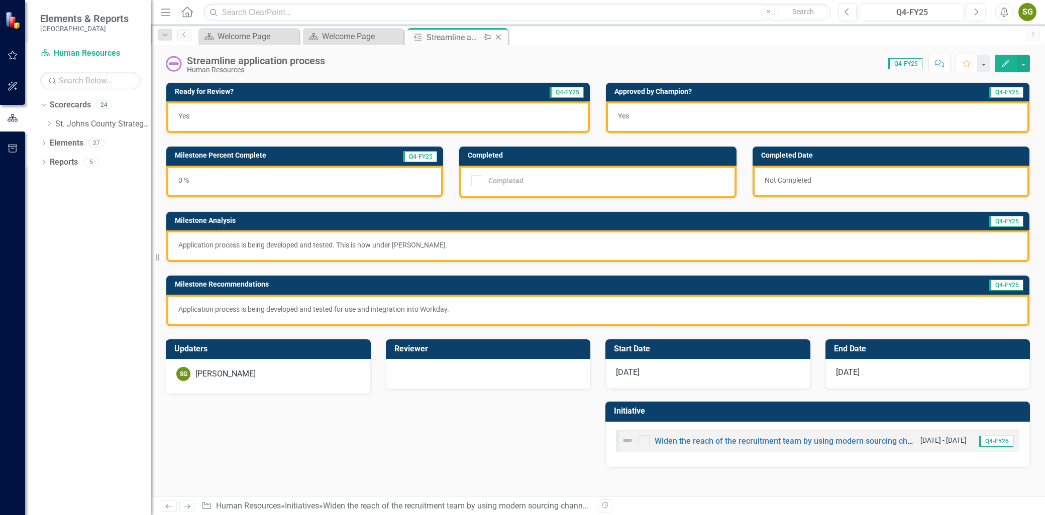
click at [499, 38] on icon at bounding box center [499, 38] width 6 height 6
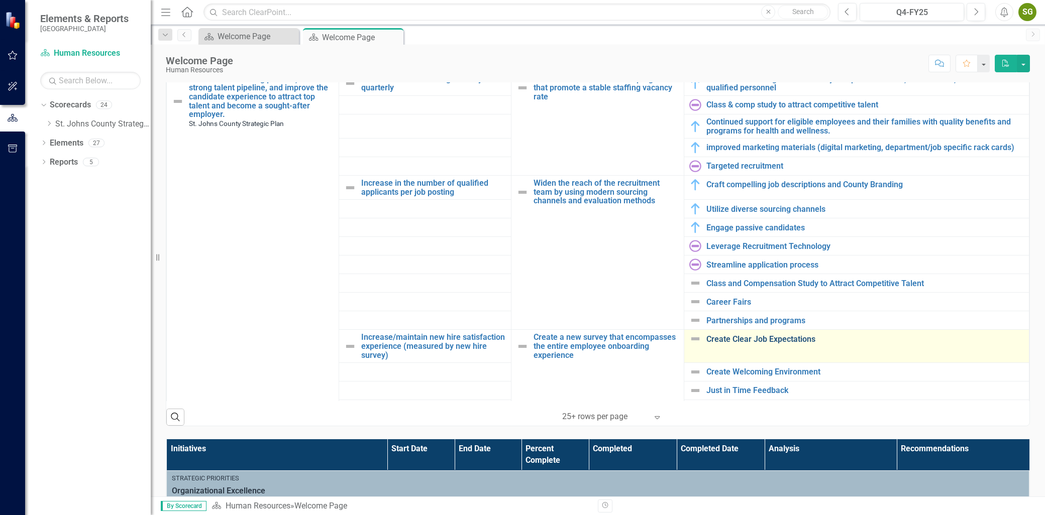
scroll to position [716, 0]
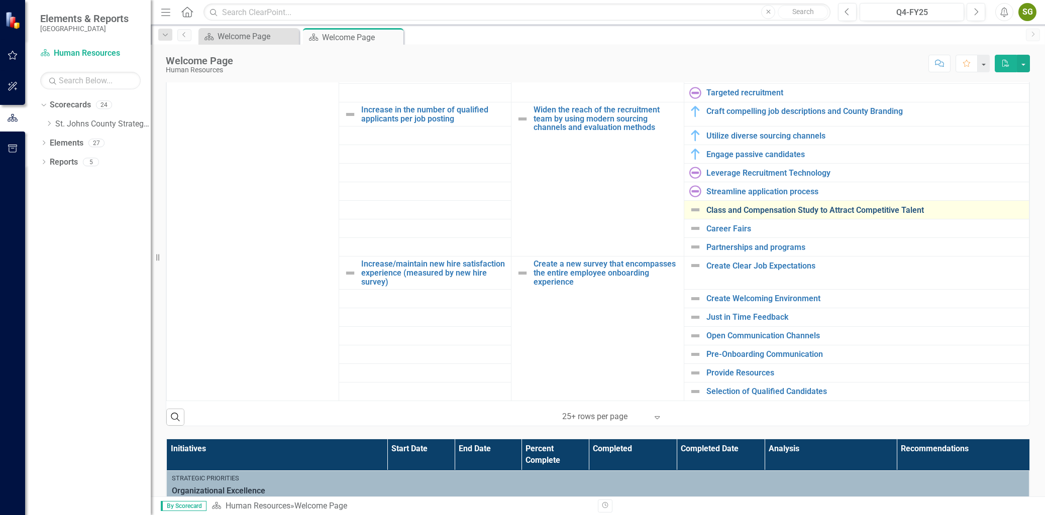
click at [748, 213] on link "Class and Compensation Study to Attract Competitive Talent" at bounding box center [864, 210] width 317 height 9
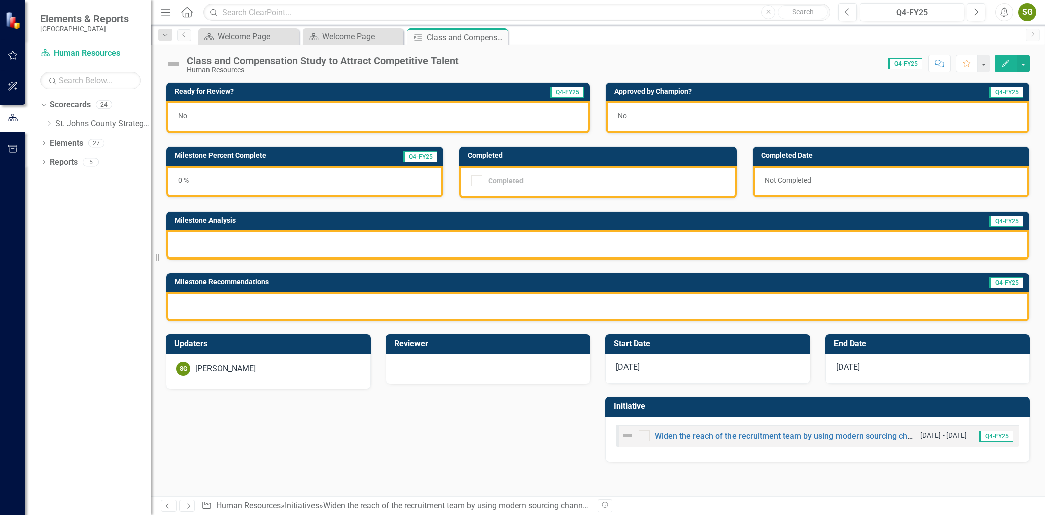
click at [1003, 61] on icon "Edit" at bounding box center [1005, 63] width 9 height 7
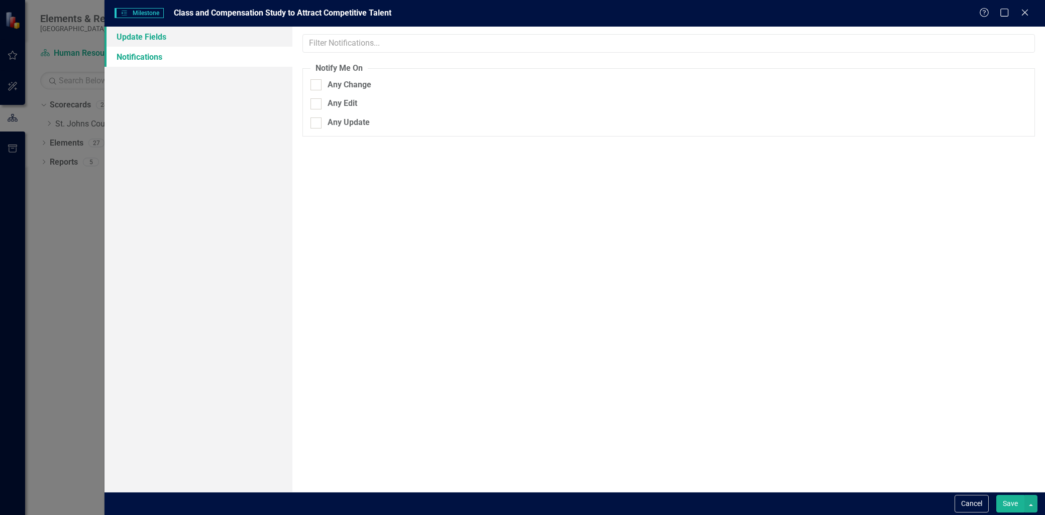
click at [176, 39] on link "Update Fields" at bounding box center [198, 37] width 188 height 20
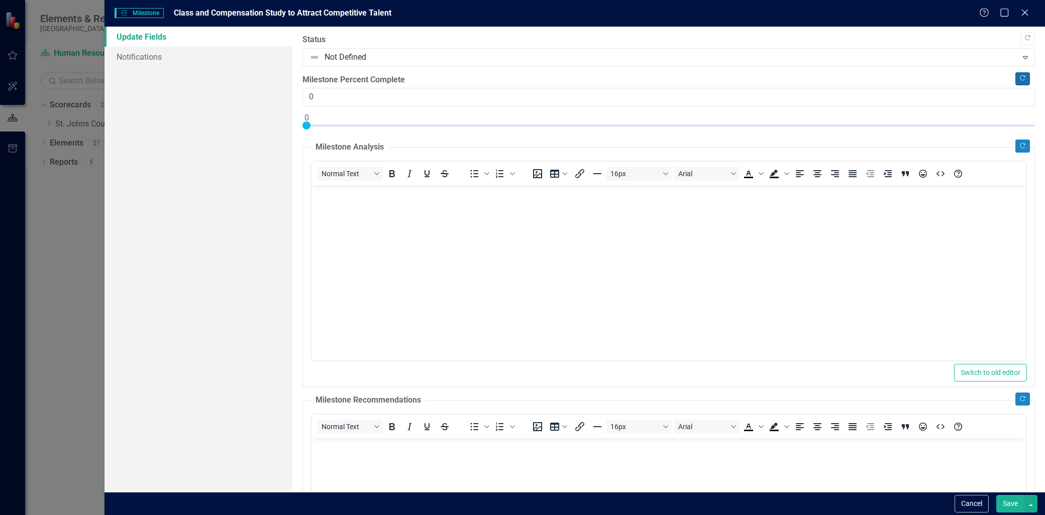
click at [1019, 77] on icon "Copy Forward" at bounding box center [1023, 78] width 8 height 6
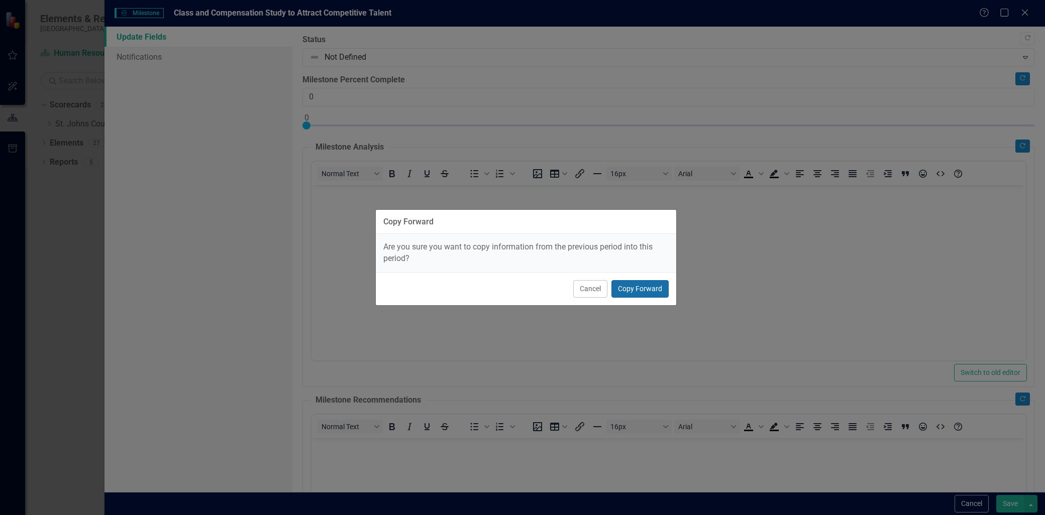
drag, startPoint x: 660, startPoint y: 288, endPoint x: 689, endPoint y: 289, distance: 28.6
click at [660, 289] on button "Copy Forward" at bounding box center [639, 289] width 57 height 18
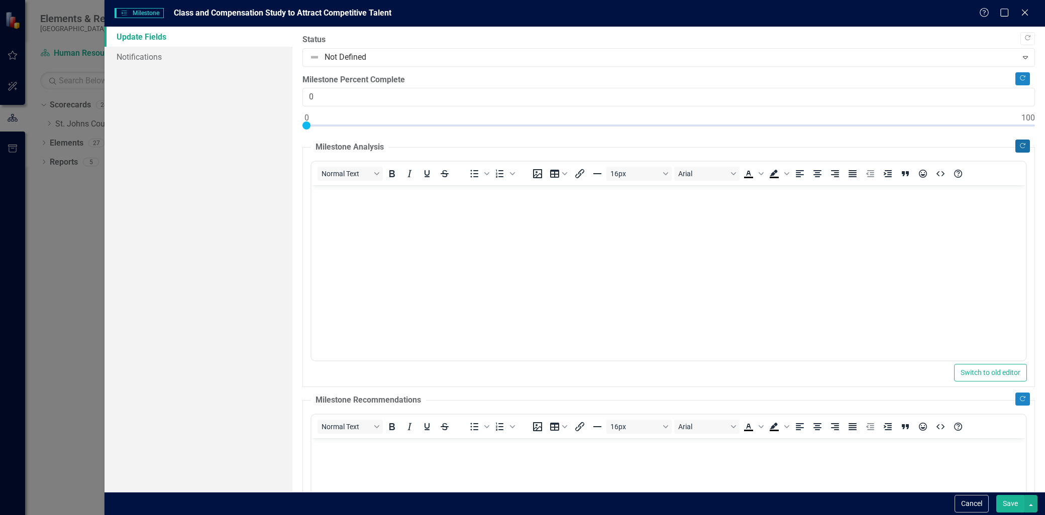
click at [1019, 144] on icon "Copy Forward" at bounding box center [1023, 146] width 8 height 6
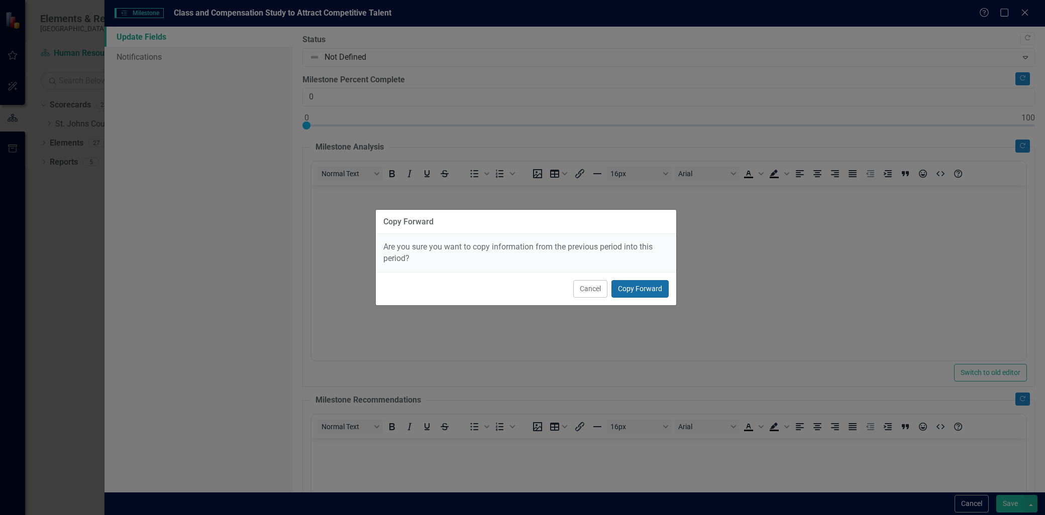
click at [639, 295] on button "Copy Forward" at bounding box center [639, 289] width 57 height 18
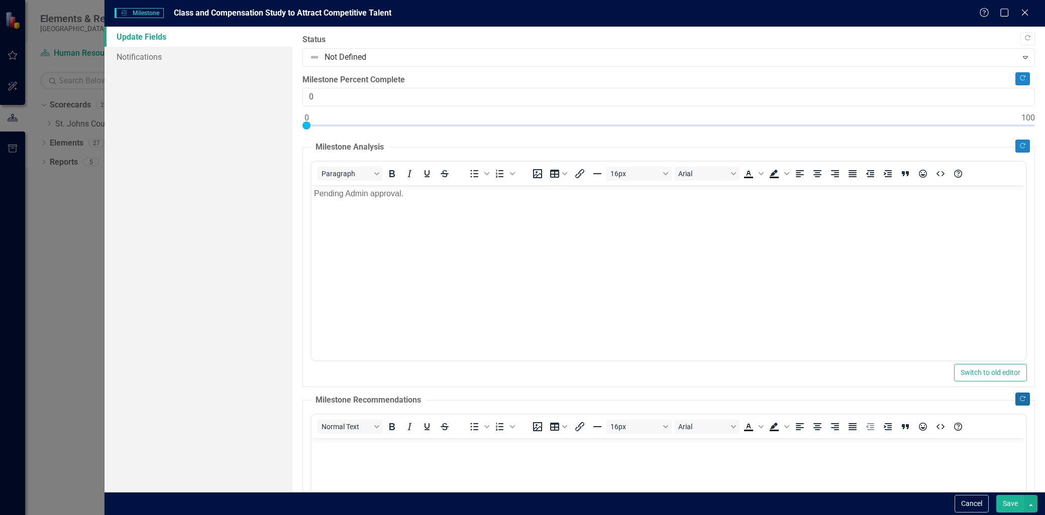
click at [1019, 397] on icon "Copy Forward" at bounding box center [1023, 399] width 8 height 6
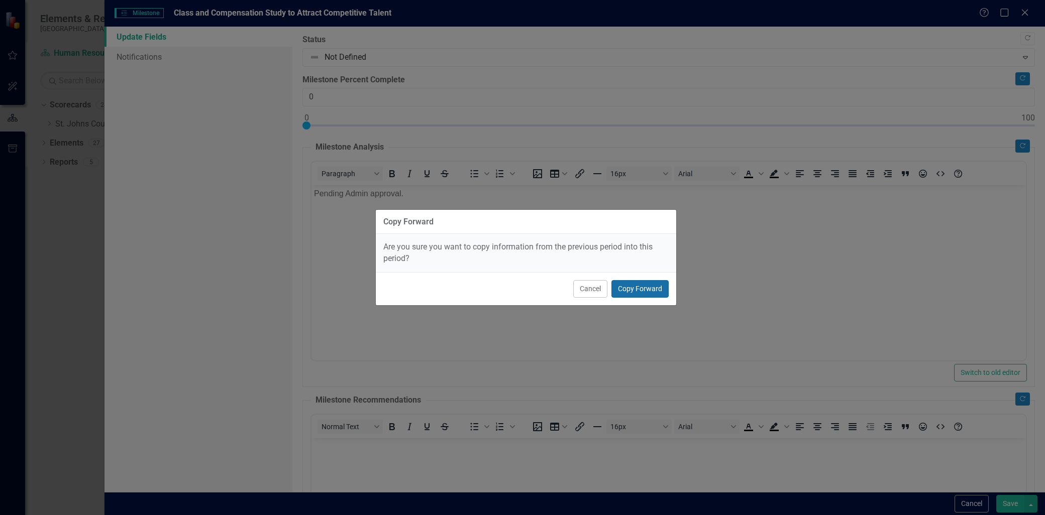
drag, startPoint x: 663, startPoint y: 289, endPoint x: 352, endPoint y: 104, distance: 361.4
click at [663, 289] on button "Copy Forward" at bounding box center [639, 289] width 57 height 18
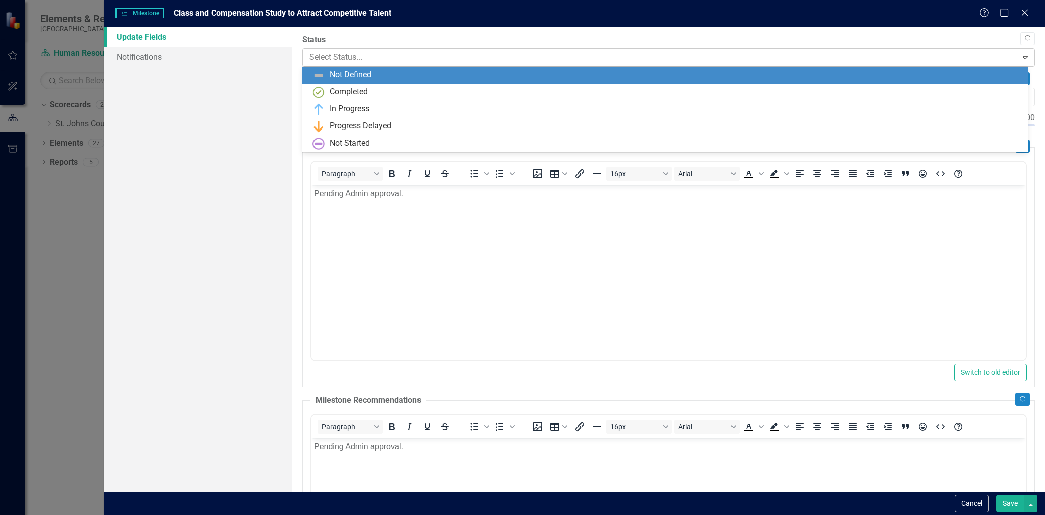
click at [386, 51] on div at bounding box center [659, 58] width 701 height 14
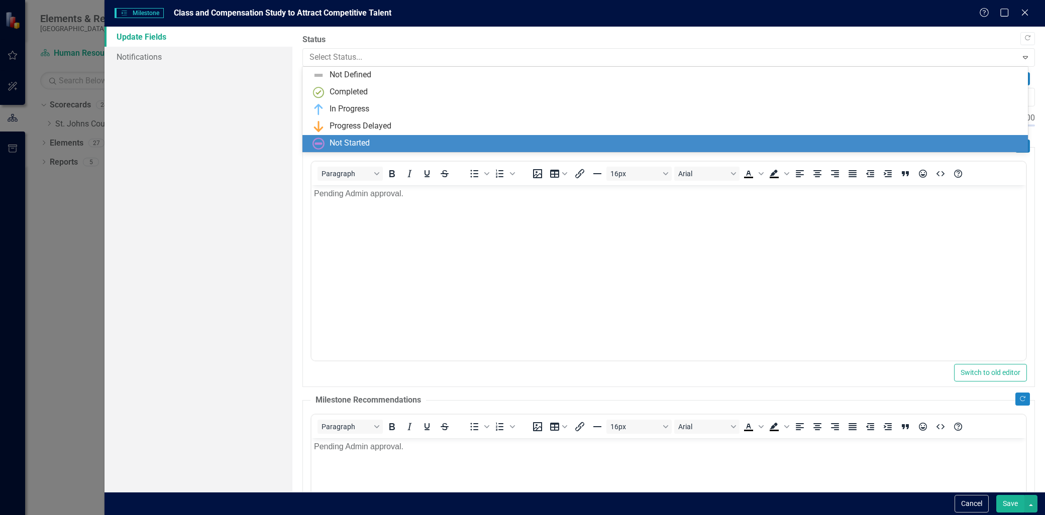
drag, startPoint x: 360, startPoint y: 138, endPoint x: 432, endPoint y: 184, distance: 86.3
click at [363, 141] on div "Not Started" at bounding box center [349, 144] width 40 height 12
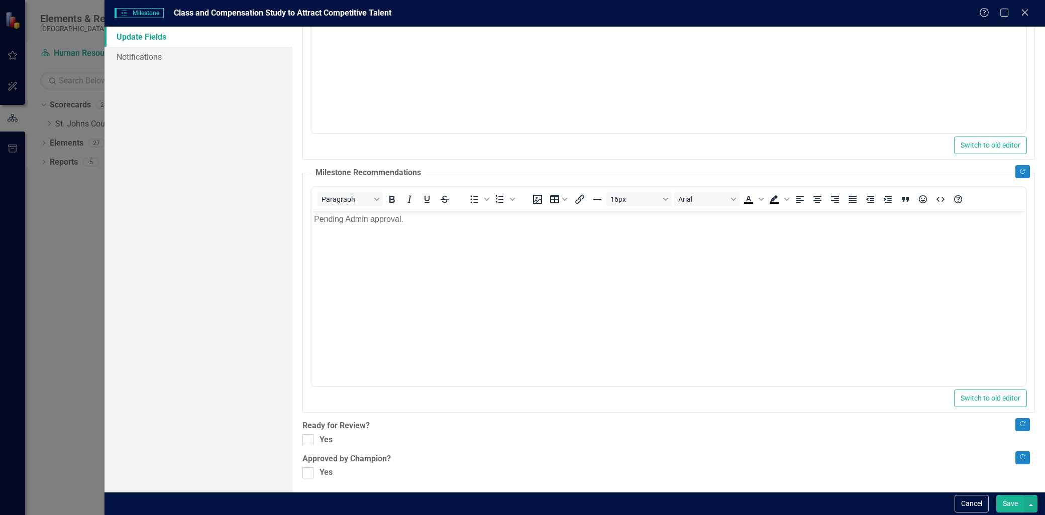
scroll to position [229, 0]
click at [313, 439] on div at bounding box center [307, 438] width 11 height 11
click at [309, 439] on input "Yes" at bounding box center [305, 436] width 7 height 7
checkbox input "true"
drag, startPoint x: 314, startPoint y: 469, endPoint x: 462, endPoint y: 491, distance: 149.8
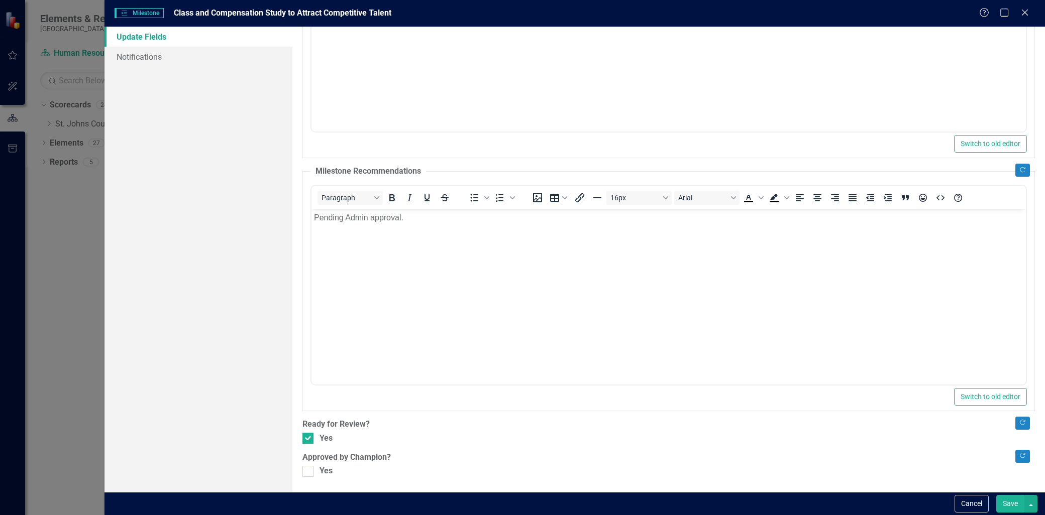
click at [314, 469] on div "Yes" at bounding box center [668, 472] width 732 height 12
click at [309, 469] on input "Yes" at bounding box center [305, 469] width 7 height 7
checkbox input "true"
click at [995, 505] on div "Save" at bounding box center [1015, 504] width 44 height 18
drag, startPoint x: 1003, startPoint y: 505, endPoint x: 923, endPoint y: 461, distance: 91.5
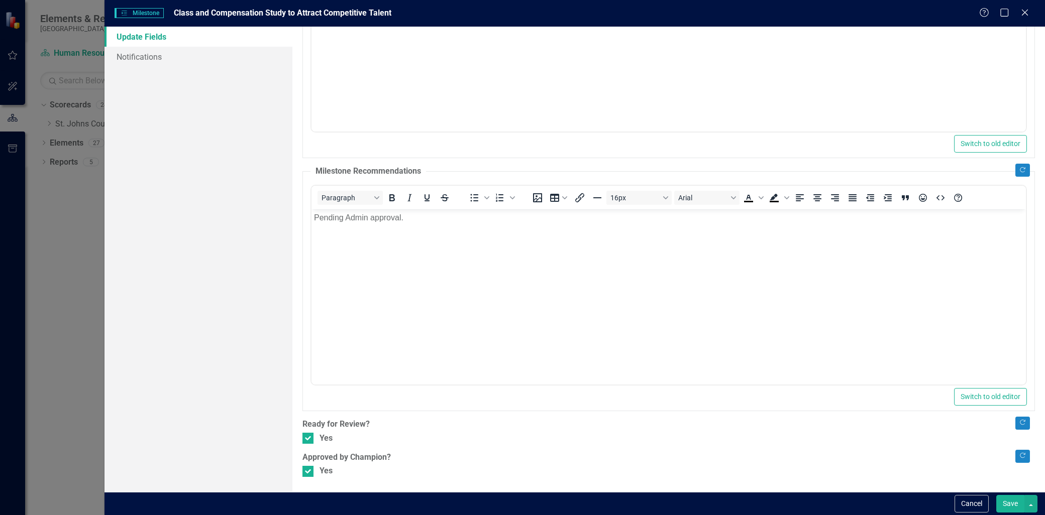
click at [1003, 505] on button "Save" at bounding box center [1010, 504] width 28 height 18
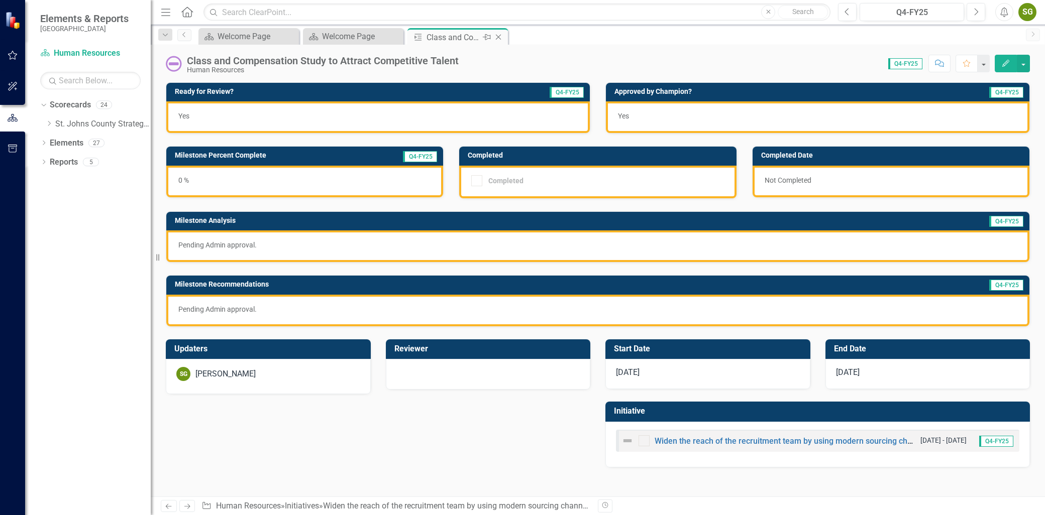
click at [497, 34] on icon "Close" at bounding box center [498, 37] width 10 height 8
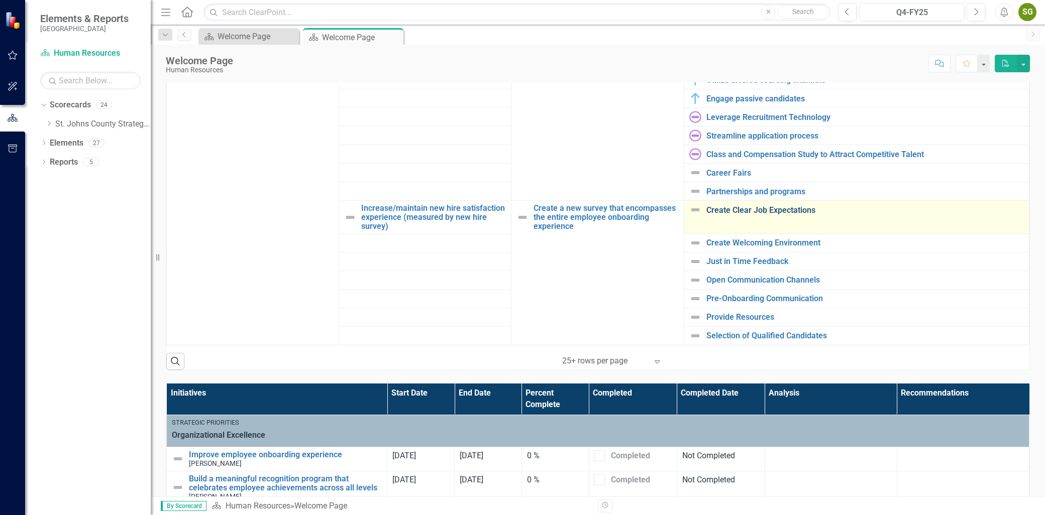
scroll to position [716, 0]
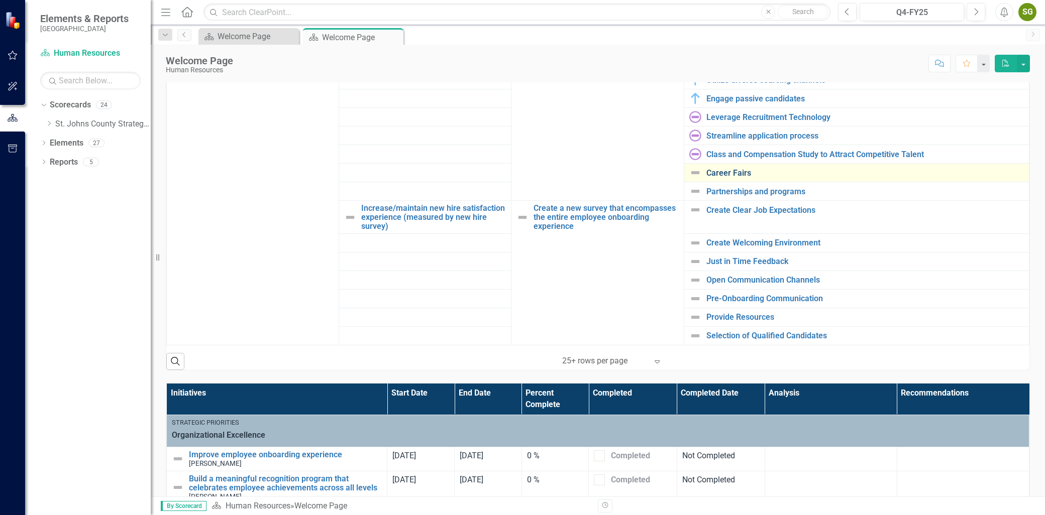
click at [712, 170] on link "Career Fairs" at bounding box center [864, 173] width 317 height 9
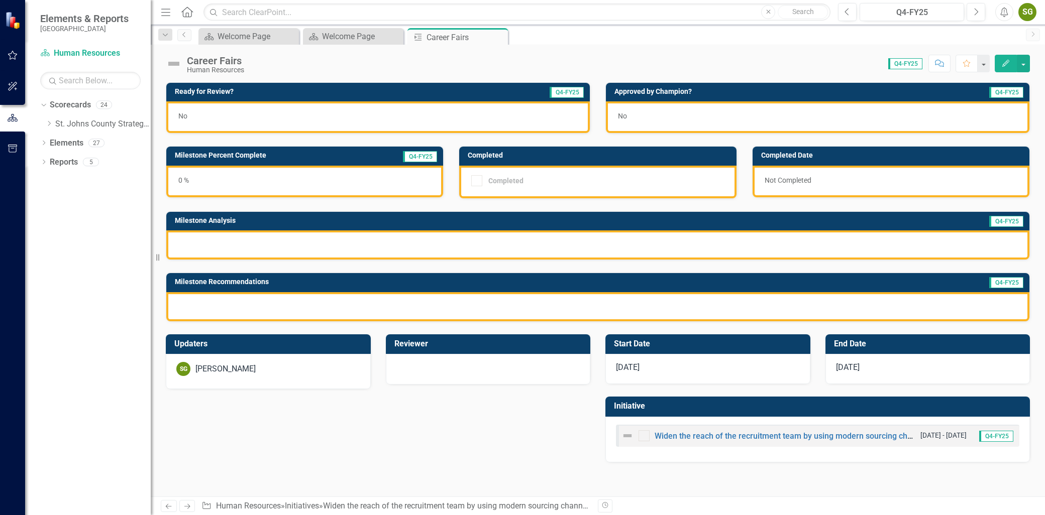
click at [1002, 68] on button "Edit" at bounding box center [1006, 64] width 22 height 18
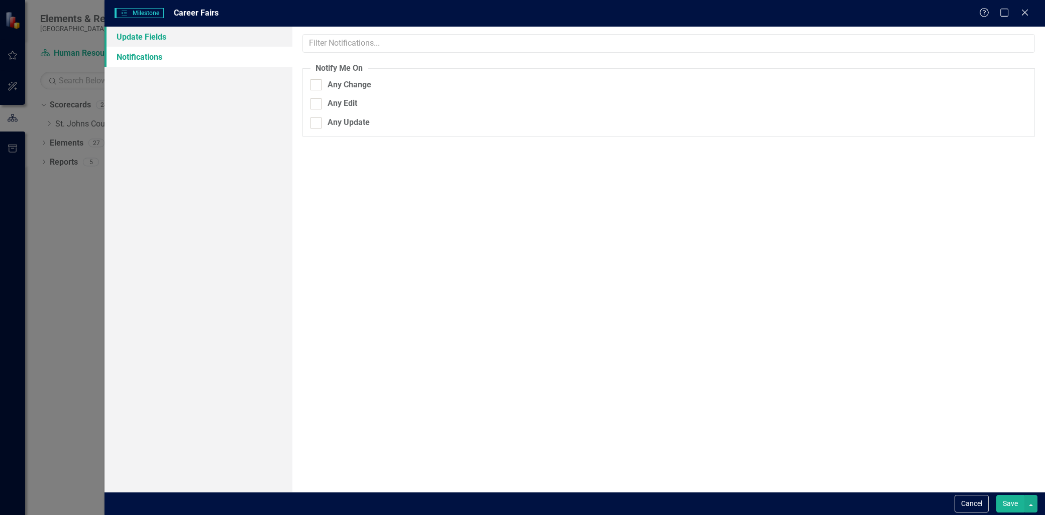
click at [169, 39] on link "Update Fields" at bounding box center [198, 37] width 188 height 20
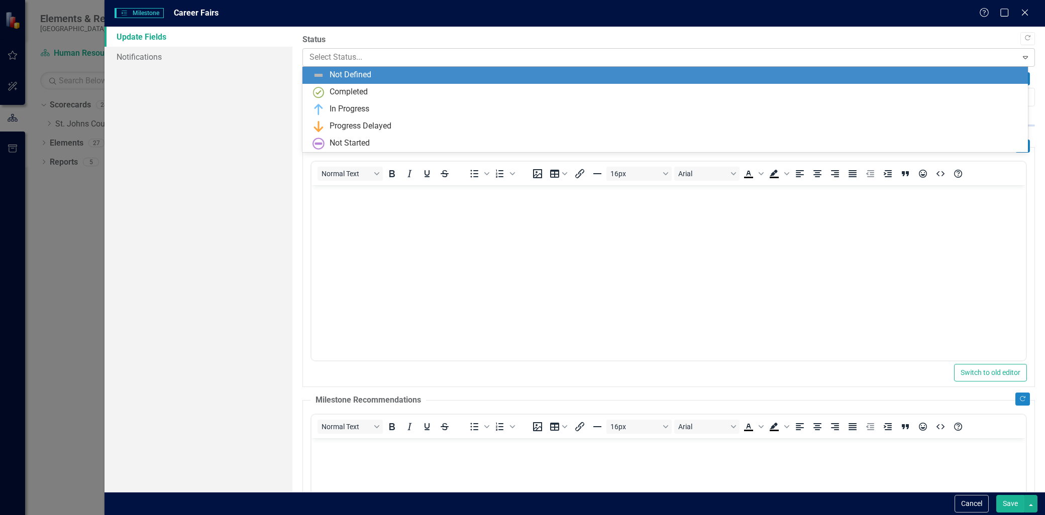
drag, startPoint x: 405, startPoint y: 48, endPoint x: 398, endPoint y: 59, distance: 13.1
click at [405, 49] on div "Select Status..." at bounding box center [659, 58] width 711 height 18
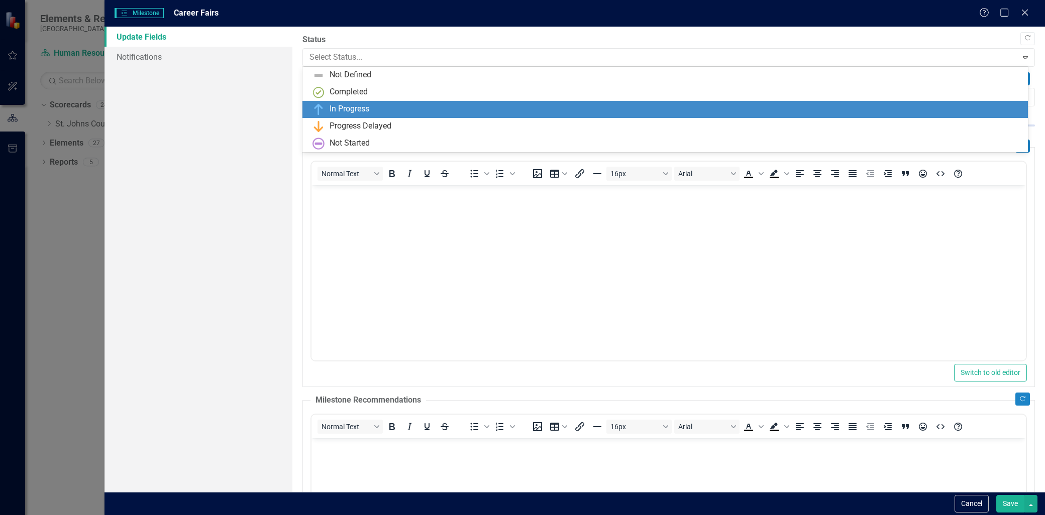
click at [375, 113] on div "In Progress" at bounding box center [666, 109] width 709 height 12
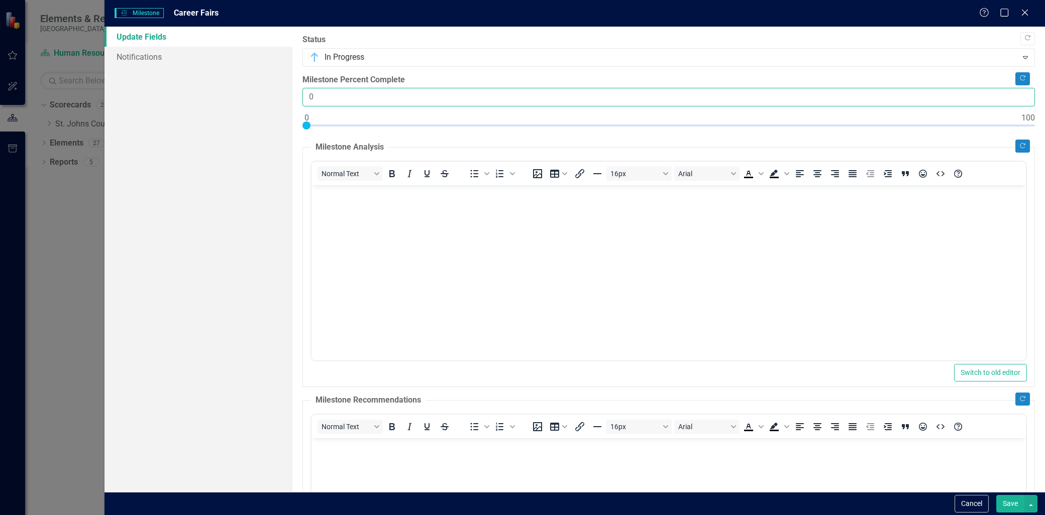
click at [363, 103] on input "0" at bounding box center [668, 97] width 732 height 19
type input "17"
drag, startPoint x: 309, startPoint y: 128, endPoint x: 429, endPoint y: 147, distance: 121.0
click at [429, 147] on div "Copy Forward Status In Progress Expand Copy Forward Milestone Percent Complete …" at bounding box center [668, 370] width 732 height 672
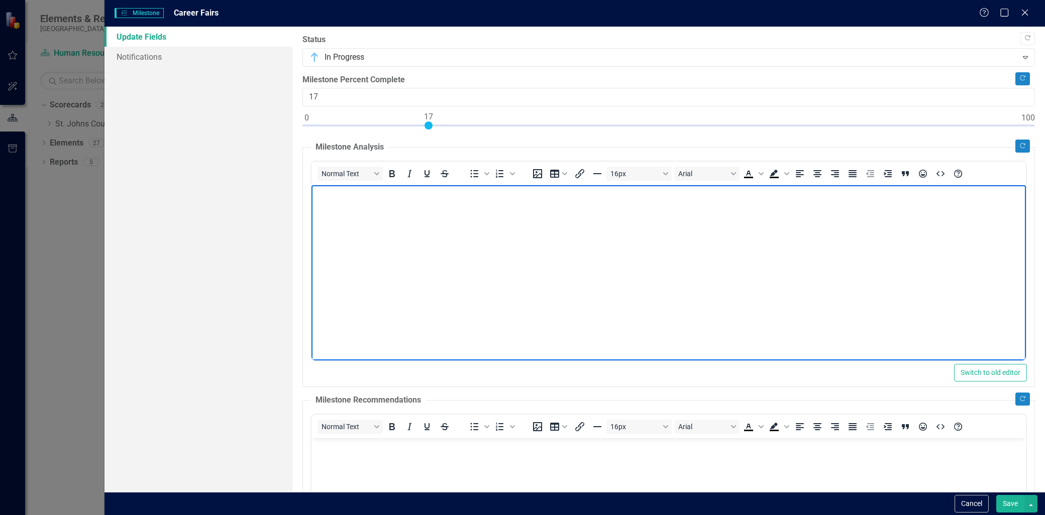
click at [402, 224] on body "Rich Text Area. Press ALT-0 for help." at bounding box center [668, 260] width 714 height 151
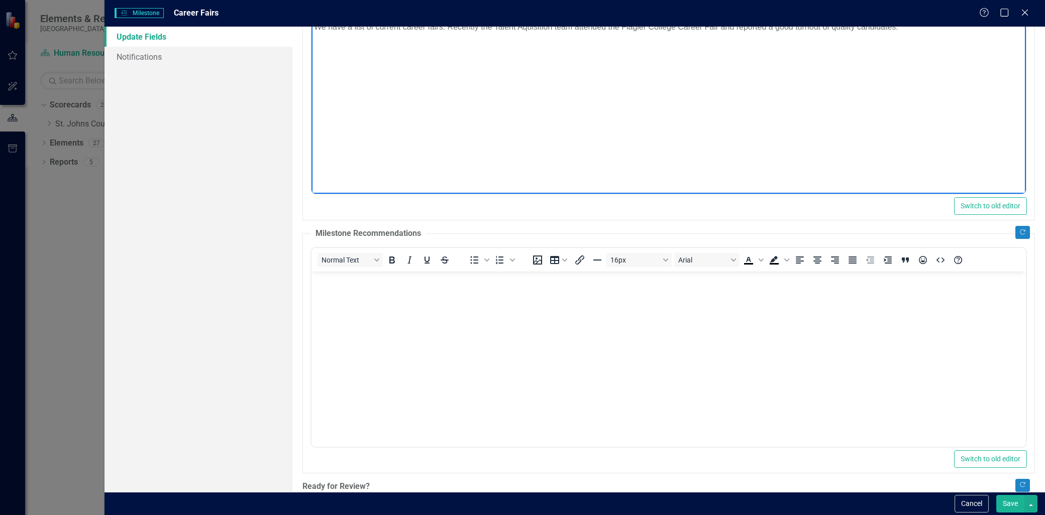
scroll to position [167, 0]
drag, startPoint x: 421, startPoint y: 330, endPoint x: 462, endPoint y: 304, distance: 48.1
click at [423, 329] on body "Rich Text Area. Press ALT-0 for help." at bounding box center [668, 346] width 714 height 151
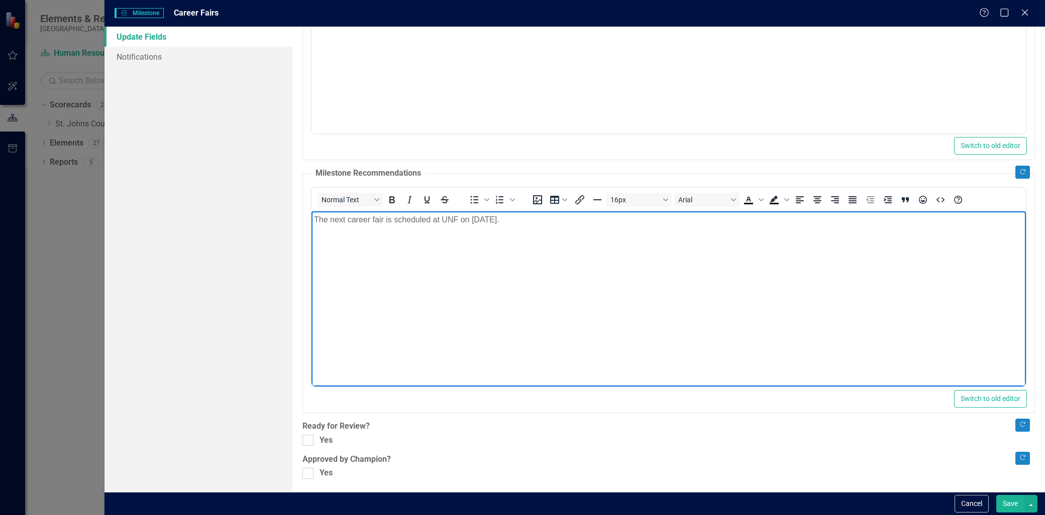
scroll to position [229, 0]
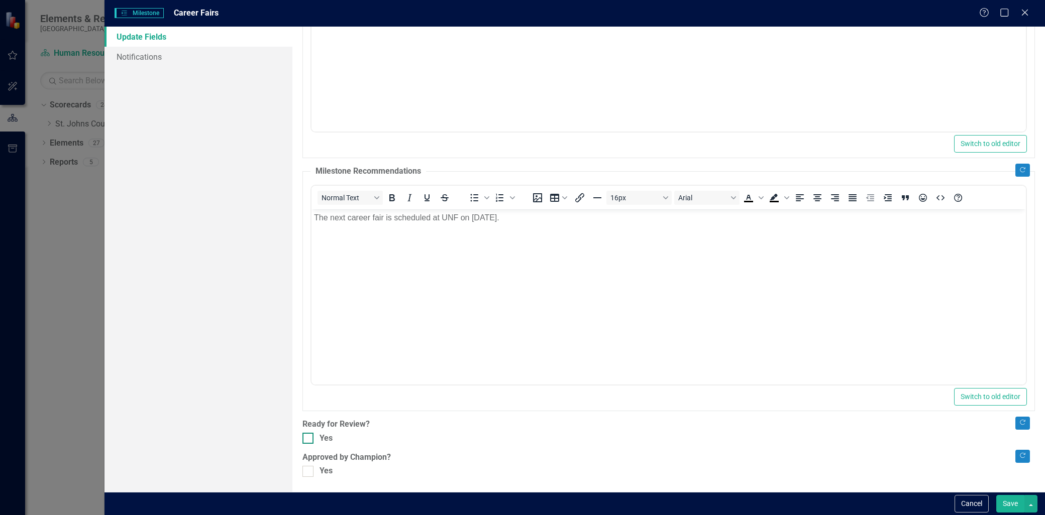
click at [312, 436] on div at bounding box center [307, 438] width 11 height 11
click at [309, 436] on input "Yes" at bounding box center [305, 436] width 7 height 7
checkbox input "true"
click at [305, 474] on div at bounding box center [307, 471] width 11 height 11
click at [305, 473] on input "Yes" at bounding box center [305, 469] width 7 height 7
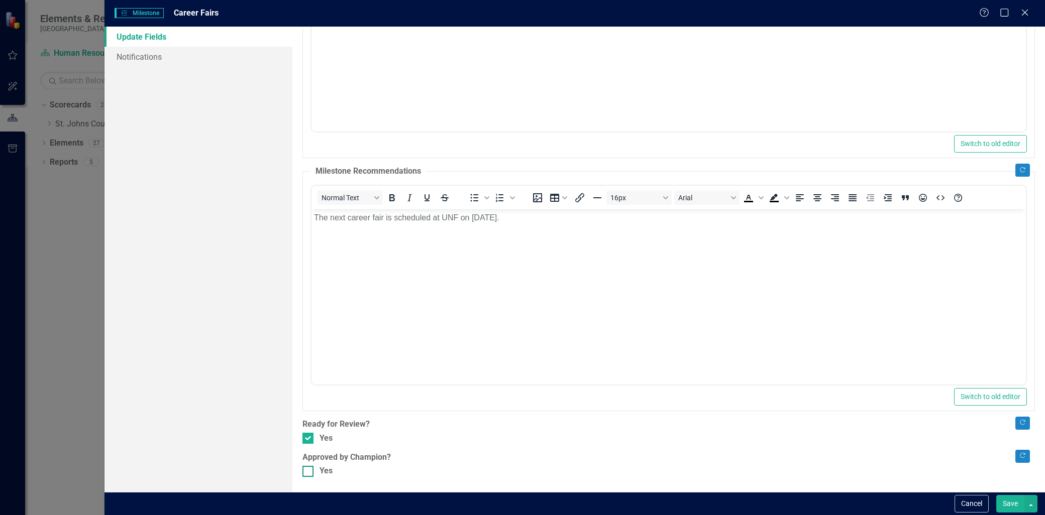
checkbox input "true"
click at [1012, 510] on button "Save" at bounding box center [1010, 504] width 28 height 18
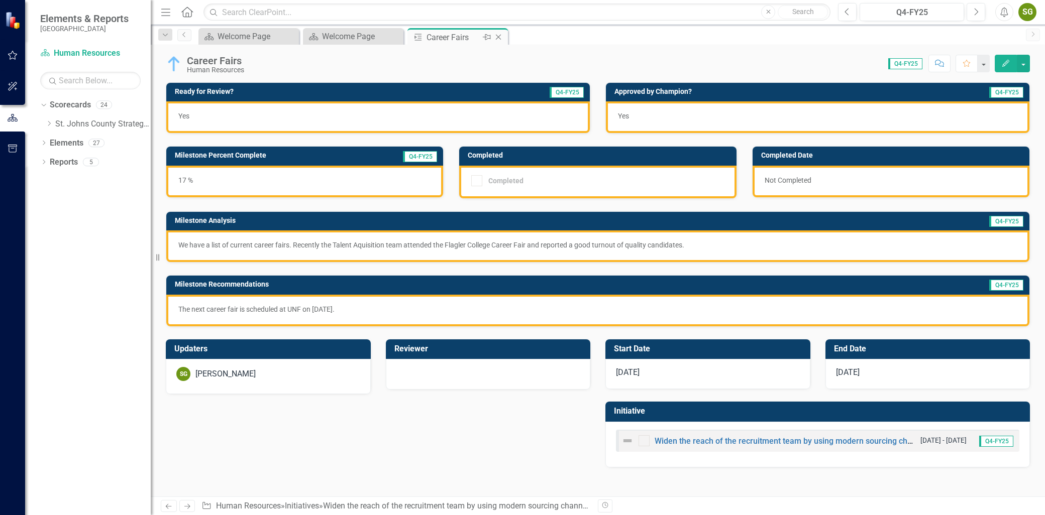
click at [496, 40] on icon "Close" at bounding box center [498, 37] width 10 height 8
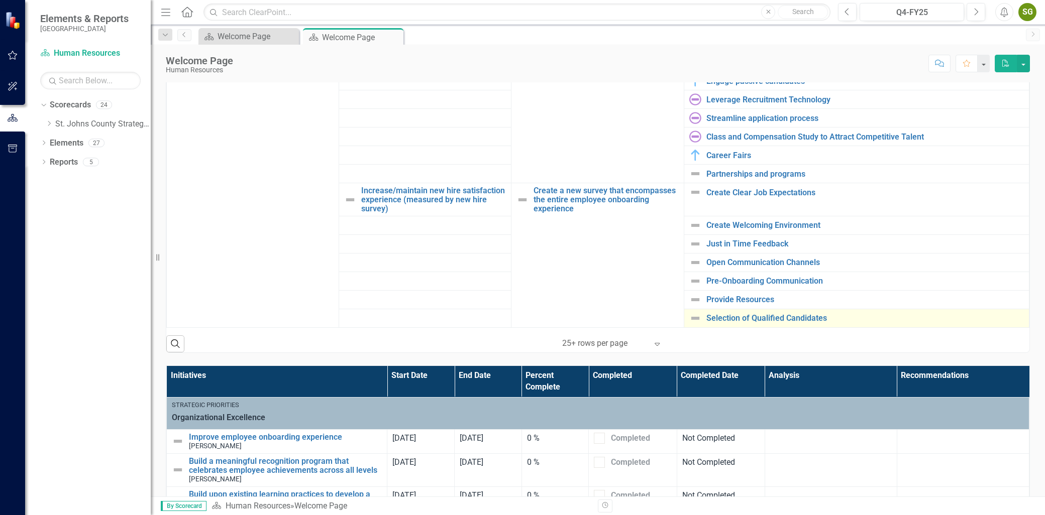
scroll to position [335, 0]
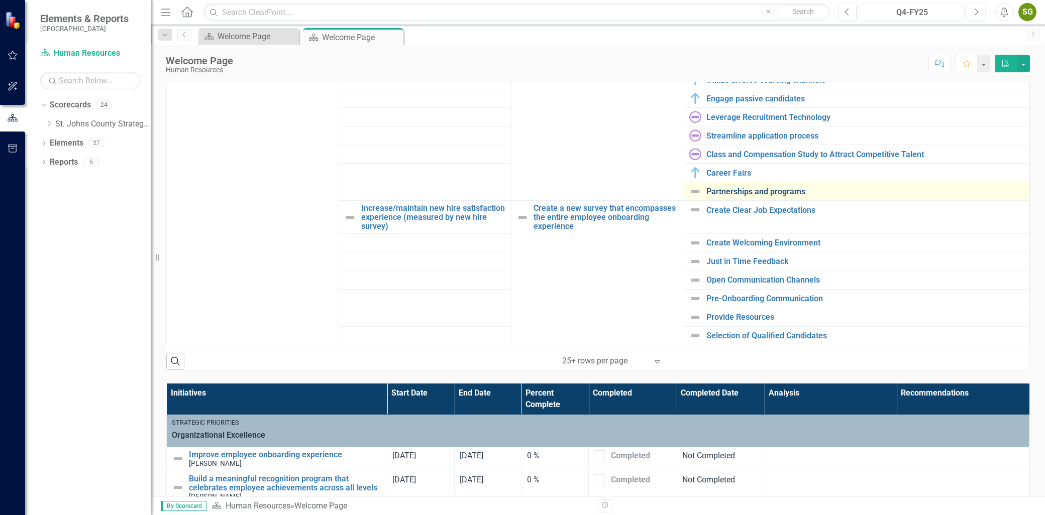
click at [760, 187] on link "Partnerships and programs" at bounding box center [864, 191] width 317 height 9
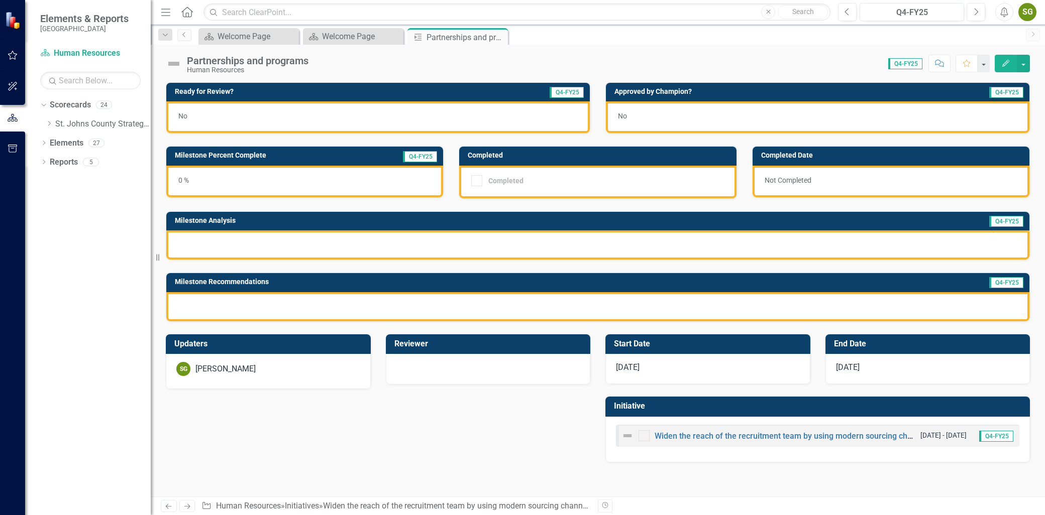
click at [1005, 70] on button "Edit" at bounding box center [1006, 64] width 22 height 18
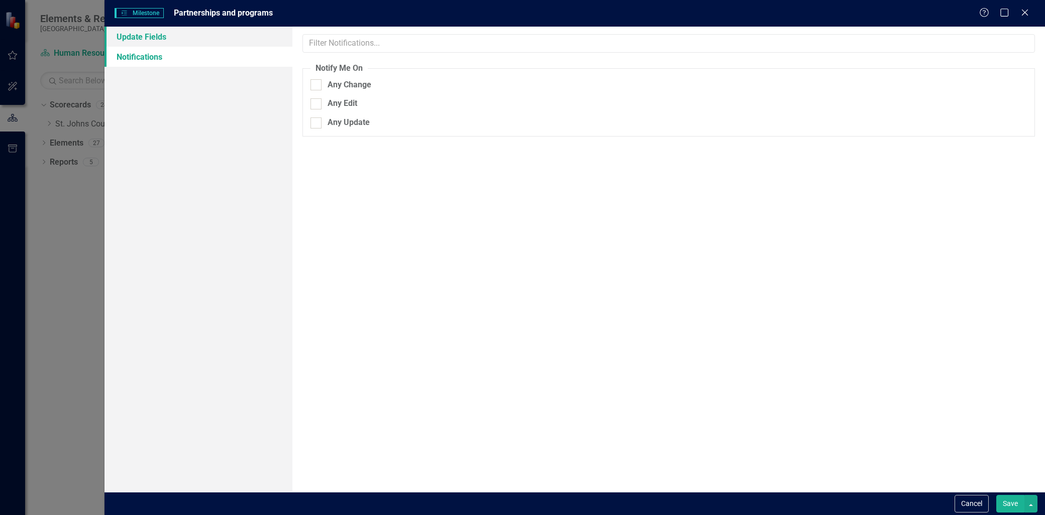
click at [166, 41] on link "Update Fields" at bounding box center [198, 37] width 188 height 20
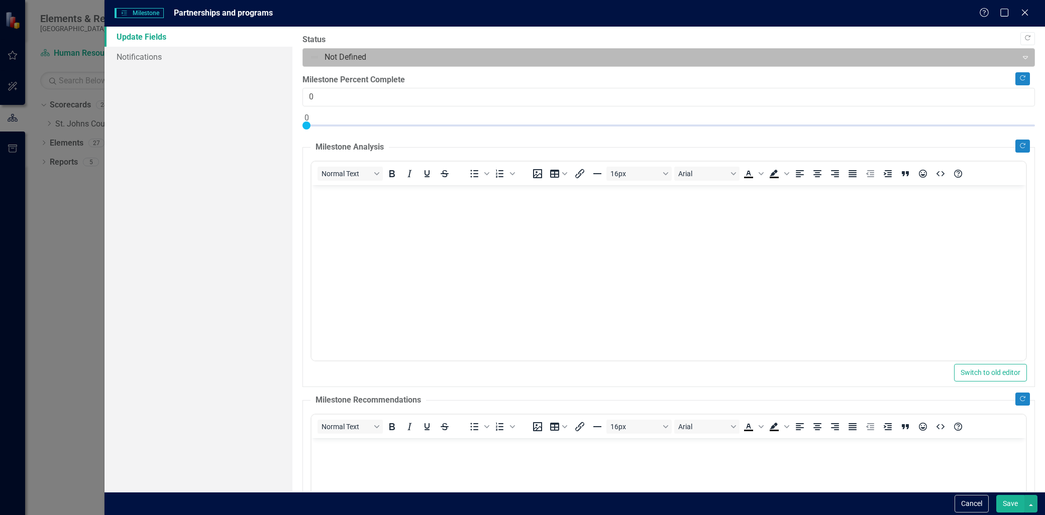
click at [446, 62] on div at bounding box center [659, 58] width 701 height 14
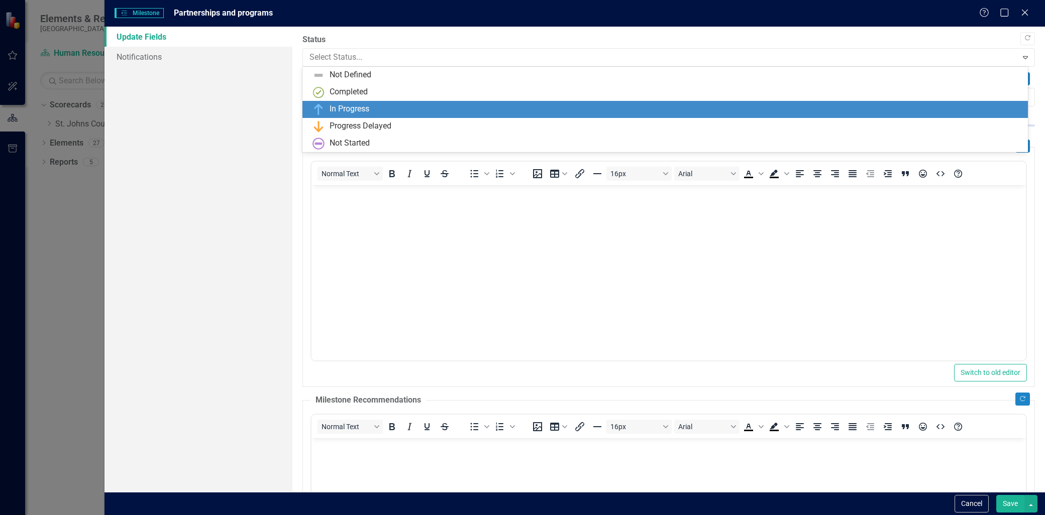
click at [390, 114] on div "In Progress" at bounding box center [666, 109] width 709 height 12
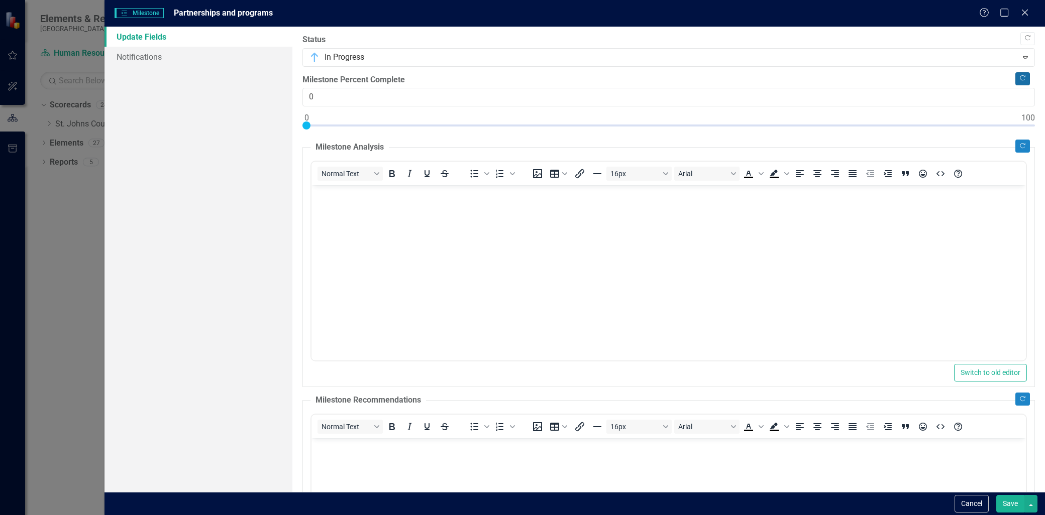
click at [1019, 76] on icon "Copy Forward" at bounding box center [1023, 78] width 8 height 6
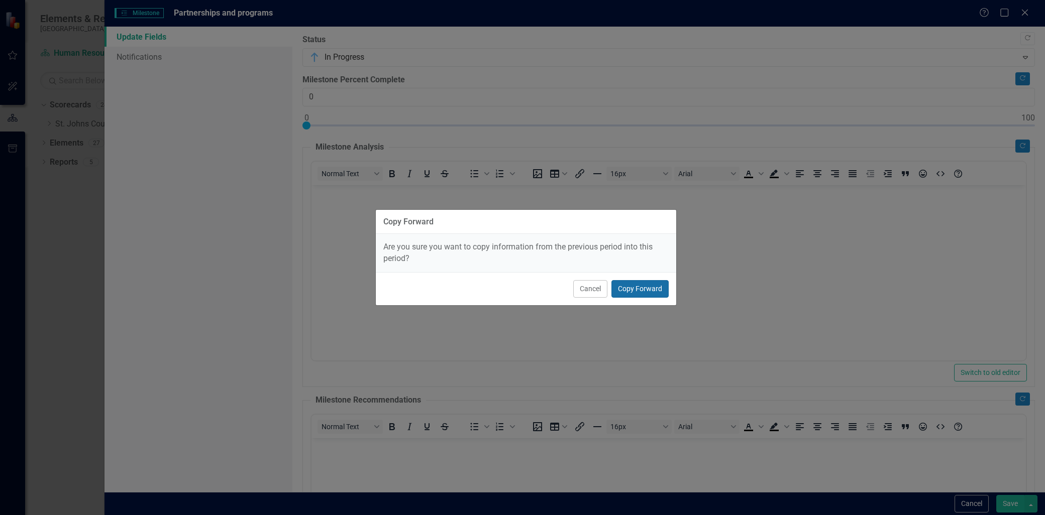
click at [623, 291] on button "Copy Forward" at bounding box center [639, 289] width 57 height 18
type input "50"
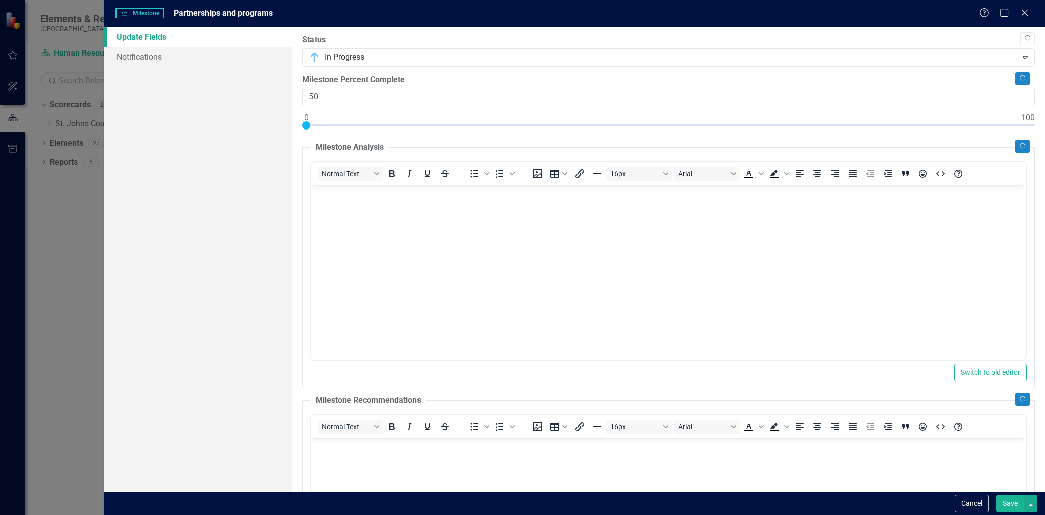
click at [447, 217] on body "Rich Text Area. Press ALT-0 for help." at bounding box center [668, 260] width 714 height 151
click at [1019, 148] on icon "Copy Forward" at bounding box center [1023, 146] width 8 height 6
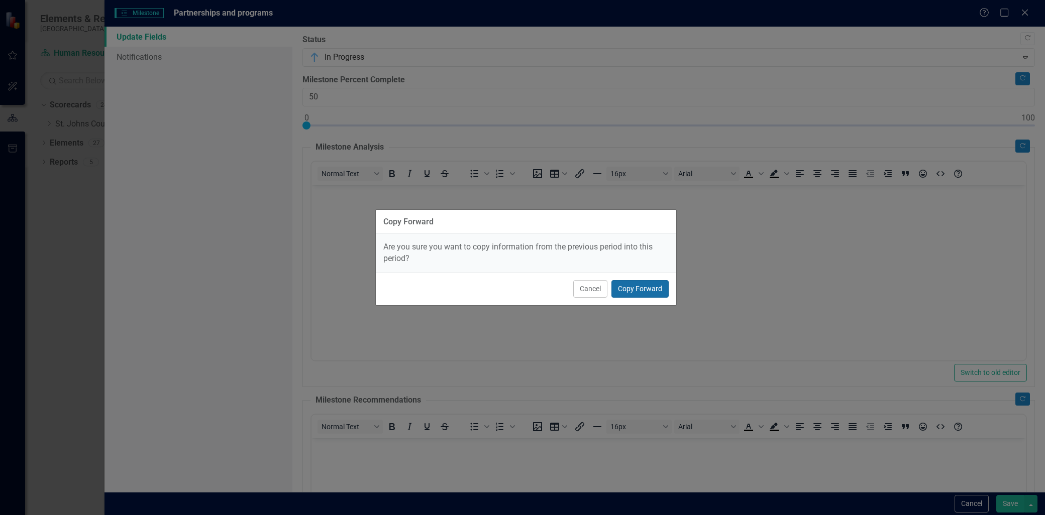
click at [660, 290] on button "Copy Forward" at bounding box center [639, 289] width 57 height 18
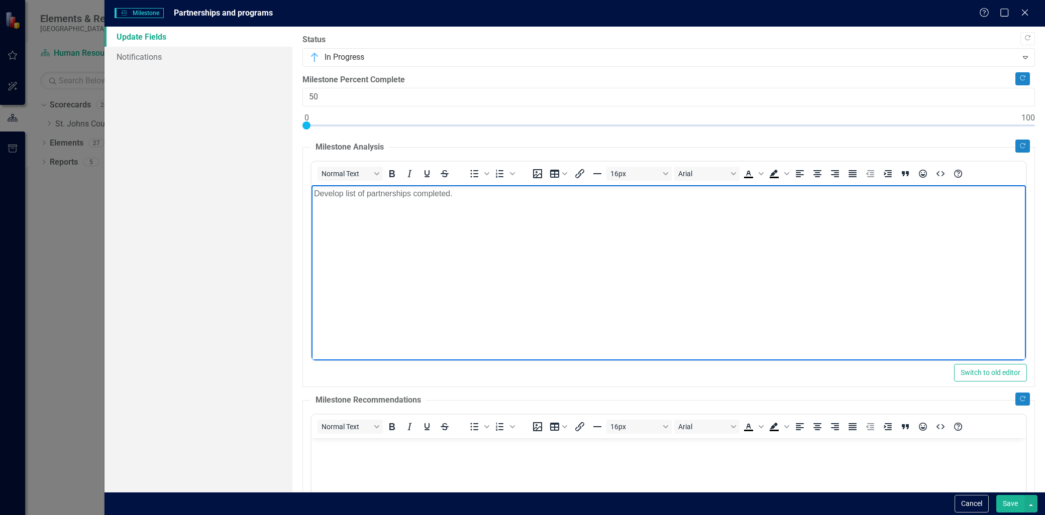
click at [454, 193] on p "Develop list of partnerships completed." at bounding box center [668, 194] width 709 height 12
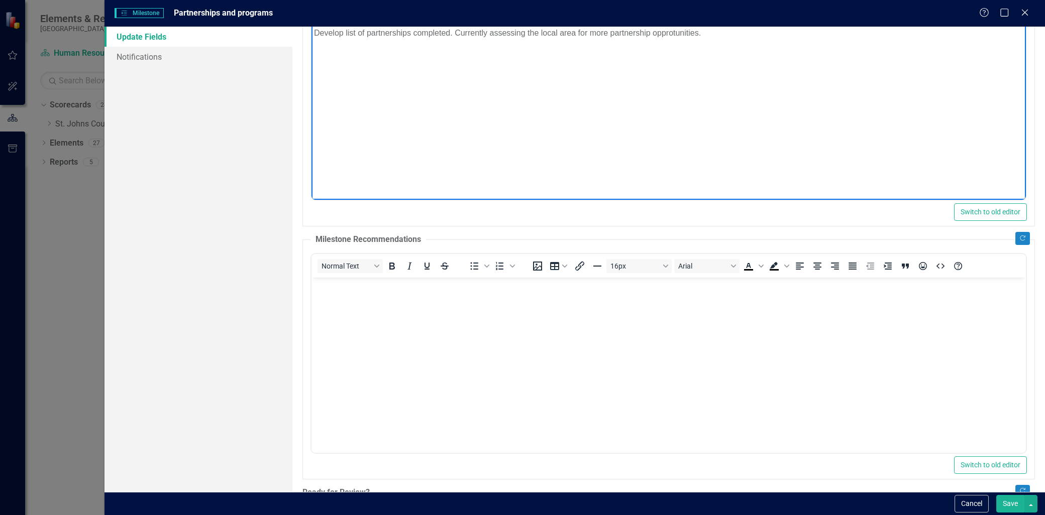
scroll to position [167, 0]
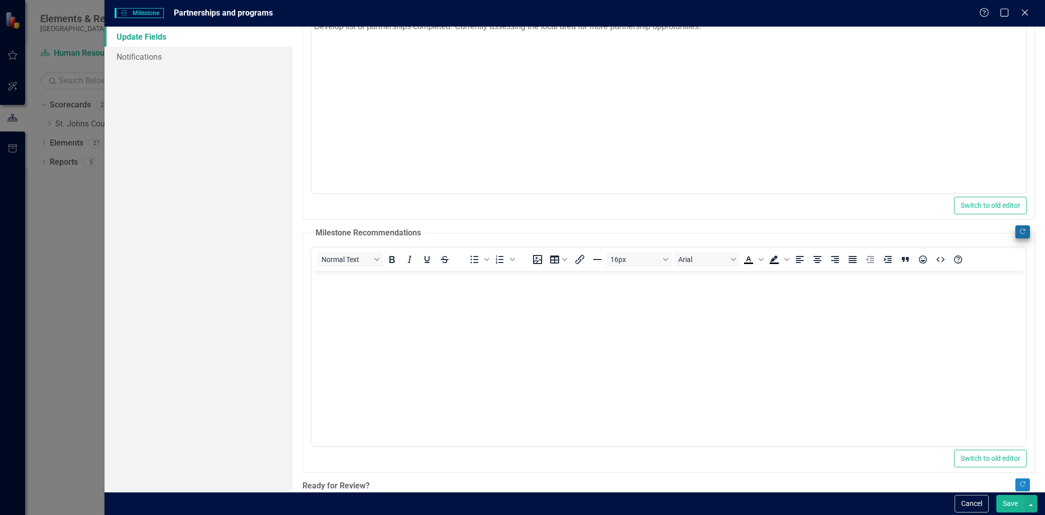
click at [1015, 232] on button "Copy Forward" at bounding box center [1022, 232] width 15 height 13
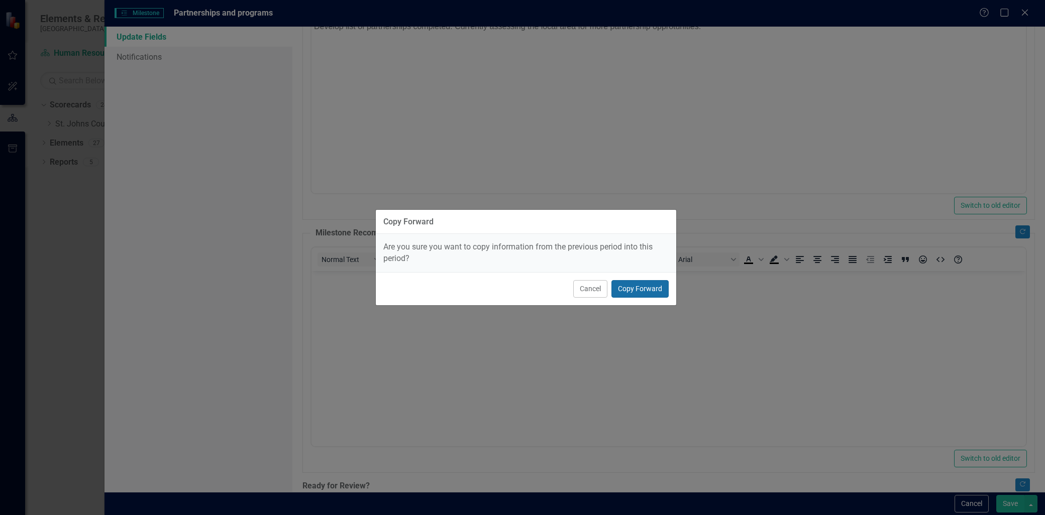
drag, startPoint x: 642, startPoint y: 294, endPoint x: 330, endPoint y: 27, distance: 410.3
click at [642, 294] on button "Copy Forward" at bounding box center [639, 289] width 57 height 18
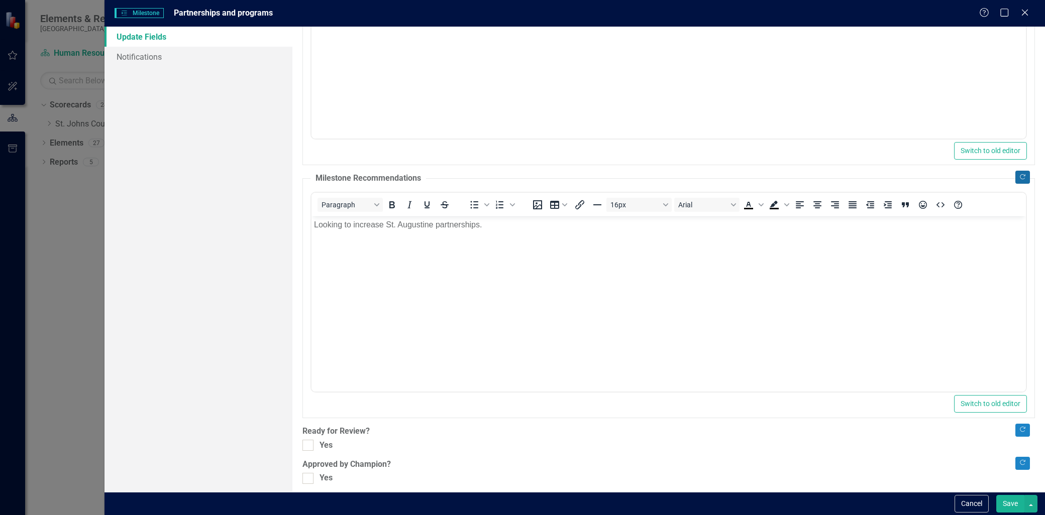
scroll to position [229, 0]
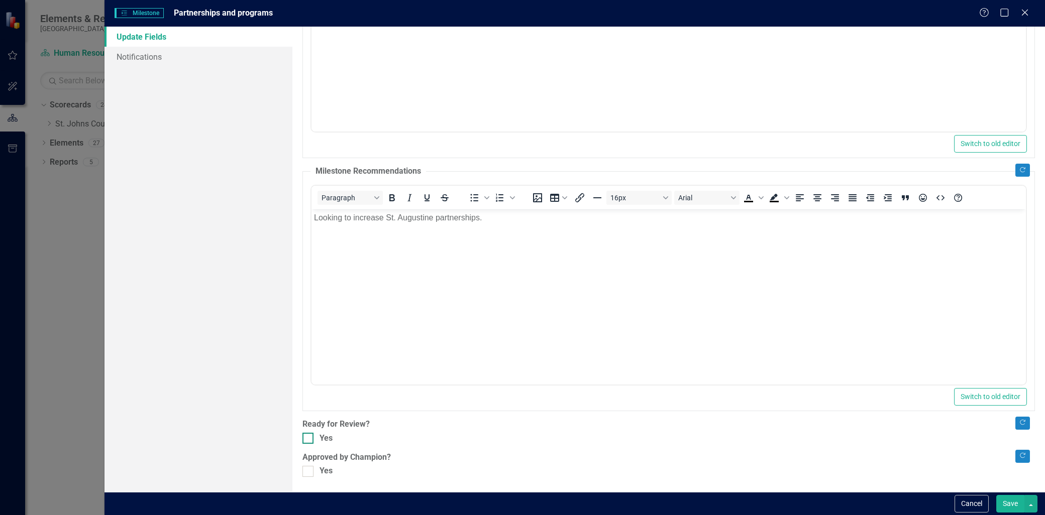
click at [318, 438] on div "Yes" at bounding box center [668, 439] width 732 height 12
click at [309, 438] on input "Yes" at bounding box center [305, 436] width 7 height 7
checkbox input "true"
click at [316, 463] on label "Approved by Champion?" at bounding box center [668, 458] width 732 height 12
click at [313, 472] on div at bounding box center [307, 471] width 11 height 11
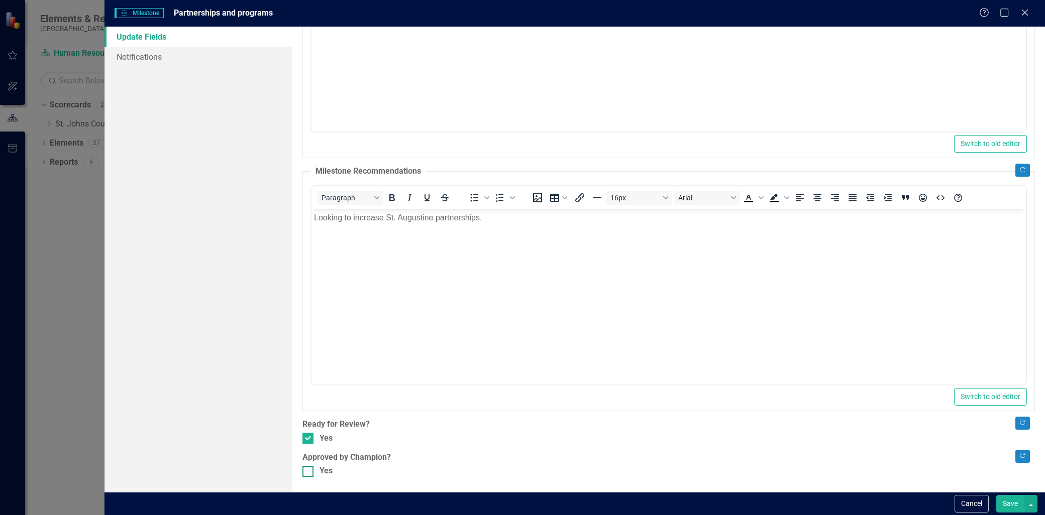
click at [309, 472] on input "Yes" at bounding box center [305, 469] width 7 height 7
checkbox input "true"
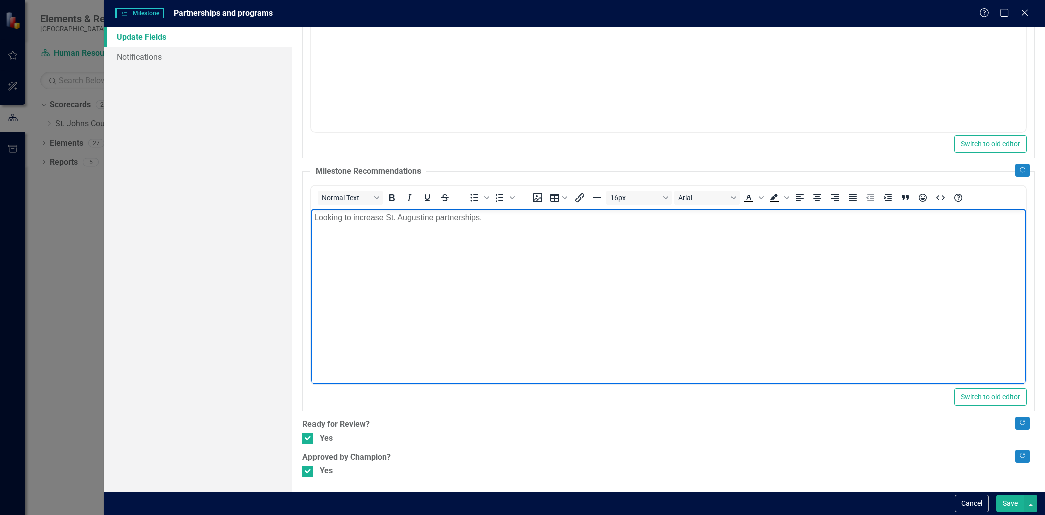
drag, startPoint x: 344, startPoint y: 223, endPoint x: 369, endPoint y: 214, distance: 26.4
click at [344, 223] on p "Looking to increase St. Augustine partnerships." at bounding box center [668, 217] width 709 height 12
click at [1005, 507] on button "Save" at bounding box center [1010, 504] width 28 height 18
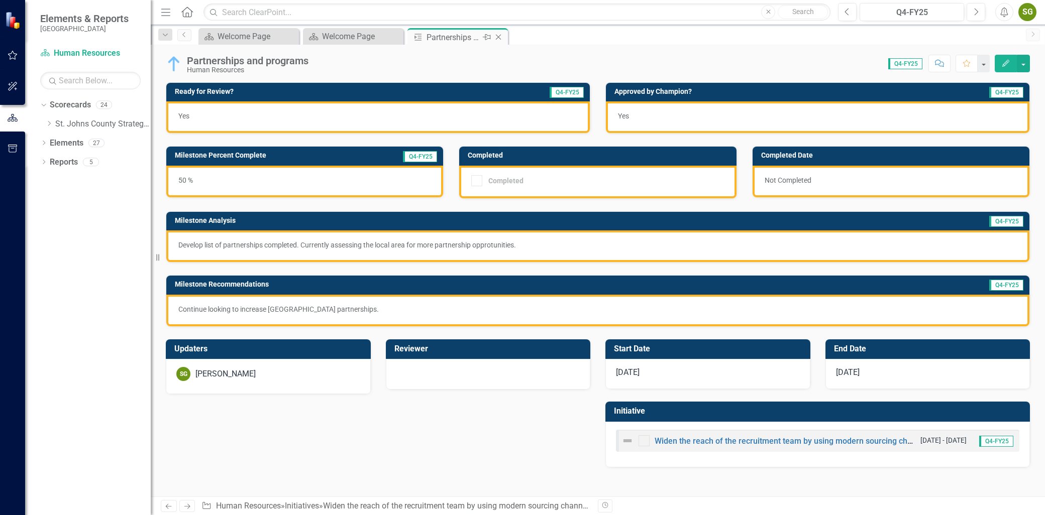
click at [500, 38] on icon "Close" at bounding box center [498, 37] width 10 height 8
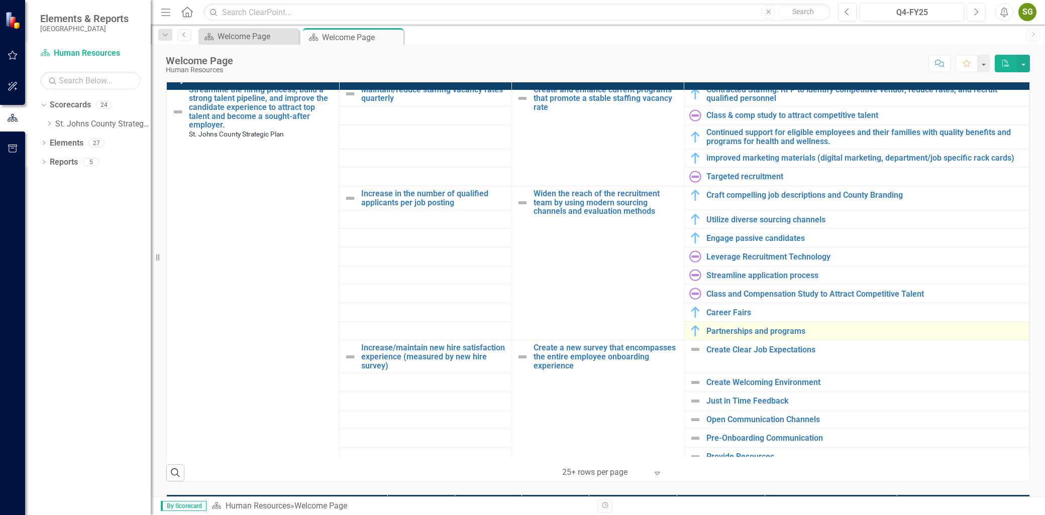
scroll to position [716, 0]
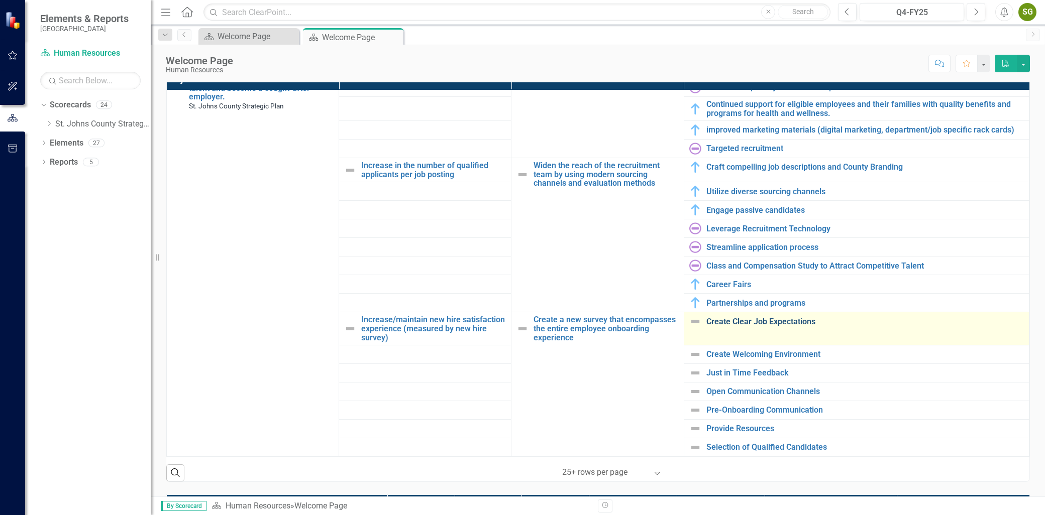
click at [744, 318] on link "Create Clear Job Expectations" at bounding box center [864, 321] width 317 height 9
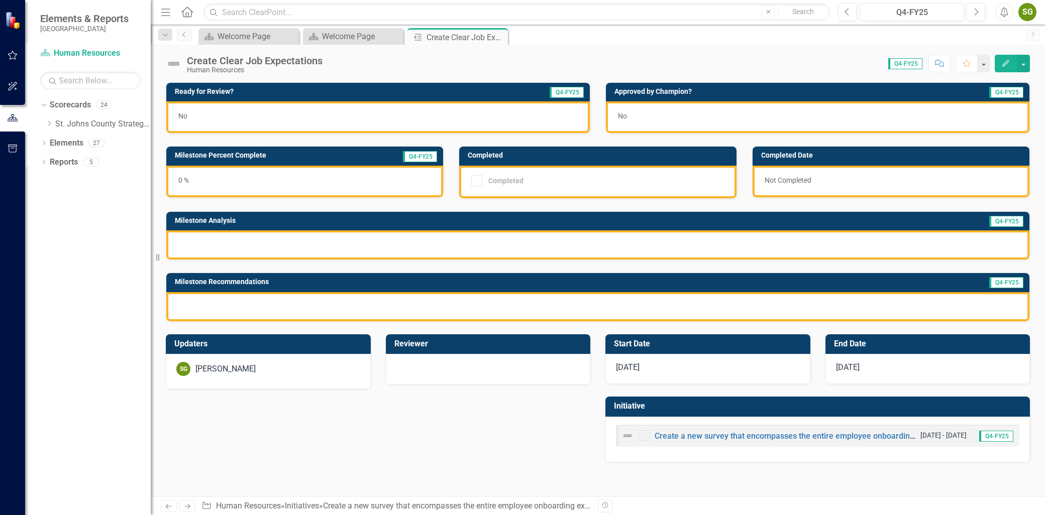
click at [1006, 55] on button "Edit" at bounding box center [1006, 64] width 22 height 18
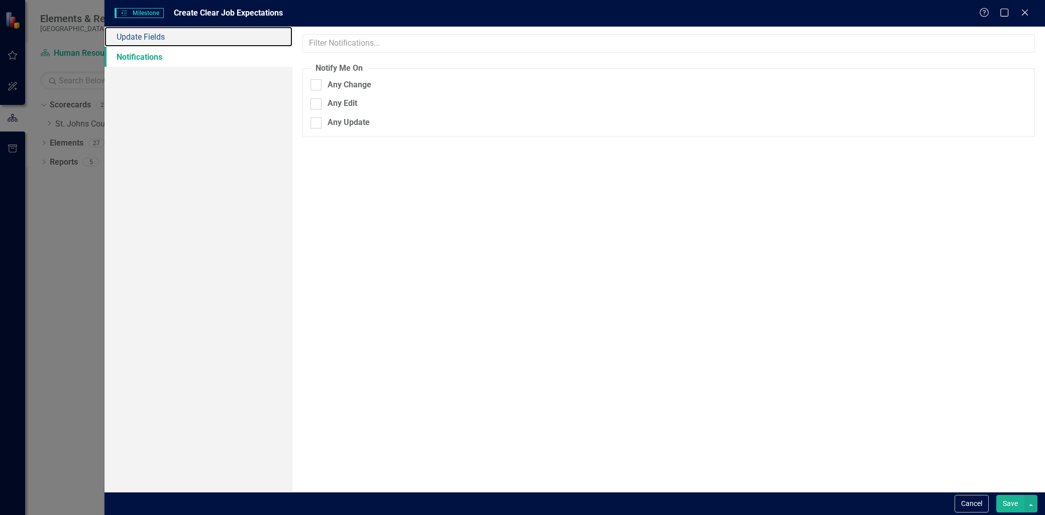
drag, startPoint x: 181, startPoint y: 46, endPoint x: 204, endPoint y: 52, distance: 23.9
click at [181, 46] on div "Update Fields Notifications" at bounding box center [198, 260] width 188 height 466
click at [162, 36] on link "Update Fields" at bounding box center [198, 37] width 188 height 20
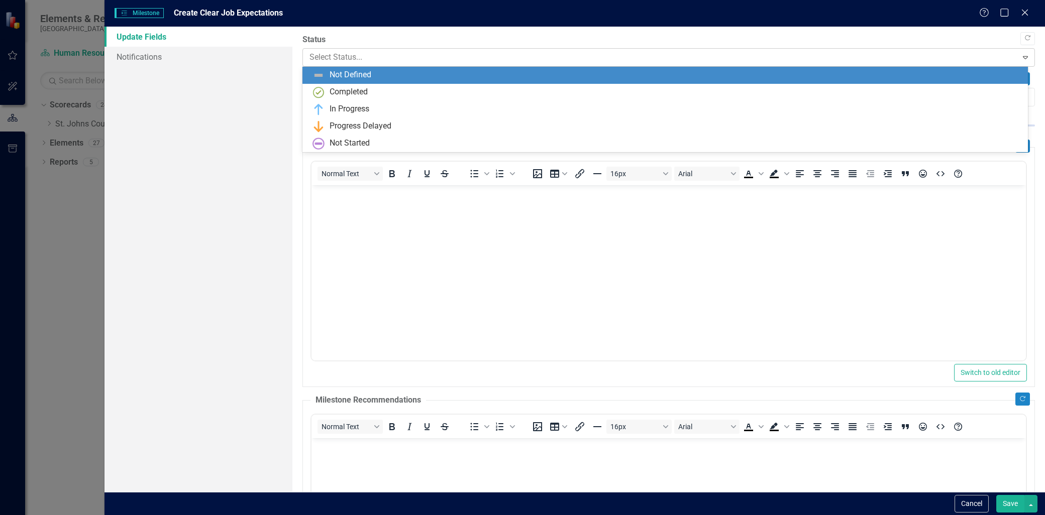
click at [354, 62] on div at bounding box center [659, 58] width 701 height 14
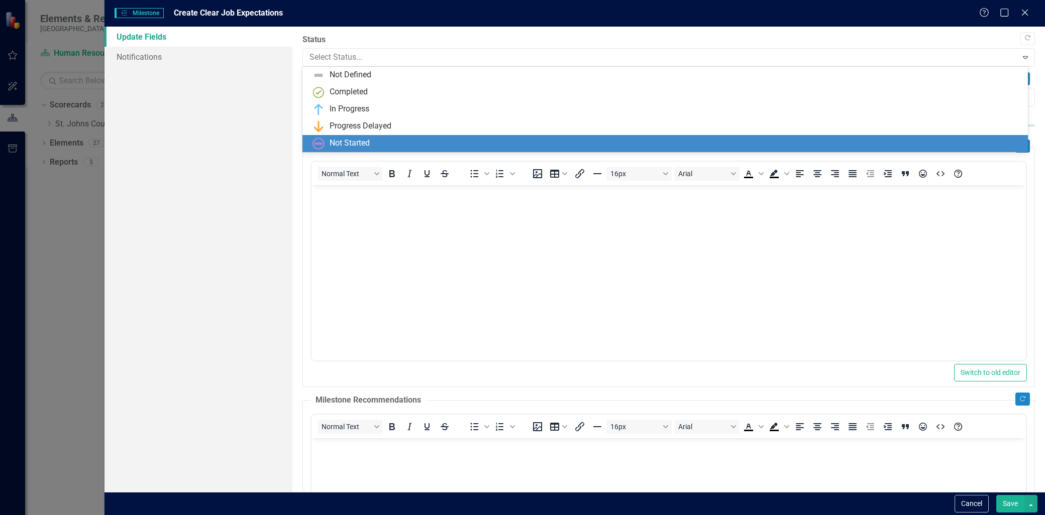
click at [358, 144] on div "Not Started" at bounding box center [349, 144] width 40 height 12
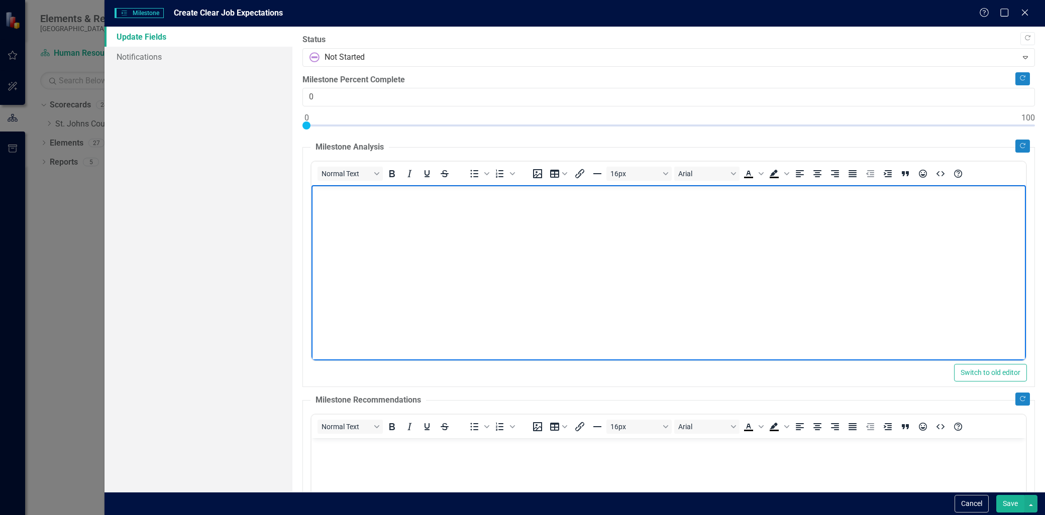
click at [366, 213] on body "Rich Text Area. Press ALT-0 for help." at bounding box center [668, 260] width 714 height 151
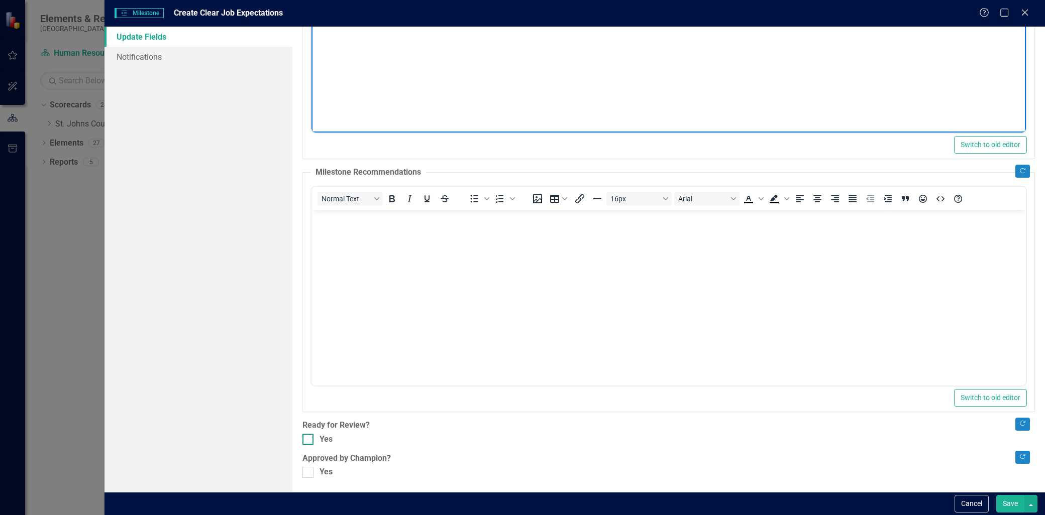
scroll to position [229, 0]
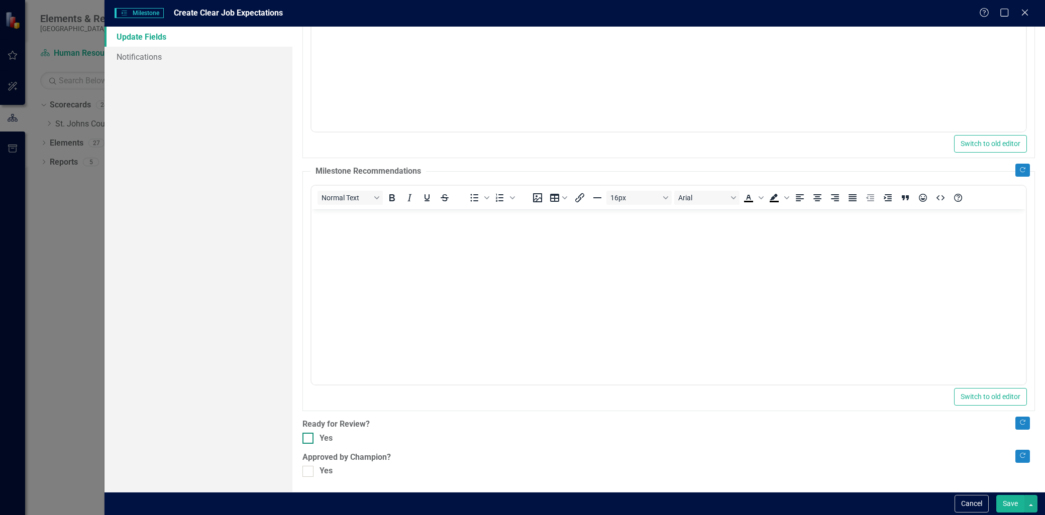
click at [315, 440] on div "Yes" at bounding box center [668, 439] width 732 height 12
click at [309, 439] on input "Yes" at bounding box center [305, 436] width 7 height 7
checkbox input "true"
click at [309, 476] on div at bounding box center [307, 471] width 11 height 11
click at [309, 473] on input "Yes" at bounding box center [305, 469] width 7 height 7
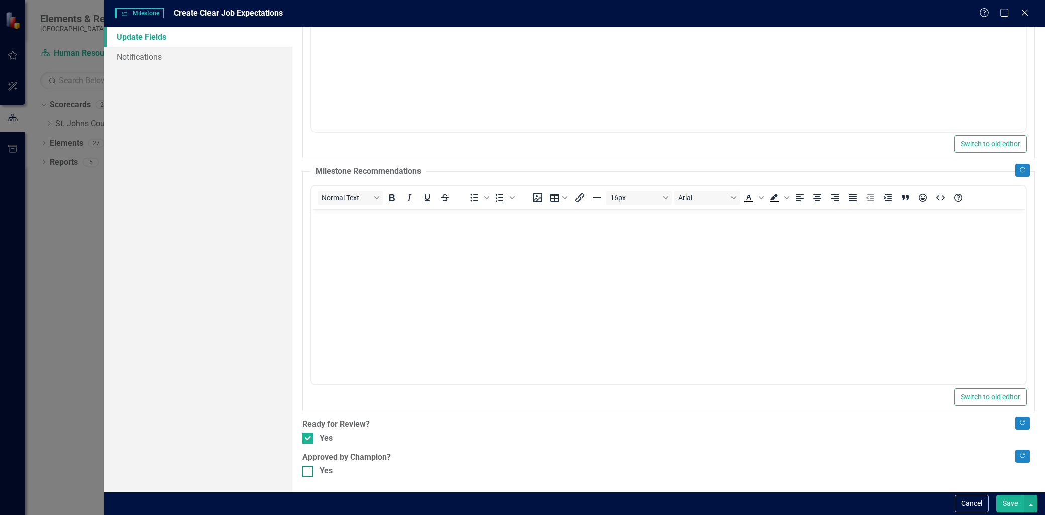
checkbox input "true"
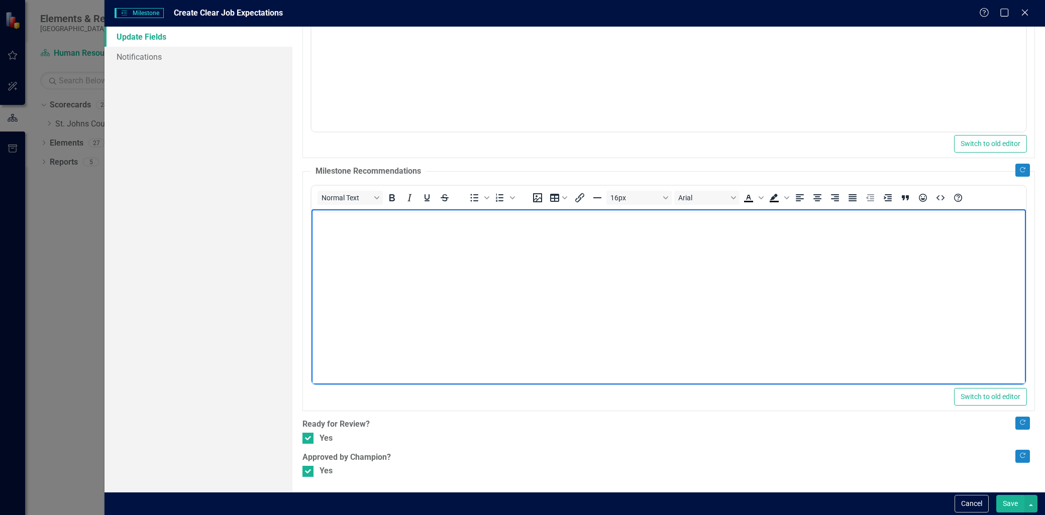
click at [398, 265] on body "Rich Text Area. Press ALT-0 for help." at bounding box center [668, 284] width 714 height 151
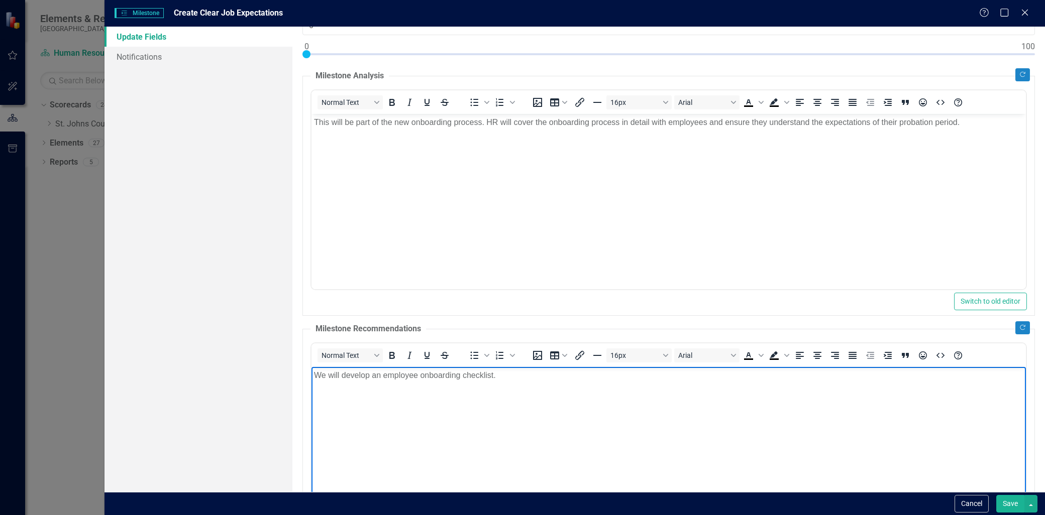
scroll to position [0, 0]
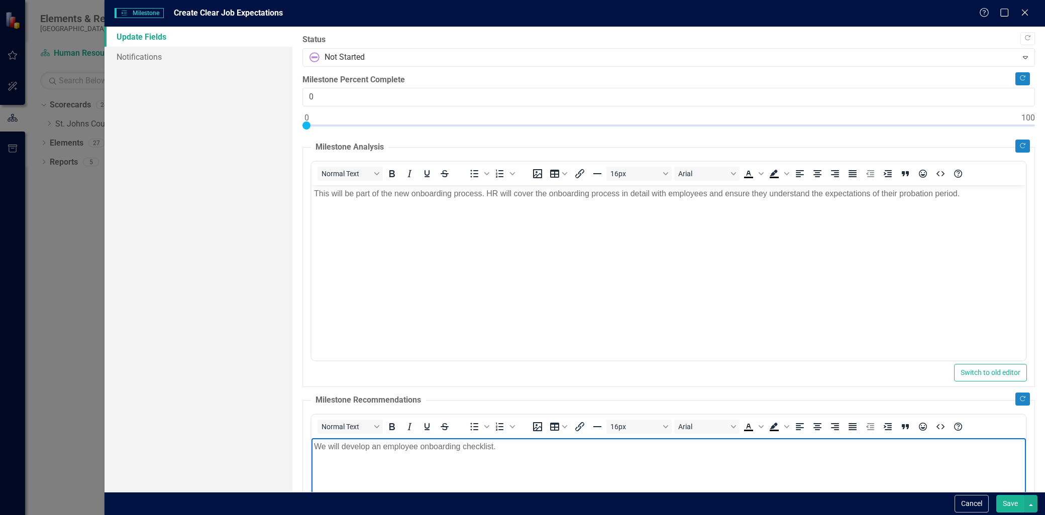
click at [1012, 500] on button "Save" at bounding box center [1010, 504] width 28 height 18
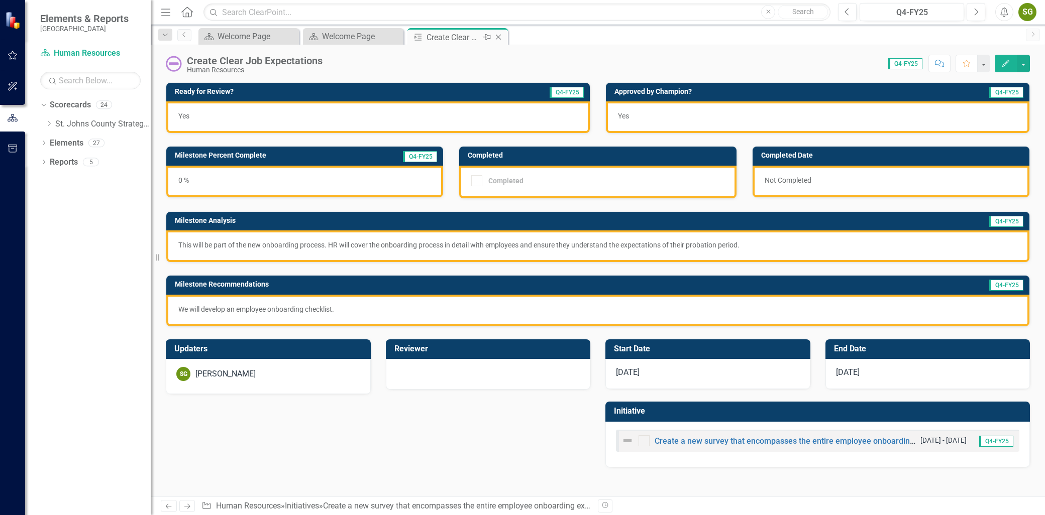
click at [497, 36] on icon at bounding box center [499, 38] width 6 height 6
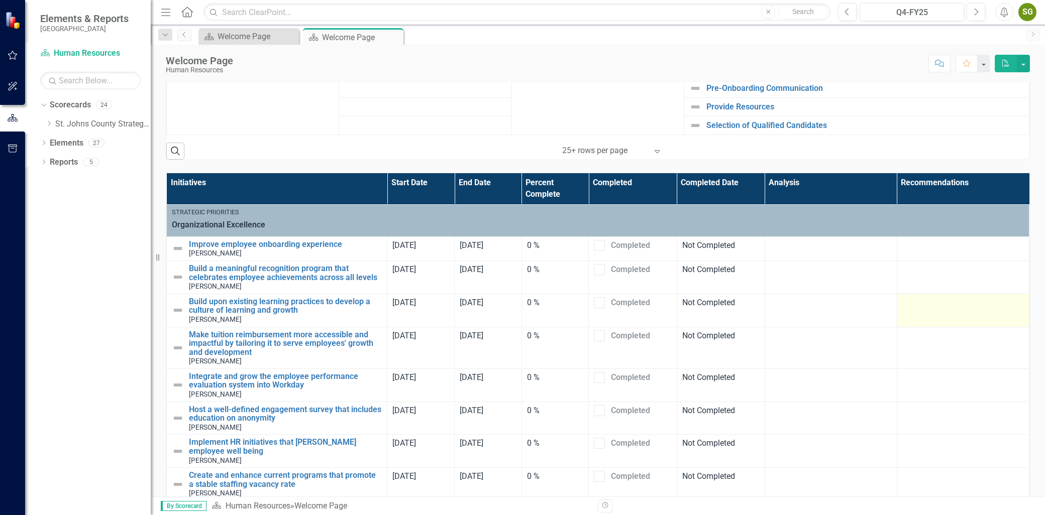
scroll to position [309, 0]
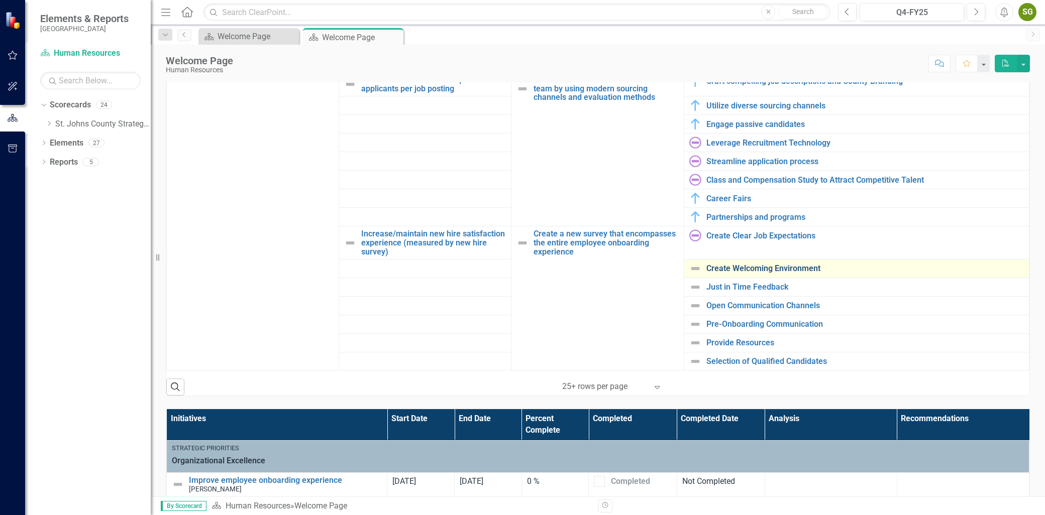
click at [742, 265] on link "Create Welcoming Environment" at bounding box center [864, 268] width 317 height 9
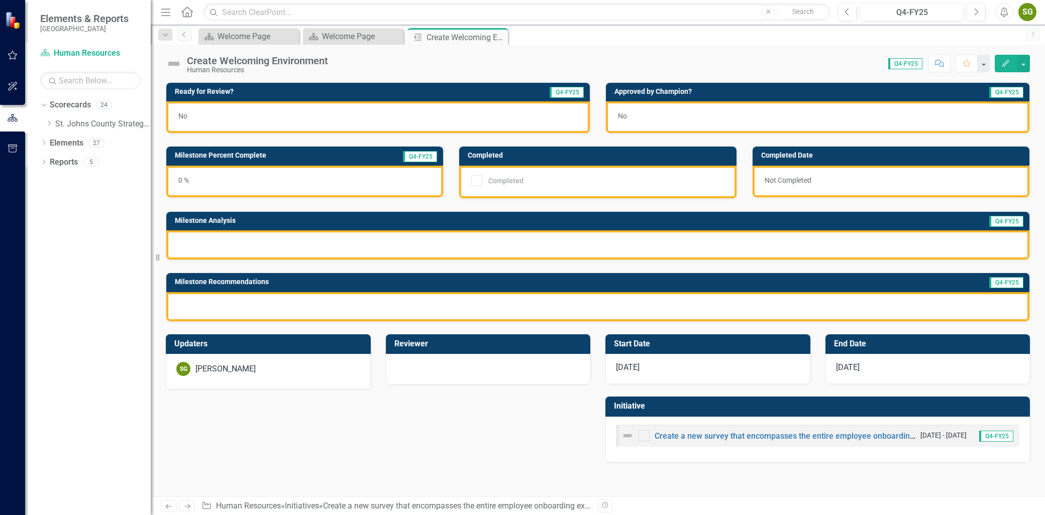
click at [1004, 55] on button "Edit" at bounding box center [1006, 64] width 22 height 18
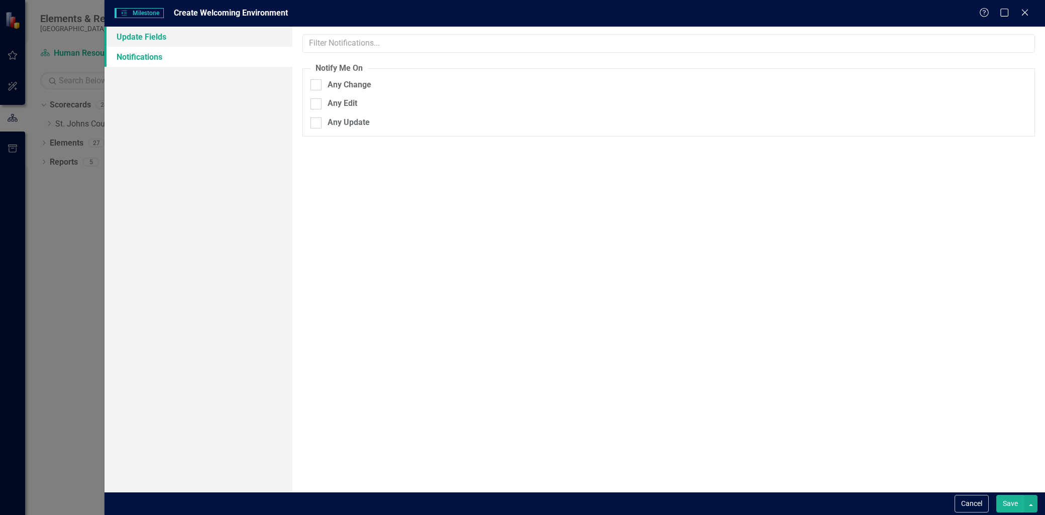
click at [166, 40] on link "Update Fields" at bounding box center [198, 37] width 188 height 20
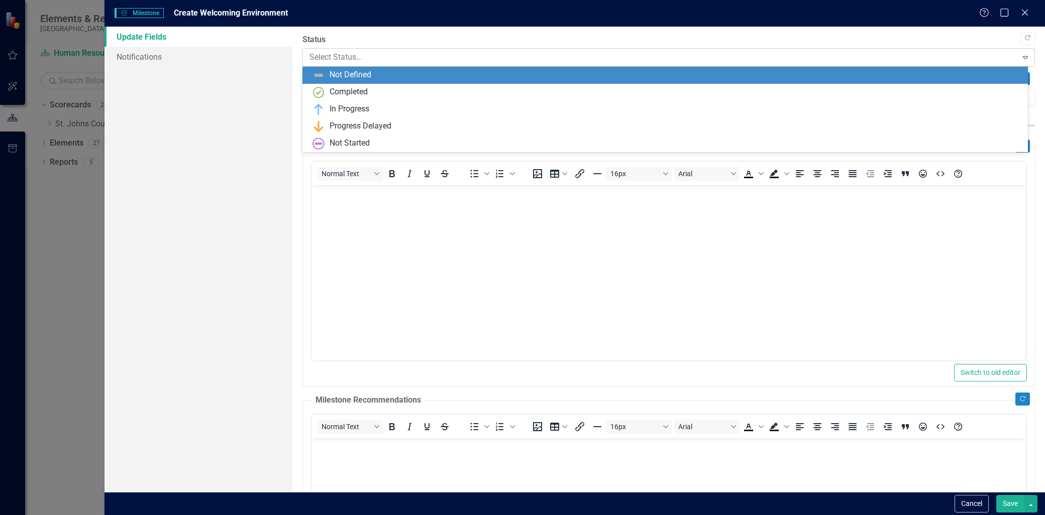
click at [496, 59] on div at bounding box center [659, 58] width 701 height 14
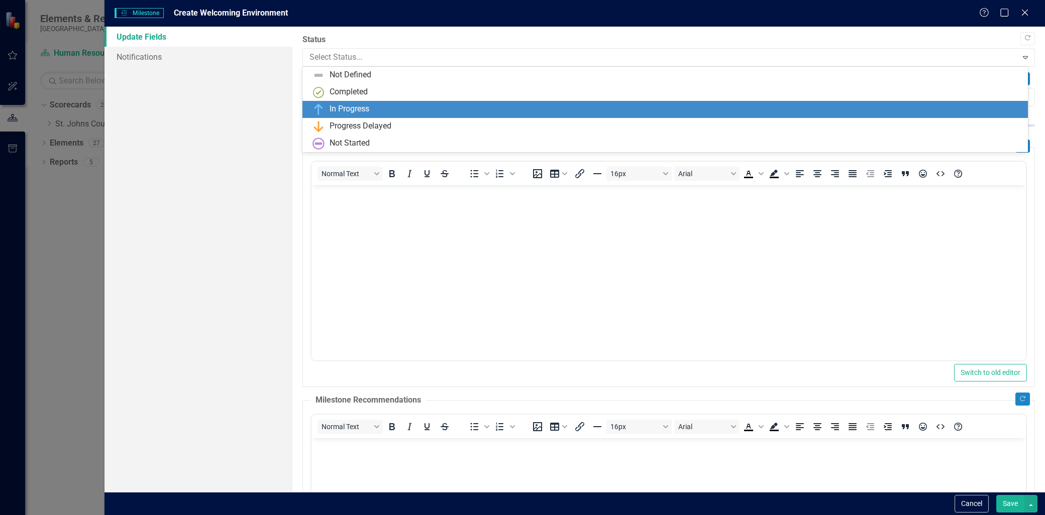
click at [425, 112] on div "In Progress" at bounding box center [666, 109] width 709 height 12
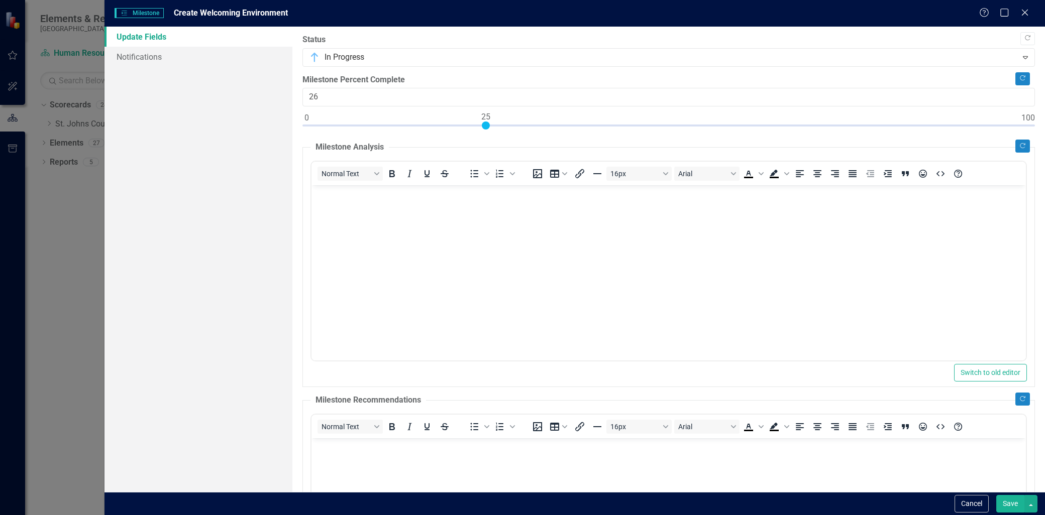
type input "25"
drag, startPoint x: 303, startPoint y: 126, endPoint x: 482, endPoint y: 146, distance: 180.0
click at [482, 146] on div "Copy Forward Status In Progress Expand Copy Forward Milestone Percent Complete …" at bounding box center [668, 370] width 732 height 672
click at [1019, 144] on icon "Copy Forward" at bounding box center [1023, 146] width 8 height 6
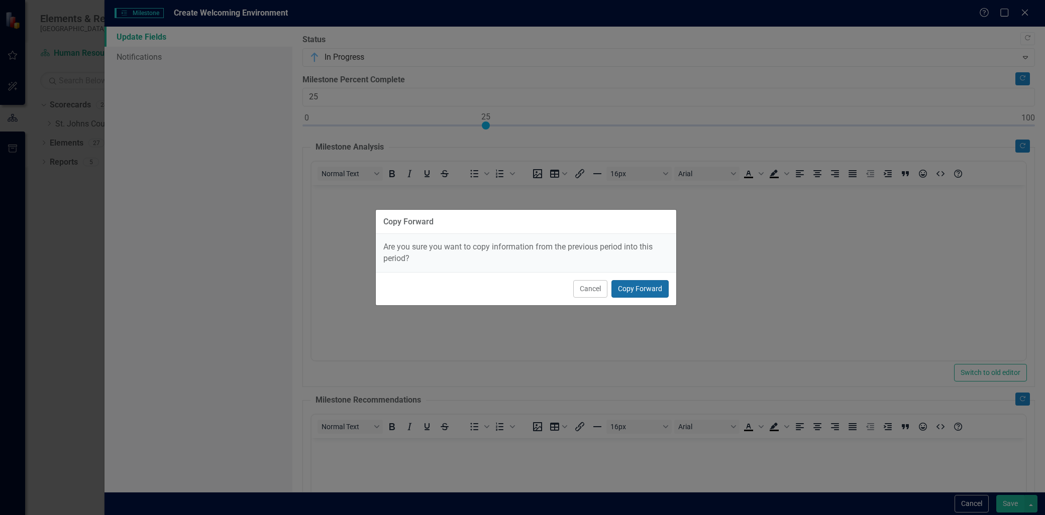
click at [624, 294] on button "Copy Forward" at bounding box center [639, 289] width 57 height 18
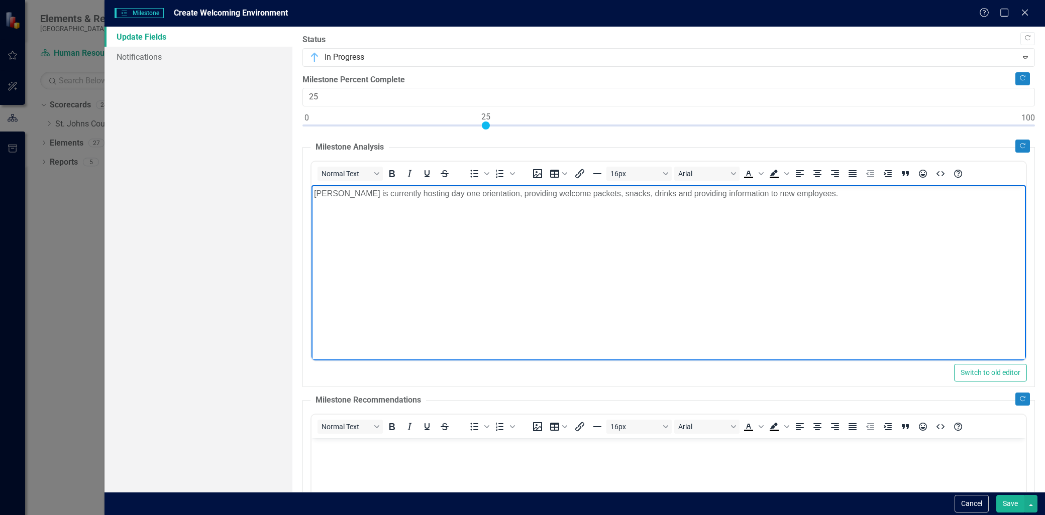
click at [830, 200] on body "Carrie is currently hosting day one orientation, providing welcome packets, sna…" at bounding box center [668, 260] width 714 height 151
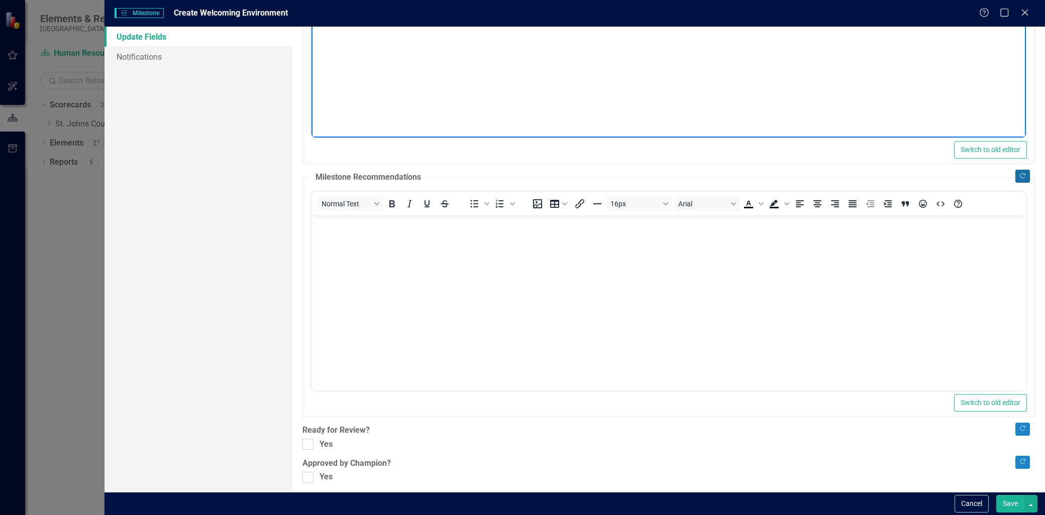
click at [1019, 178] on icon "Copy Forward" at bounding box center [1023, 176] width 8 height 6
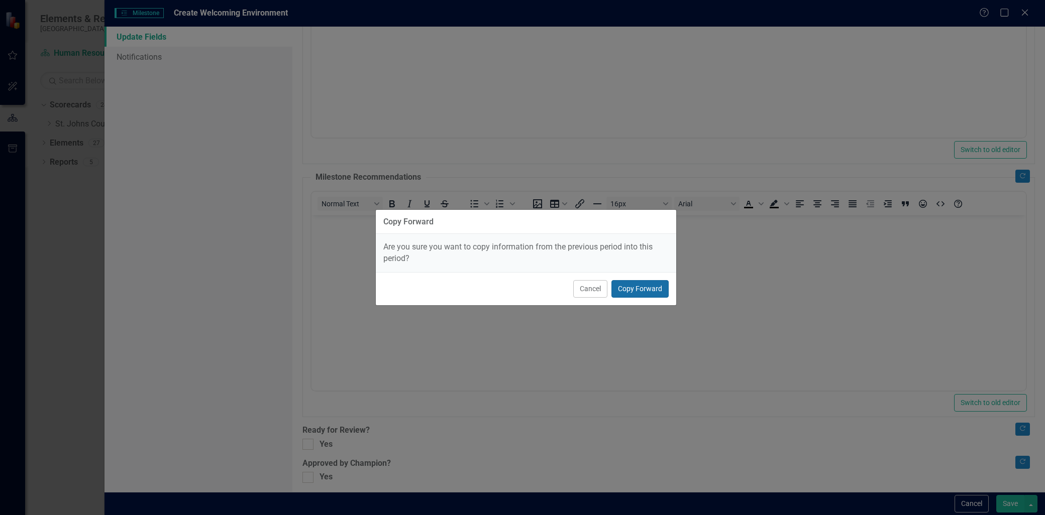
click at [634, 282] on button "Copy Forward" at bounding box center [639, 289] width 57 height 18
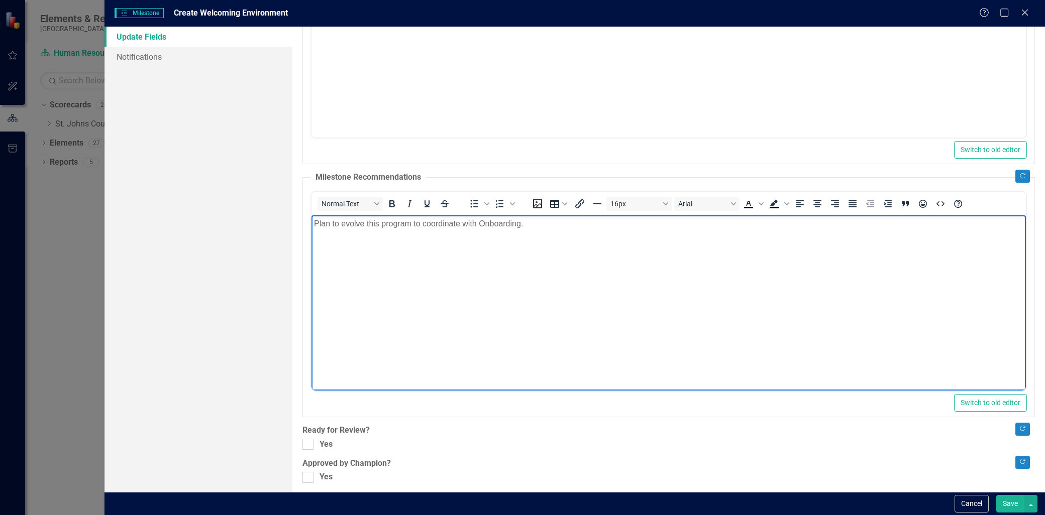
click at [535, 227] on p "Plan to evolve this program to coordinate with Onboarding." at bounding box center [668, 223] width 709 height 12
click at [770, 226] on p "Plan to evolve this program to coordinate with the onboarding program. We plan …" at bounding box center [668, 223] width 709 height 12
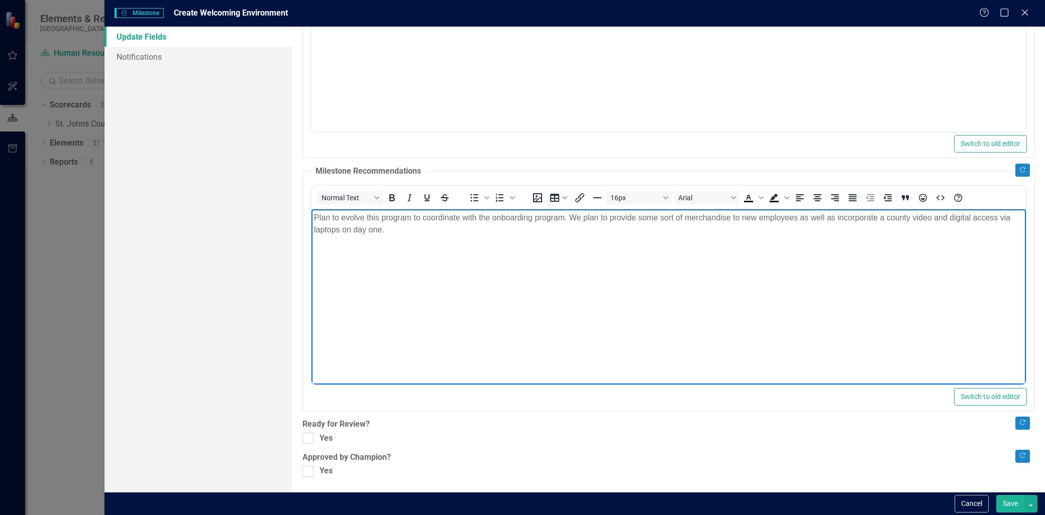
click at [302, 435] on div ""Update" fields in ClearPoint are the fields that change from reporting period …" at bounding box center [668, 260] width 752 height 466
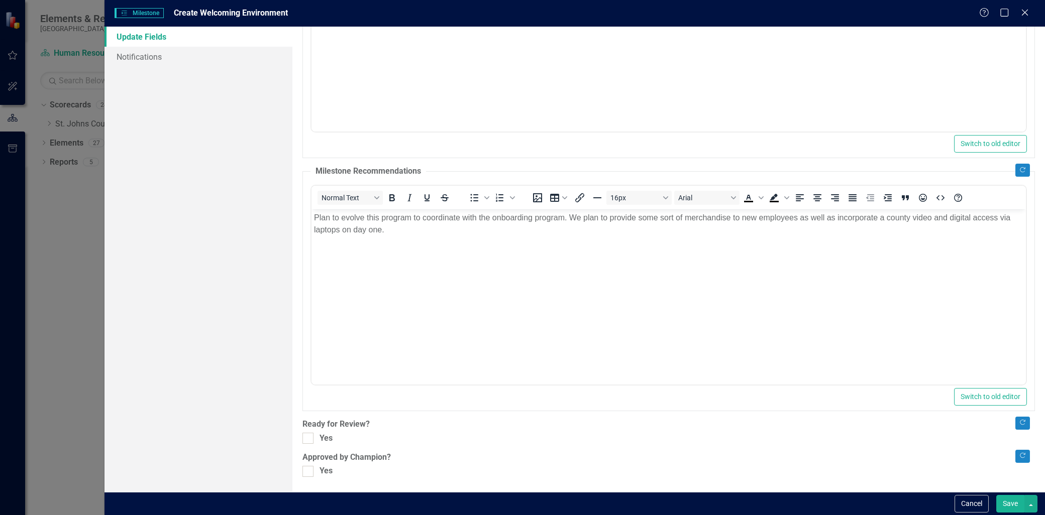
click at [302, 435] on div ""Update" fields in ClearPoint are the fields that change from reporting period …" at bounding box center [668, 260] width 752 height 466
drag, startPoint x: 302, startPoint y: 435, endPoint x: 308, endPoint y: 442, distance: 9.6
click at [308, 442] on div at bounding box center [307, 438] width 11 height 11
click at [308, 439] on input "Yes" at bounding box center [305, 436] width 7 height 7
checkbox input "true"
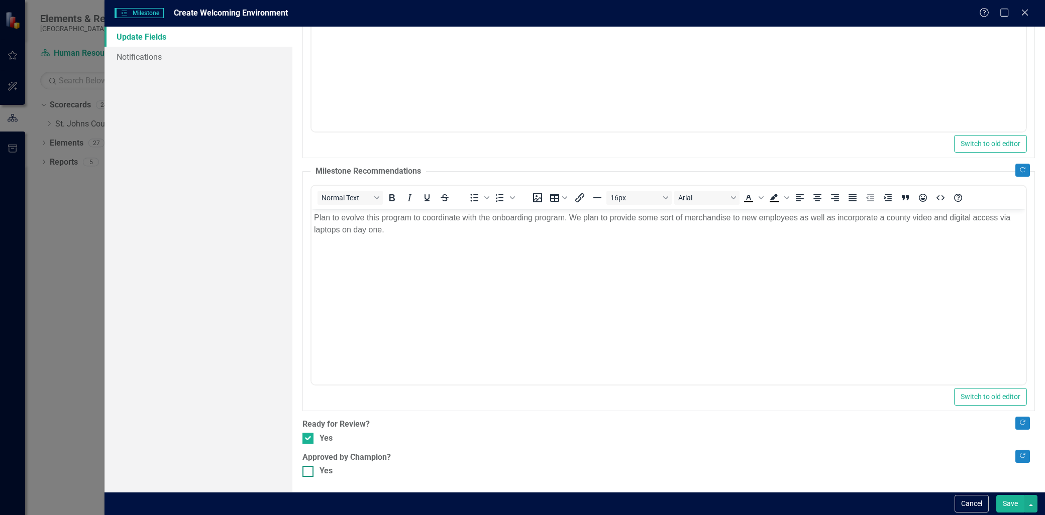
drag, startPoint x: 307, startPoint y: 466, endPoint x: 315, endPoint y: 466, distance: 8.5
click at [308, 466] on input "Yes" at bounding box center [305, 469] width 7 height 7
checkbox input "true"
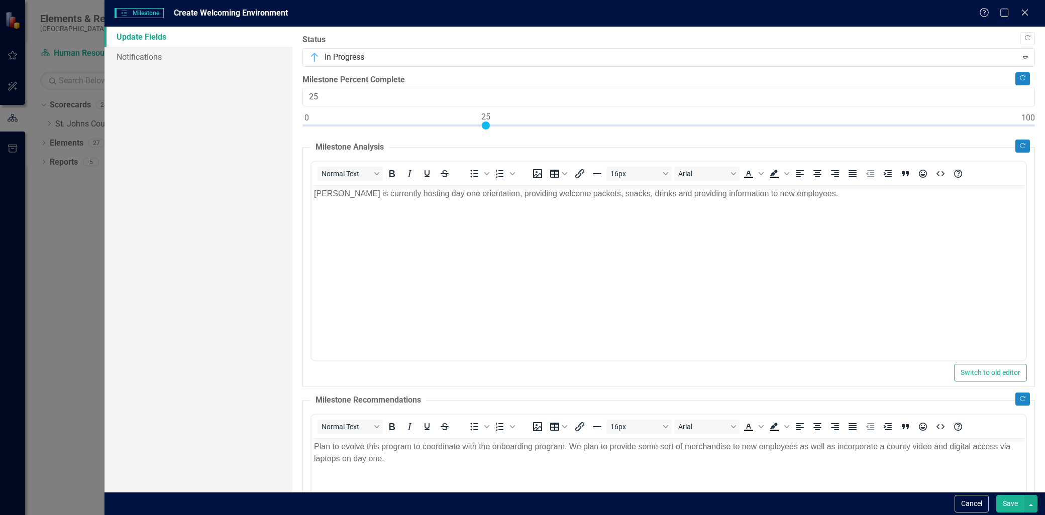
click at [1006, 505] on button "Save" at bounding box center [1010, 504] width 28 height 18
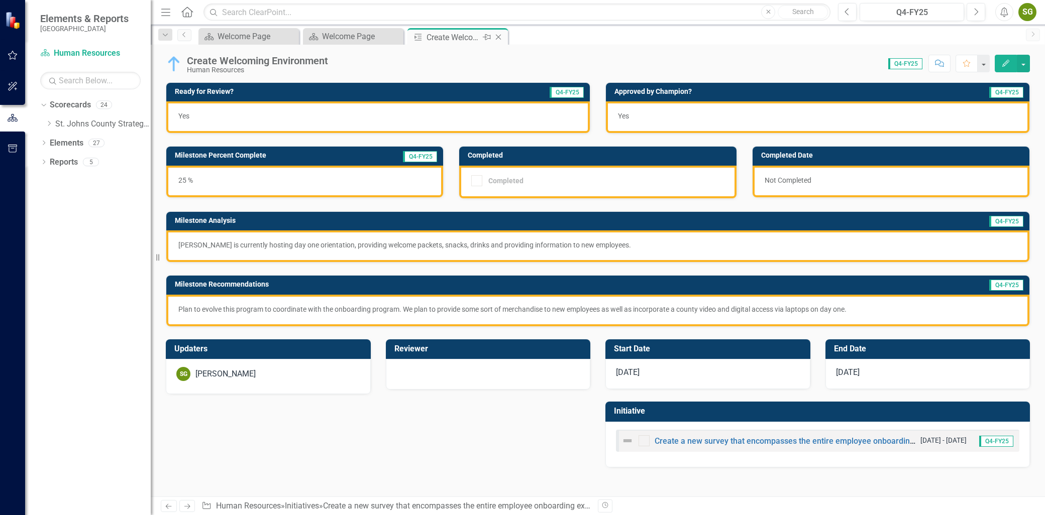
click at [496, 35] on icon at bounding box center [499, 38] width 6 height 6
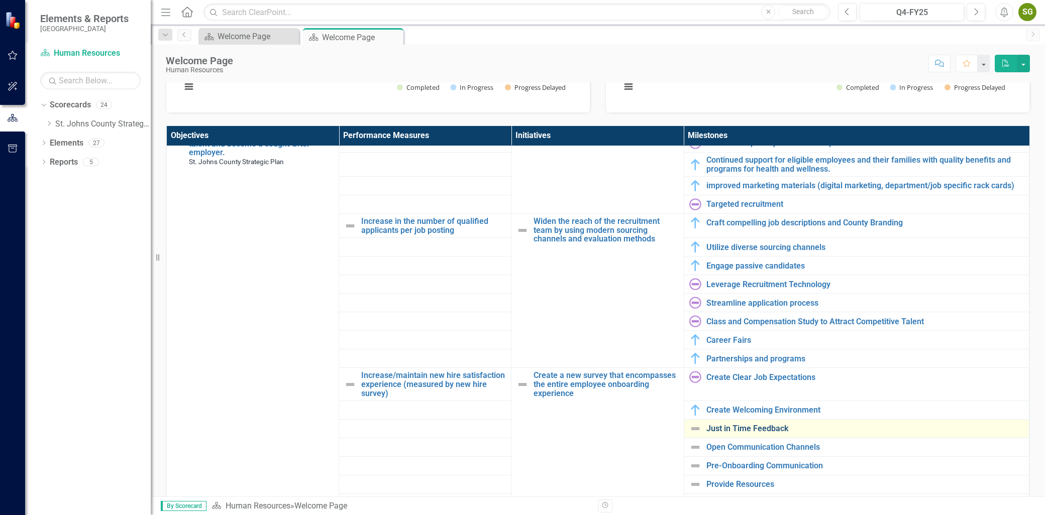
scroll to position [223, 0]
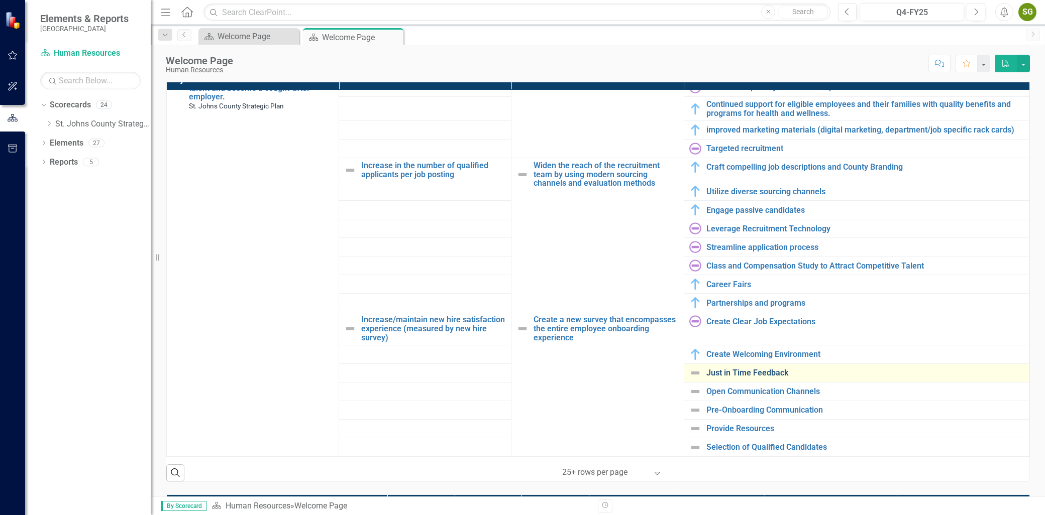
click at [767, 377] on link "Just in Time Feedback" at bounding box center [864, 373] width 317 height 9
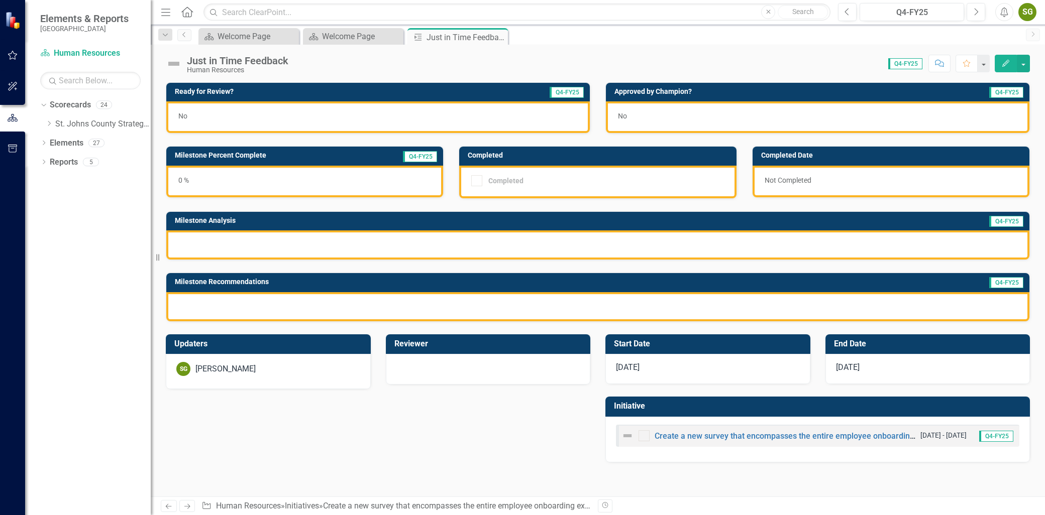
click at [1010, 63] on icon "Edit" at bounding box center [1005, 63] width 9 height 7
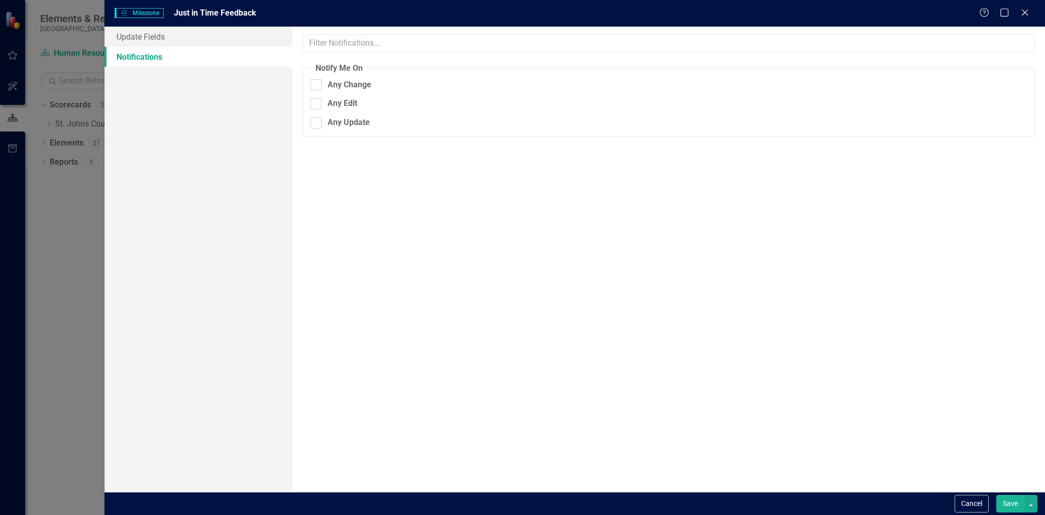
click at [132, 47] on link "Notifications" at bounding box center [198, 57] width 188 height 20
click at [144, 35] on link "Update Fields" at bounding box center [198, 37] width 188 height 20
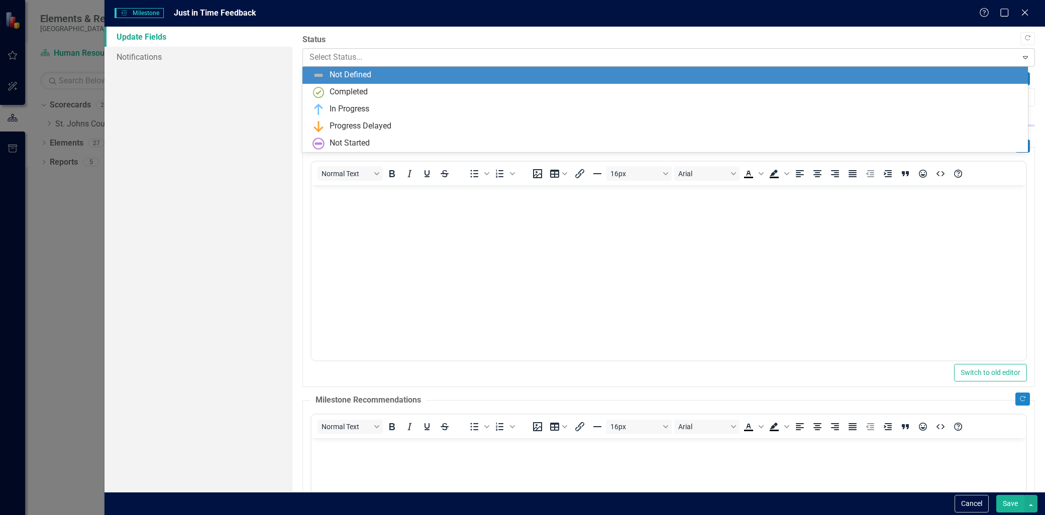
click at [893, 58] on div at bounding box center [659, 58] width 701 height 14
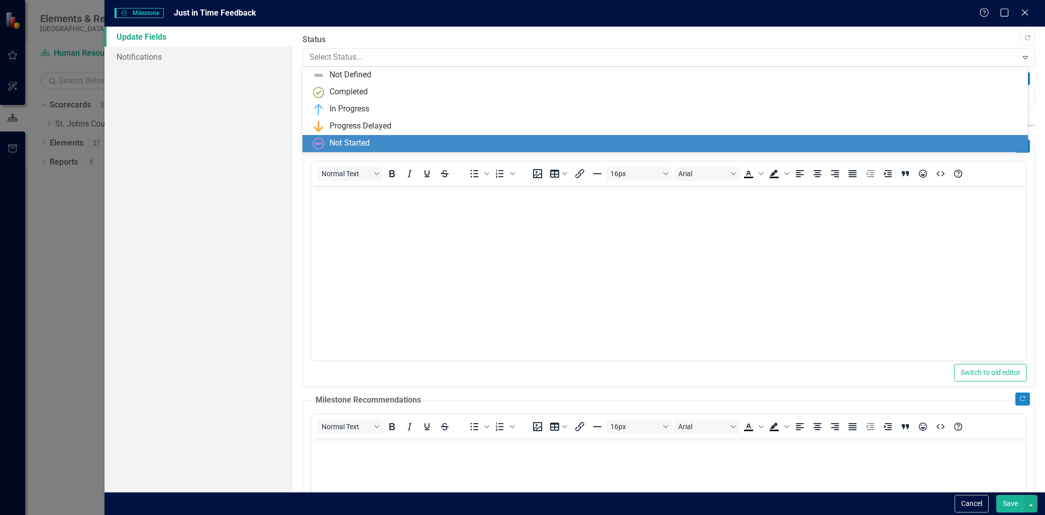
click at [448, 136] on div "Not Started" at bounding box center [664, 143] width 725 height 17
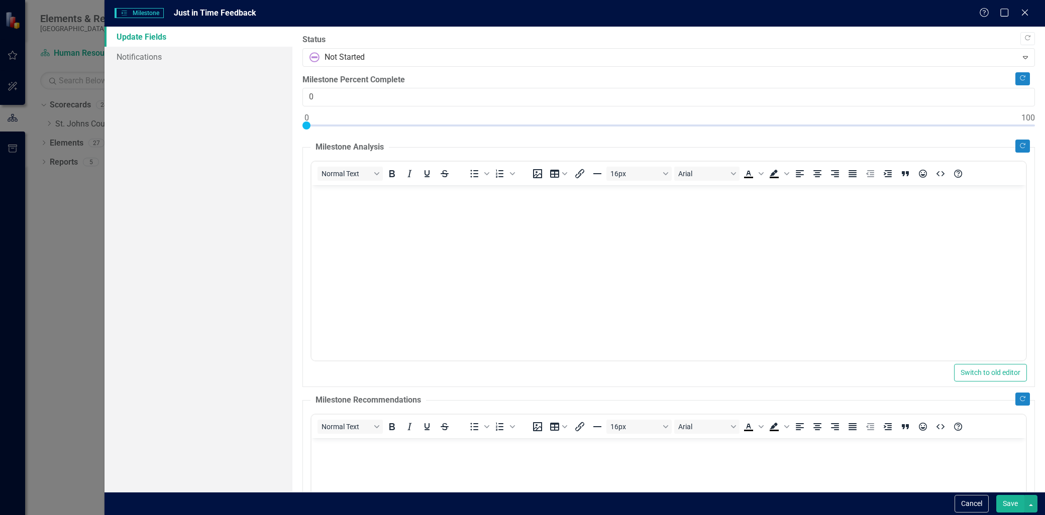
drag, startPoint x: 412, startPoint y: 218, endPoint x: 493, endPoint y: 213, distance: 81.5
click at [438, 236] on body "Rich Text Area. Press ALT-0 for help." at bounding box center [668, 260] width 714 height 151
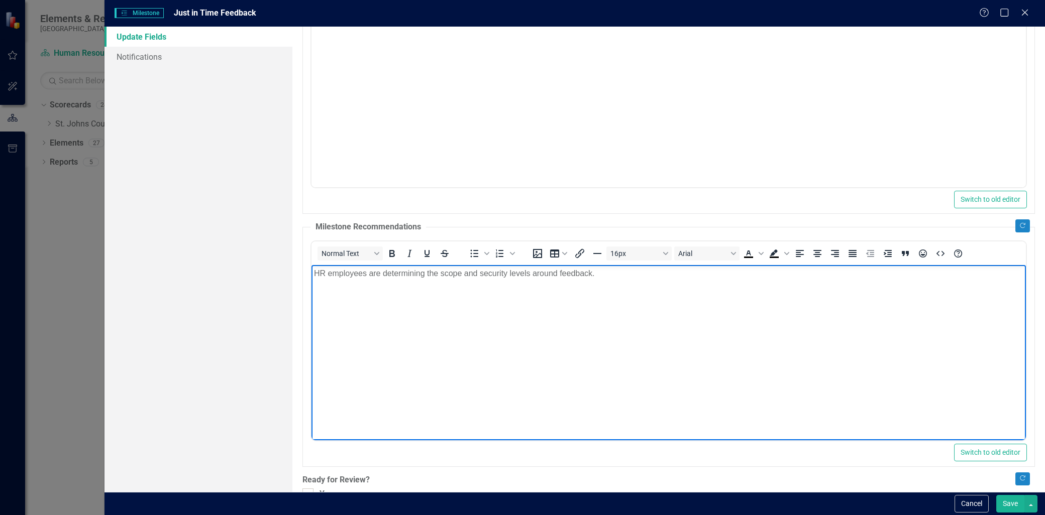
scroll to position [229, 0]
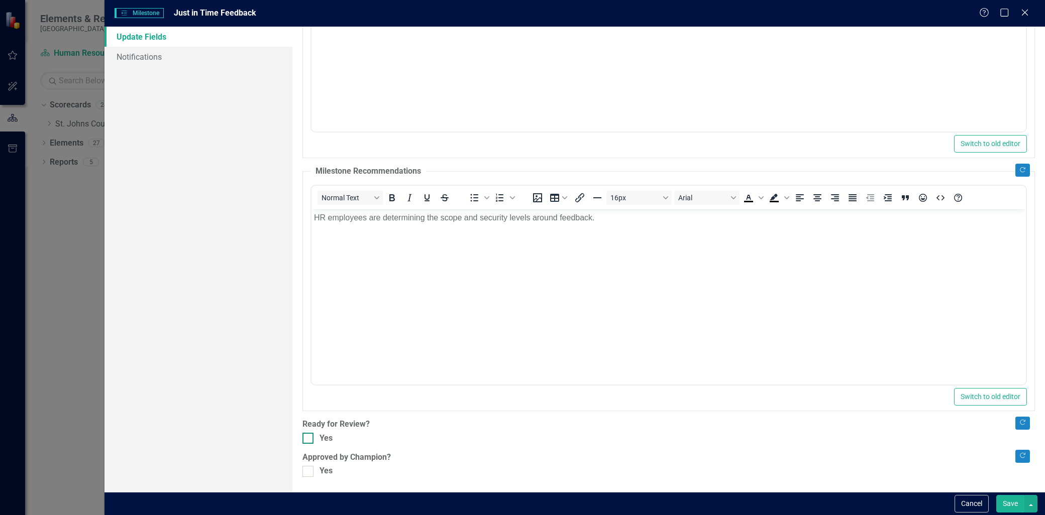
click at [304, 444] on div at bounding box center [307, 438] width 11 height 11
click at [304, 439] on input "Yes" at bounding box center [305, 436] width 7 height 7
checkbox input "true"
click at [312, 473] on div at bounding box center [307, 471] width 11 height 11
click at [309, 473] on input "Yes" at bounding box center [305, 469] width 7 height 7
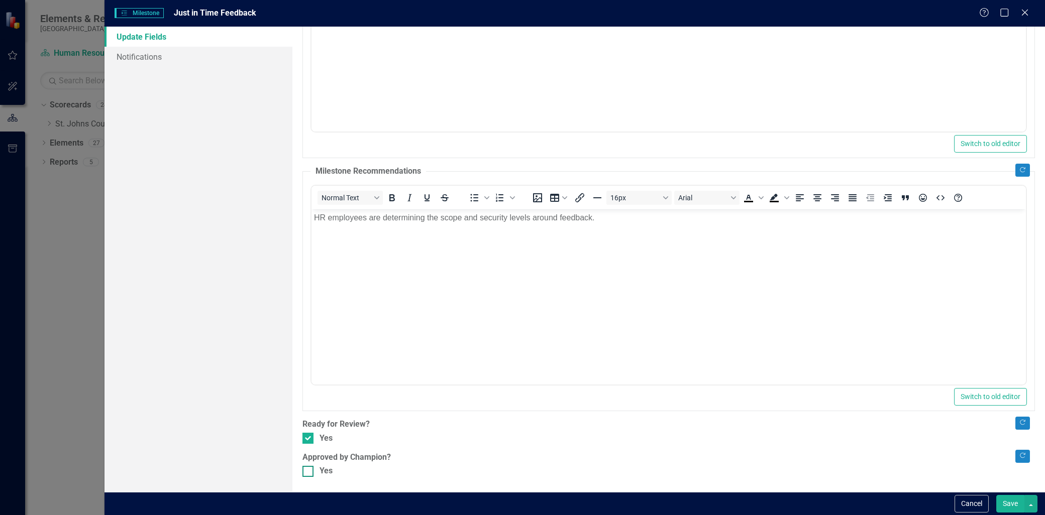
checkbox input "true"
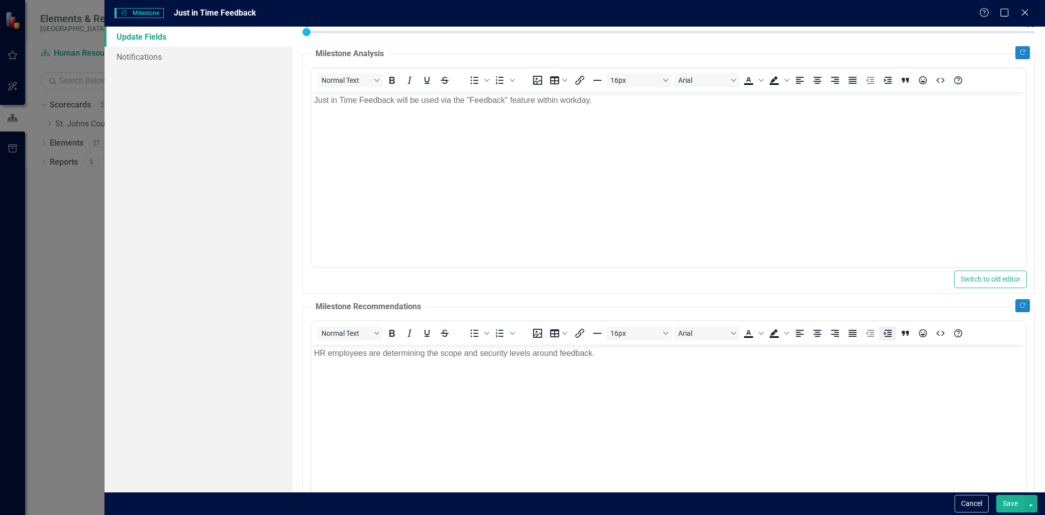
scroll to position [0, 0]
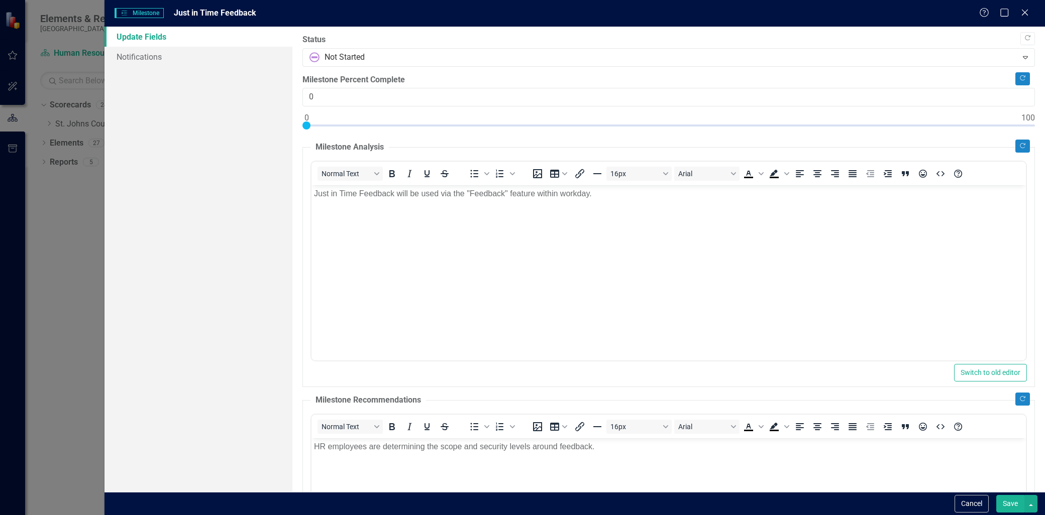
click at [1004, 497] on button "Save" at bounding box center [1010, 504] width 28 height 18
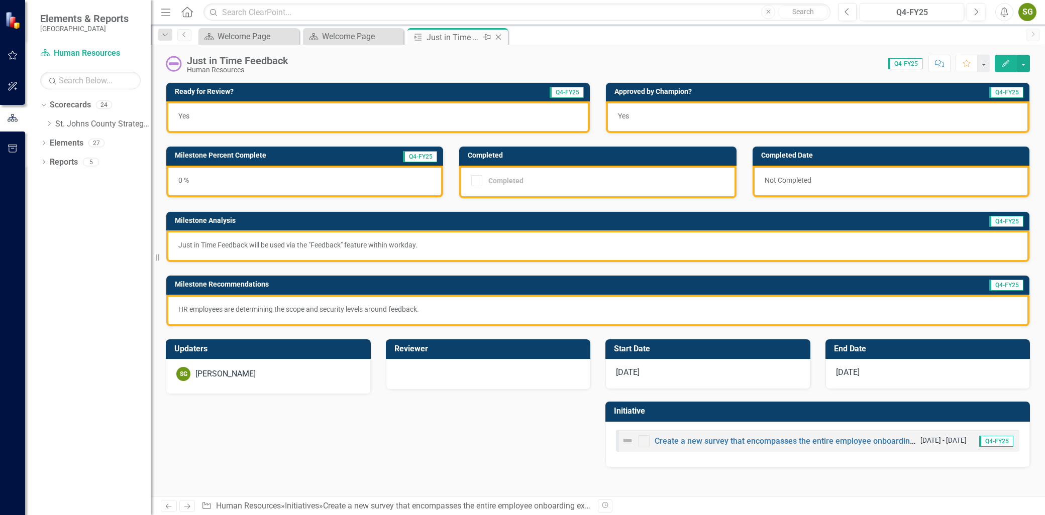
click at [494, 39] on icon "Close" at bounding box center [498, 37] width 10 height 8
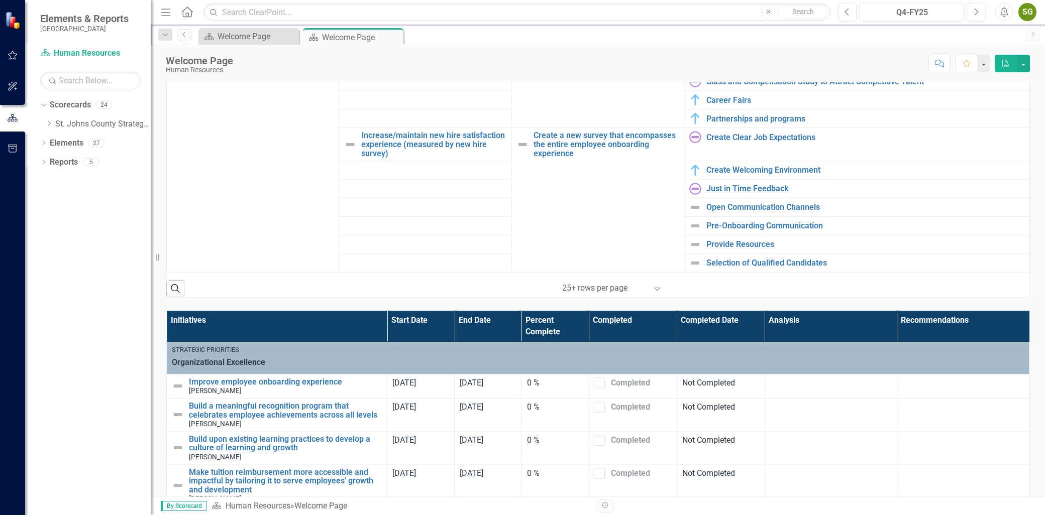
scroll to position [476, 0]
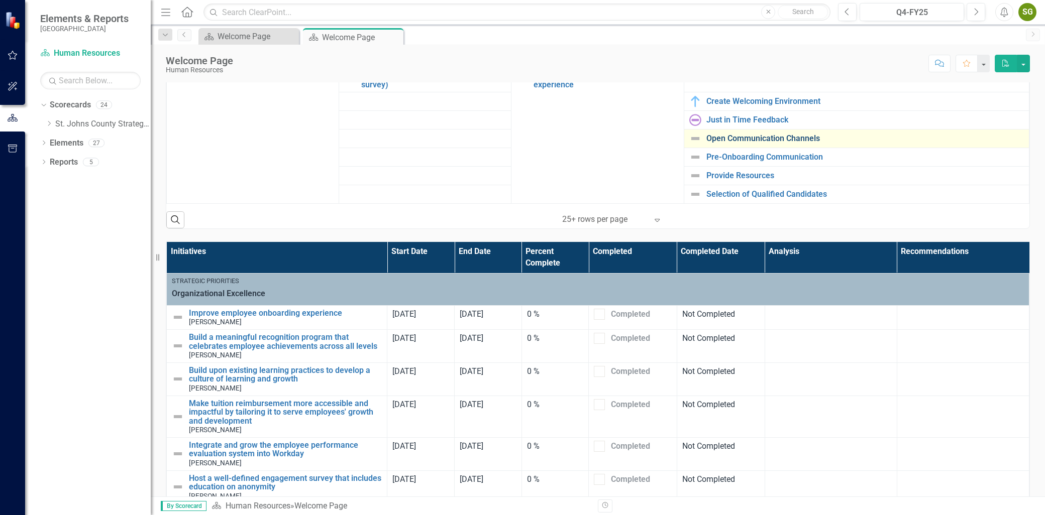
click at [755, 138] on link "Open Communication Channels" at bounding box center [864, 138] width 317 height 9
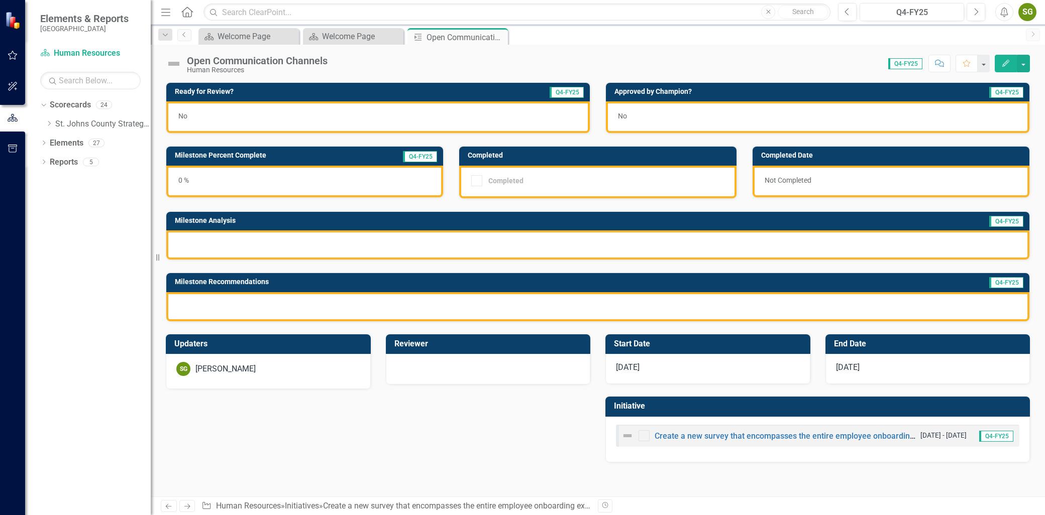
click at [1007, 71] on button "Edit" at bounding box center [1006, 64] width 22 height 18
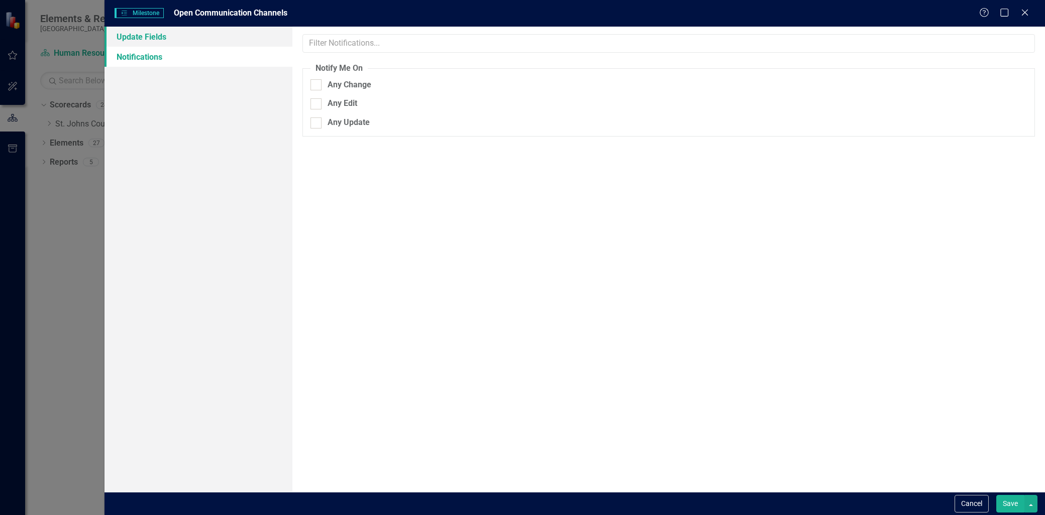
click at [180, 34] on link "Update Fields" at bounding box center [198, 37] width 188 height 20
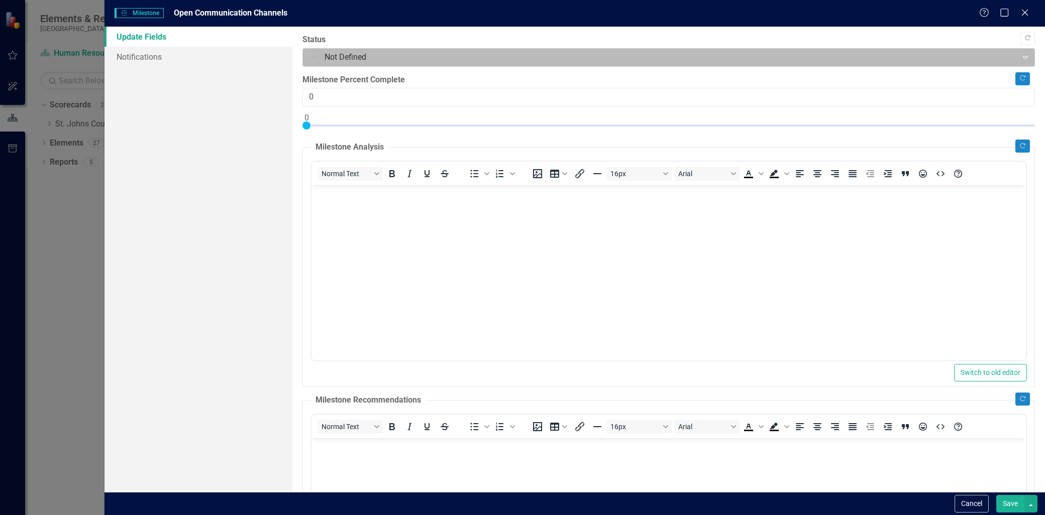
click at [375, 55] on div at bounding box center [659, 58] width 701 height 14
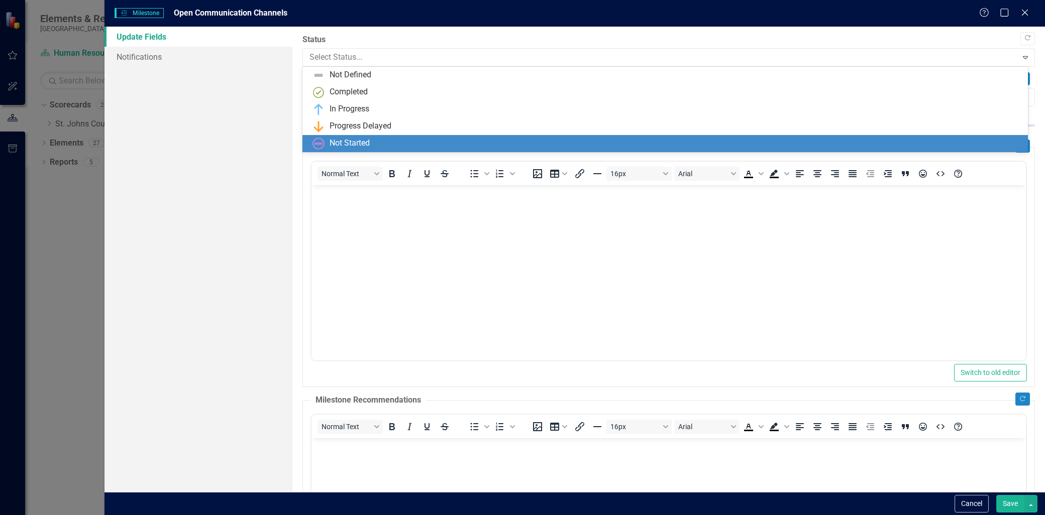
click at [360, 142] on div "Not Started" at bounding box center [349, 144] width 40 height 12
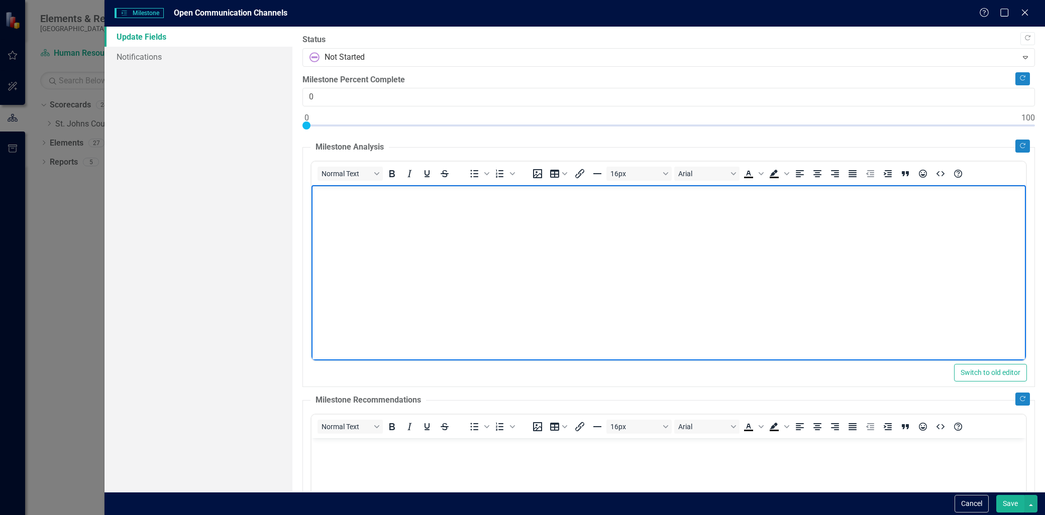
click at [359, 203] on body "Rich Text Area. Press ALT-0 for help." at bounding box center [668, 260] width 714 height 151
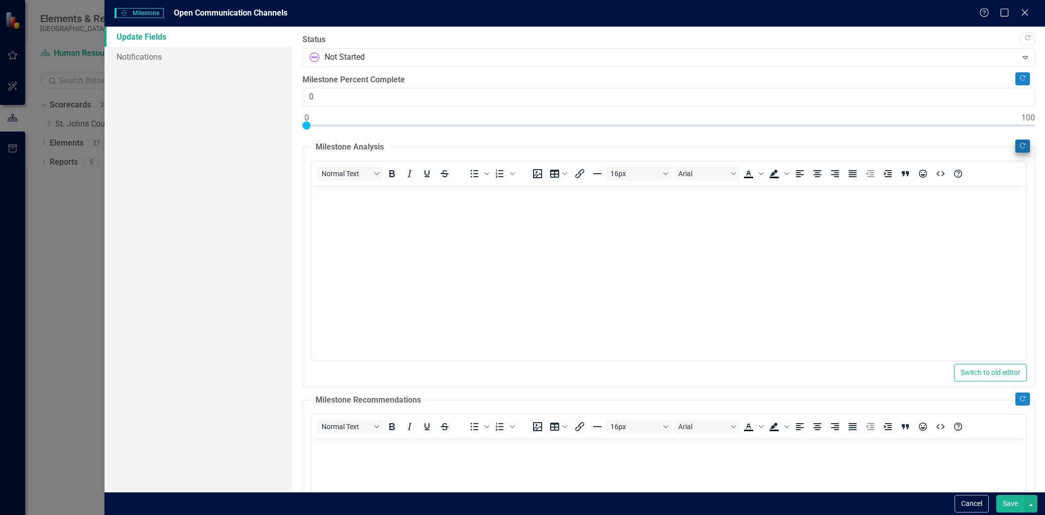
click at [1015, 149] on button "Copy Forward" at bounding box center [1022, 146] width 15 height 13
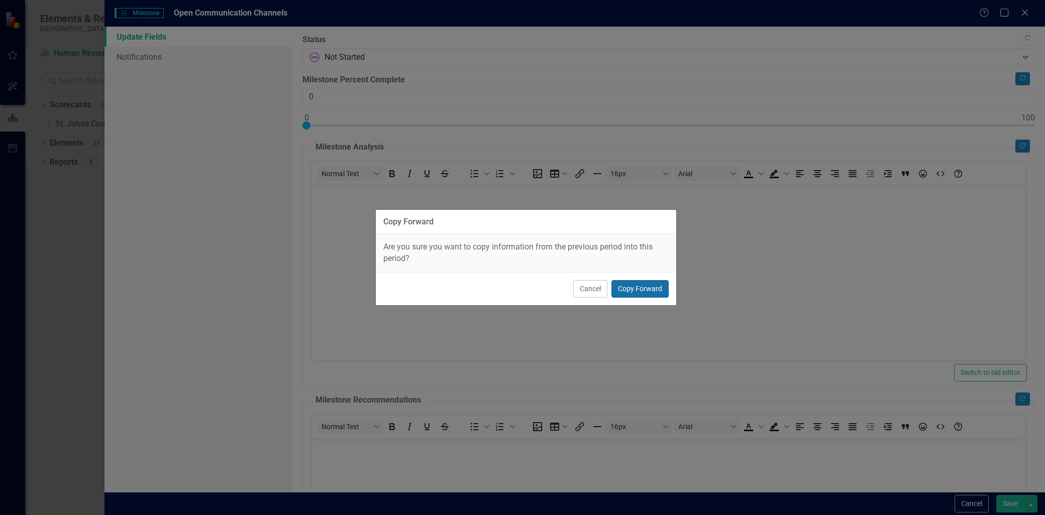
click at [646, 290] on button "Copy Forward" at bounding box center [639, 289] width 57 height 18
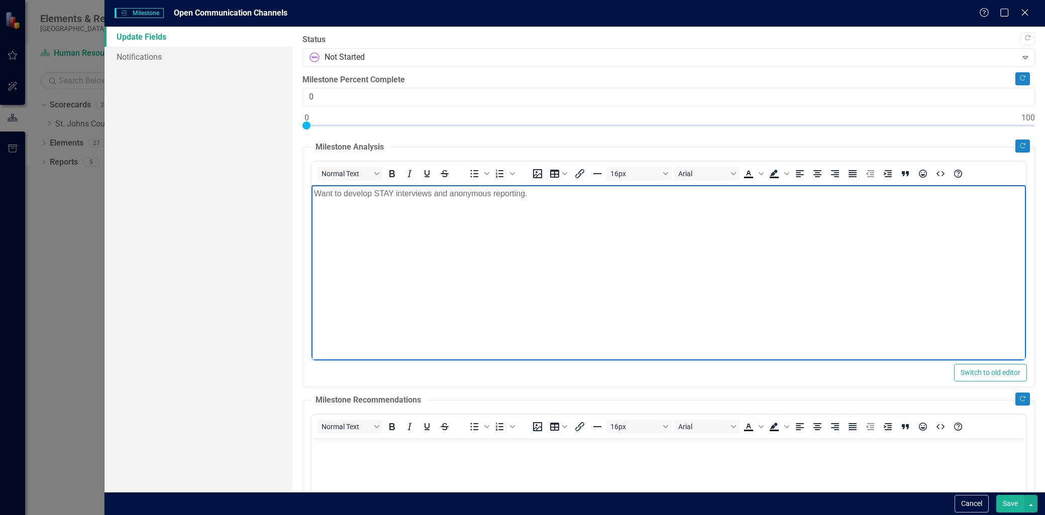
click at [548, 201] on body "Want to develop STAY interviews and anonymous reporting." at bounding box center [668, 260] width 714 height 151
click at [335, 196] on p "Want to develop STAY interviews and anonymous reporting." at bounding box center [668, 194] width 709 height 12
click at [524, 201] on body "to develop STAY interviews and anonymous reporting." at bounding box center [668, 260] width 714 height 151
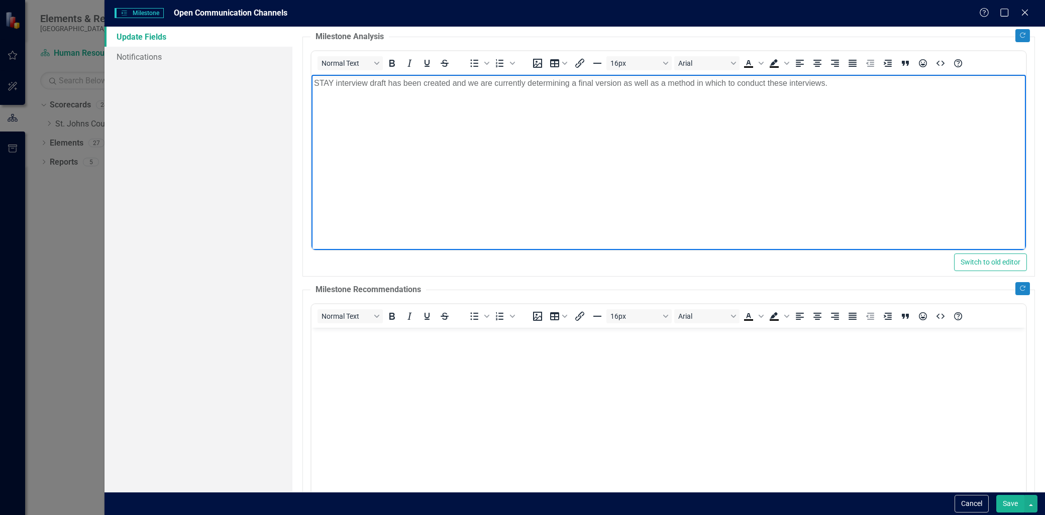
scroll to position [112, 0]
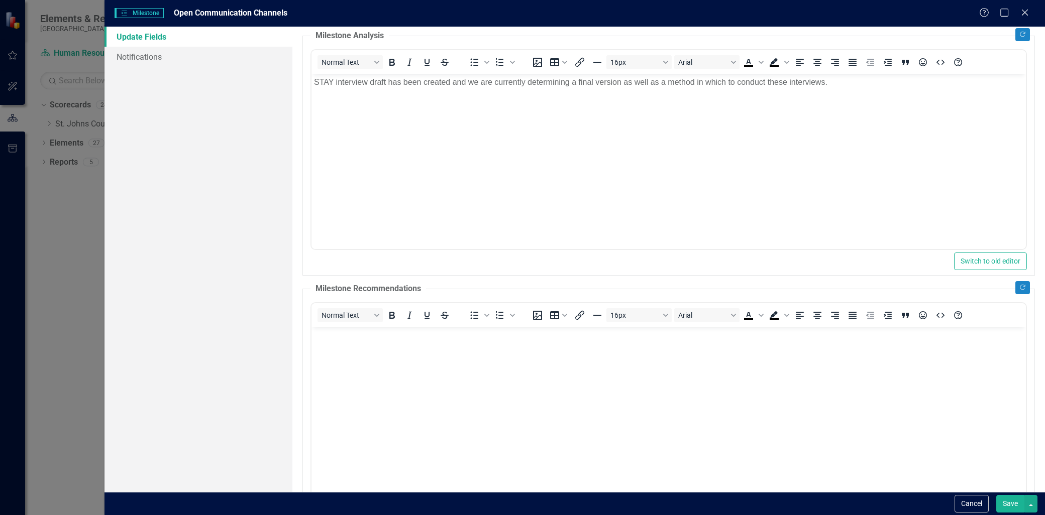
click at [1023, 299] on fieldset "Milestone Recommendations Normal Text To open the popup, press Shift+Enter To o…" at bounding box center [668, 406] width 732 height 246
click at [1018, 293] on button "Copy Forward" at bounding box center [1022, 287] width 15 height 13
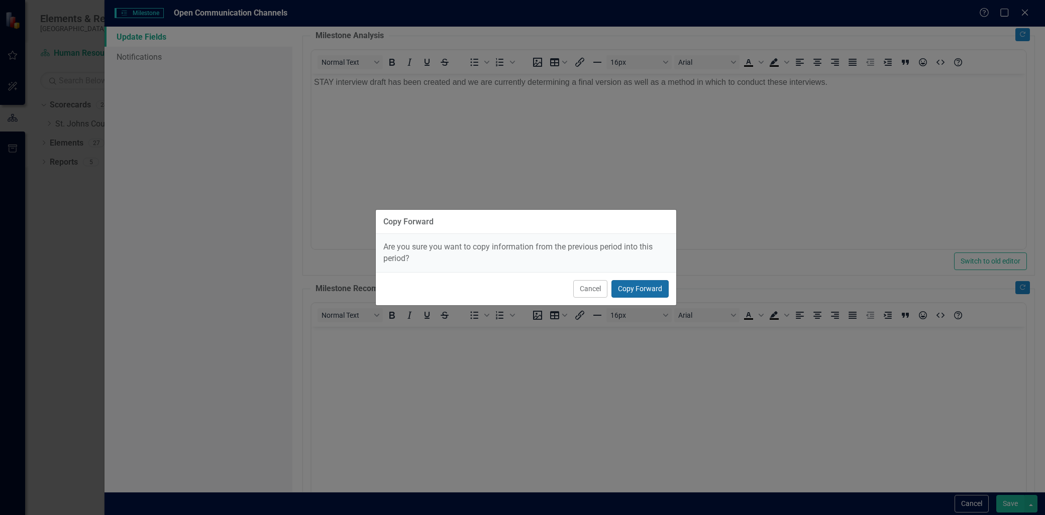
click at [646, 289] on button "Copy Forward" at bounding box center [639, 289] width 57 height 18
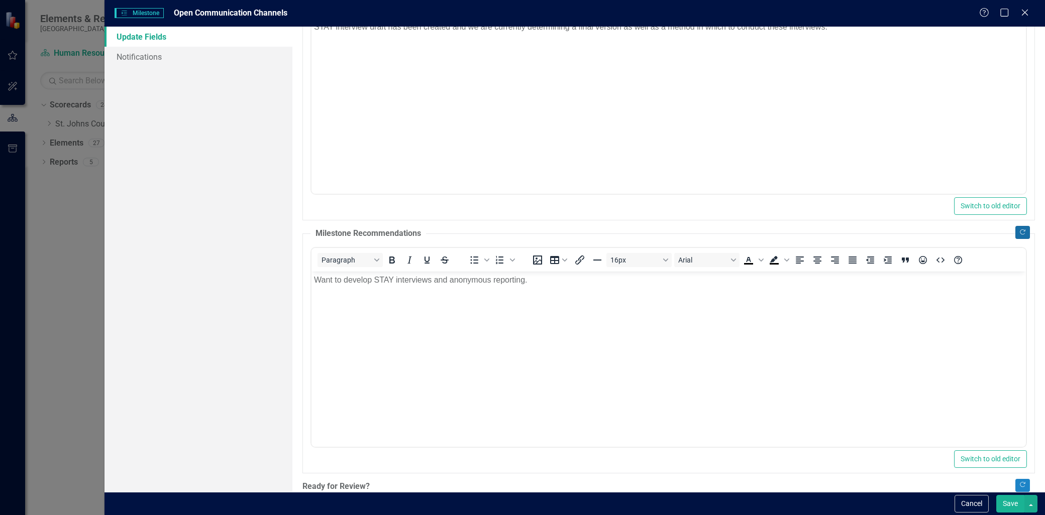
scroll to position [167, 0]
click at [568, 286] on body "Want to develop STAY interviews and anonymous reporting." at bounding box center [668, 346] width 714 height 151
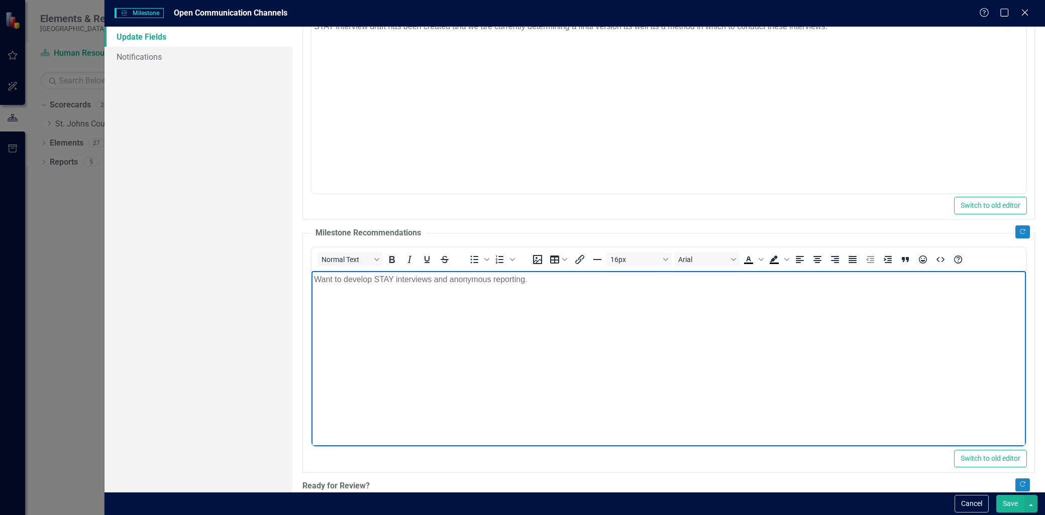
click at [568, 286] on body "Want to develop STAY interviews and anonymous reporting." at bounding box center [668, 346] width 714 height 151
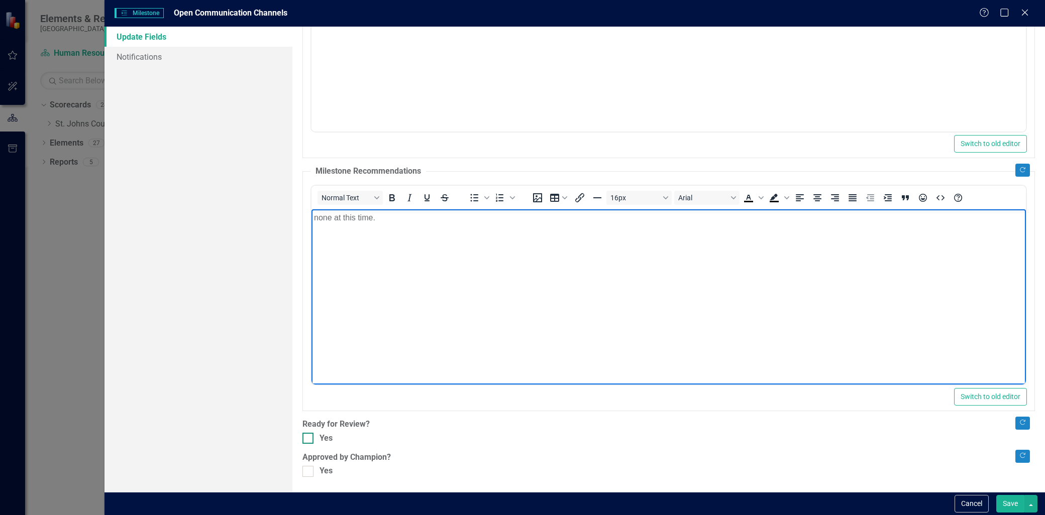
click at [317, 442] on div "Yes" at bounding box center [668, 439] width 732 height 12
click at [309, 439] on input "Yes" at bounding box center [305, 436] width 7 height 7
checkbox input "true"
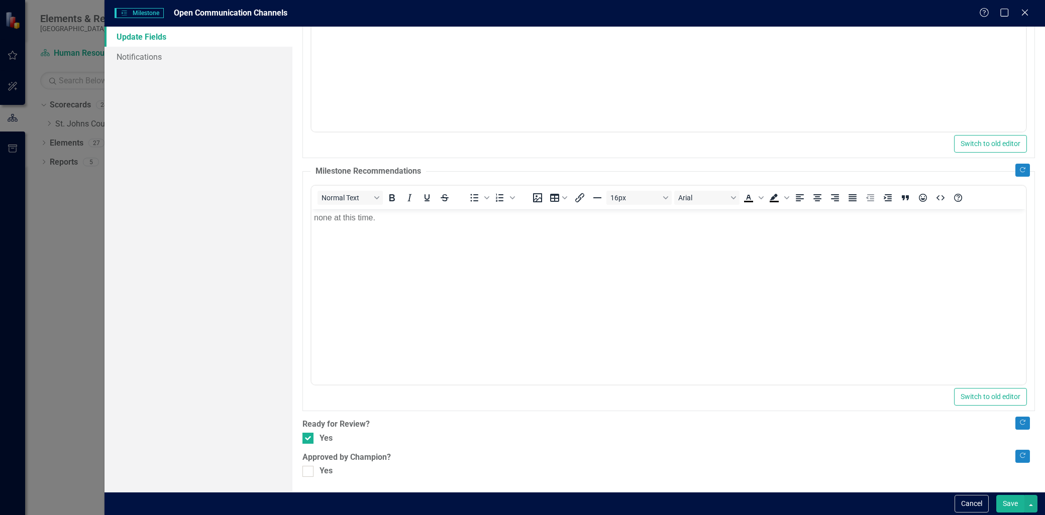
drag, startPoint x: 306, startPoint y: 473, endPoint x: 513, endPoint y: 452, distance: 208.0
click at [306, 473] on div at bounding box center [307, 471] width 11 height 11
click at [306, 473] on input "Yes" at bounding box center [305, 469] width 7 height 7
checkbox input "true"
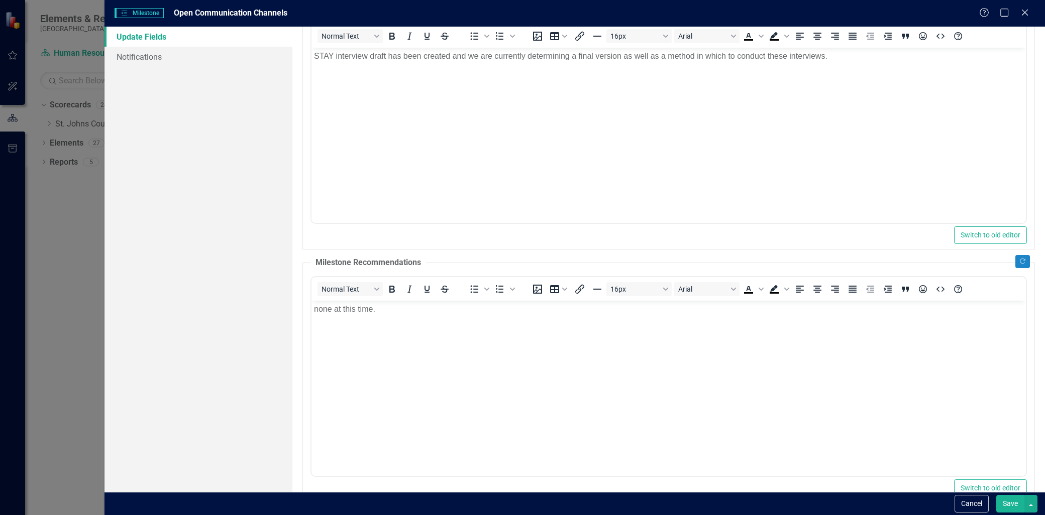
scroll to position [0, 0]
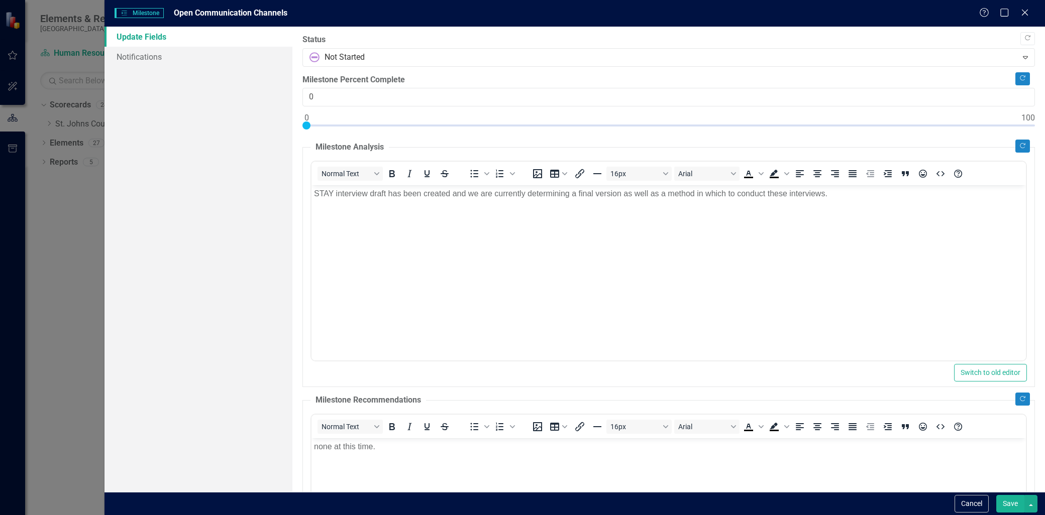
click at [1009, 506] on button "Save" at bounding box center [1010, 504] width 28 height 18
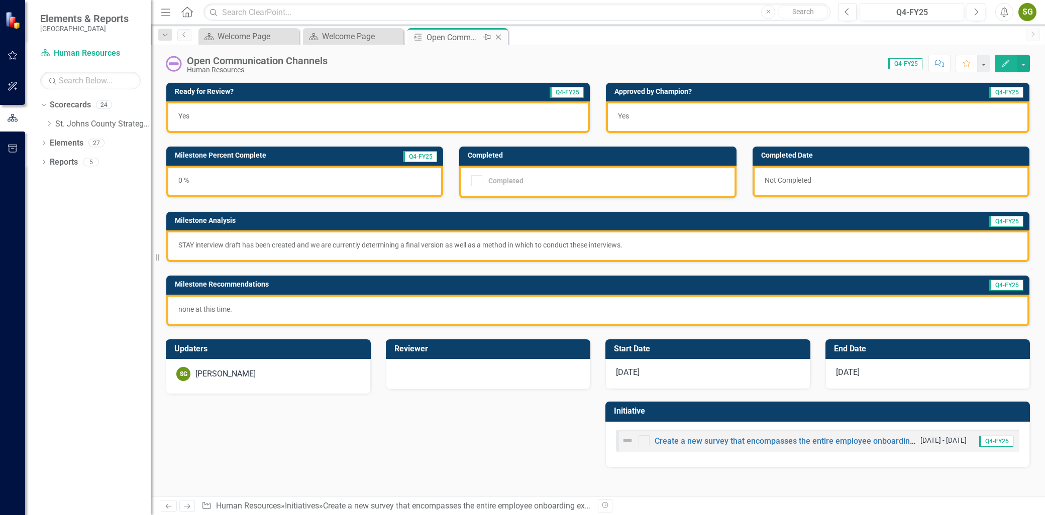
click at [499, 38] on icon at bounding box center [499, 38] width 6 height 6
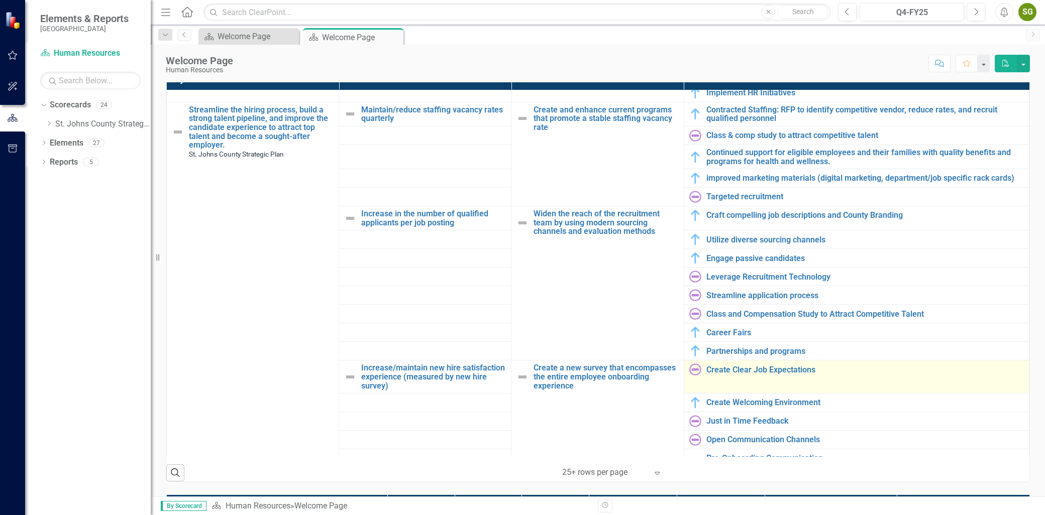
scroll to position [716, 0]
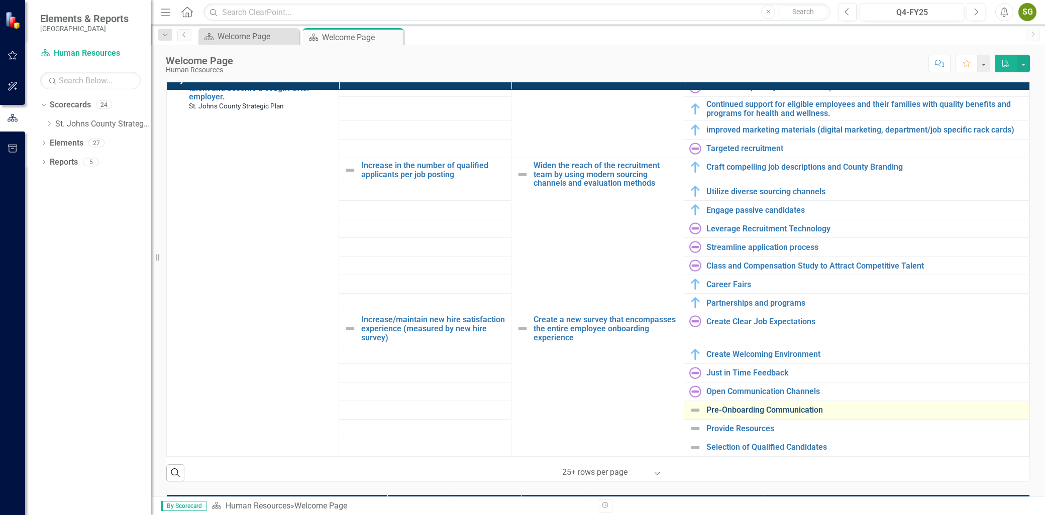
click at [751, 412] on link "Pre-Onboarding Communication" at bounding box center [864, 410] width 317 height 9
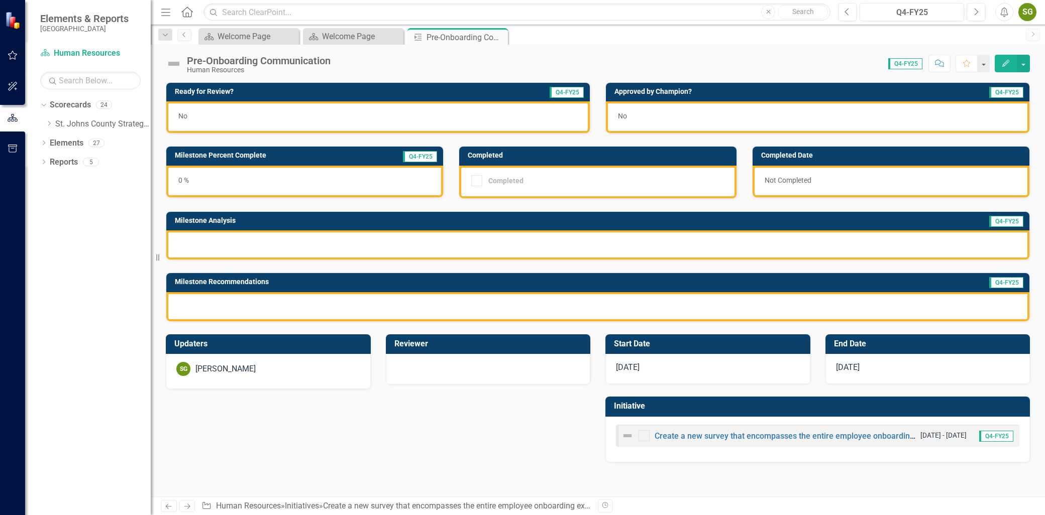
click at [1013, 64] on button "Edit" at bounding box center [1006, 64] width 22 height 18
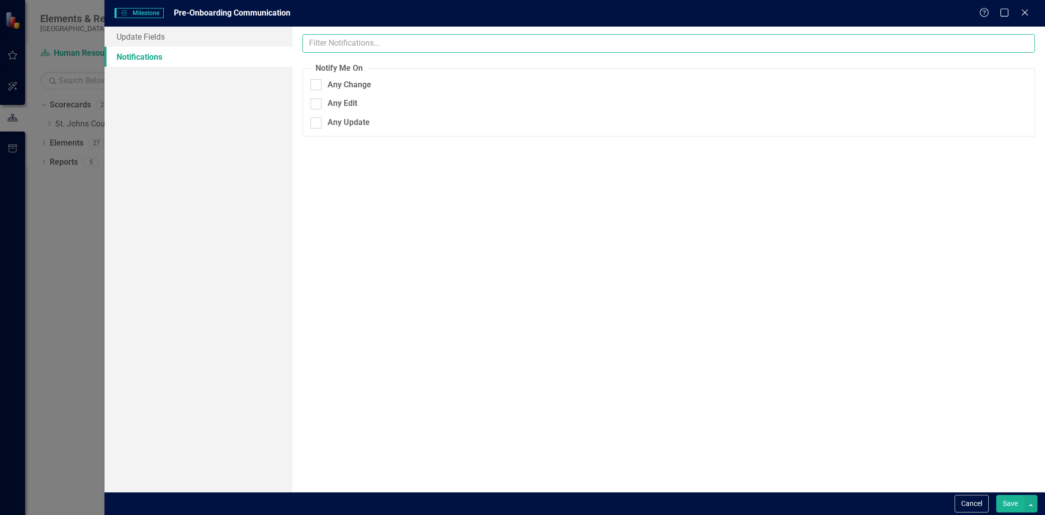
click at [393, 47] on input "text" at bounding box center [668, 43] width 732 height 19
click at [210, 42] on link "Update Fields" at bounding box center [198, 37] width 188 height 20
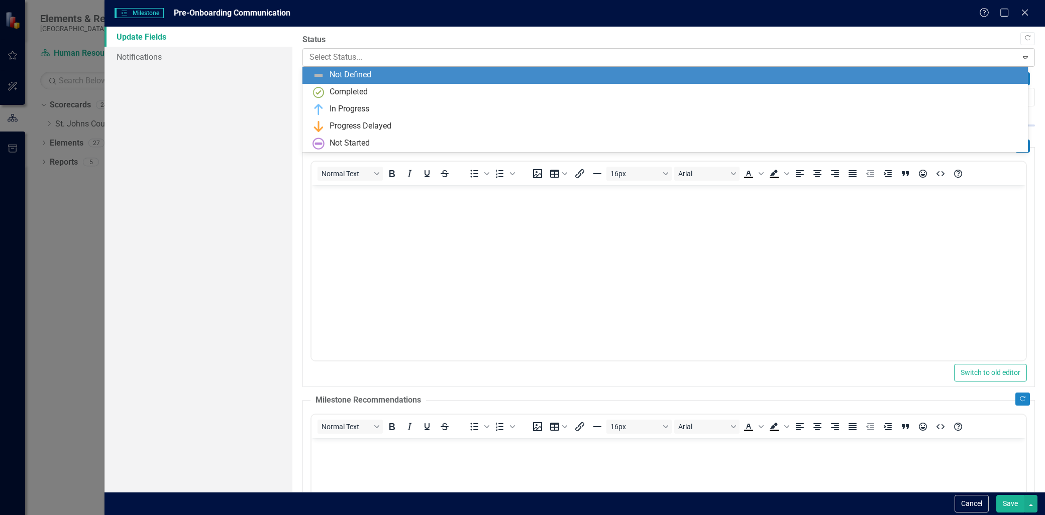
click at [389, 52] on div at bounding box center [659, 58] width 701 height 14
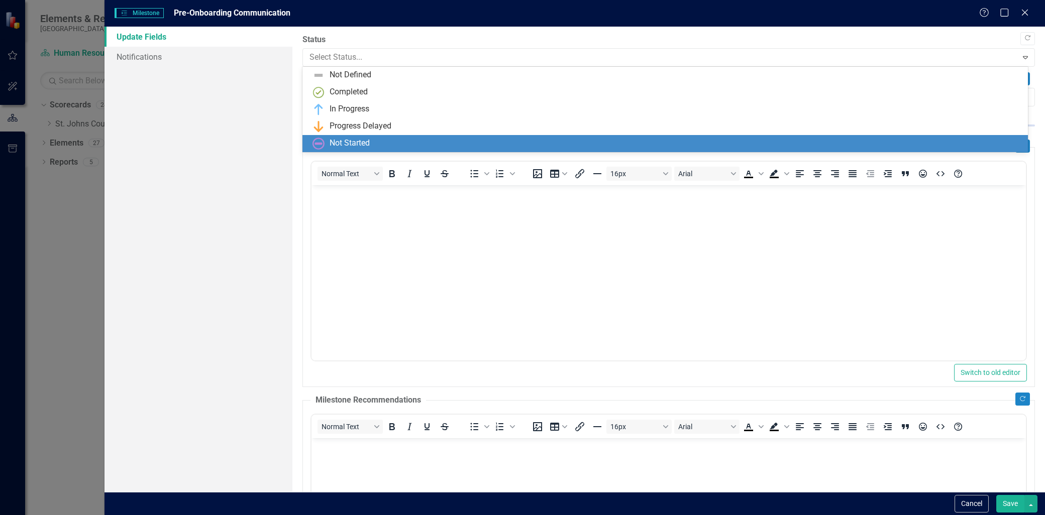
click at [372, 138] on div "Not Started" at bounding box center [666, 144] width 709 height 12
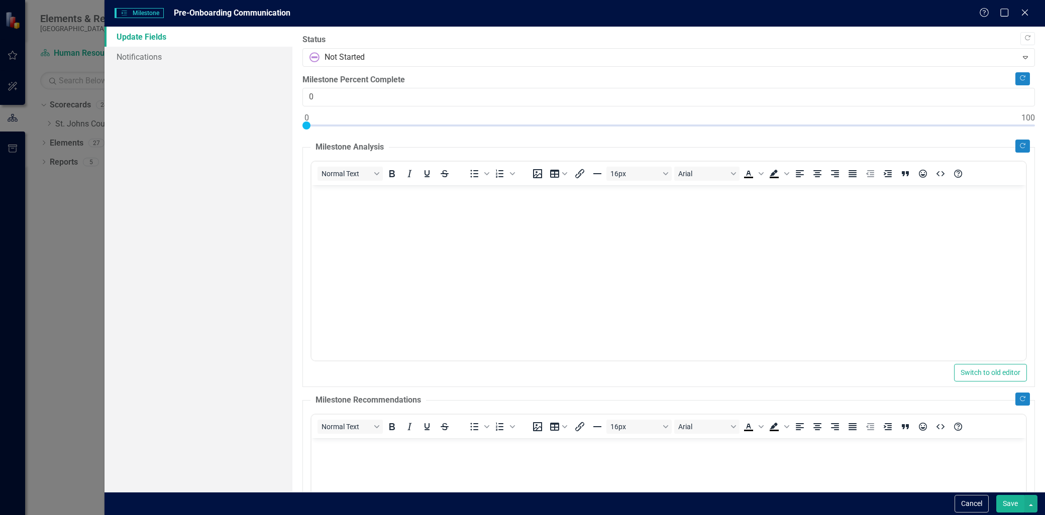
click at [354, 193] on p "Rich Text Area. Press ALT-0 for help." at bounding box center [668, 194] width 709 height 12
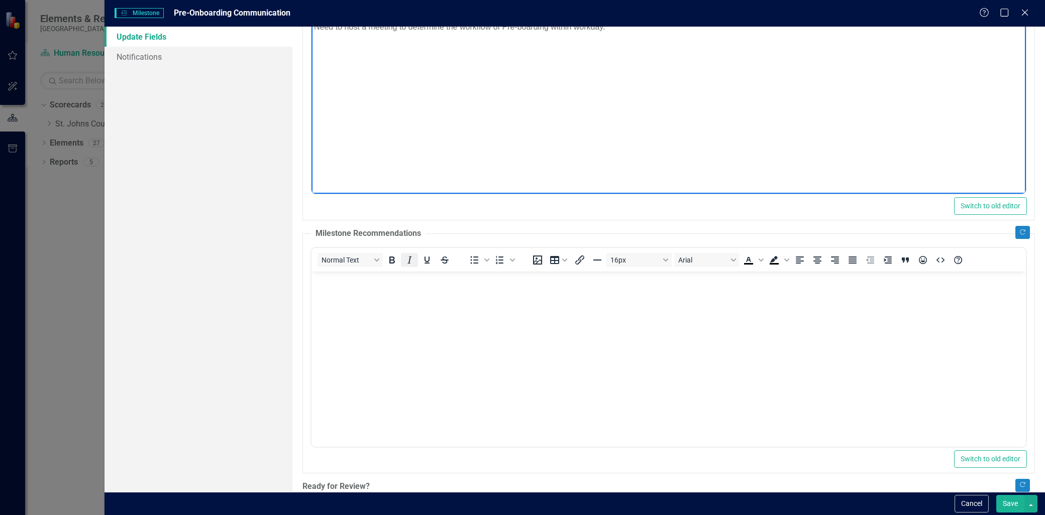
scroll to position [167, 0]
click at [394, 338] on body "Rich Text Area. Press ALT-0 for help." at bounding box center [668, 346] width 714 height 151
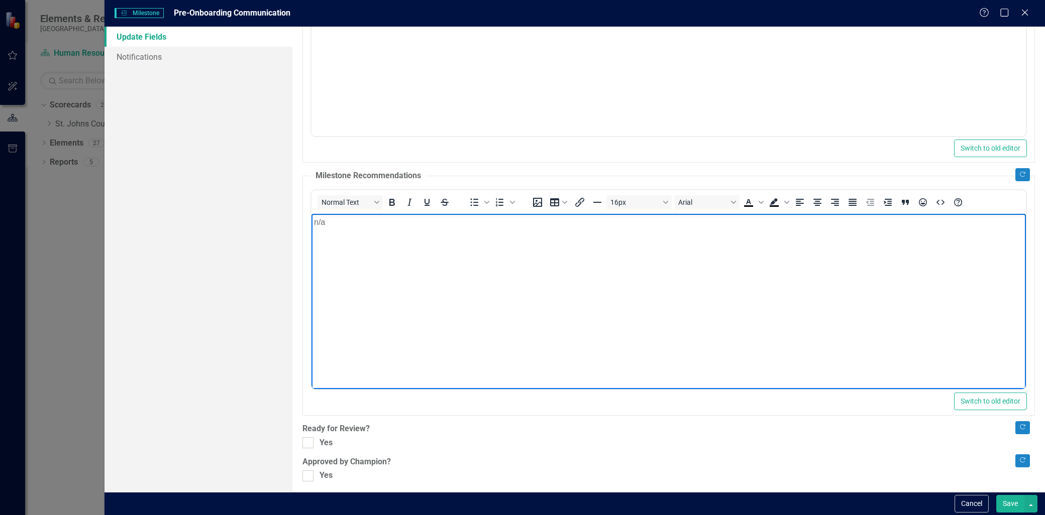
scroll to position [229, 0]
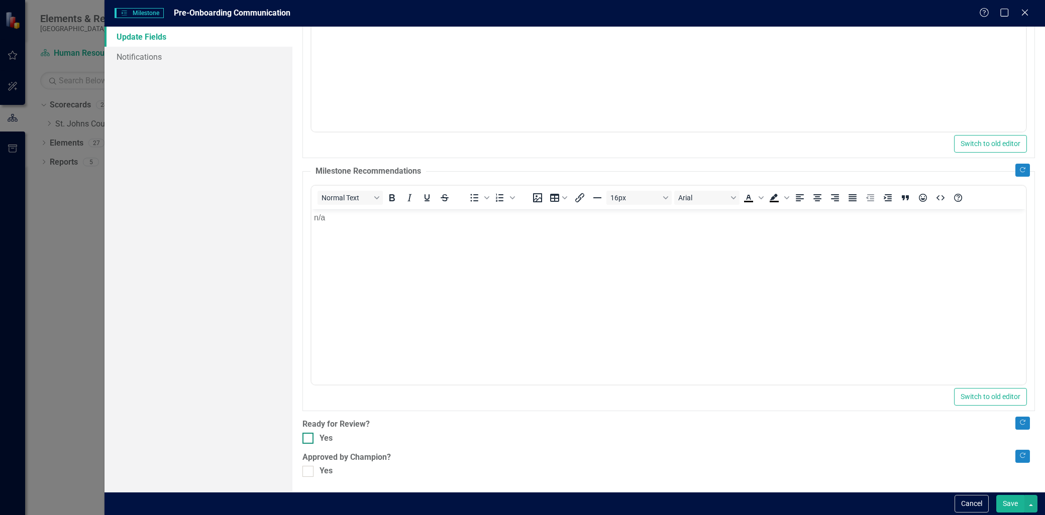
click at [310, 438] on div at bounding box center [307, 438] width 11 height 11
click at [309, 438] on input "Yes" at bounding box center [305, 436] width 7 height 7
checkbox input "true"
click at [307, 470] on input "Yes" at bounding box center [305, 469] width 7 height 7
checkbox input "true"
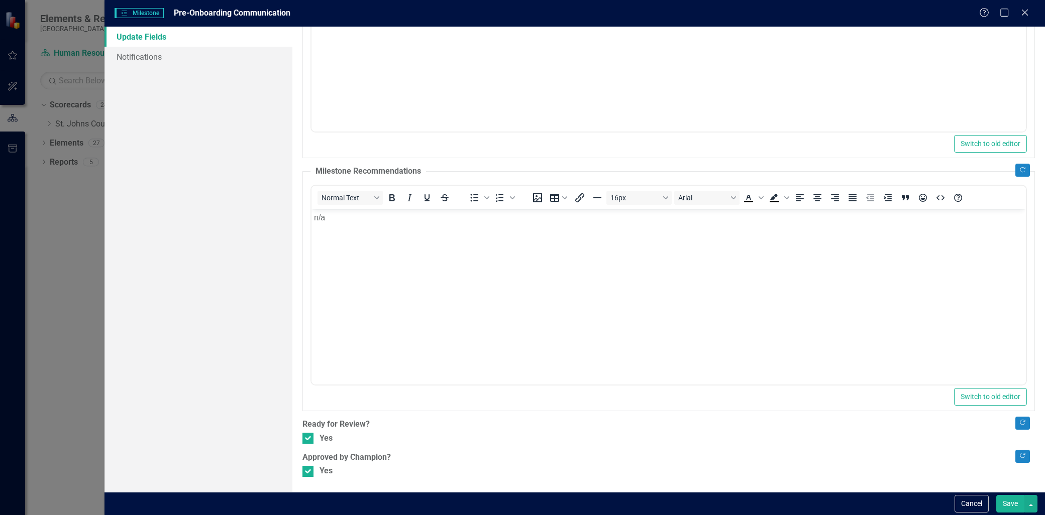
click at [1021, 509] on button "Save" at bounding box center [1010, 504] width 28 height 18
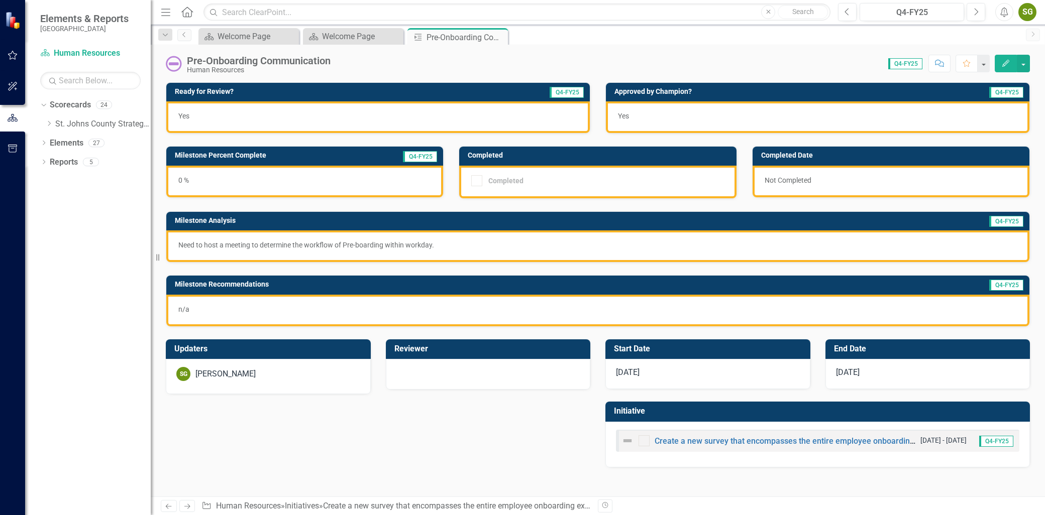
click at [0, 0] on icon "Close" at bounding box center [0, 0] width 0 height 0
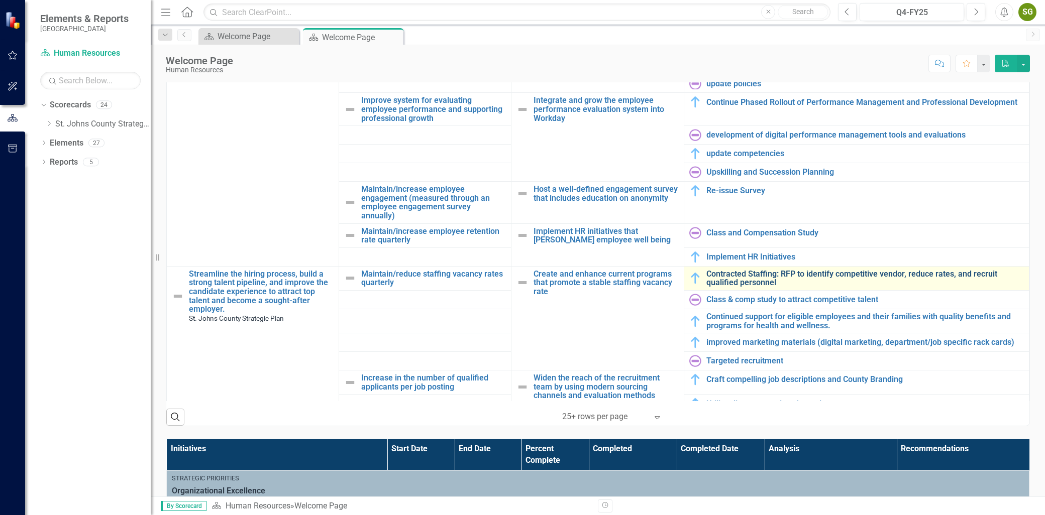
scroll to position [716, 0]
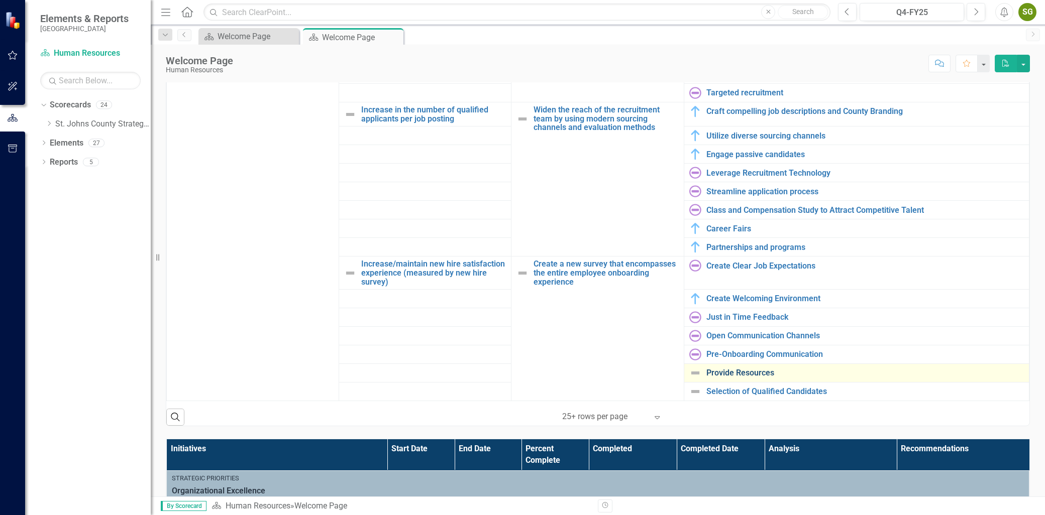
click at [756, 373] on link "Provide Resources" at bounding box center [864, 373] width 317 height 9
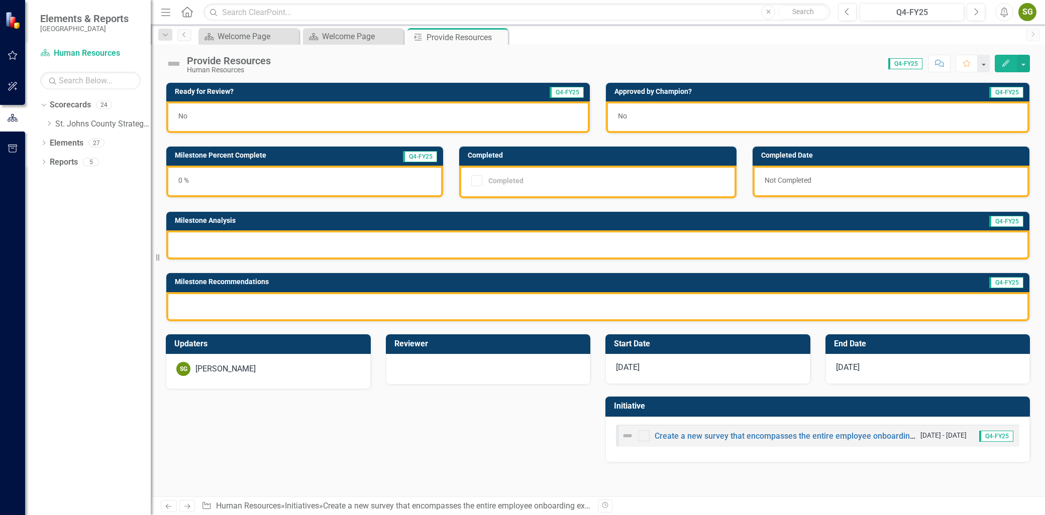
click at [1006, 62] on icon "button" at bounding box center [1005, 63] width 7 height 7
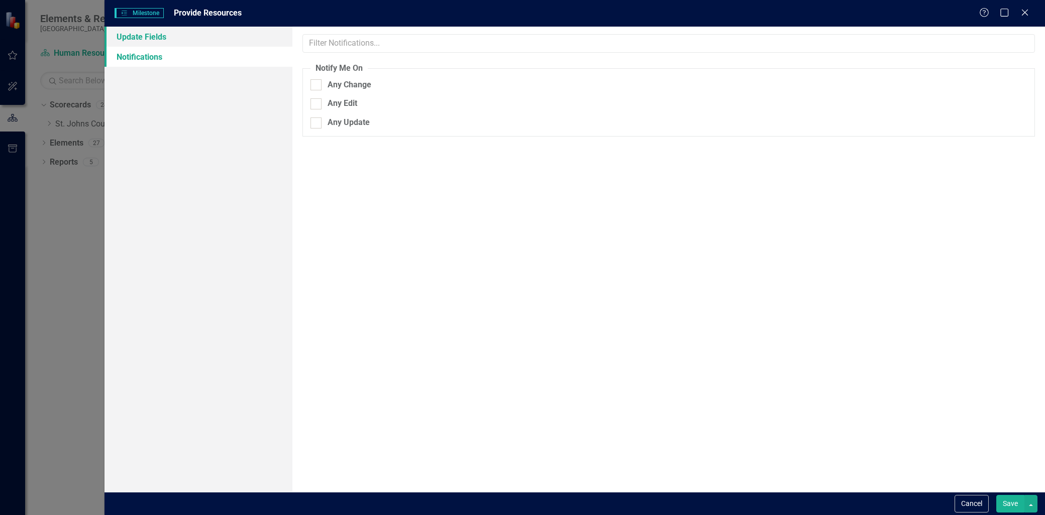
click at [191, 36] on link "Update Fields" at bounding box center [198, 37] width 188 height 20
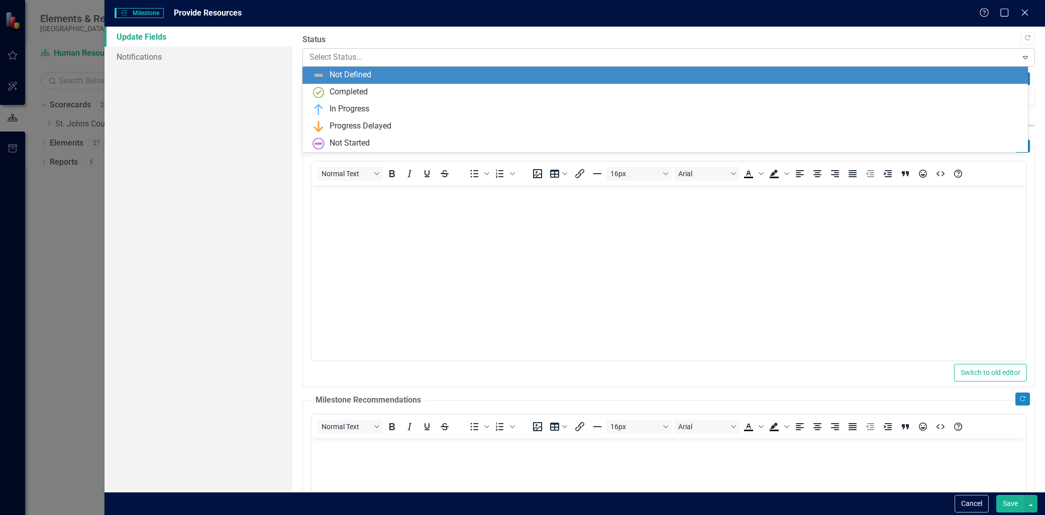
click at [377, 52] on div at bounding box center [659, 58] width 701 height 14
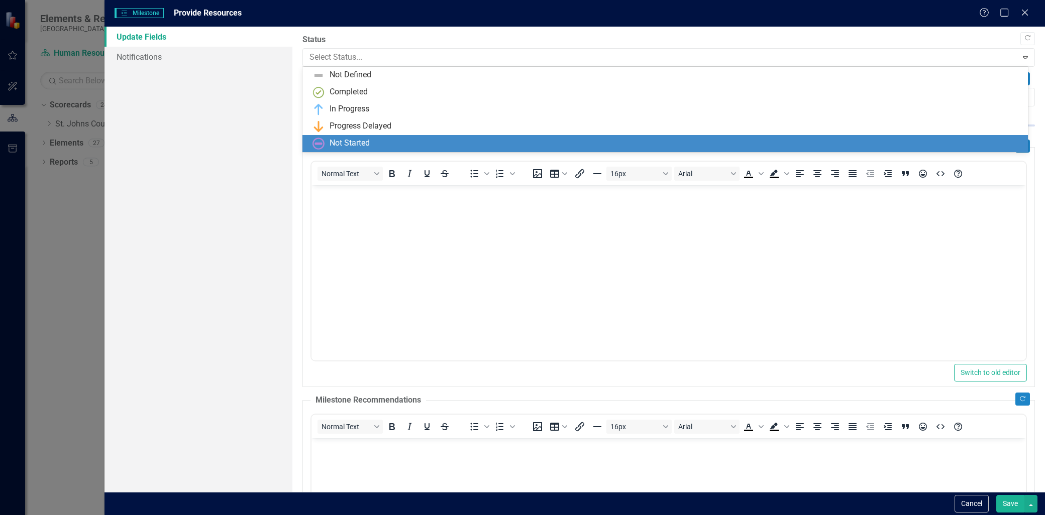
click at [344, 142] on div "Not Started" at bounding box center [349, 144] width 40 height 12
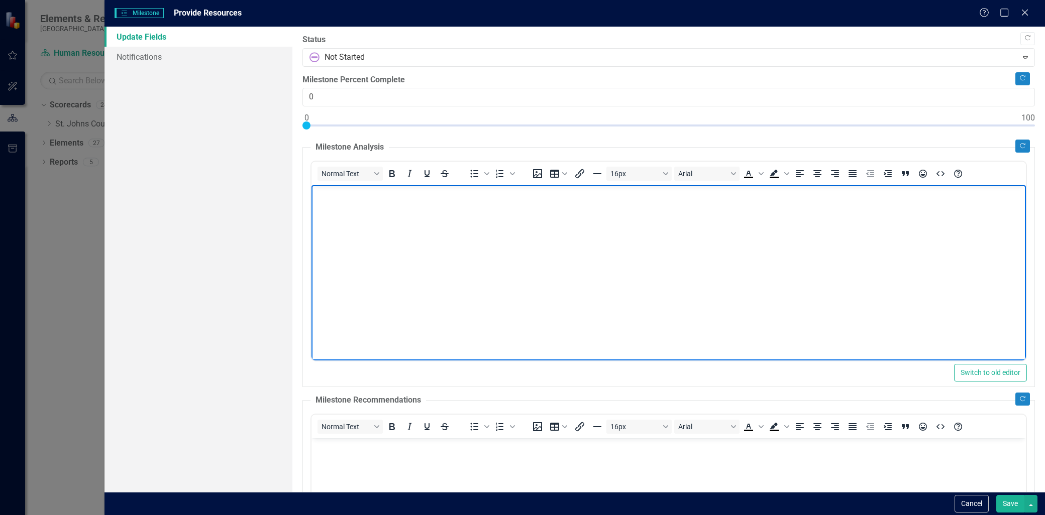
click at [355, 223] on body "Rich Text Area. Press ALT-0 for help." at bounding box center [668, 260] width 714 height 151
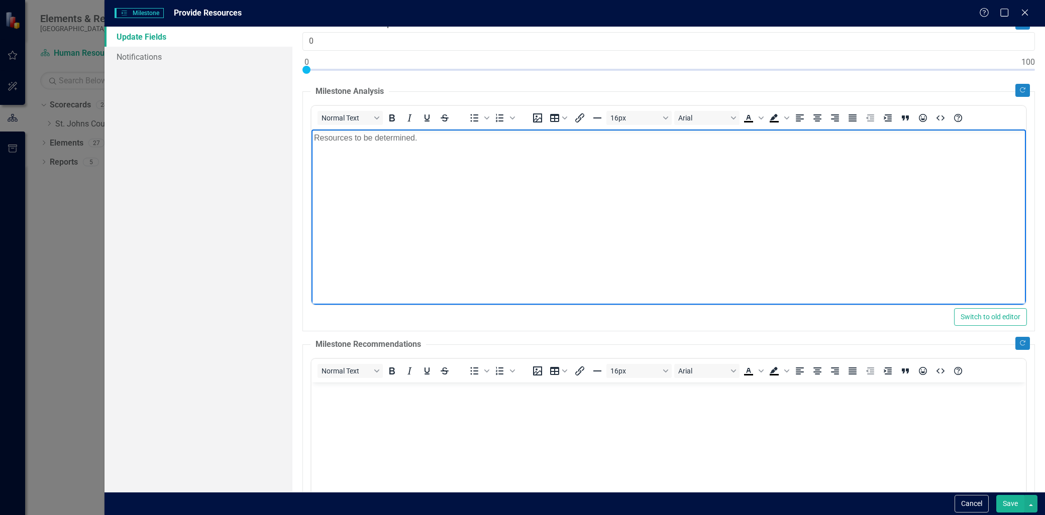
drag, startPoint x: 389, startPoint y: 417, endPoint x: 422, endPoint y: 381, distance: 49.4
click at [422, 382] on html at bounding box center [668, 457] width 714 height 151
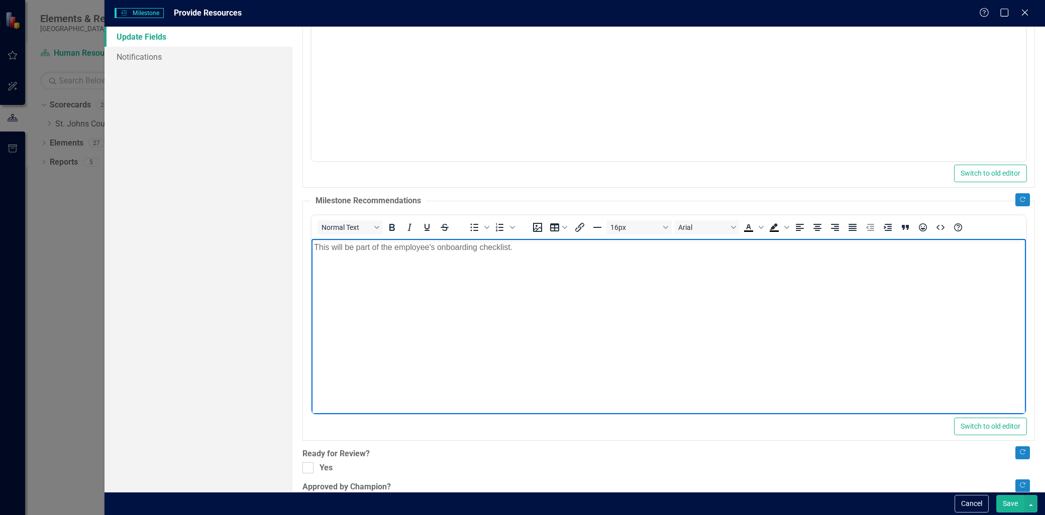
scroll to position [229, 0]
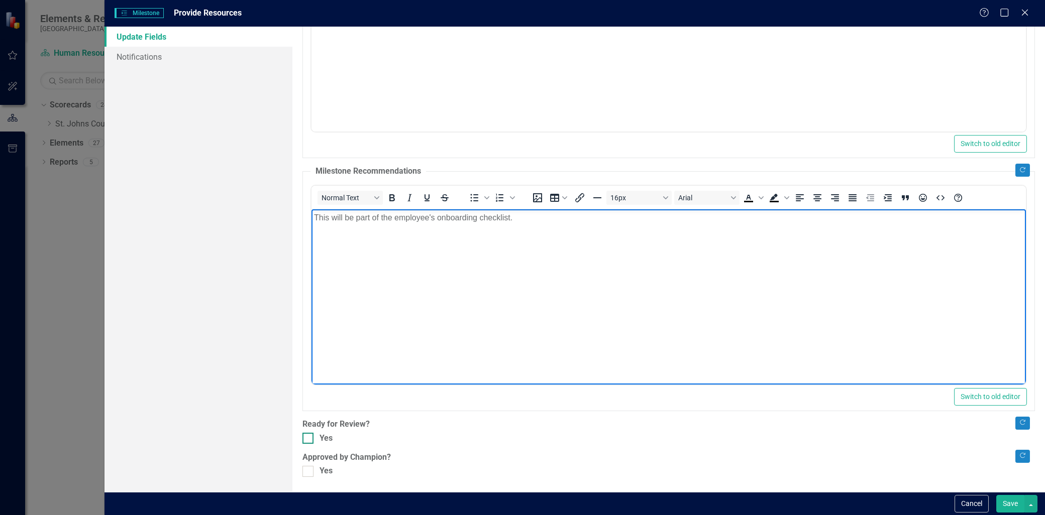
click at [308, 443] on div at bounding box center [307, 438] width 11 height 11
click at [308, 439] on input "Yes" at bounding box center [305, 436] width 7 height 7
checkbox input "true"
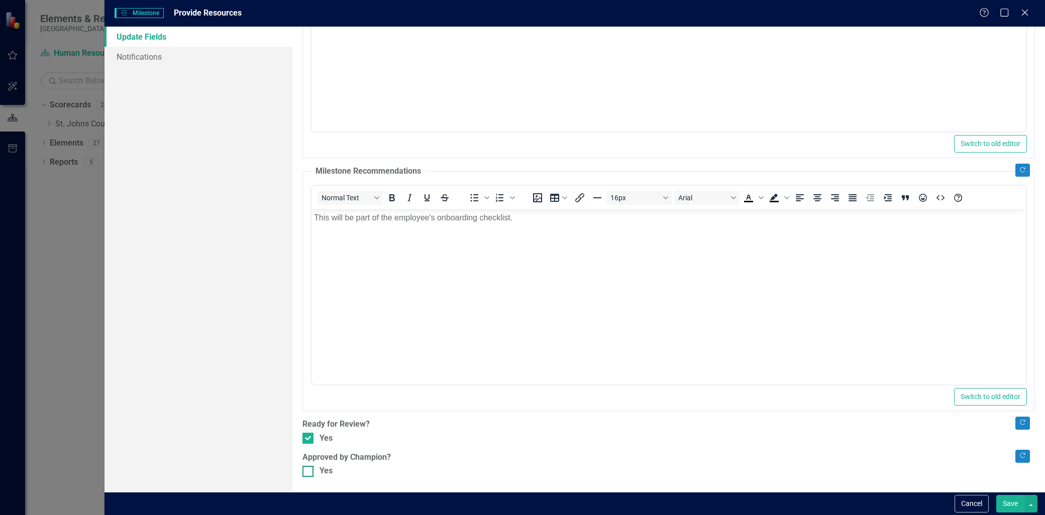
click at [313, 476] on div "Yes" at bounding box center [668, 472] width 732 height 12
click at [309, 473] on input "Yes" at bounding box center [305, 469] width 7 height 7
checkbox input "true"
click at [1012, 503] on button "Save" at bounding box center [1010, 504] width 28 height 18
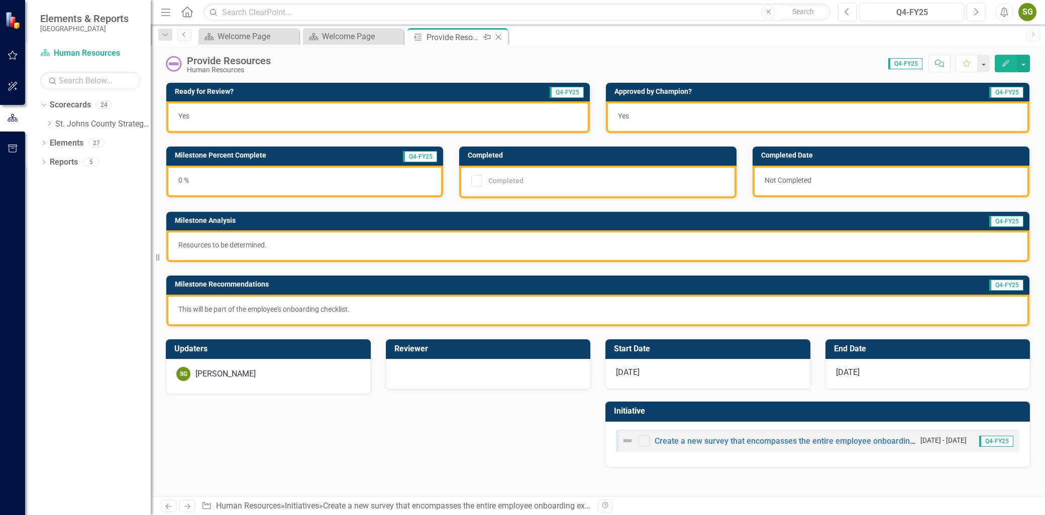
click at [499, 38] on icon "Close" at bounding box center [498, 37] width 10 height 8
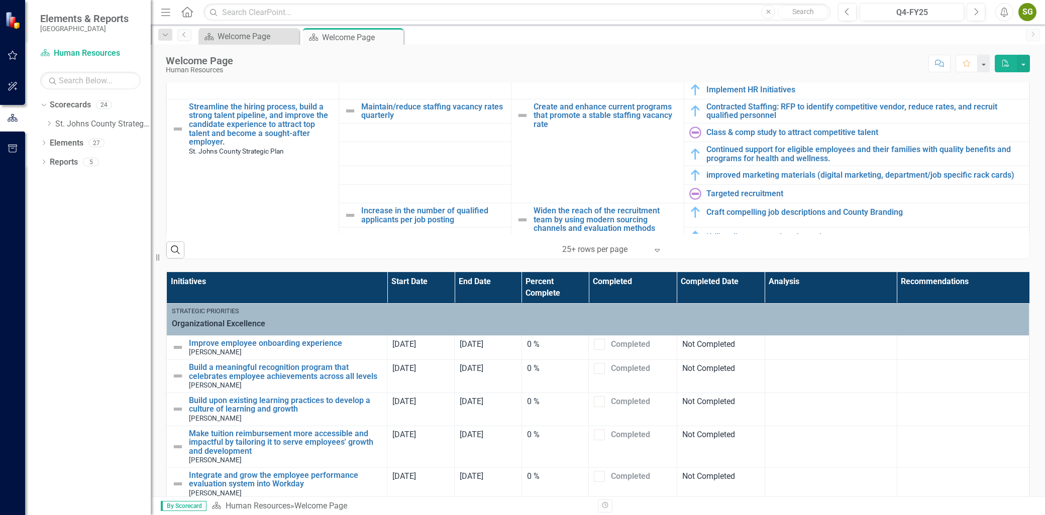
scroll to position [716, 0]
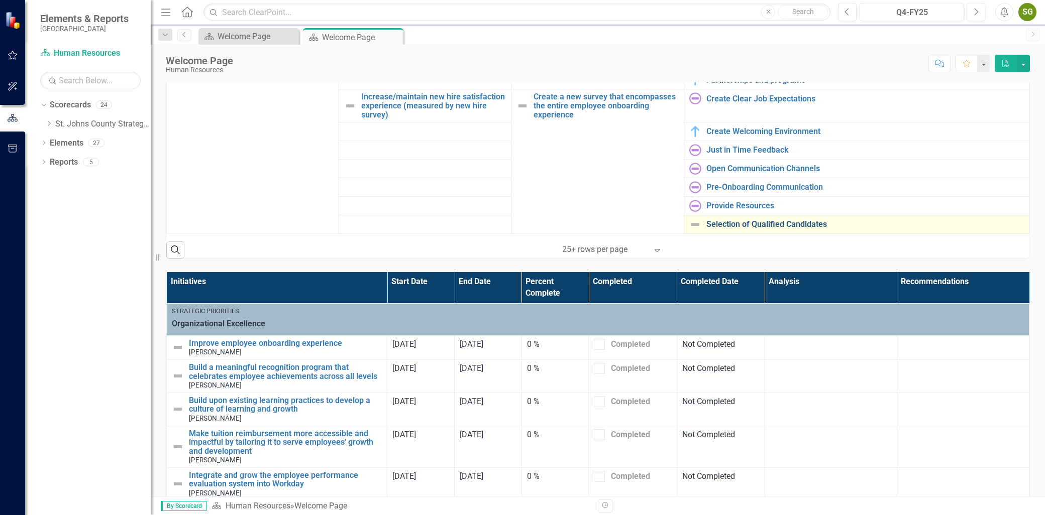
click at [766, 222] on link "Selection of Qualified Candidates" at bounding box center [864, 224] width 317 height 9
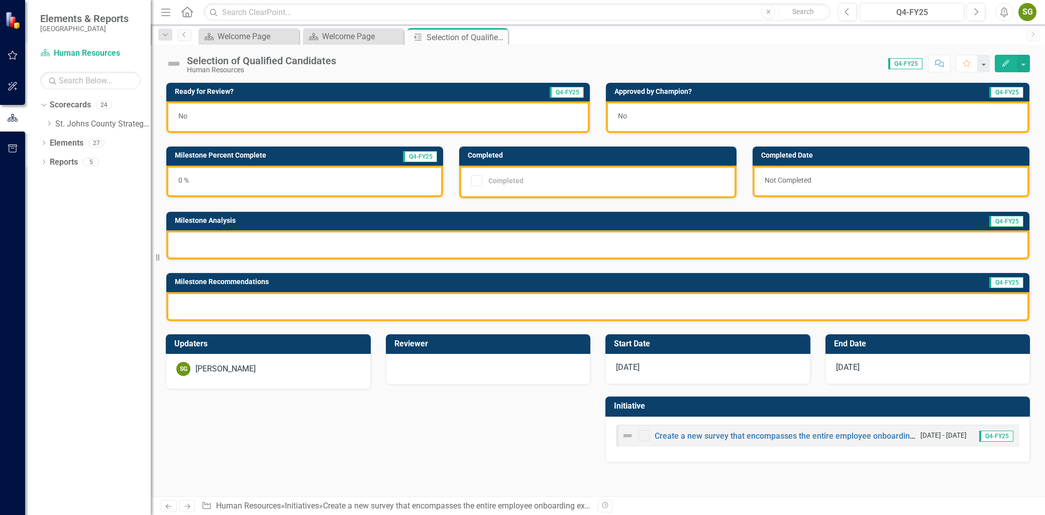
click at [1005, 68] on button "Edit" at bounding box center [1006, 64] width 22 height 18
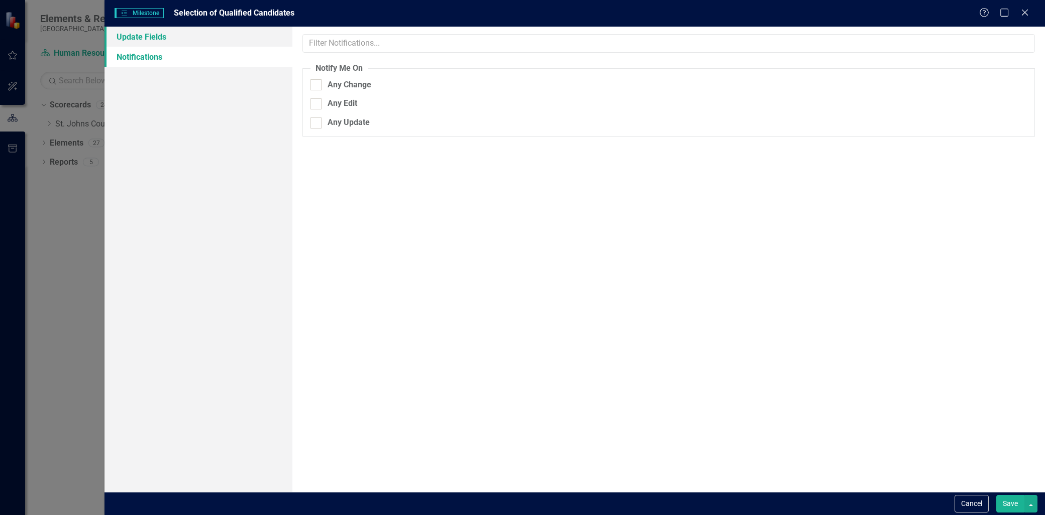
click at [239, 42] on link "Update Fields" at bounding box center [198, 37] width 188 height 20
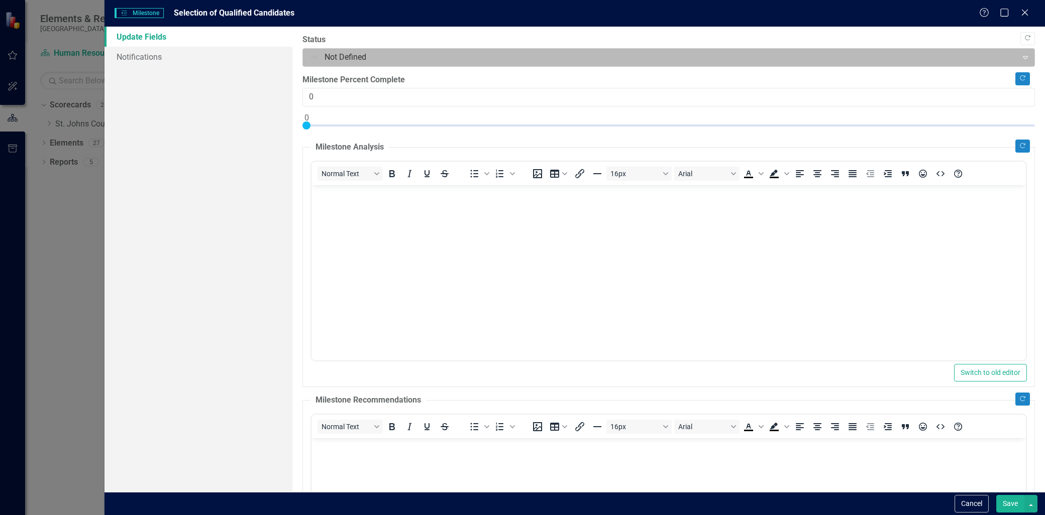
click at [390, 56] on div at bounding box center [659, 58] width 701 height 14
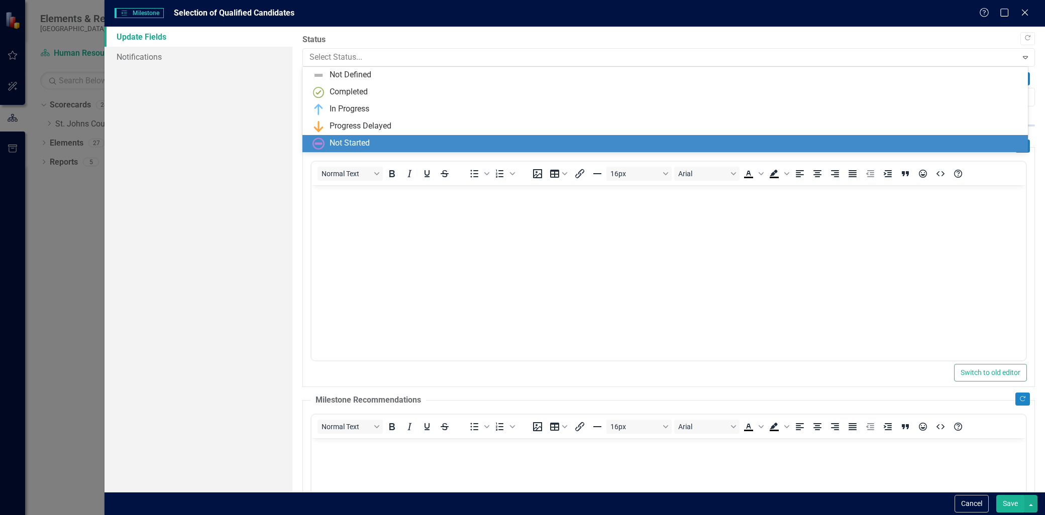
click at [372, 141] on div "Not Started" at bounding box center [666, 144] width 709 height 12
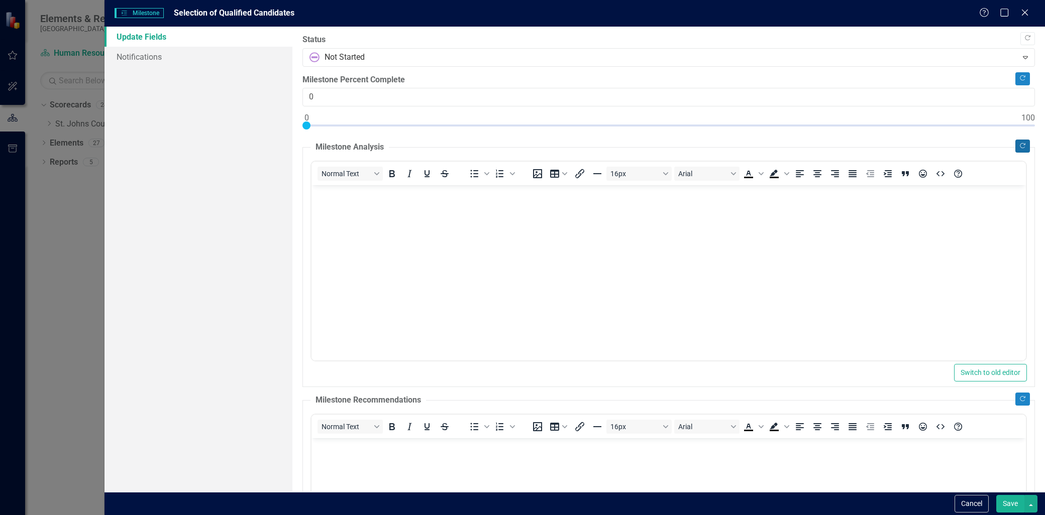
click at [1019, 146] on button "Copy Forward" at bounding box center [1022, 146] width 15 height 13
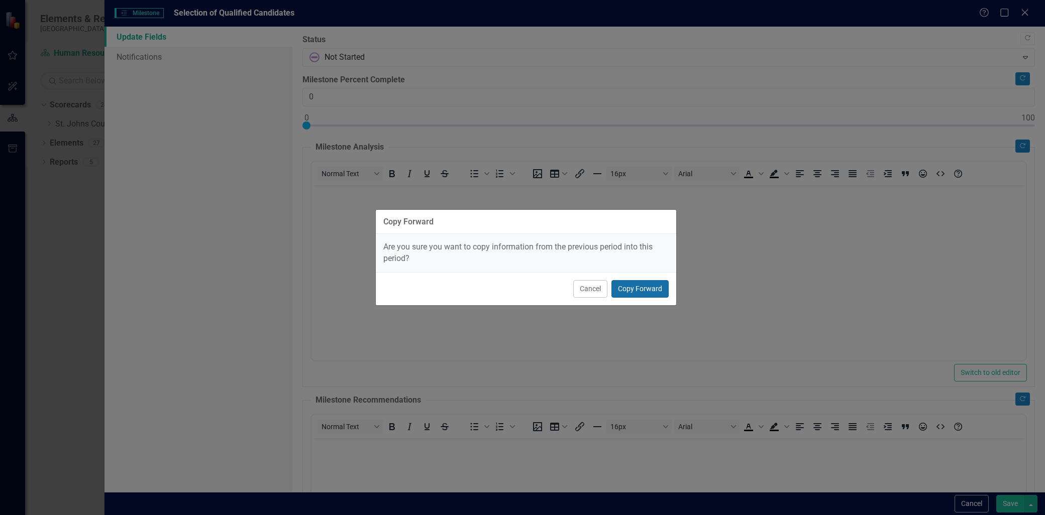
click at [643, 292] on button "Copy Forward" at bounding box center [639, 289] width 57 height 18
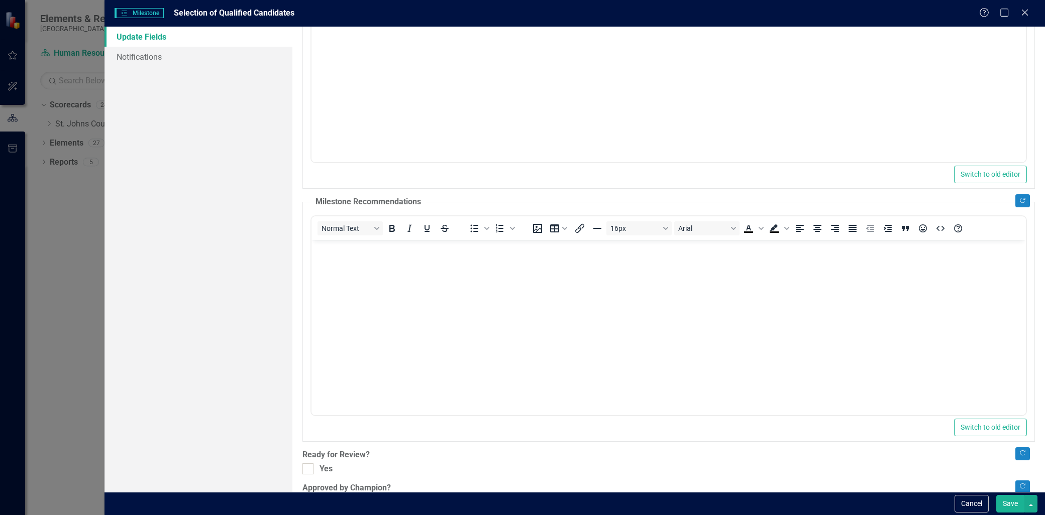
scroll to position [229, 0]
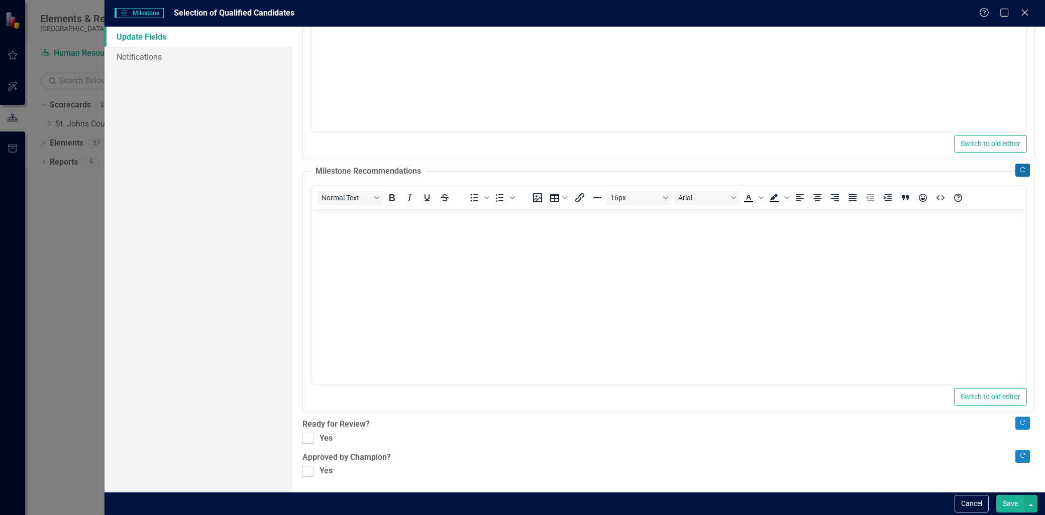
click at [1019, 170] on icon "Copy Forward" at bounding box center [1023, 170] width 8 height 6
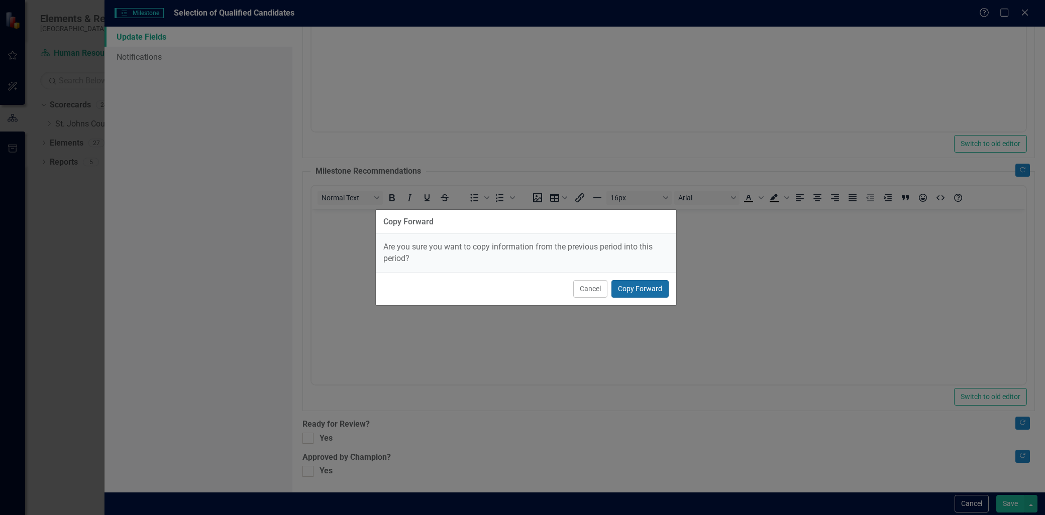
click at [638, 292] on button "Copy Forward" at bounding box center [639, 289] width 57 height 18
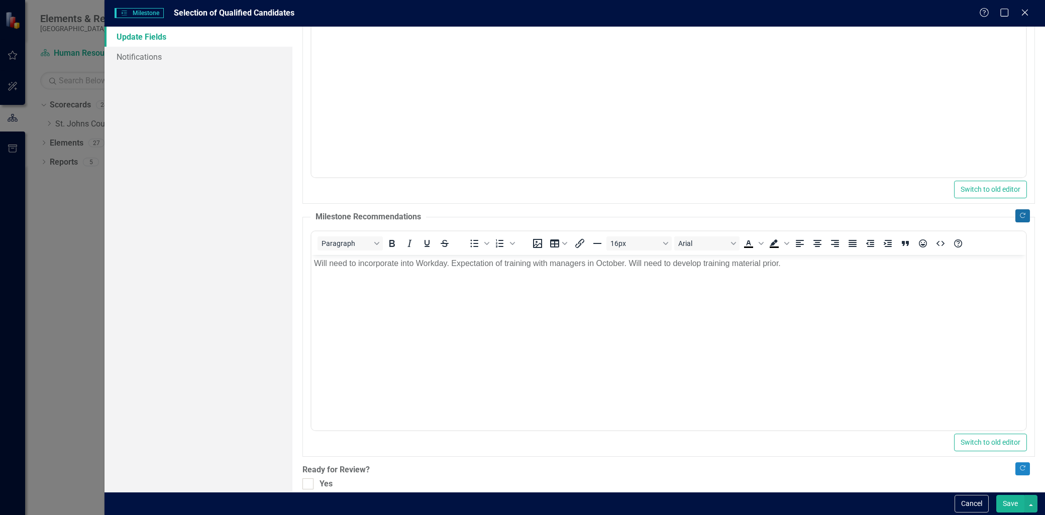
scroll to position [6, 0]
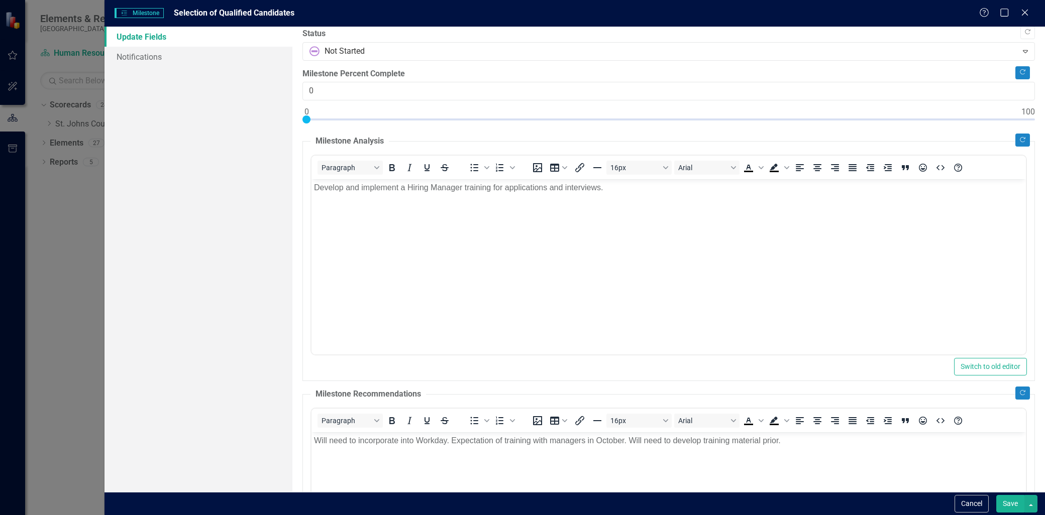
click at [317, 187] on p "Develop and implement a Hiring Manager training for applications and interviews." at bounding box center [668, 188] width 709 height 12
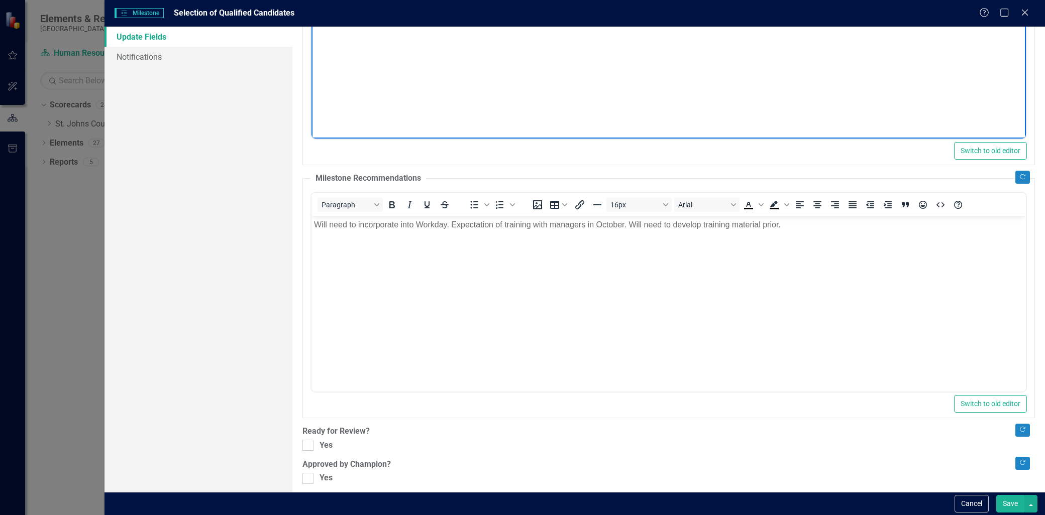
scroll to position [229, 0]
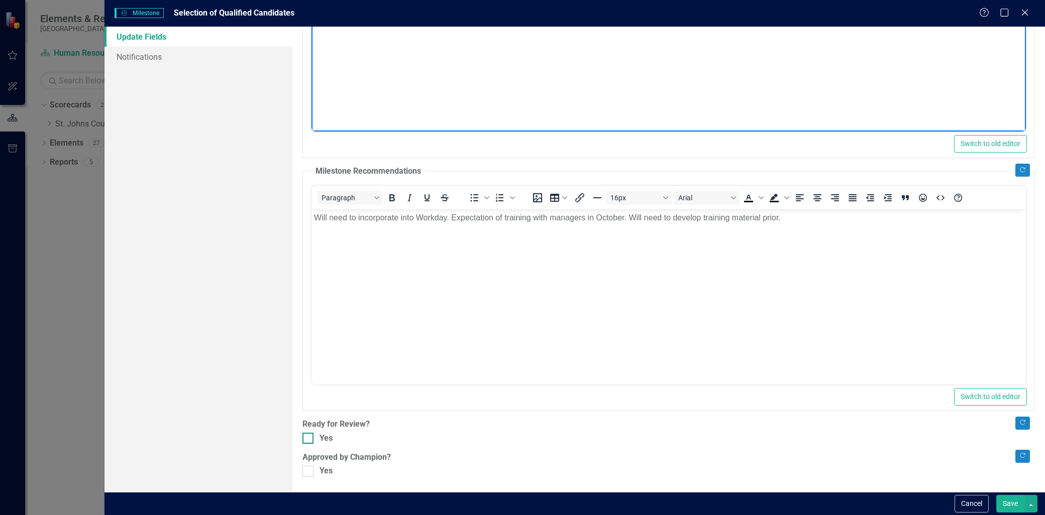
click at [311, 433] on div at bounding box center [307, 438] width 11 height 11
click at [309, 433] on input "Yes" at bounding box center [305, 436] width 7 height 7
checkbox input "true"
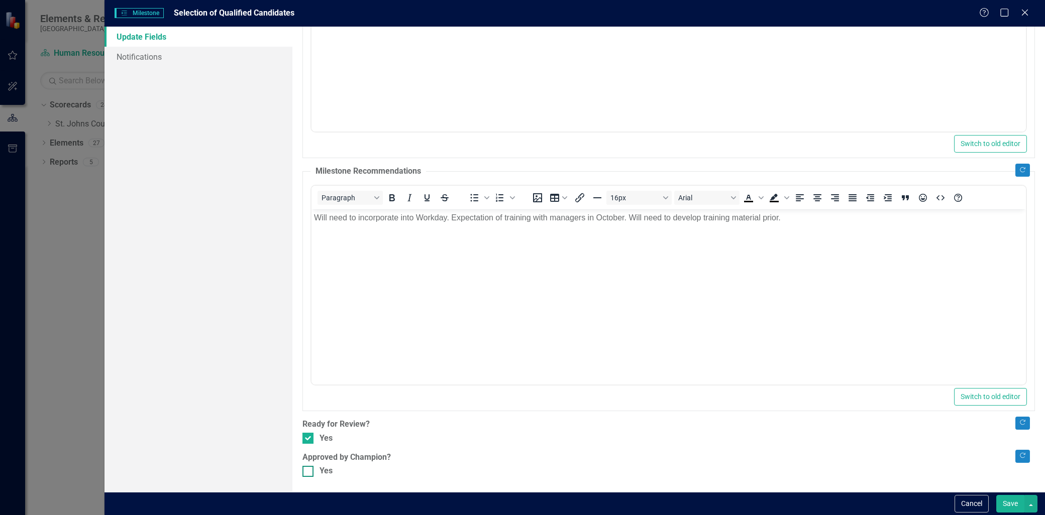
click at [308, 467] on input "Yes" at bounding box center [305, 469] width 7 height 7
checkbox input "true"
drag, startPoint x: 1011, startPoint y: 502, endPoint x: 449, endPoint y: 172, distance: 652.4
click at [1011, 502] on button "Save" at bounding box center [1010, 504] width 28 height 18
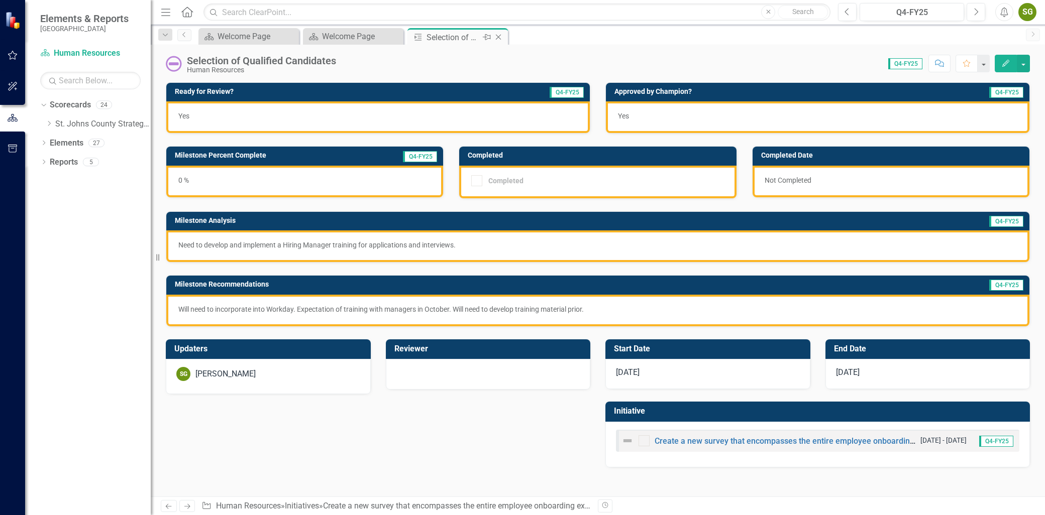
click at [497, 39] on icon "Close" at bounding box center [498, 37] width 10 height 8
